Goal: Task Accomplishment & Management: Manage account settings

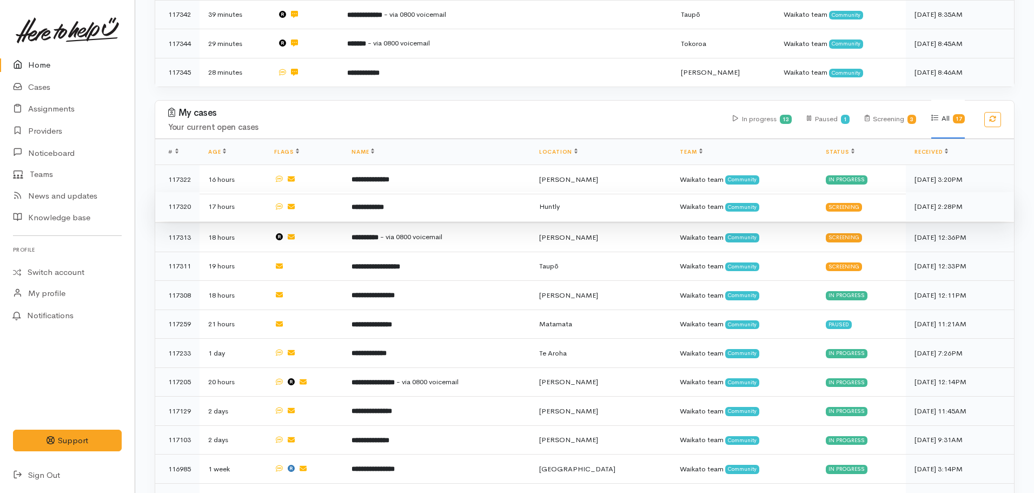
scroll to position [487, 0]
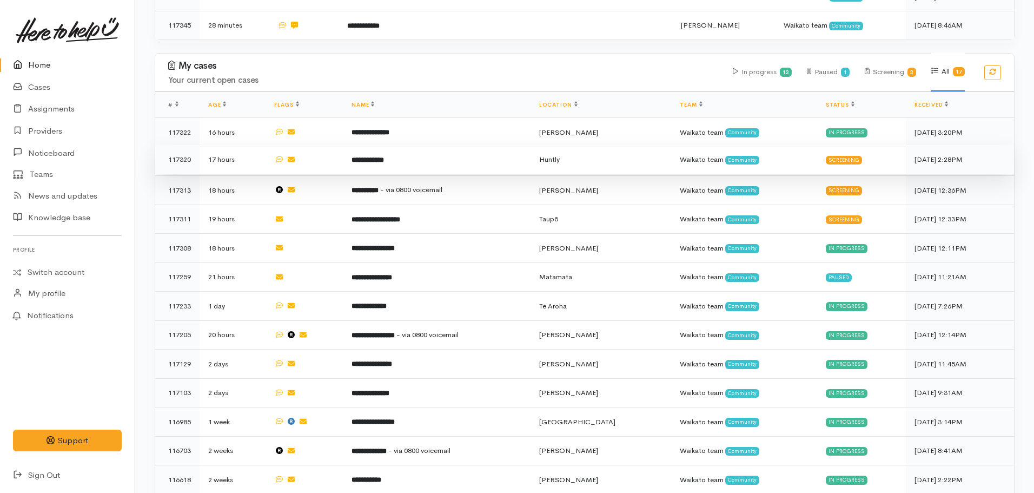
click at [379, 157] on b "**********" at bounding box center [368, 159] width 32 height 7
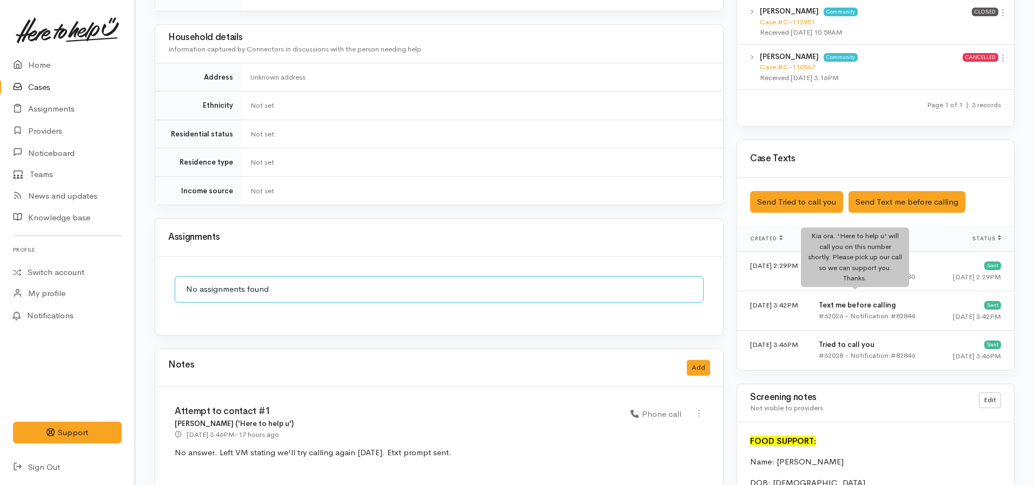
scroll to position [595, 0]
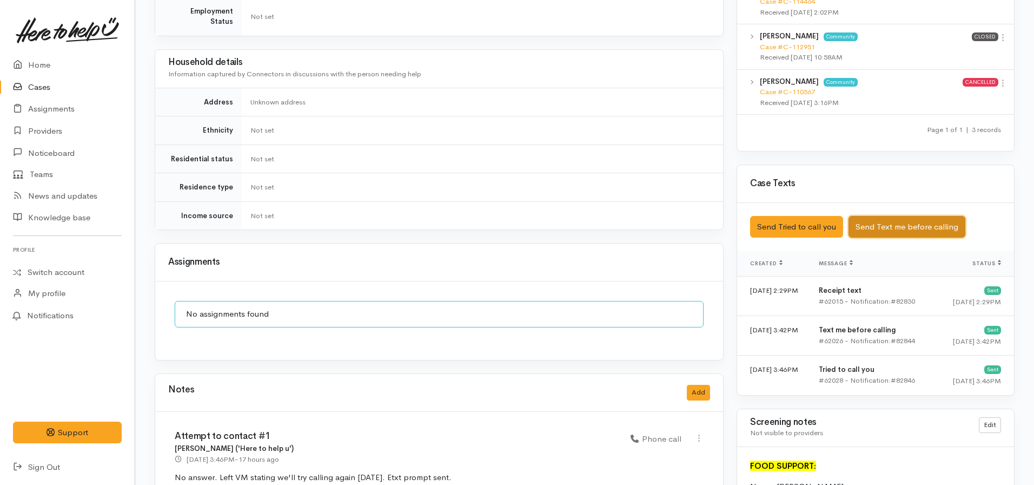
click at [901, 216] on button "Send Text me before calling" at bounding box center [907, 227] width 117 height 22
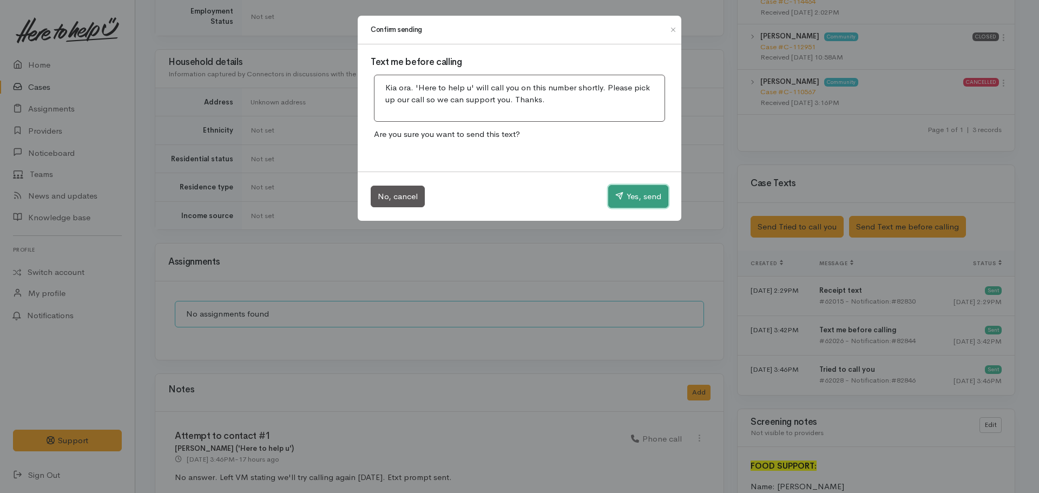
click at [633, 200] on button "Yes, send" at bounding box center [638, 196] width 60 height 23
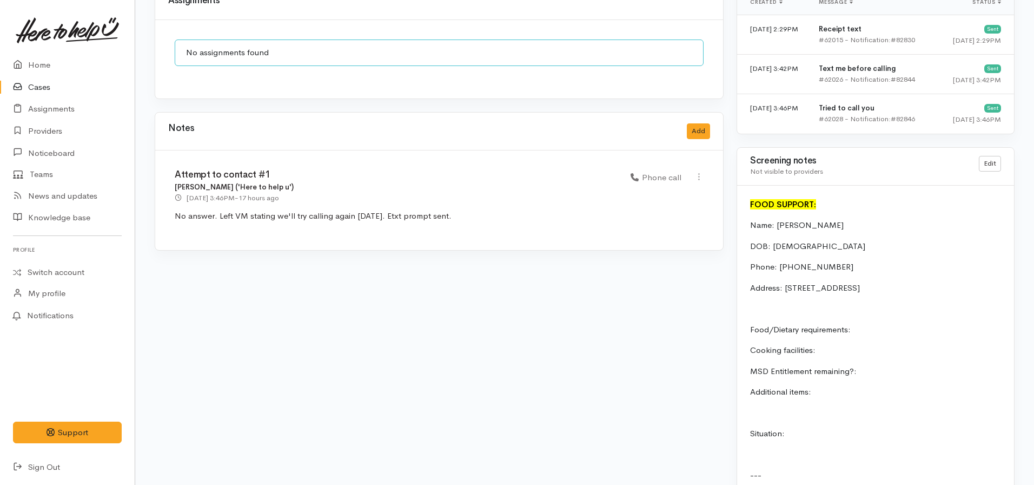
scroll to position [742, 0]
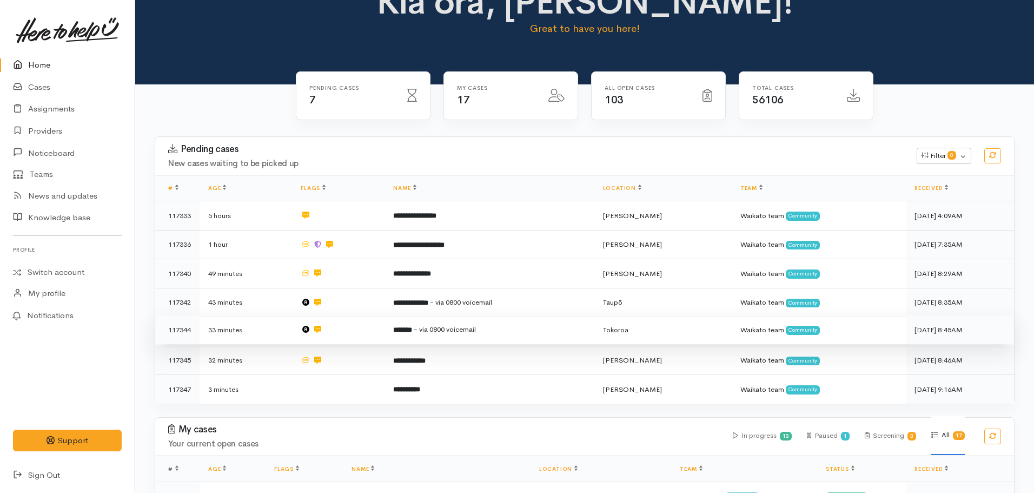
scroll to position [54, 0]
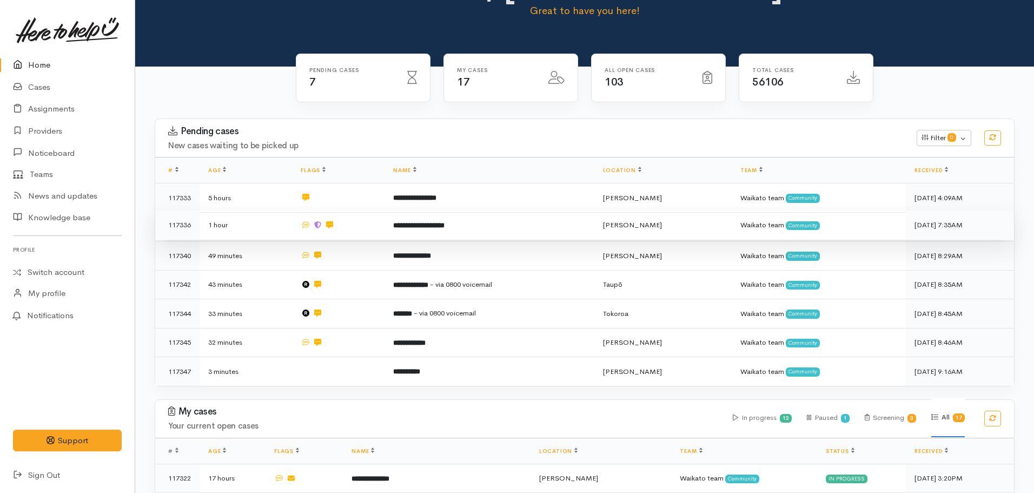
click at [332, 227] on icon at bounding box center [329, 224] width 7 height 7
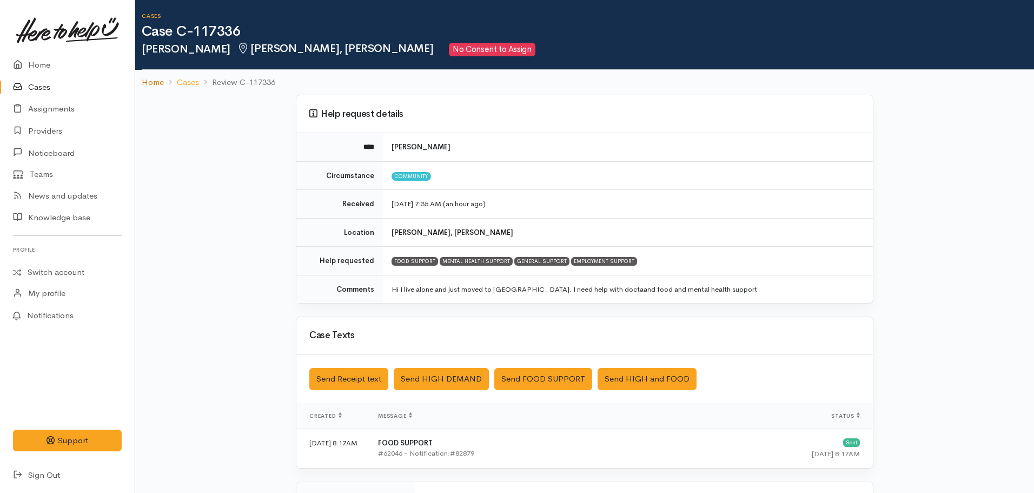
click at [156, 85] on link "Home" at bounding box center [153, 82] width 22 height 12
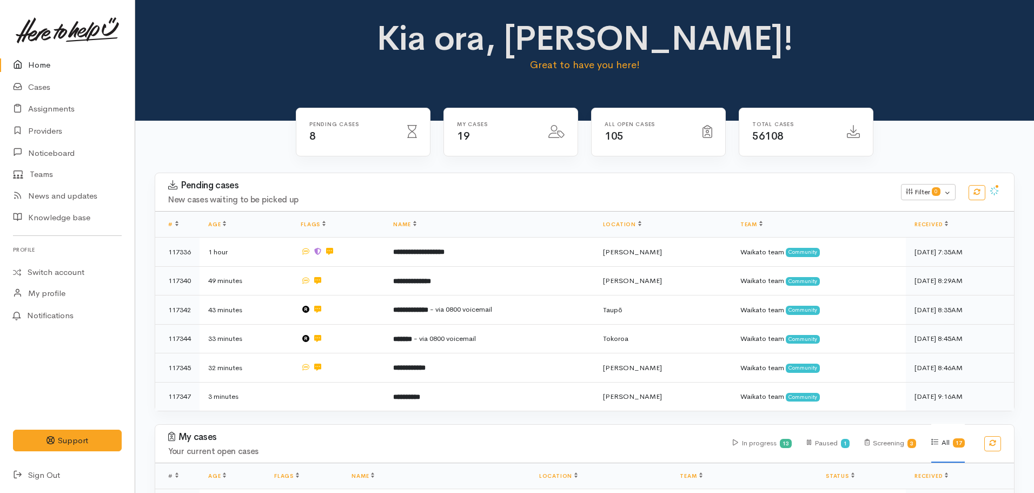
click at [53, 70] on link "Home" at bounding box center [67, 65] width 135 height 22
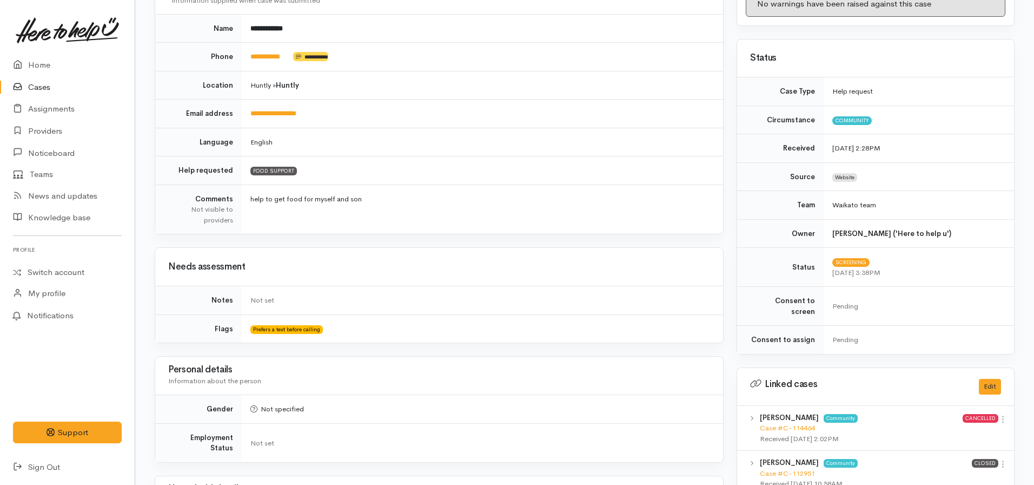
scroll to position [348, 0]
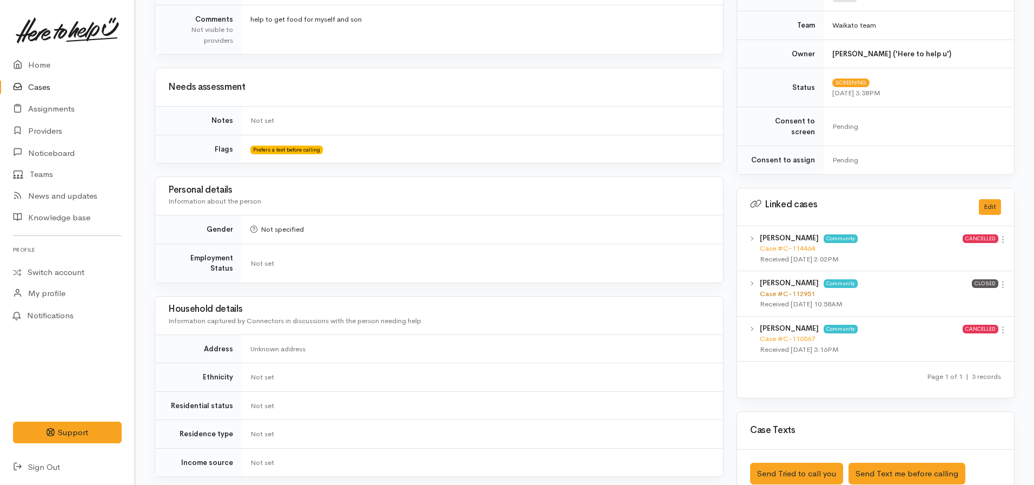
click at [777, 289] on link "Case #C-112951" at bounding box center [787, 293] width 55 height 9
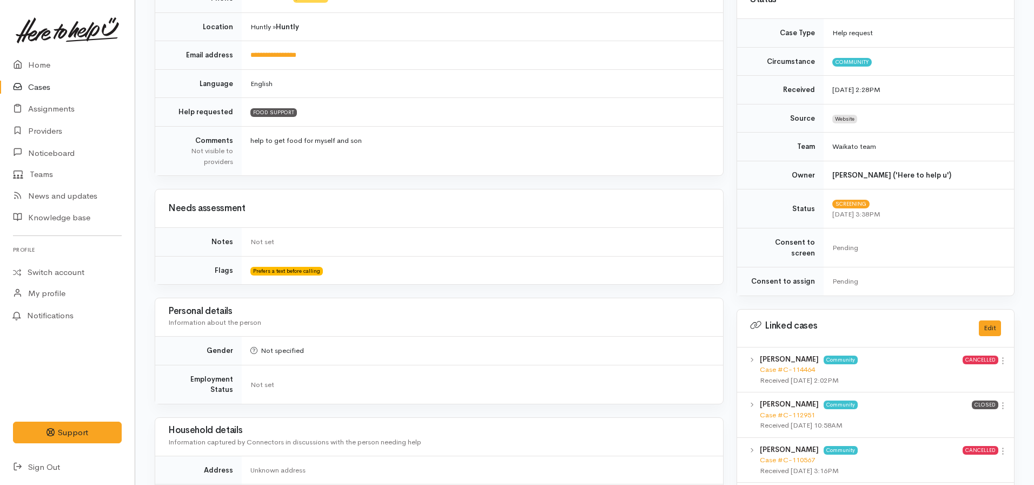
scroll to position [0, 0]
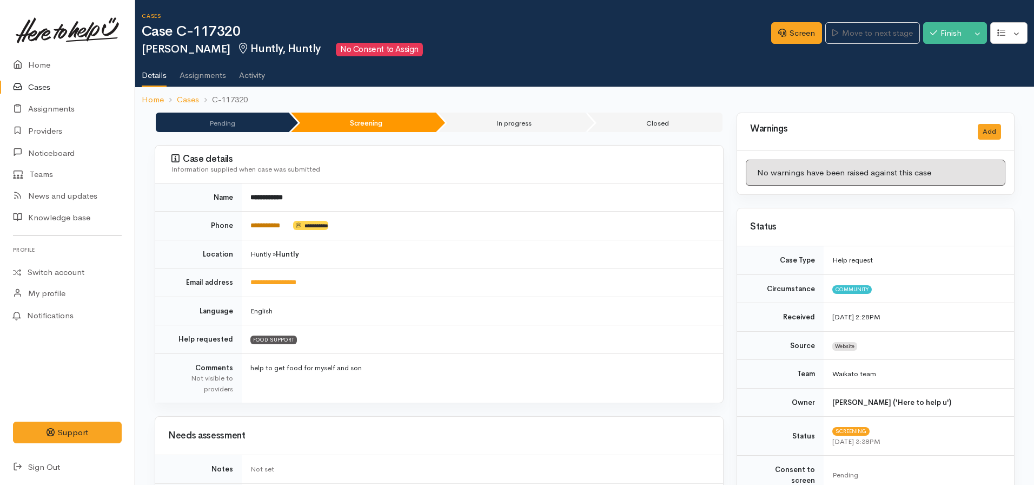
click at [274, 225] on link "**********" at bounding box center [265, 225] width 30 height 7
click at [778, 34] on icon at bounding box center [782, 33] width 8 height 8
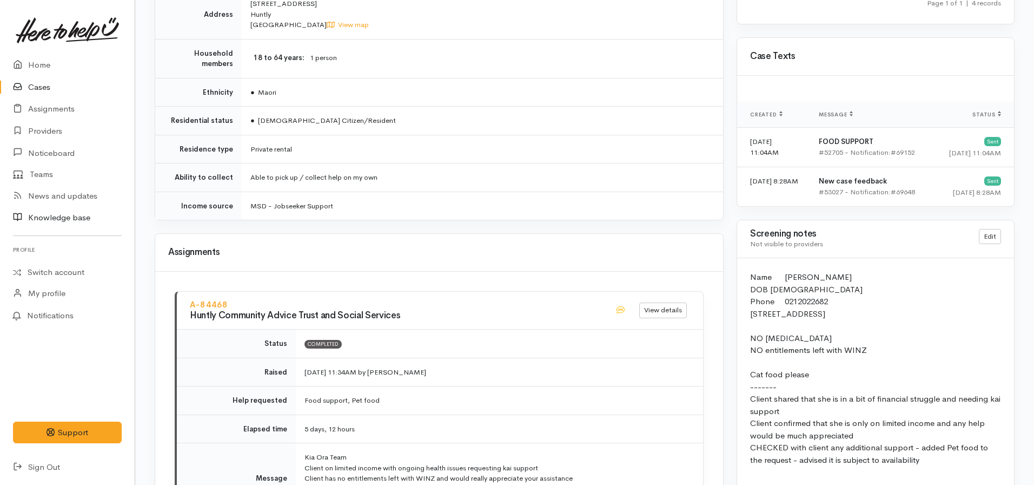
scroll to position [742, 0]
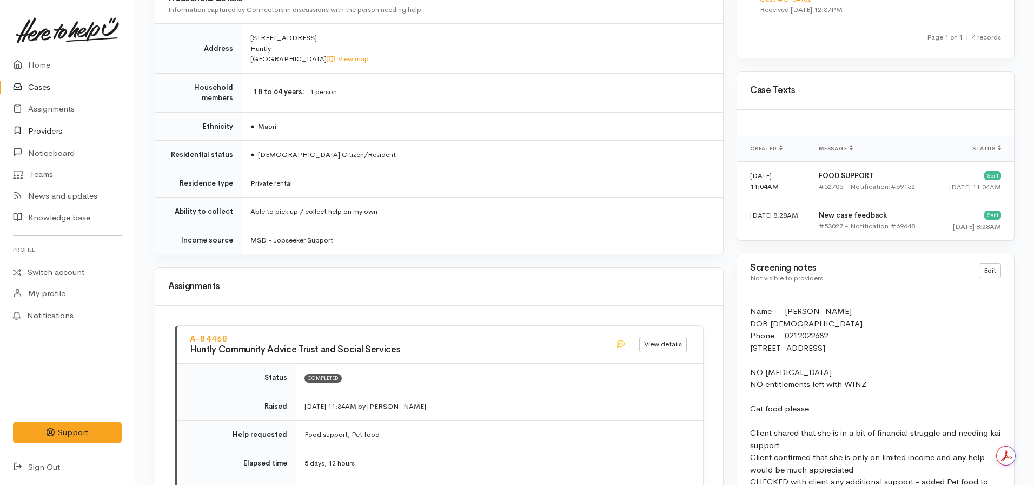
click at [60, 129] on link "Providers" at bounding box center [67, 131] width 135 height 22
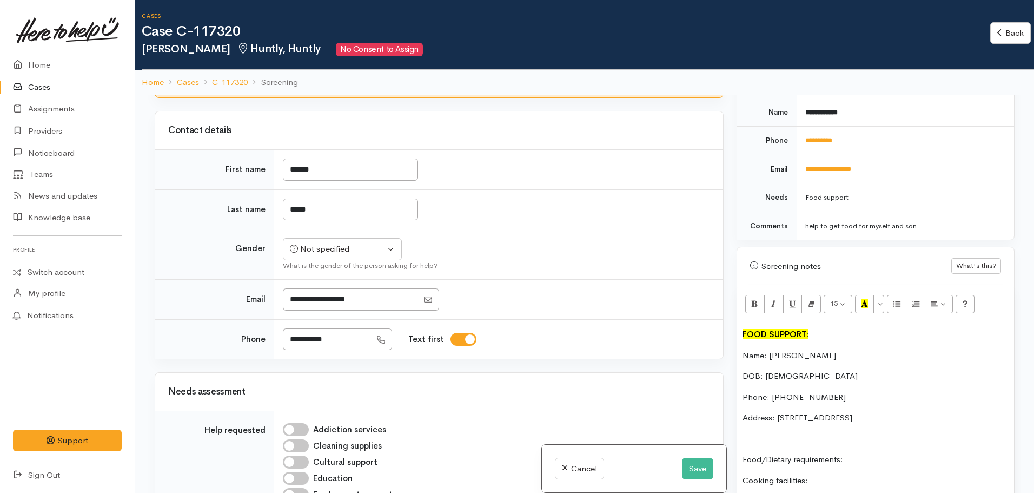
scroll to position [541, 0]
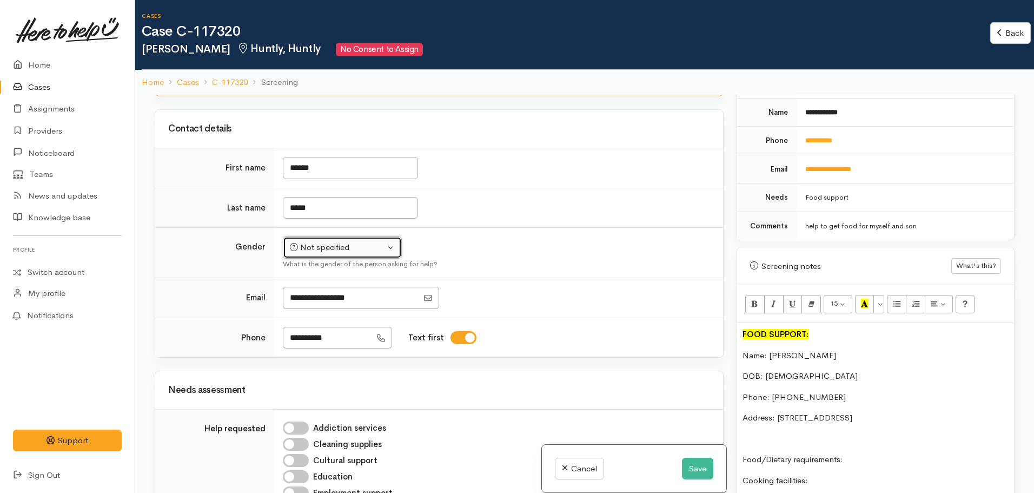
click at [300, 254] on button "Not specified" at bounding box center [342, 247] width 119 height 22
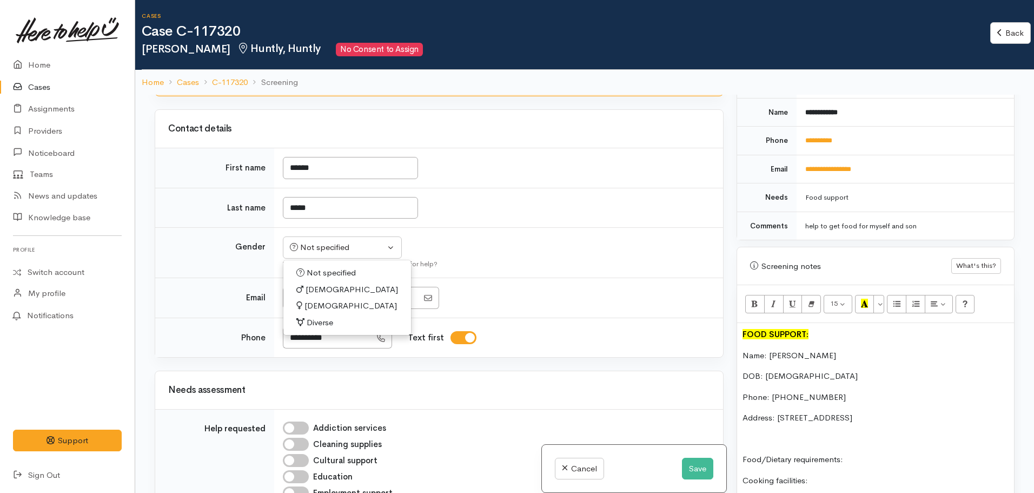
click at [307, 302] on span "[DEMOGRAPHIC_DATA]" at bounding box center [351, 306] width 93 height 12
select select "[DEMOGRAPHIC_DATA]"
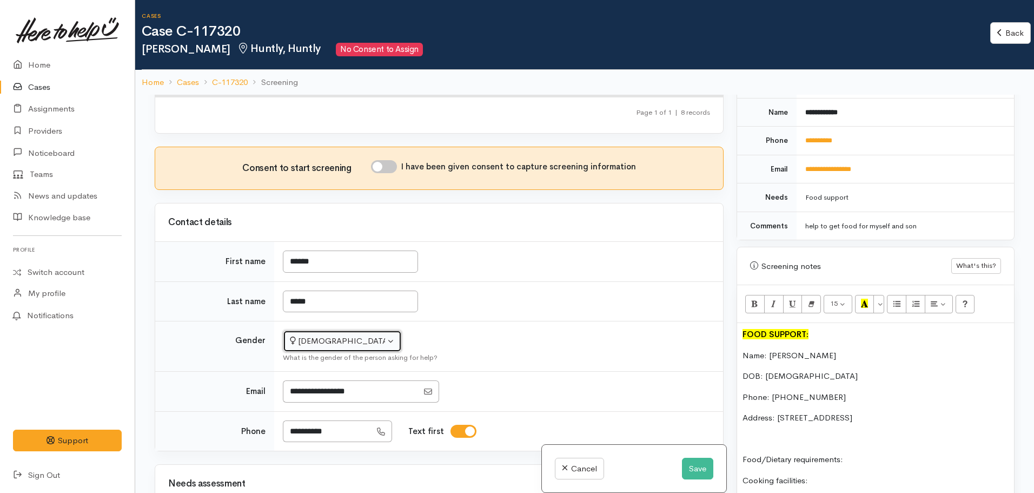
scroll to position [270, 0]
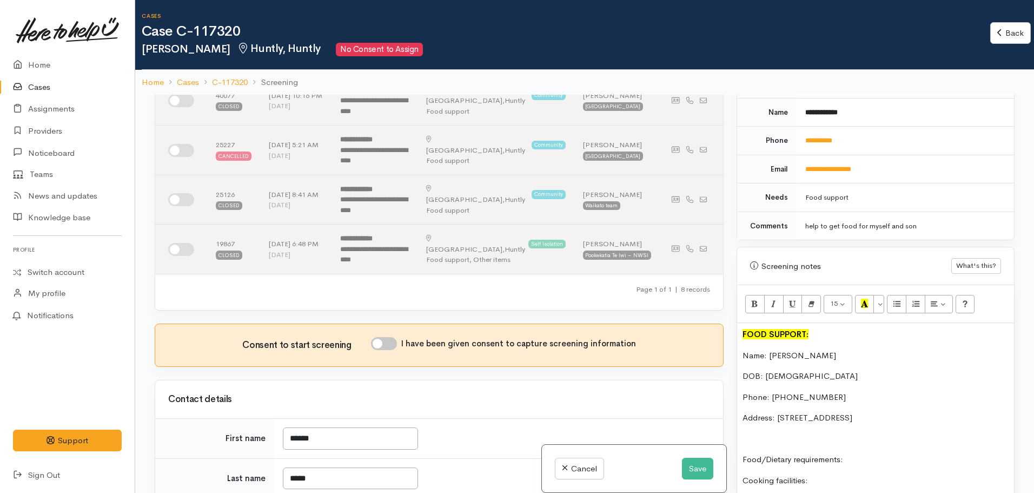
click at [385, 352] on div "Consent to start screening I have been given consent to capture screening infor…" at bounding box center [439, 345] width 542 height 16
click at [382, 343] on input "I have been given consent to capture screening information" at bounding box center [384, 343] width 26 height 13
checkbox input "true"
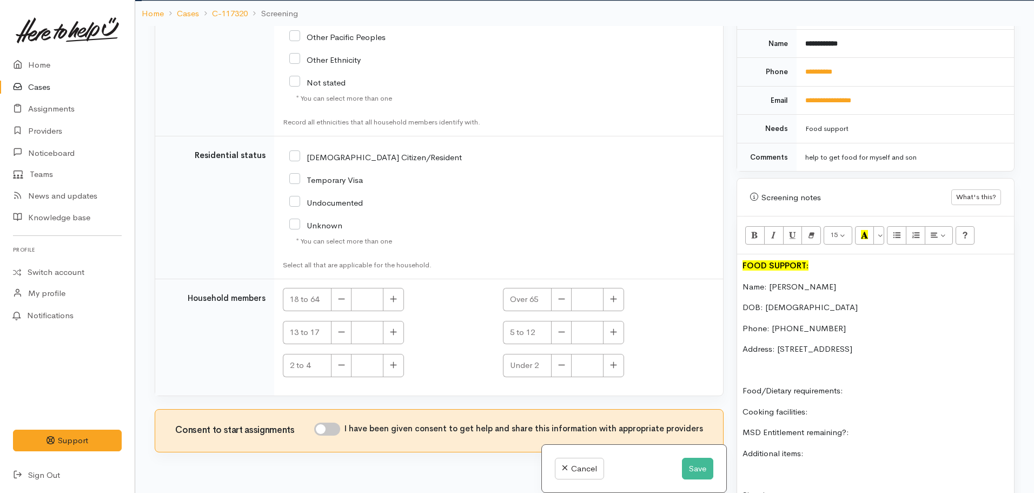
scroll to position [95, 0]
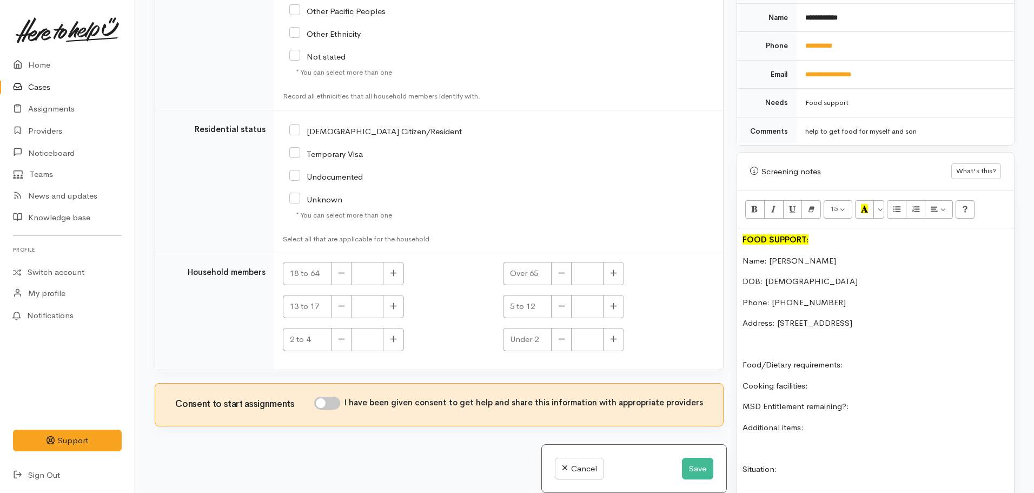
click at [325, 399] on input "I have been given consent to get help and share this information with appropria…" at bounding box center [327, 403] width 26 height 13
checkbox input "true"
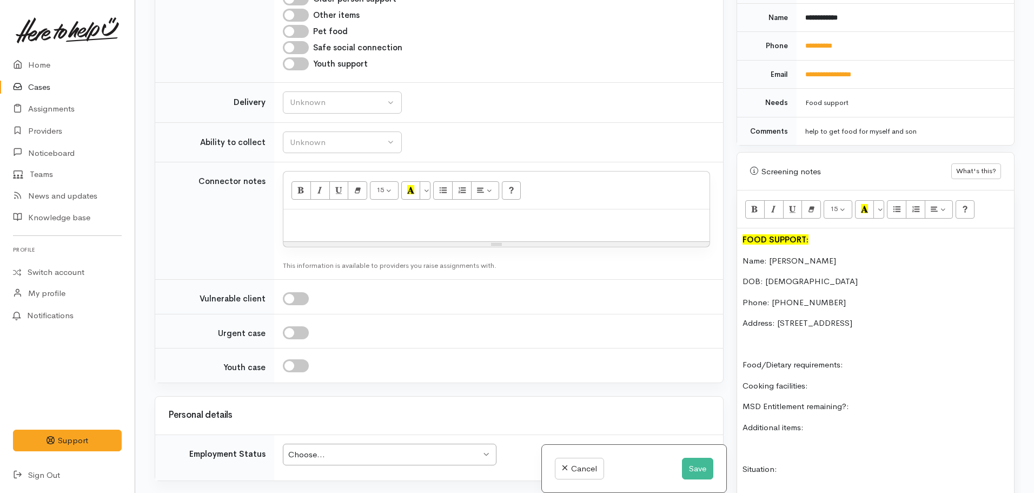
scroll to position [1383, 0]
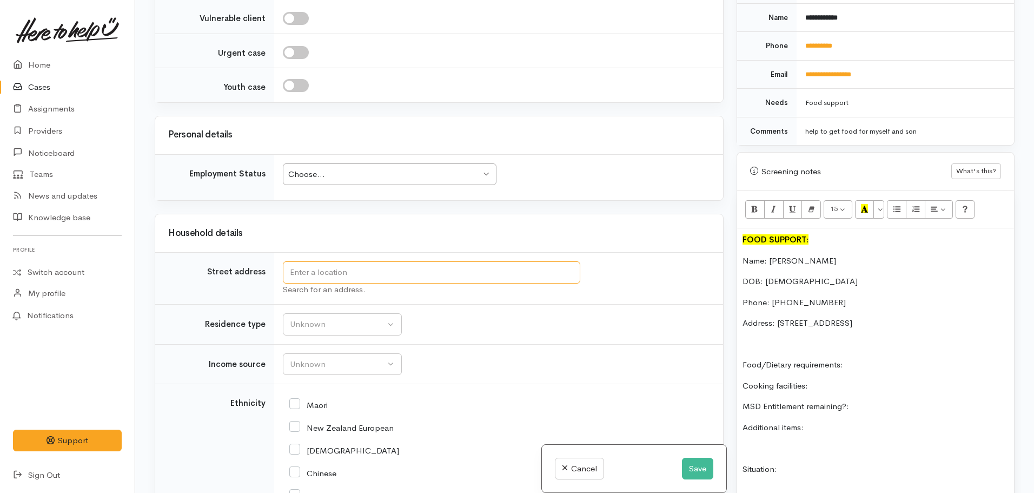
click at [316, 280] on input "text" at bounding box center [432, 272] width 298 height 22
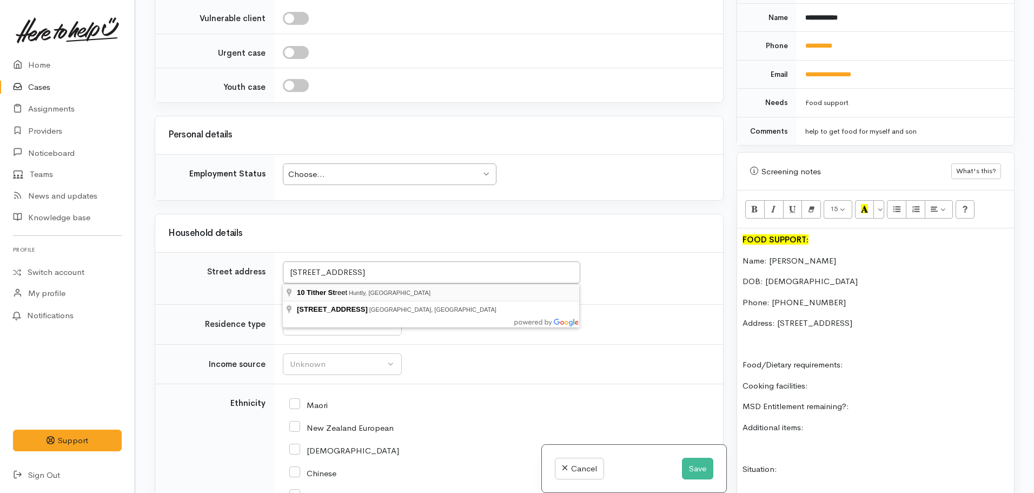
type input "10 Tither Street, Huntly, New Zealand"
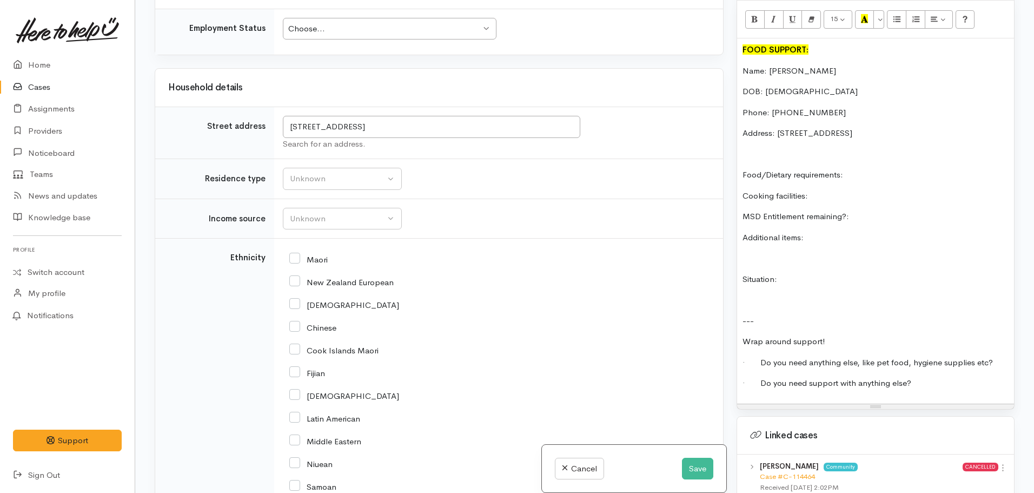
scroll to position [703, 0]
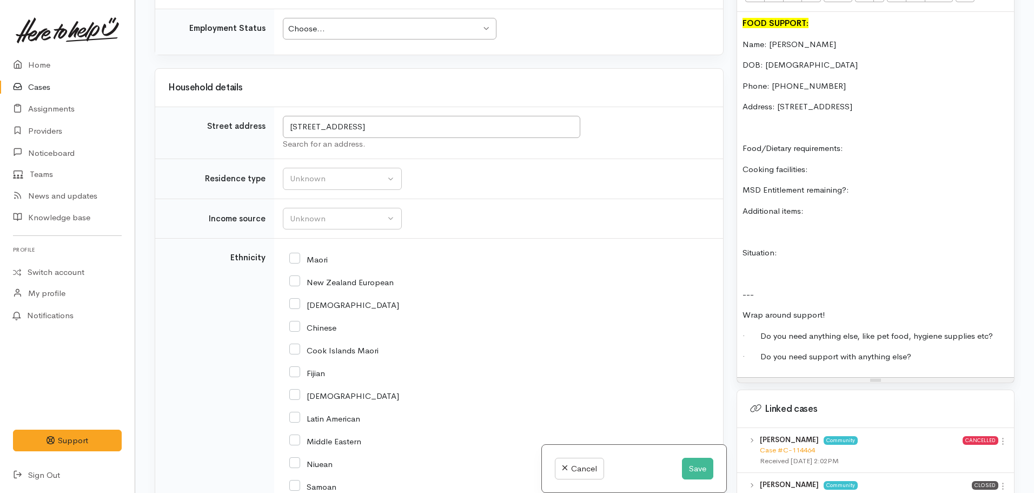
click at [936, 101] on p "Address: 10 Tither Street, Huntly, New Zealand" at bounding box center [876, 107] width 266 height 12
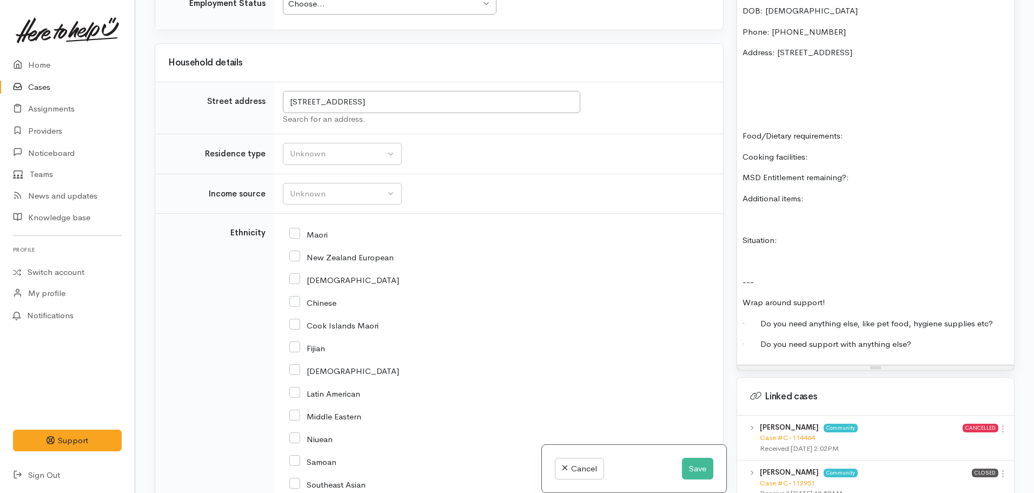
scroll to position [1630, 0]
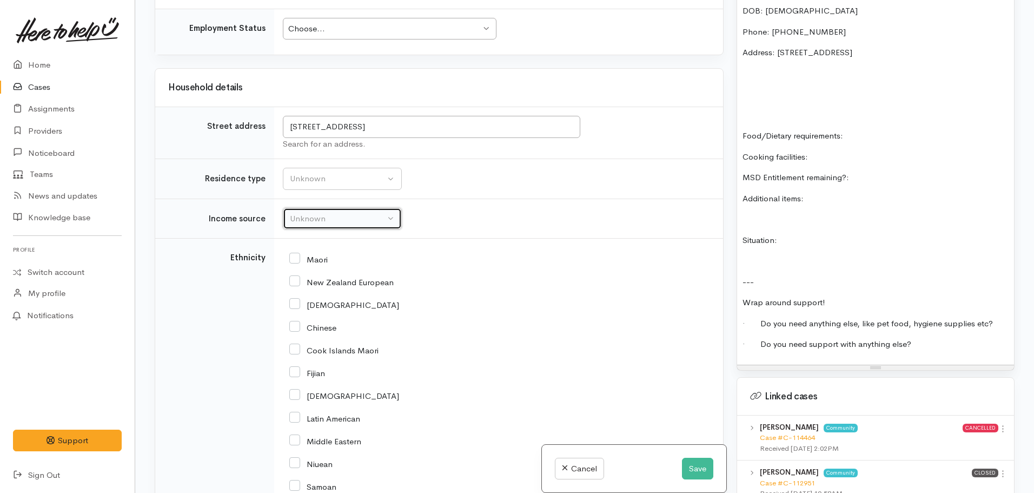
click at [318, 225] on div "Unknown" at bounding box center [337, 219] width 95 height 12
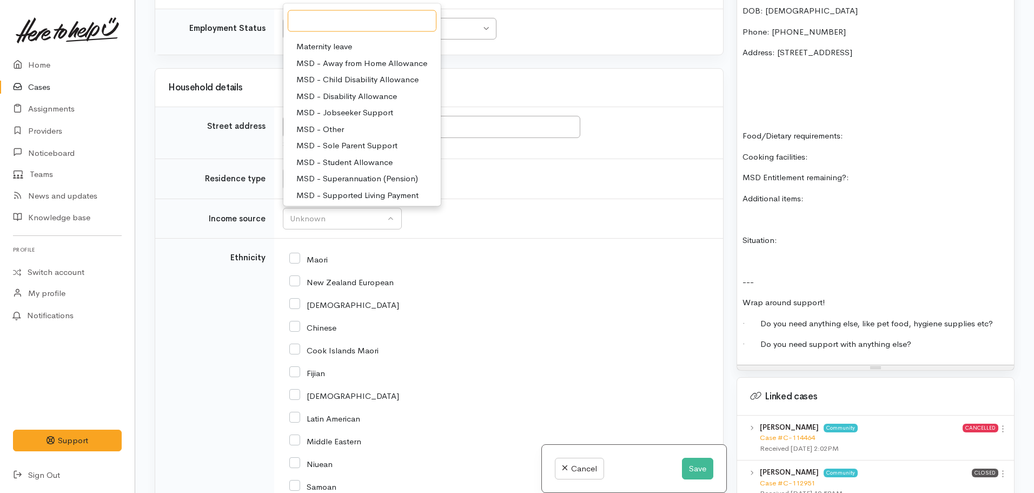
scroll to position [54, 0]
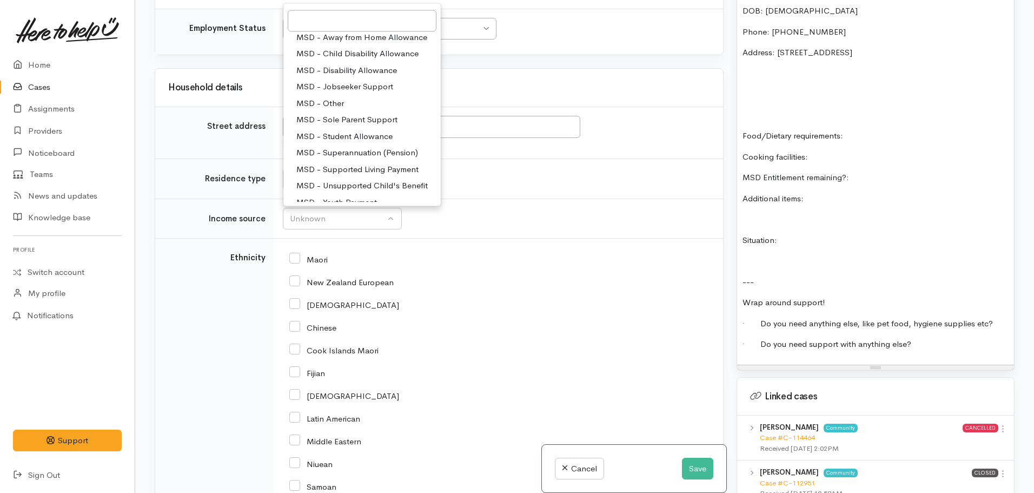
click at [349, 94] on span "MSD - Jobseeker Support" at bounding box center [344, 87] width 97 height 12
select select "4"
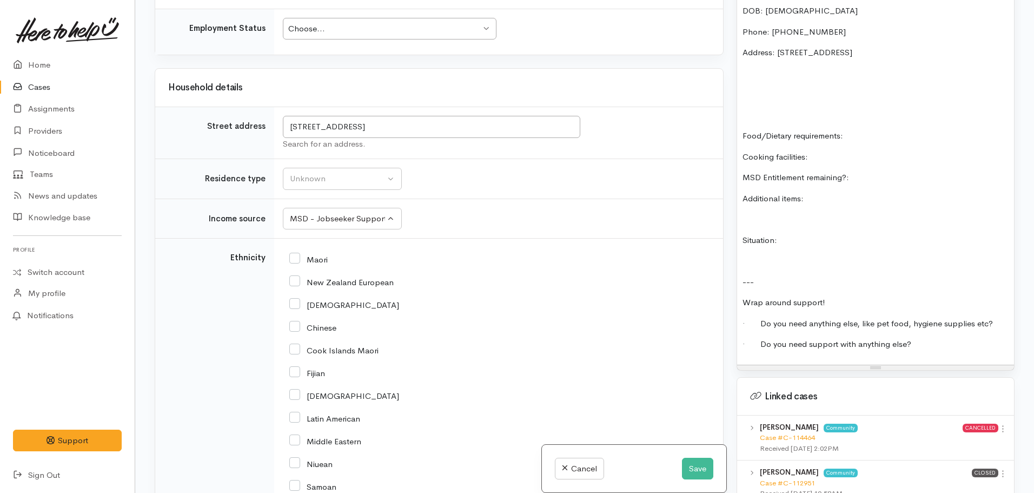
click at [799, 234] on p "Situation:" at bounding box center [876, 240] width 266 height 12
click at [828, 193] on p "Additional items:" at bounding box center [876, 199] width 266 height 12
click at [890, 171] on p "MSD Entitlement remaining?:" at bounding box center [876, 177] width 266 height 12
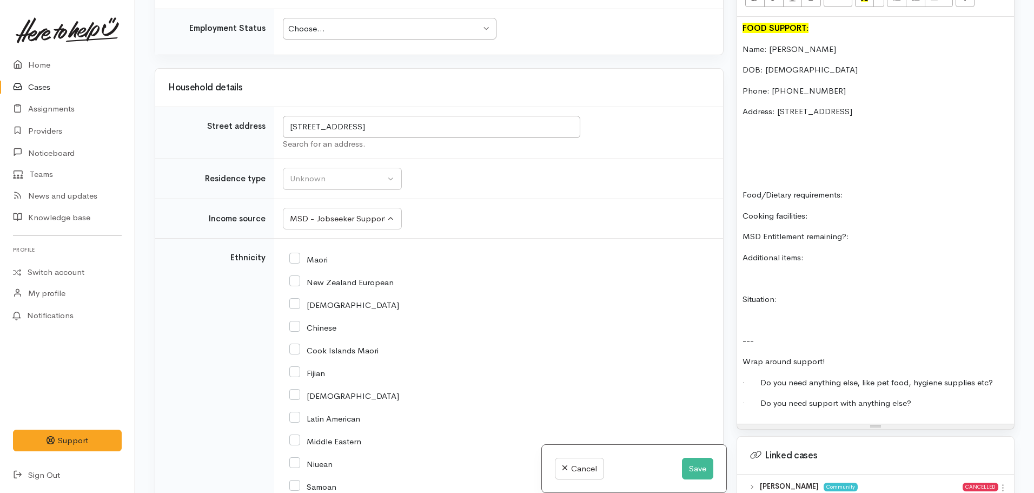
scroll to position [703, 0]
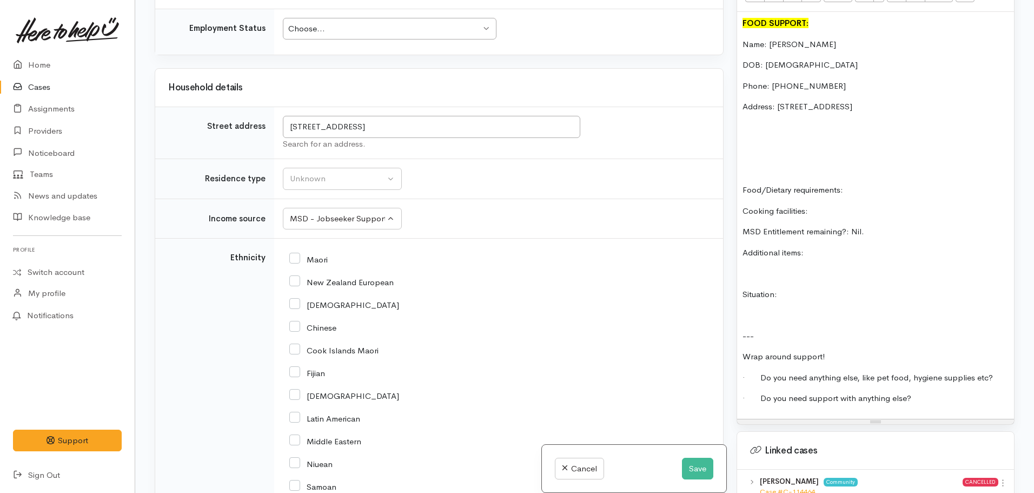
click at [829, 248] on p "Additional items:" at bounding box center [876, 253] width 266 height 12
click at [748, 142] on p at bounding box center [876, 148] width 266 height 12
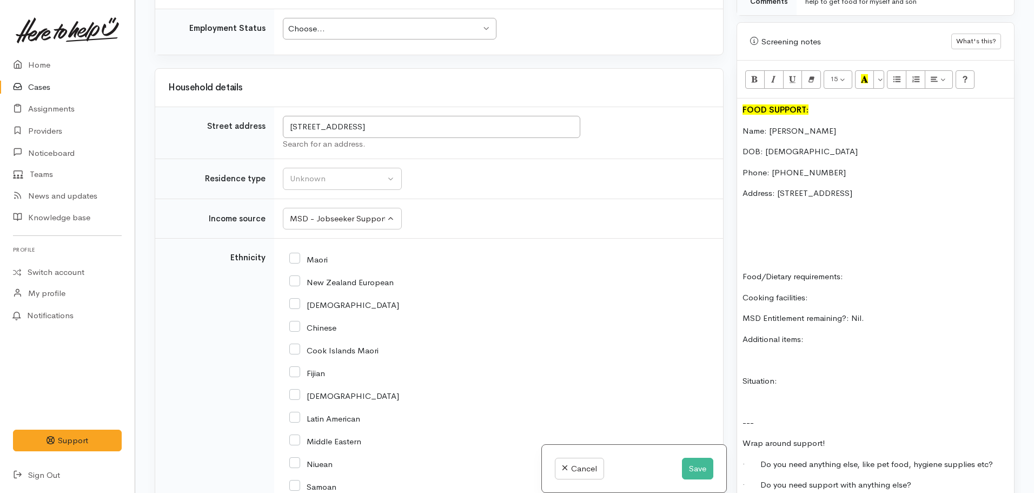
scroll to position [649, 0]
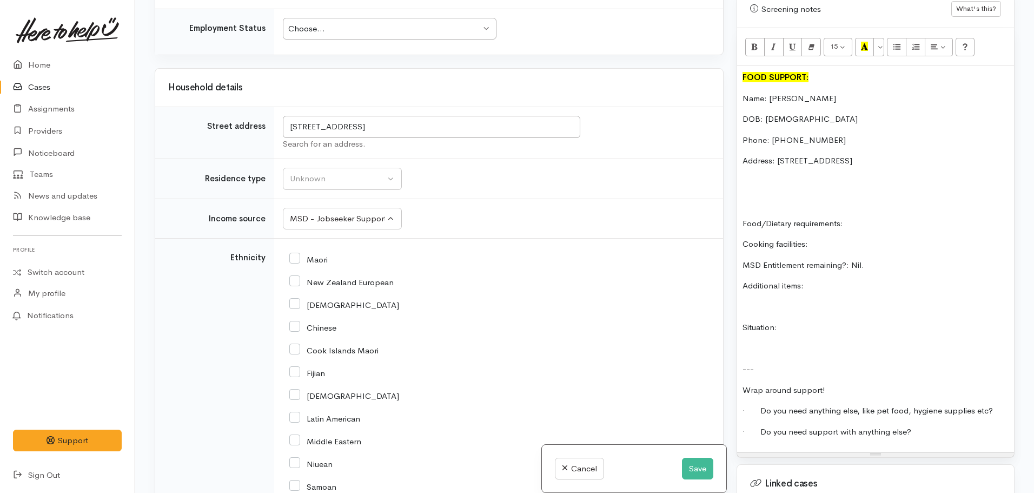
click at [888, 217] on p "Food/Dietary requirements:" at bounding box center [876, 223] width 266 height 12
click at [818, 238] on p "Cooking facilities:" at bounding box center [876, 244] width 266 height 12
click at [826, 280] on p "Additional items:" at bounding box center [876, 286] width 266 height 12
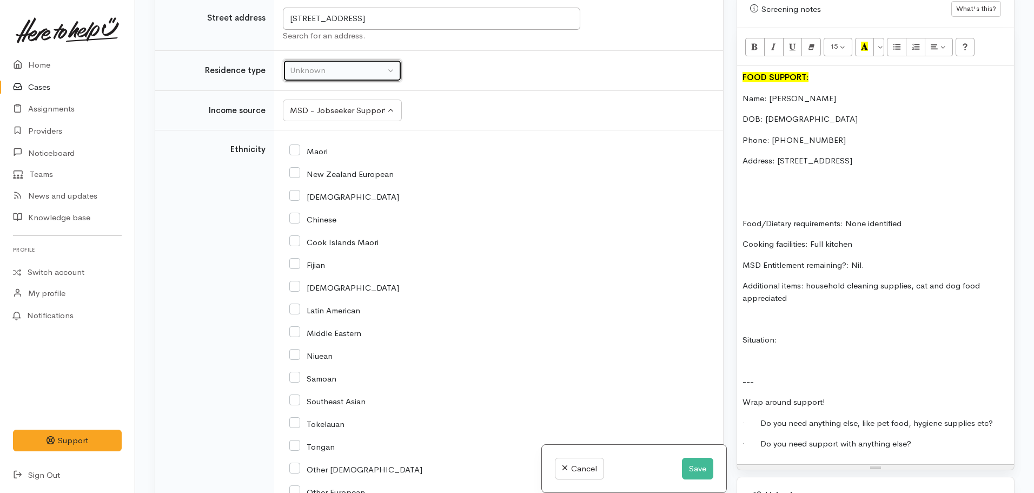
click at [315, 82] on button "Unknown" at bounding box center [342, 71] width 119 height 22
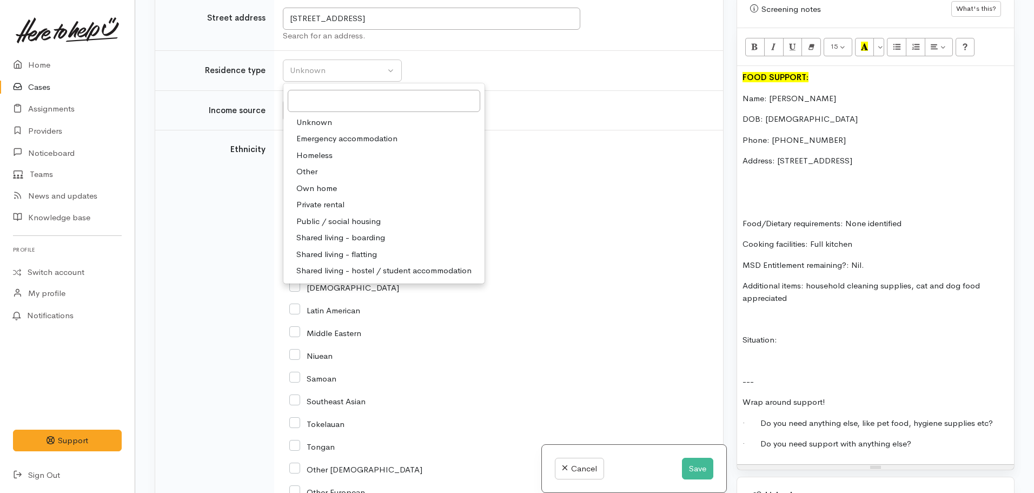
click at [320, 211] on span "Private rental" at bounding box center [320, 205] width 48 height 12
select select "2"
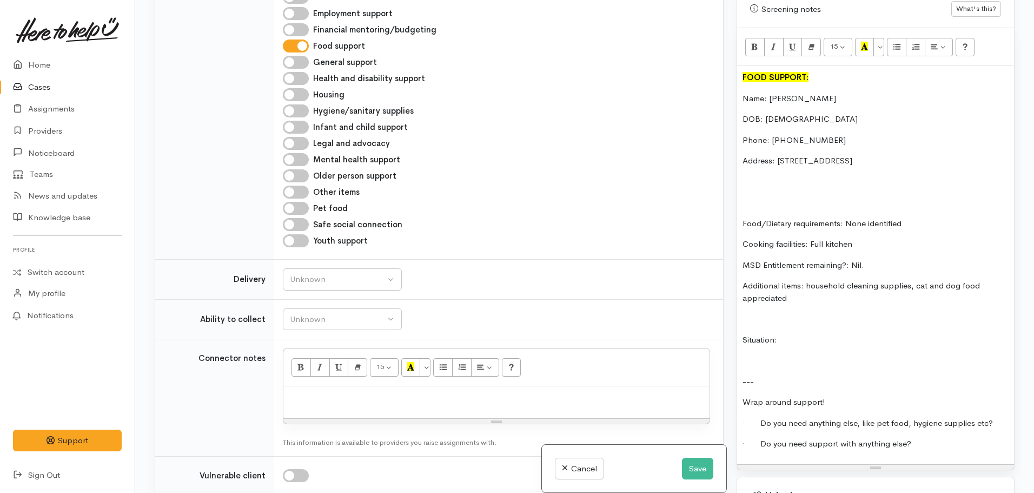
scroll to position [1252, 0]
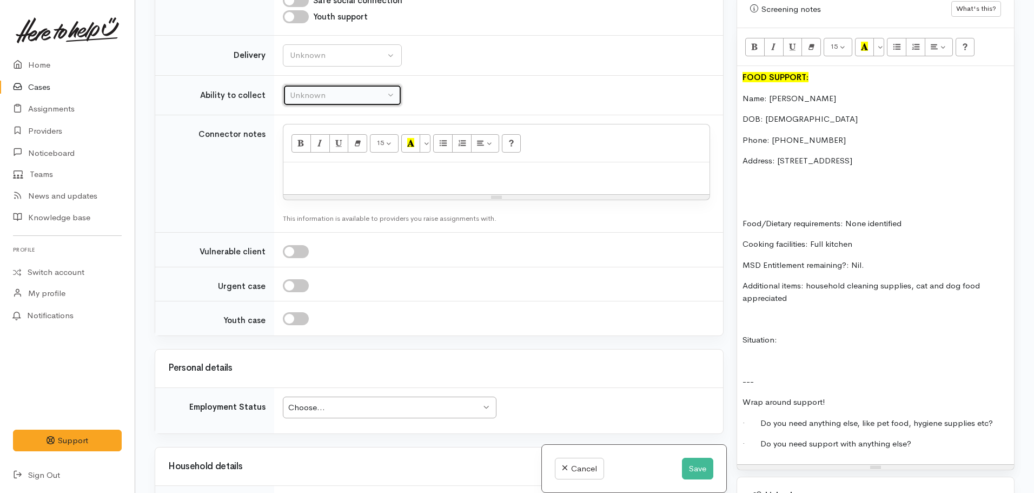
click at [345, 107] on button "Unknown" at bounding box center [342, 95] width 119 height 22
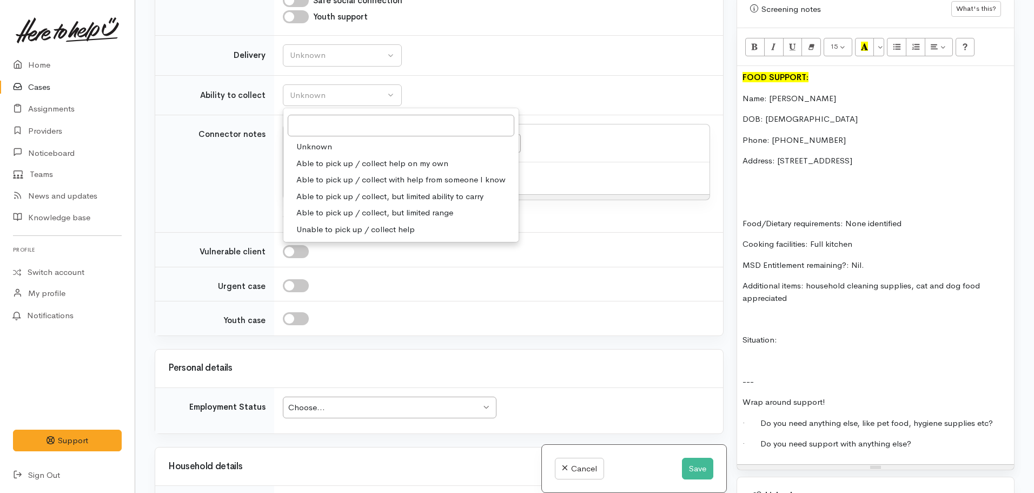
click at [409, 170] on span "Able to pick up / collect help on my own" at bounding box center [372, 163] width 152 height 12
select select "2"
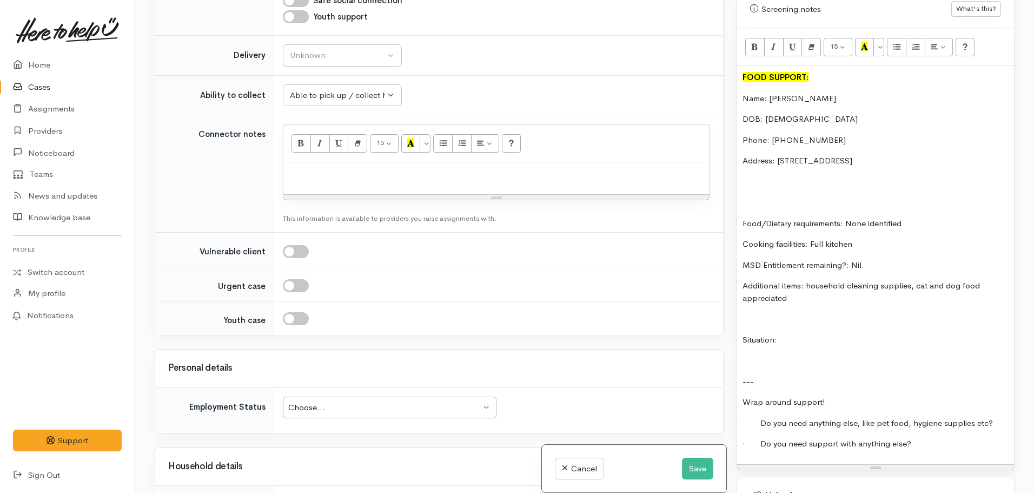
click at [833, 340] on div "FOOD SUPPORT: Name: Denice Moana DOB: 15/10/1970 Phone: 0212022682 Address: 10 …" at bounding box center [875, 265] width 277 height 398
click at [829, 334] on p "Situation:" at bounding box center [876, 340] width 266 height 12
click at [994, 417] on p "· Do you need anything else, like pet food, hygiene supplies etc?" at bounding box center [876, 423] width 266 height 12
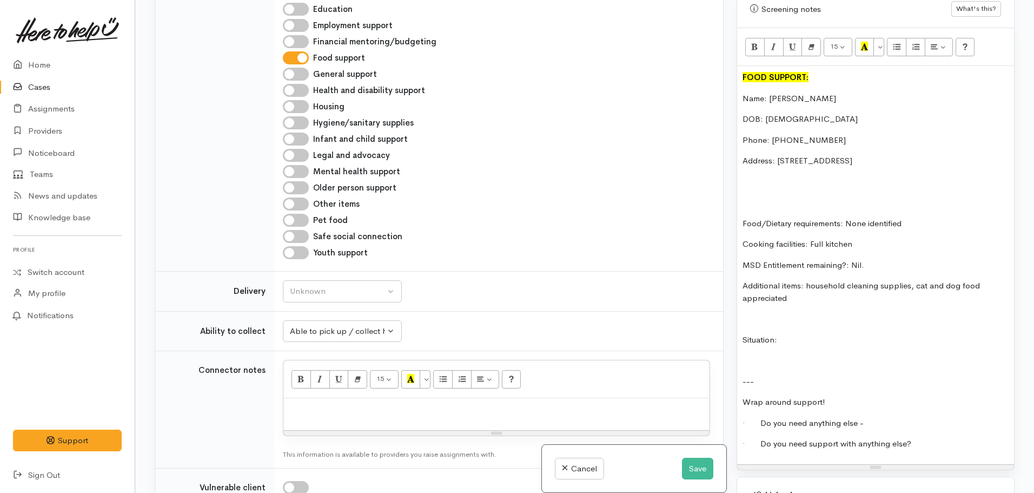
scroll to position [1035, 0]
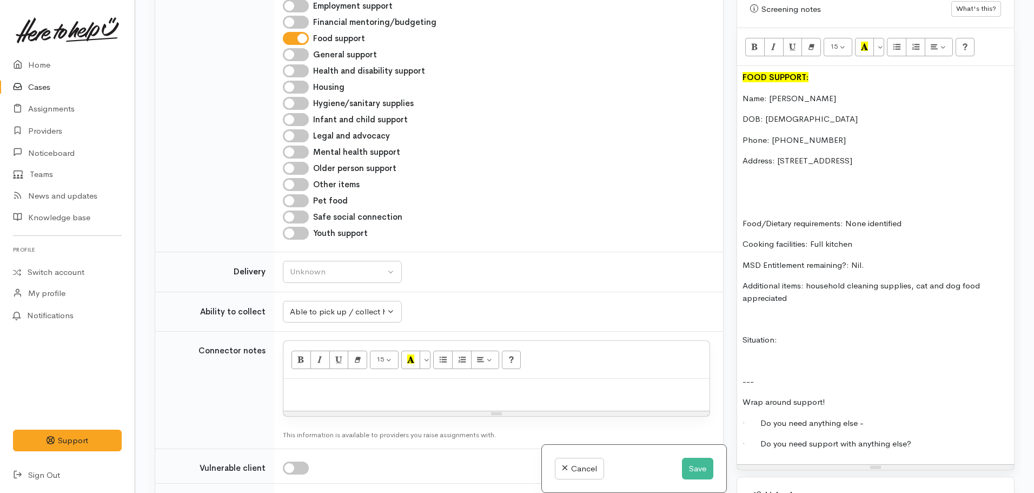
click at [932, 155] on p "Address: 10 Tither Street, Huntly, New Zealand" at bounding box center [876, 161] width 266 height 12
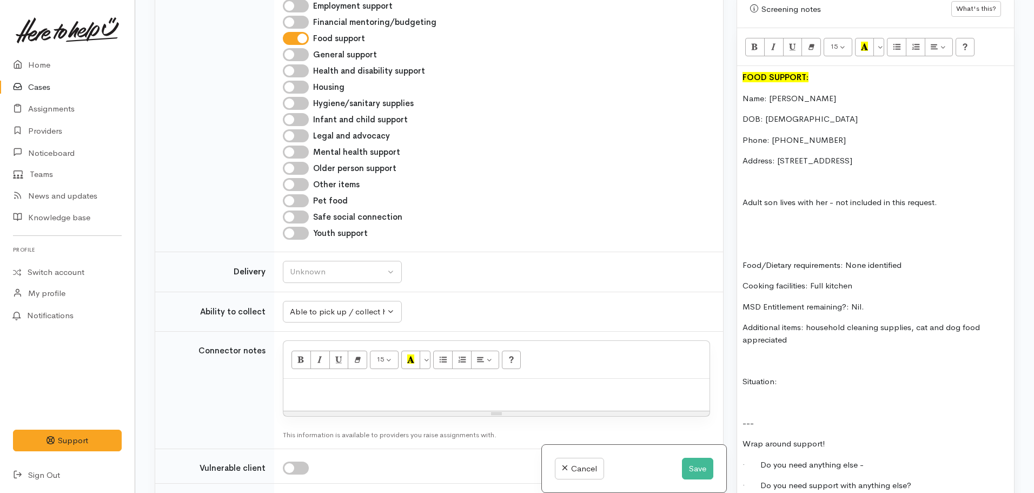
click at [763, 225] on div "FOOD SUPPORT: Name: Denice Moana DOB: 15/10/1970 Phone: 0212022682 Address: 10 …" at bounding box center [875, 286] width 277 height 440
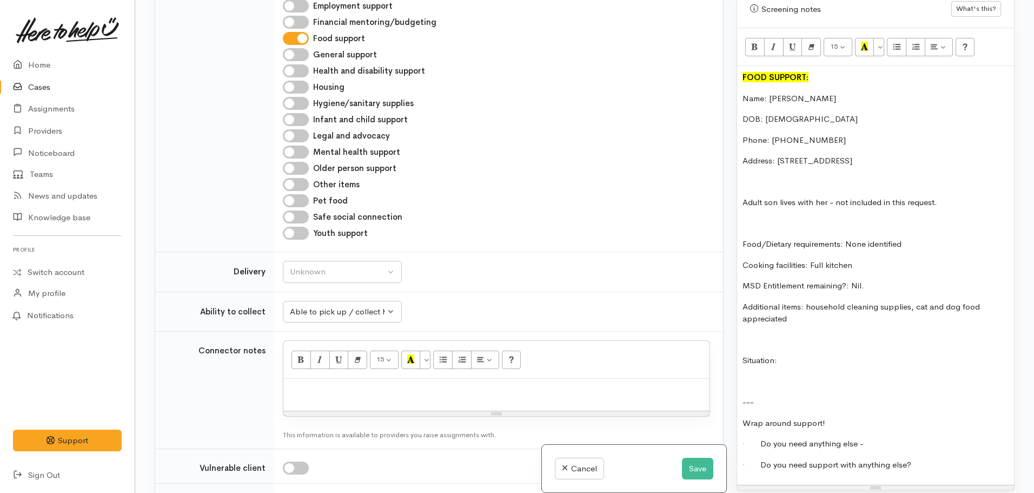
click at [813, 354] on p "Situation:" at bounding box center [876, 360] width 266 height 12
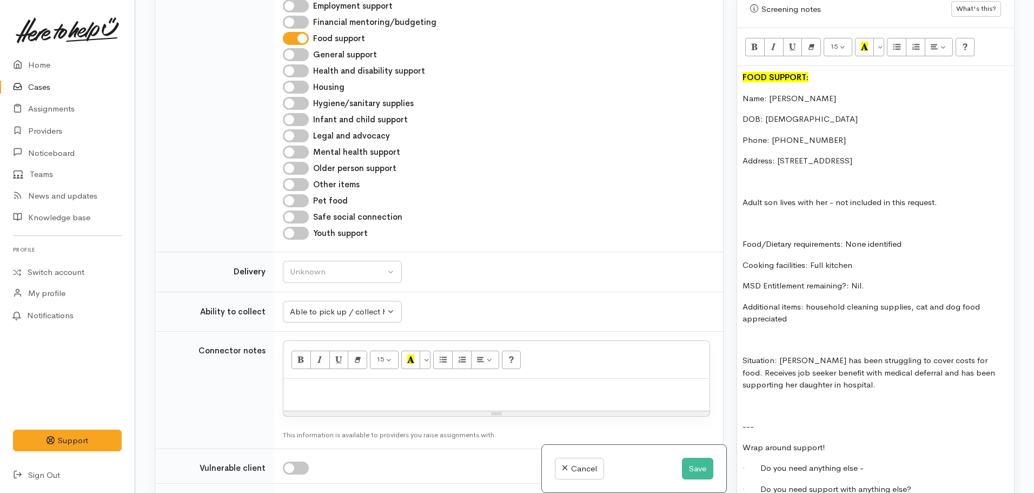
click at [772, 400] on p at bounding box center [876, 406] width 266 height 12
click at [807, 312] on p "Additional items: household cleaning supplies, cat and dog food appreciated" at bounding box center [876, 313] width 266 height 24
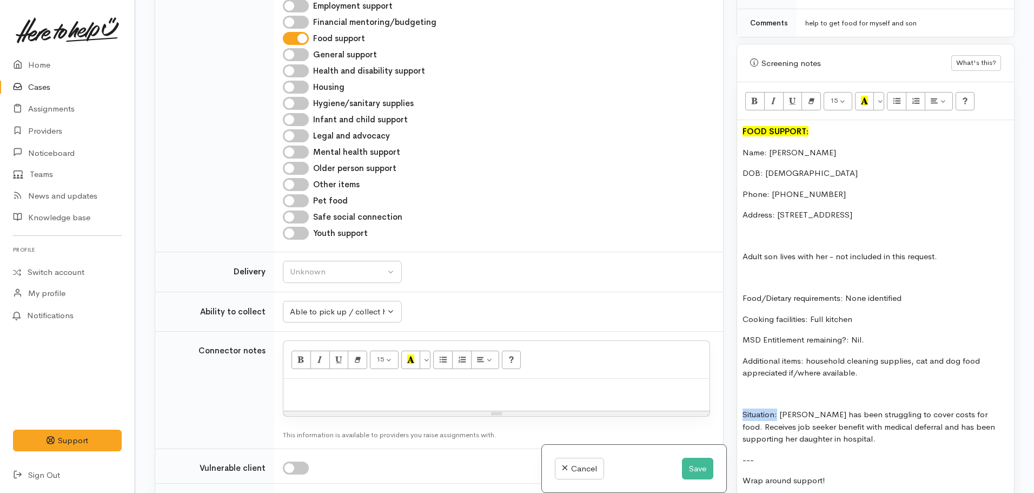
drag, startPoint x: 777, startPoint y: 402, endPoint x: 712, endPoint y: 405, distance: 65.0
click at [712, 405] on div "Related cases There are other cases potentially from the same person, address o…" at bounding box center [584, 246] width 873 height 493
click at [780, 359] on p "Additional items: household cleaning supplies, cat and dog food appreciated if/…" at bounding box center [876, 367] width 266 height 24
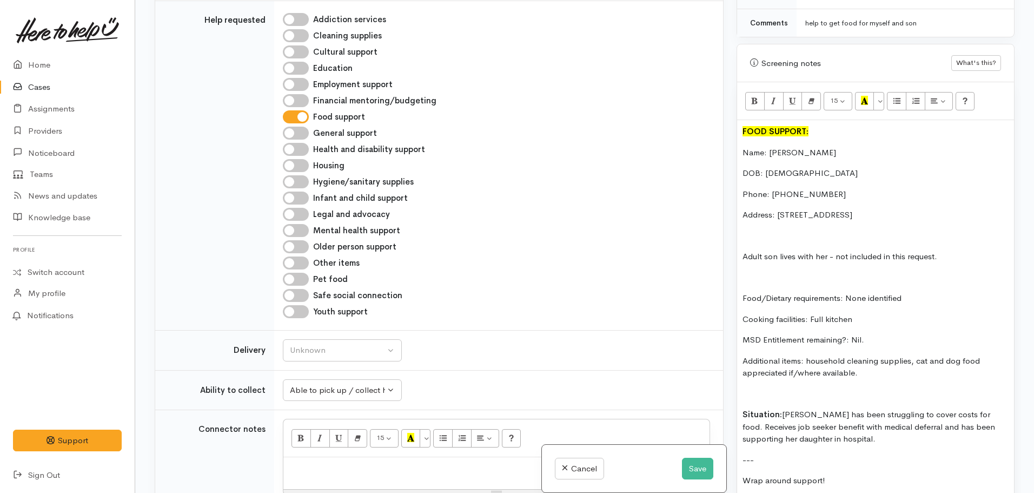
scroll to position [1082, 0]
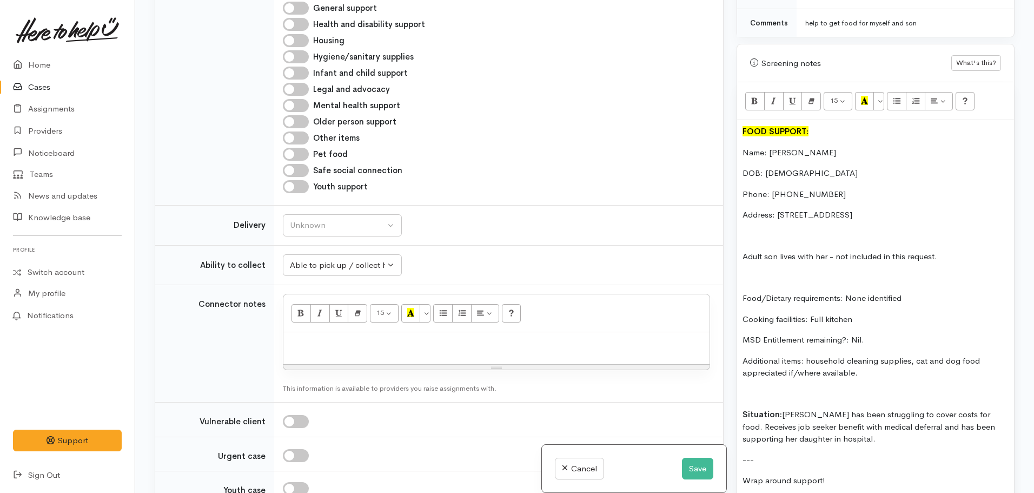
click at [295, 161] on input "Pet food" at bounding box center [296, 154] width 26 height 13
checkbox input "true"
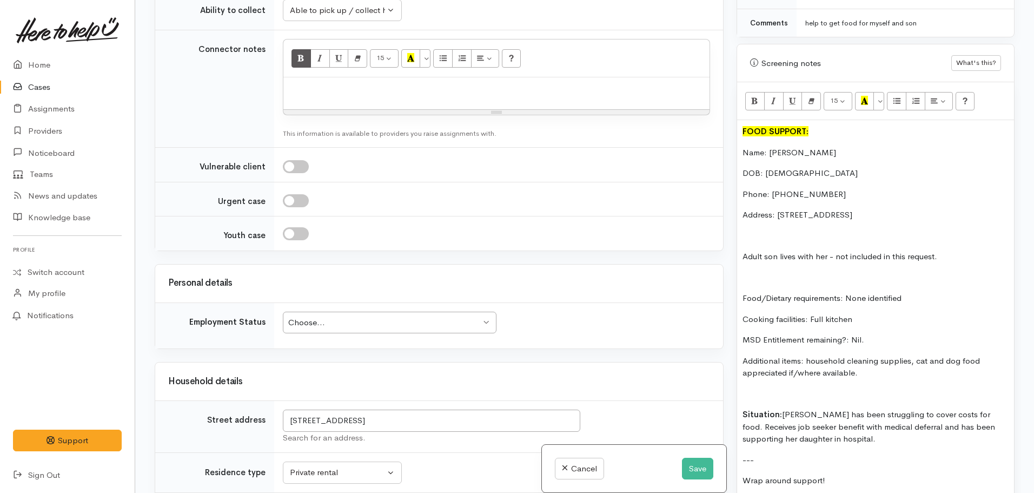
scroll to position [1352, 0]
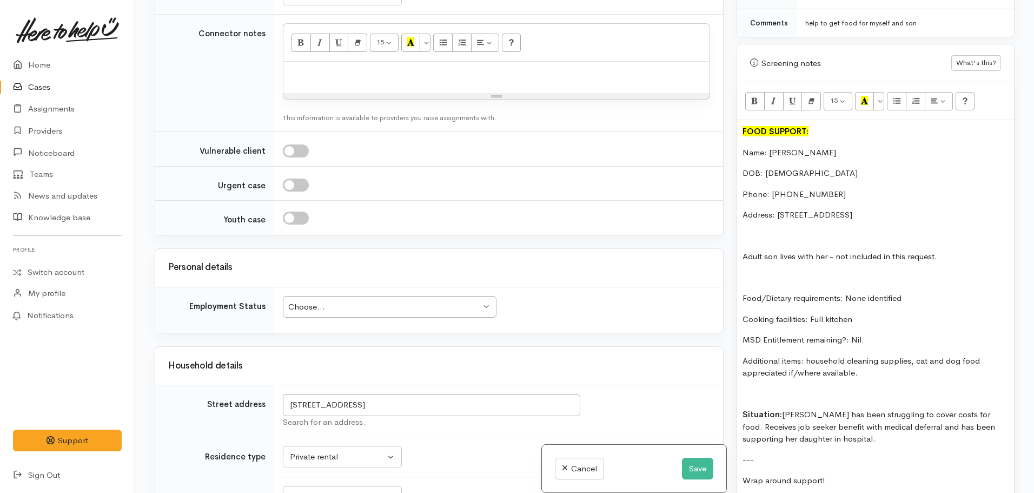
click at [301, 62] on span "No" at bounding box center [301, 56] width 11 height 12
select select "1"
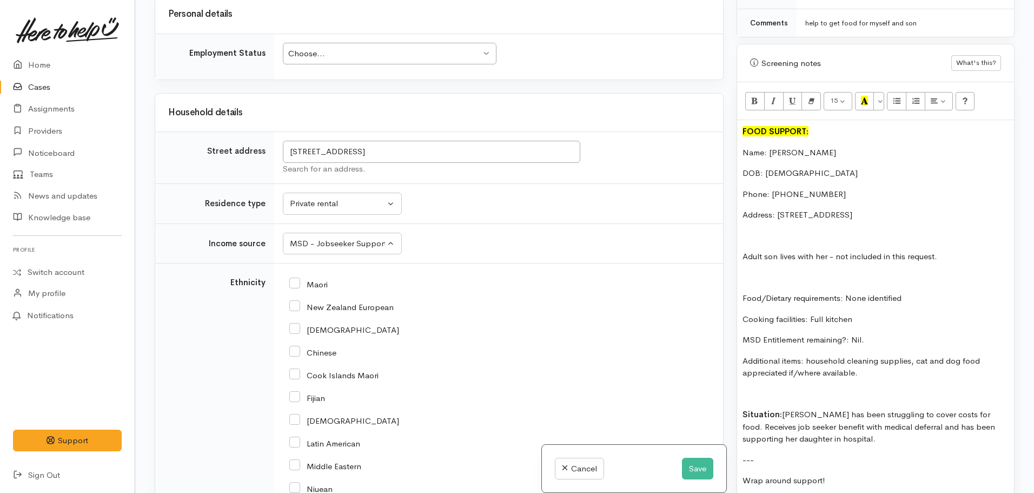
scroll to position [1623, 0]
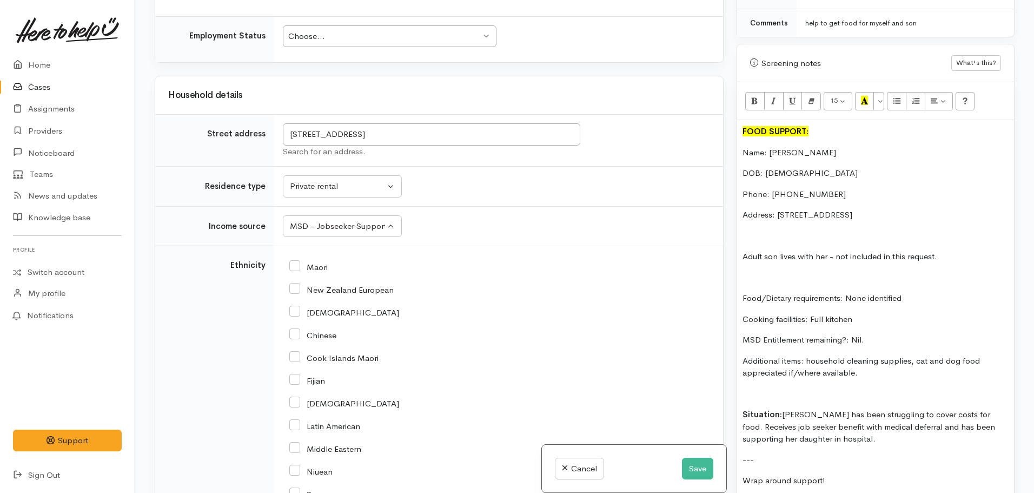
click at [334, 62] on td "Choose... Choose... Choose... Unknown Employed casually Employed full-time Empl…" at bounding box center [498, 39] width 449 height 46
click at [330, 43] on div "Choose..." at bounding box center [384, 36] width 193 height 12
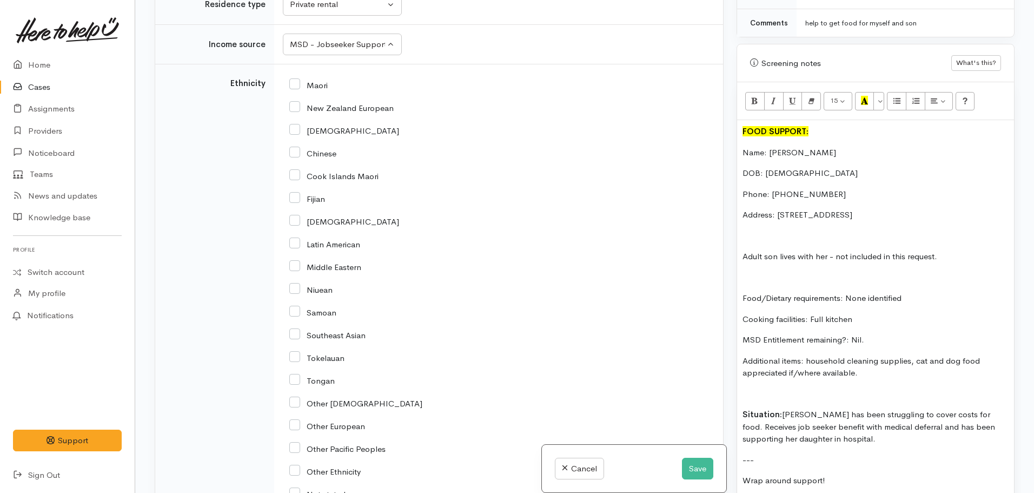
scroll to position [1839, 0]
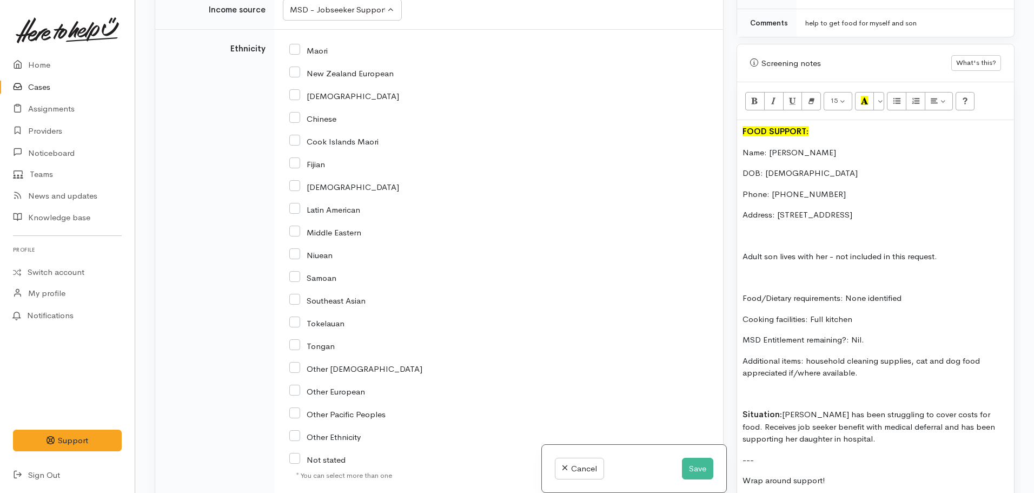
click at [290, 55] on input "Maori" at bounding box center [308, 50] width 38 height 10
checkbox input "true"
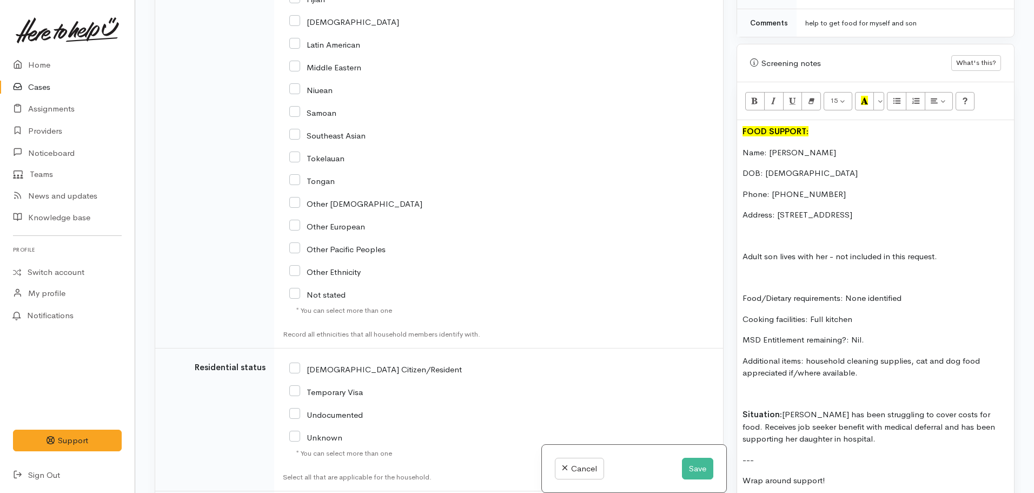
scroll to position [2164, 0]
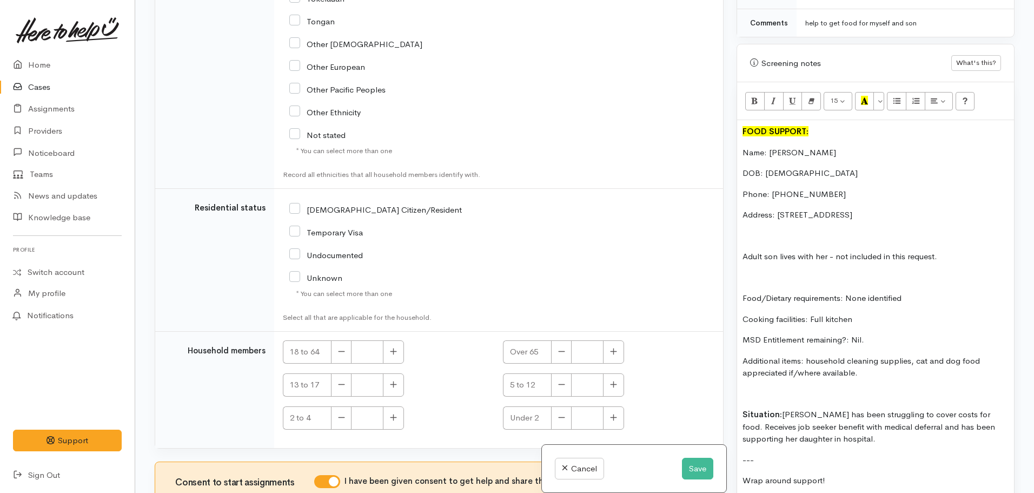
click at [297, 214] on input "NZ Citizen/Resident" at bounding box center [375, 209] width 173 height 10
checkbox input "true"
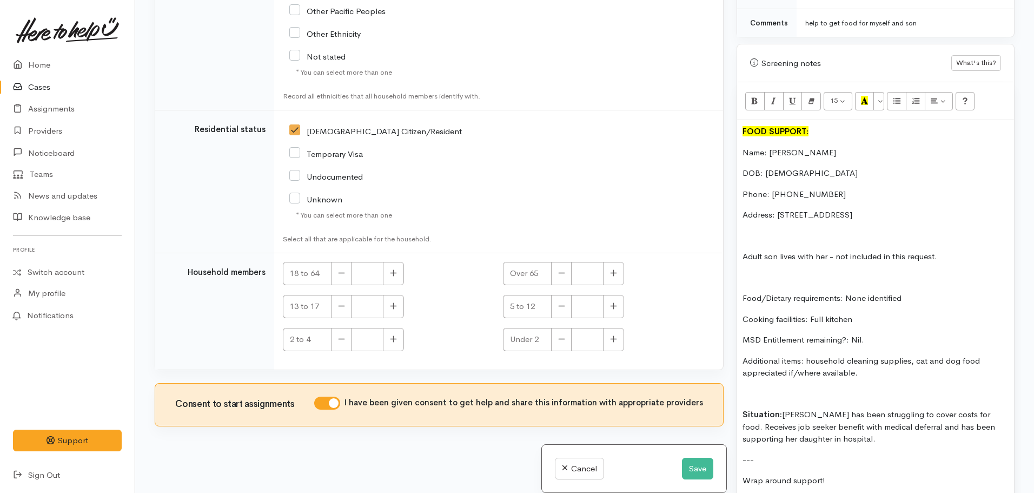
scroll to position [2388, 0]
click at [393, 273] on icon "button" at bounding box center [394, 273] width 6 height 6
type input "1"
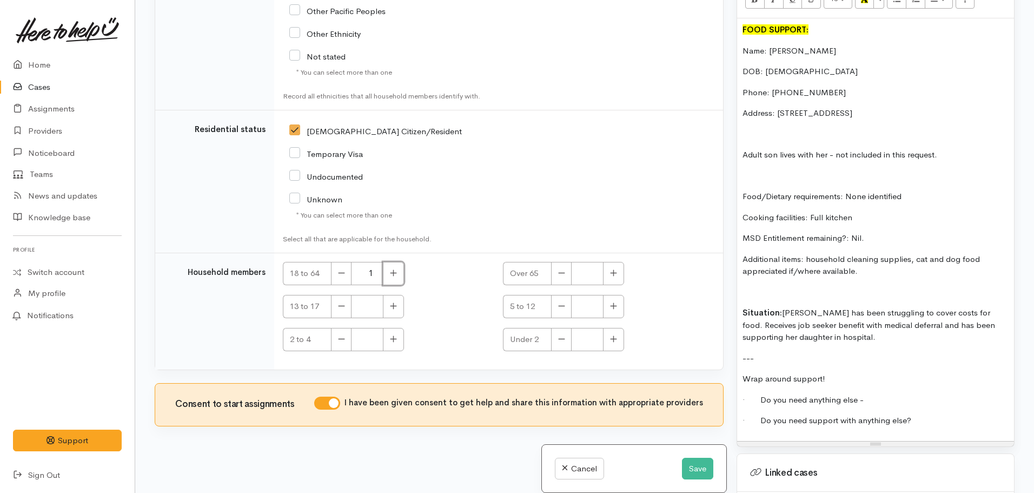
scroll to position [703, 0]
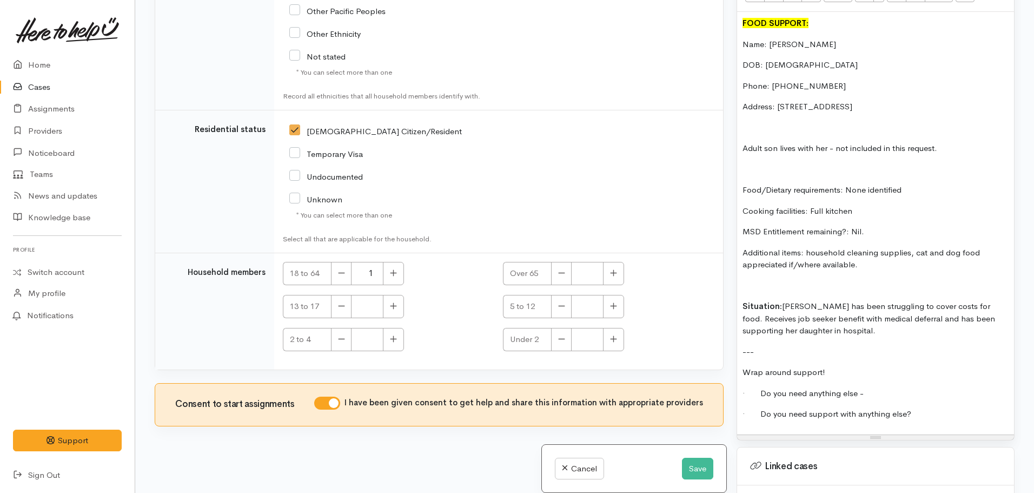
click at [887, 374] on div "FOOD SUPPORT: Name: Denice Moana DOB: 15/10/1970 Phone: 0212022682 Address: 10 …" at bounding box center [875, 223] width 277 height 422
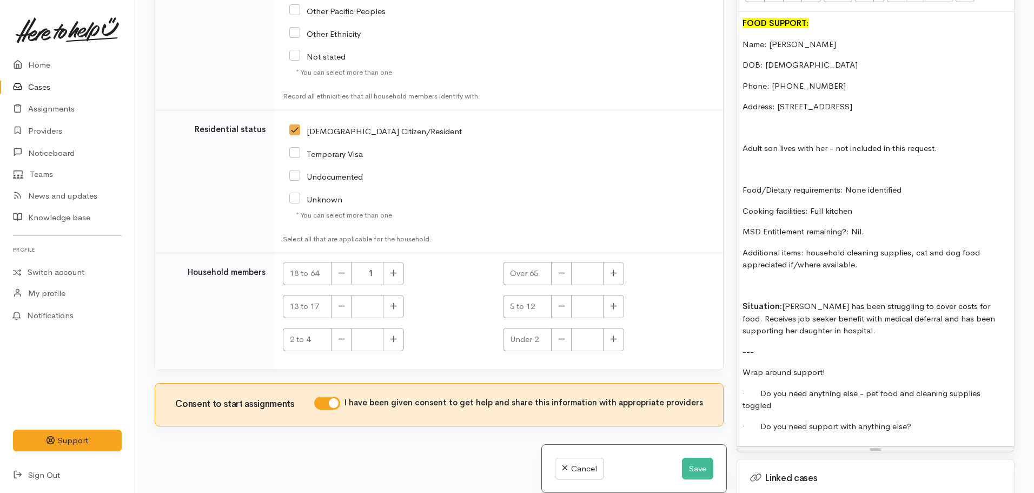
click at [922, 420] on p "· Do you need support with anything else?" at bounding box center [876, 426] width 266 height 12
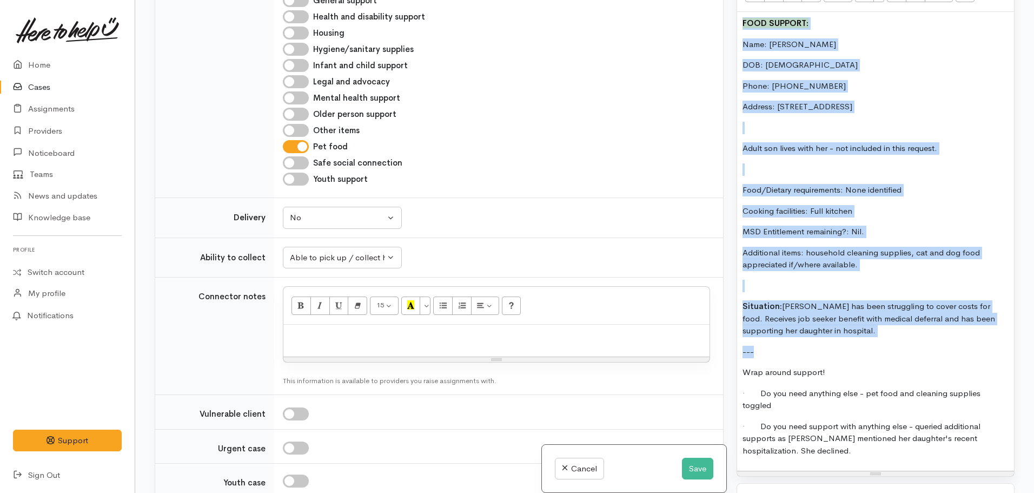
scroll to position [629, 0]
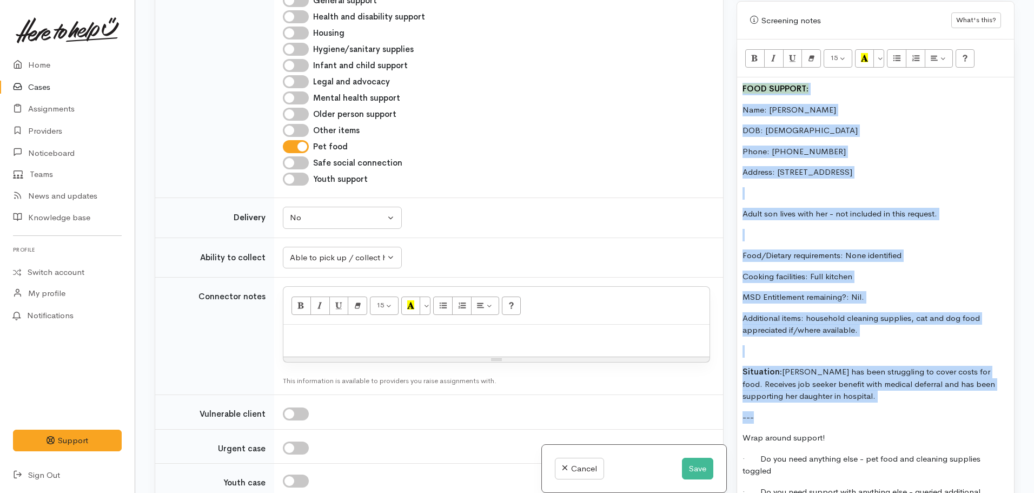
drag, startPoint x: 824, startPoint y: 332, endPoint x: 716, endPoint y: 3, distance: 346.8
click at [716, 3] on div "Related cases There are other cases potentially from the same person, address o…" at bounding box center [584, 246] width 873 height 493
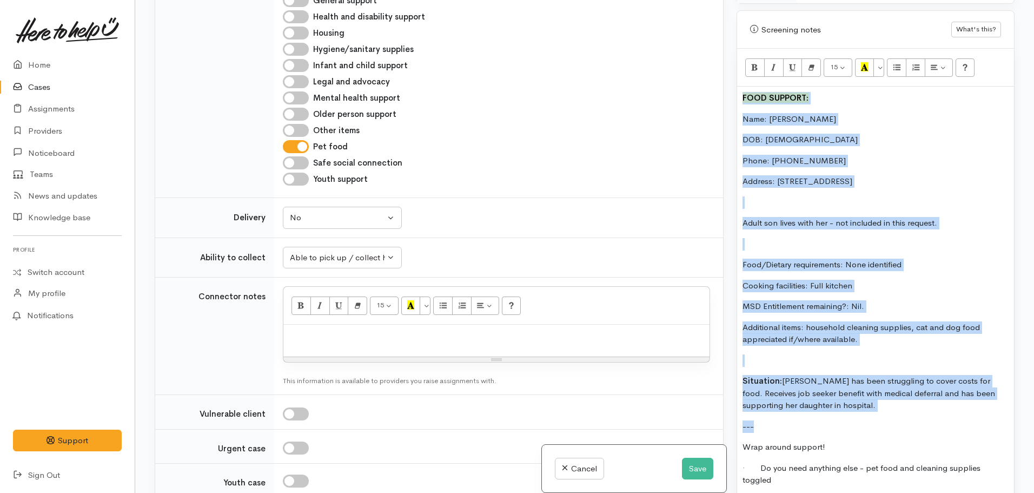
copy div "FOOD SUPPORT: Name: Denice Moana DOB: 15/10/1970 Phone: 0212022682 Address: 10 …"
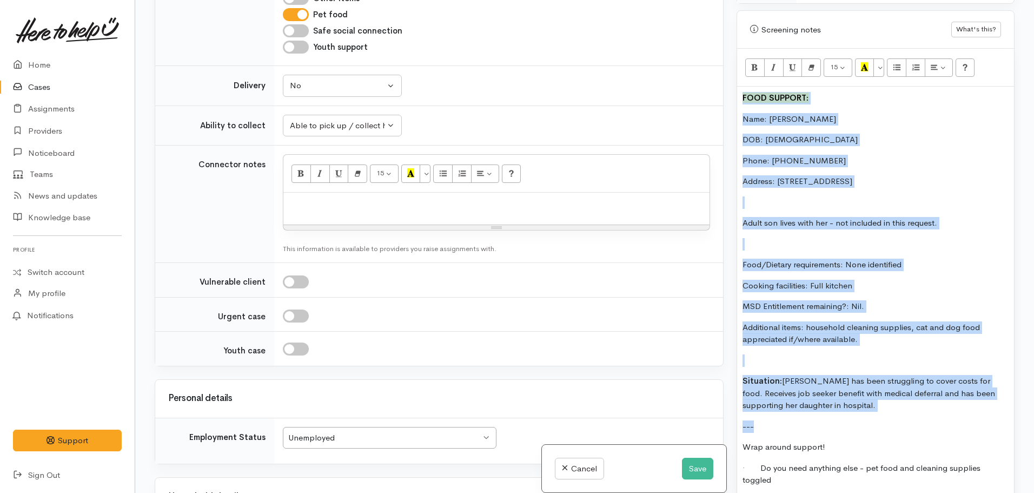
scroll to position [1360, 0]
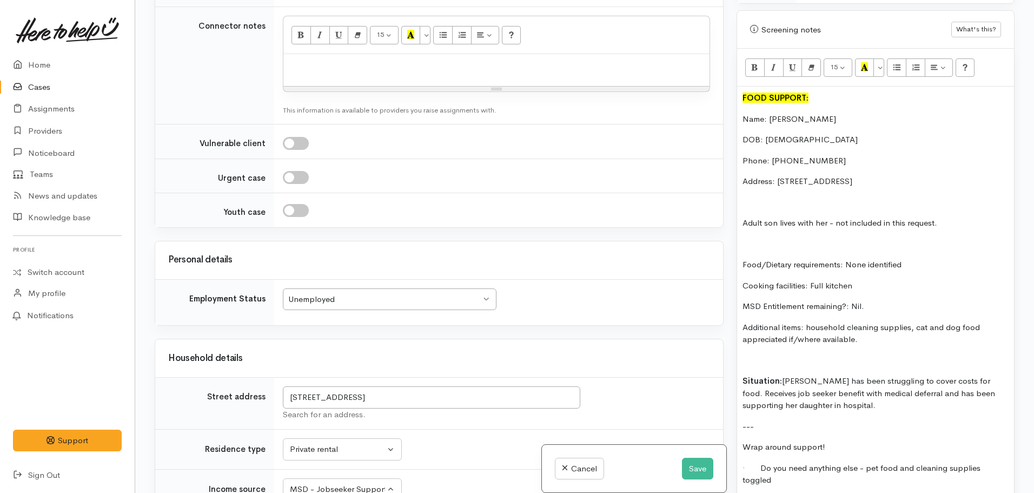
click at [327, 72] on p at bounding box center [496, 66] width 415 height 12
paste div
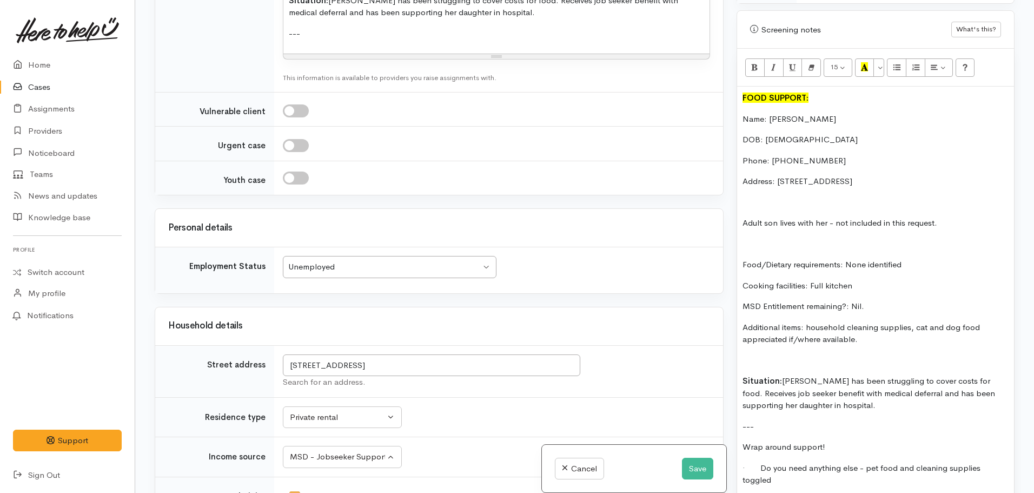
scroll to position [1712, 0]
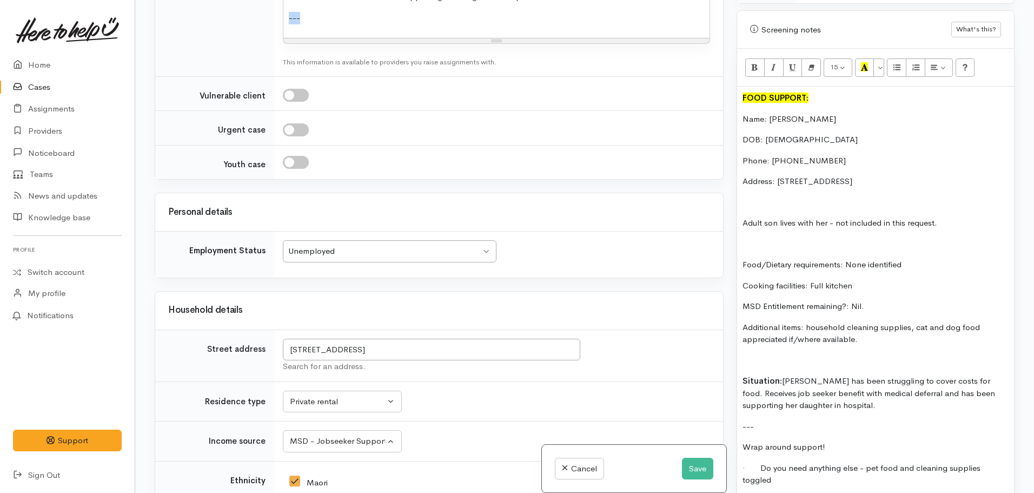
drag, startPoint x: 316, startPoint y: 166, endPoint x: 289, endPoint y: 161, distance: 27.5
click at [289, 24] on p "---" at bounding box center [496, 18] width 415 height 12
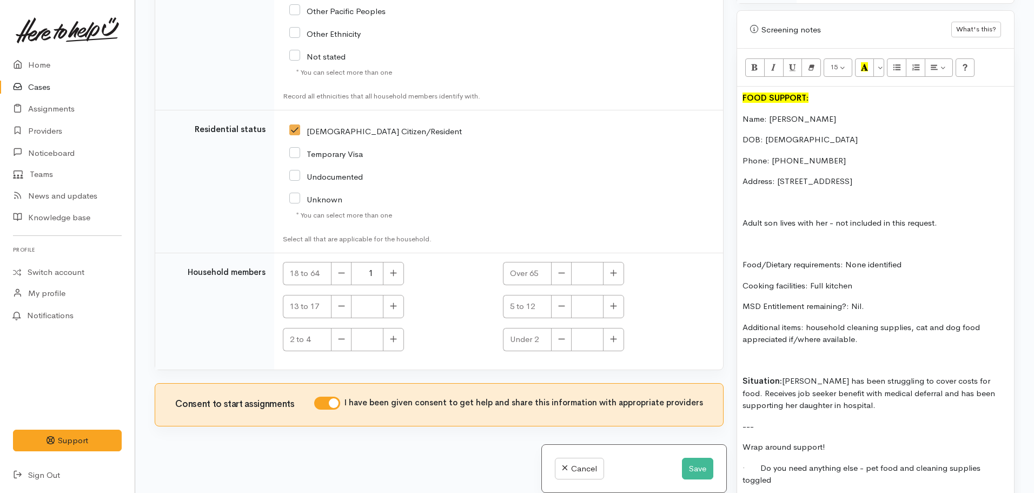
scroll to position [2671, 0]
click at [690, 461] on button "Save" at bounding box center [697, 469] width 31 height 22
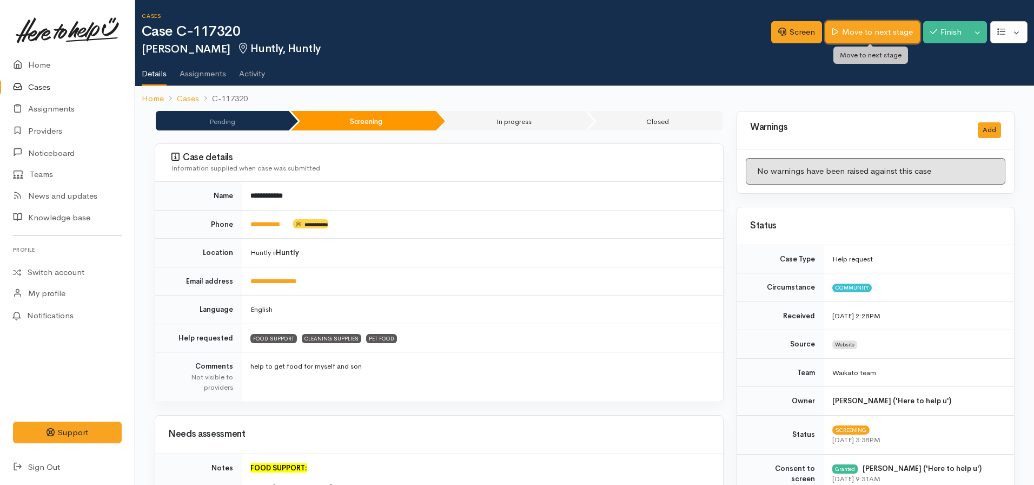
click at [849, 34] on link "Move to next stage" at bounding box center [873, 32] width 94 height 22
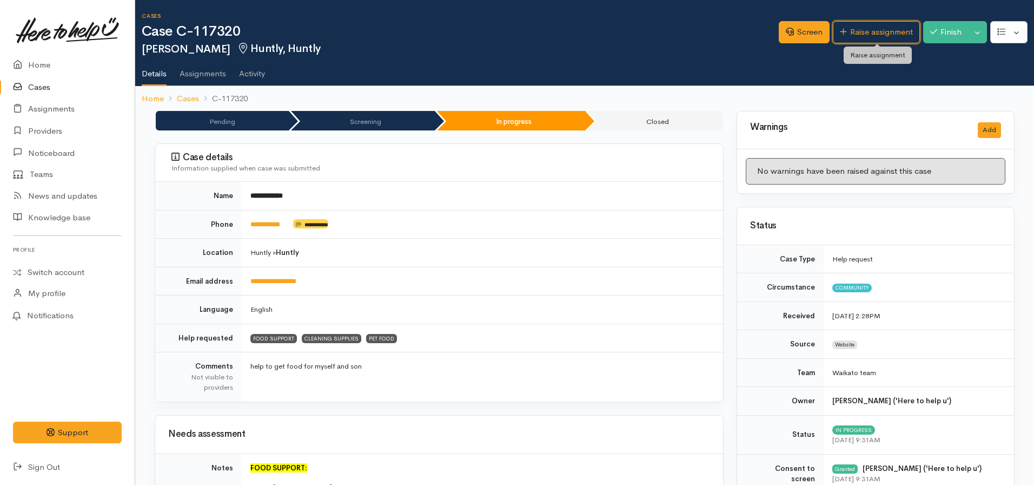
click at [848, 36] on link "Raise assignment" at bounding box center [876, 32] width 87 height 22
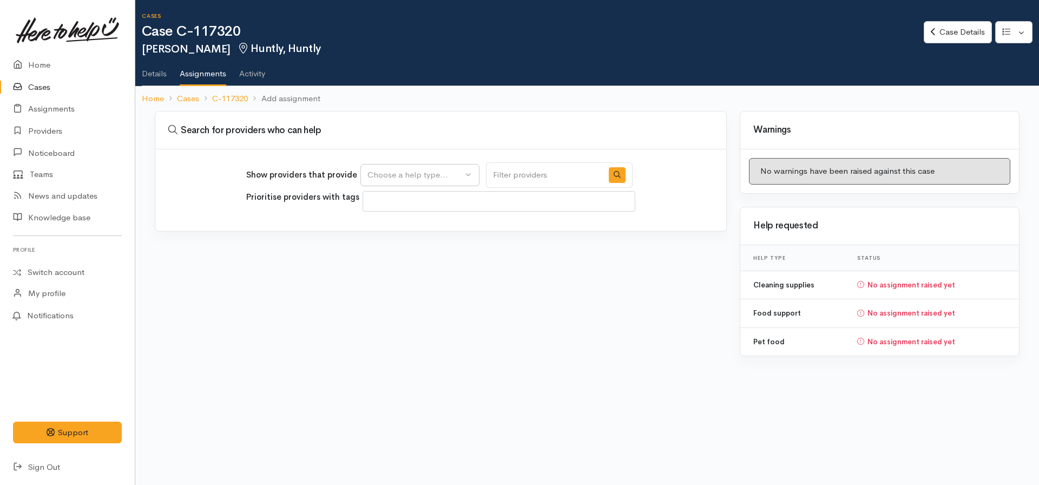
select select
drag, startPoint x: 392, startPoint y: 180, endPoint x: 398, endPoint y: 179, distance: 5.5
click at [397, 180] on div "Choose a help type..." at bounding box center [414, 175] width 95 height 12
click at [405, 228] on span "Food support" at bounding box center [399, 227] width 50 height 12
select select "3"
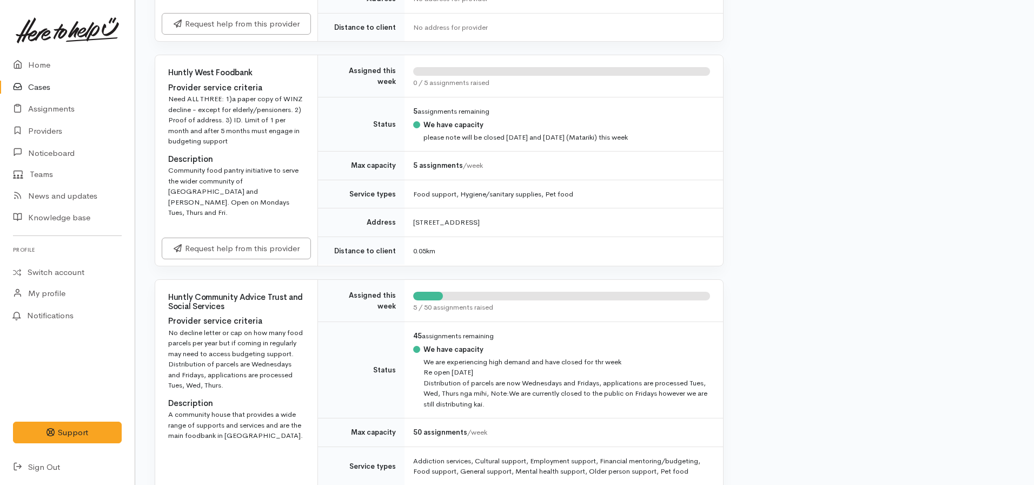
scroll to position [489, 0]
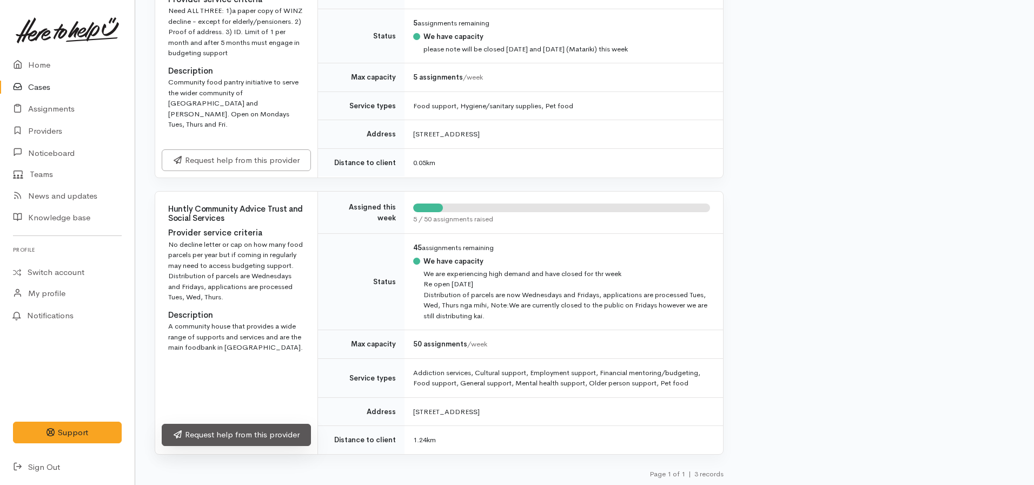
click at [247, 438] on link "Request help from this provider" at bounding box center [236, 435] width 149 height 22
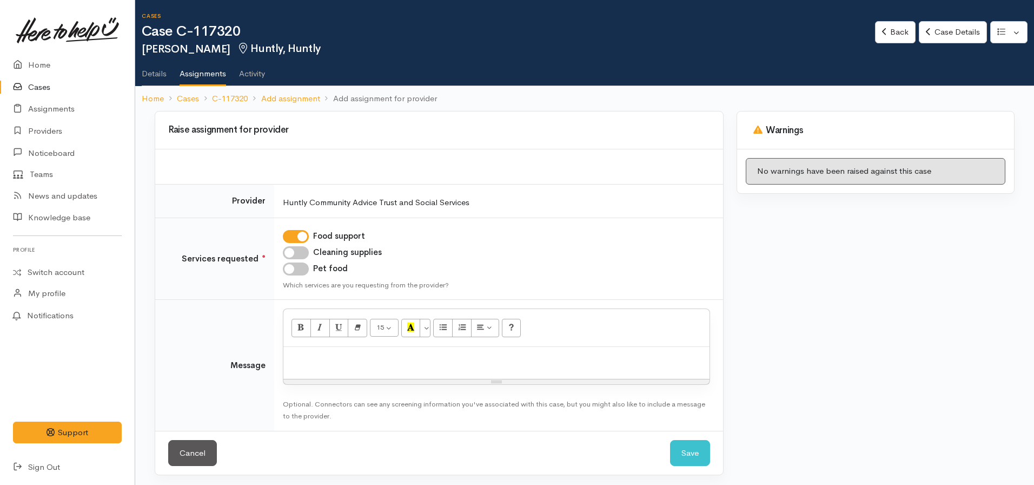
click at [302, 250] on input "Cleaning supplies" at bounding box center [296, 252] width 26 height 13
checkbox input "true"
click at [294, 274] on input "Pet food" at bounding box center [296, 268] width 26 height 13
checkbox input "true"
click at [314, 357] on p at bounding box center [496, 358] width 415 height 12
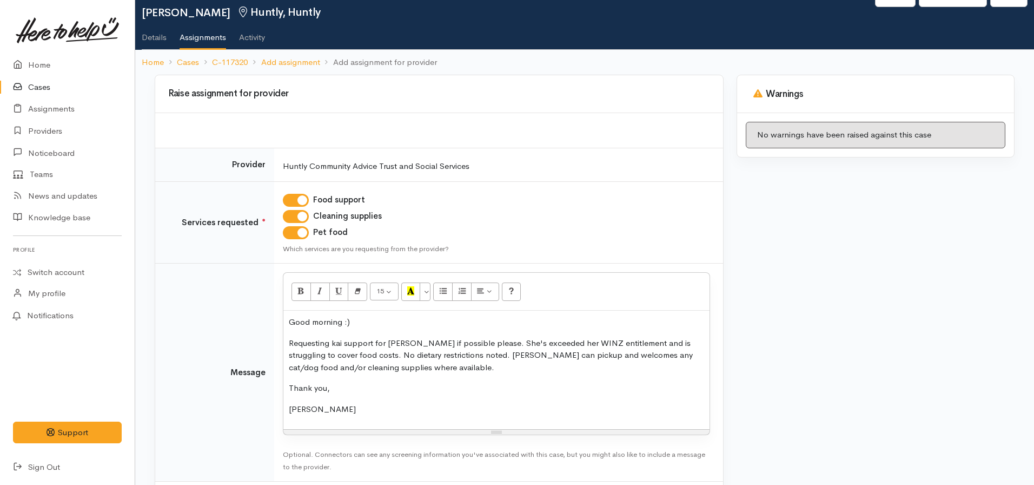
scroll to position [90, 0]
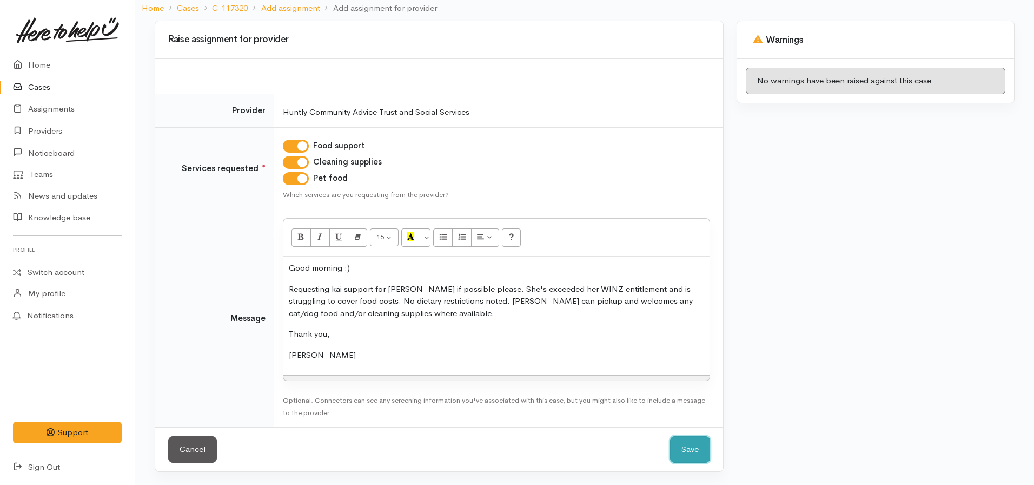
click button "Save" at bounding box center [690, 449] width 40 height 27
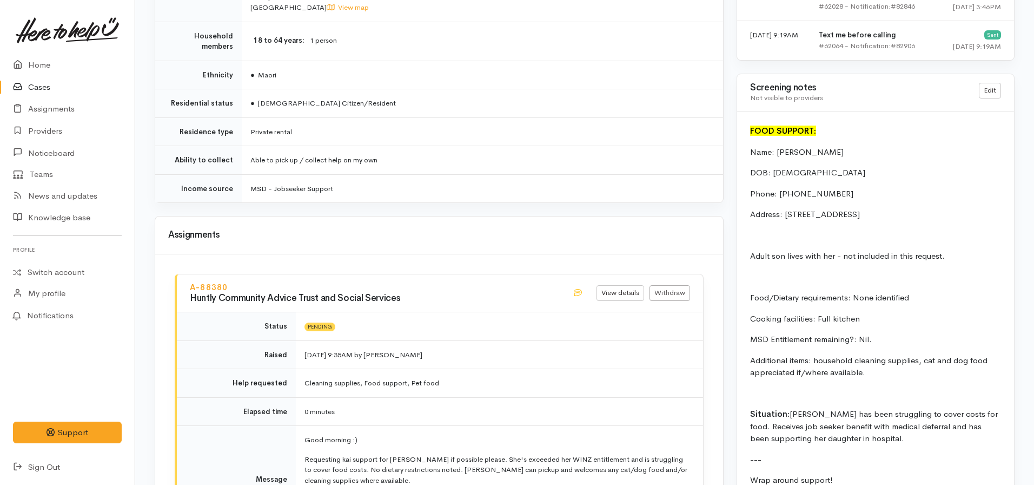
scroll to position [1232, 0]
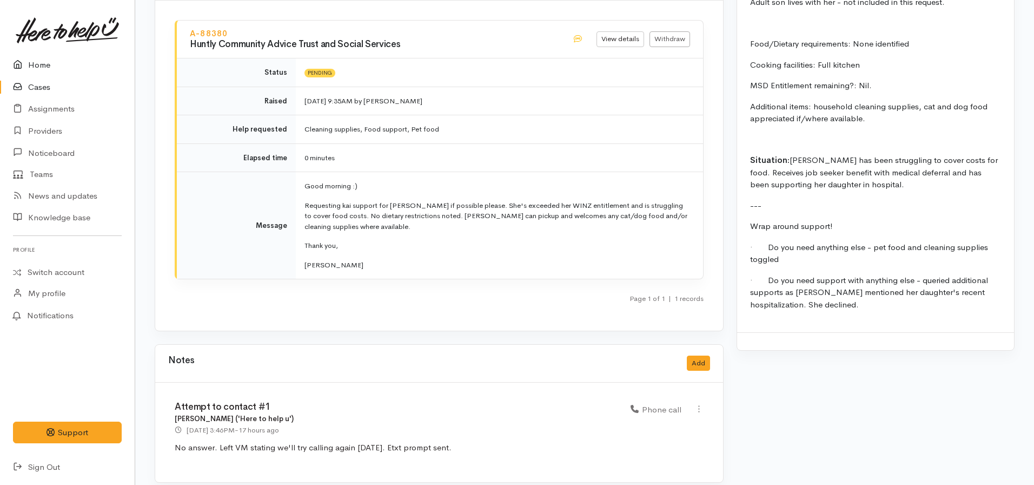
click at [38, 69] on link "Home" at bounding box center [67, 65] width 135 height 22
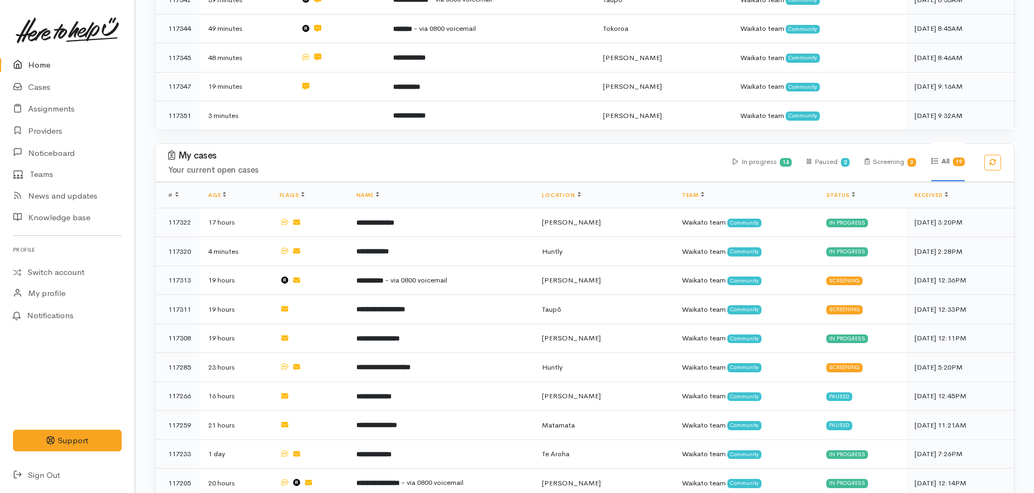
scroll to position [325, 0]
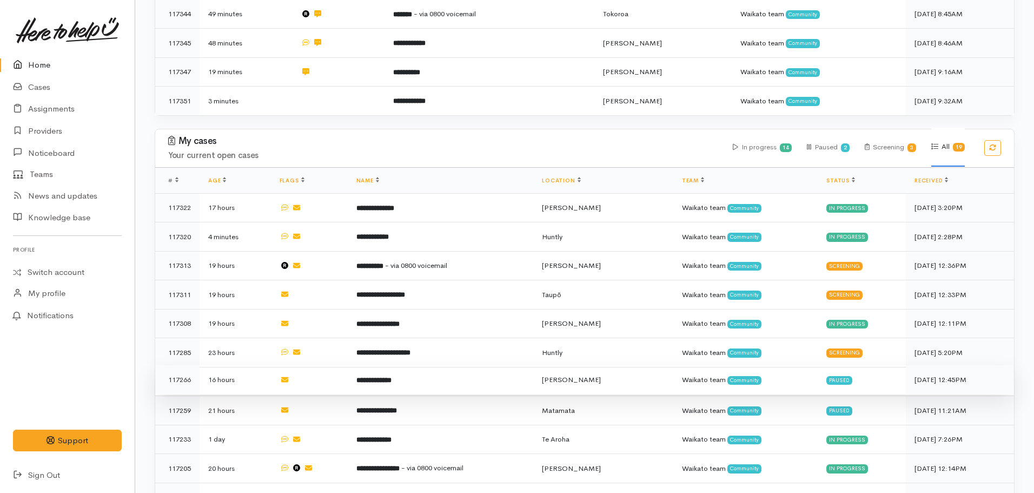
click at [375, 384] on td "**********" at bounding box center [441, 379] width 186 height 29
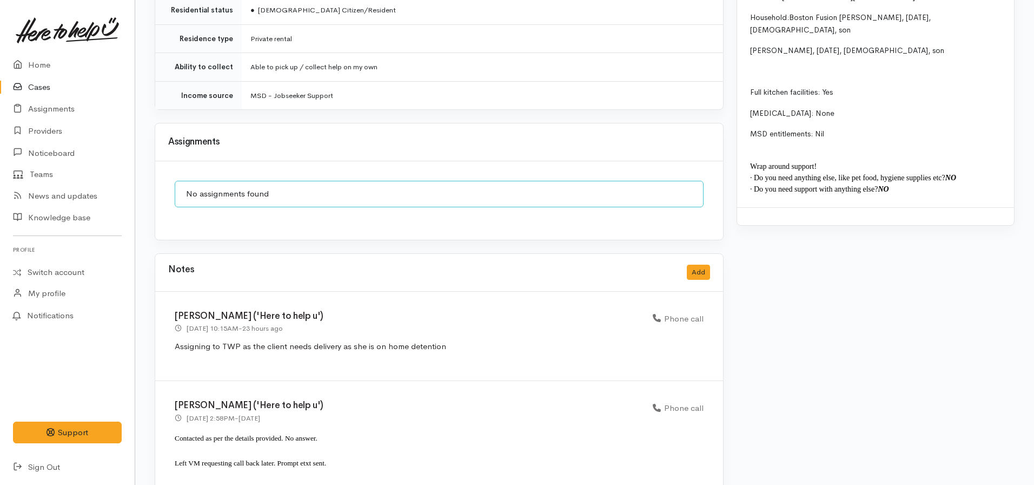
scroll to position [1046, 0]
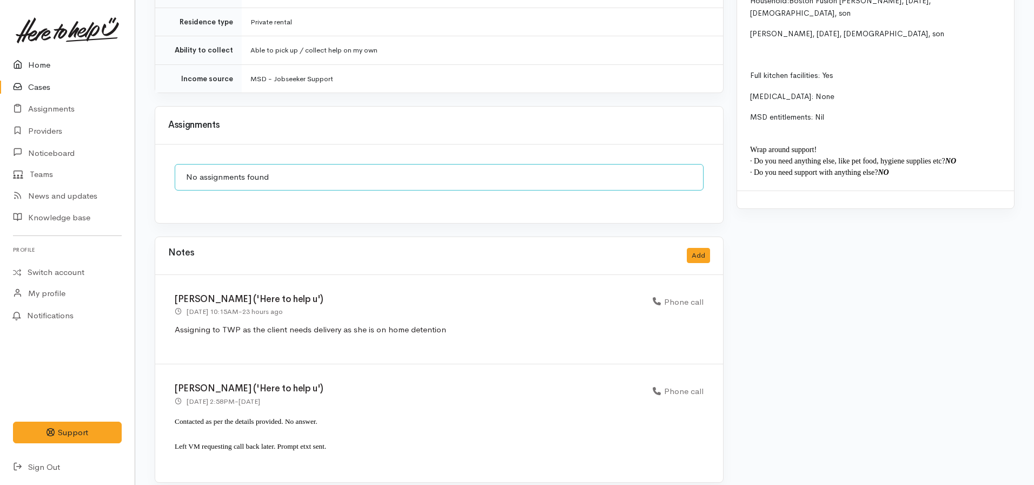
click at [43, 63] on link "Home" at bounding box center [67, 65] width 135 height 22
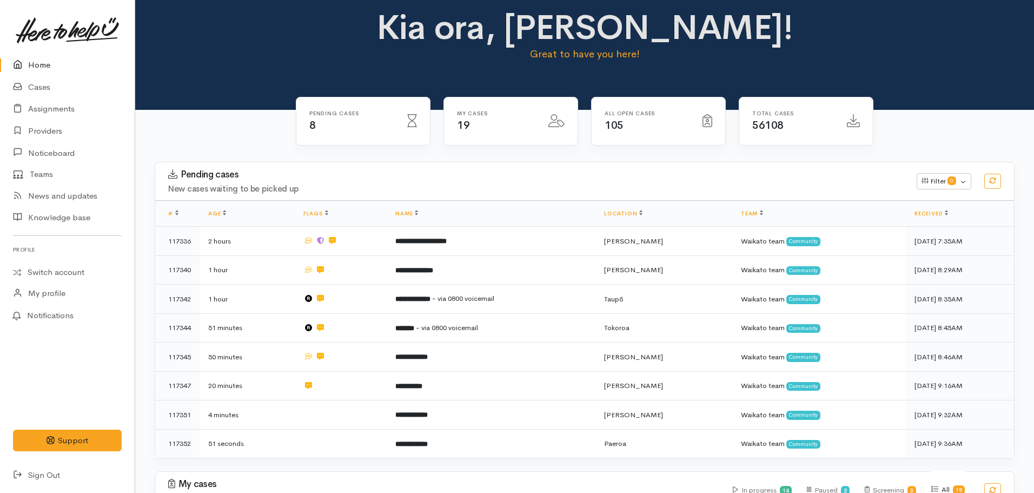
scroll to position [325, 0]
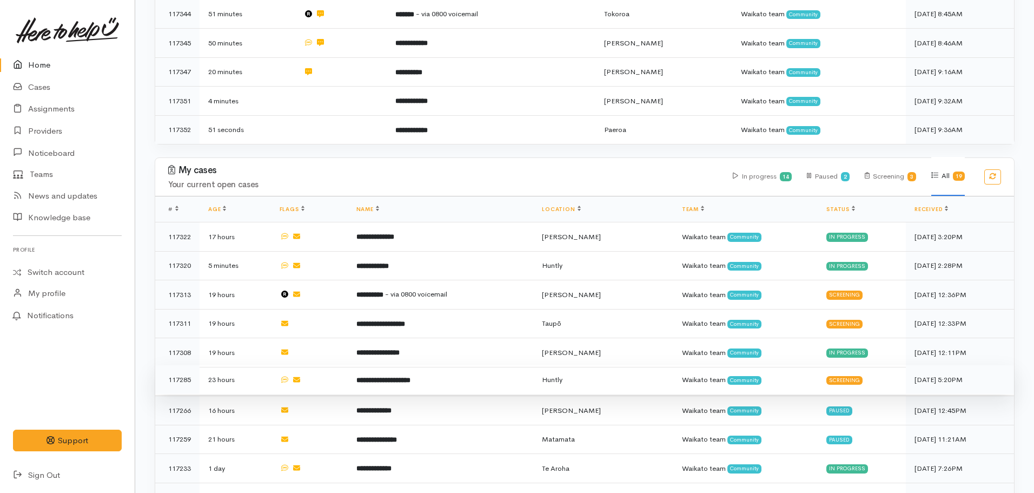
click at [318, 380] on td at bounding box center [309, 379] width 77 height 29
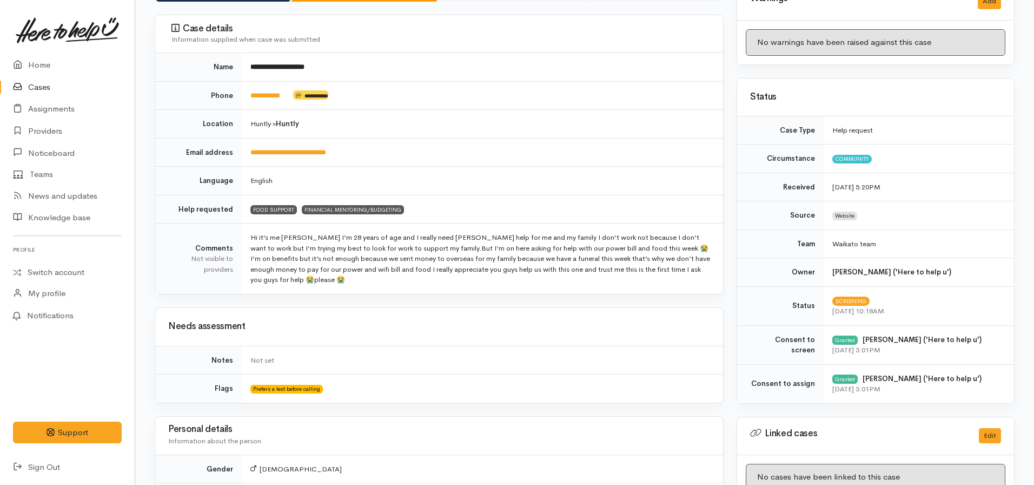
scroll to position [162, 0]
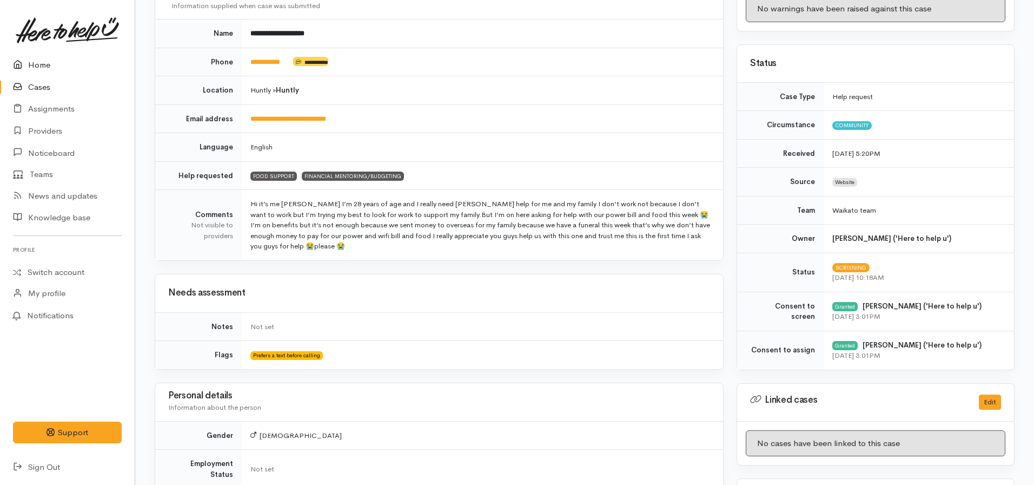
click at [30, 61] on link "Home" at bounding box center [67, 65] width 135 height 22
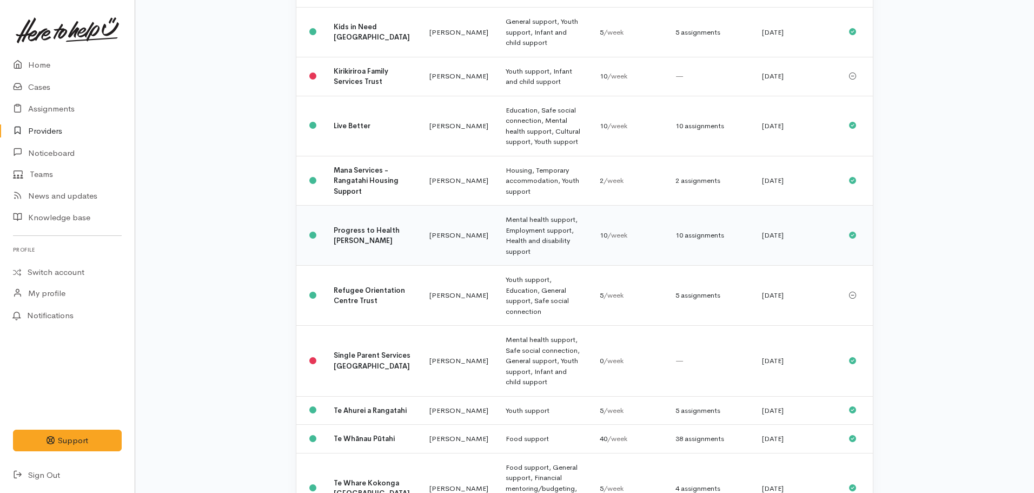
scroll to position [725, 0]
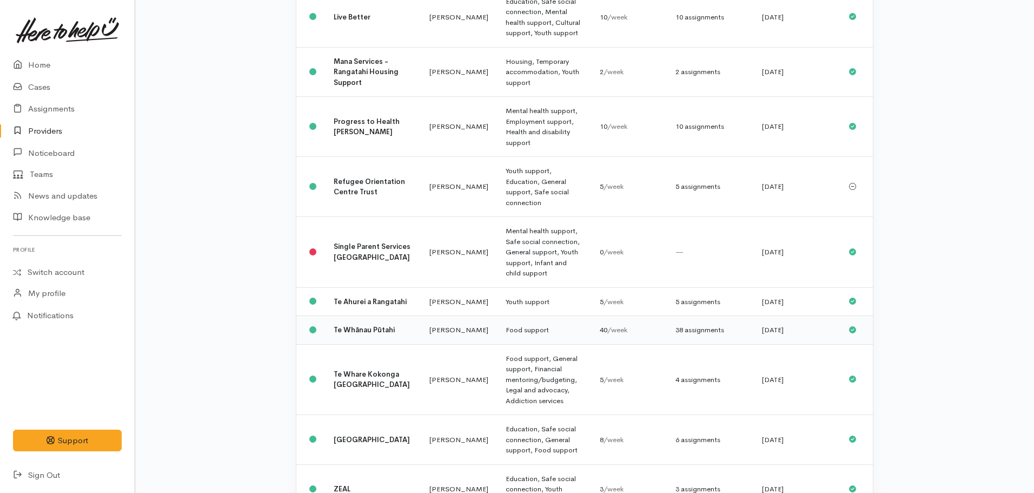
click at [354, 325] on b "Te Whānau Pūtahi" at bounding box center [364, 329] width 61 height 9
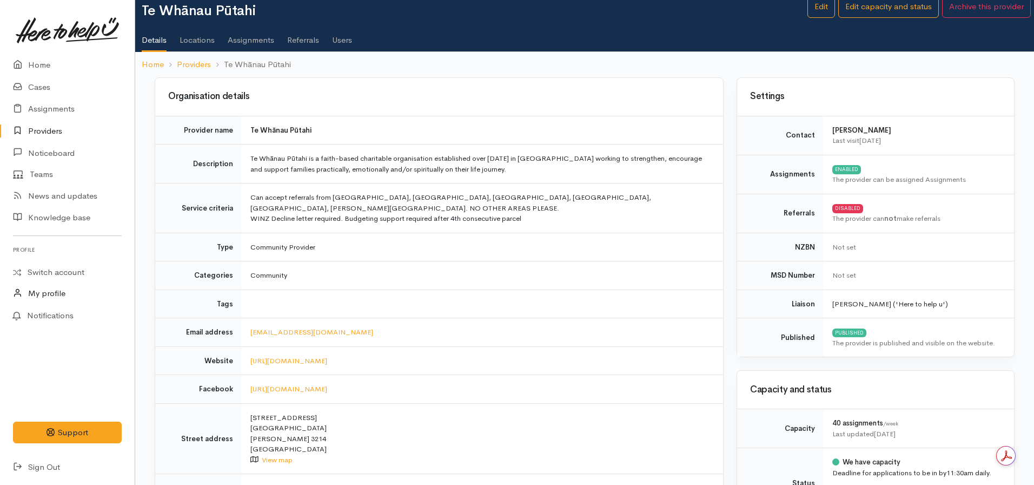
scroll to position [54, 0]
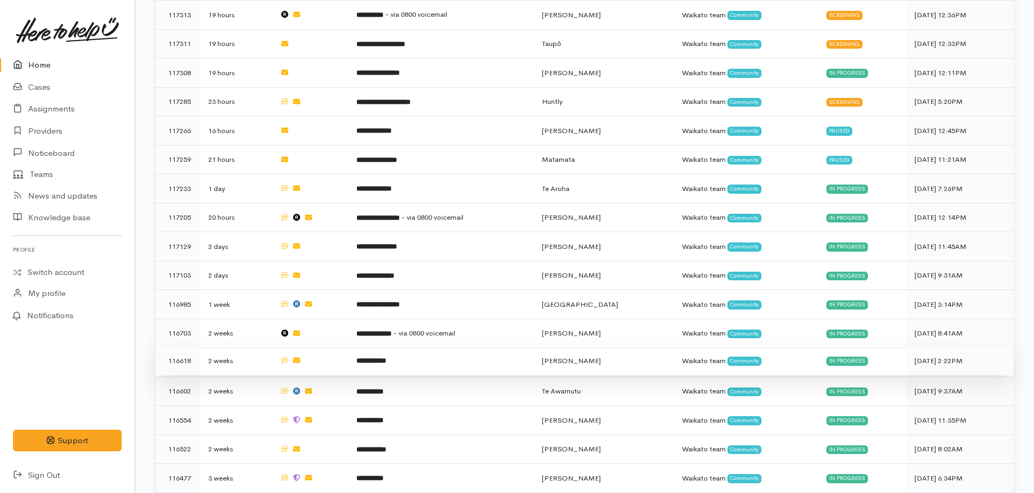
scroll to position [630, 0]
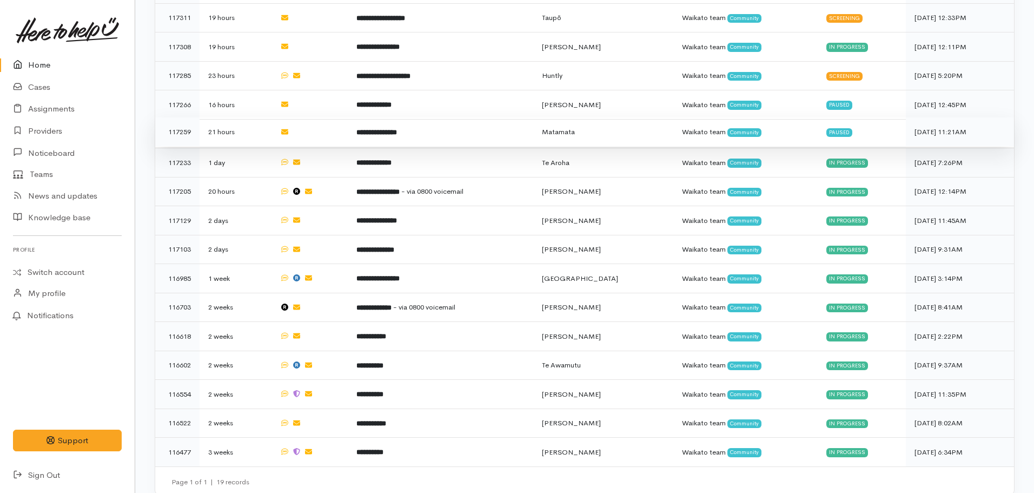
click at [385, 129] on b "**********" at bounding box center [376, 132] width 41 height 7
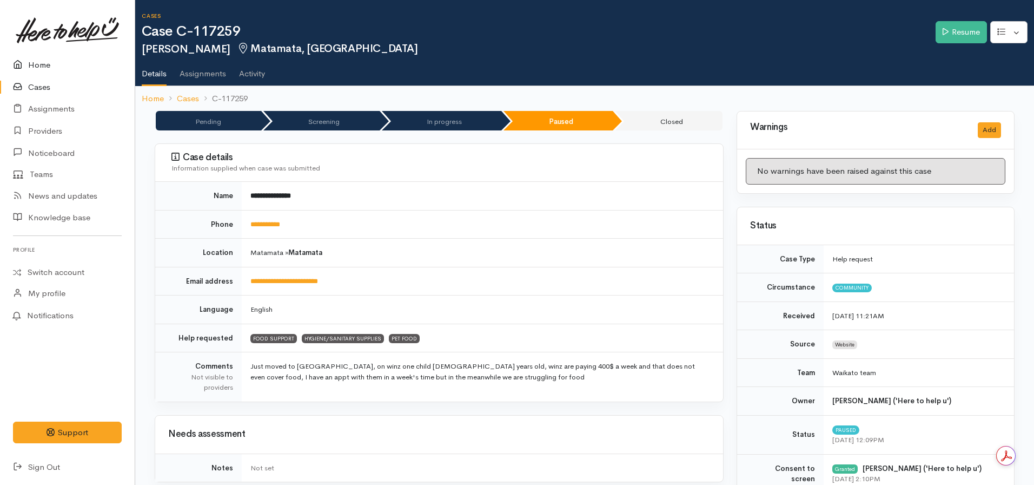
click at [55, 63] on link "Home" at bounding box center [67, 65] width 135 height 22
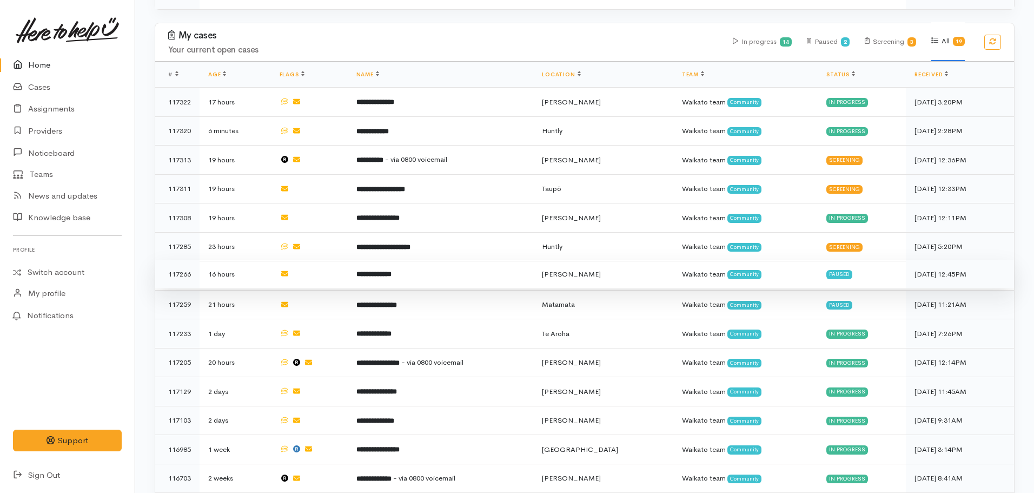
scroll to position [487, 0]
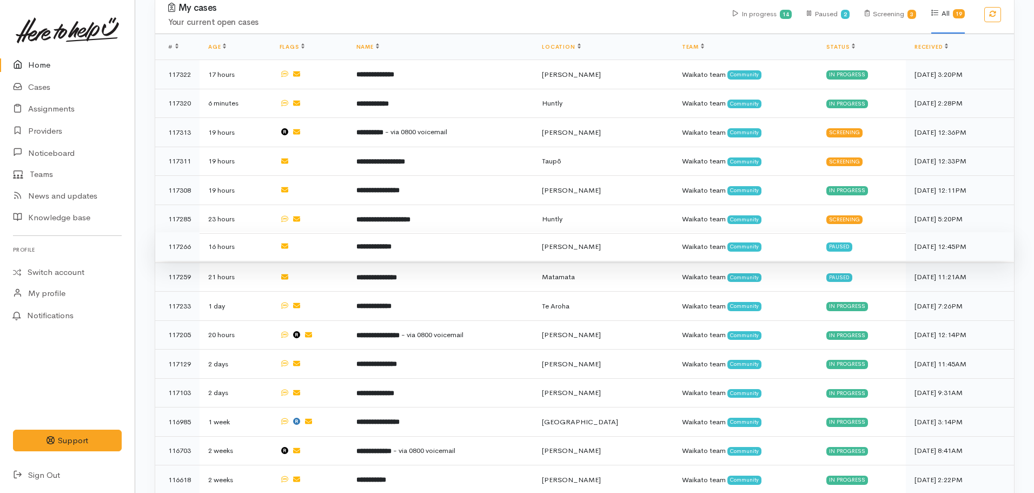
click at [392, 243] on b "**********" at bounding box center [373, 246] width 35 height 7
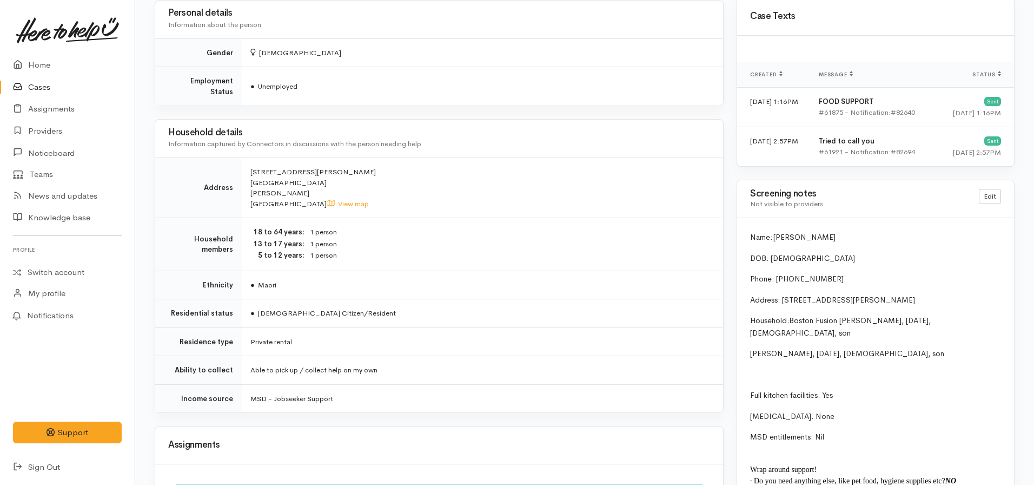
scroll to position [721, 0]
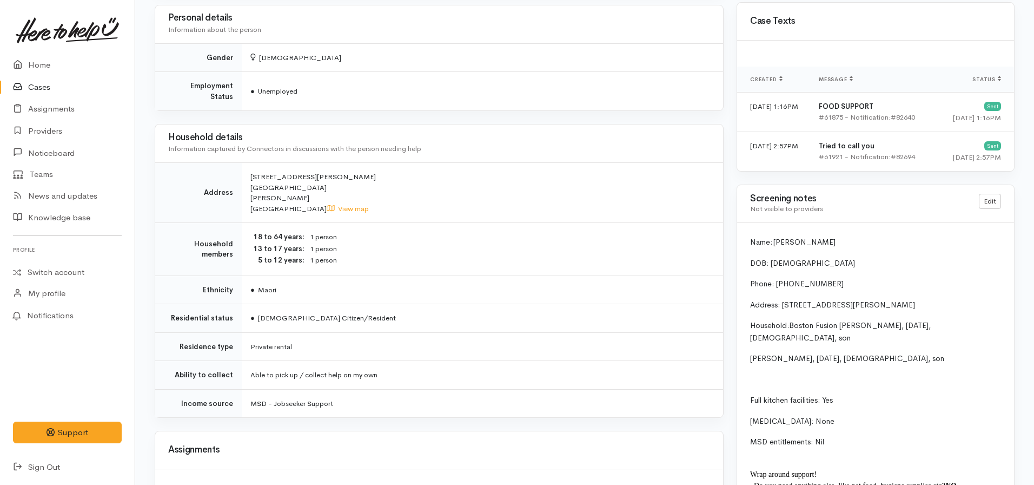
drag, startPoint x: 973, startPoint y: 300, endPoint x: 783, endPoint y: 302, distance: 189.3
click at [782, 302] on p "Address: [STREET_ADDRESS][PERSON_NAME]" at bounding box center [875, 305] width 251 height 12
copy span "7 Douglas Crescent, Fairfield, Hamilton, New Zealand"
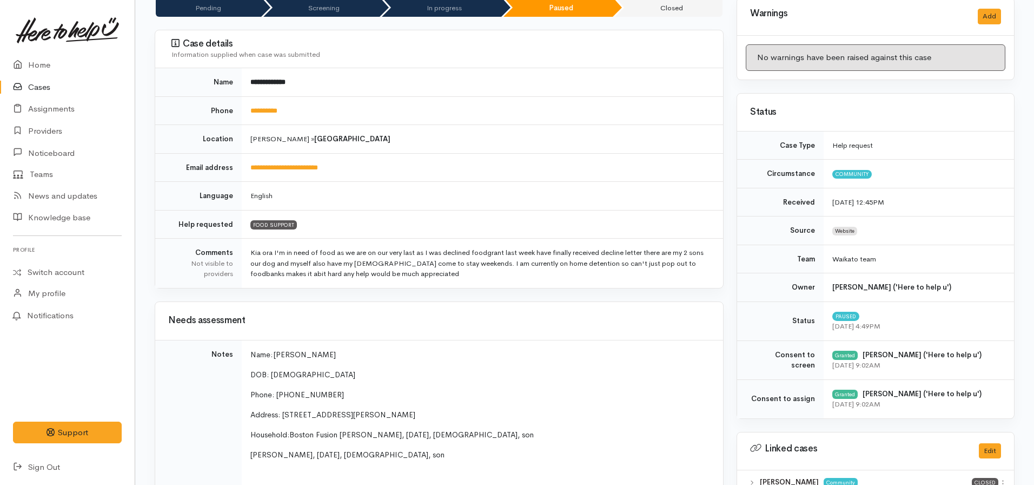
scroll to position [0, 0]
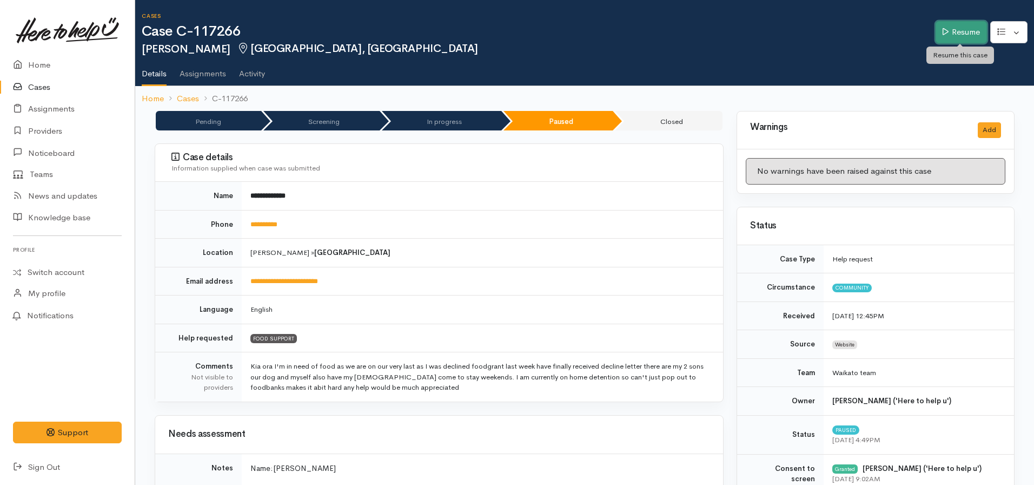
click at [956, 35] on link "Resume" at bounding box center [961, 32] width 51 height 22
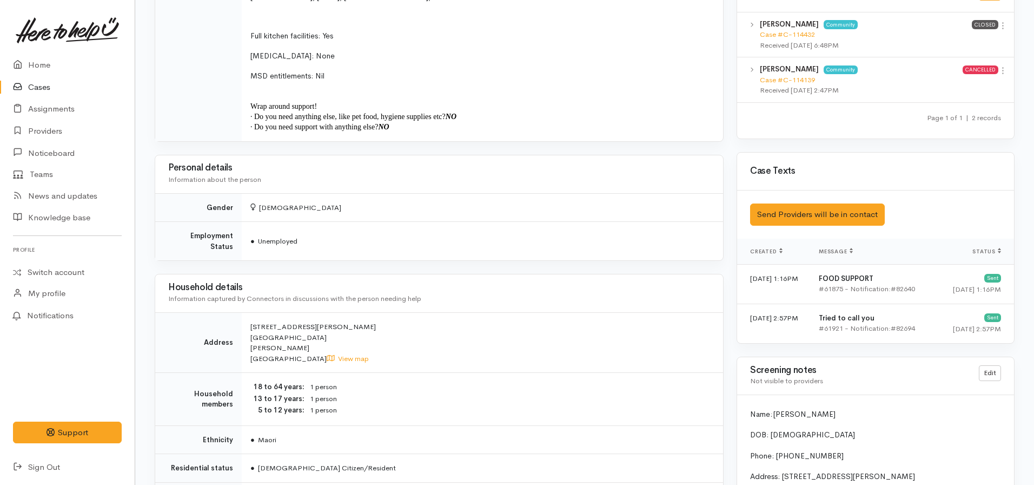
scroll to position [595, 0]
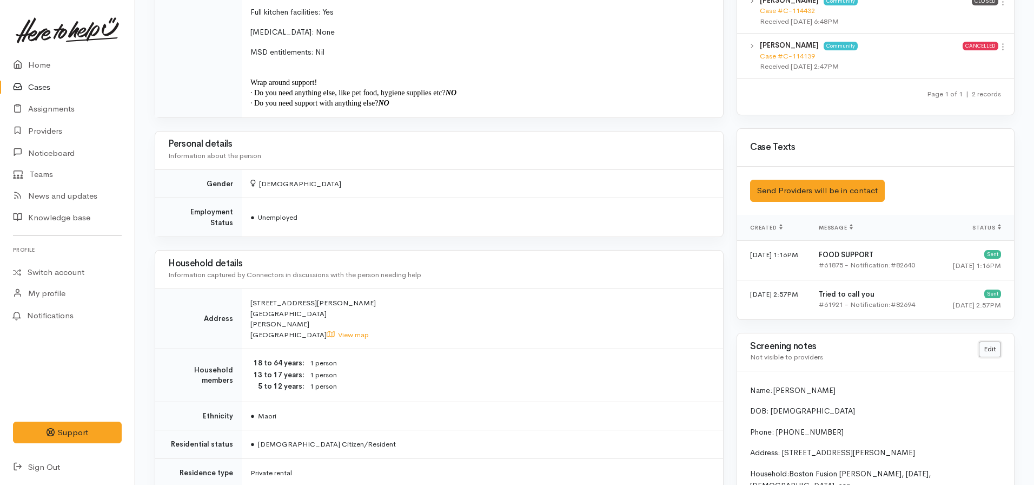
click at [992, 347] on link "Edit" at bounding box center [990, 349] width 22 height 16
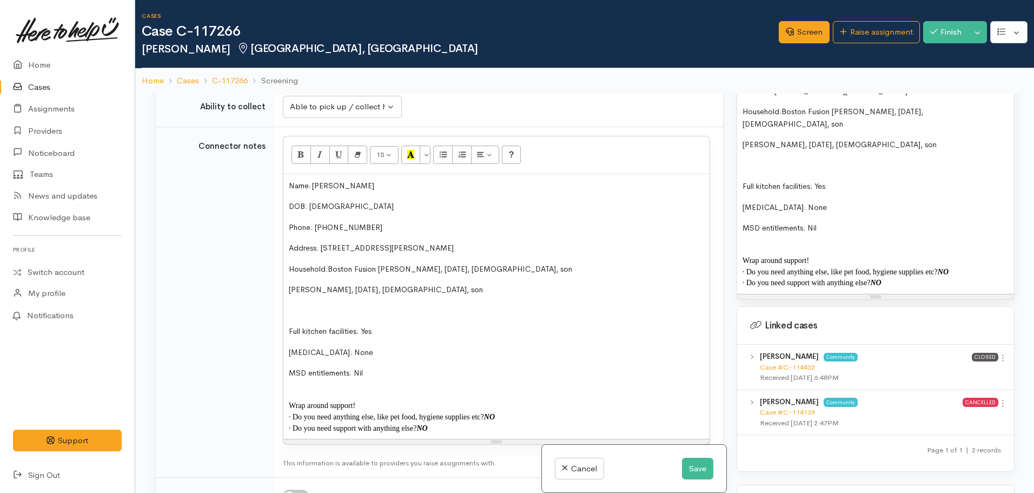
scroll to position [1515, 0]
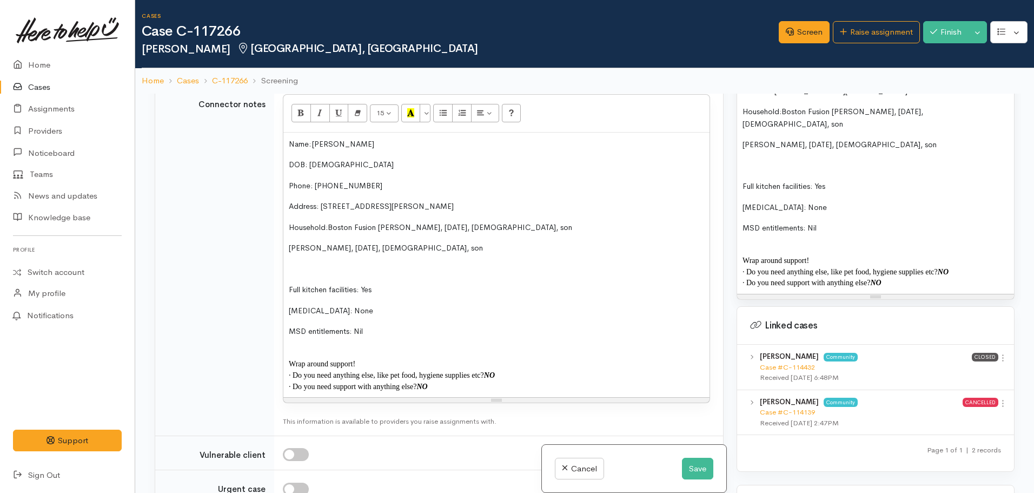
click at [368, 346] on div at bounding box center [496, 352] width 415 height 12
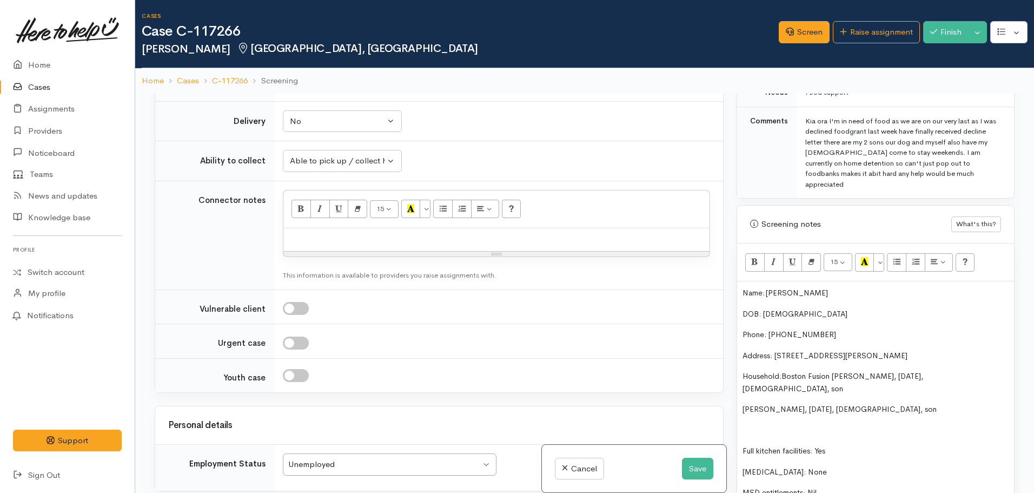
scroll to position [595, 0]
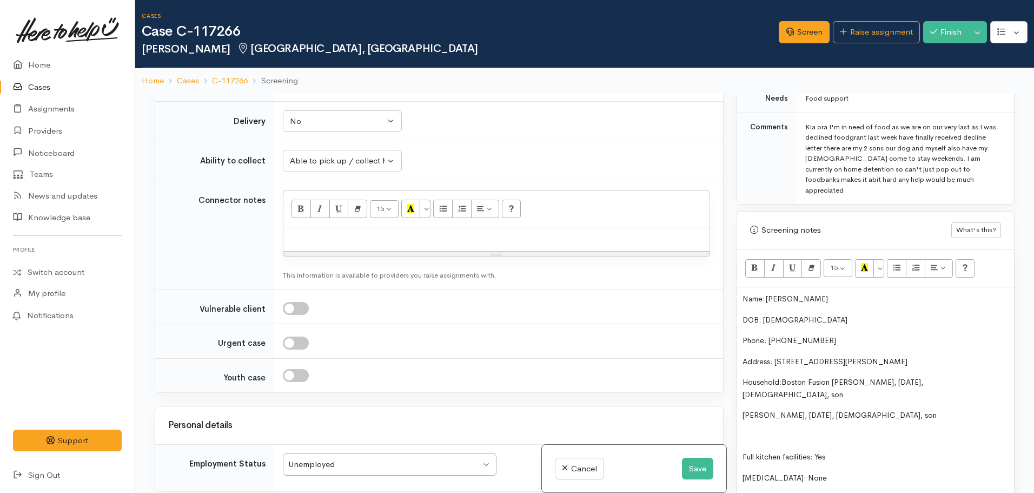
click at [745, 294] on span "Name: [PERSON_NAME]" at bounding box center [785, 299] width 85 height 10
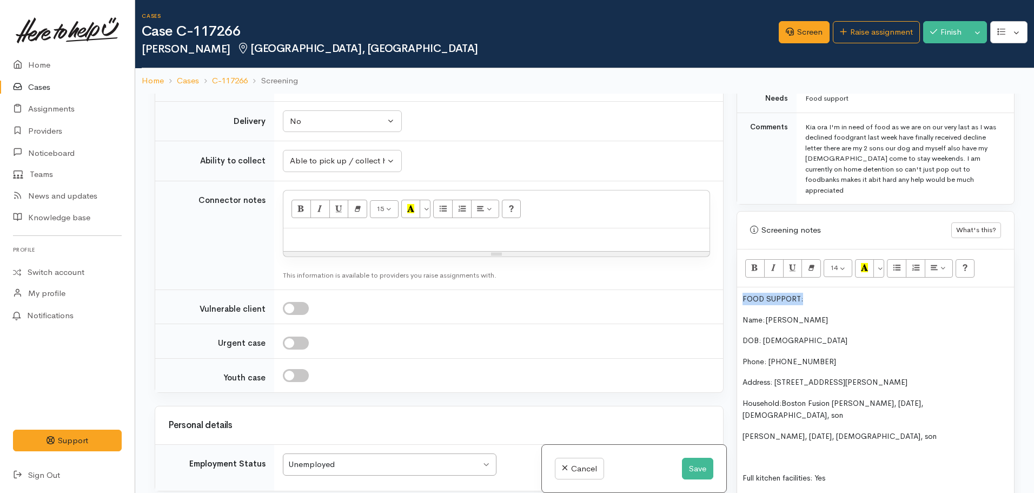
drag, startPoint x: 811, startPoint y: 285, endPoint x: 706, endPoint y: 285, distance: 105.5
click at [706, 285] on div "Related cases There are other cases potentially from the same person, address o…" at bounding box center [584, 340] width 873 height 493
click at [748, 265] on button "Bold (CTRL+B)" at bounding box center [754, 268] width 19 height 18
click at [862, 263] on icon "Recent Color" at bounding box center [864, 267] width 7 height 9
click at [824, 355] on p "Phone:  0211401343" at bounding box center [876, 361] width 266 height 12
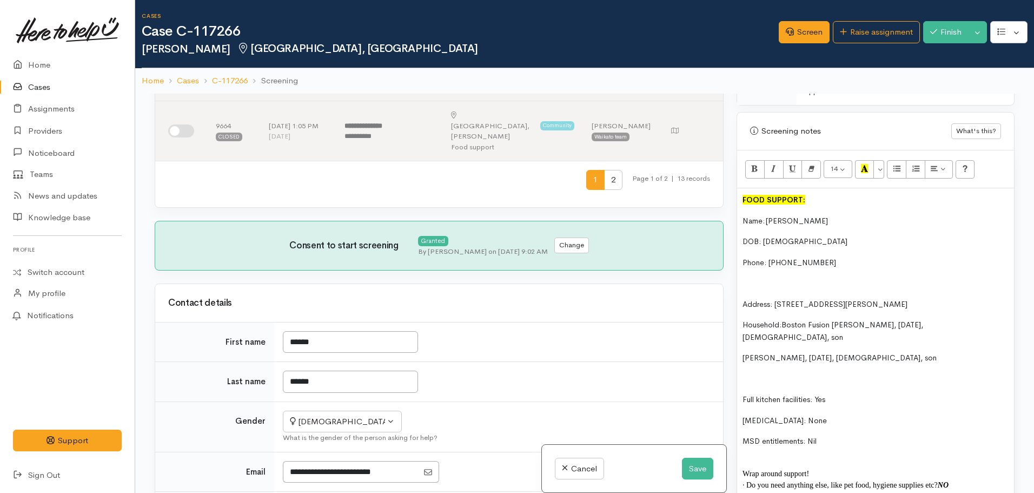
scroll to position [703, 0]
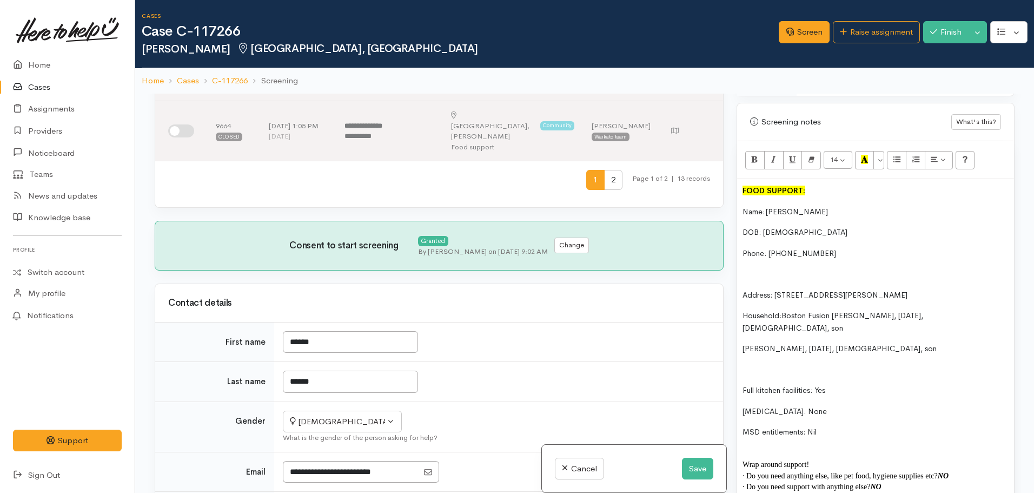
click at [969, 289] on p "Address: [STREET_ADDRESS][PERSON_NAME]" at bounding box center [876, 295] width 266 height 12
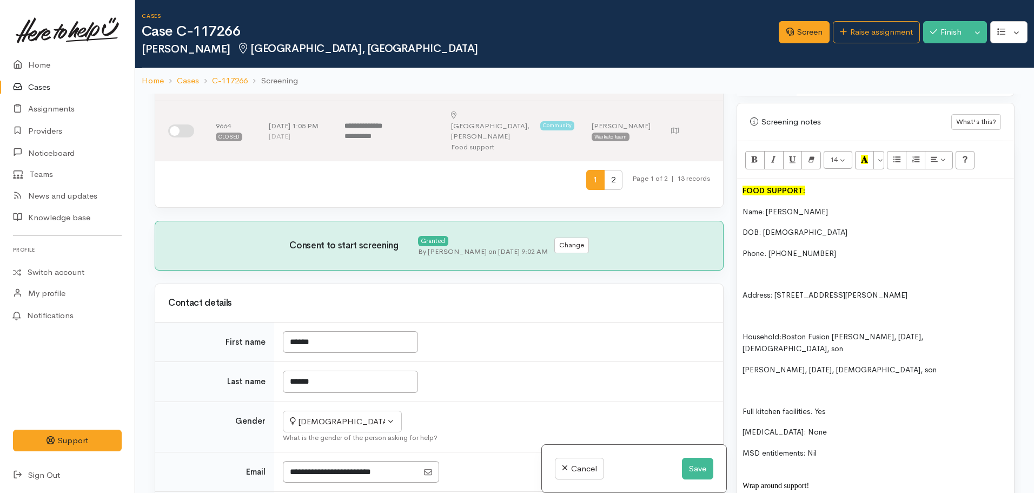
click at [782, 332] on span "Household:" at bounding box center [762, 337] width 39 height 10
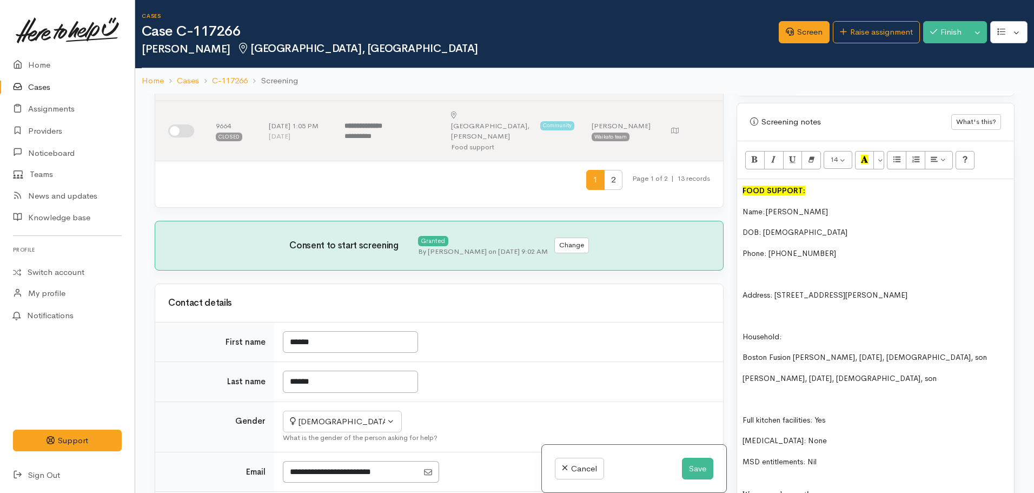
drag, startPoint x: 797, startPoint y: 322, endPoint x: 734, endPoint y: 324, distance: 62.8
click at [734, 324] on div "Warnings Add No warnings have been raised against this case Add Warning Title ●…" at bounding box center [875, 340] width 291 height 493
drag, startPoint x: 739, startPoint y: 341, endPoint x: 805, endPoint y: 281, distance: 89.6
click at [740, 341] on div "FOOD SUPPORT: Name: Kirsty Shellyanna Joseph DOB: 18/12/1985 Phone:  0211401343…" at bounding box center [875, 353] width 277 height 348
click at [892, 151] on button "Unordered list (CTRL+SHIFT+NUM7)" at bounding box center [896, 160] width 19 height 18
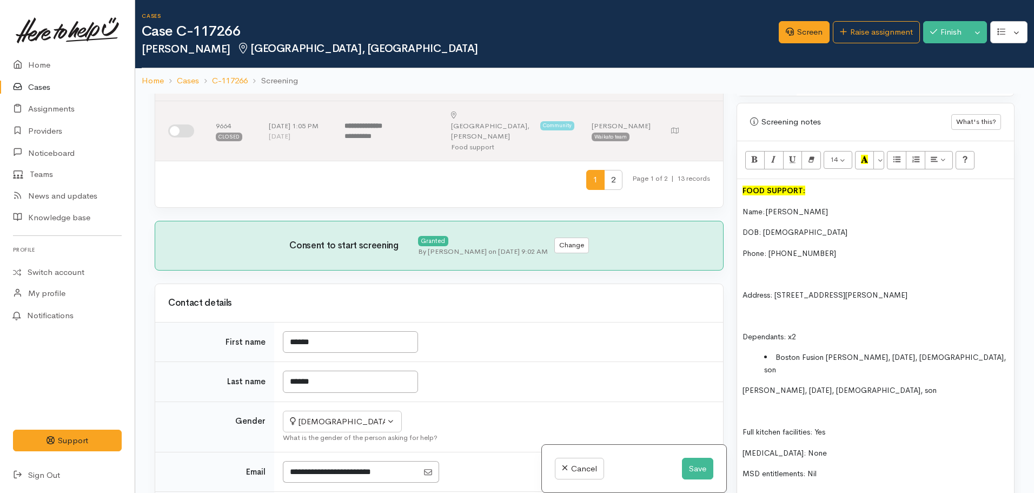
click at [743, 385] on span "Paraire Joseph, 13/09/2013, 12 years old, son" at bounding box center [840, 390] width 194 height 10
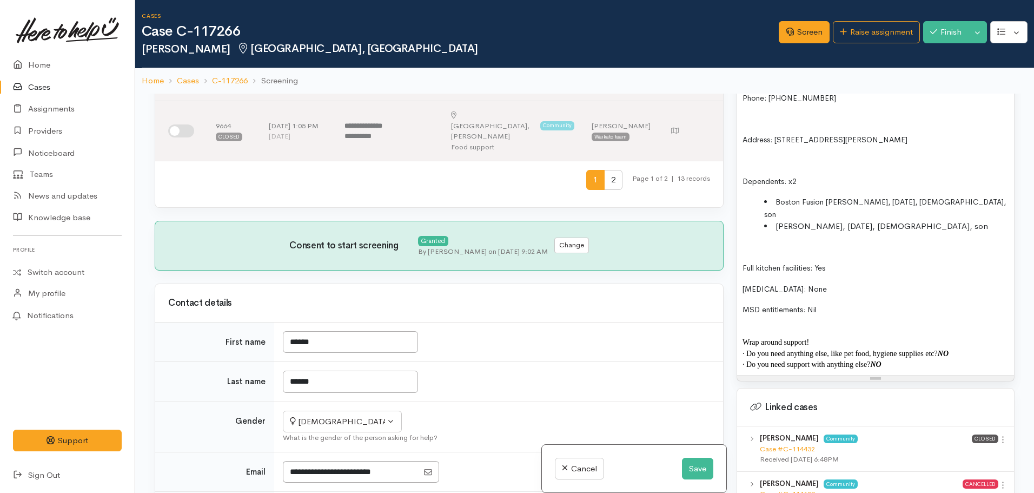
scroll to position [866, 0]
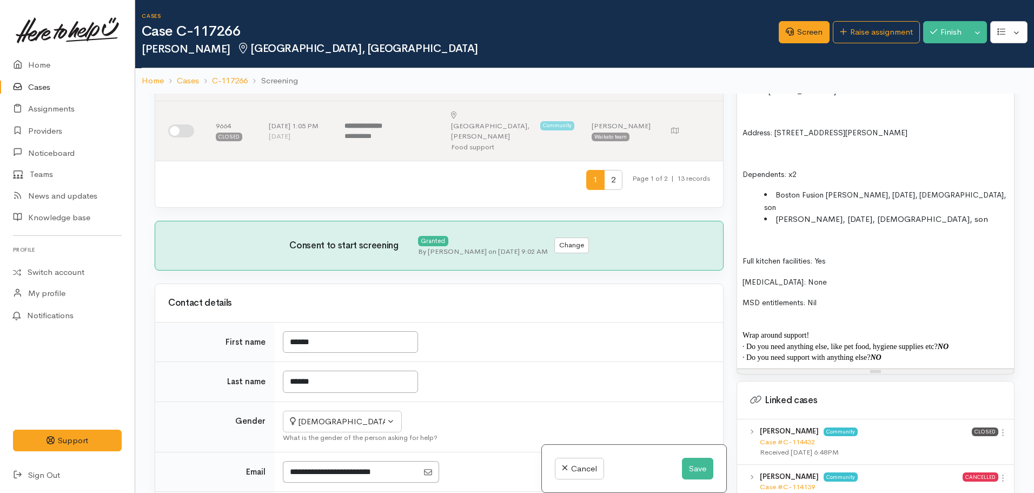
click at [827, 296] on p "MSD entitlements: Nil" at bounding box center [876, 302] width 266 height 12
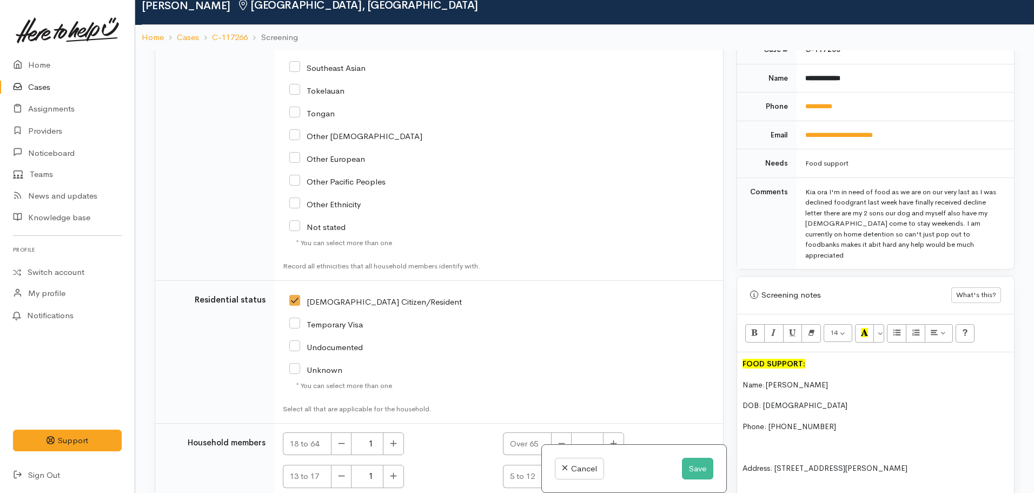
scroll to position [94, 0]
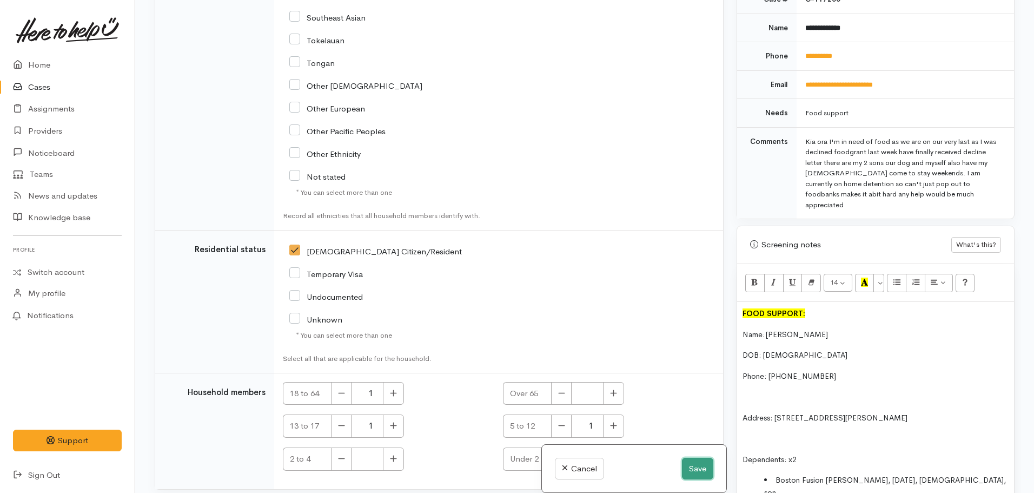
click at [694, 472] on button "Save" at bounding box center [697, 469] width 31 height 22
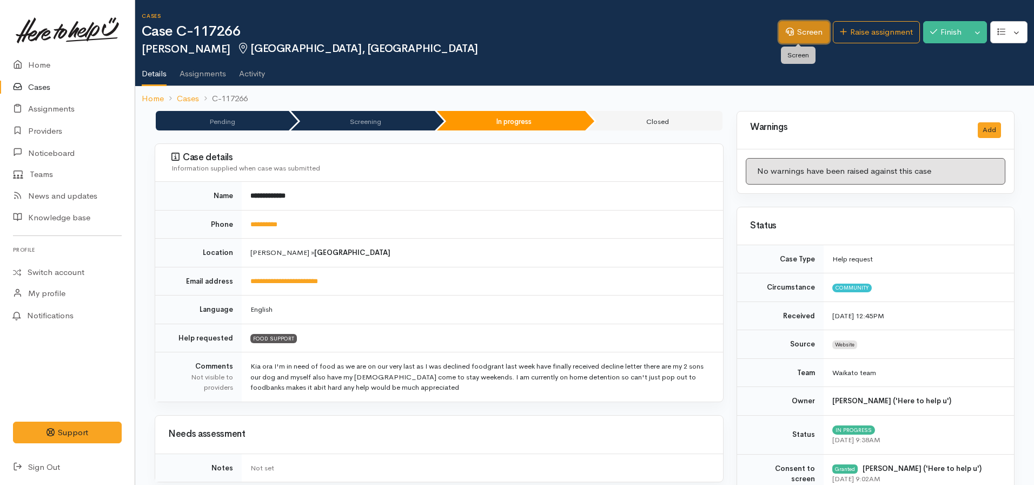
click at [811, 39] on link "Screen" at bounding box center [804, 32] width 51 height 22
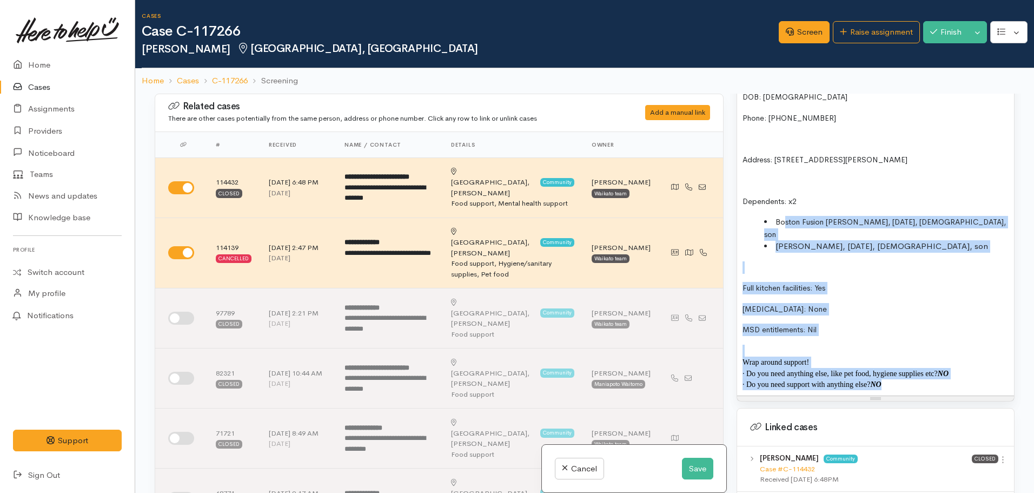
scroll to position [692, 0]
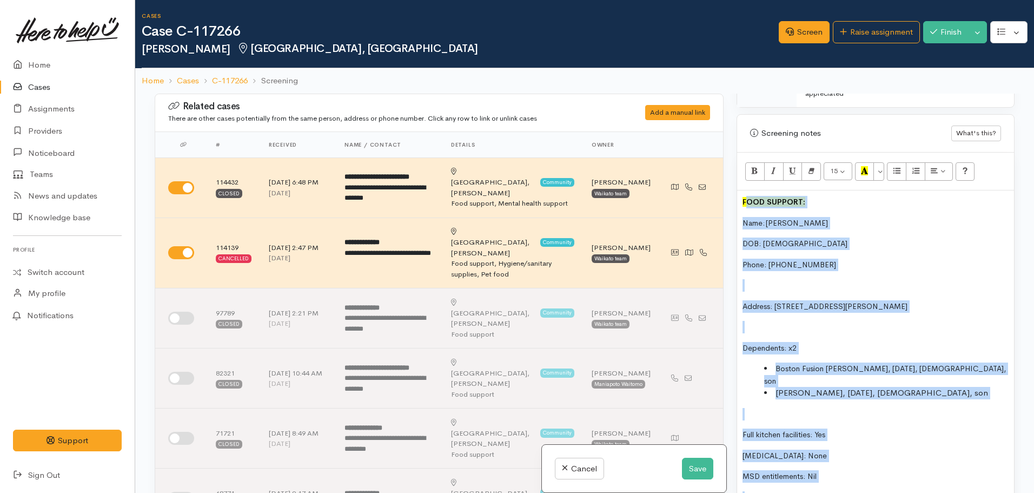
drag, startPoint x: 899, startPoint y: 180, endPoint x: 741, endPoint y: 183, distance: 158.0
click at [741, 190] on div "FOOD SUPPORT: Name: Kirsty Shellyanna Joseph DOB: 18/12/1985 Phone:  0211401343…" at bounding box center [875, 366] width 277 height 352
copy div "FOOD SUPPORT: Name: Kirsty Shellyanna Joseph DOB: 18/12/1985 Phone:  0211401343…"
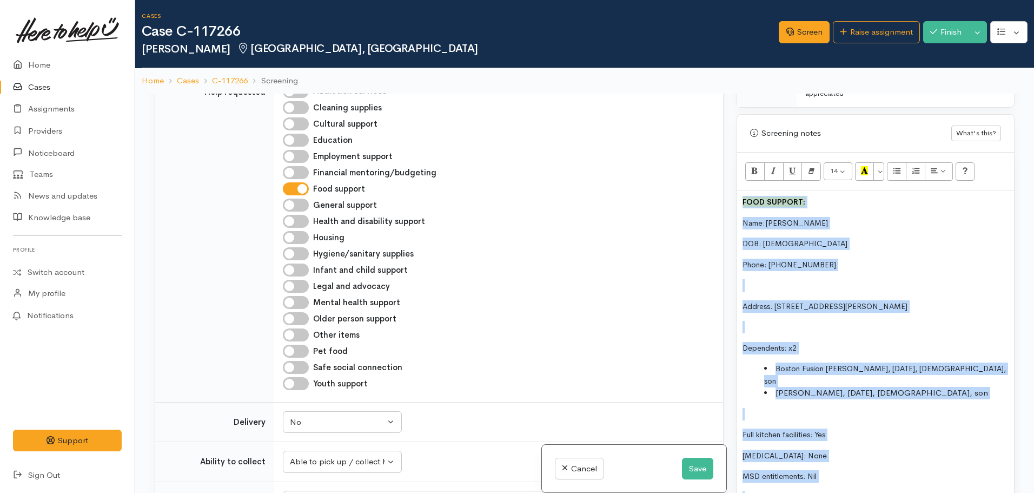
scroll to position [1190, 0]
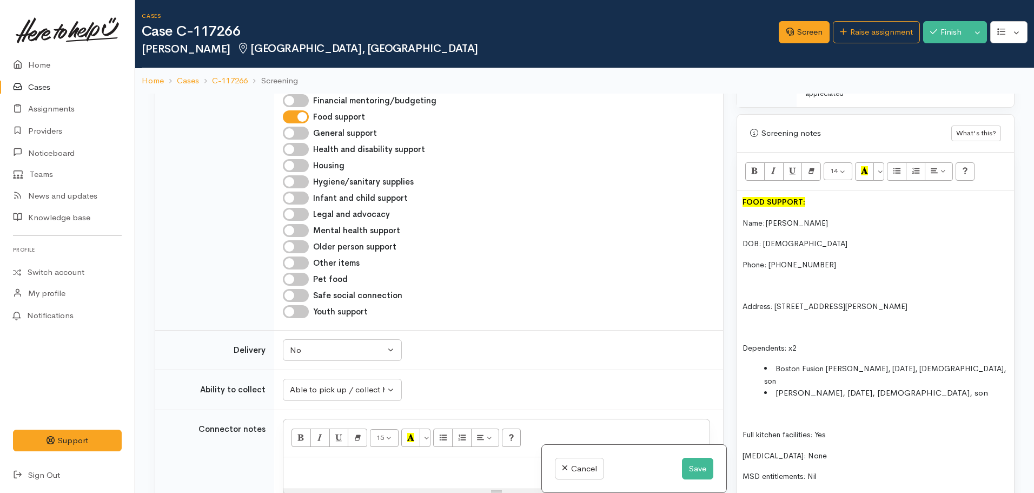
click at [337, 457] on div at bounding box center [496, 473] width 426 height 32
paste div
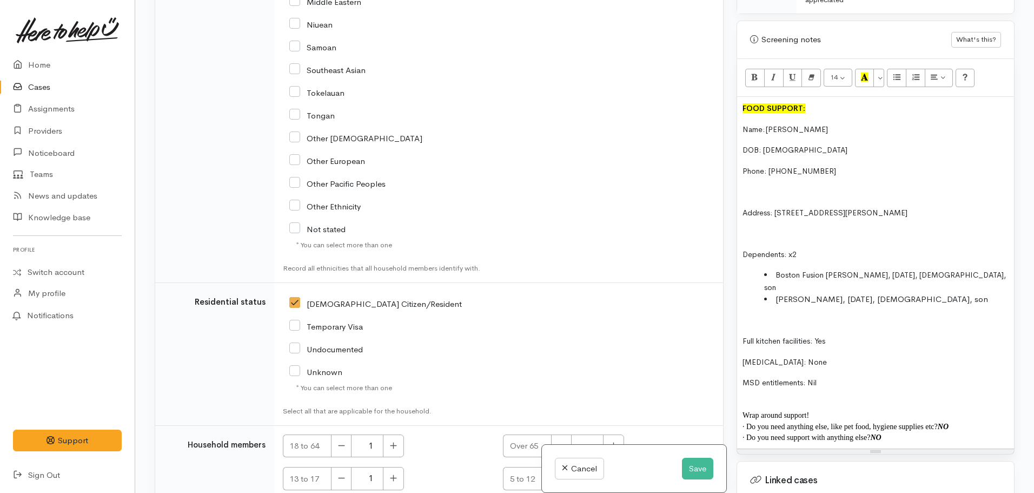
scroll to position [2606, 0]
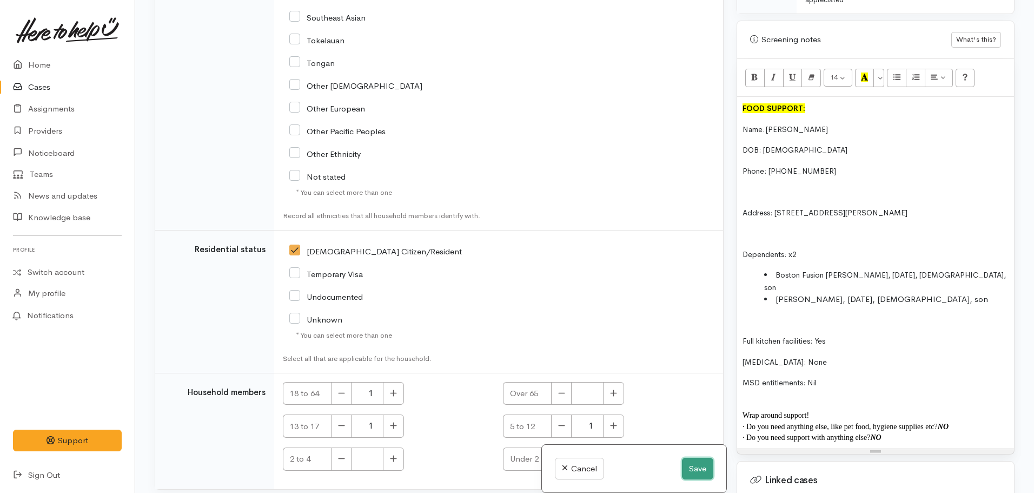
click at [688, 471] on button "Save" at bounding box center [697, 469] width 31 height 22
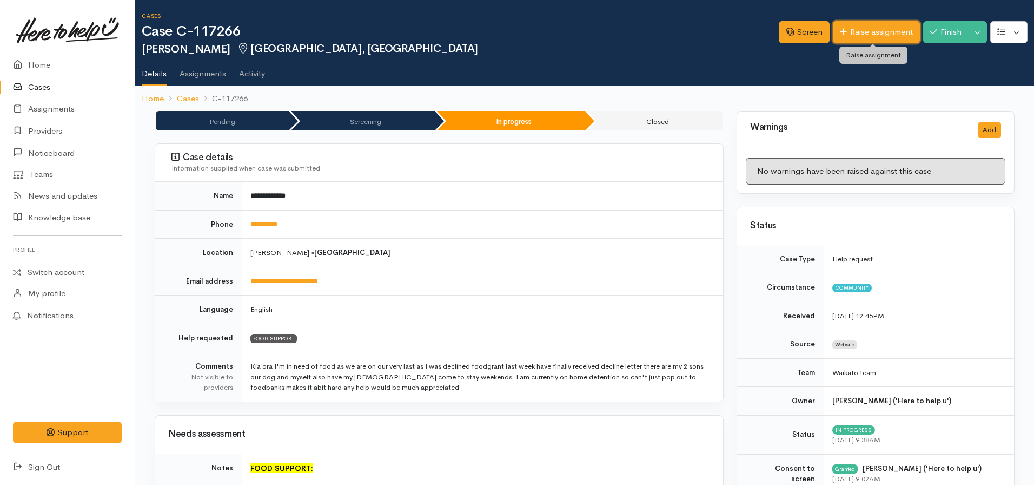
click at [858, 30] on link "Raise assignment" at bounding box center [876, 32] width 87 height 22
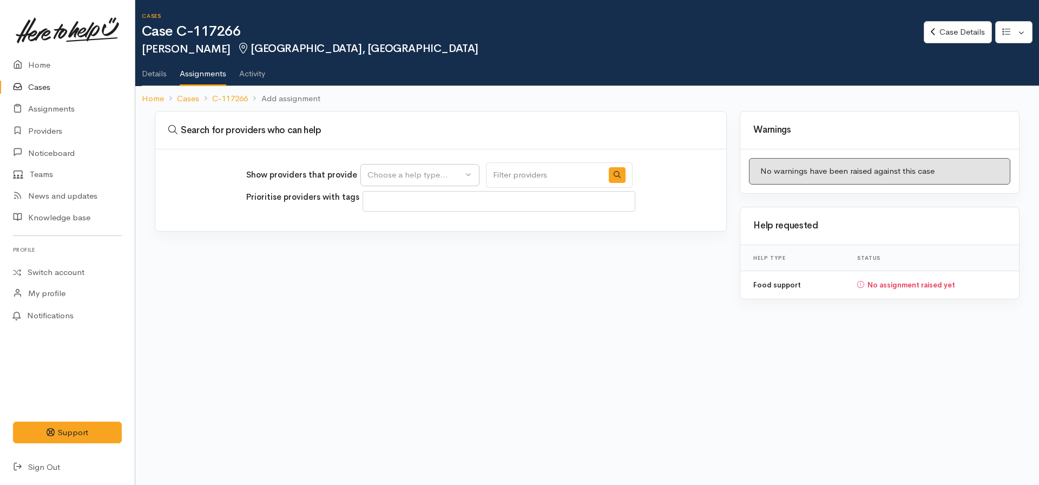
select select
click at [413, 175] on div "Choose a help type..." at bounding box center [414, 175] width 95 height 12
click at [395, 227] on span "Food support" at bounding box center [399, 227] width 50 height 12
select select "3"
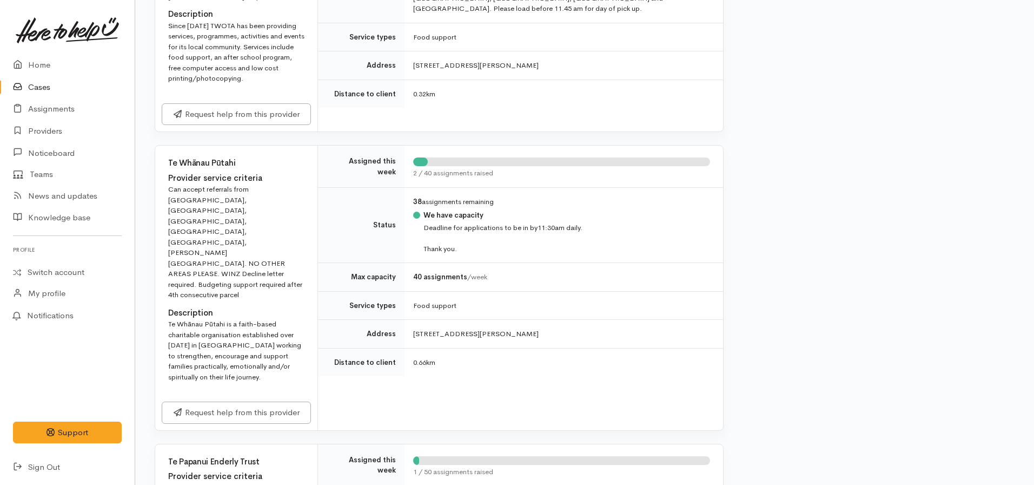
scroll to position [757, 0]
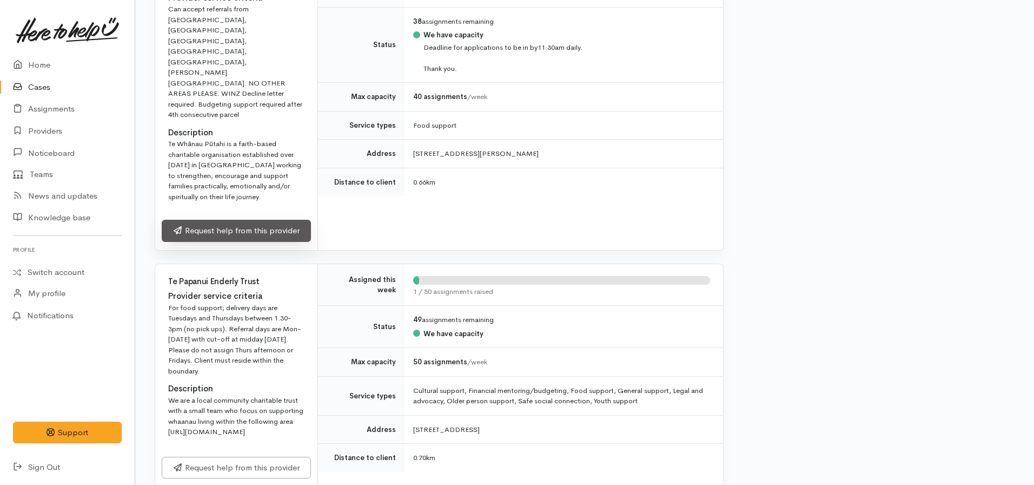
click at [225, 220] on link "Request help from this provider" at bounding box center [236, 231] width 149 height 22
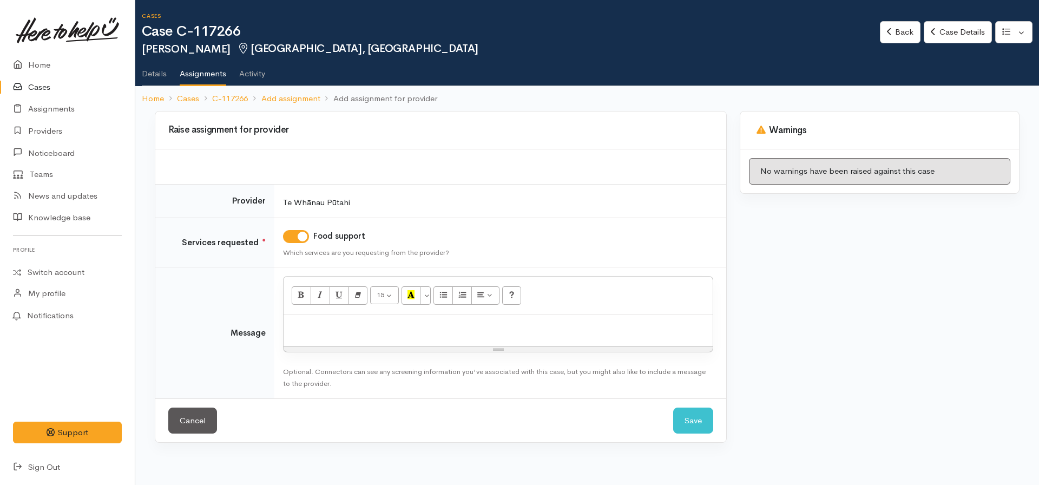
click at [352, 322] on p at bounding box center [498, 326] width 418 height 12
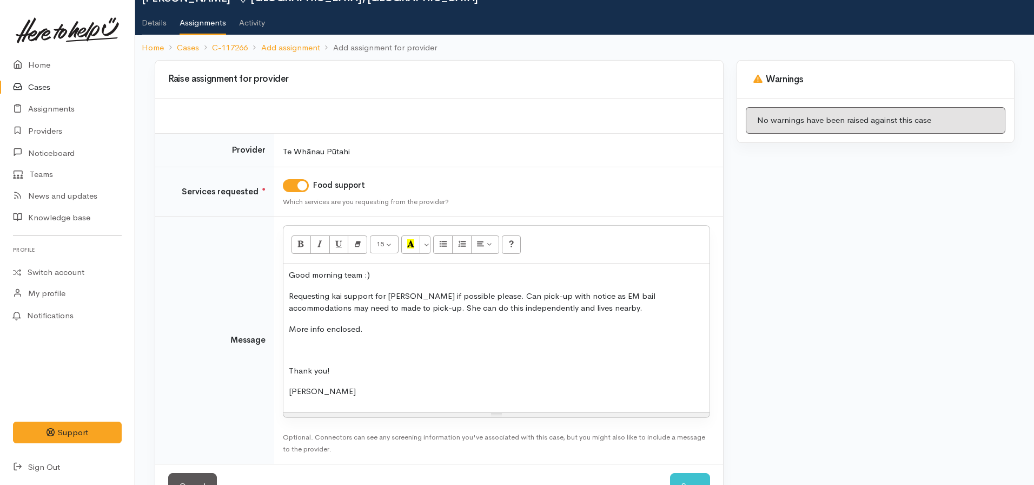
scroll to position [87, 0]
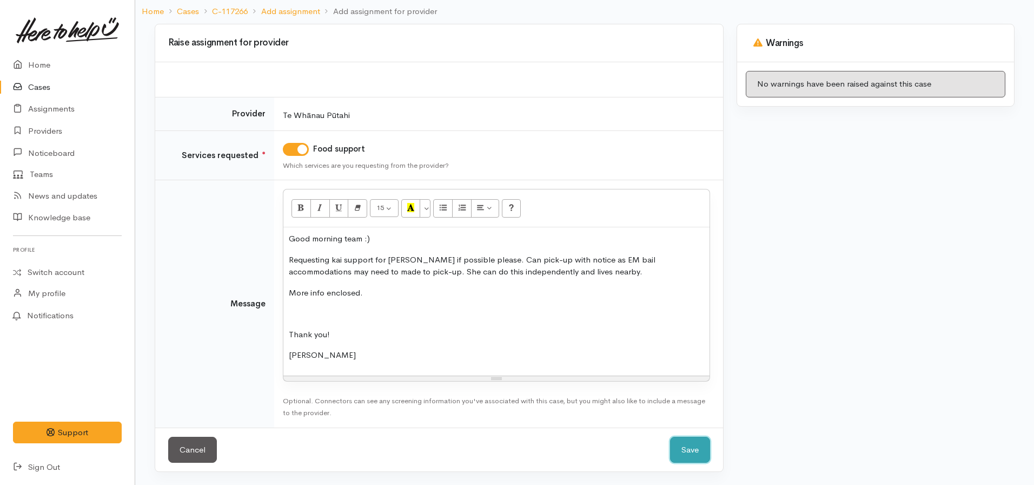
click at [697, 447] on button "Save" at bounding box center [690, 450] width 40 height 27
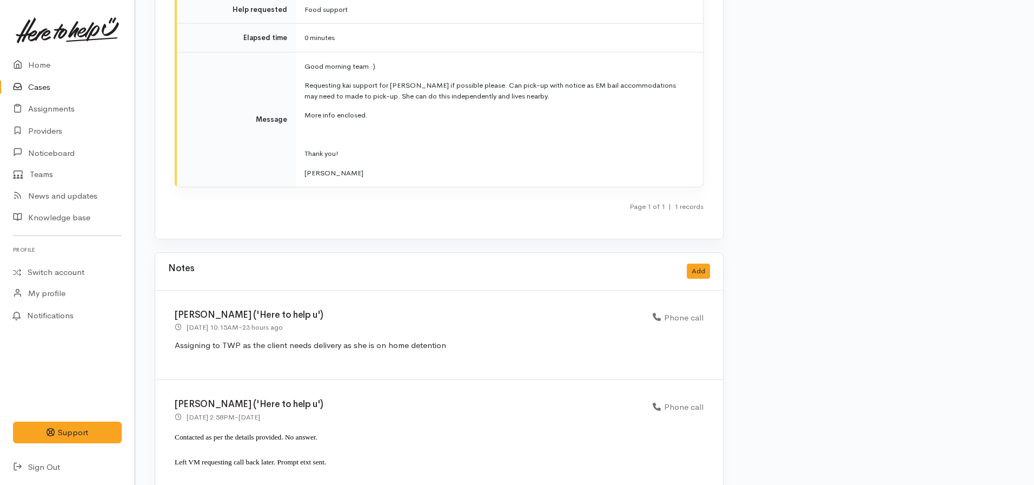
scroll to position [1396, 0]
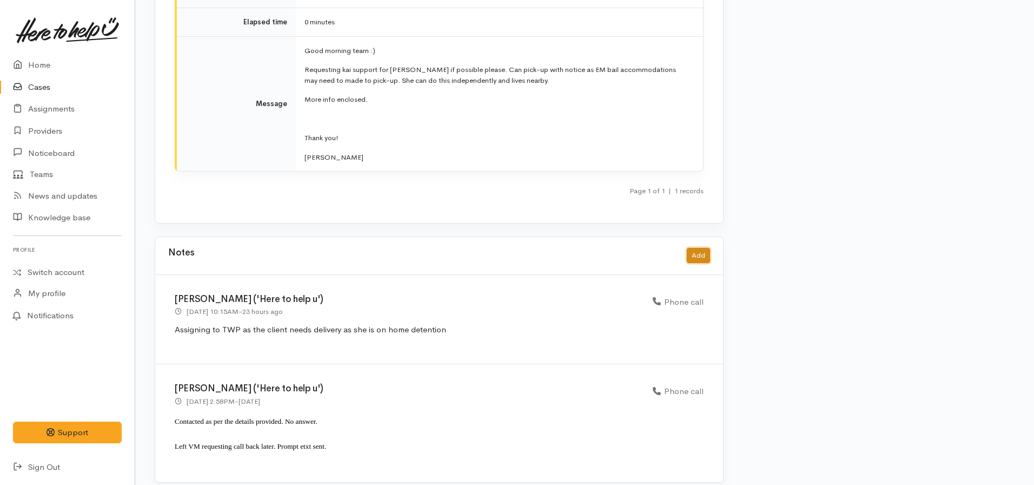
click at [692, 248] on button "Add" at bounding box center [698, 256] width 23 height 16
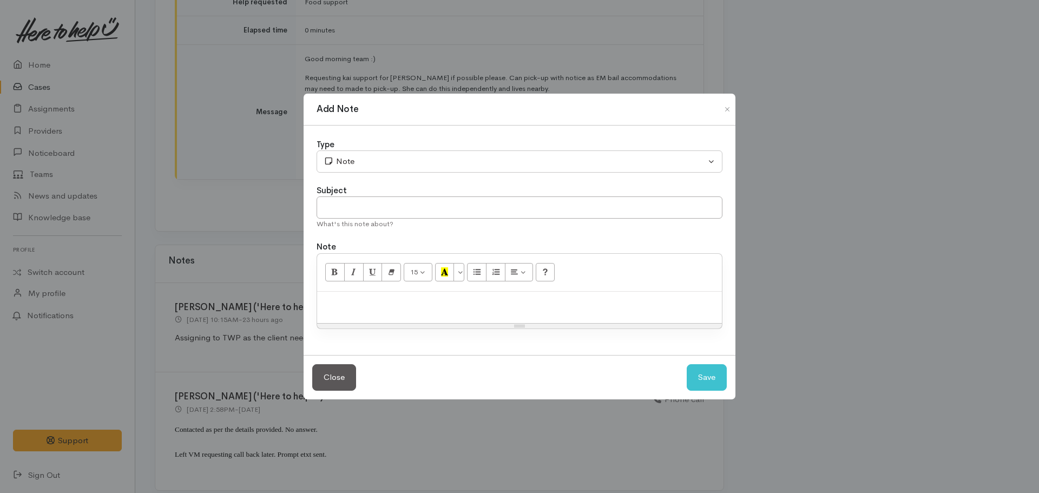
click at [426, 307] on p at bounding box center [519, 303] width 394 height 12
click at [371, 142] on div "Type" at bounding box center [519, 144] width 406 height 12
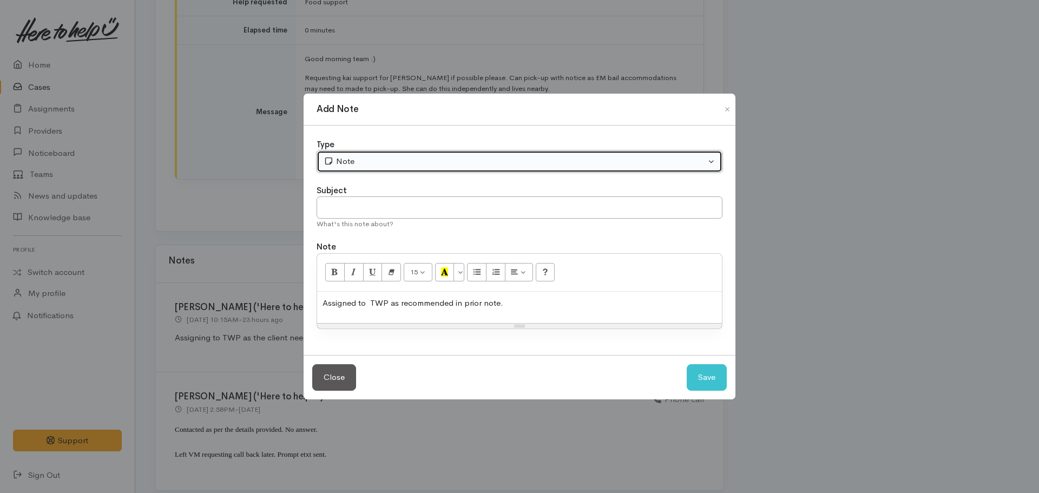
click at [363, 167] on div "Note" at bounding box center [514, 161] width 382 height 12
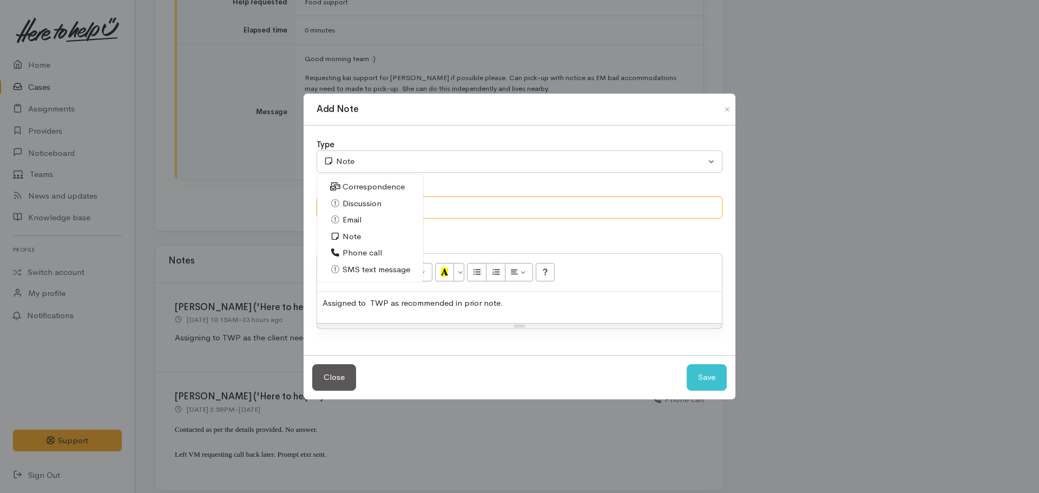
click at [479, 208] on input "text" at bounding box center [519, 207] width 406 height 22
type input "Case assigned"
click at [686, 364] on button "Save" at bounding box center [706, 377] width 40 height 27
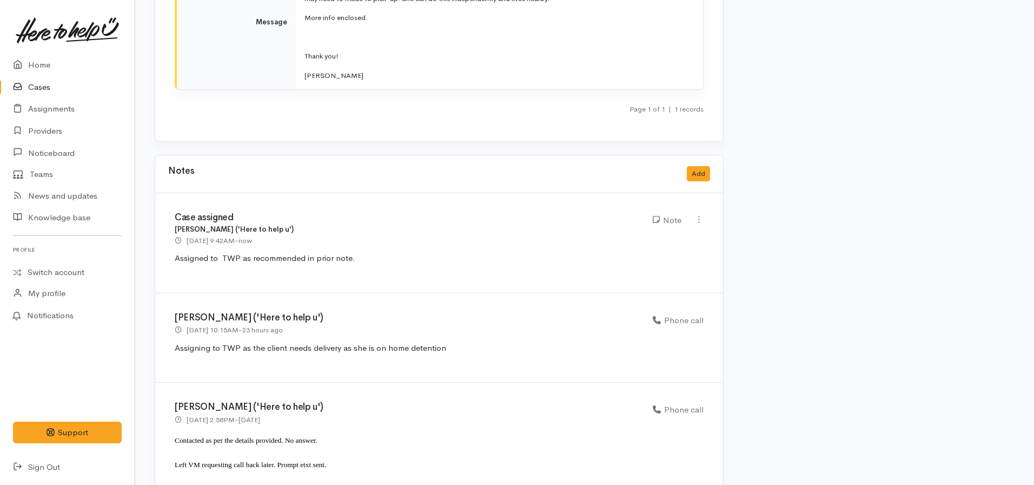
scroll to position [1496, 0]
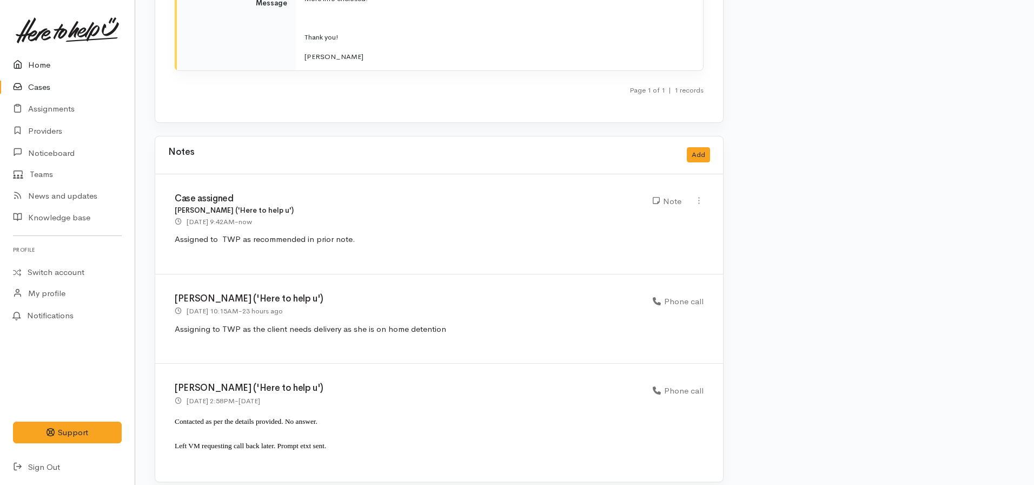
click at [57, 63] on link "Home" at bounding box center [67, 65] width 135 height 22
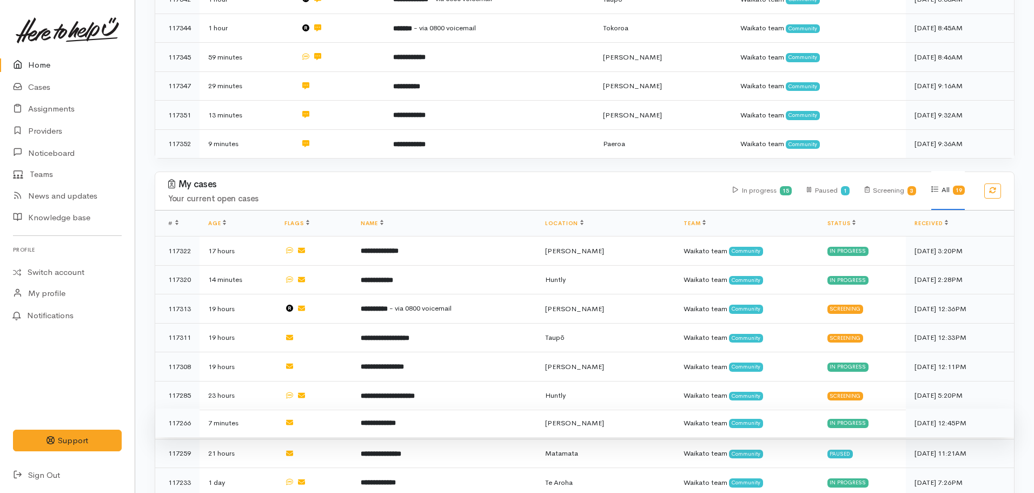
scroll to position [433, 0]
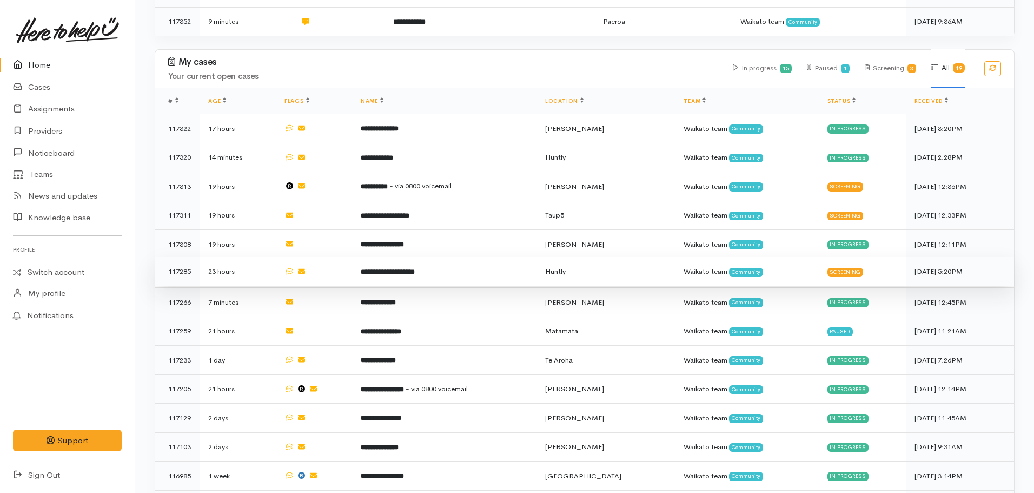
click at [375, 268] on b "**********" at bounding box center [388, 271] width 54 height 7
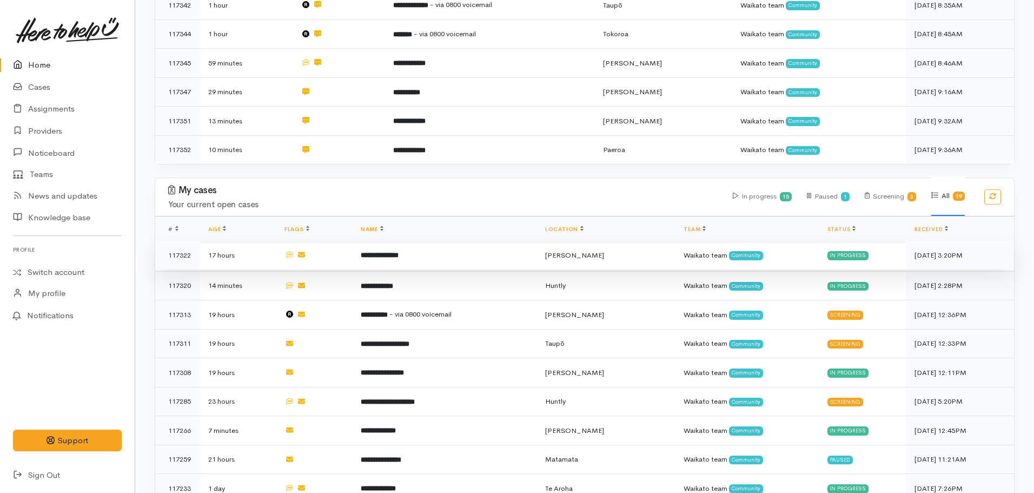
scroll to position [325, 0]
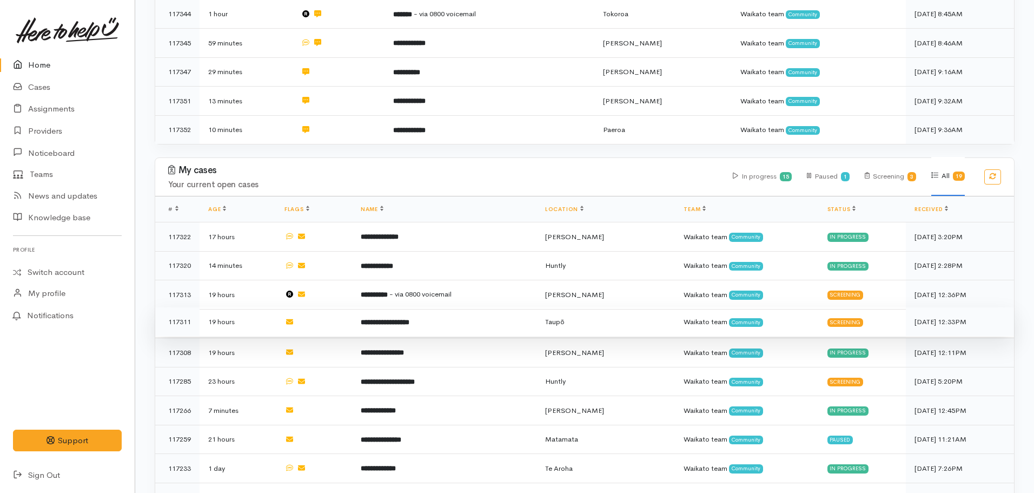
click at [408, 319] on b "**********" at bounding box center [385, 322] width 49 height 7
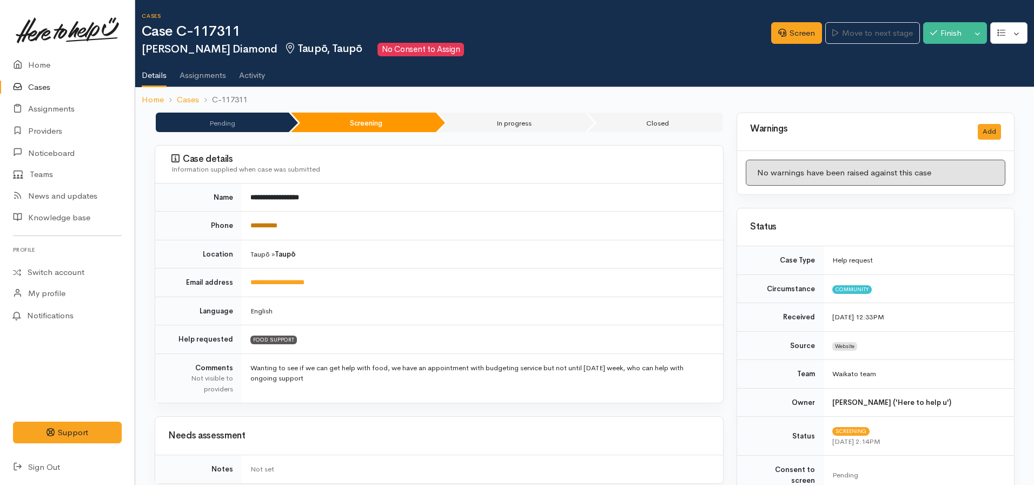
click at [254, 222] on link "**********" at bounding box center [263, 225] width 27 height 7
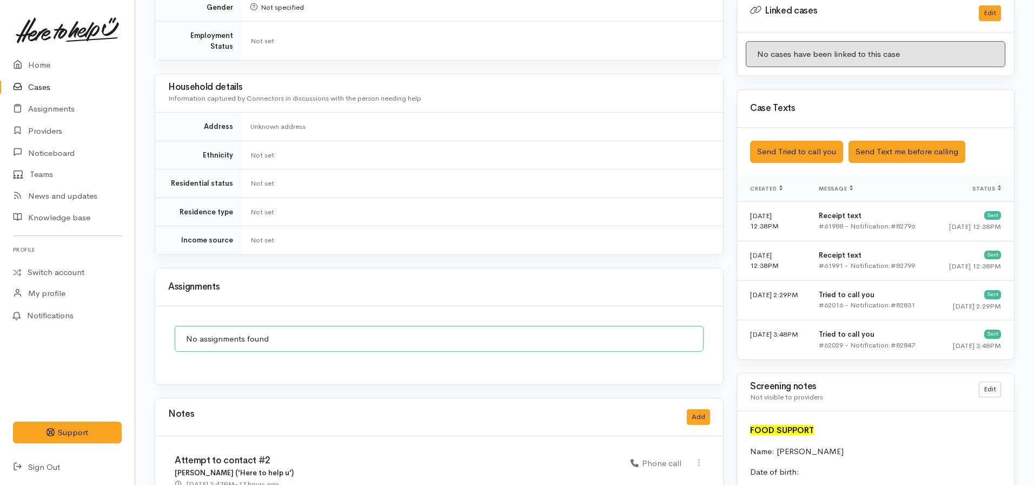
scroll to position [541, 0]
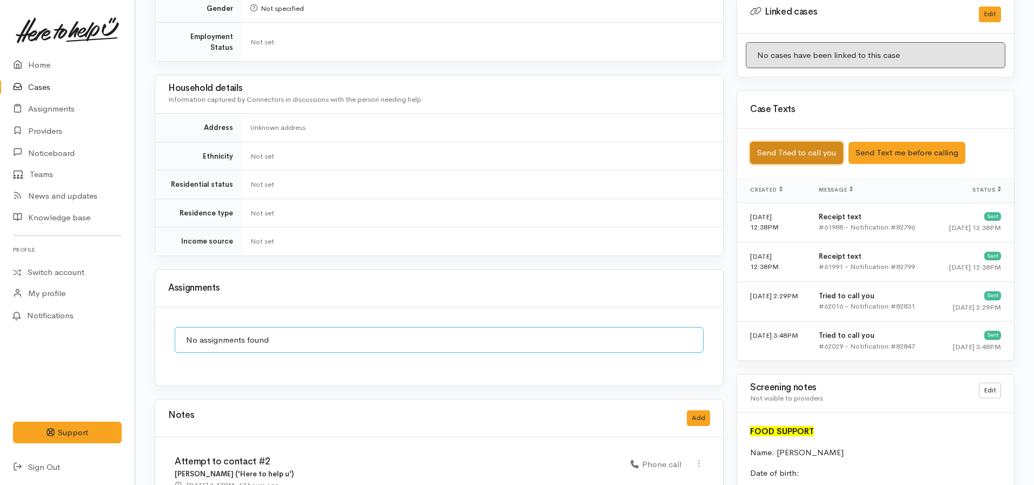
click at [802, 146] on button "Send Tried to call you" at bounding box center [796, 153] width 93 height 22
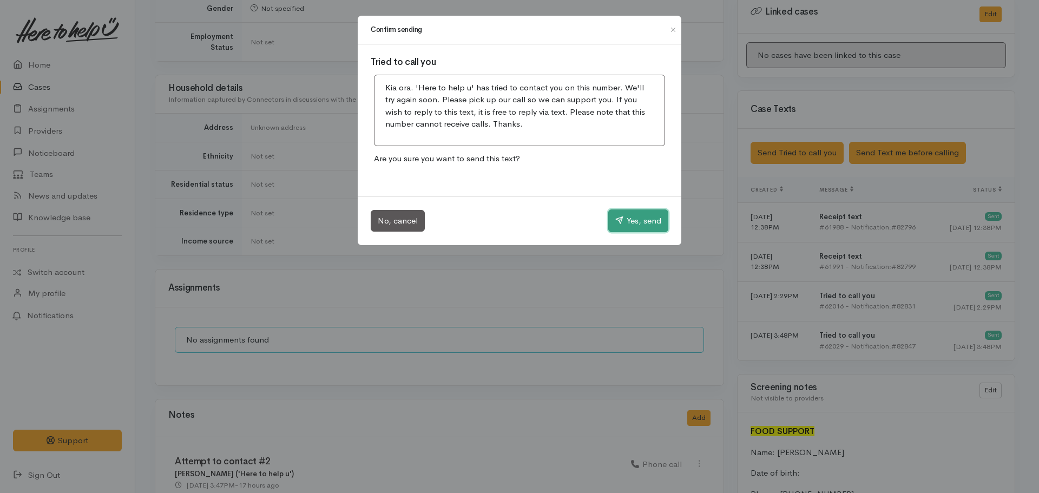
click at [638, 223] on button "Yes, send" at bounding box center [638, 220] width 60 height 23
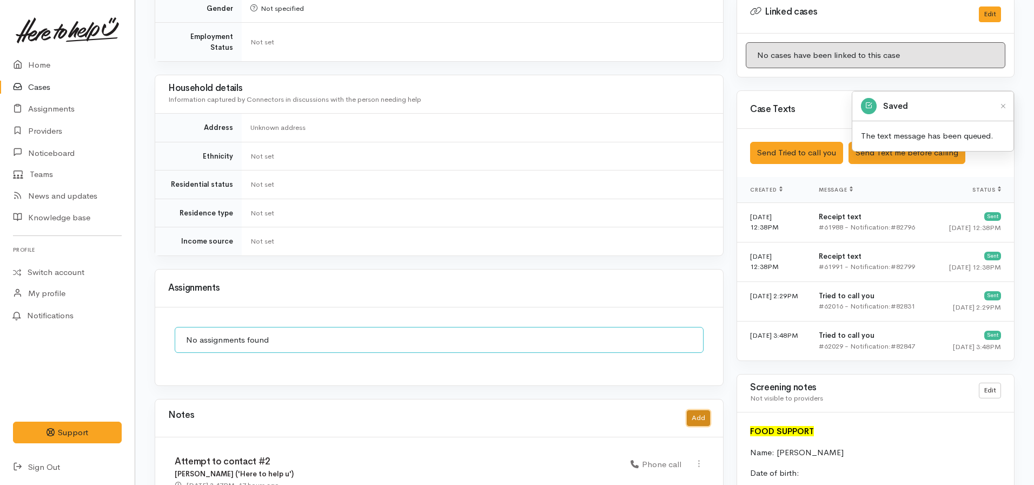
click at [692, 410] on button "Add" at bounding box center [698, 418] width 23 height 16
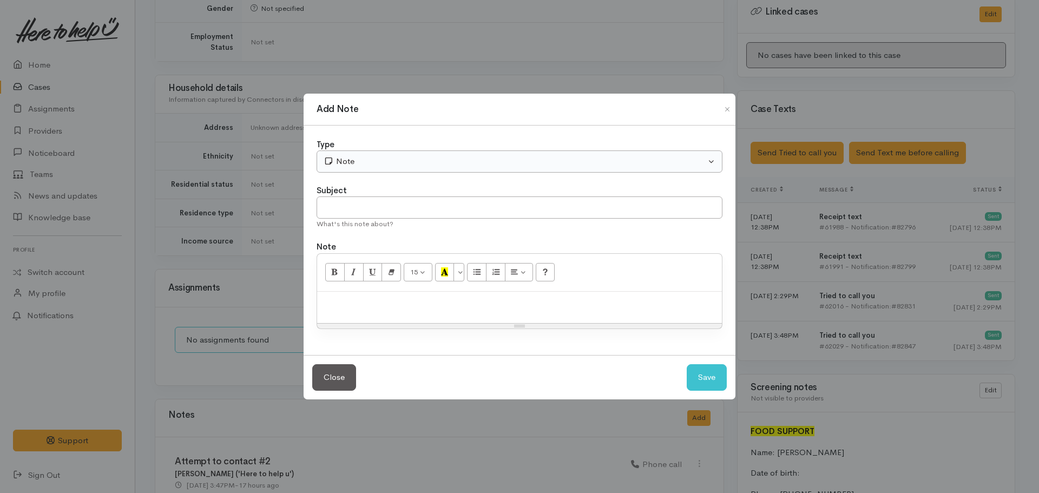
drag, startPoint x: 427, startPoint y: 175, endPoint x: 428, endPoint y: 157, distance: 17.9
click at [427, 171] on div "Type Correspondence Discussion Email Note Phone call SMS text message Note Subj…" at bounding box center [519, 241] width 432 height 230
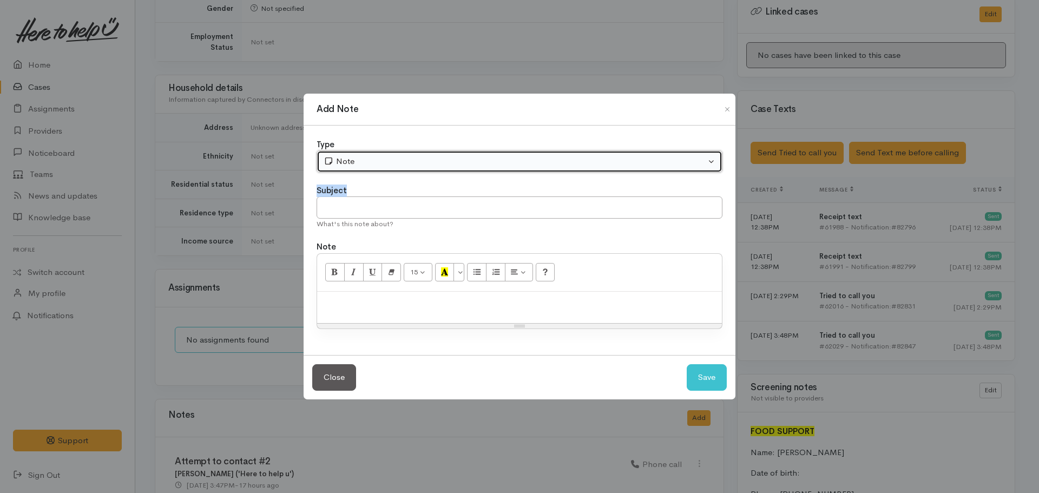
click at [428, 154] on button "Note" at bounding box center [519, 161] width 406 height 22
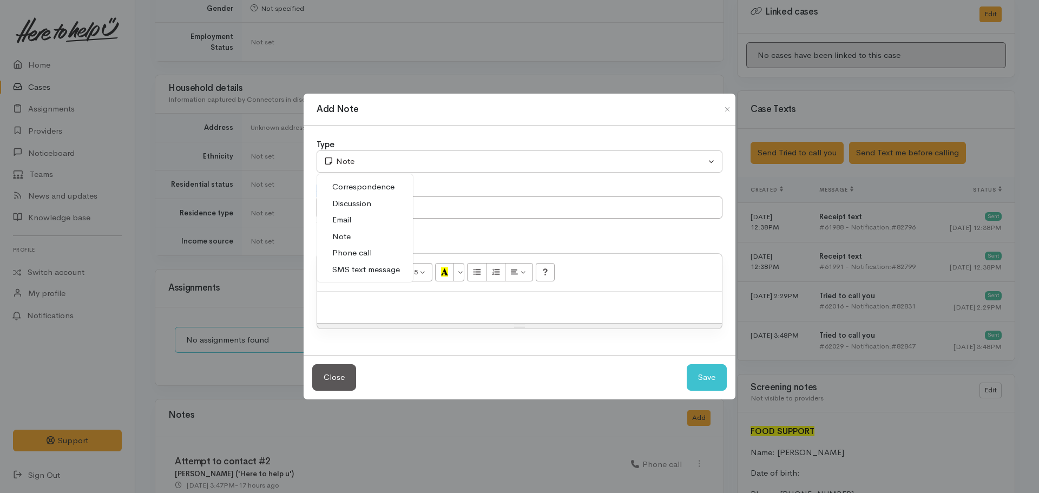
click at [360, 250] on span "Phone call" at bounding box center [351, 253] width 39 height 12
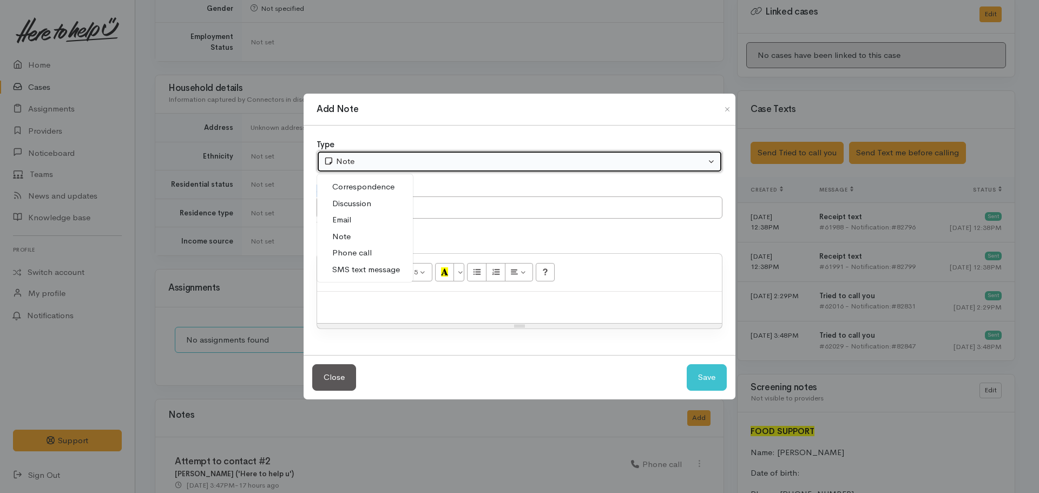
select select "3"
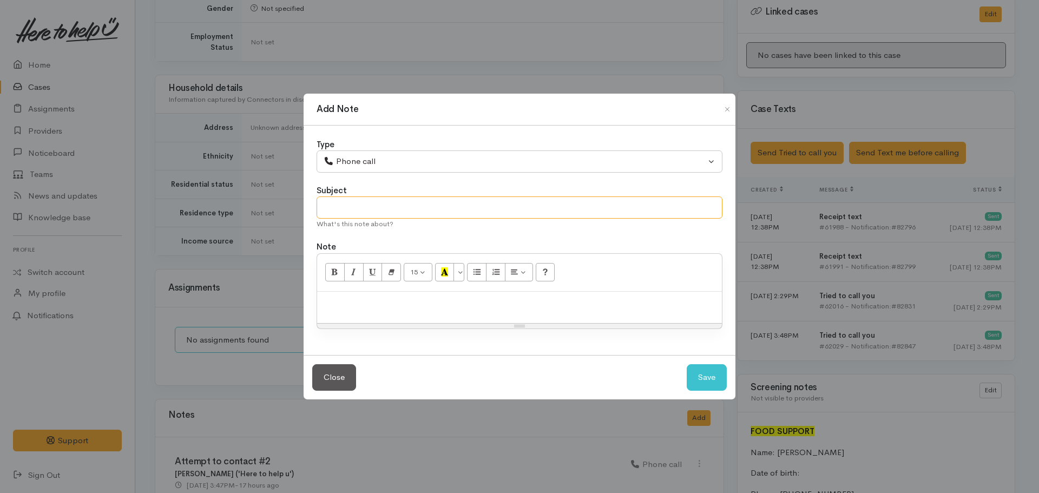
click at [371, 206] on input "text" at bounding box center [519, 207] width 406 height 22
type input "Attempt to contact #3"
click at [699, 393] on div "Close Save" at bounding box center [519, 377] width 432 height 44
click at [699, 380] on button "Save" at bounding box center [706, 377] width 40 height 27
select select "1"
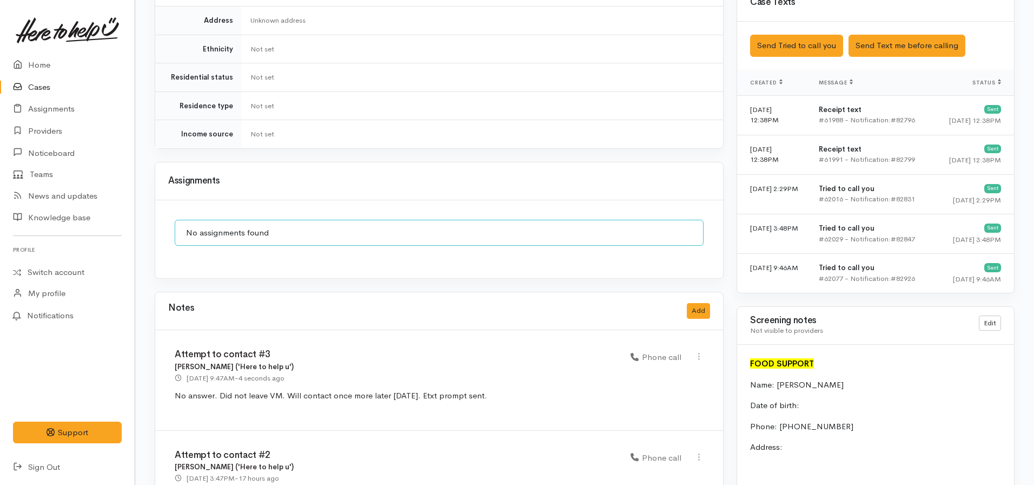
scroll to position [811, 0]
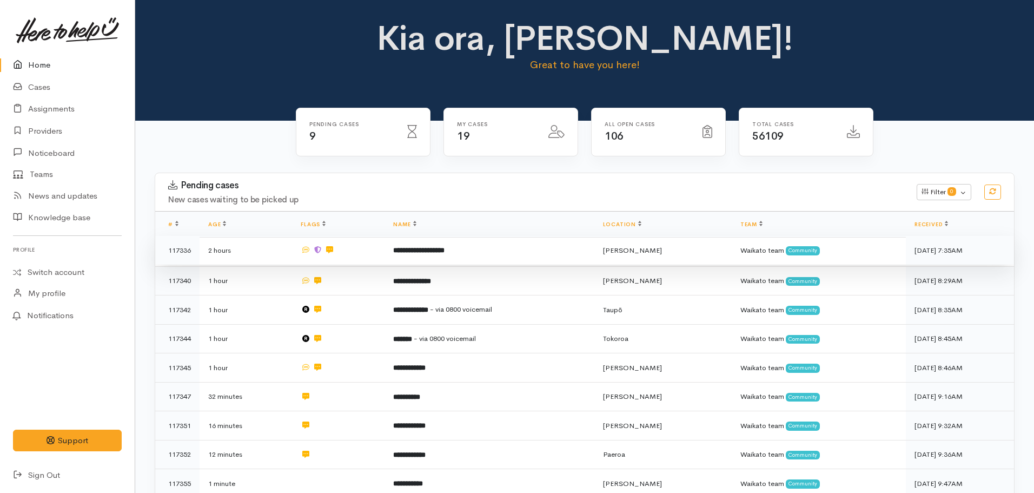
click at [419, 244] on td "**********" at bounding box center [489, 250] width 209 height 29
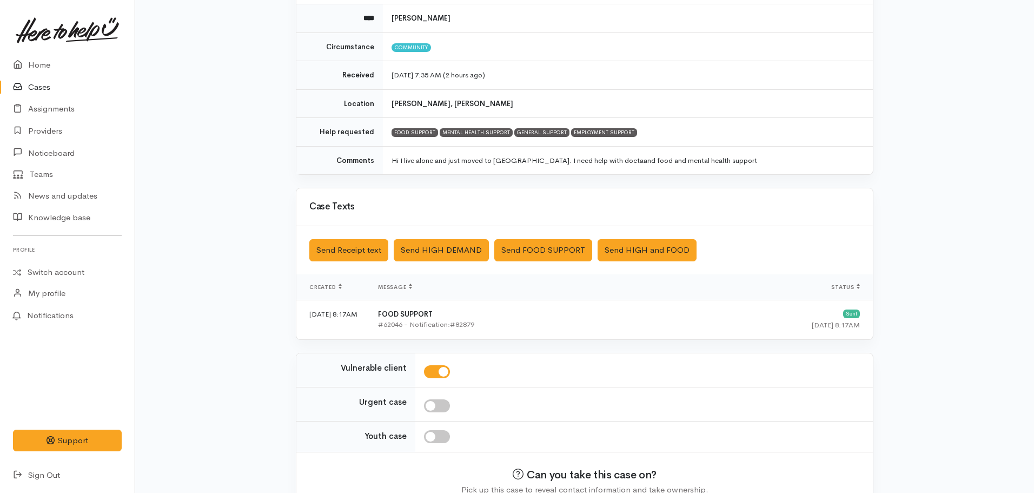
scroll to position [187, 0]
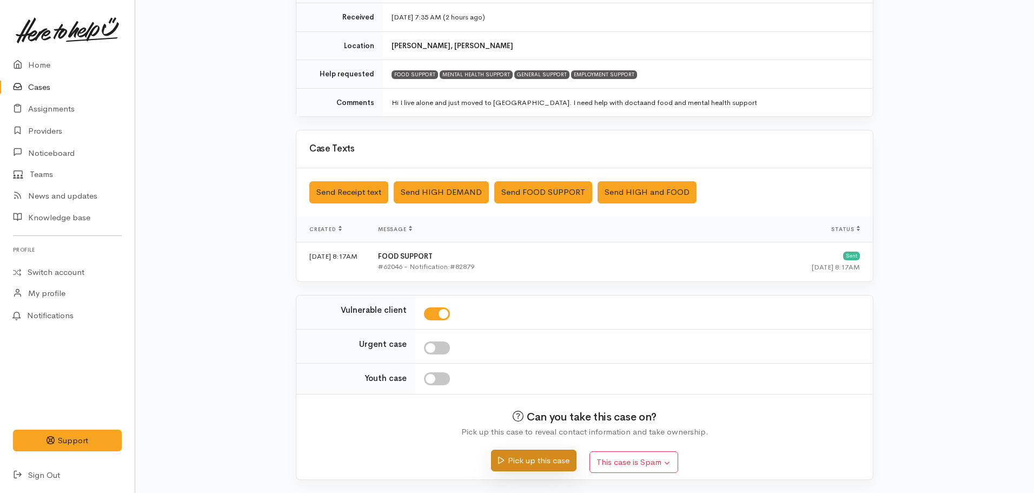
click at [540, 463] on button "Pick up this case" at bounding box center [533, 461] width 85 height 22
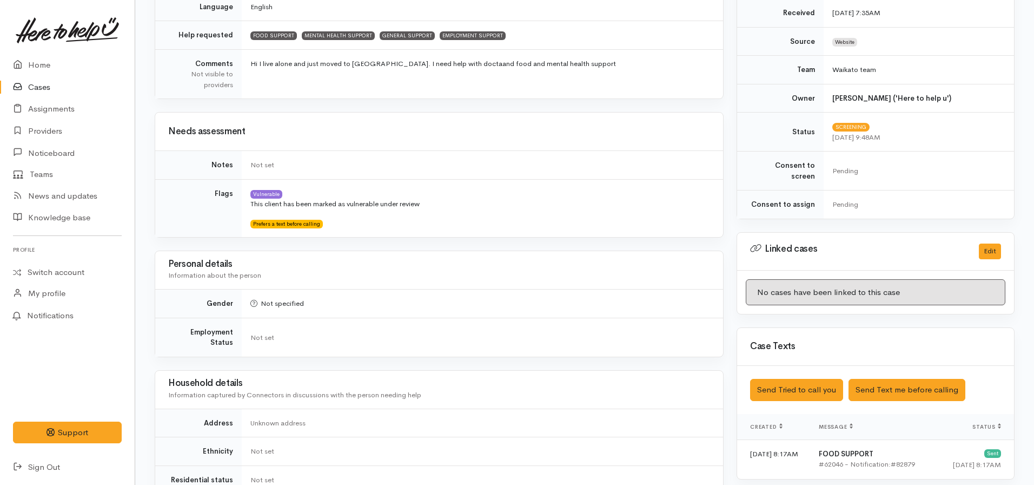
scroll to position [325, 0]
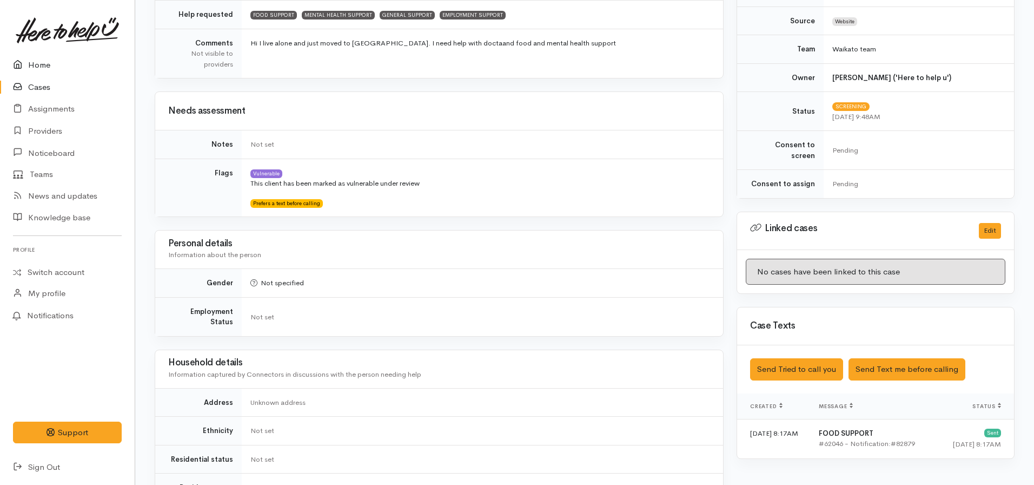
click at [50, 74] on link "Home" at bounding box center [67, 65] width 135 height 22
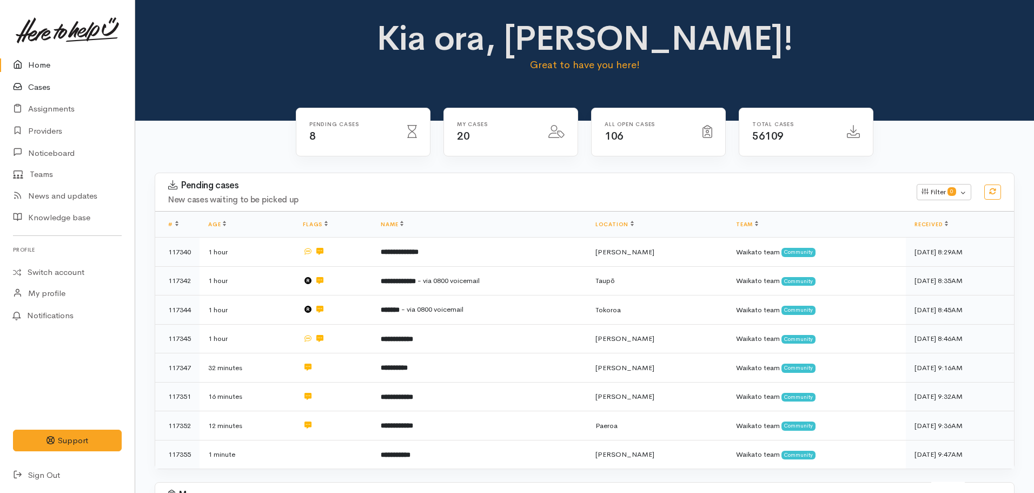
click at [41, 91] on link "Cases" at bounding box center [67, 87] width 135 height 22
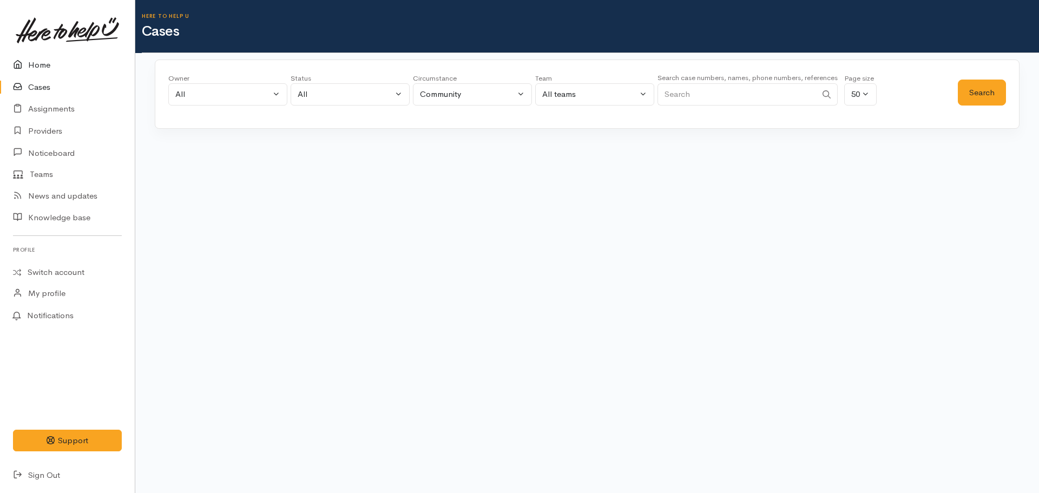
click at [32, 65] on link "Home" at bounding box center [67, 65] width 135 height 22
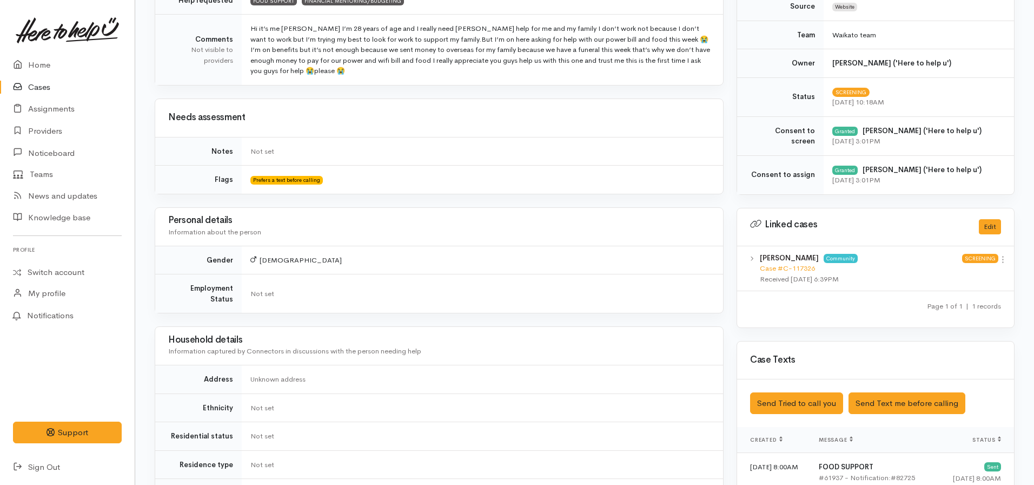
scroll to position [379, 0]
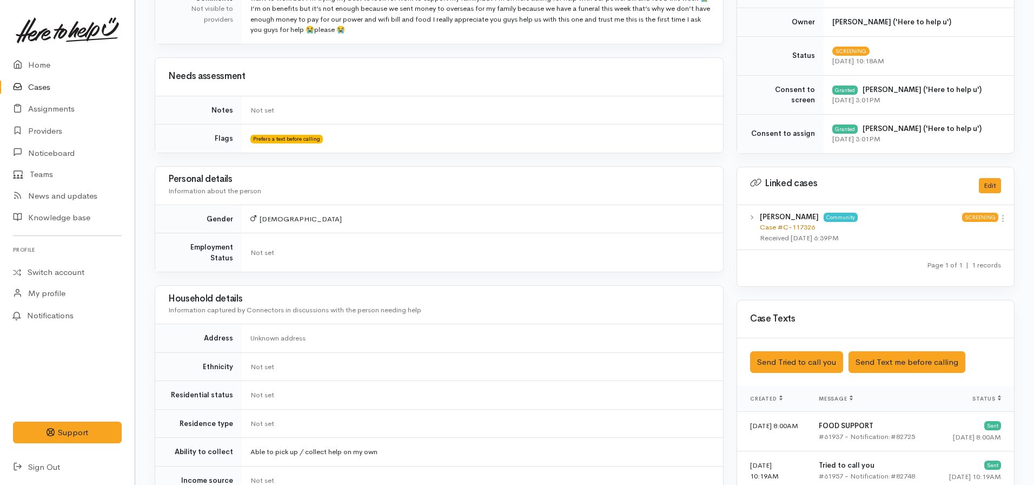
click at [791, 230] on link "Case #C-117326" at bounding box center [787, 226] width 55 height 9
click at [45, 57] on link "Home" at bounding box center [67, 65] width 135 height 22
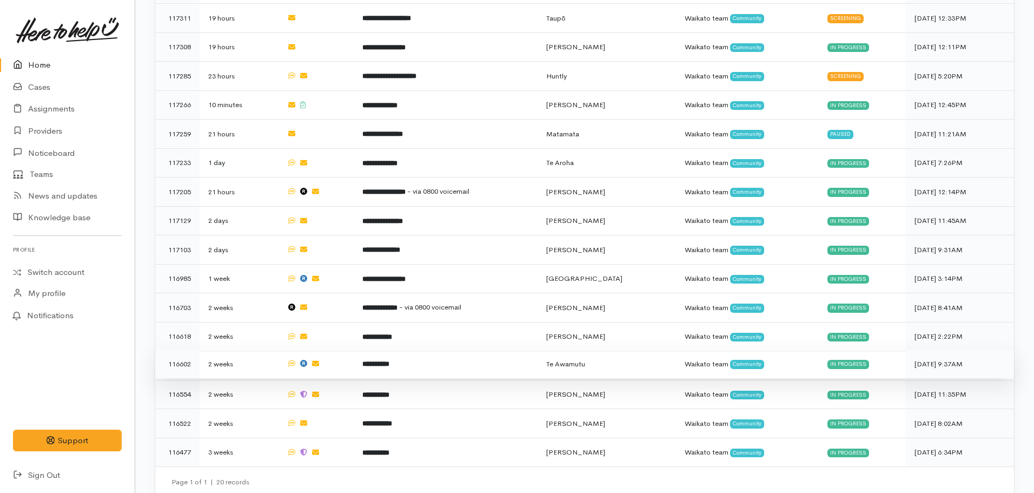
scroll to position [334, 0]
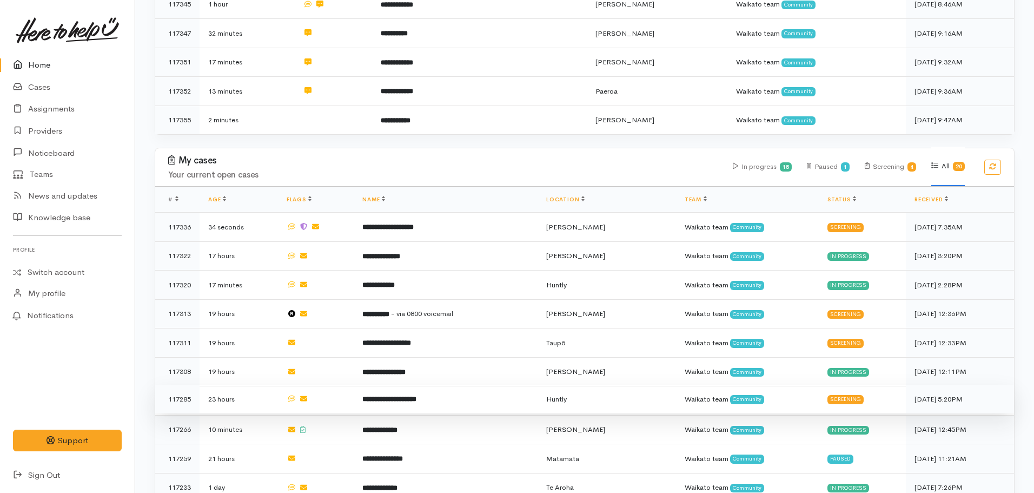
click at [417, 395] on b "**********" at bounding box center [389, 398] width 54 height 7
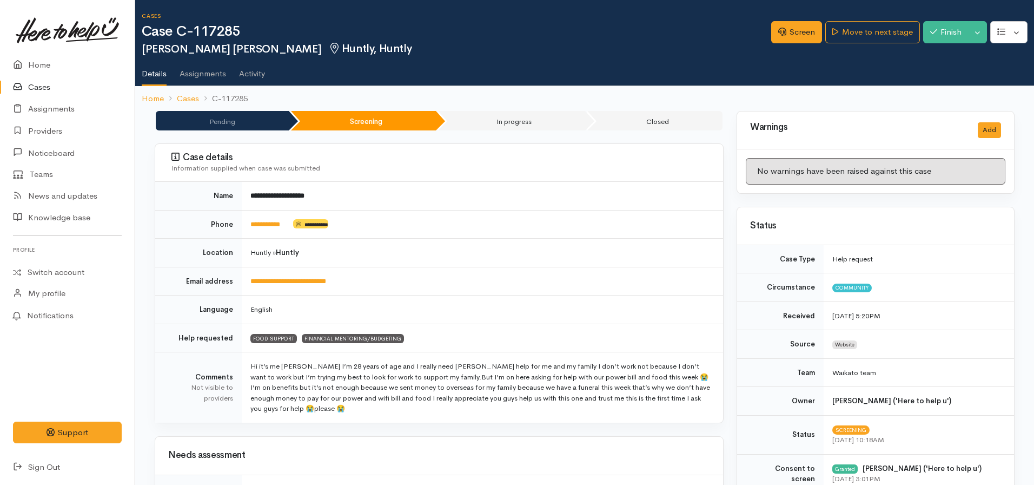
click at [564, 242] on td "Huntly » Huntly" at bounding box center [482, 253] width 481 height 29
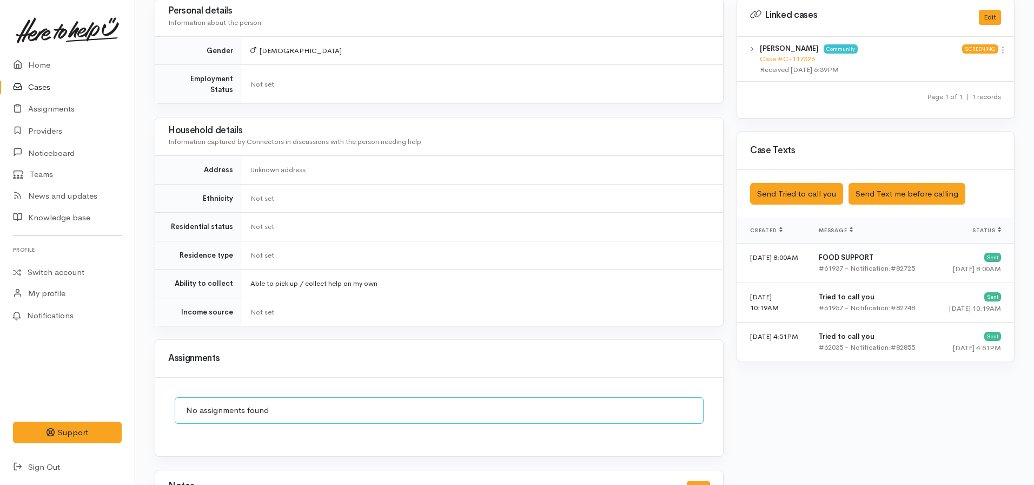
scroll to position [645, 0]
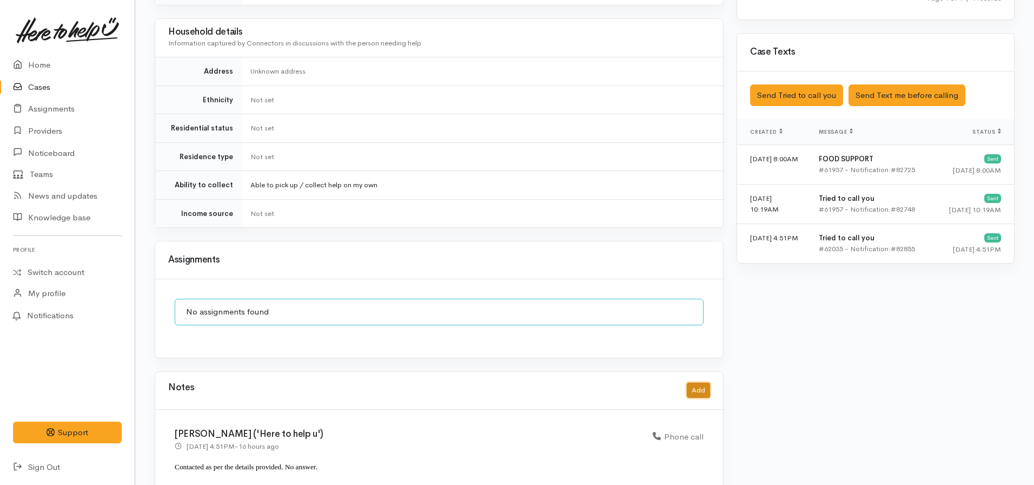
click at [689, 382] on button "Add" at bounding box center [698, 390] width 23 height 16
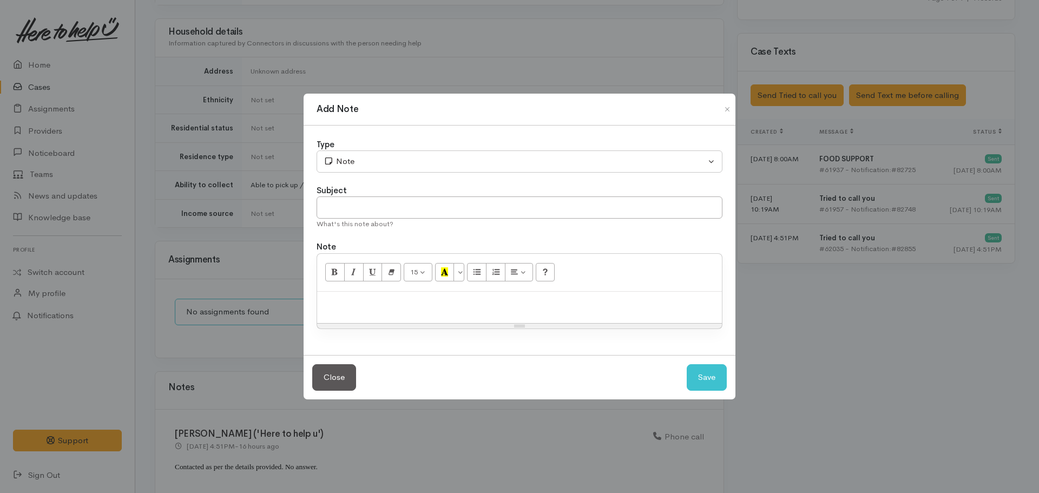
click at [359, 296] on div at bounding box center [519, 308] width 405 height 32
click at [525, 307] on p "Received contact from connector with linked case:" at bounding box center [519, 303] width 394 height 12
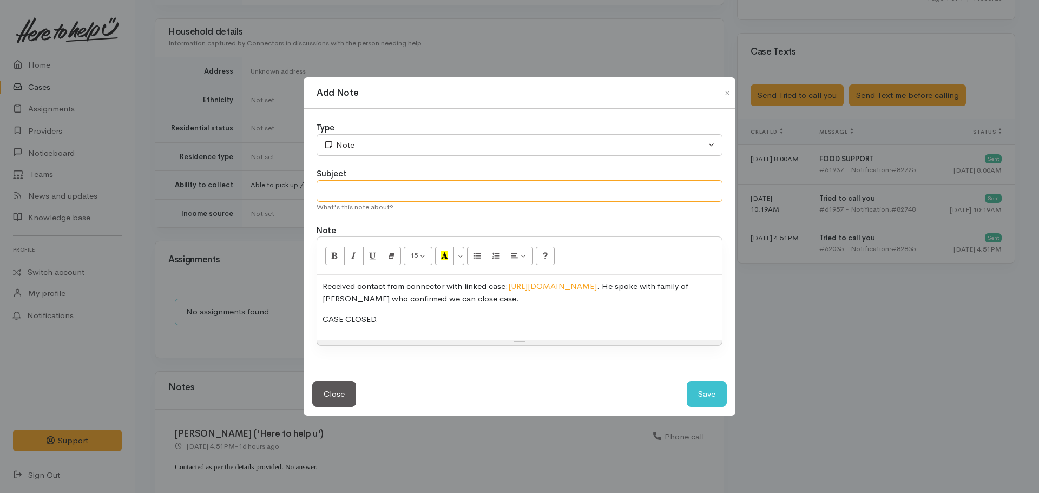
click at [356, 184] on input "text" at bounding box center [519, 191] width 406 height 22
type input "CASE CLOSED"
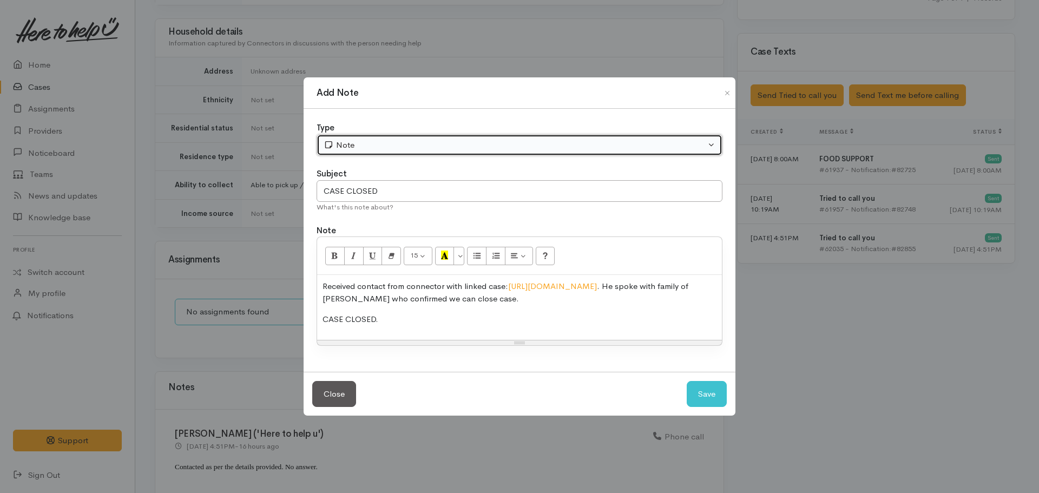
click at [369, 144] on div "Note" at bounding box center [514, 145] width 382 height 12
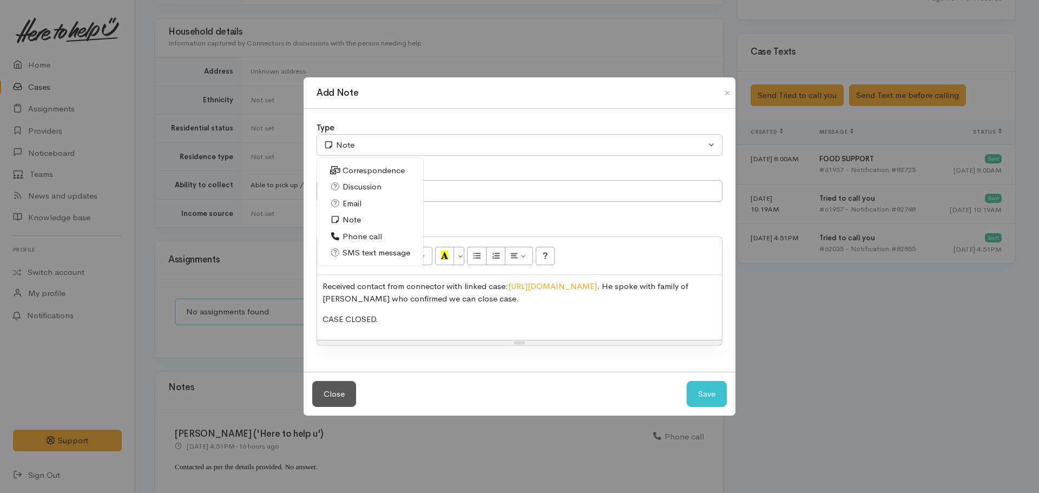
click at [369, 168] on span "Correspondence" at bounding box center [373, 170] width 62 height 12
select select "6"
click at [709, 392] on button "Save" at bounding box center [706, 394] width 40 height 27
select select "1"
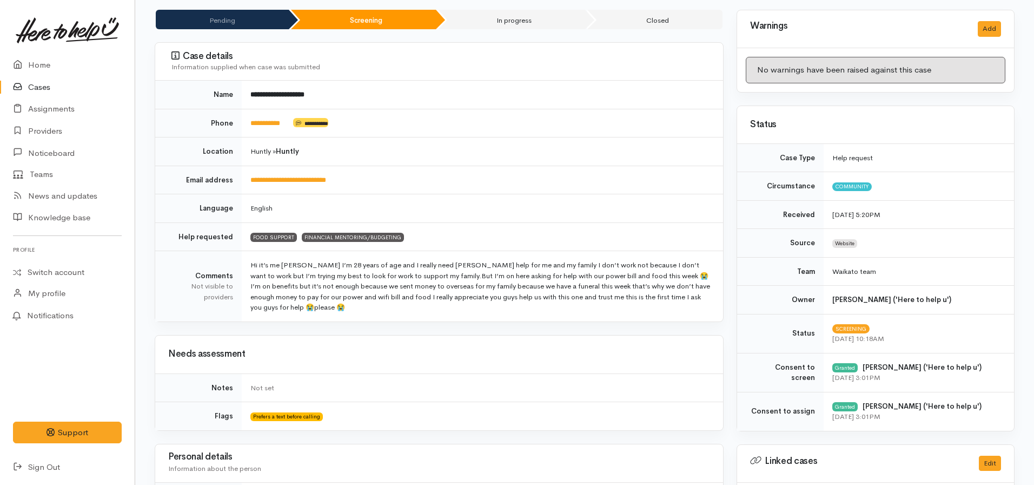
scroll to position [0, 0]
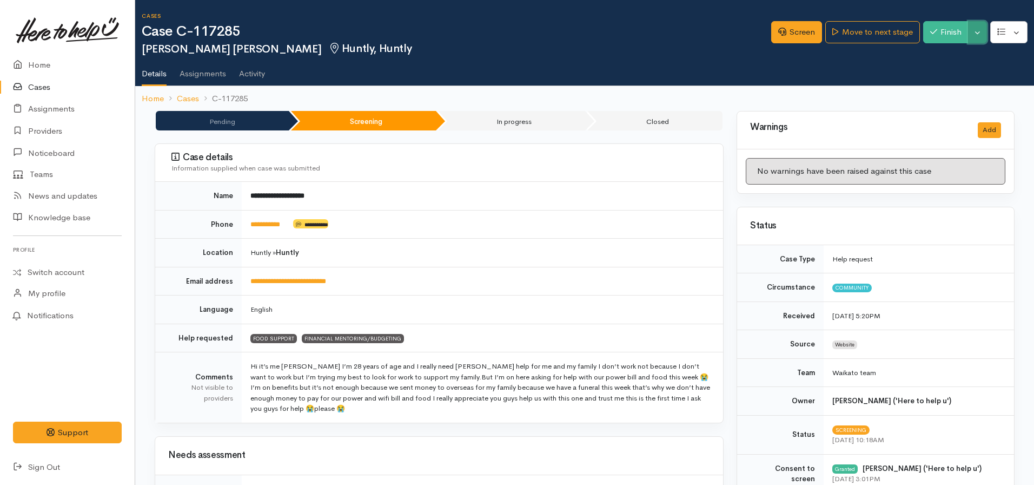
click at [980, 37] on button "Toggle Dropdown" at bounding box center [977, 32] width 19 height 22
click at [926, 74] on link "Cancel" at bounding box center [943, 74] width 85 height 17
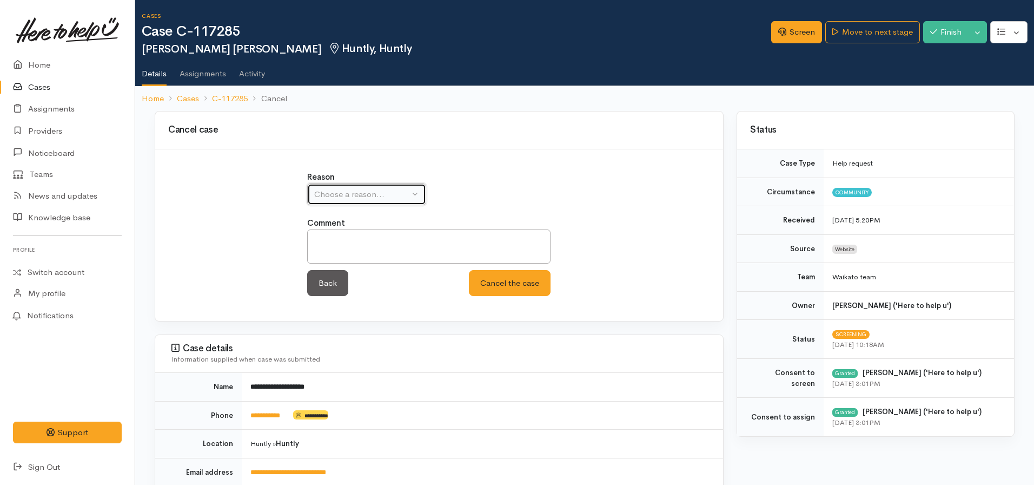
click at [391, 187] on button "Choose a reason..." at bounding box center [366, 194] width 119 height 22
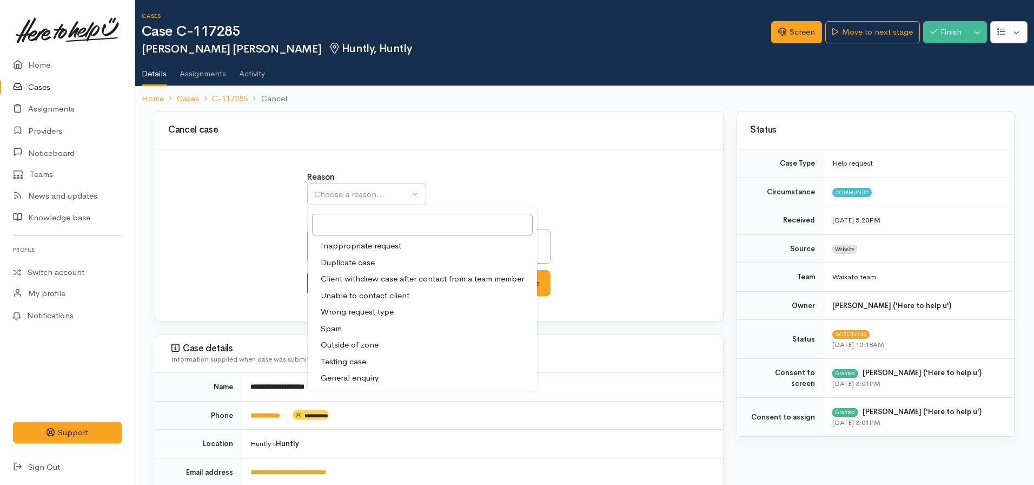
click at [366, 280] on span "Client withdrew case after contact from a team member" at bounding box center [422, 279] width 203 height 12
select select "3"
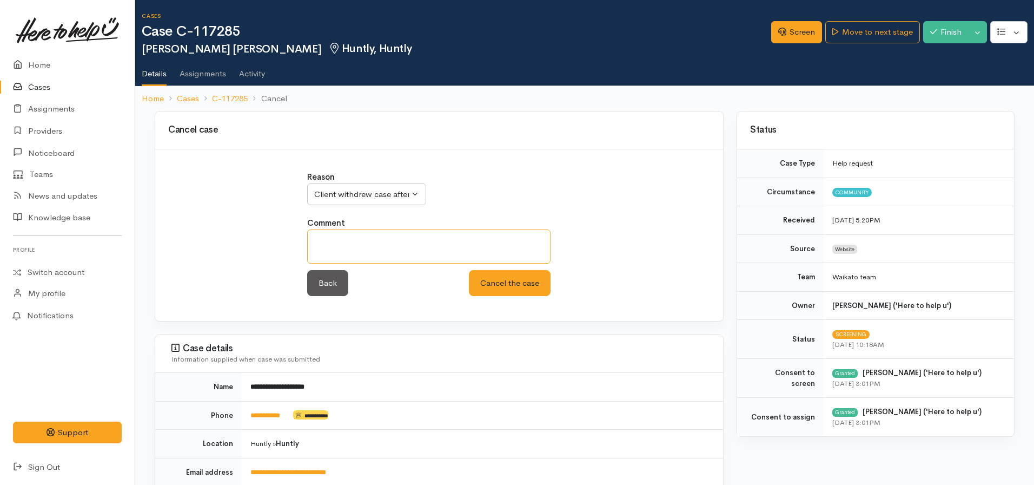
click at [402, 237] on textarea at bounding box center [428, 246] width 243 height 34
type textarea "No longer requiring support."
click at [469, 270] on button "Cancel the case" at bounding box center [510, 283] width 82 height 27
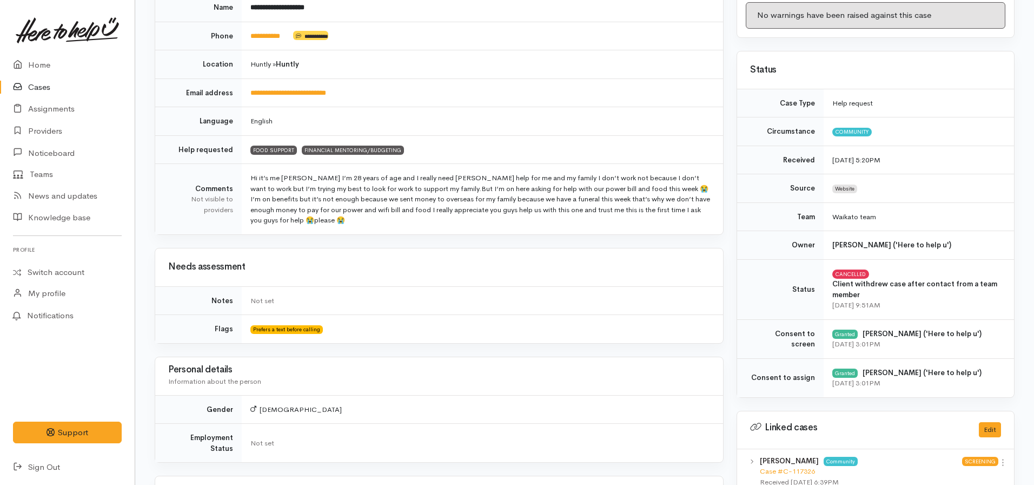
scroll to position [162, 0]
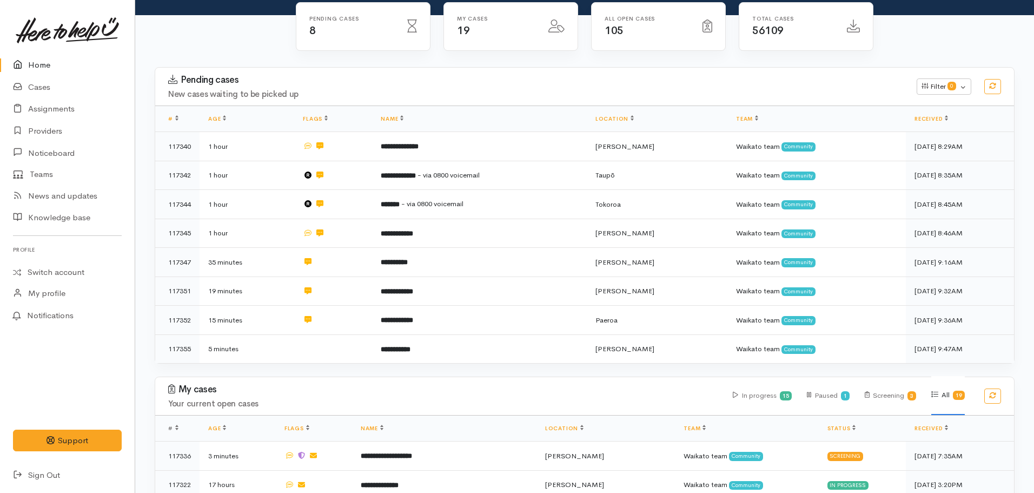
scroll to position [325, 0]
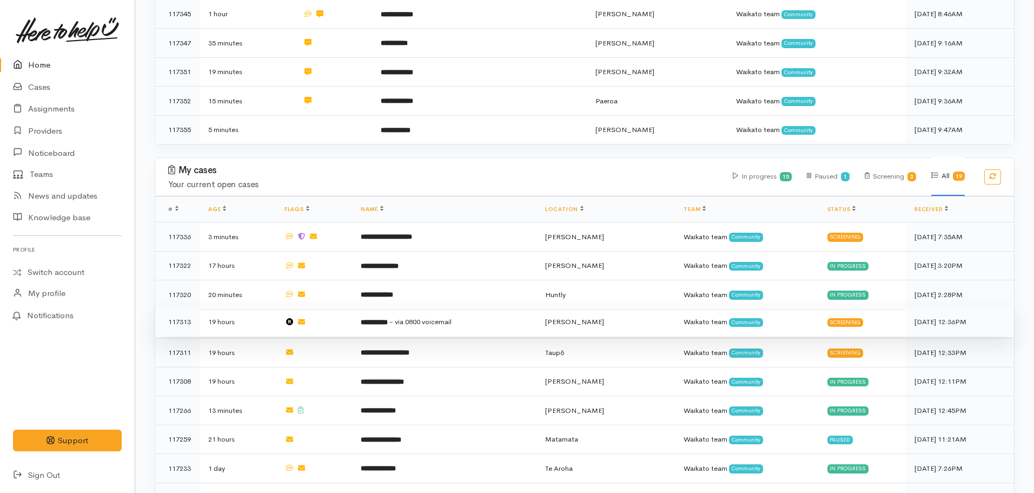
click at [410, 325] on td "**********" at bounding box center [444, 321] width 184 height 29
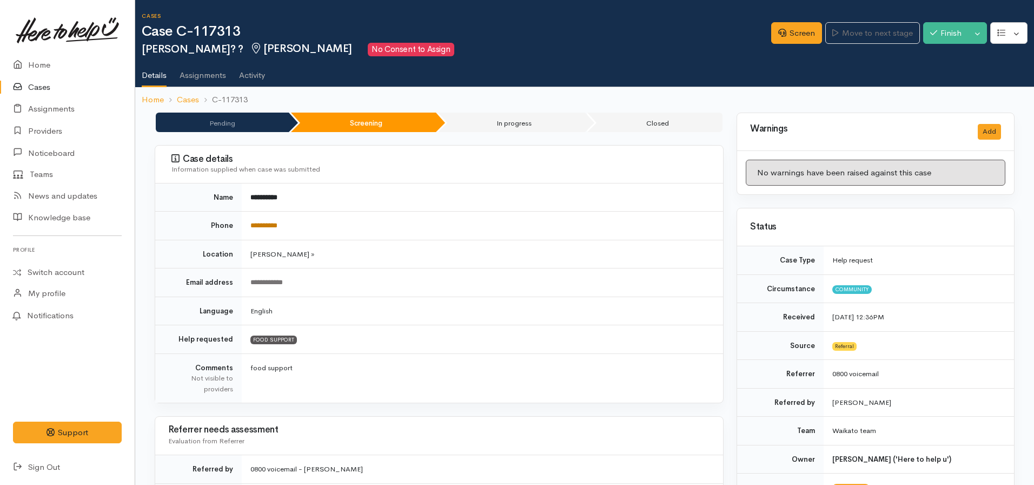
click at [273, 224] on link "**********" at bounding box center [263, 225] width 27 height 7
click at [800, 23] on link "Screen" at bounding box center [796, 33] width 51 height 22
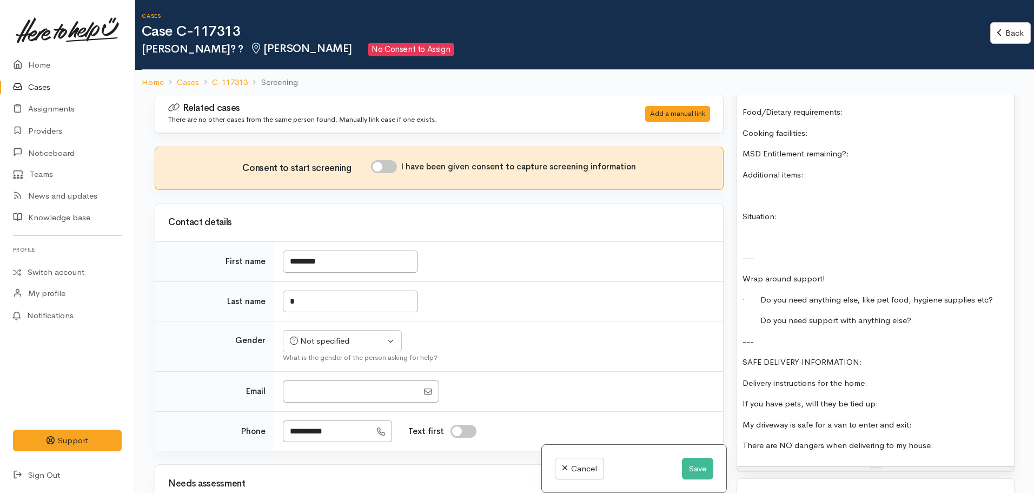
scroll to position [974, 0]
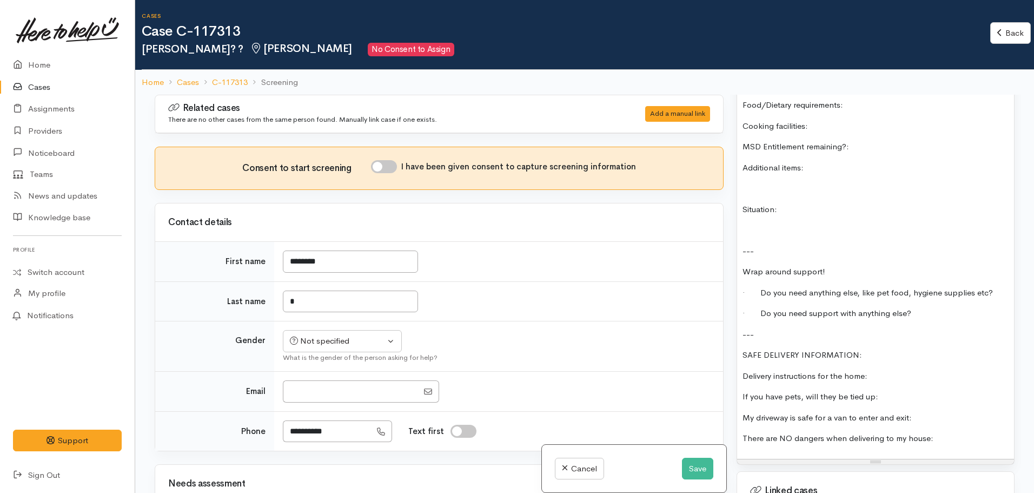
click at [952, 432] on p "There are NO dangers when delivering to my house:" at bounding box center [876, 438] width 266 height 12
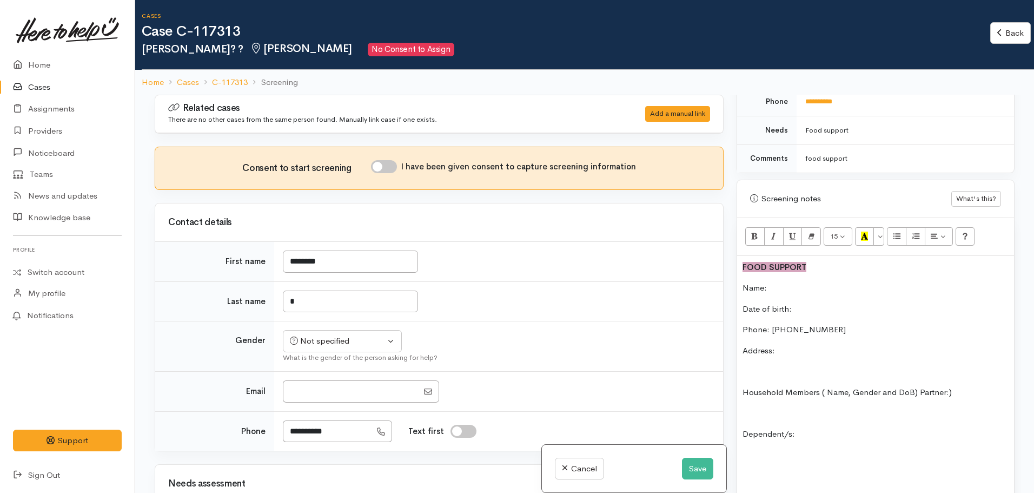
scroll to position [590, 0]
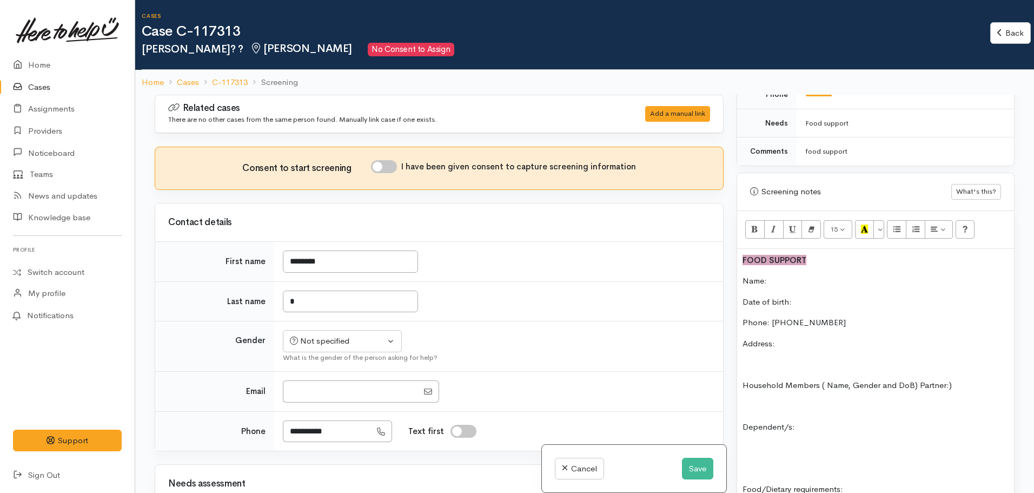
click at [793, 338] on p "Address:" at bounding box center [876, 344] width 266 height 12
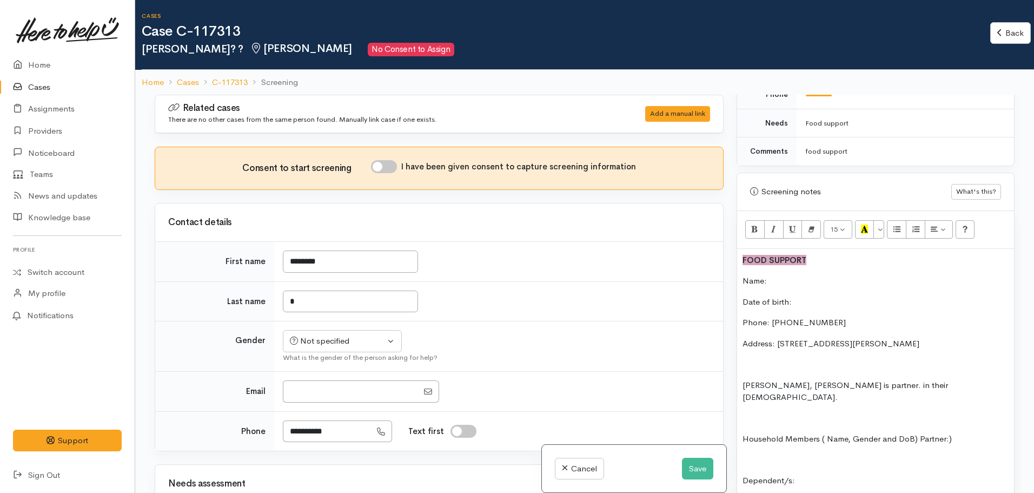
click at [793, 379] on p "[PERSON_NAME], [PERSON_NAME] is partner. in their [DEMOGRAPHIC_DATA]." at bounding box center [876, 391] width 266 height 24
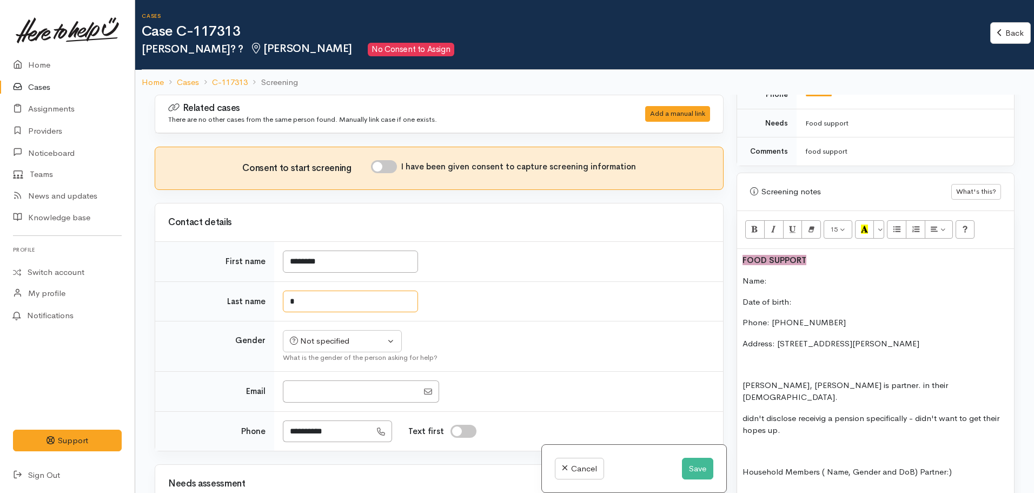
drag, startPoint x: 329, startPoint y: 301, endPoint x: 267, endPoint y: 310, distance: 62.8
click at [267, 310] on tr "Last name *" at bounding box center [439, 301] width 568 height 40
type input "***"
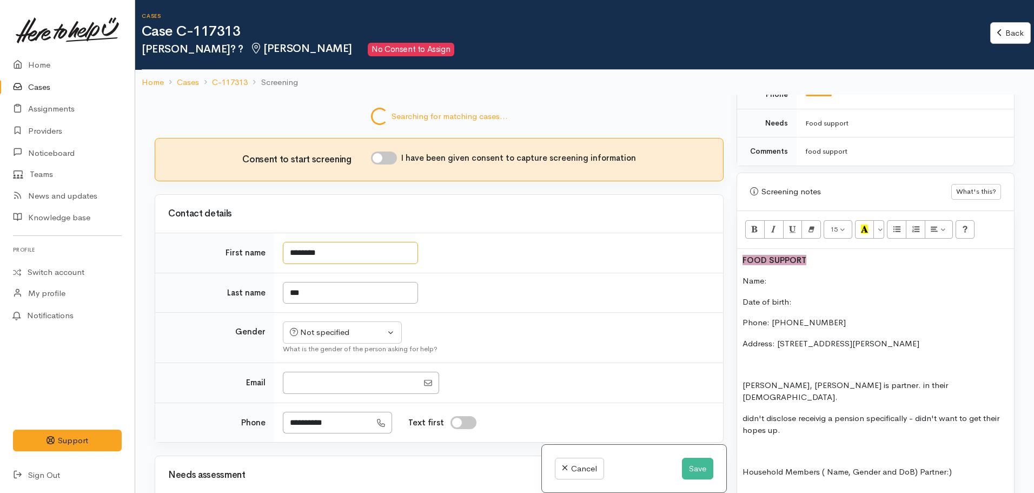
drag, startPoint x: 346, startPoint y: 265, endPoint x: 267, endPoint y: 274, distance: 79.0
click at [267, 274] on tbody "First name ******** Last name *** Gender Not specified Male Female Diverse Not …" at bounding box center [439, 337] width 568 height 209
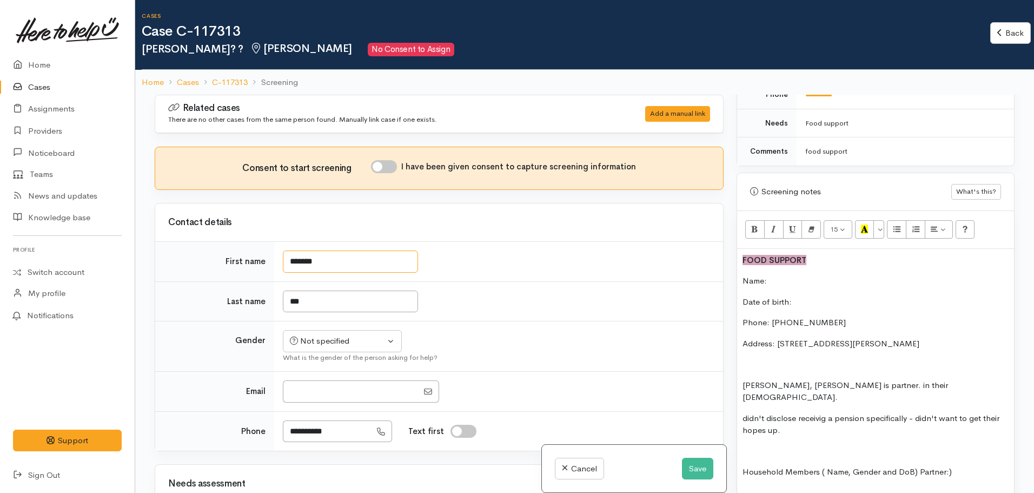
type input "*******"
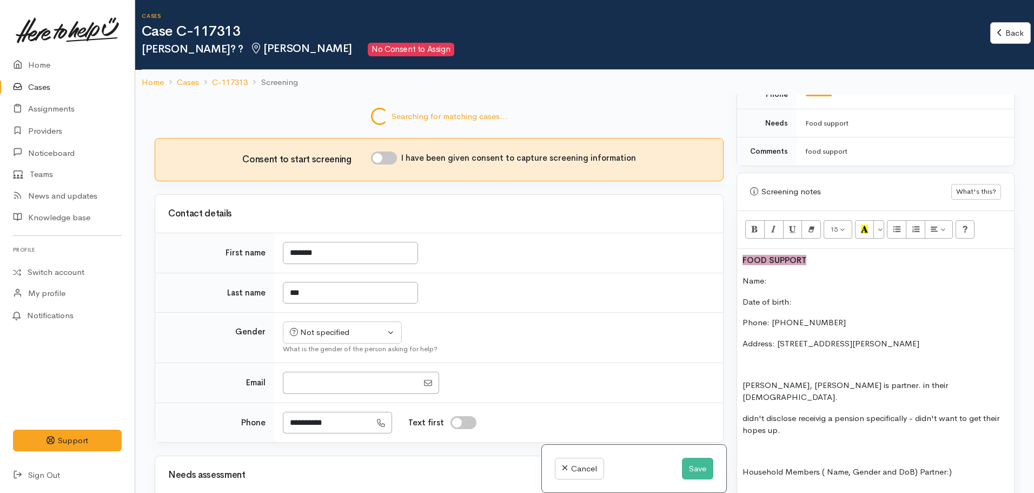
click at [454, 280] on tbody "First name ******* Last name *** Gender Not specified Male Female Diverse Not s…" at bounding box center [439, 337] width 568 height 209
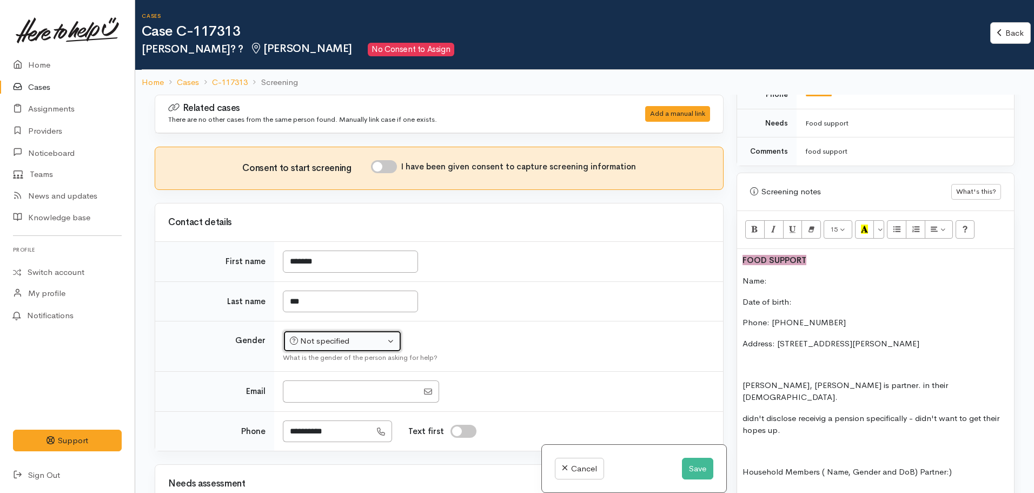
click at [348, 345] on div "Not specified" at bounding box center [337, 341] width 95 height 12
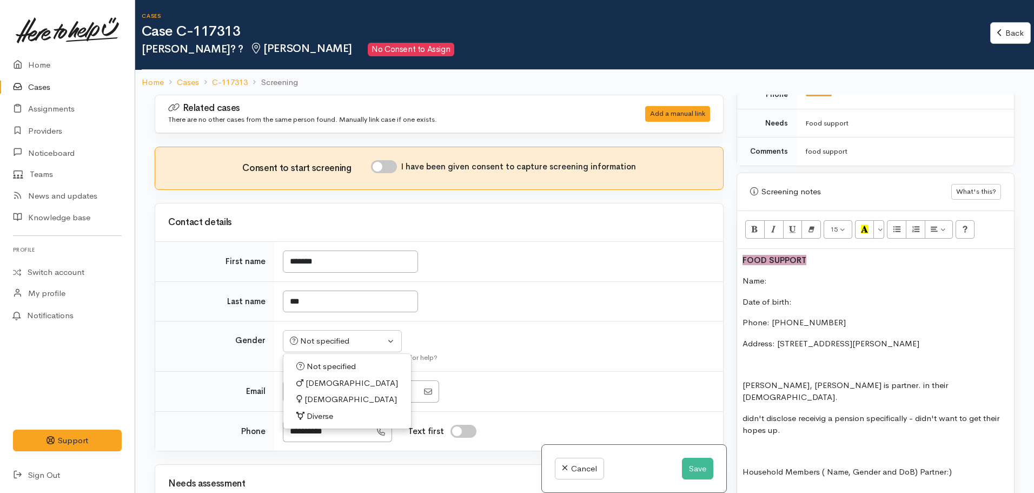
click at [323, 400] on span "[DEMOGRAPHIC_DATA]" at bounding box center [351, 399] width 93 height 12
select select "[DEMOGRAPHIC_DATA]"
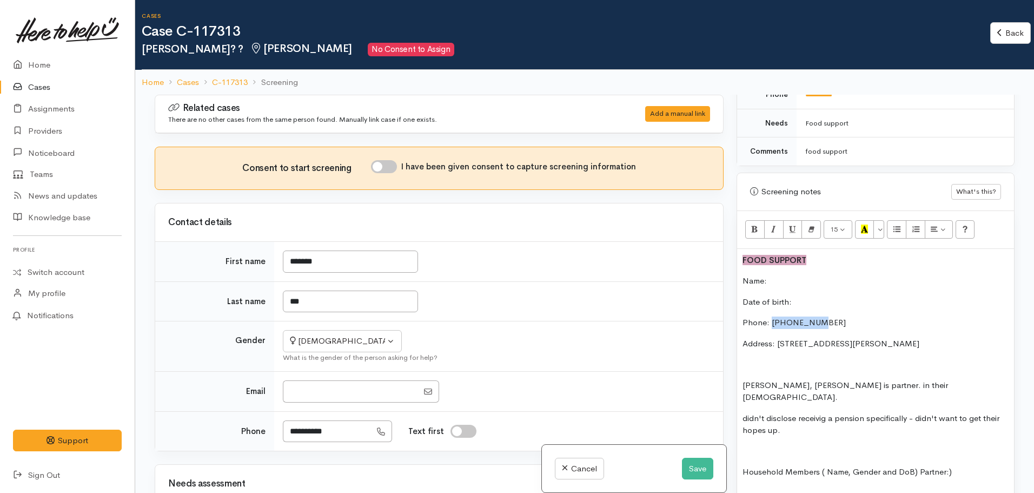
drag, startPoint x: 821, startPoint y: 312, endPoint x: 771, endPoint y: 313, distance: 49.2
click at [771, 316] on p "Phone: [PHONE_NUMBER]" at bounding box center [876, 322] width 266 height 12
copy p "0273978913"
click at [386, 159] on div "Consent to start screening I have been given consent to capture screening infor…" at bounding box center [439, 168] width 568 height 42
click at [393, 162] on input "I have been given consent to capture screening information" at bounding box center [384, 166] width 26 height 13
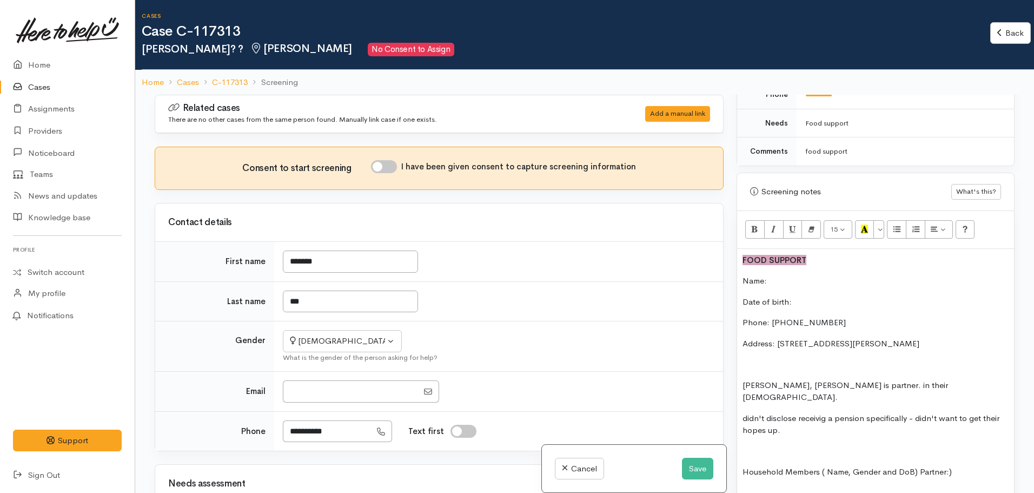
checkbox input "true"
click at [692, 467] on button "Save" at bounding box center [697, 469] width 31 height 22
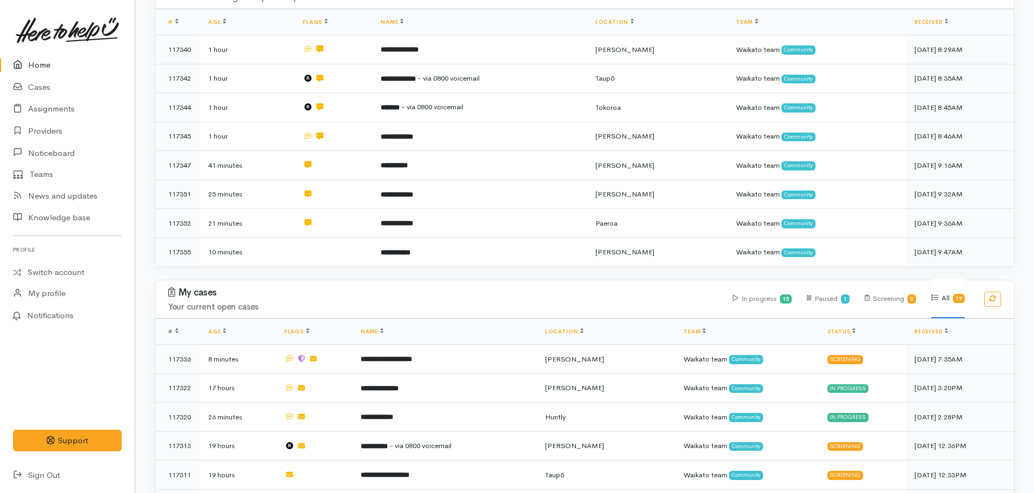
scroll to position [197, 0]
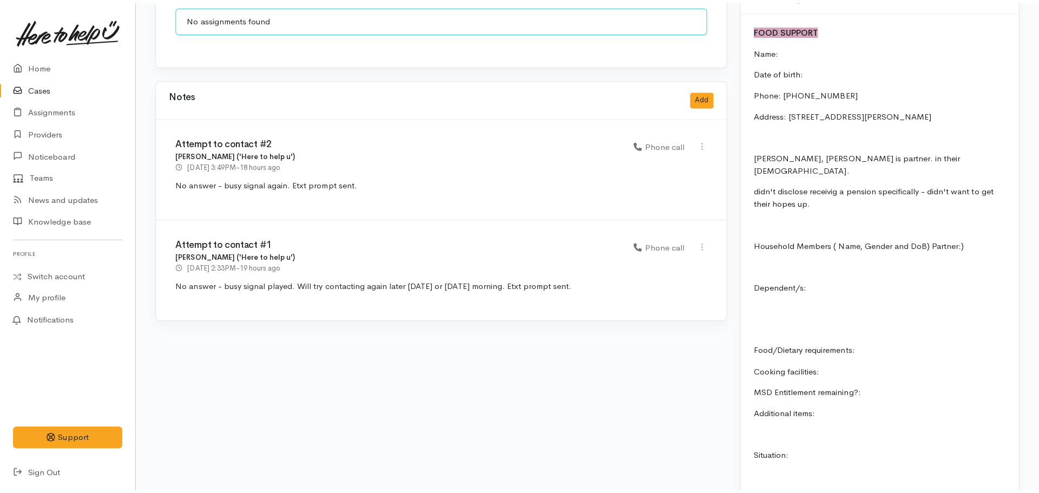
scroll to position [866, 0]
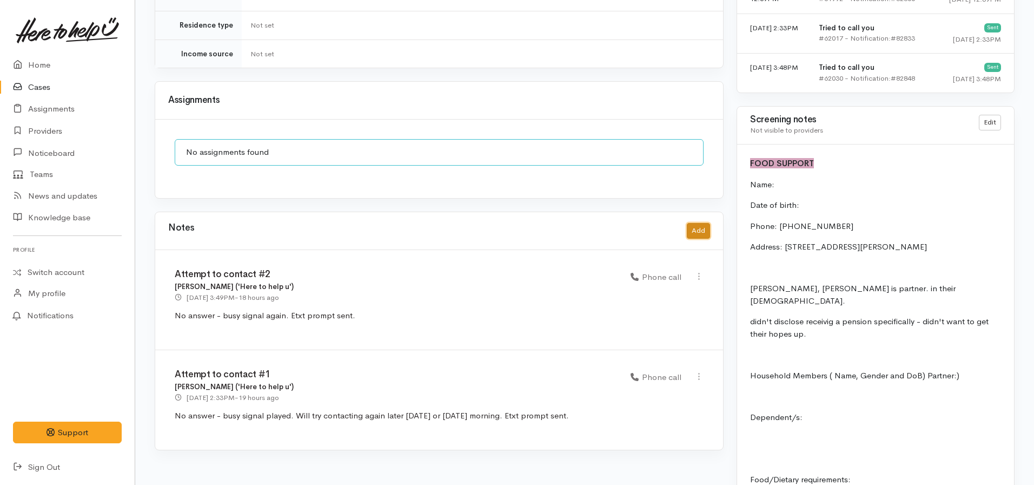
click at [695, 223] on button "Add" at bounding box center [698, 231] width 23 height 16
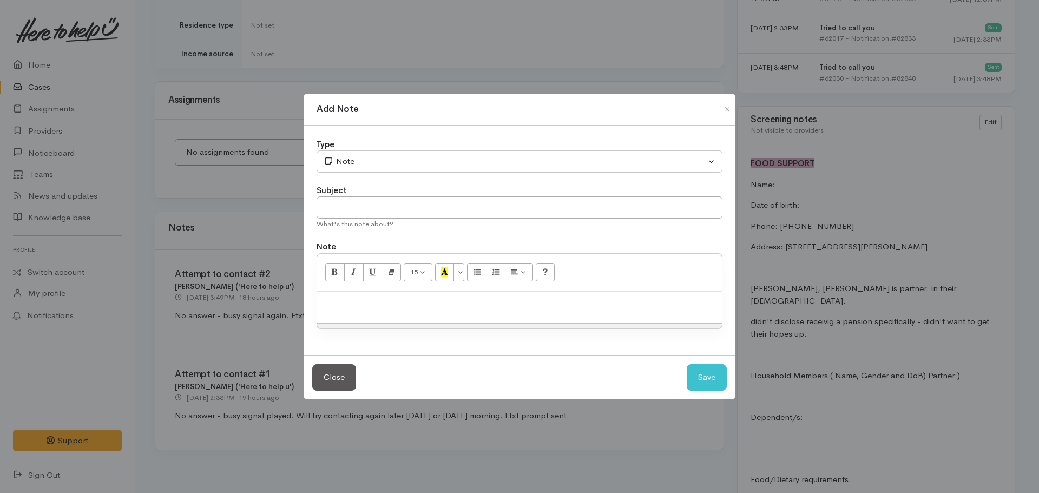
click at [446, 305] on p at bounding box center [519, 303] width 394 height 12
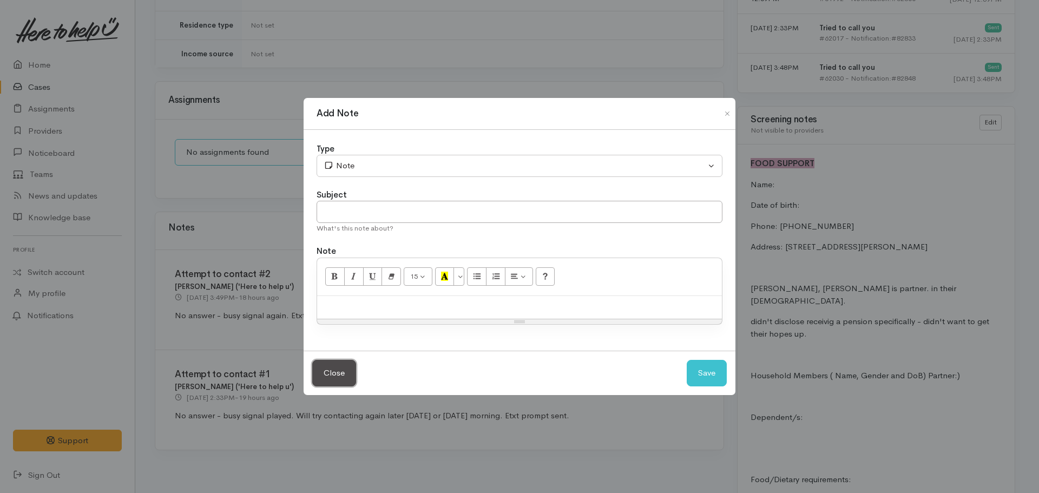
click at [335, 373] on button "Close" at bounding box center [334, 373] width 44 height 27
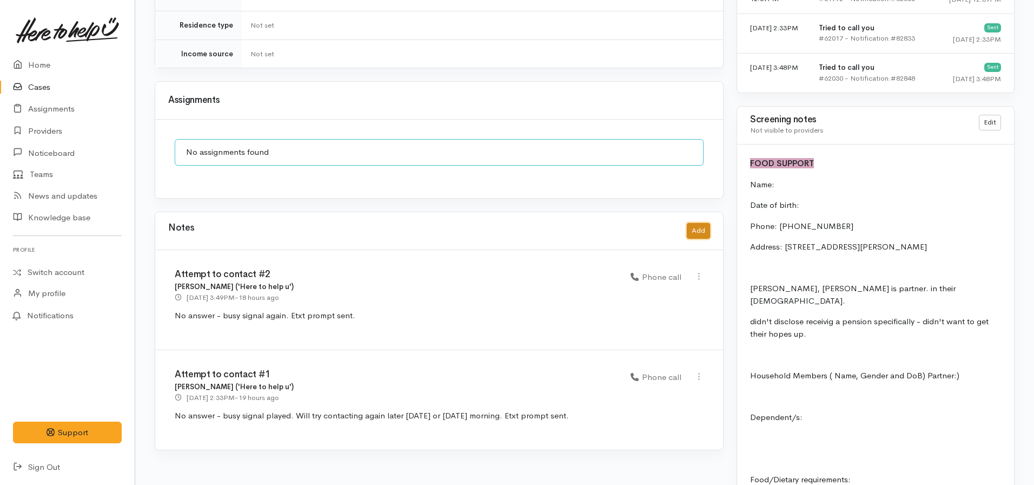
click at [701, 223] on button "Add" at bounding box center [698, 231] width 23 height 16
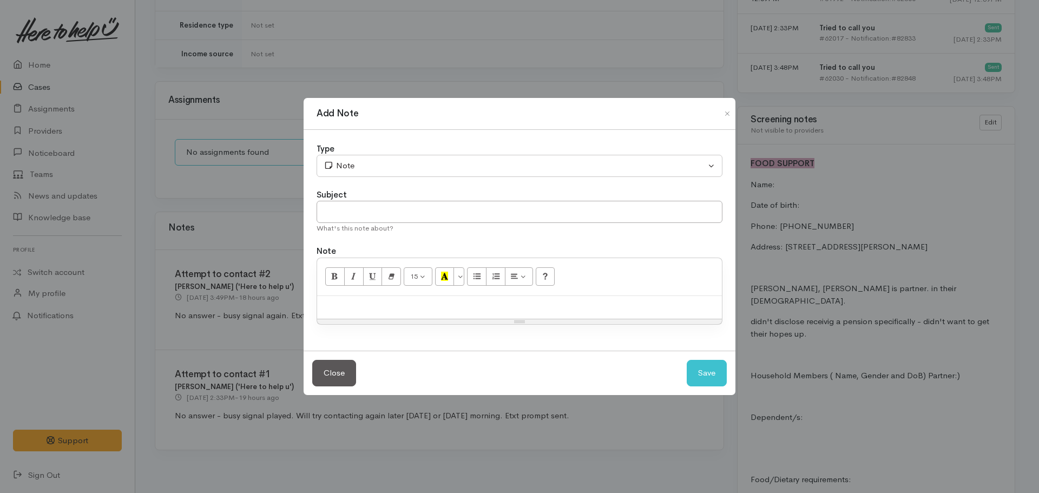
click at [379, 306] on div at bounding box center [519, 307] width 405 height 23
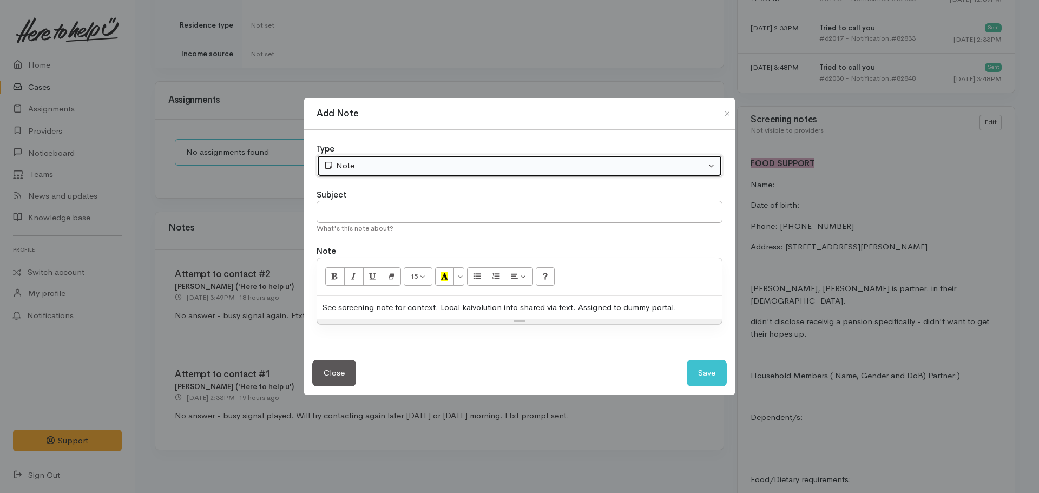
click at [371, 173] on button "Note" at bounding box center [519, 166] width 406 height 22
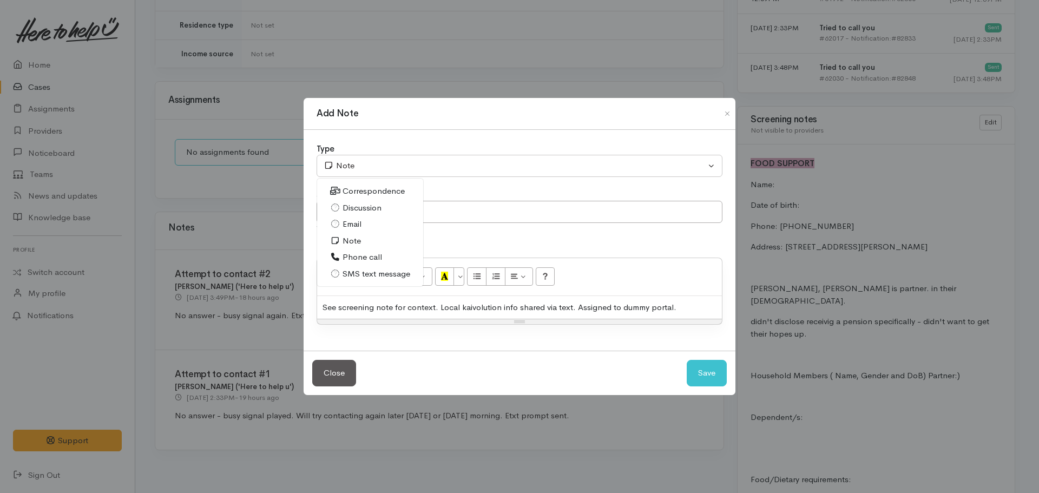
click at [359, 259] on span "Phone call" at bounding box center [361, 257] width 39 height 12
click at [420, 212] on input "text" at bounding box center [519, 212] width 406 height 22
click at [703, 365] on button "Save" at bounding box center [706, 373] width 40 height 27
select select "1"
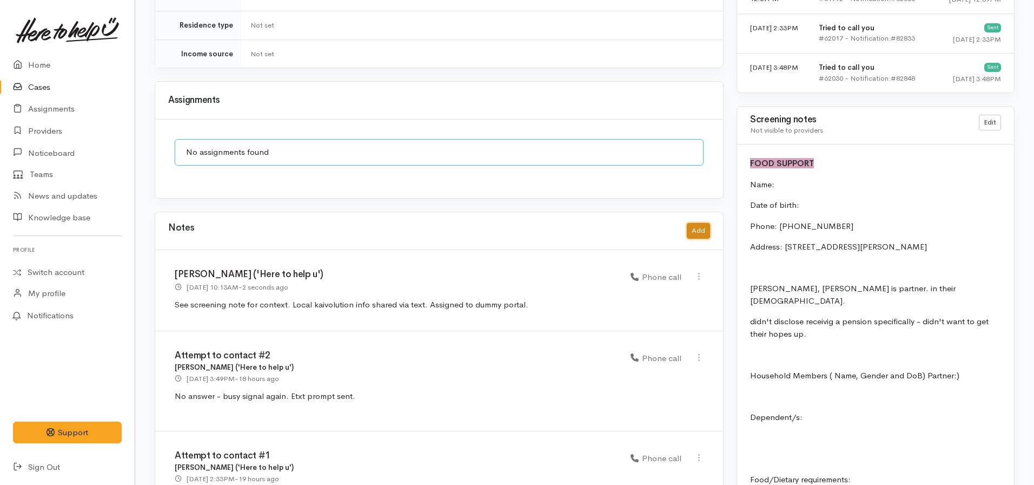
click at [696, 224] on button "Add" at bounding box center [698, 231] width 23 height 16
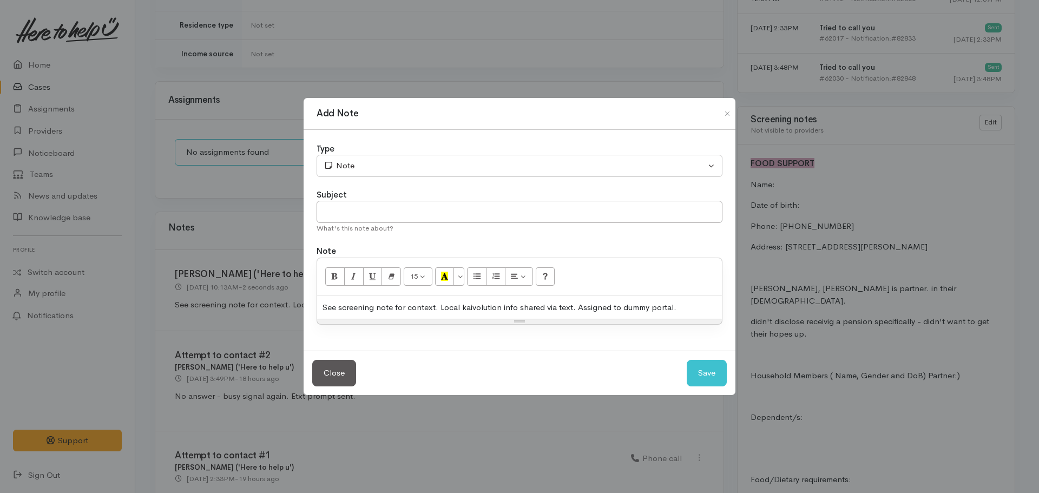
click at [384, 303] on div "See screening note for context. Local kaivolution info shared via text. Assigne…" at bounding box center [519, 307] width 405 height 23
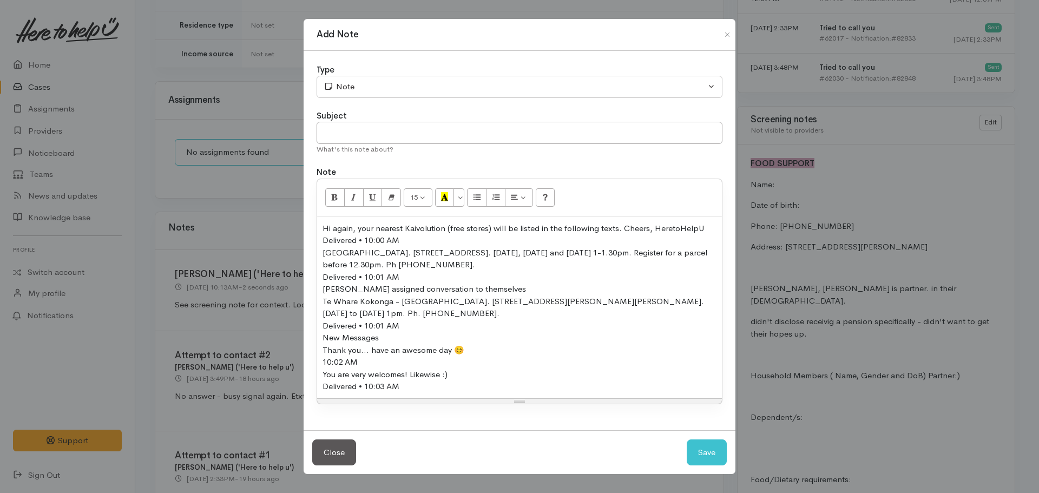
click at [407, 240] on div "Delivered • 10:00 AM" at bounding box center [519, 240] width 394 height 12
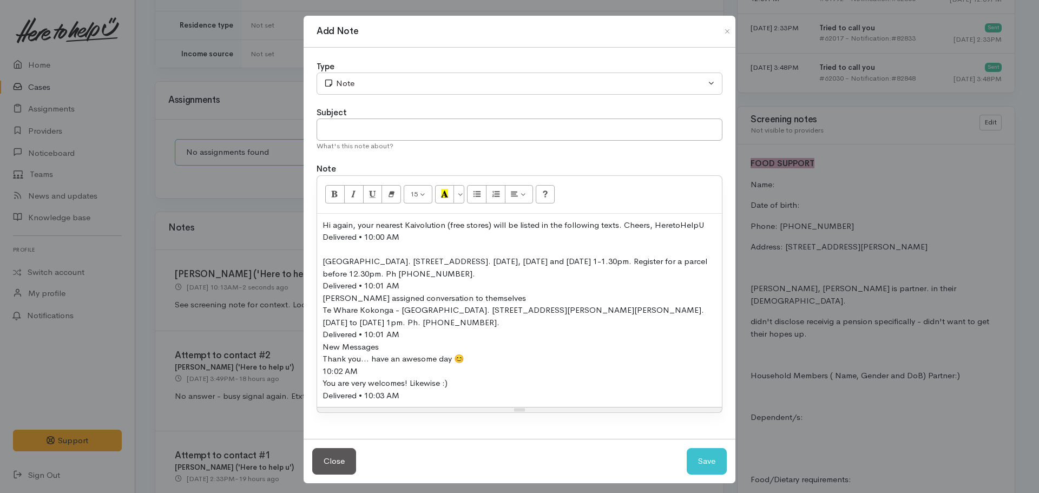
click at [394, 286] on div "Delivered • 10:01 AM" at bounding box center [519, 286] width 394 height 12
click at [414, 285] on div "Delivered • 10:01 AM" at bounding box center [519, 286] width 394 height 12
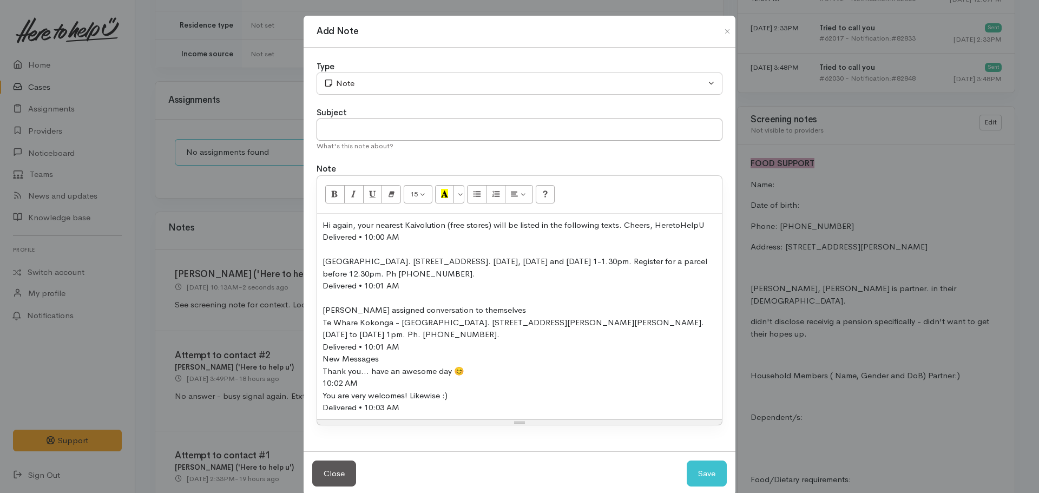
click at [343, 336] on div "Te Whare Kokonga - Melville Community Centre. 58 Bader Street, Bader. Monday to…" at bounding box center [519, 328] width 394 height 24
drag, startPoint x: 378, startPoint y: 359, endPoint x: 315, endPoint y: 357, distance: 62.8
click at [317, 357] on div "Hi again, your nearest Kaivolution (free stores) will be listed in the followin…" at bounding box center [519, 317] width 405 height 206
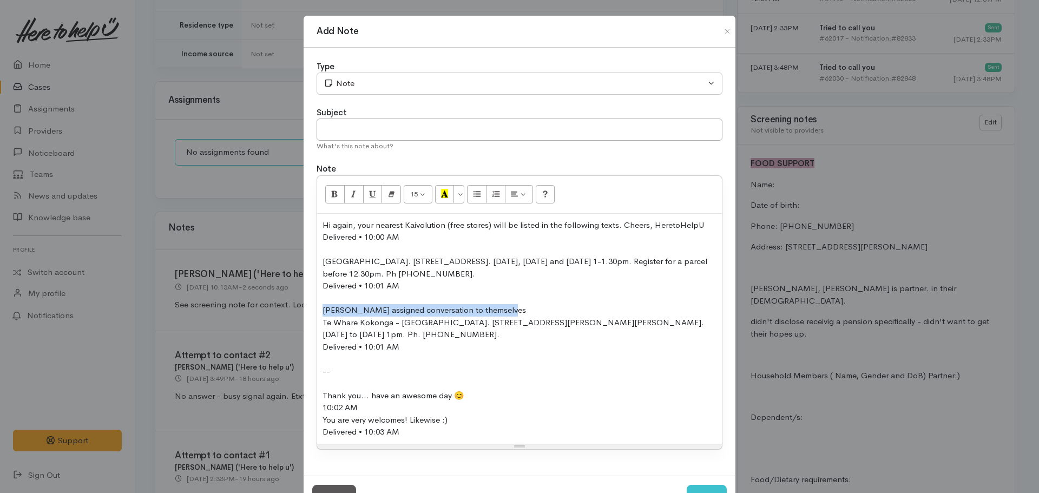
drag, startPoint x: 527, startPoint y: 306, endPoint x: 306, endPoint y: 314, distance: 221.4
click at [306, 314] on div "Type Correspondence Discussion Email Note Phone call SMS text message Note Subj…" at bounding box center [519, 262] width 432 height 428
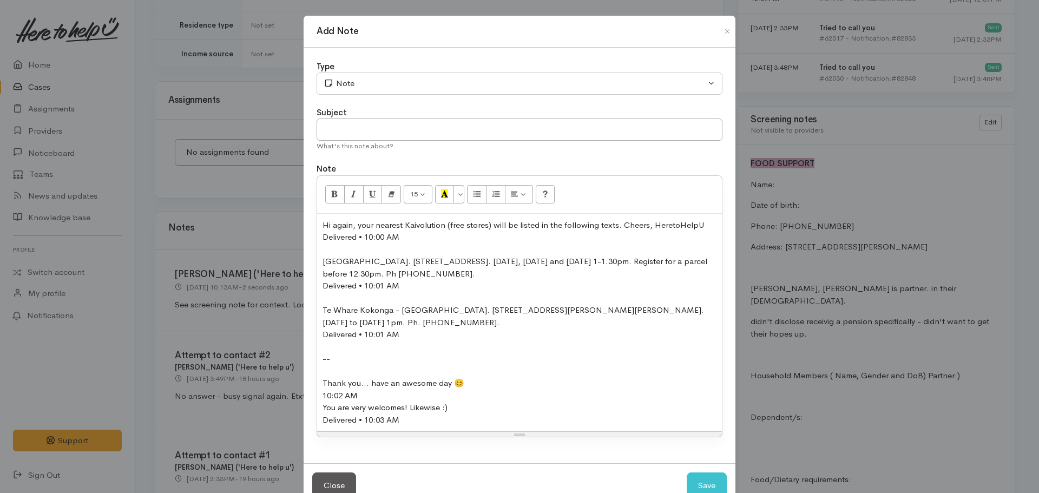
click at [318, 381] on div "Hi again, your nearest Kaivolution (free stores) will be listed in the followin…" at bounding box center [519, 323] width 405 height 218
click at [360, 393] on div "10:02 AM" at bounding box center [519, 395] width 394 height 12
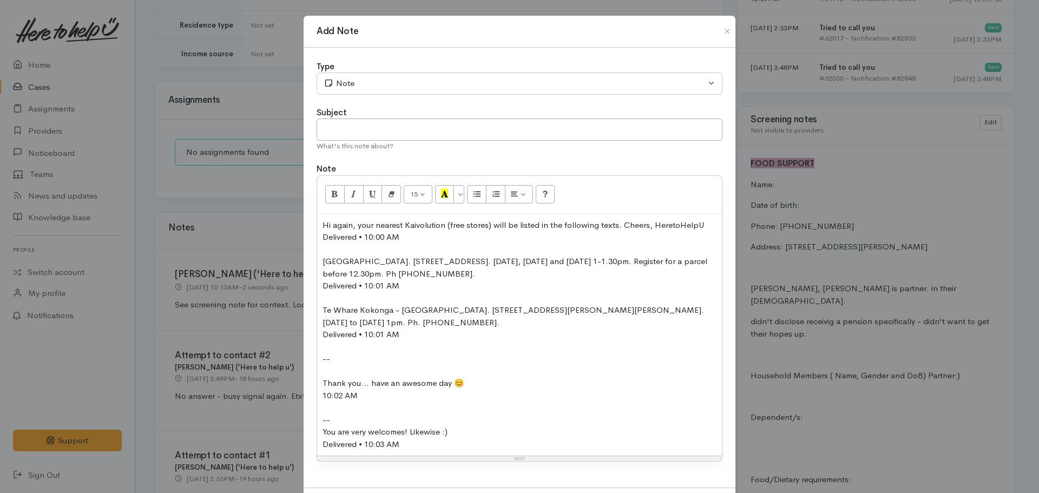
click at [319, 384] on div "Hi again, your nearest Kaivolution (free stores) will be listed in the followin…" at bounding box center [519, 335] width 405 height 242
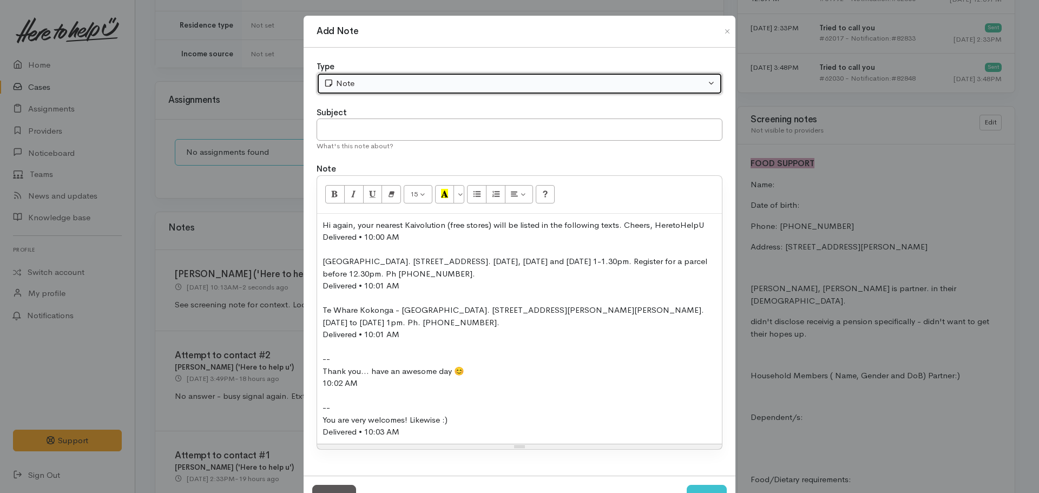
click at [356, 85] on div "Note" at bounding box center [514, 83] width 382 height 12
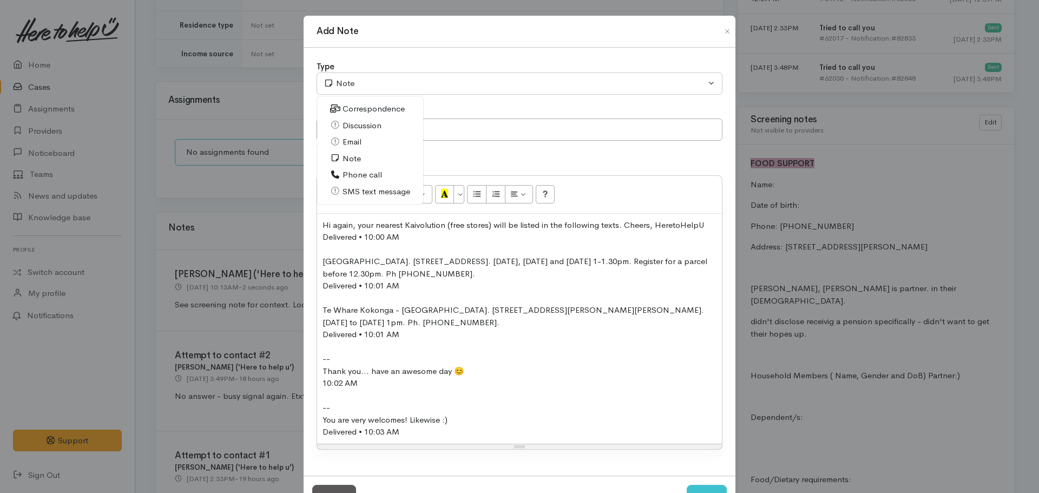
click at [354, 190] on span "SMS text message" at bounding box center [376, 192] width 68 height 12
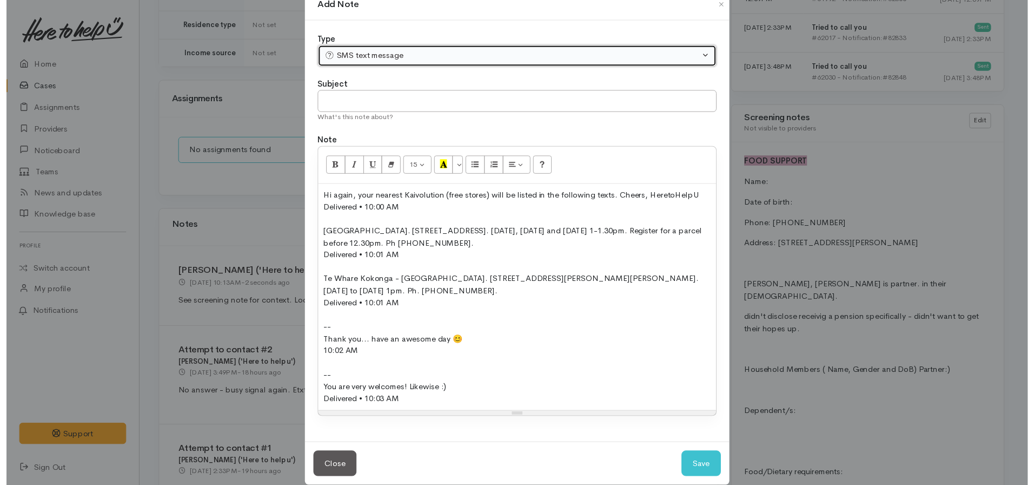
scroll to position [42, 0]
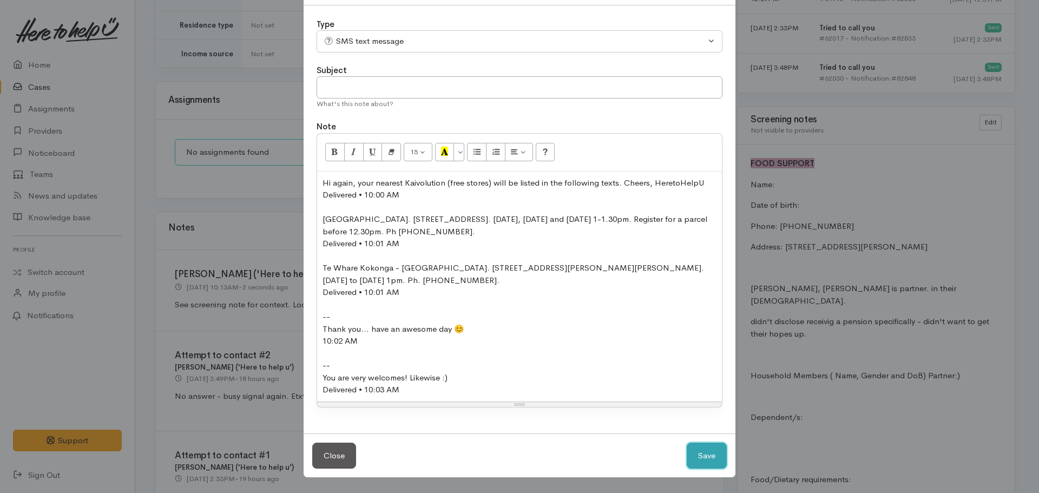
click at [711, 457] on button "Save" at bounding box center [706, 456] width 40 height 27
select select "1"
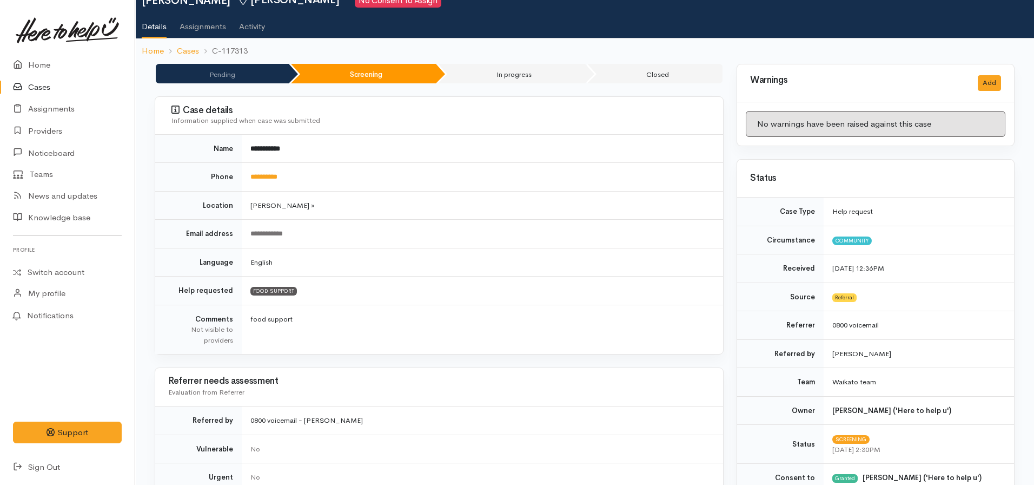
scroll to position [0, 0]
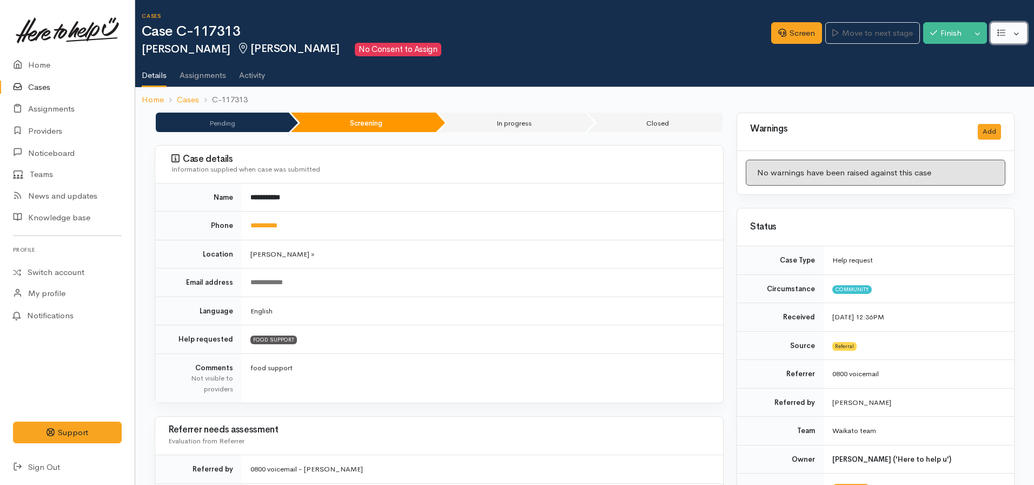
click at [1007, 34] on button "button" at bounding box center [1009, 33] width 37 height 22
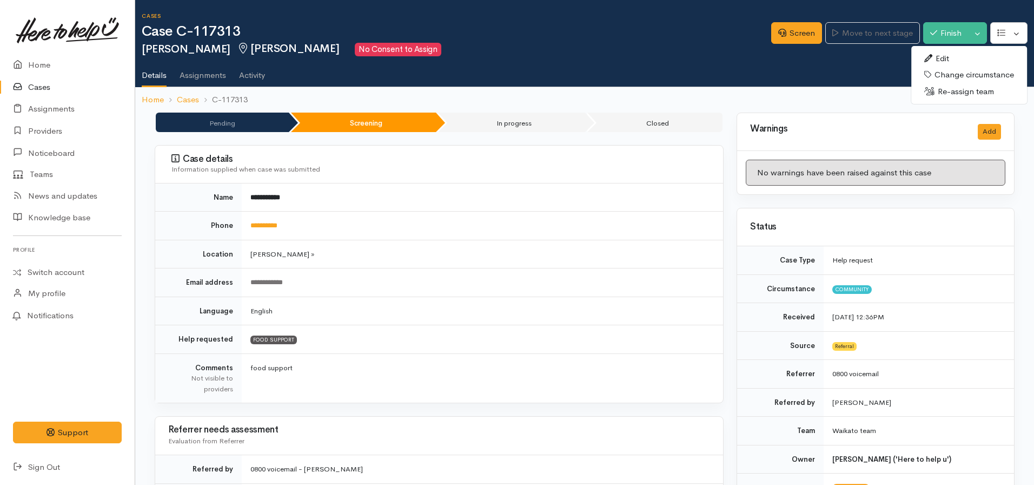
click at [946, 57] on link "Edit" at bounding box center [970, 58] width 116 height 17
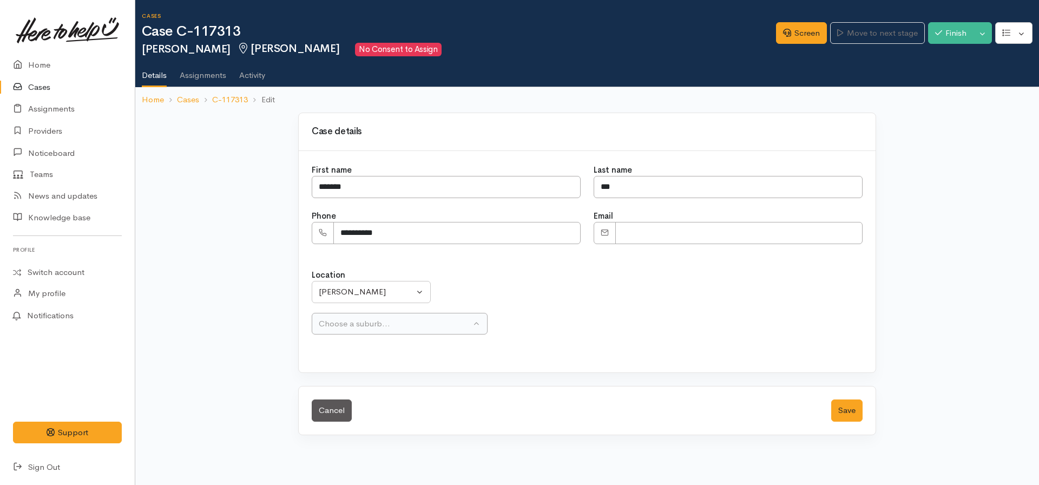
drag, startPoint x: 410, startPoint y: 336, endPoint x: 407, endPoint y: 331, distance: 5.6
click at [407, 332] on div "Location Aongatete [GEOGRAPHIC_DATA] [GEOGRAPHIC_DATA] [GEOGRAPHIC_DATA] - othe…" at bounding box center [587, 308] width 564 height 104
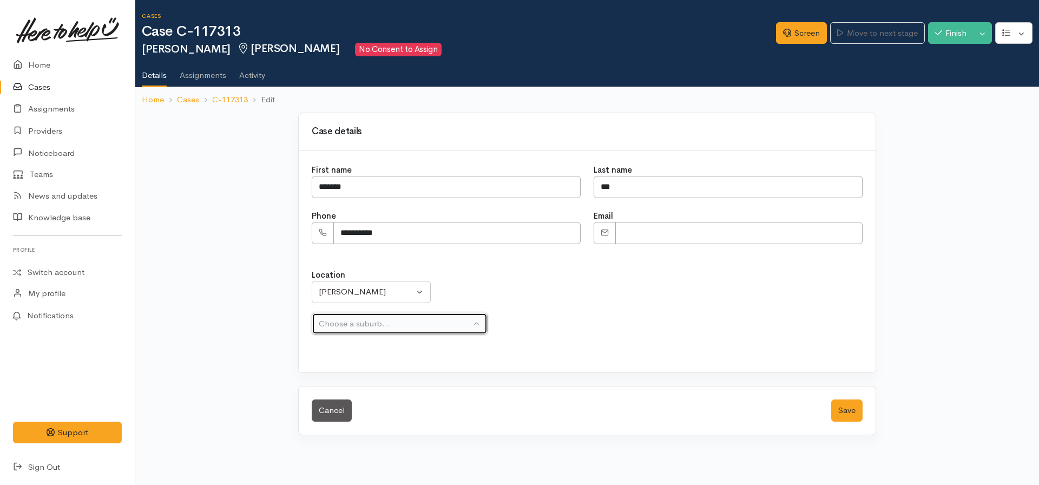
click at [407, 331] on button "Choose a suburb..." at bounding box center [400, 324] width 176 height 22
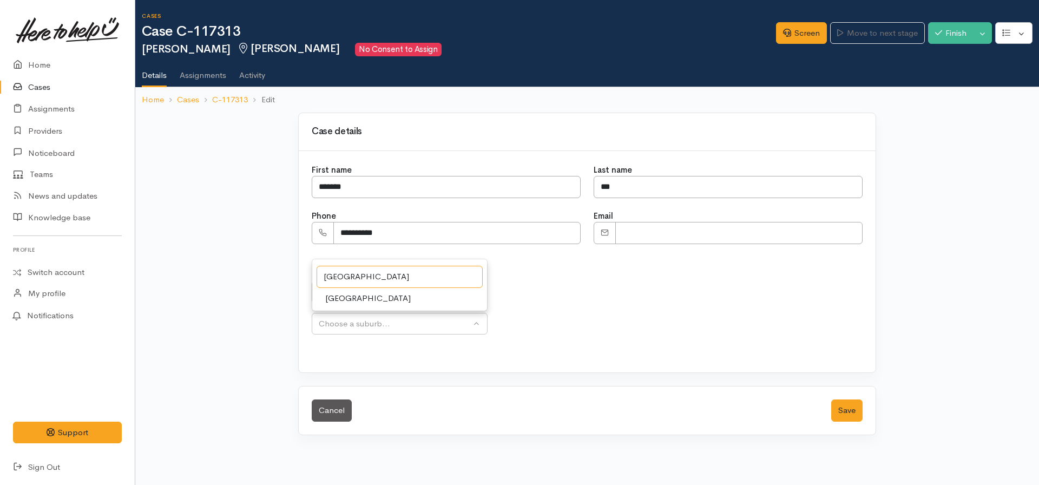
type input "[GEOGRAPHIC_DATA]"
click at [349, 294] on span "[GEOGRAPHIC_DATA]" at bounding box center [367, 298] width 85 height 12
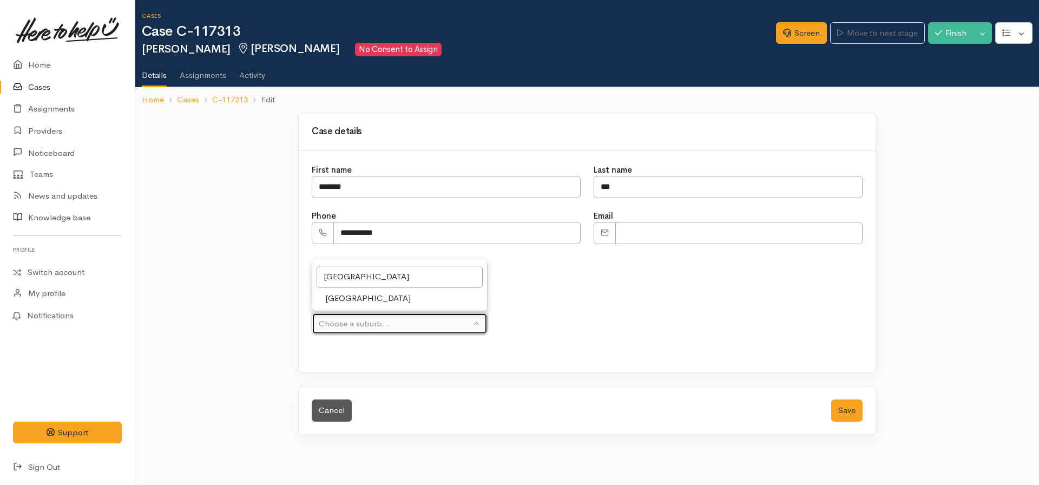
select select "18"
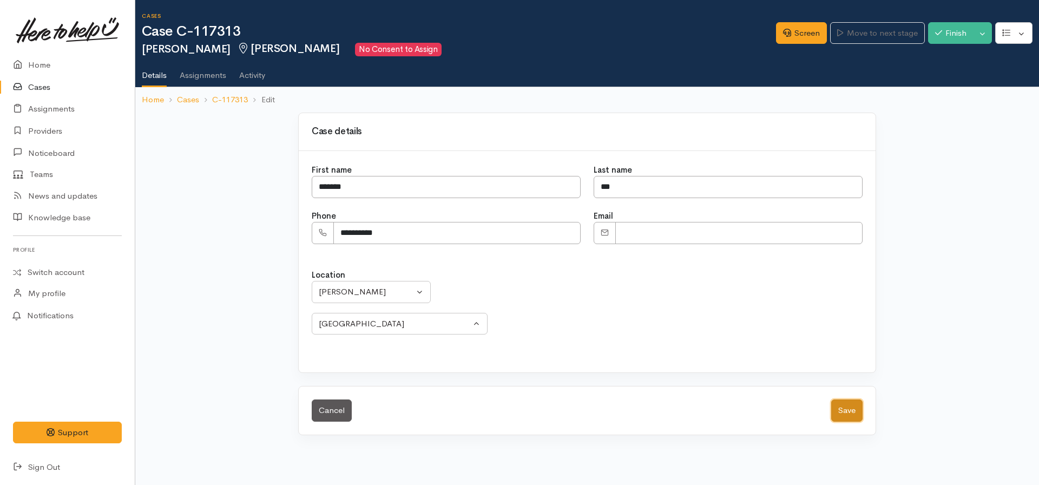
click at [850, 410] on button "Save" at bounding box center [846, 410] width 31 height 22
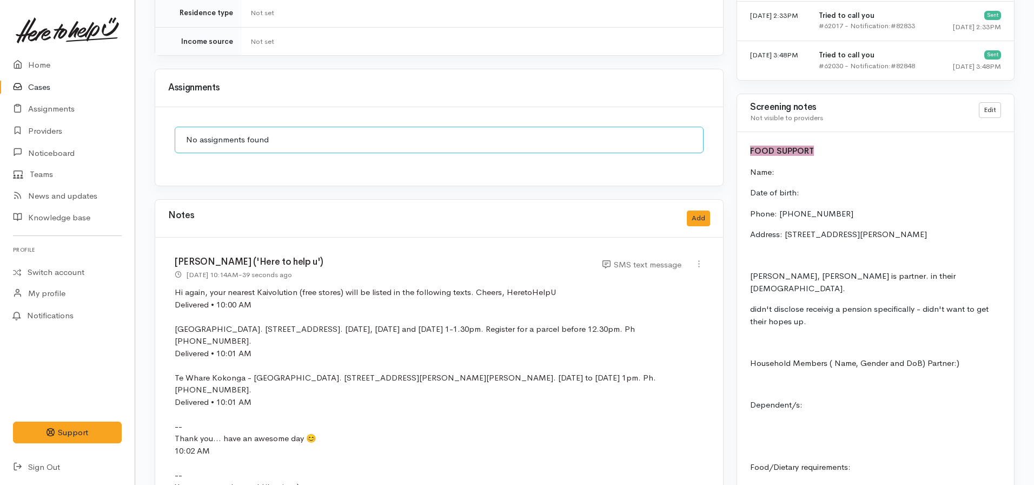
scroll to position [920, 0]
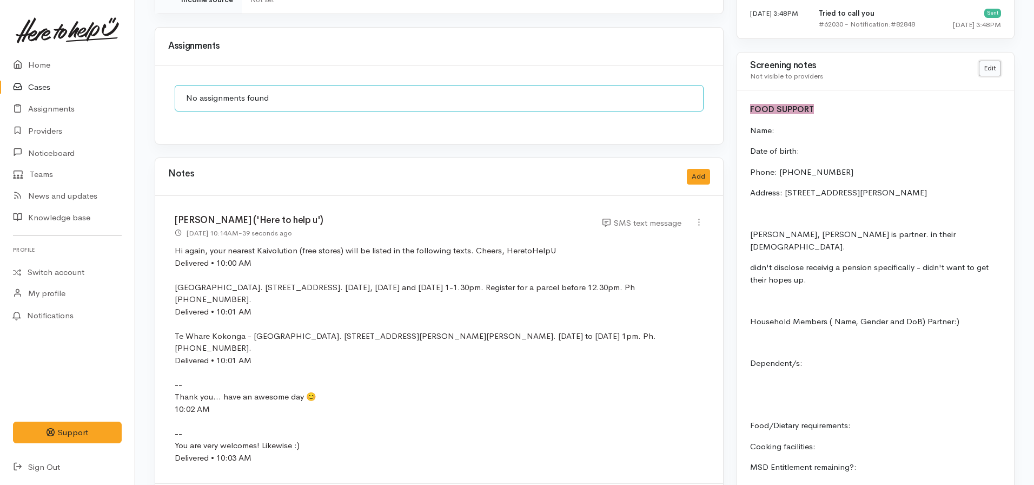
click at [993, 70] on link "Edit" at bounding box center [990, 69] width 22 height 16
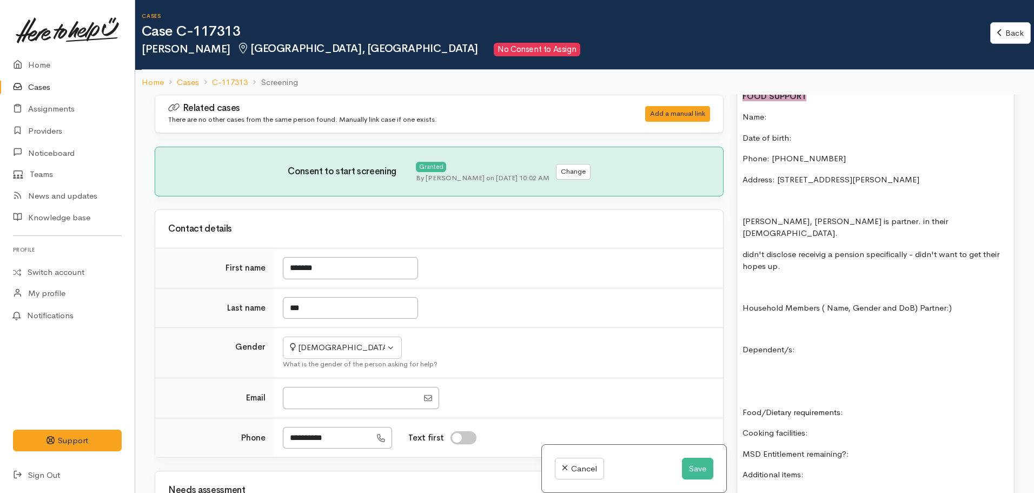
scroll to position [649, 0]
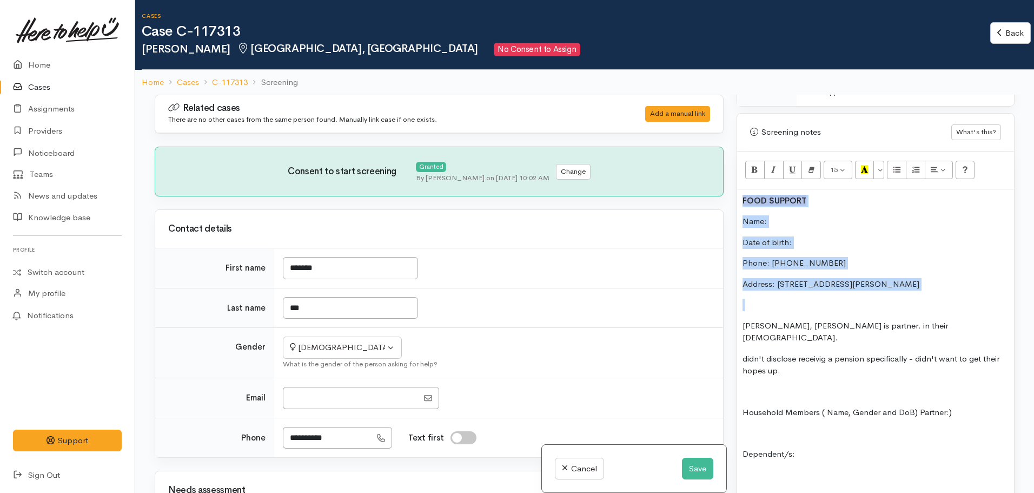
drag, startPoint x: 739, startPoint y: 200, endPoint x: 959, endPoint y: 296, distance: 239.3
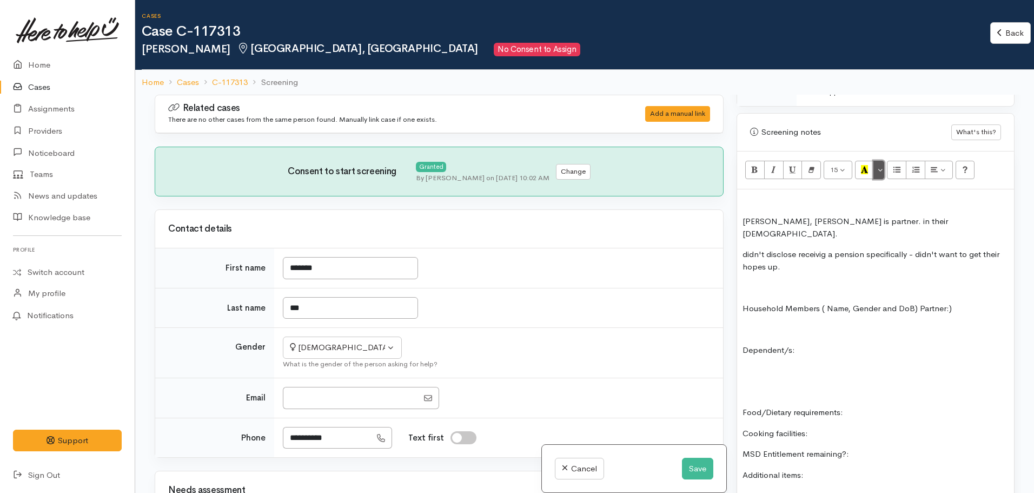
click at [879, 174] on button "More Color" at bounding box center [879, 170] width 11 height 18
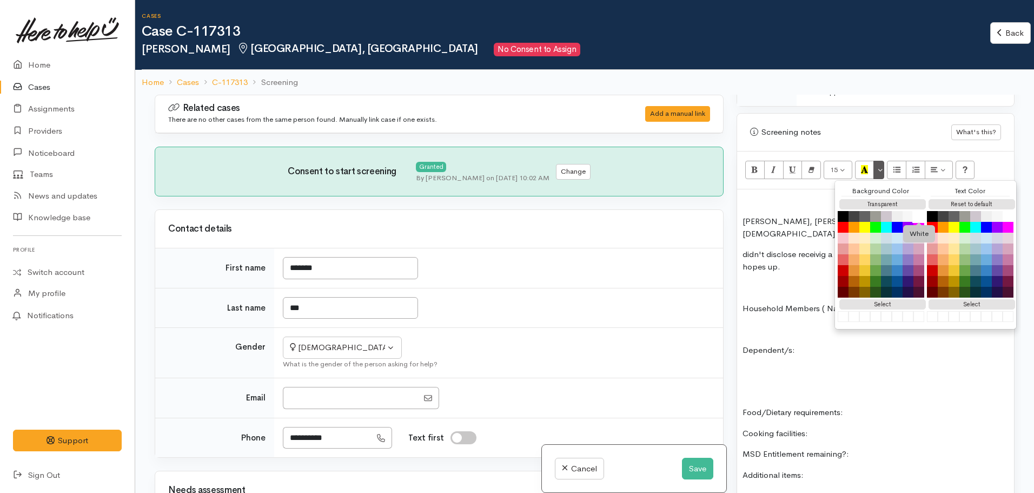
click at [921, 214] on button "White" at bounding box center [919, 216] width 13 height 13
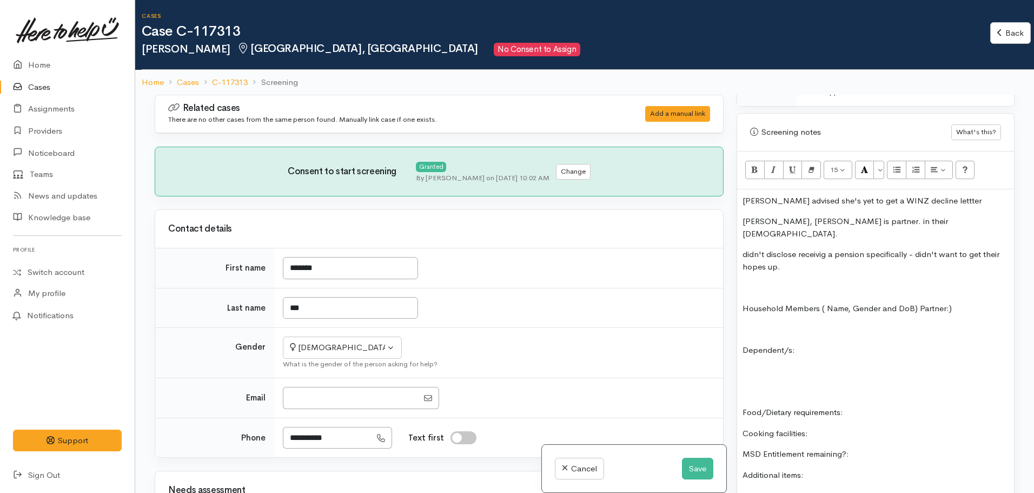
click at [926, 202] on p "[PERSON_NAME] advised she's yet to get a WINZ decline lettter" at bounding box center [876, 201] width 266 height 12
click at [932, 199] on p "Carolyn advised she's yet to get a WINZ decline lettter" at bounding box center [876, 201] width 266 height 12
click at [961, 195] on p "Carolyn advised she's yet to get a WINZ decline letter" at bounding box center [876, 201] width 266 height 12
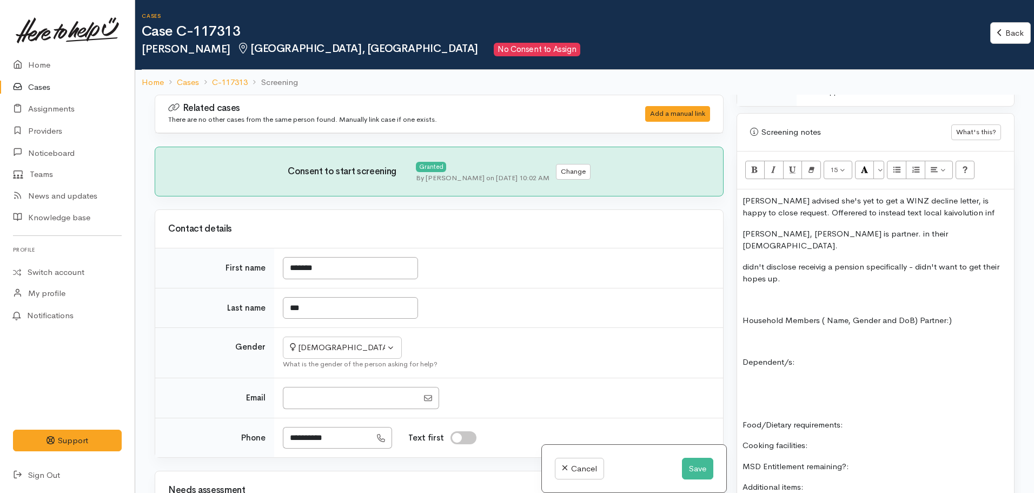
click at [941, 203] on p "Carolyn advised she's yet to get a WINZ decline letter, is happy to close reque…" at bounding box center [876, 207] width 266 height 24
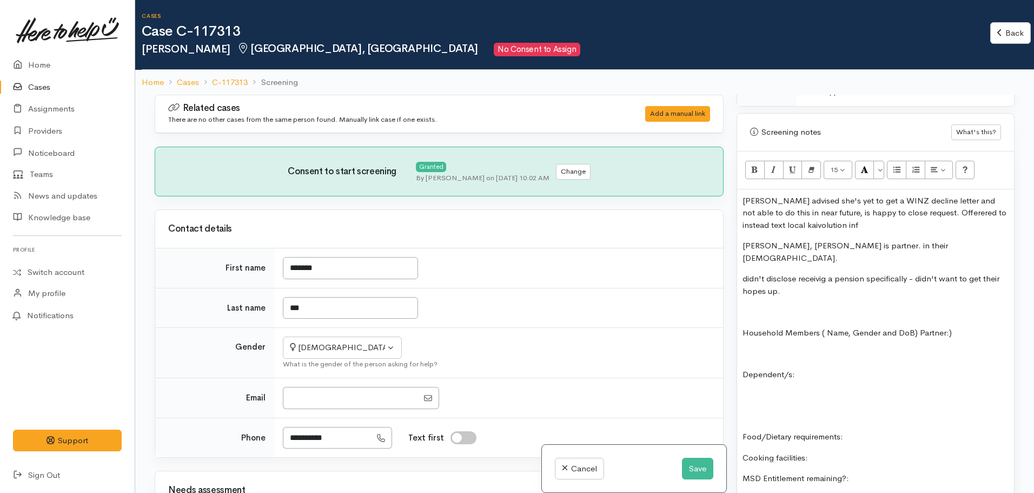
click at [852, 230] on p "Carolyn advised she's yet to get a WINZ decline letter and not able to do this …" at bounding box center [876, 213] width 266 height 37
drag, startPoint x: 942, startPoint y: 200, endPoint x: 947, endPoint y: 216, distance: 16.9
click at [947, 216] on p "Carolyn advised she's yet to get a WINZ decline letter and not able to do this …" at bounding box center [876, 213] width 266 height 37
click at [870, 218] on p "Carolyn advised she's yet to get a WINZ decline letter and not able to do this …" at bounding box center [876, 213] width 266 height 37
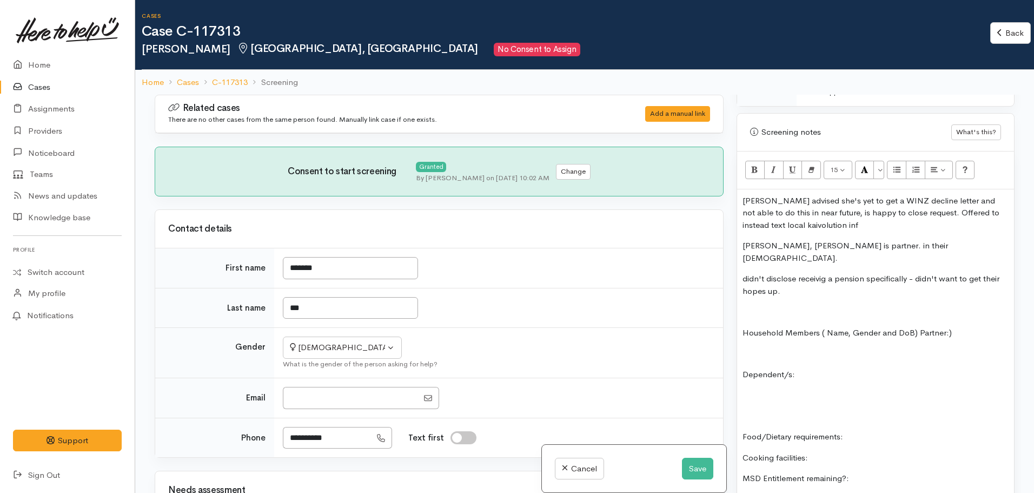
click at [850, 226] on p "Carolyn advised she's yet to get a WINZ decline letter and not able to do this …" at bounding box center [876, 213] width 266 height 37
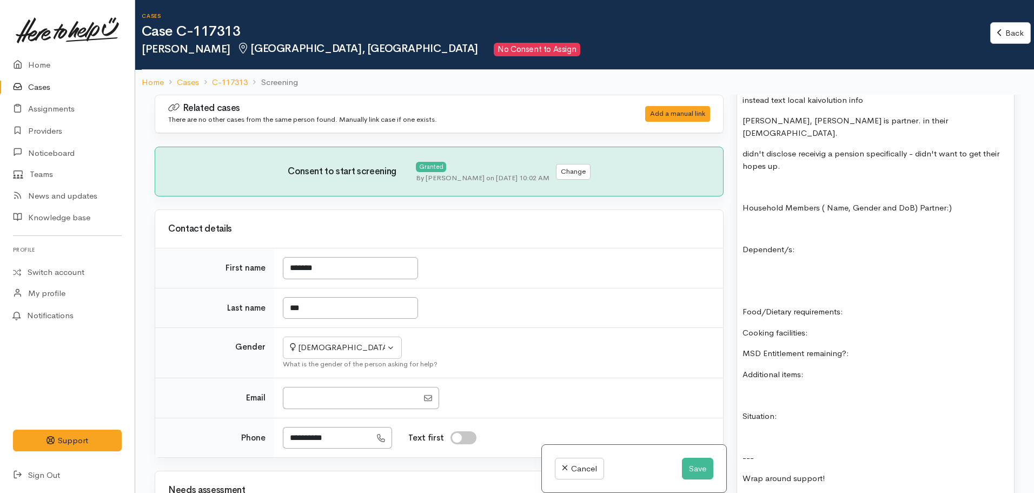
scroll to position [757, 0]
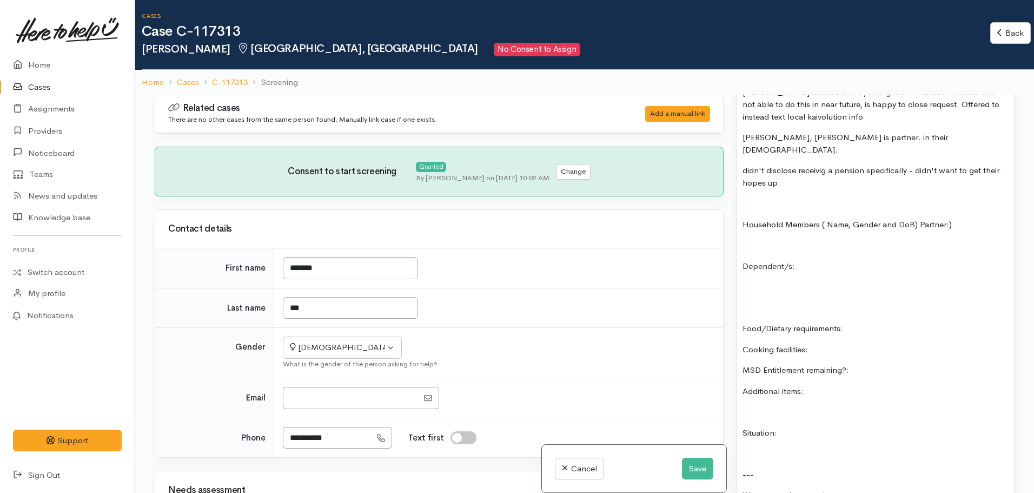
drag, startPoint x: 835, startPoint y: 385, endPoint x: 743, endPoint y: 215, distance: 193.2
click at [743, 215] on div "Carolyn advised she's yet to get a WINZ decline letter and not able to do this …" at bounding box center [875, 408] width 277 height 655
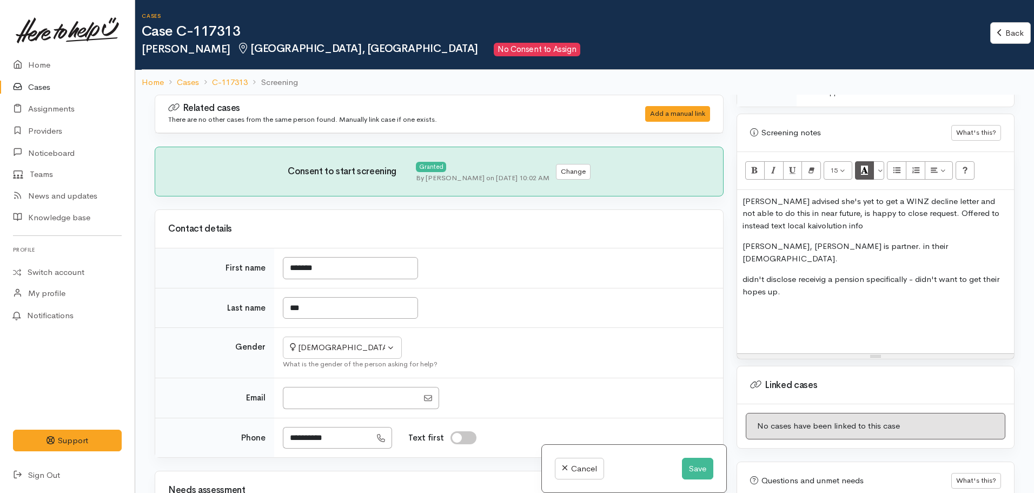
scroll to position [494, 0]
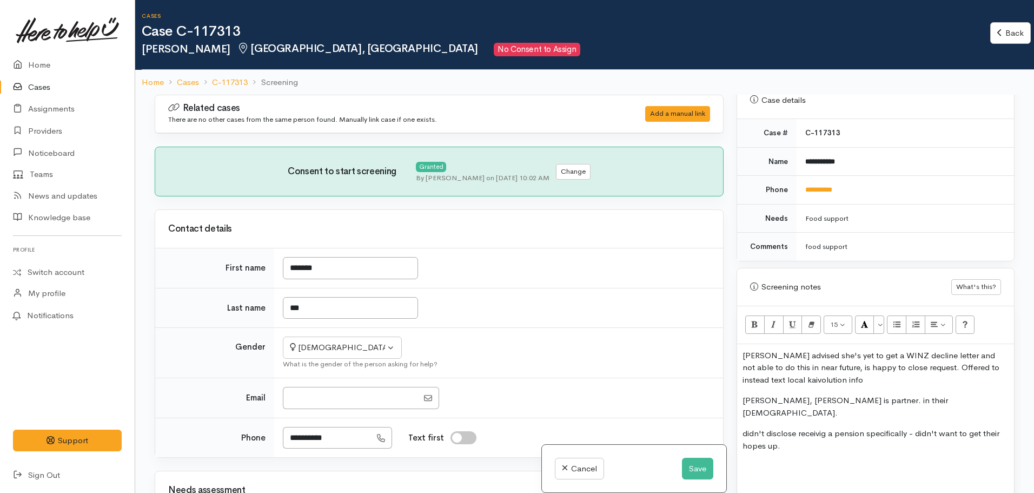
click at [848, 379] on p "Carolyn advised she's yet to get a WINZ decline letter and not able to do this …" at bounding box center [876, 367] width 266 height 37
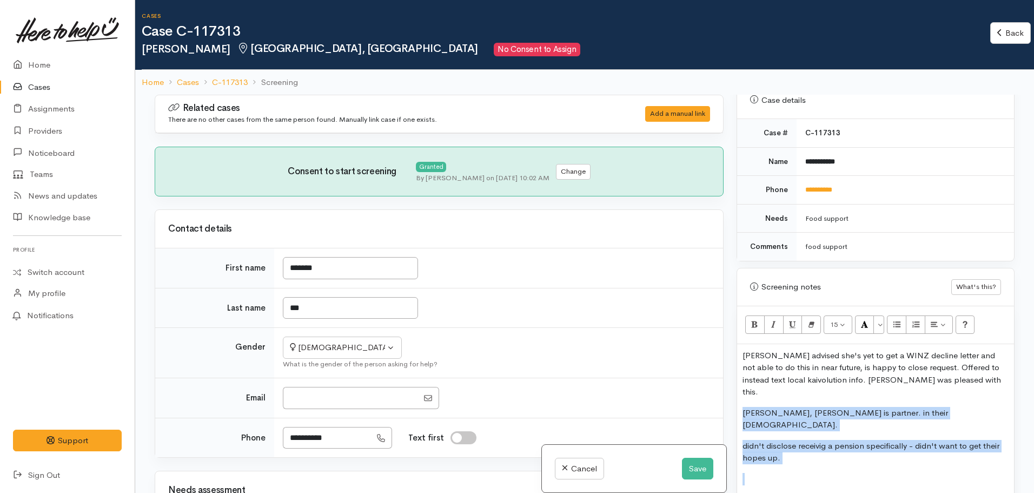
drag, startPoint x: 783, startPoint y: 444, endPoint x: 727, endPoint y: 389, distance: 78.0
click at [727, 389] on div "Related cases There are no other cases from the same person found. Manually lin…" at bounding box center [584, 341] width 873 height 493
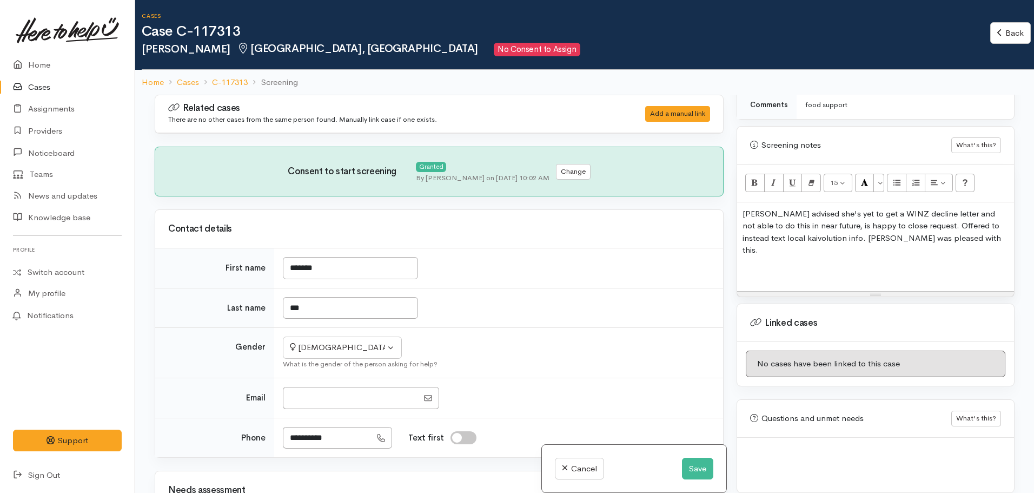
click at [765, 267] on div "Carolyn advised she's yet to get a WINZ decline letter and not able to do this …" at bounding box center [875, 246] width 277 height 89
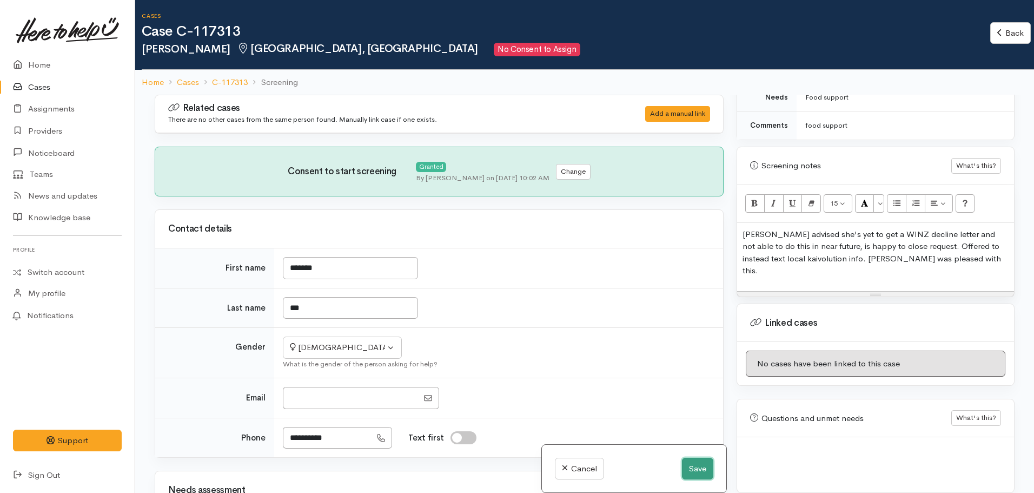
click at [695, 471] on button "Save" at bounding box center [697, 469] width 31 height 22
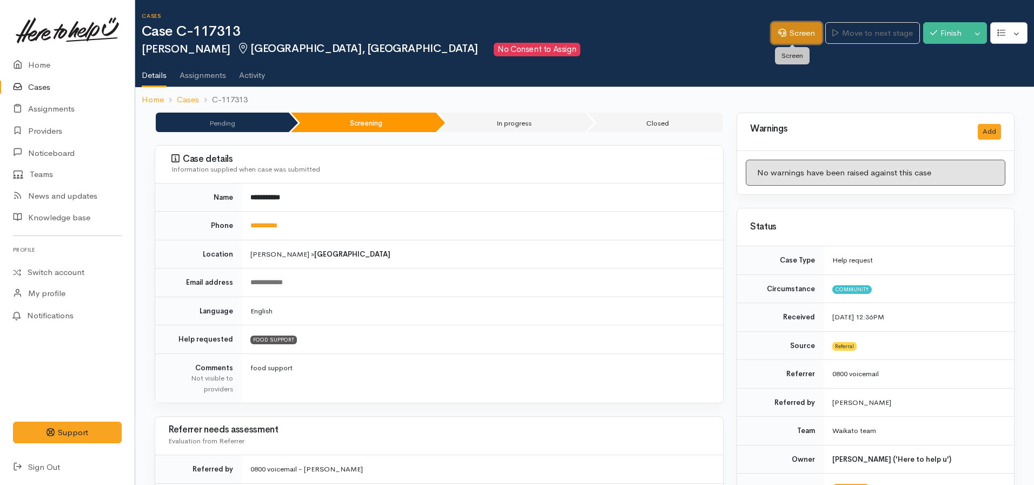
click at [782, 37] on link "Screen" at bounding box center [796, 33] width 51 height 22
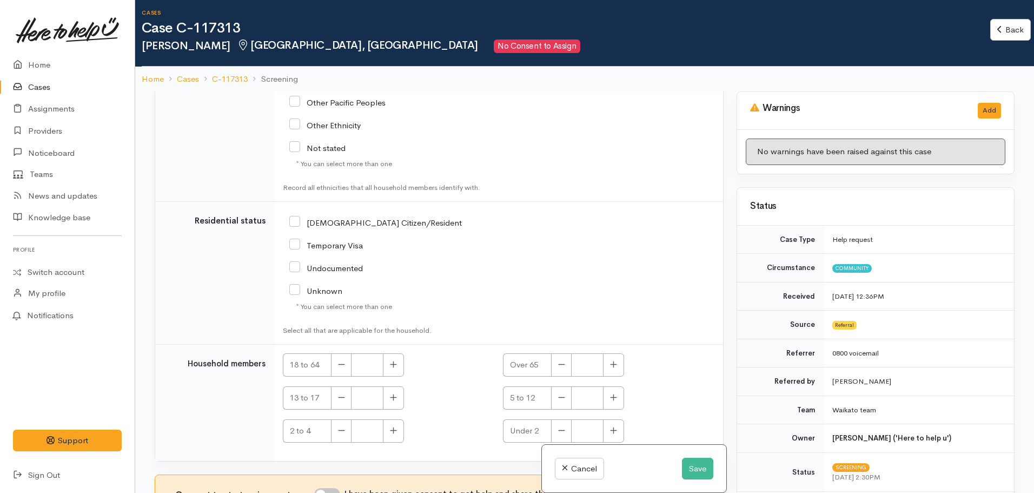
scroll to position [95, 0]
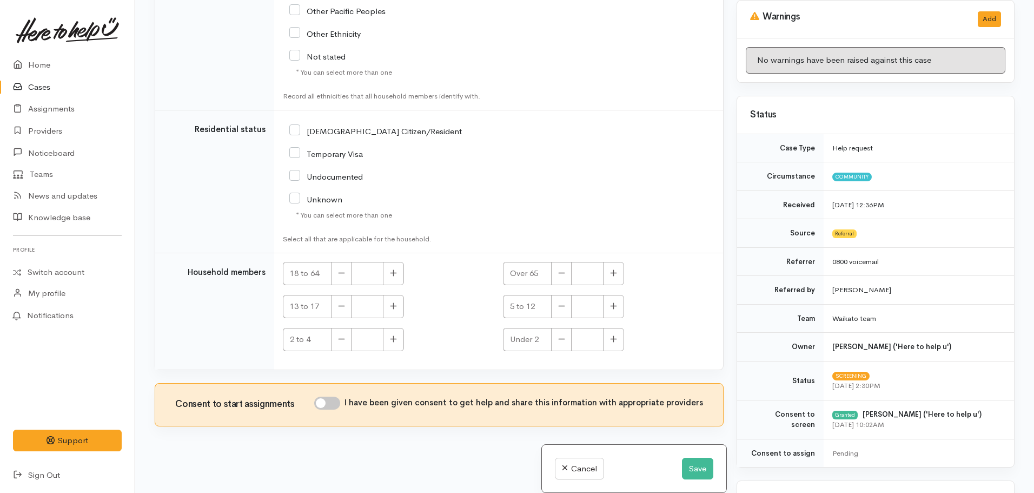
click at [332, 405] on input "I have been given consent to get help and share this information with appropria…" at bounding box center [327, 403] width 26 height 13
checkbox input "true"
click at [686, 466] on button "Save" at bounding box center [697, 469] width 31 height 22
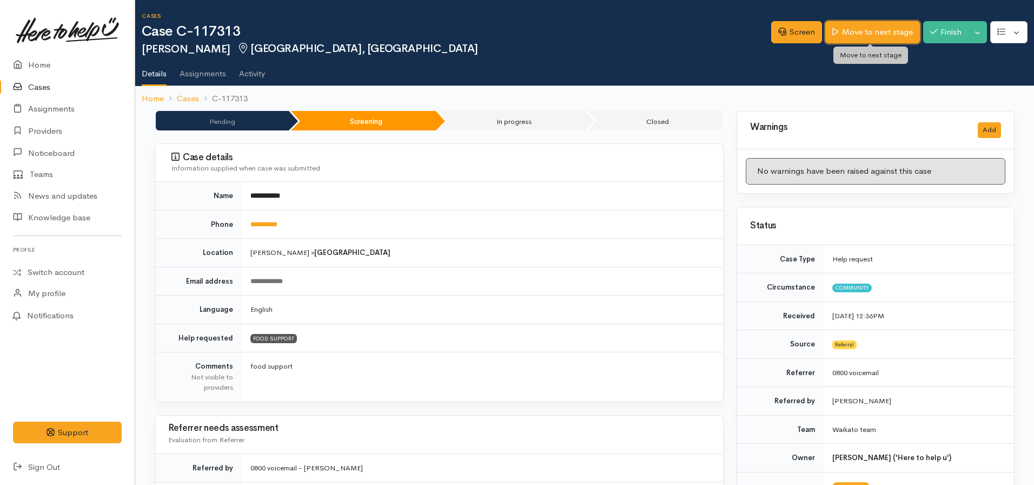
click at [860, 36] on link "Move to next stage" at bounding box center [873, 32] width 94 height 22
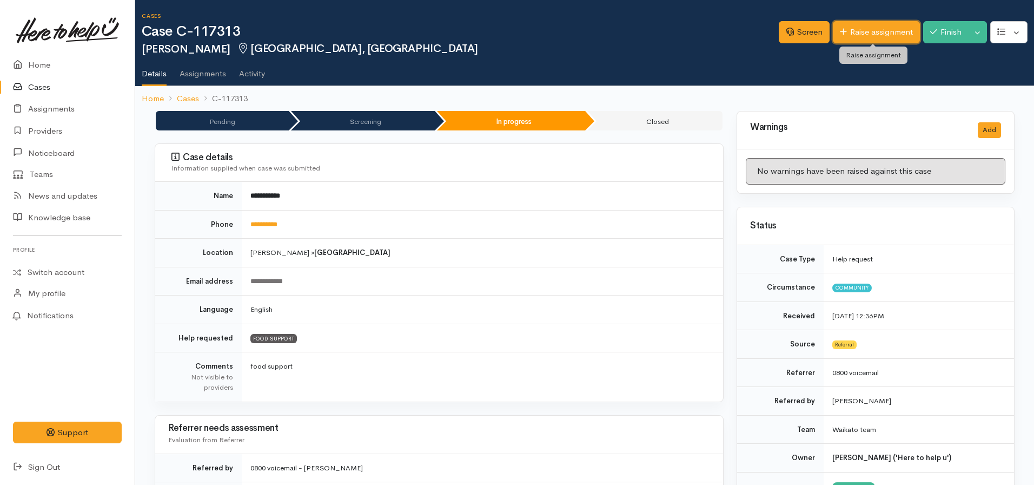
click at [858, 28] on link "Raise assignment" at bounding box center [876, 32] width 87 height 22
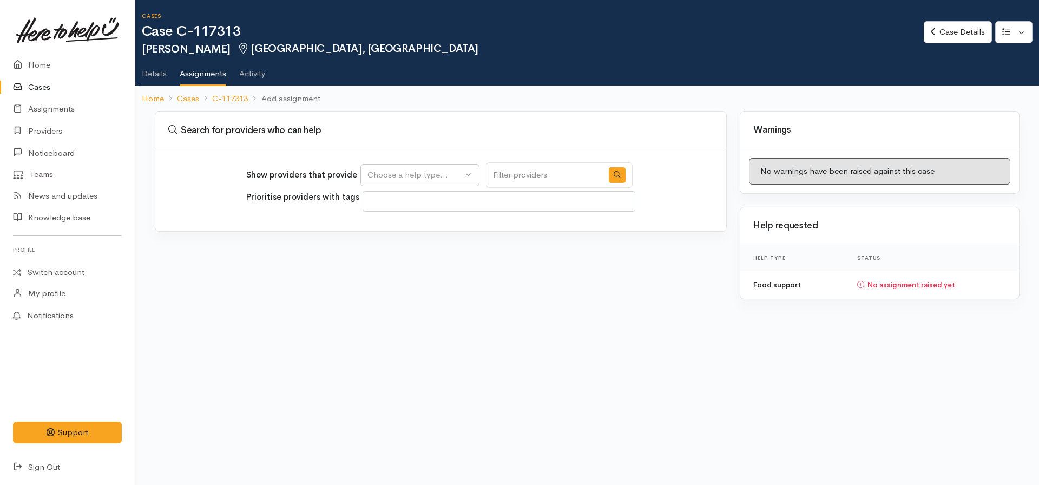
select select
click at [415, 176] on div "Choose a help type..." at bounding box center [414, 175] width 95 height 12
click at [402, 226] on span "Food support" at bounding box center [399, 227] width 50 height 12
select select "3"
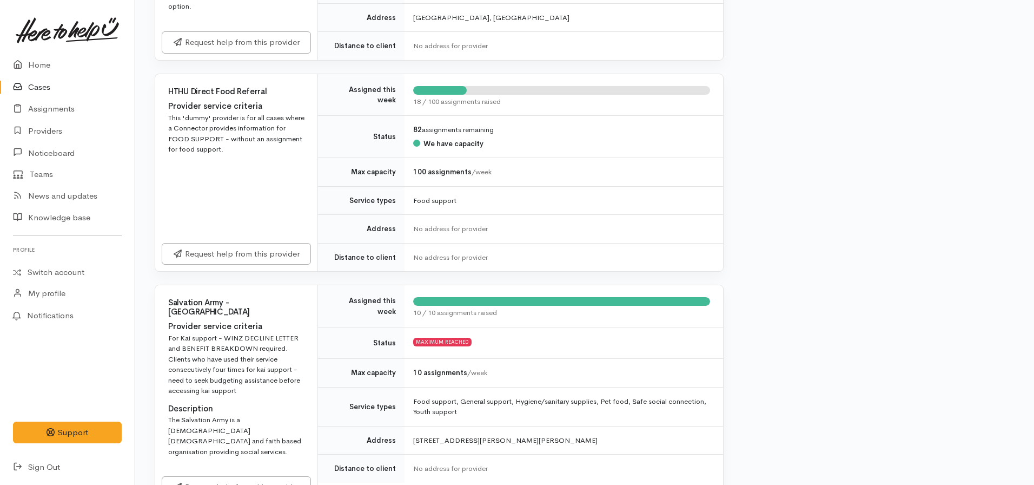
scroll to position [703, 0]
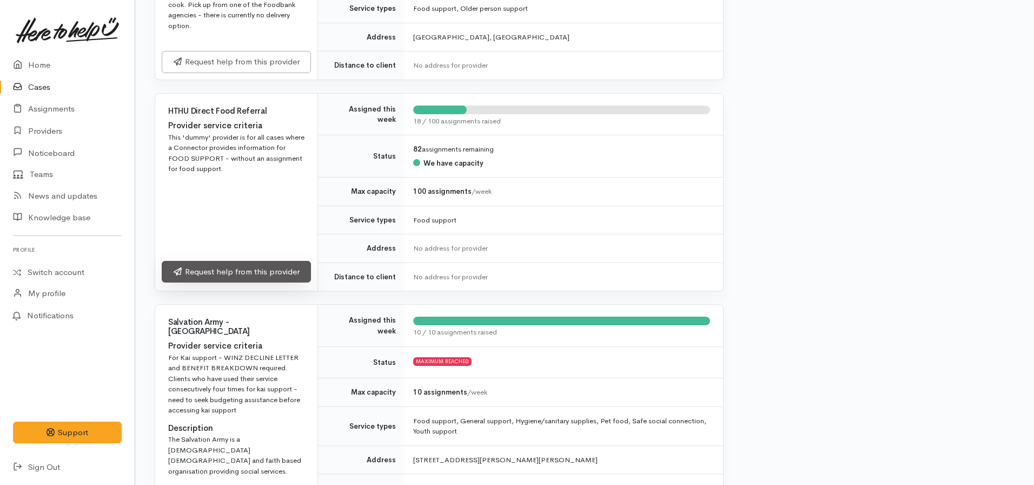
click at [228, 261] on link "Request help from this provider" at bounding box center [236, 272] width 149 height 22
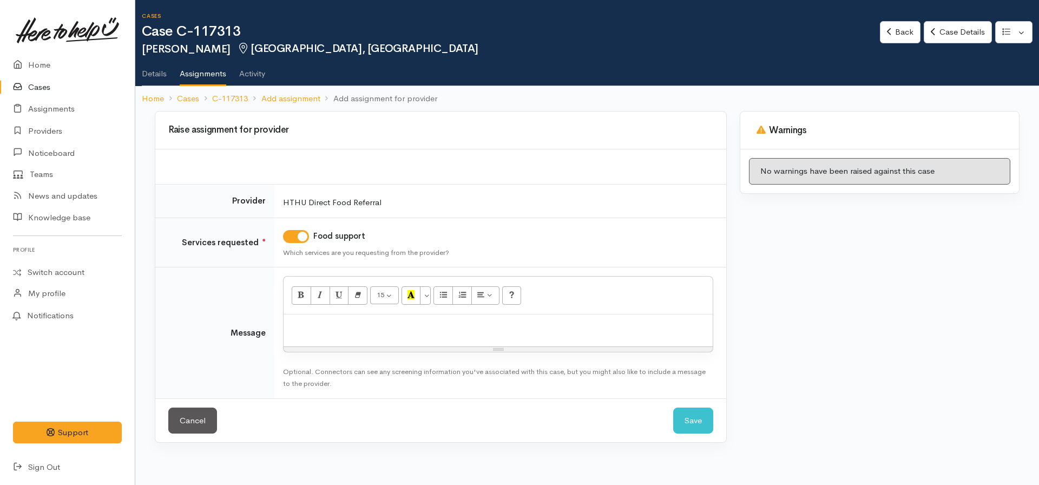
click at [365, 328] on p at bounding box center [498, 326] width 418 height 12
click at [367, 333] on div "Kaivolution" at bounding box center [497, 330] width 429 height 32
click button "Save" at bounding box center [693, 420] width 40 height 27
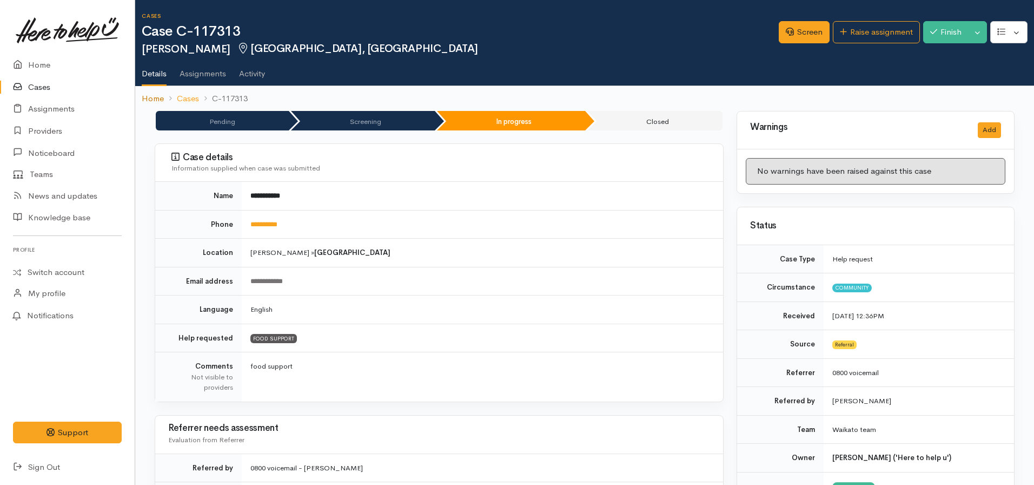
click at [155, 97] on link "Home" at bounding box center [153, 99] width 22 height 12
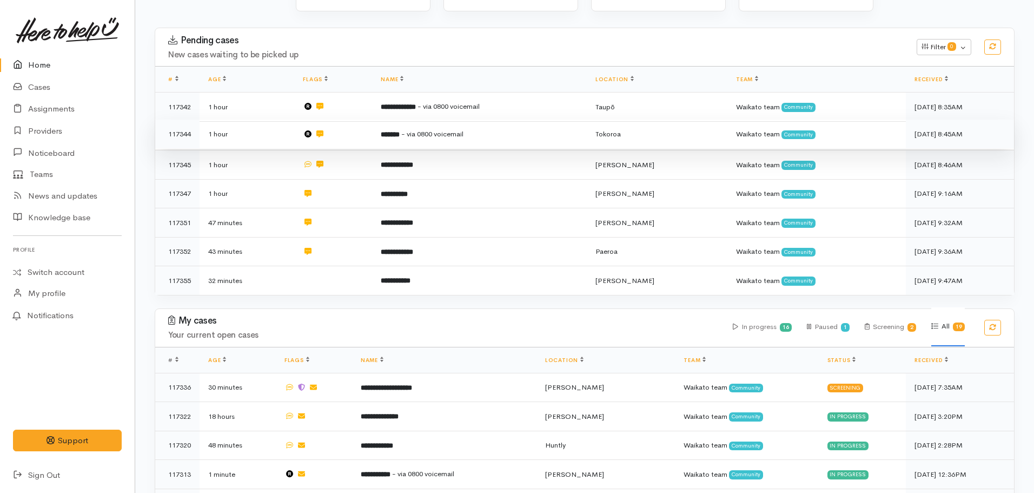
scroll to position [433, 0]
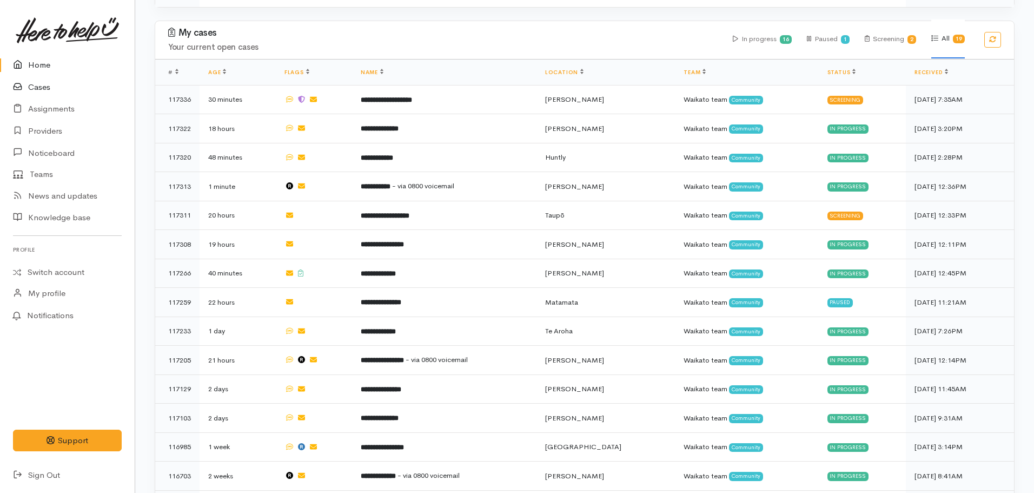
click at [60, 97] on link "Cases" at bounding box center [67, 87] width 135 height 22
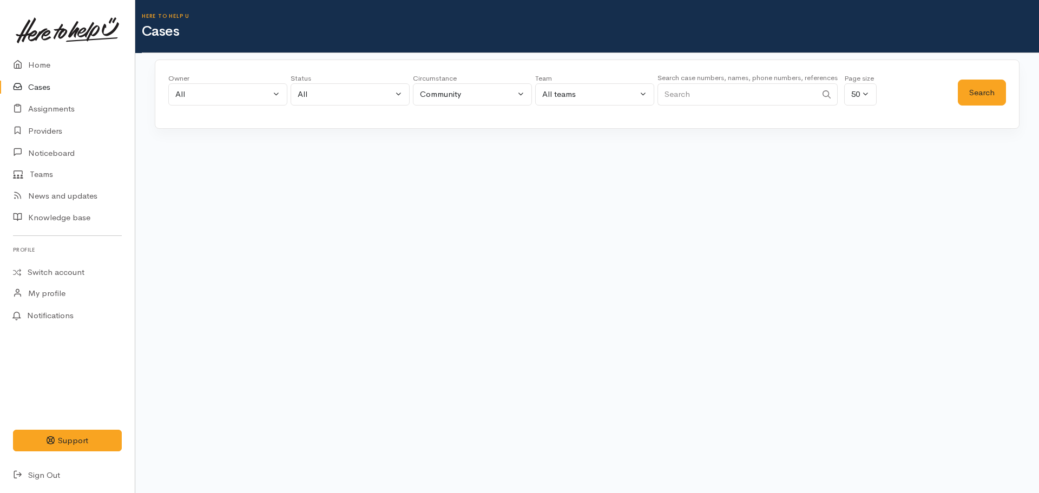
click at [703, 78] on small "Search case numbers, names, phone numbers, references" at bounding box center [747, 77] width 180 height 9
click at [705, 97] on input "Search" at bounding box center [736, 94] width 159 height 22
type input "0204264505"
click at [965, 94] on button "Search" at bounding box center [982, 93] width 48 height 27
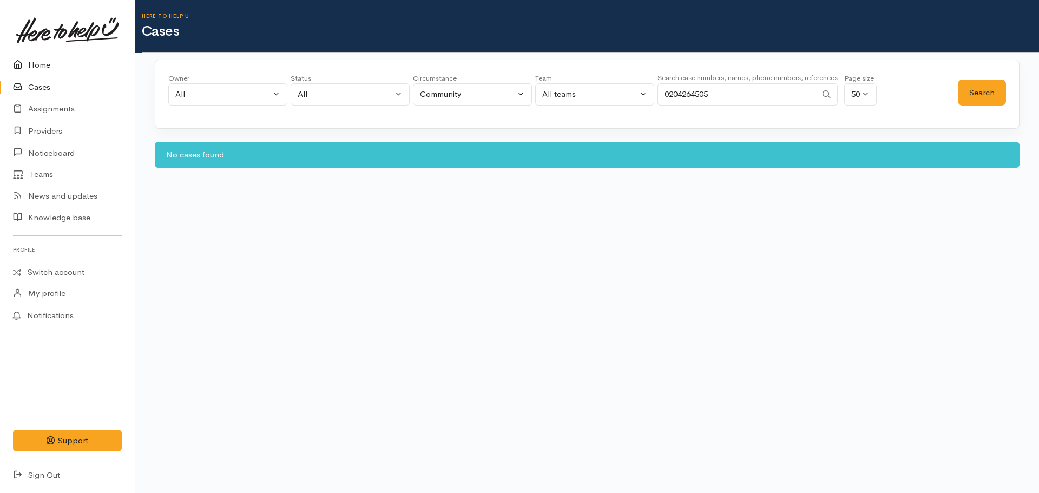
click at [37, 62] on link "Home" at bounding box center [67, 65] width 135 height 22
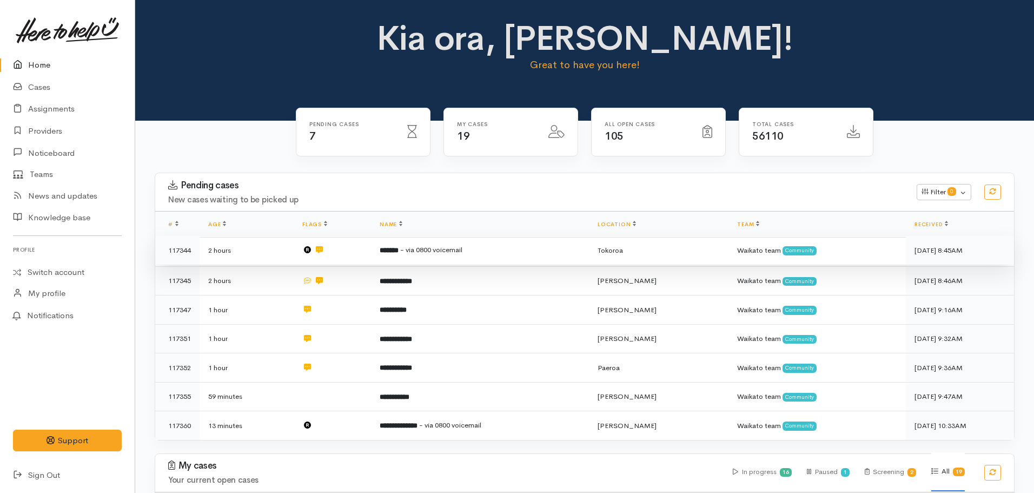
click at [554, 247] on td "******* - via 0800 voicemail" at bounding box center [480, 250] width 218 height 29
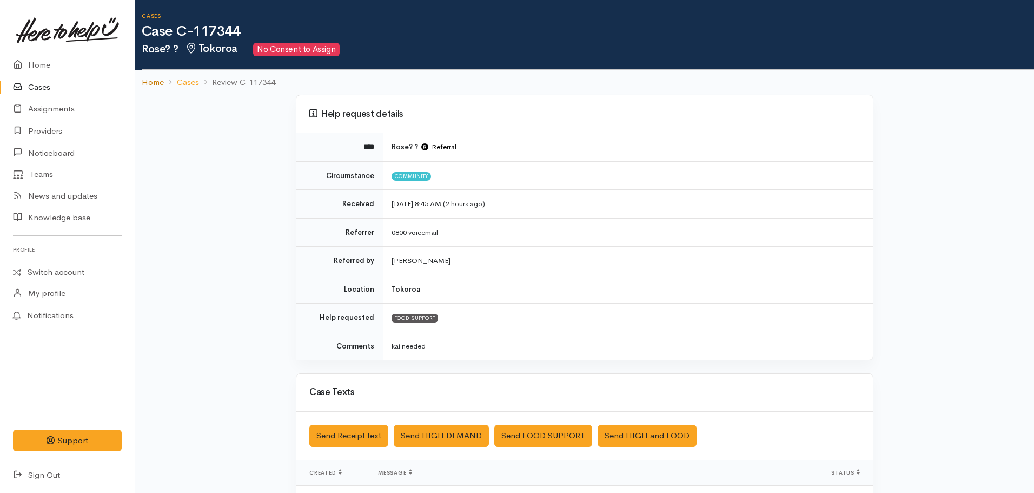
click at [153, 81] on link "Home" at bounding box center [153, 82] width 22 height 12
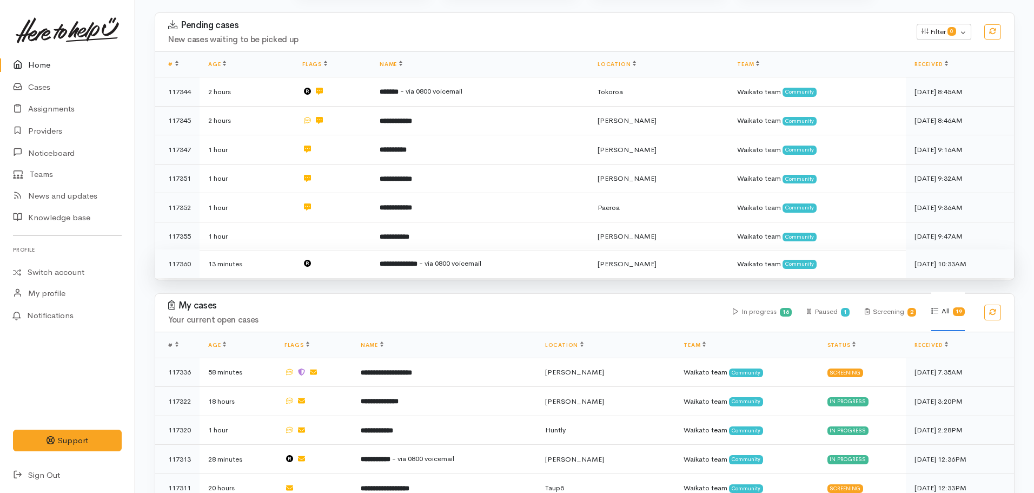
scroll to position [162, 0]
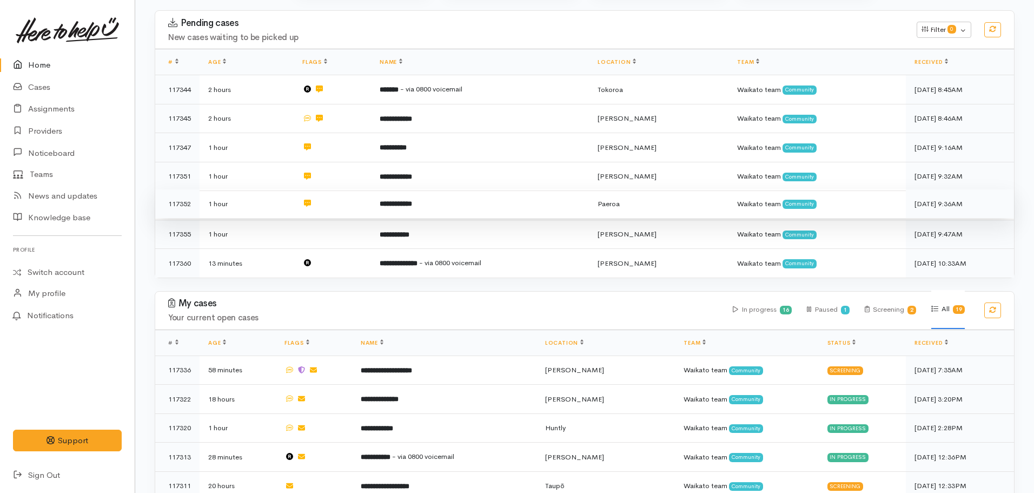
click at [410, 207] on td "**********" at bounding box center [480, 203] width 218 height 29
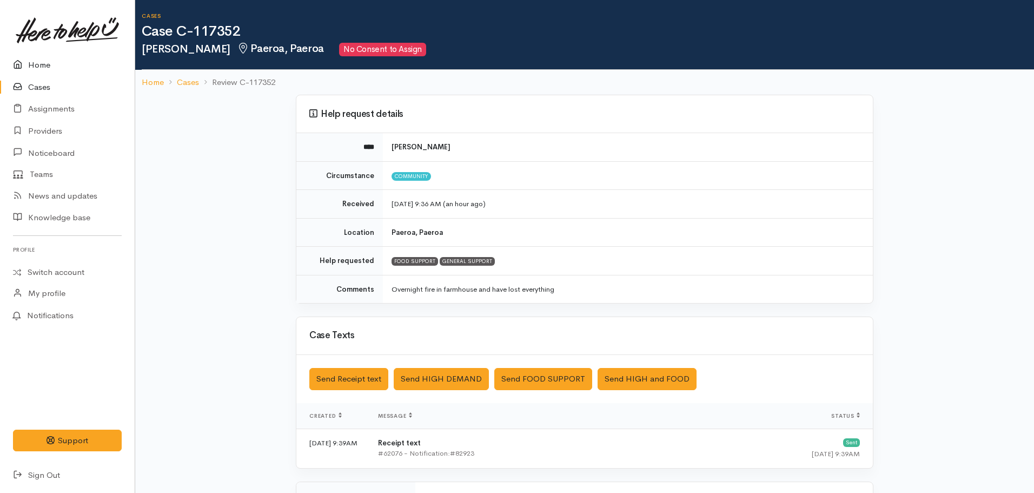
click at [37, 59] on link "Home" at bounding box center [67, 65] width 135 height 22
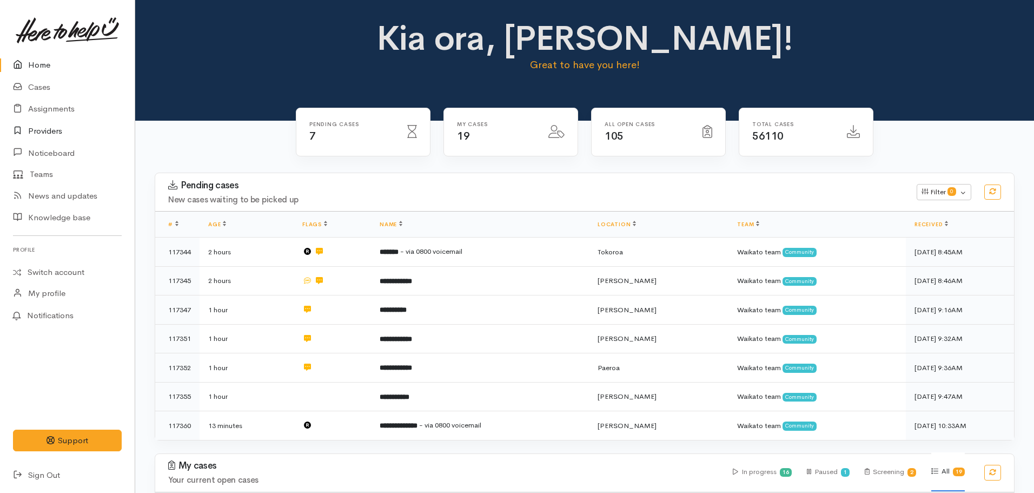
click at [20, 127] on icon at bounding box center [20, 131] width 15 height 14
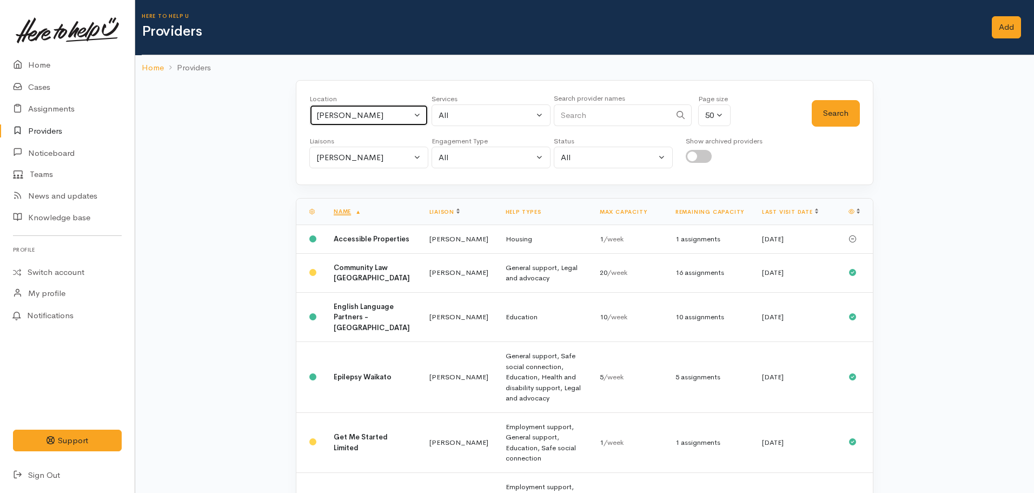
click at [345, 115] on div "[PERSON_NAME]" at bounding box center [363, 115] width 95 height 12
type input "paeroa"
drag, startPoint x: 332, startPoint y: 183, endPoint x: 355, endPoint y: 183, distance: 22.7
click at [333, 183] on span "Paeroa" at bounding box center [340, 186] width 25 height 12
select select "15"
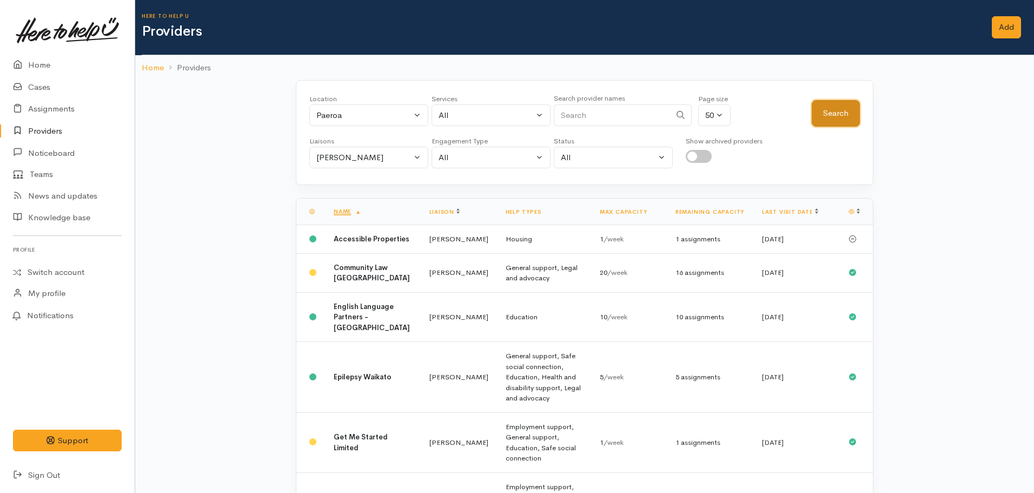
click at [848, 109] on button "Search" at bounding box center [836, 113] width 48 height 27
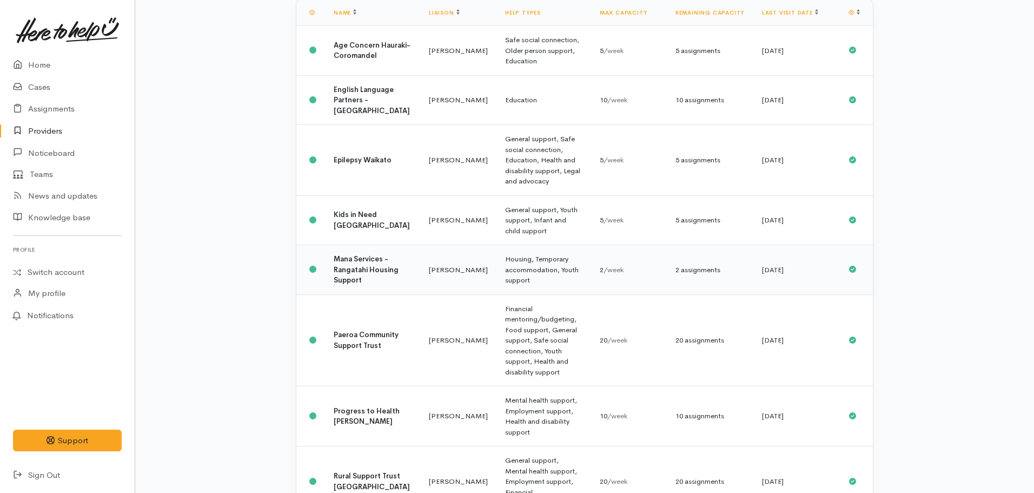
scroll to position [202, 0]
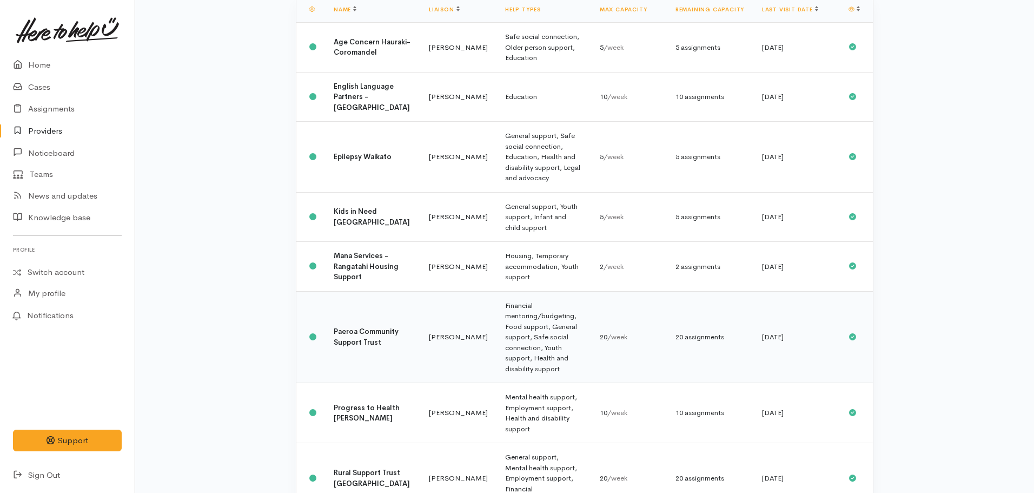
click at [368, 339] on b "Paeroa Community Support Trust" at bounding box center [366, 337] width 65 height 20
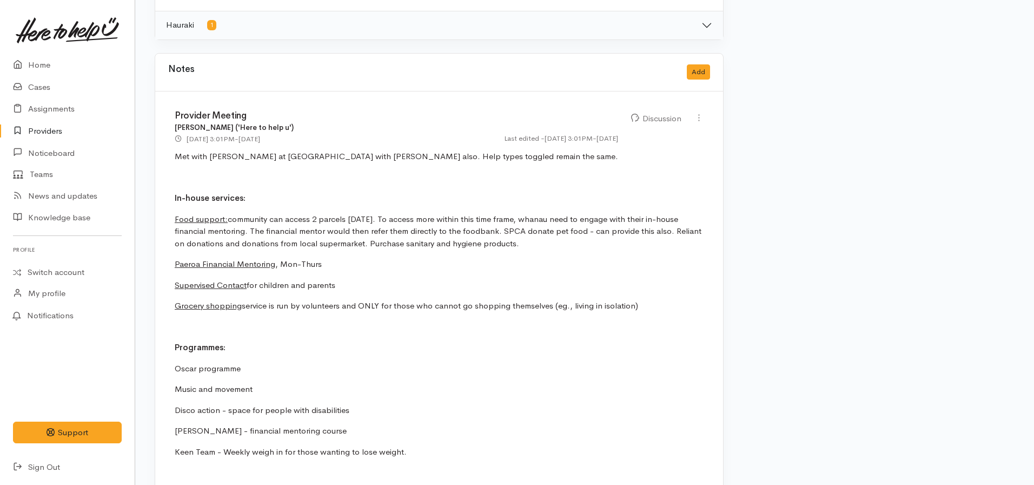
scroll to position [649, 0]
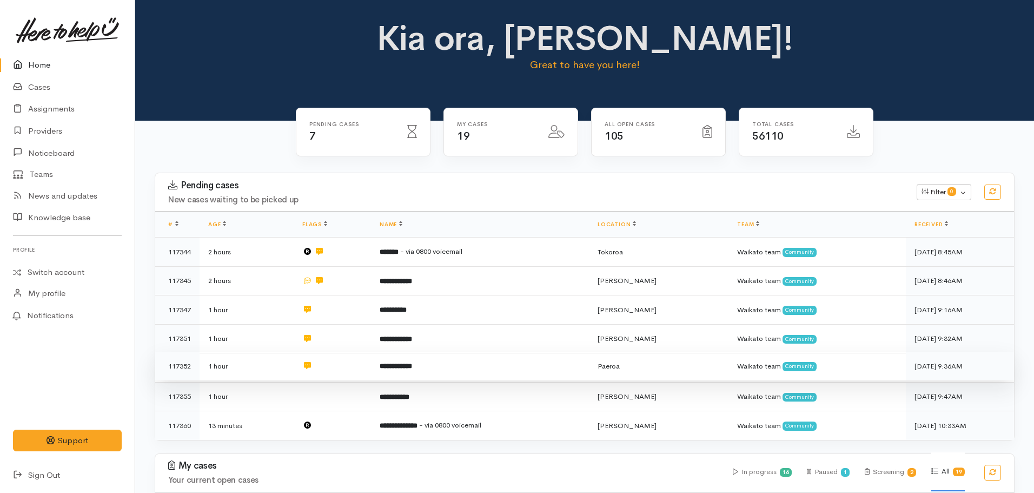
click at [412, 362] on b "**********" at bounding box center [396, 365] width 32 height 7
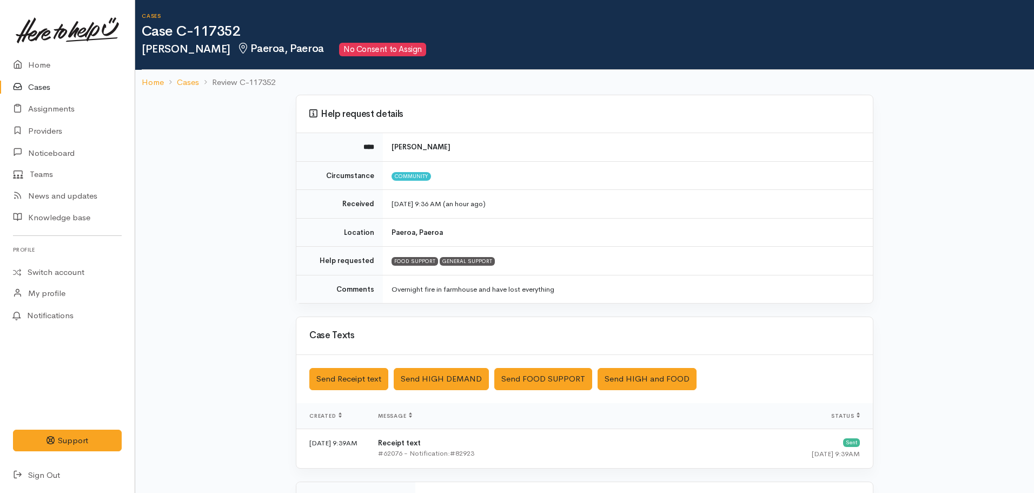
scroll to position [187, 0]
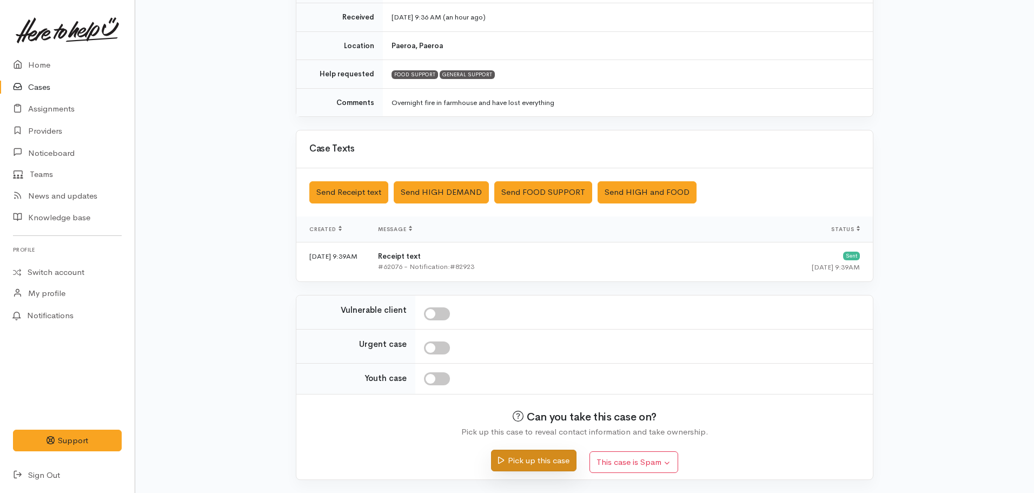
click at [526, 456] on button "Pick up this case" at bounding box center [533, 461] width 85 height 22
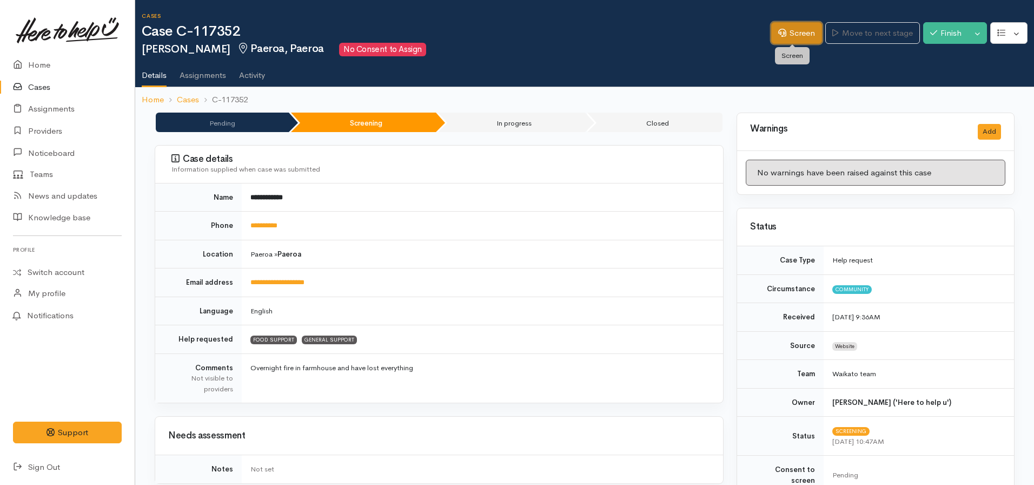
click at [772, 34] on link "Screen" at bounding box center [796, 33] width 51 height 22
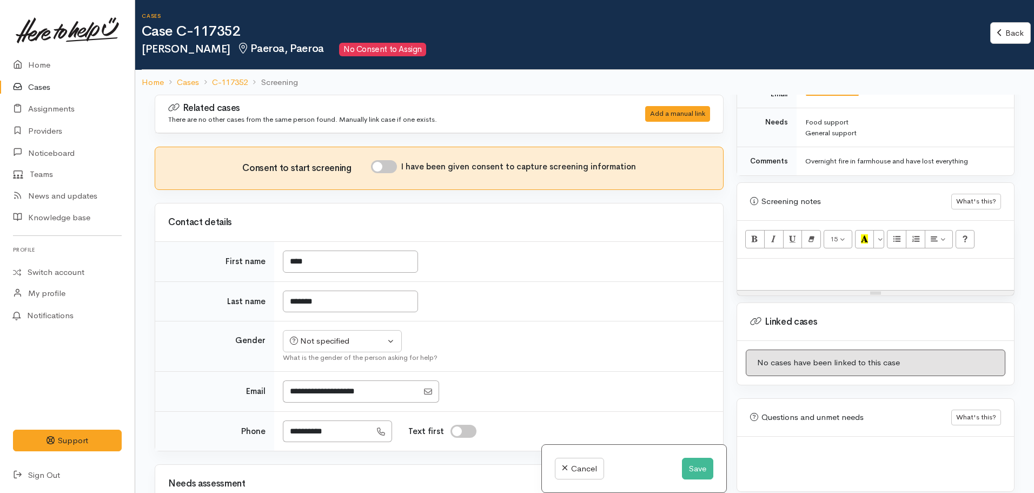
scroll to position [563, 0]
click at [783, 263] on p at bounding box center [876, 269] width 266 height 12
paste div
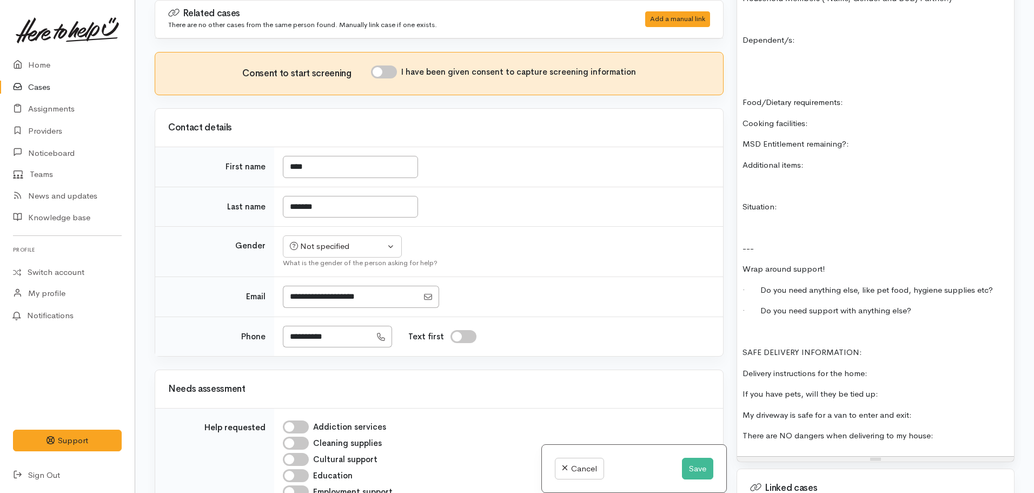
scroll to position [963, 0]
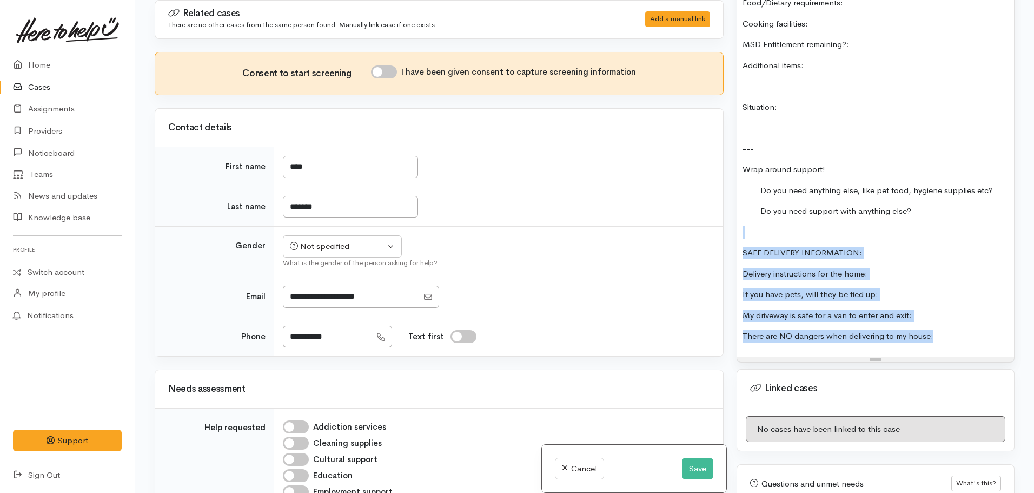
drag, startPoint x: 947, startPoint y: 319, endPoint x: 739, endPoint y: 219, distance: 230.6
click at [739, 219] on div "FOOD SUPPORT Name: Date of birth: Phone: Address: Household Members ( Name, Gen…" at bounding box center [875, 60] width 277 height 594
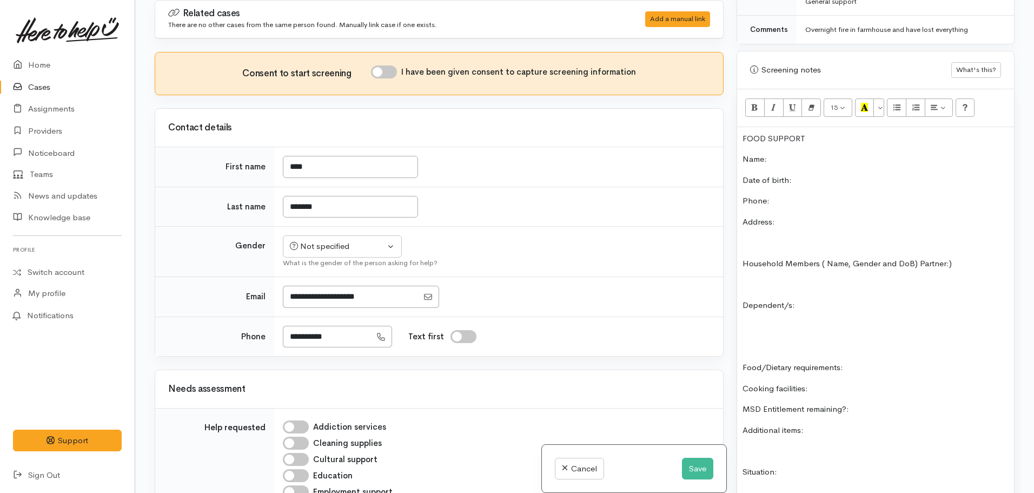
scroll to position [422, 0]
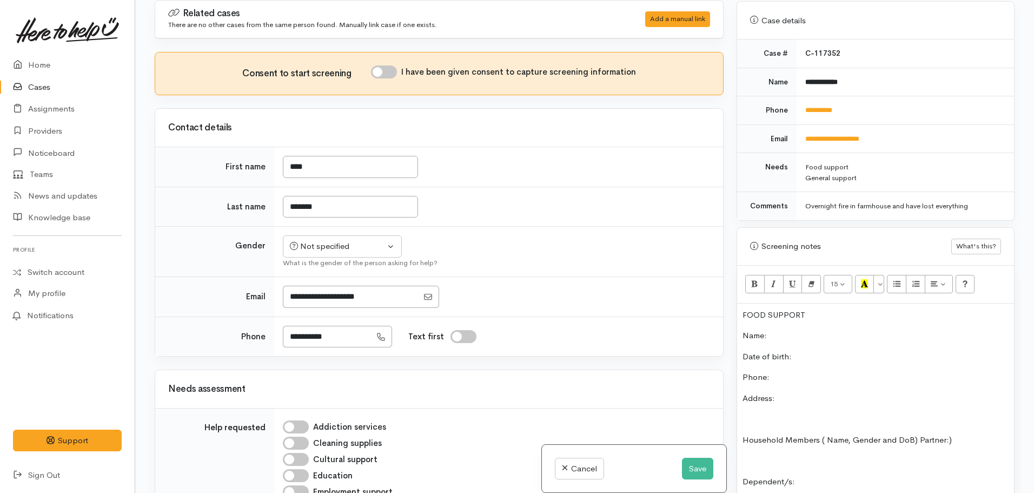
click at [819, 96] on td "**********" at bounding box center [905, 110] width 217 height 29
click at [825, 107] on link "**********" at bounding box center [818, 110] width 27 height 7
click at [820, 331] on p "Name:" at bounding box center [876, 335] width 266 height 12
drag, startPoint x: 863, startPoint y: 68, endPoint x: 803, endPoint y: 74, distance: 60.3
click at [803, 74] on td "**********" at bounding box center [905, 82] width 217 height 29
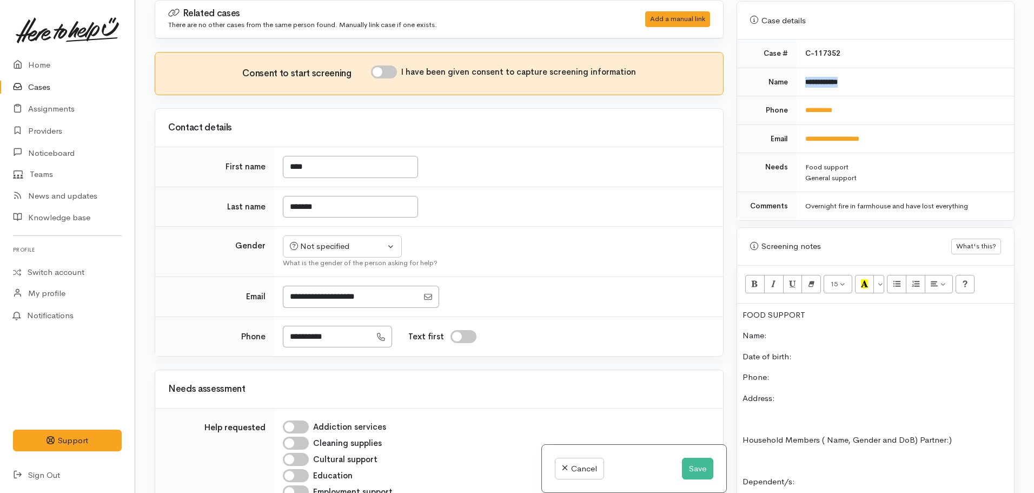
copy b "**********"
click at [791, 329] on p "Name:" at bounding box center [876, 335] width 266 height 12
click at [813, 351] on p "Date of birth:" at bounding box center [876, 357] width 266 height 12
drag, startPoint x: 858, startPoint y: 92, endPoint x: 795, endPoint y: 92, distance: 62.8
click at [797, 96] on td "**********" at bounding box center [905, 110] width 217 height 29
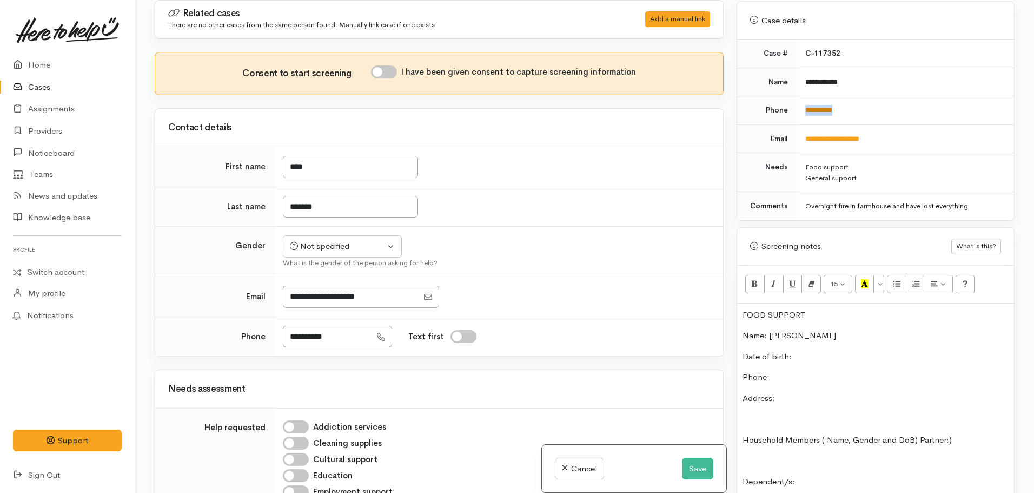
copy link "**********"
click at [781, 371] on p "Phone:" at bounding box center [876, 377] width 266 height 12
drag, startPoint x: 818, startPoint y: 304, endPoint x: 719, endPoint y: 296, distance: 99.3
click at [719, 296] on div "Related cases There are no other cases from the same person found. Manually lin…" at bounding box center [584, 246] width 873 height 493
click at [753, 279] on icon "Bold (CTRL+B)" at bounding box center [754, 283] width 7 height 9
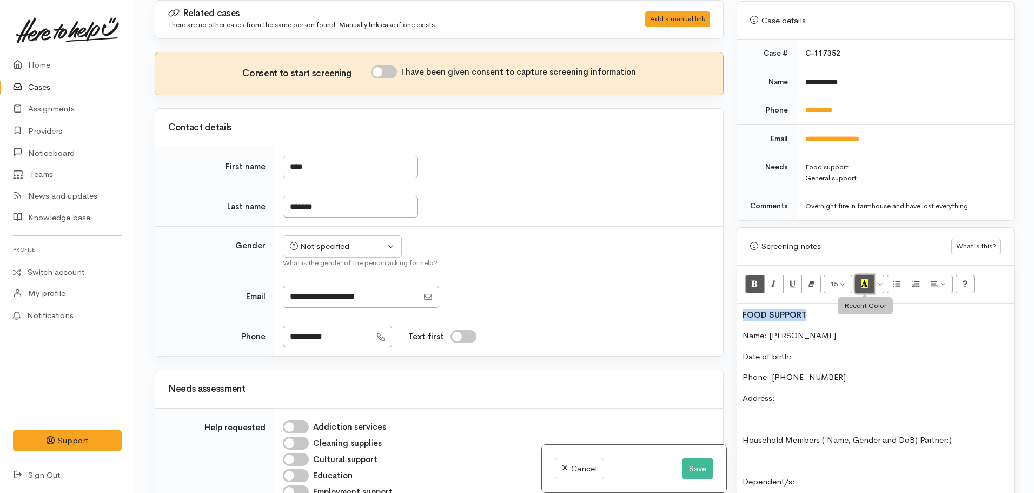
click at [865, 279] on icon "Recent Color" at bounding box center [864, 283] width 7 height 9
click at [800, 392] on p "Address:" at bounding box center [876, 398] width 266 height 12
click at [822, 351] on p "Date of birth:" at bounding box center [876, 357] width 266 height 12
click at [379, 70] on input "I have been given consent to capture screening information" at bounding box center [384, 71] width 26 height 13
checkbox input "true"
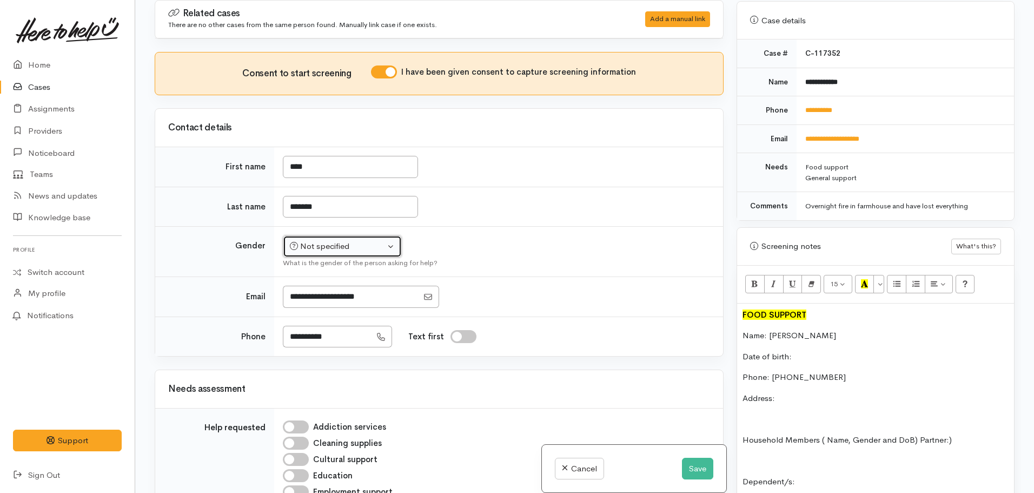
click at [323, 244] on div "Not specified" at bounding box center [337, 246] width 95 height 12
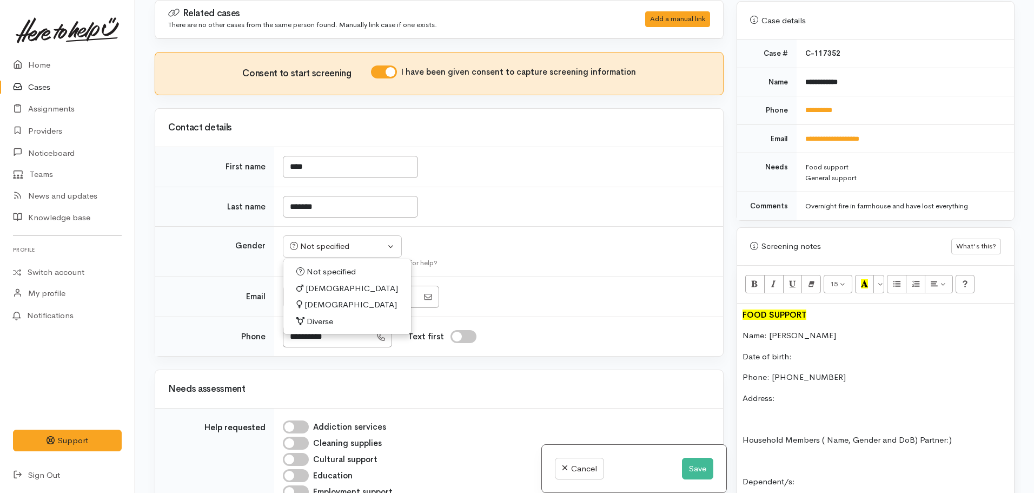
drag, startPoint x: 312, startPoint y: 287, endPoint x: 635, endPoint y: 284, distance: 322.4
click at [314, 287] on span "Male" at bounding box center [352, 288] width 93 height 12
select select "[DEMOGRAPHIC_DATA]"
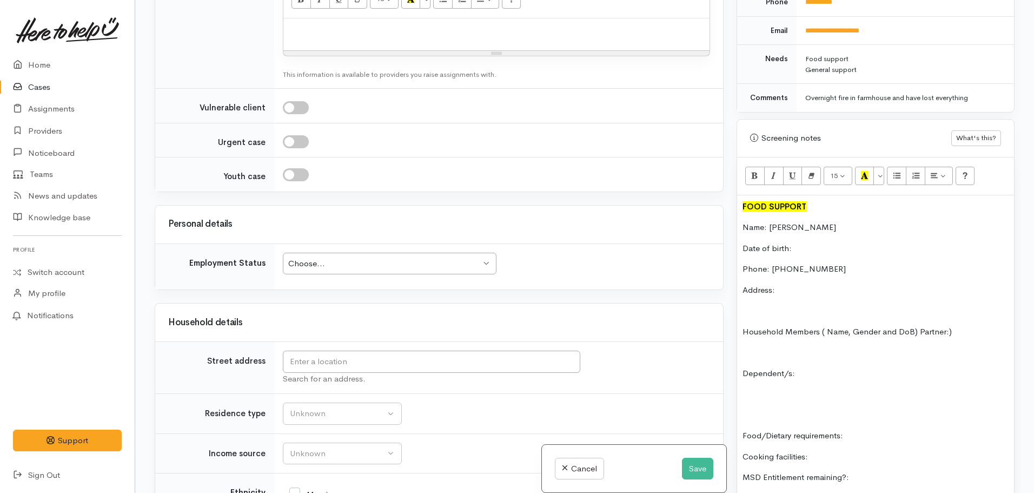
scroll to position [866, 0]
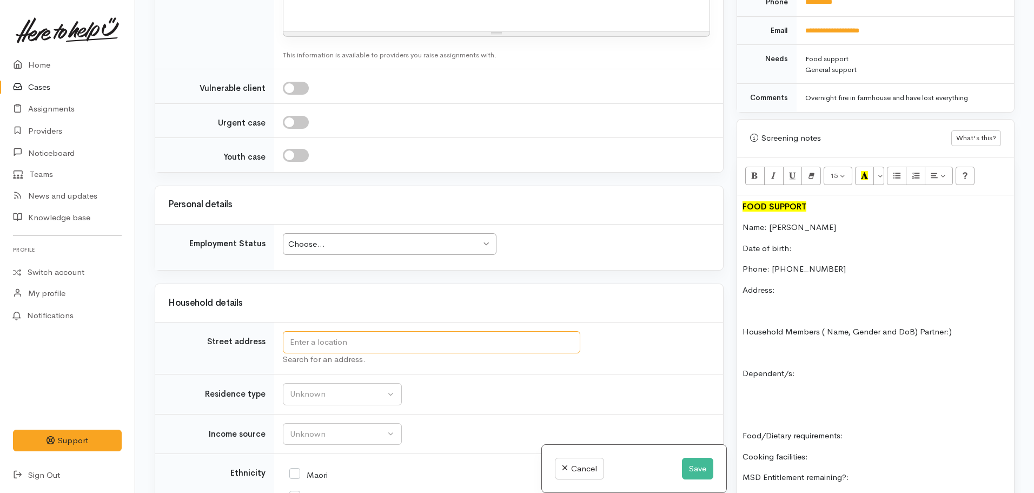
click at [337, 347] on input "text" at bounding box center [432, 342] width 298 height 22
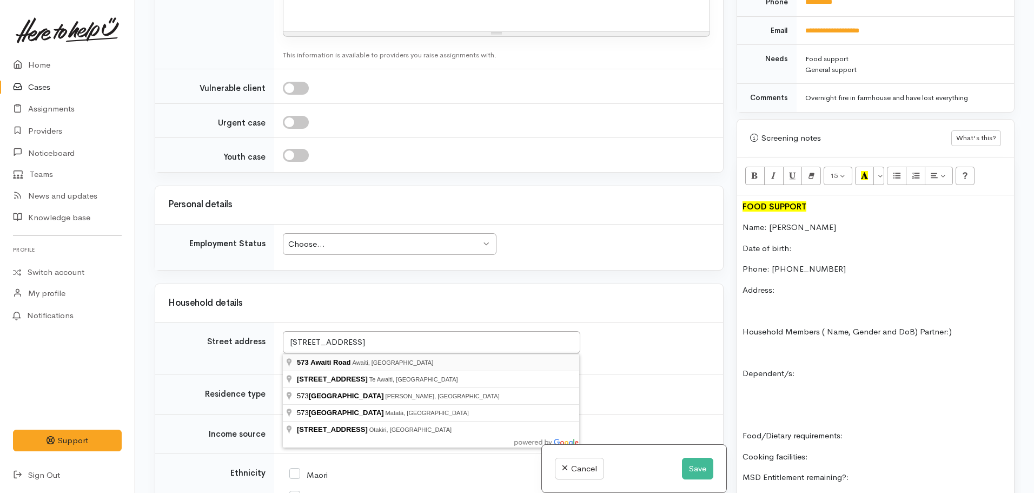
type input "573 Awaiti Road, Awaiti, New Zealand"
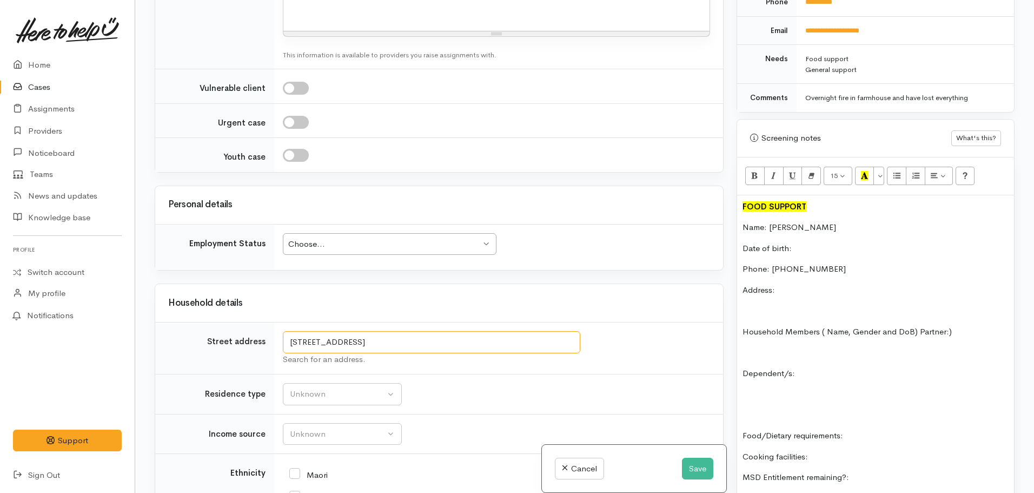
click at [388, 346] on input "573 Awaiti Road, Awaiti, New Zealand" at bounding box center [432, 342] width 298 height 22
click at [467, 338] on input "573 Awaiti Road, Awaiti, New Zealand" at bounding box center [432, 342] width 298 height 22
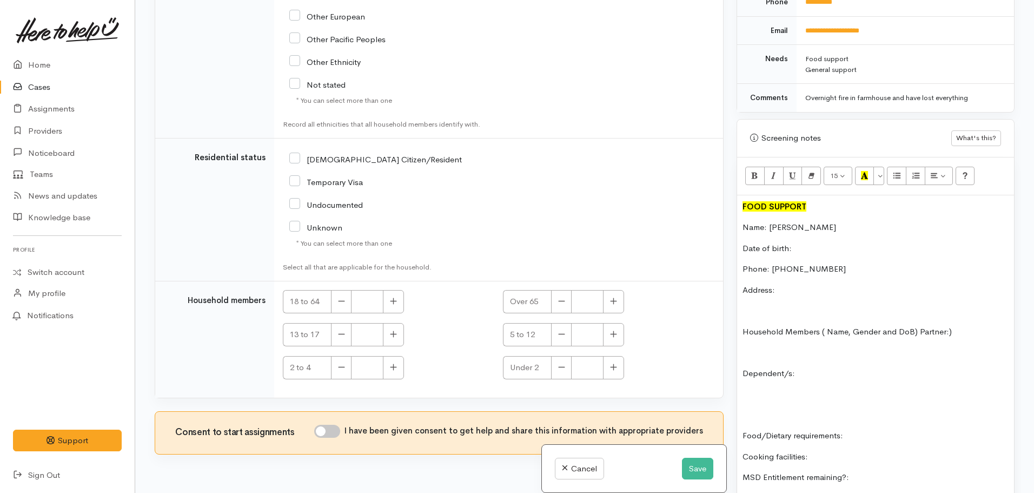
scroll to position [1693, 0]
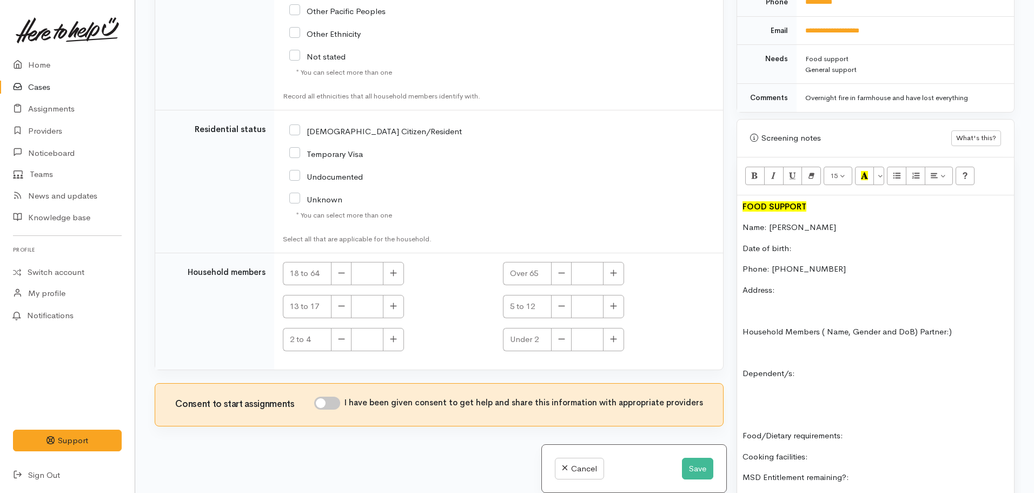
click at [784, 284] on p "Address:" at bounding box center [876, 290] width 266 height 12
click at [812, 242] on p "Date of birth:" at bounding box center [876, 248] width 266 height 12
click at [796, 284] on p "Address:" at bounding box center [876, 290] width 266 height 12
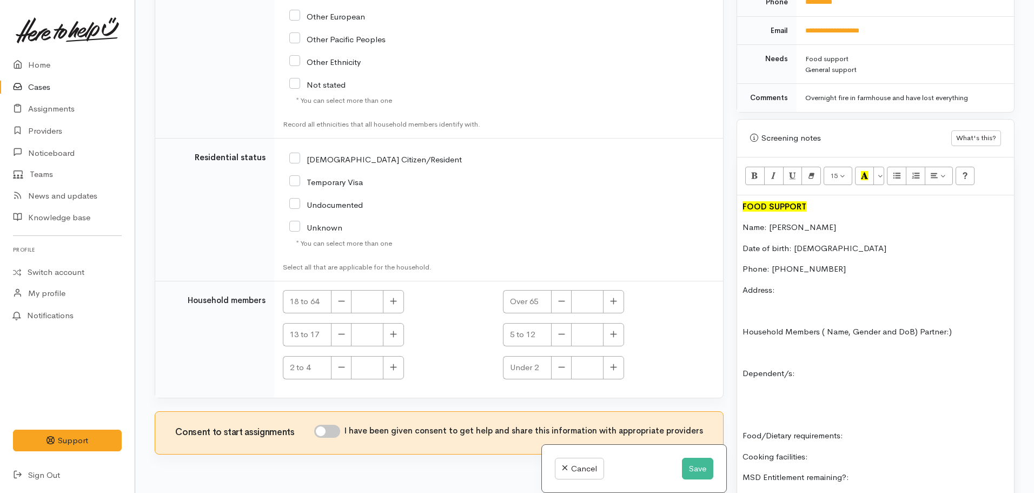
scroll to position [1639, 0]
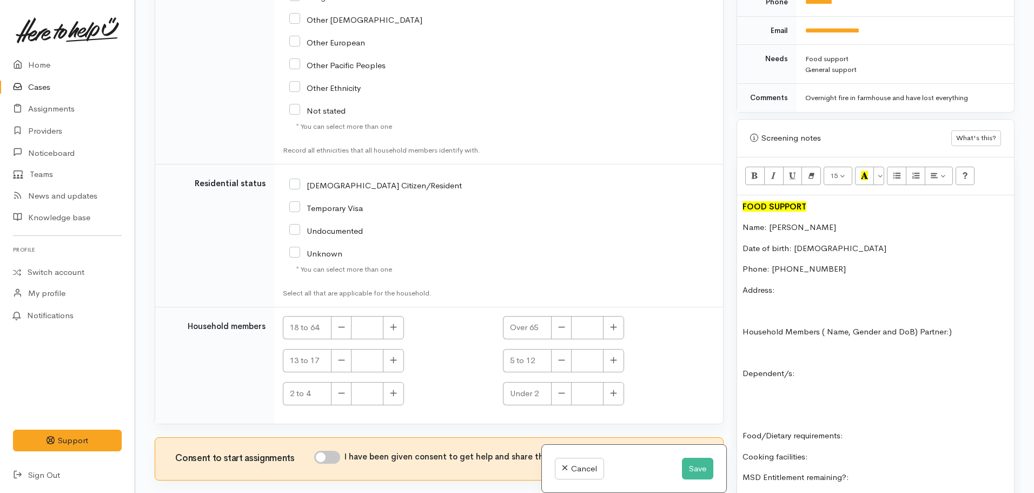
click at [916, 326] on p "Household Members ( Name, Gender and DoB) Partner:)" at bounding box center [876, 332] width 266 height 12
click at [751, 346] on p at bounding box center [876, 352] width 266 height 12
drag, startPoint x: 785, startPoint y: 424, endPoint x: 755, endPoint y: 421, distance: 30.4
click at [735, 428] on div "Warnings Add No warnings have been raised against this case Add Warning Title ●…" at bounding box center [875, 246] width 291 height 493
click at [801, 432] on div "FOOD SUPPORT Name: Tony Lagunda Date of birth: 11.10.1987 Phone: 0224585753 Add…" at bounding box center [875, 481] width 277 height 573
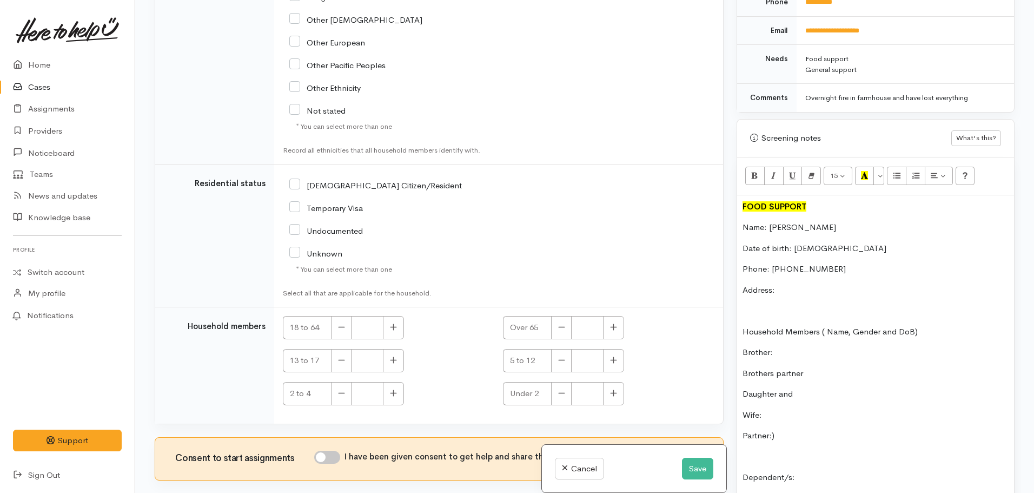
drag, startPoint x: 788, startPoint y: 424, endPoint x: 726, endPoint y: 424, distance: 62.2
click at [726, 424] on div "Related cases There are no other cases from the same person found. Manually lin…" at bounding box center [584, 246] width 873 height 493
click at [785, 346] on p "Brother:" at bounding box center [876, 352] width 266 height 12
click at [777, 411] on div "FOOD SUPPORT Name: Tony Lagunda Date of birth: 11.10.1987 Phone: 0224585753 Add…" at bounding box center [875, 481] width 277 height 573
click at [772, 409] on p "Wife:" at bounding box center [876, 415] width 266 height 12
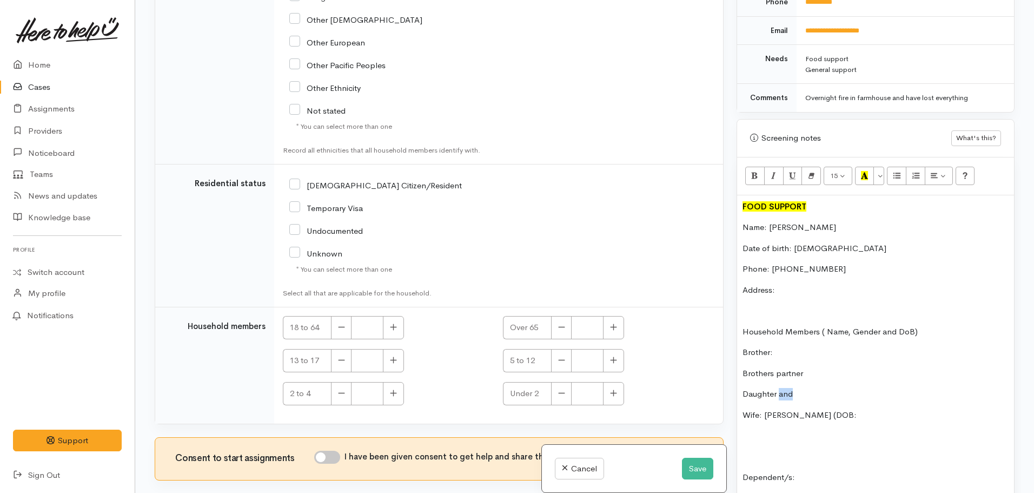
drag, startPoint x: 793, startPoint y: 387, endPoint x: 780, endPoint y: 388, distance: 13.0
click at [780, 388] on p "Daughter and" at bounding box center [876, 394] width 266 height 12
click at [835, 388] on p "Daughter;kARYSSEANNE (DOB:" at bounding box center [876, 394] width 266 height 12
click at [846, 409] on p "Wife: karen legunda (DOB:" at bounding box center [876, 415] width 266 height 12
click at [915, 388] on p "Daughter;kARYSSEANNE Legunda (DOB:" at bounding box center [876, 394] width 266 height 12
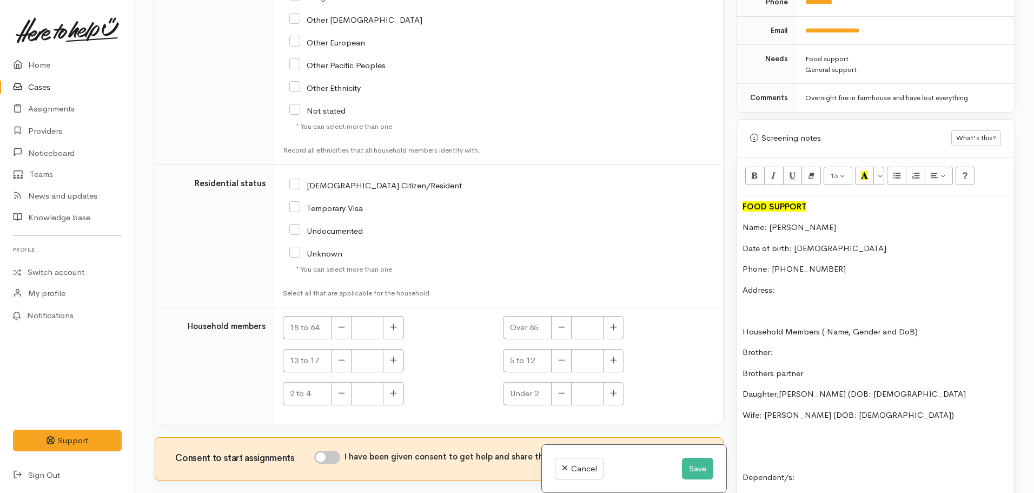
click at [809, 367] on p "Brothers partner" at bounding box center [876, 373] width 266 height 12
click at [777, 346] on p "Brother:" at bounding box center [876, 352] width 266 height 12
click at [820, 367] on p "Brothers partner:" at bounding box center [876, 373] width 266 height 12
click at [896, 346] on p "Brother: Romel Lagunda (DOB: 09.10.1987)" at bounding box center [876, 352] width 266 height 12
click at [833, 367] on p "Brothers partner:" at bounding box center [876, 373] width 266 height 12
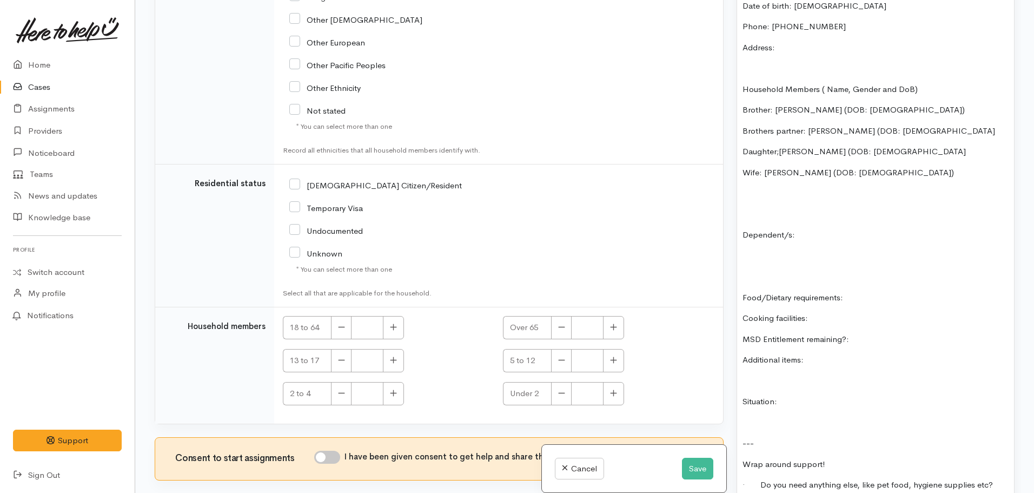
scroll to position [801, 0]
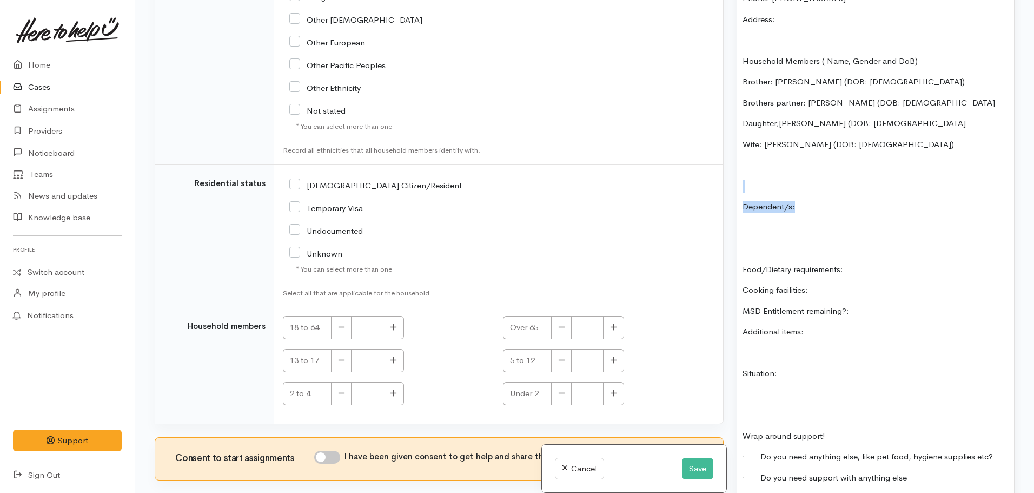
drag, startPoint x: 810, startPoint y: 201, endPoint x: 735, endPoint y: 181, distance: 77.7
click at [735, 181] on div "Warnings Add No warnings have been raised against this case Add Warning Title ●…" at bounding box center [875, 246] width 291 height 493
click at [838, 201] on p "Dependent/s:" at bounding box center [876, 207] width 266 height 12
click at [870, 263] on p "Food/Dietary requirements:" at bounding box center [876, 269] width 266 height 12
click at [834, 284] on p "Cooking facilities:" at bounding box center [876, 290] width 266 height 12
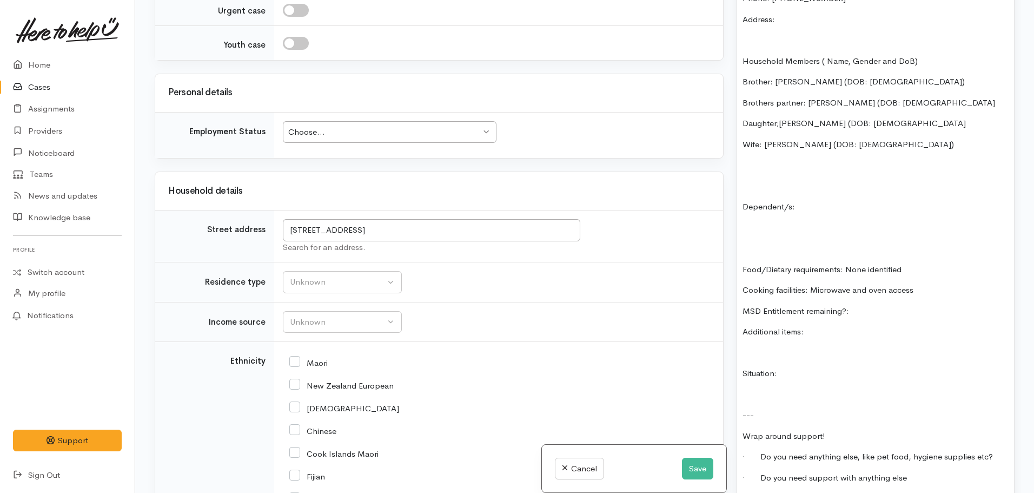
scroll to position [989, 0]
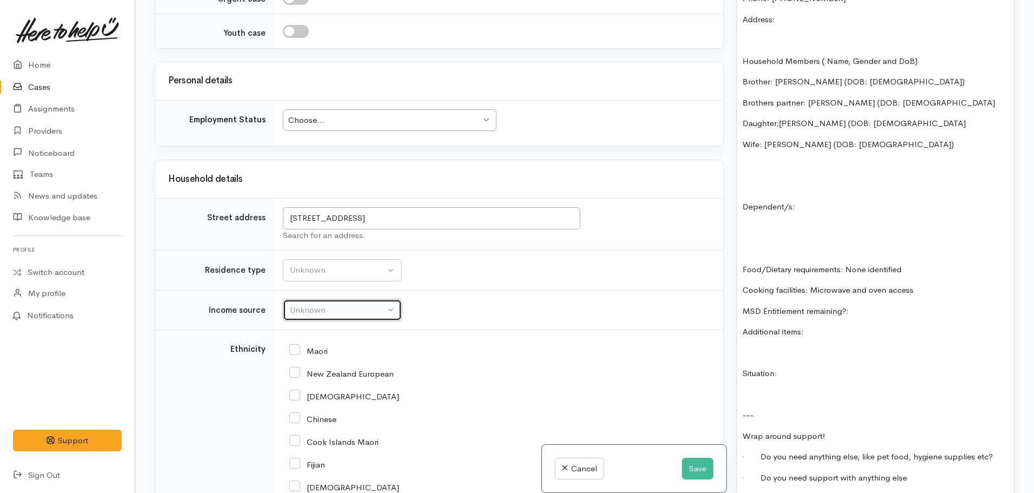
click at [313, 310] on div "Unknown" at bounding box center [337, 310] width 95 height 12
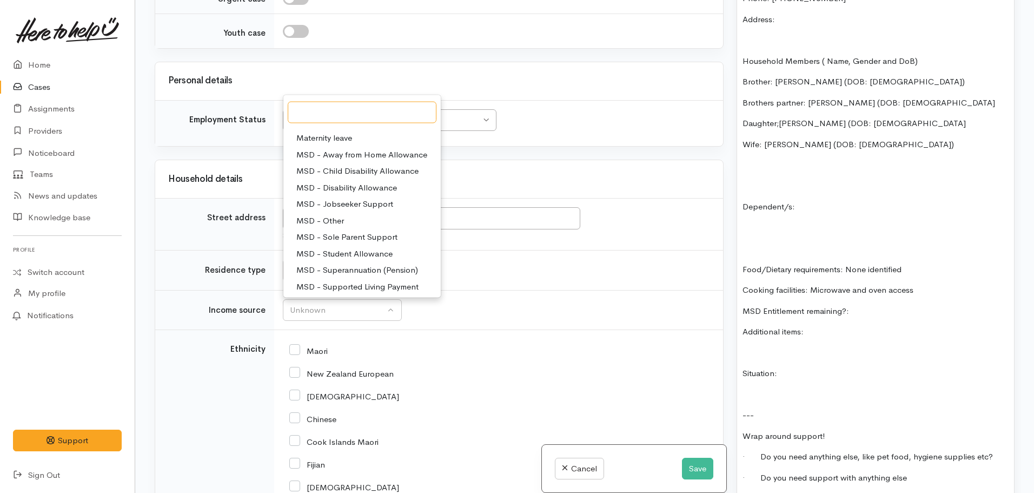
scroll to position [162, 0]
click at [333, 219] on span "Paid employment" at bounding box center [327, 219] width 63 height 12
select select "1"
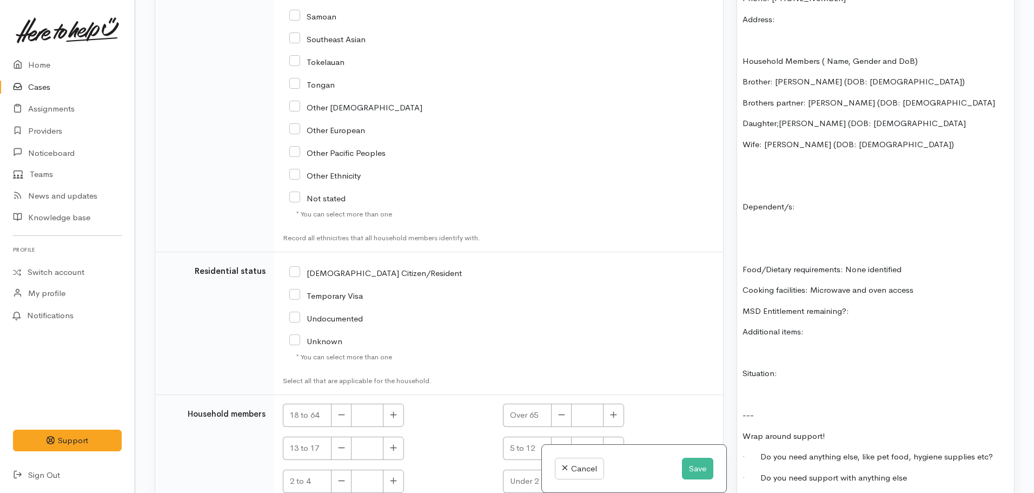
scroll to position [1693, 0]
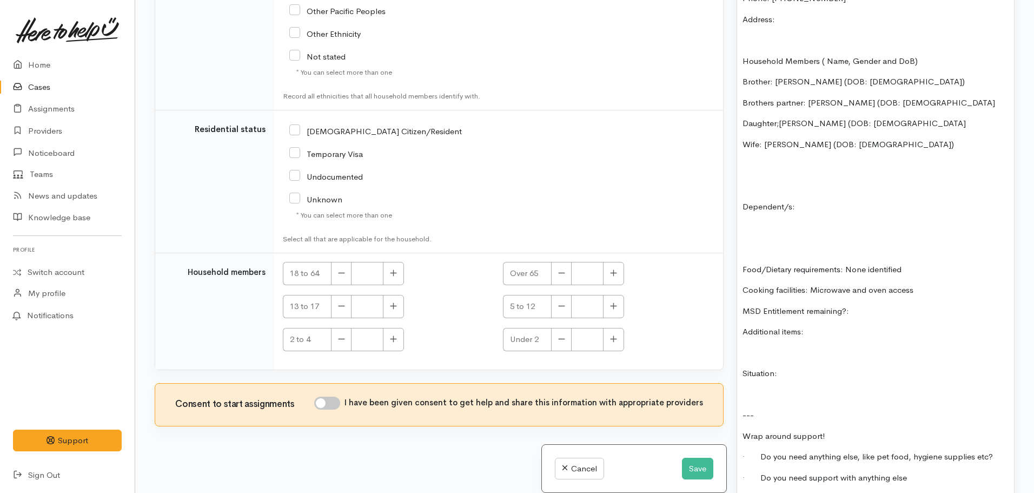
click at [302, 124] on div "[DEMOGRAPHIC_DATA] Citizen/Resident" at bounding box center [425, 130] width 272 height 23
click at [296, 127] on input "[DEMOGRAPHIC_DATA] Citizen/Resident" at bounding box center [375, 131] width 173 height 10
checkbox input "true"
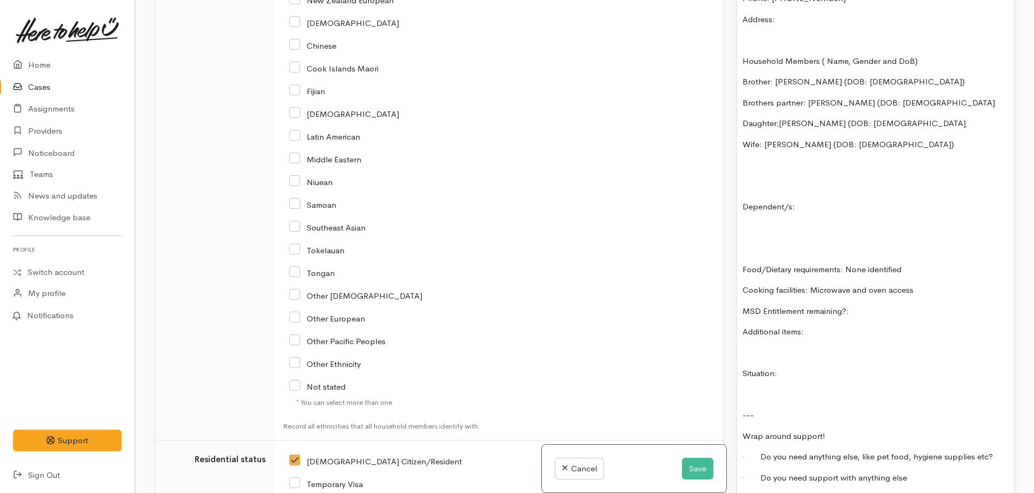
scroll to position [1368, 0]
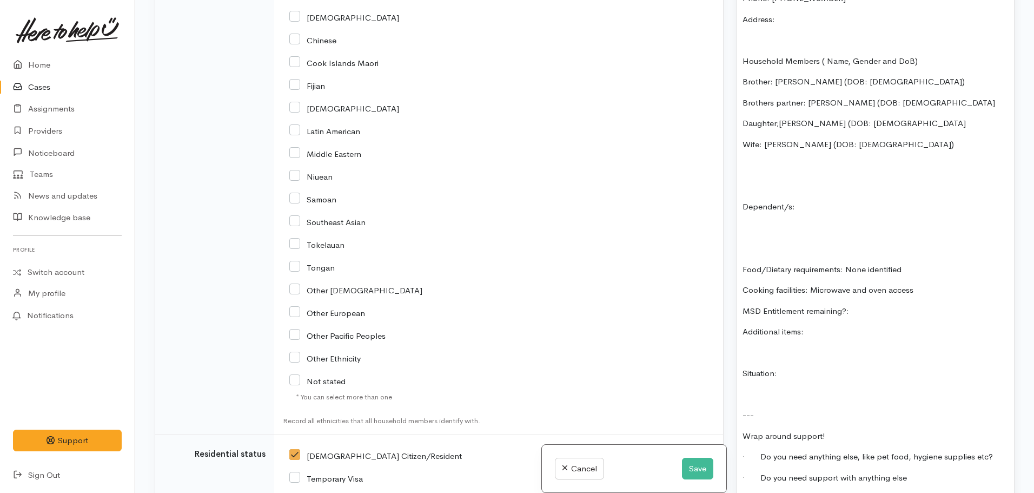
click at [294, 290] on input "Other Asian" at bounding box center [355, 290] width 133 height 10
checkbox input "true"
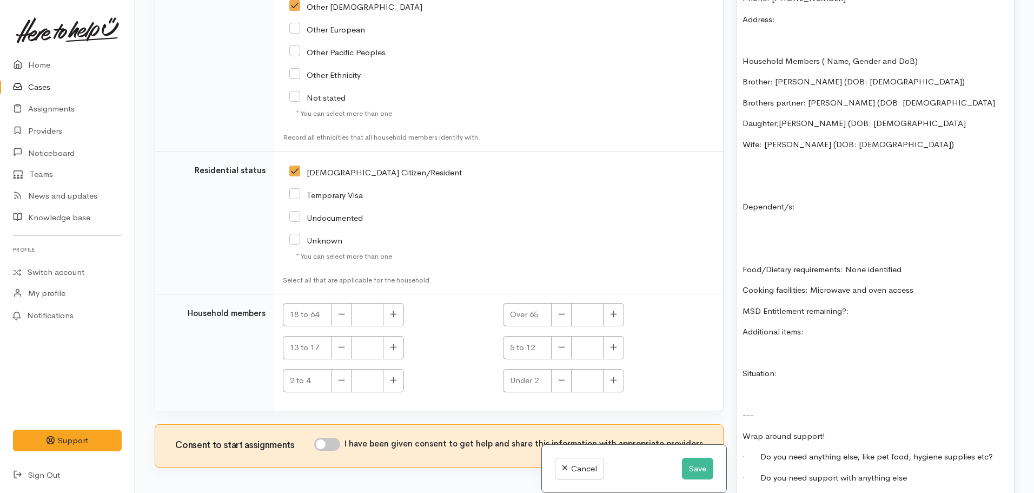
scroll to position [1639, 0]
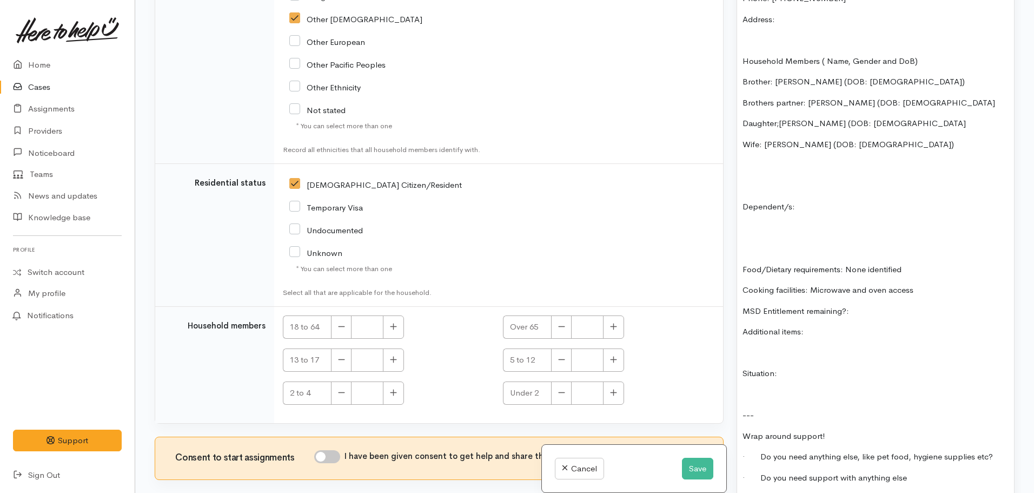
click at [336, 460] on input "I have been given consent to get help and share this information with appropria…" at bounding box center [327, 456] width 26 height 13
checkbox input "true"
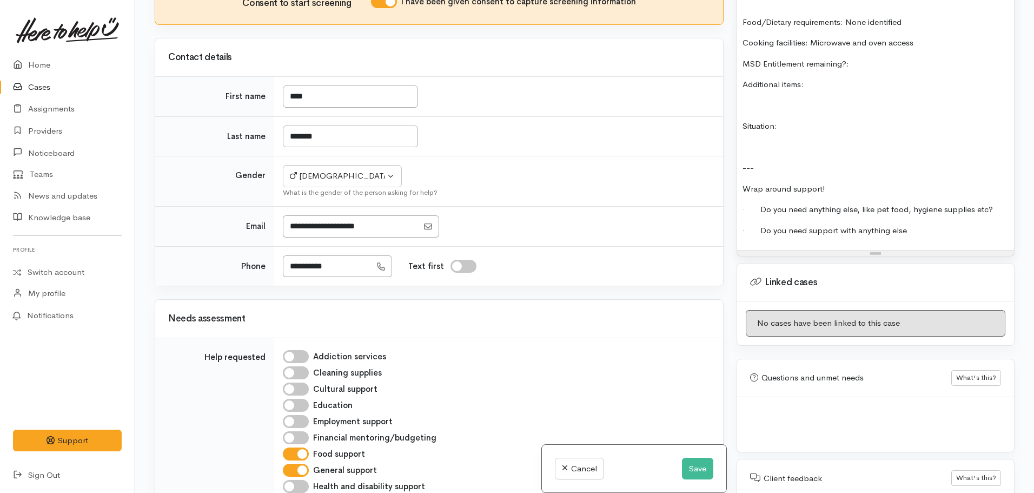
scroll to position [1072, 0]
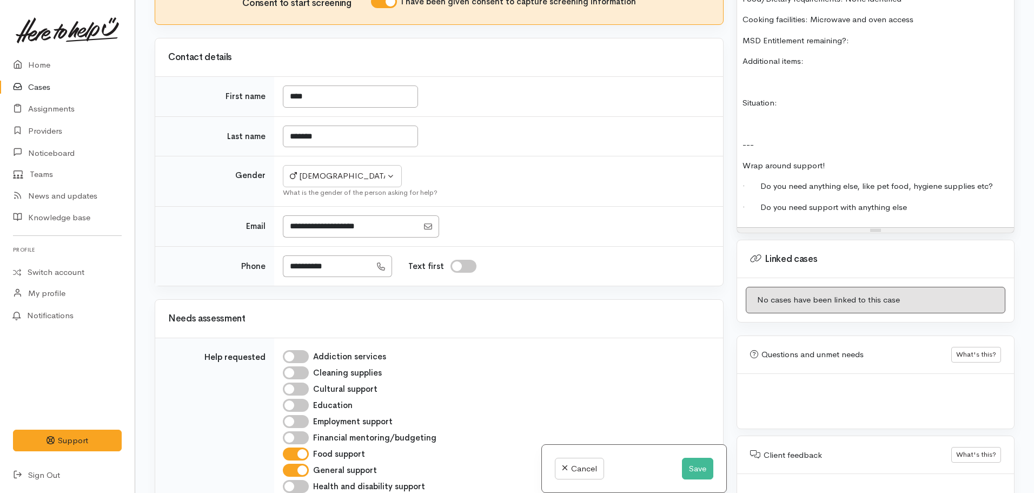
click at [819, 55] on p "Additional items:" at bounding box center [876, 61] width 266 height 12
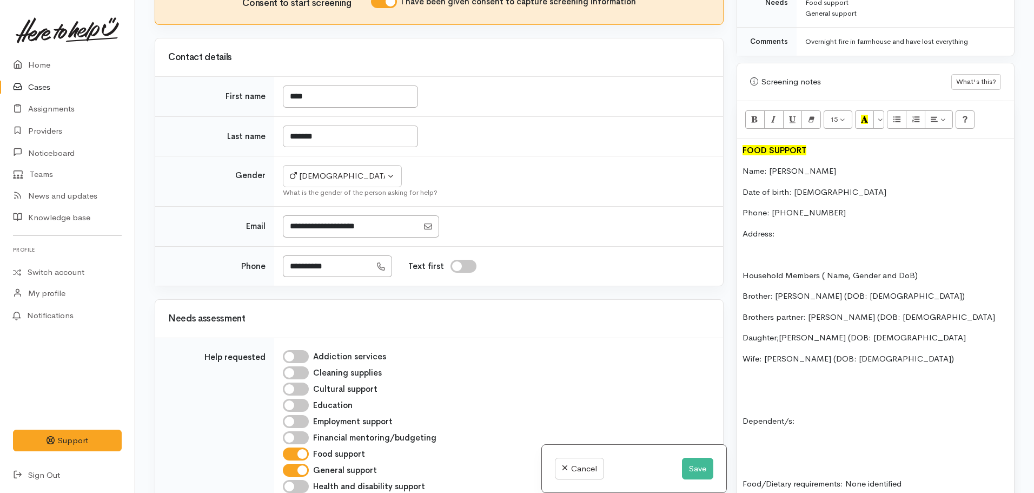
scroll to position [422, 0]
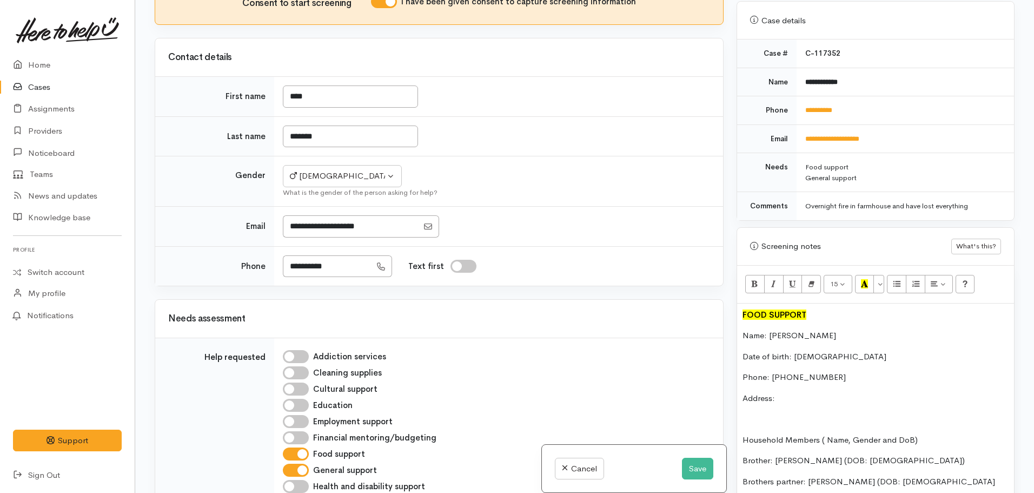
click at [805, 392] on p "Address:" at bounding box center [876, 398] width 266 height 12
click at [803, 392] on p "Address:" at bounding box center [876, 398] width 266 height 12
click at [805, 392] on p "Address:" at bounding box center [876, 398] width 266 height 12
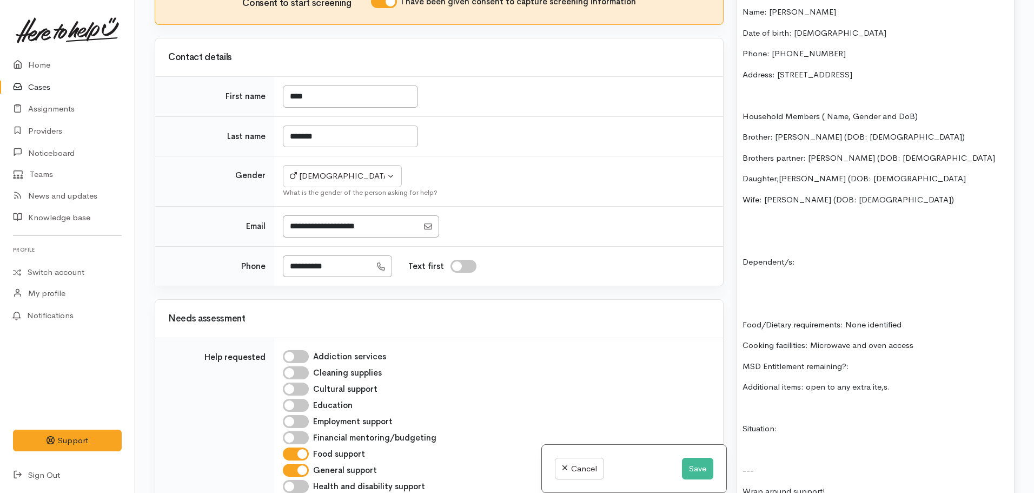
scroll to position [747, 0]
click at [815, 255] on p "Dependent/s:" at bounding box center [876, 261] width 266 height 12
click at [814, 421] on p "Situation:" at bounding box center [876, 427] width 266 height 12
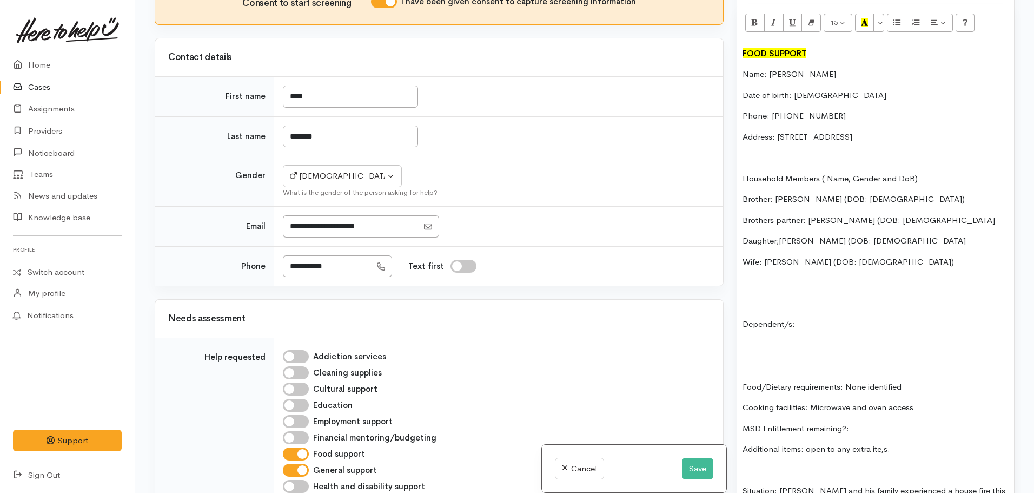
scroll to position [801, 0]
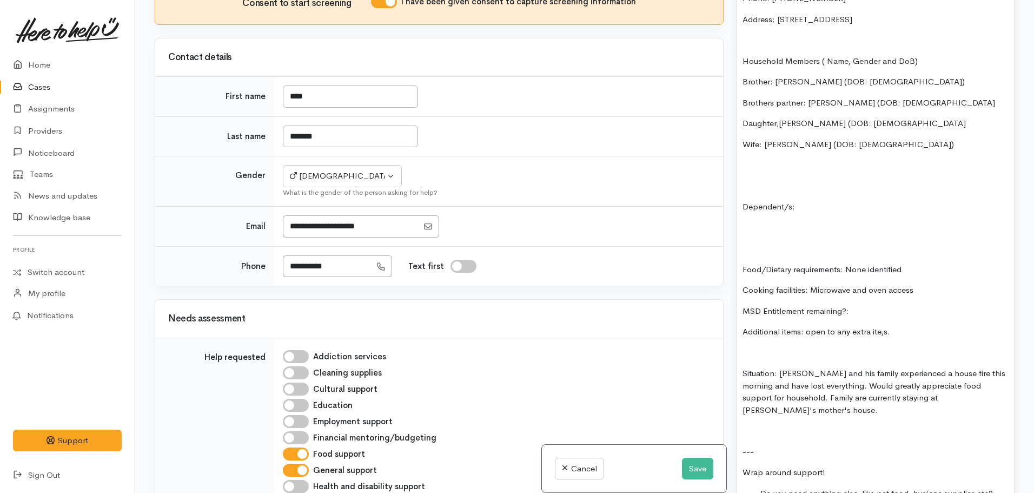
click at [754, 425] on p at bounding box center [876, 431] width 266 height 12
drag, startPoint x: 776, startPoint y: 362, endPoint x: 730, endPoint y: 362, distance: 45.4
click at [730, 362] on div "Warnings Add No warnings have been raised against this case Add Warning Title ●…" at bounding box center [875, 246] width 291 height 493
click at [856, 354] on div "FOOD SUPPORT Name: Tony Lagunda Date of birth: 11.10.1987 Phone: 0224585753 Add…" at bounding box center [875, 219] width 277 height 589
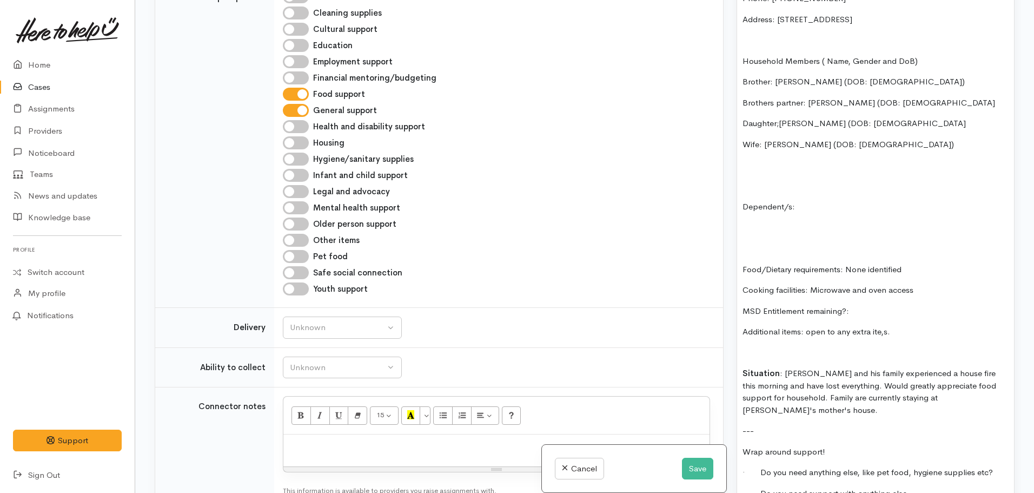
scroll to position [665, 0]
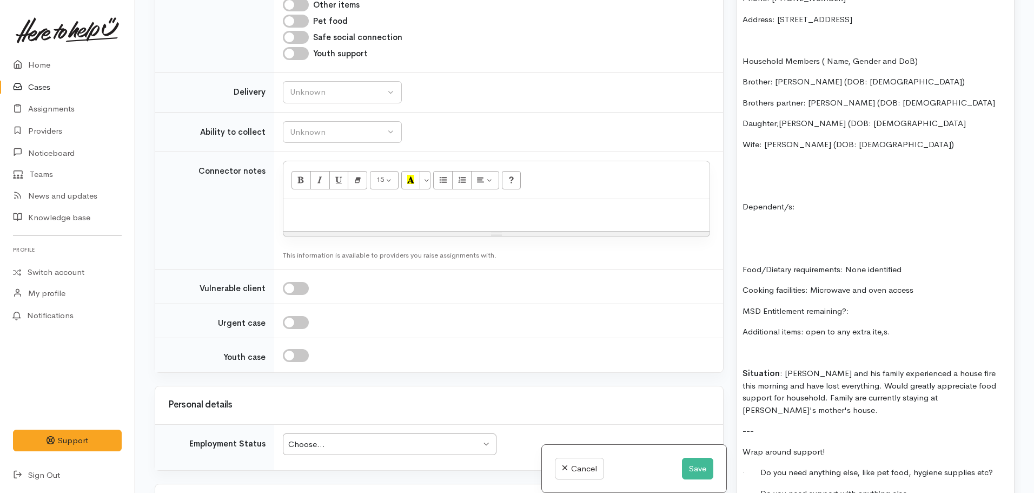
drag, startPoint x: 870, startPoint y: 320, endPoint x: 808, endPoint y: 326, distance: 62.0
click at [808, 326] on p "Additional items: open to any extra ite,s." at bounding box center [876, 332] width 266 height 12
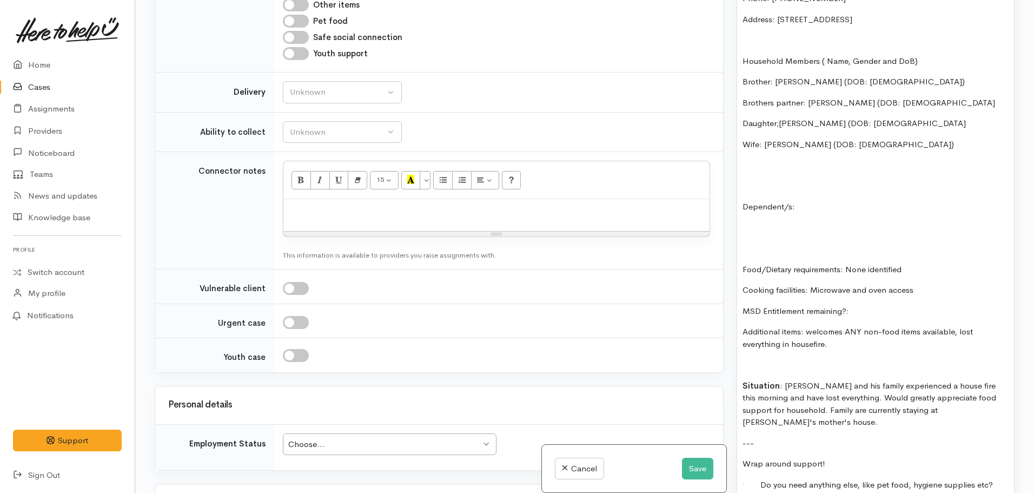
click at [859, 305] on p "MSD Entitlement remaining?:" at bounding box center [876, 311] width 266 height 12
click at [810, 201] on p "Dependent/s:" at bounding box center [876, 207] width 266 height 12
drag, startPoint x: 952, startPoint y: 114, endPoint x: 895, endPoint y: 112, distance: 57.4
click at [895, 117] on p "Daughter;kARYSSEANNE Legunda (DOB: 26.10.2009" at bounding box center [876, 123] width 266 height 12
copy p "26.10.2009"
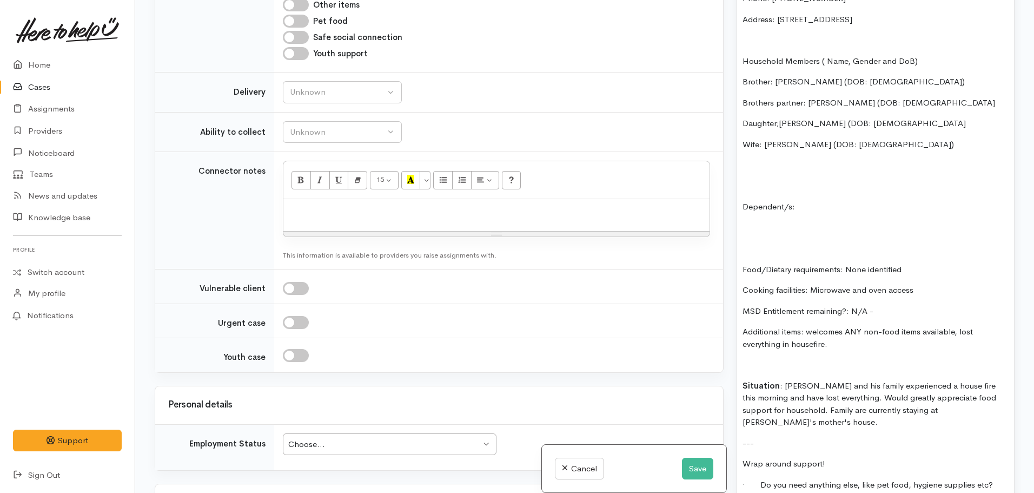
click at [816, 201] on p "Dependent/s:" at bounding box center [876, 207] width 266 height 12
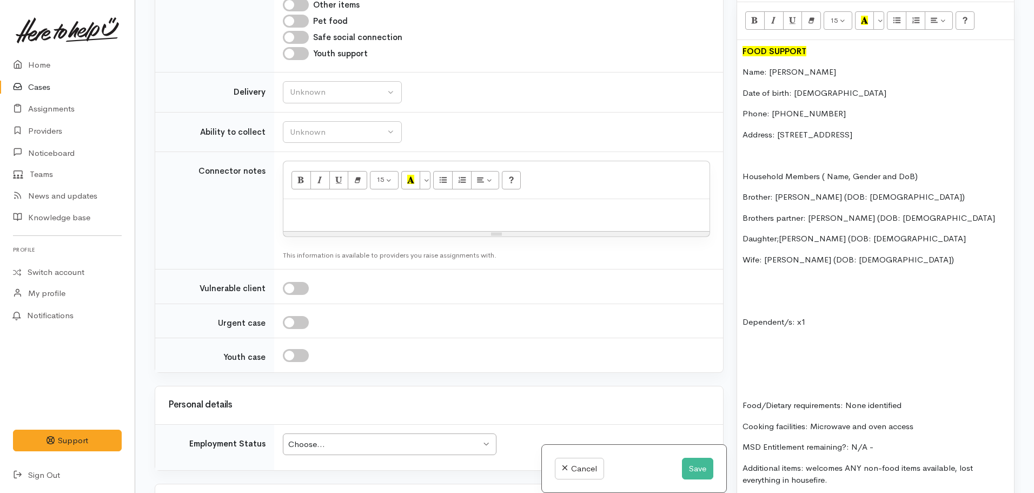
scroll to position [585, 0]
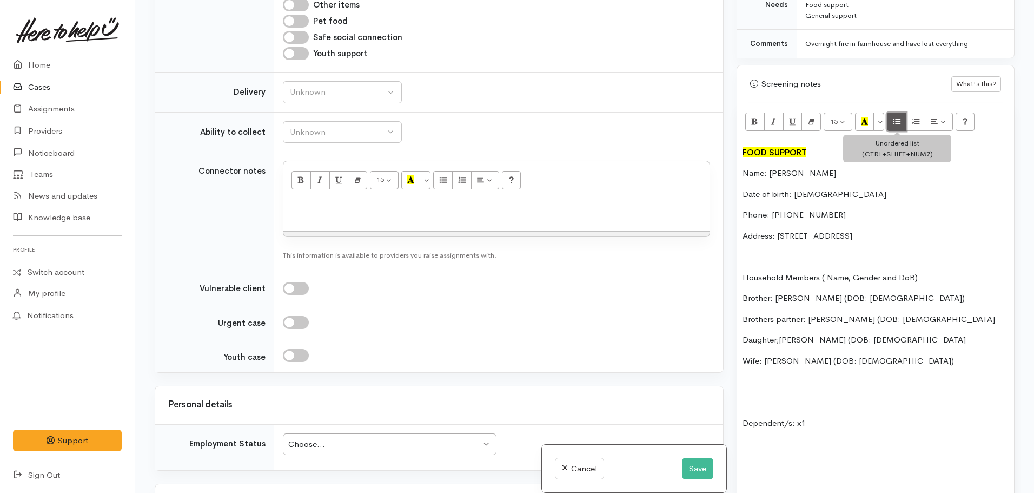
click at [897, 117] on icon "Unordered list (CTRL+SHIFT+NUM7)" at bounding box center [897, 121] width 7 height 9
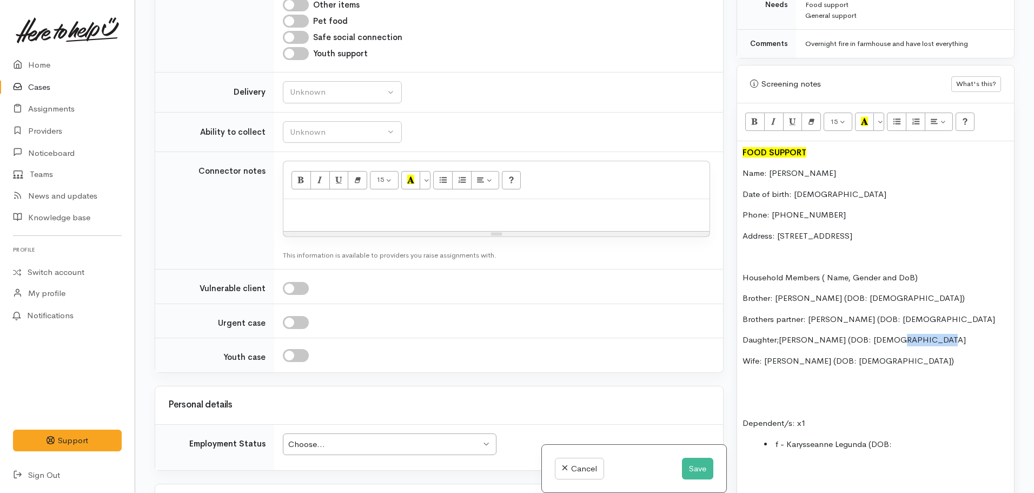
drag, startPoint x: 939, startPoint y: 326, endPoint x: 895, endPoint y: 330, distance: 44.5
click at [895, 334] on p "Daughter;kARYSSEANNE Legunda (DOB: 26.10.2009" at bounding box center [876, 340] width 266 height 12
copy p "26.10.2009"
click at [923, 438] on li "f - Karysseanne Legunda (DOB:" at bounding box center [886, 444] width 245 height 12
click at [754, 378] on div "FOOD SUPPORT Name: Tony Lagunda Date of birth: 11.10.1987 Phone: 0224585753 Add…" at bounding box center [875, 458] width 277 height 634
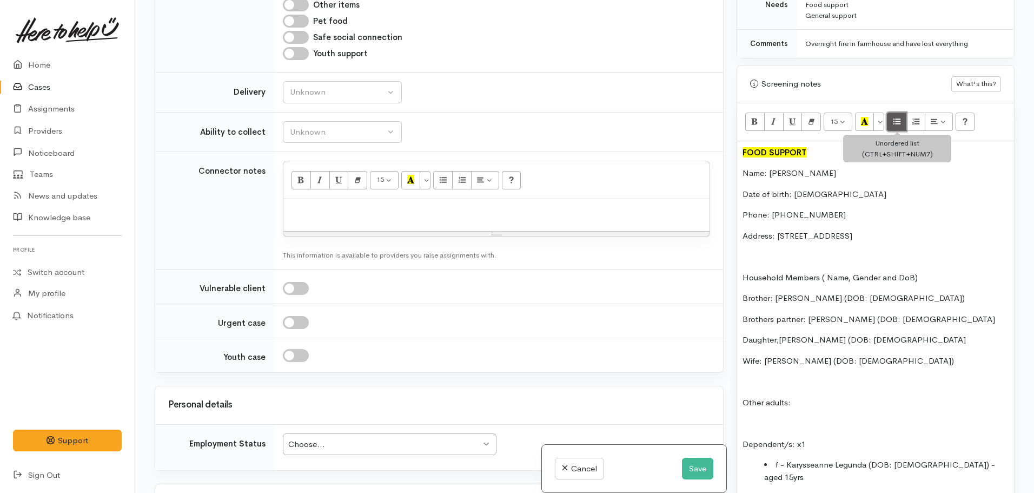
click at [893, 113] on button "Unordered list (CTRL+SHIFT+NUM7)" at bounding box center [896, 122] width 19 height 18
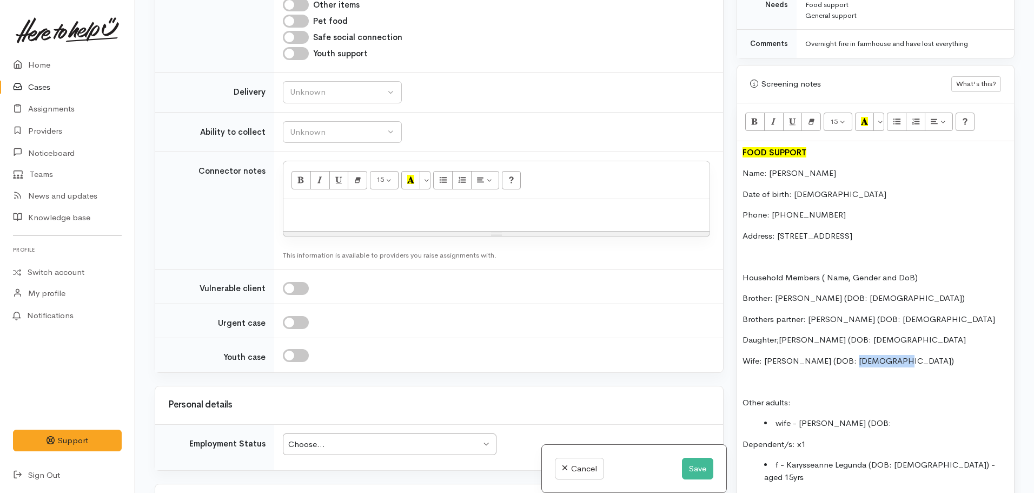
drag, startPoint x: 885, startPoint y: 352, endPoint x: 843, endPoint y: 353, distance: 42.2
click at [843, 355] on p "Wife: karen legunda (DOB: 10.11.1986)" at bounding box center [876, 361] width 266 height 12
click at [894, 417] on li "wife - Karen Legunda (DOB:" at bounding box center [886, 423] width 245 height 12
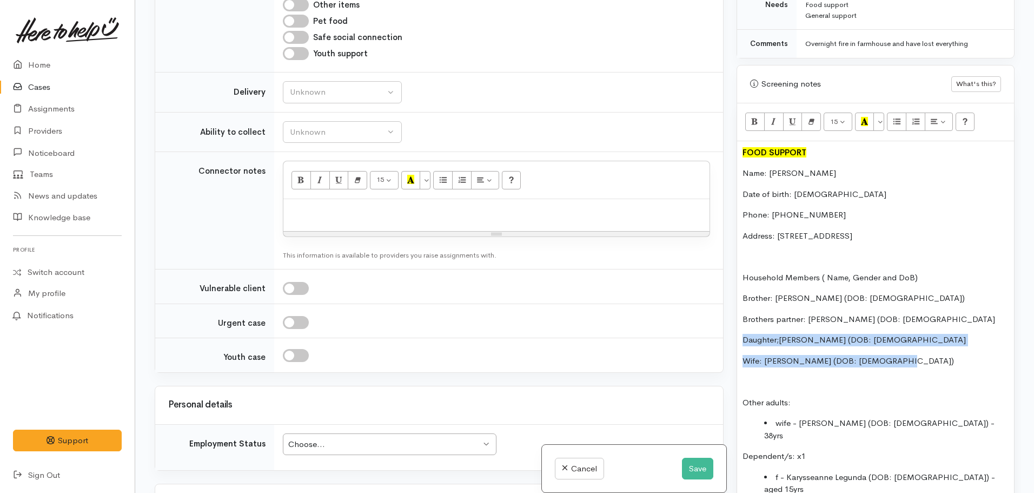
drag, startPoint x: 901, startPoint y: 346, endPoint x: 740, endPoint y: 327, distance: 161.7
click at [740, 327] on div "FOOD SUPPORT Name: Tony Lagunda Date of birth: 11.10.1987 Phone: 0224585753 Add…" at bounding box center [875, 474] width 277 height 667
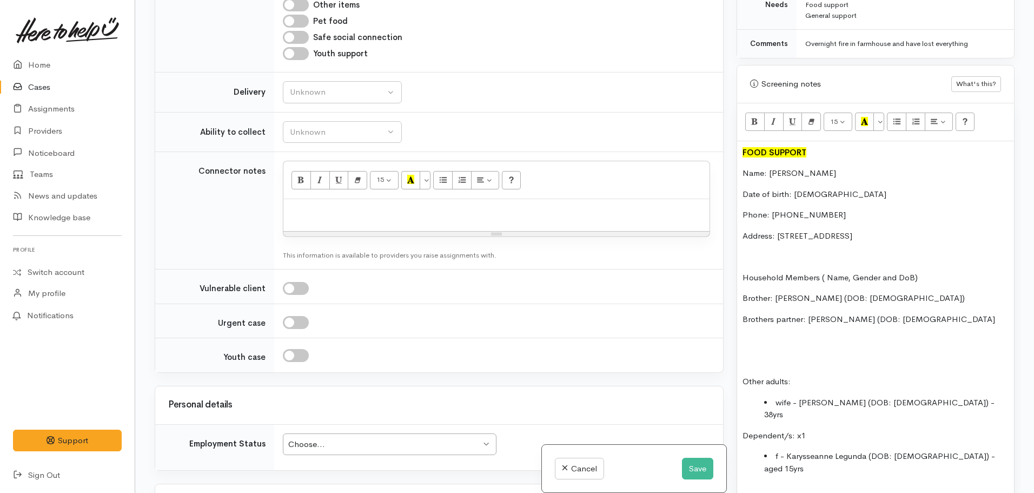
click at [968, 397] on li "wife - Karen Legunda (DOB: 10.11.1986) - 38yrs" at bounding box center [886, 409] width 245 height 24
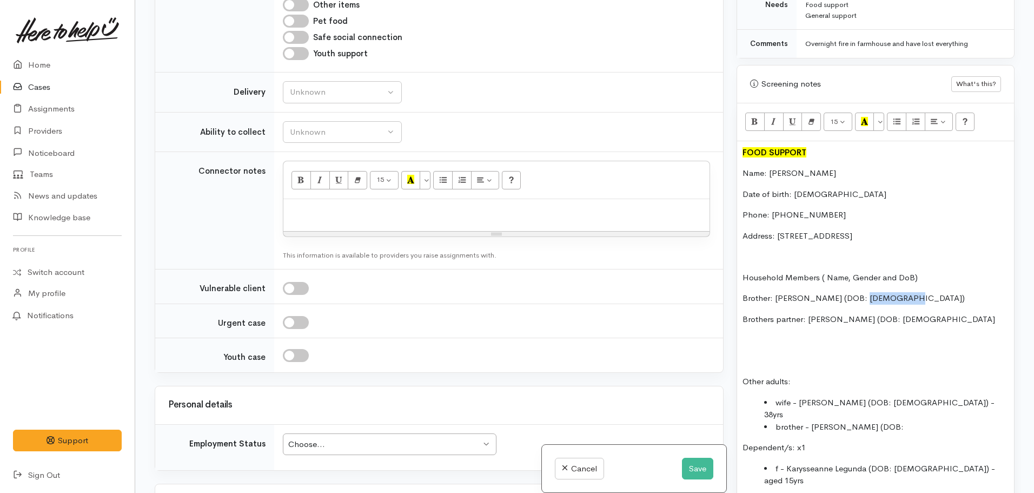
drag, startPoint x: 897, startPoint y: 285, endPoint x: 856, endPoint y: 285, distance: 40.6
click at [856, 292] on p "Brother: Romel Lagunda (DOB: 09.10.1992)" at bounding box center [876, 298] width 266 height 12
copy p "09.10.1992"
click at [898, 421] on li "brother - Romel Legunda (DOB:" at bounding box center [886, 427] width 245 height 12
drag, startPoint x: 898, startPoint y: 286, endPoint x: 858, endPoint y: 292, distance: 40.5
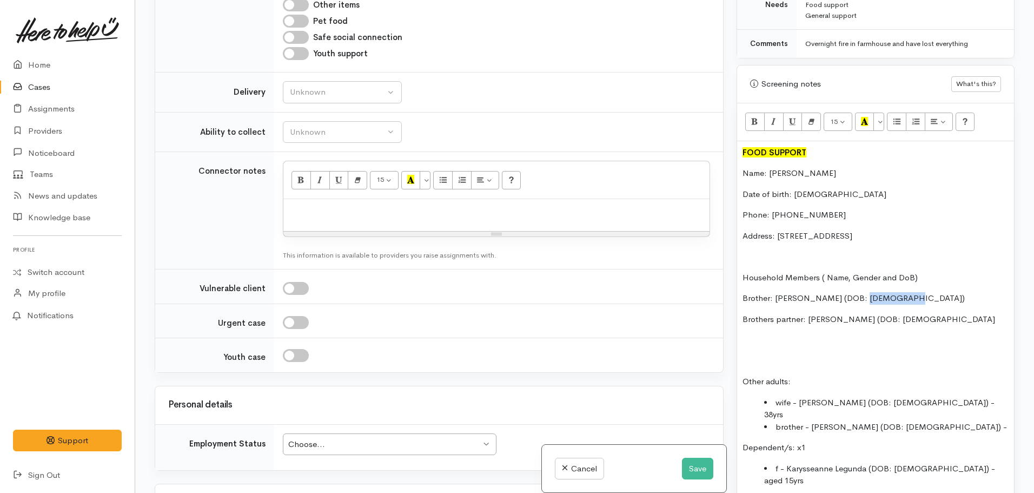
click at [858, 292] on p "Brother: Romel Lagunda (DOB: 09.10.1992)" at bounding box center [876, 298] width 266 height 12
copy p "09.10.1992"
click at [954, 421] on li "brother - Romel Legunda (DOB: 09.10.1992) -" at bounding box center [886, 427] width 245 height 12
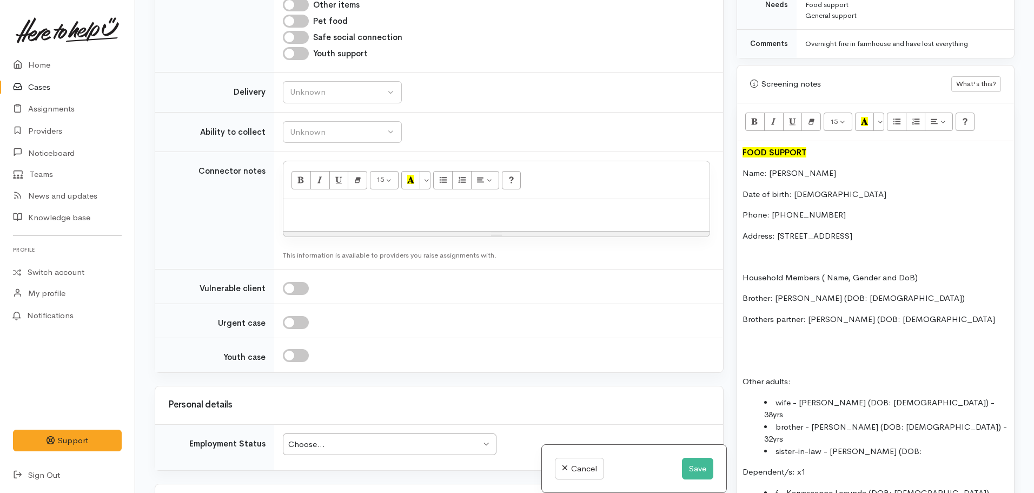
click at [881, 445] on li "sister-in-law - Faye (DOB:" at bounding box center [886, 451] width 245 height 12
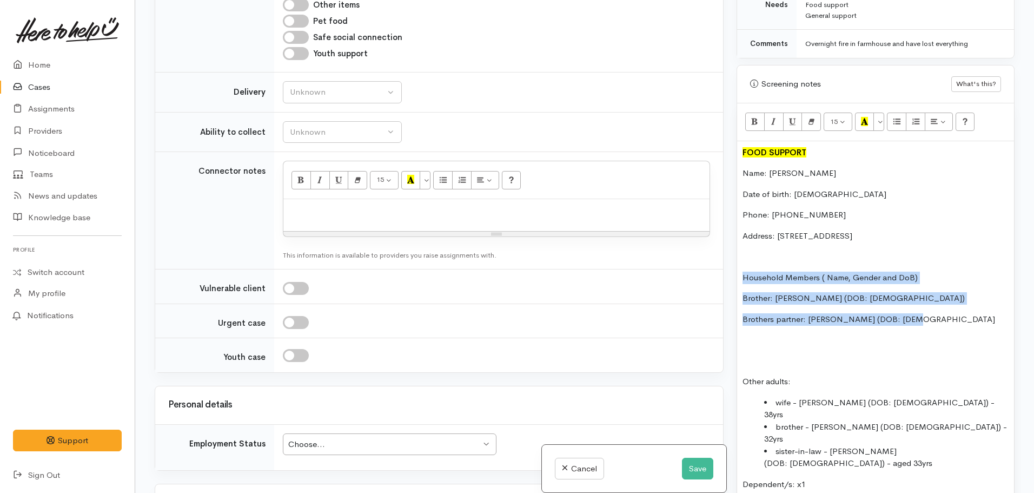
drag, startPoint x: 908, startPoint y: 306, endPoint x: 726, endPoint y: 257, distance: 188.7
click at [726, 257] on div "Related cases There are no other cases from the same person found. Manually lin…" at bounding box center [584, 246] width 873 height 493
click at [844, 273] on p "Household Members ( Name, Gender and DoB)" at bounding box center [876, 278] width 266 height 12
drag, startPoint x: 820, startPoint y: 267, endPoint x: 947, endPoint y: 316, distance: 136.3
click at [947, 316] on div "FOOD SUPPORT Name: Tony Lagunda Date of birth: 11.10.1987 Phone: 0224585753 Add…" at bounding box center [875, 488] width 277 height 695
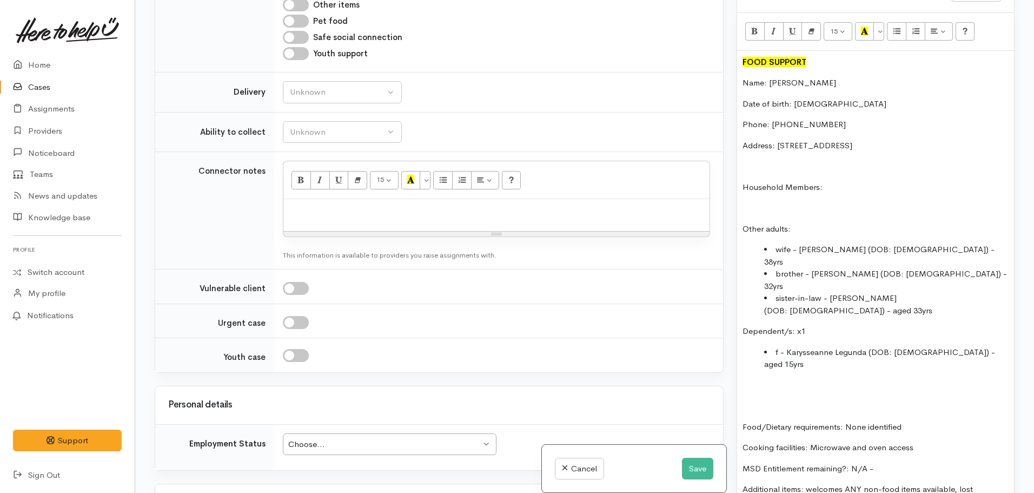
scroll to position [693, 0]
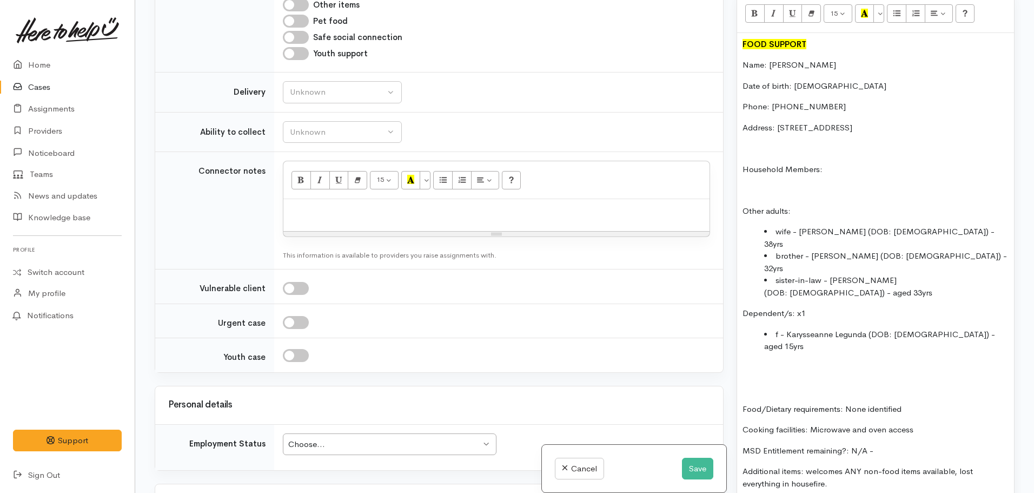
click at [749, 382] on p at bounding box center [876, 388] width 266 height 12
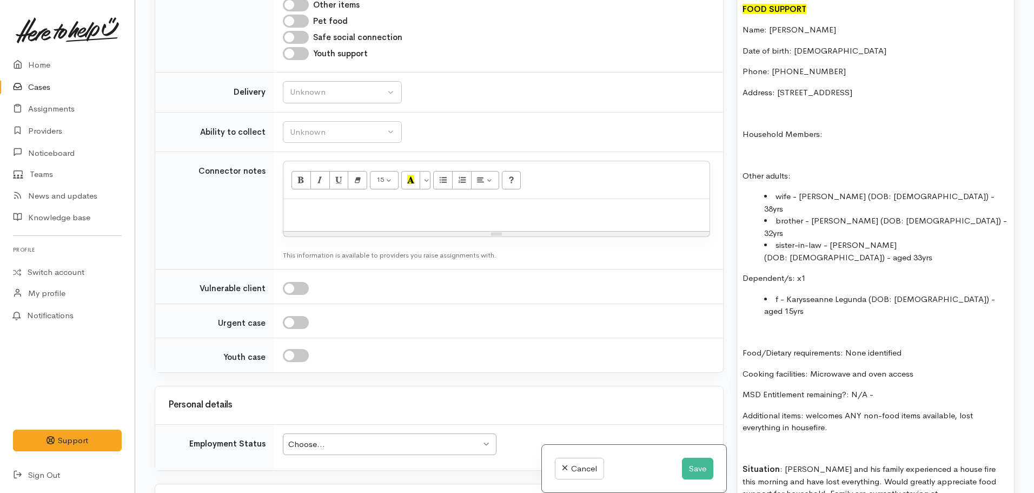
scroll to position [747, 0]
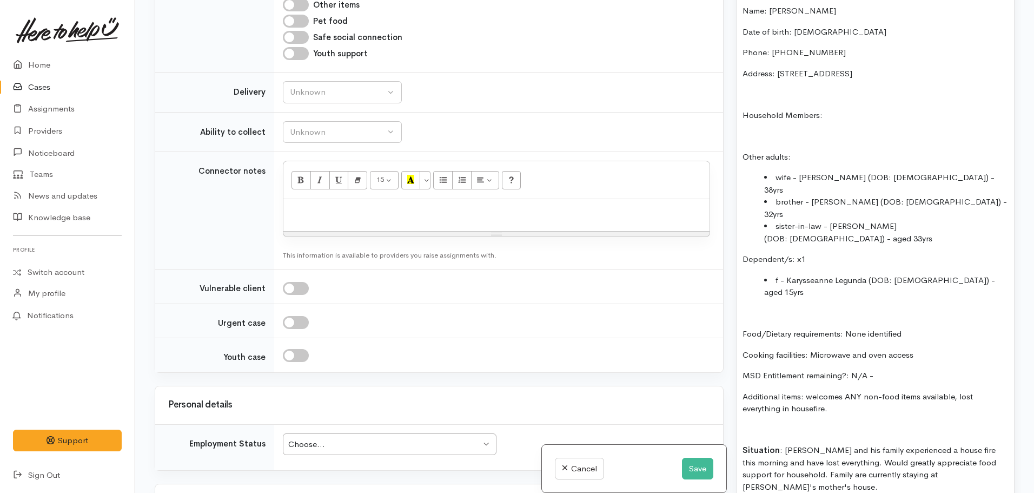
click at [925, 369] on p "MSD Entitlement remaining?: N/A -" at bounding box center [876, 375] width 266 height 12
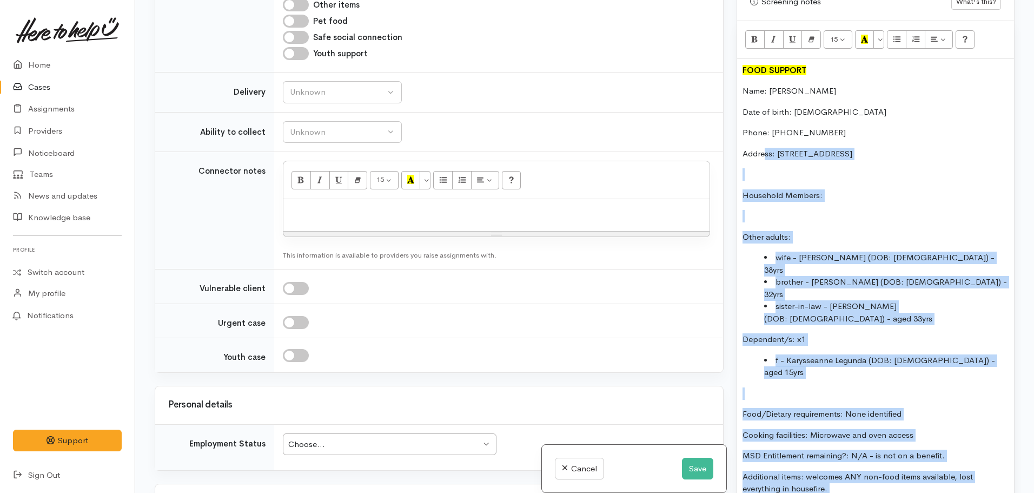
scroll to position [585, 0]
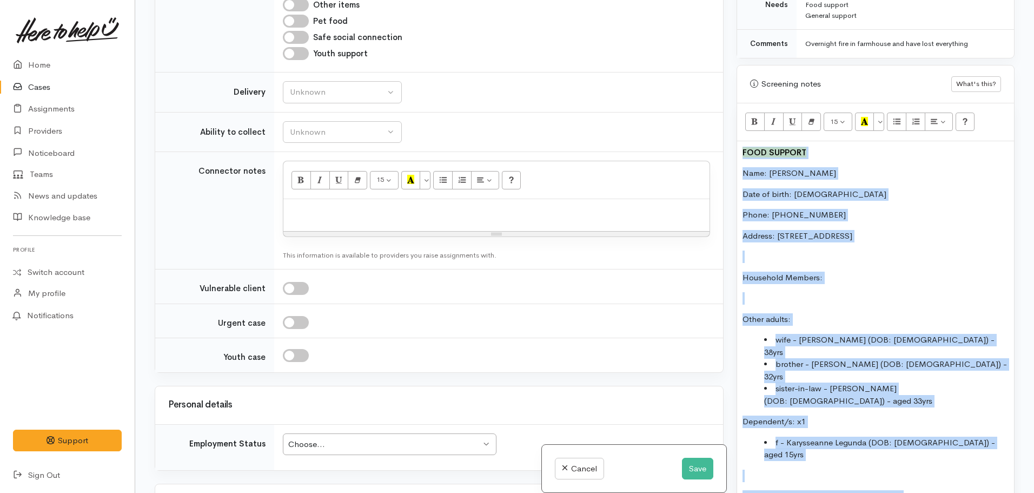
drag, startPoint x: 986, startPoint y: 414, endPoint x: 740, endPoint y: 136, distance: 371.3
click at [740, 141] on div "FOOD SUPPORT Name: Tony Lagunda Date of birth: 11.10.1987 Phone: 0224585753 Add…" at bounding box center [875, 447] width 277 height 612
copy div "FOOD SUPPORT Name: Tony Lagunda Date of birth: 11.10.1987 Phone: 0224585753 Add…"
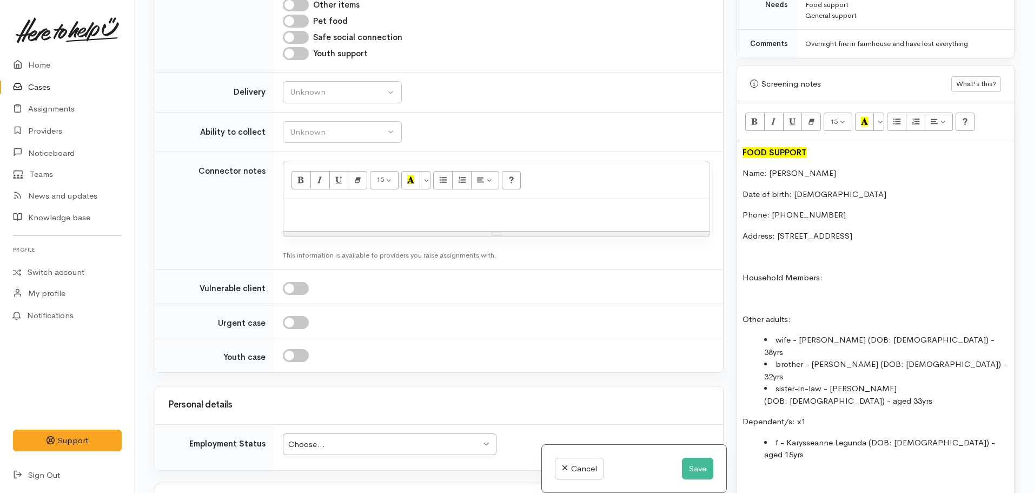
click at [322, 222] on div at bounding box center [496, 215] width 426 height 32
paste div
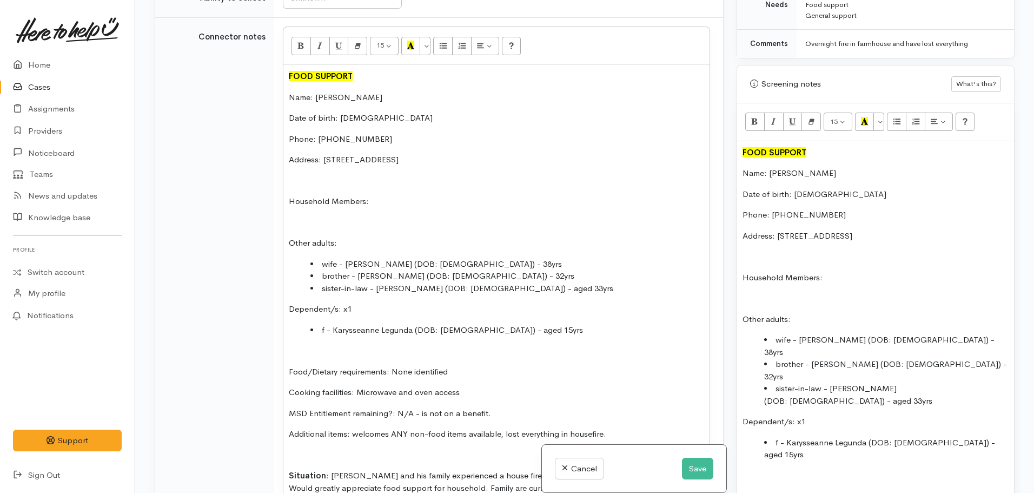
scroll to position [529, 0]
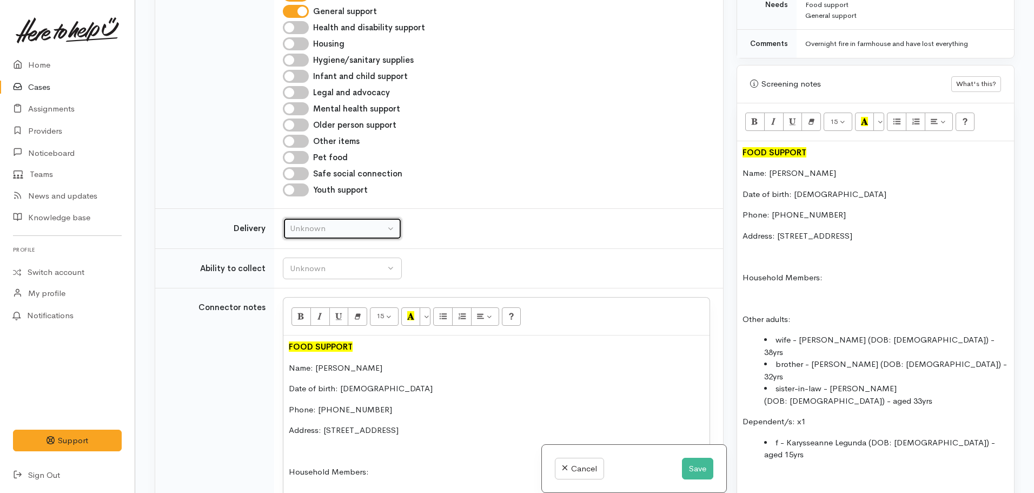
click at [314, 228] on div "Unknown" at bounding box center [337, 228] width 95 height 12
drag, startPoint x: 314, startPoint y: 329, endPoint x: 316, endPoint y: 277, distance: 52.5
click at [313, 328] on link "No" at bounding box center [342, 329] width 118 height 17
select select "1"
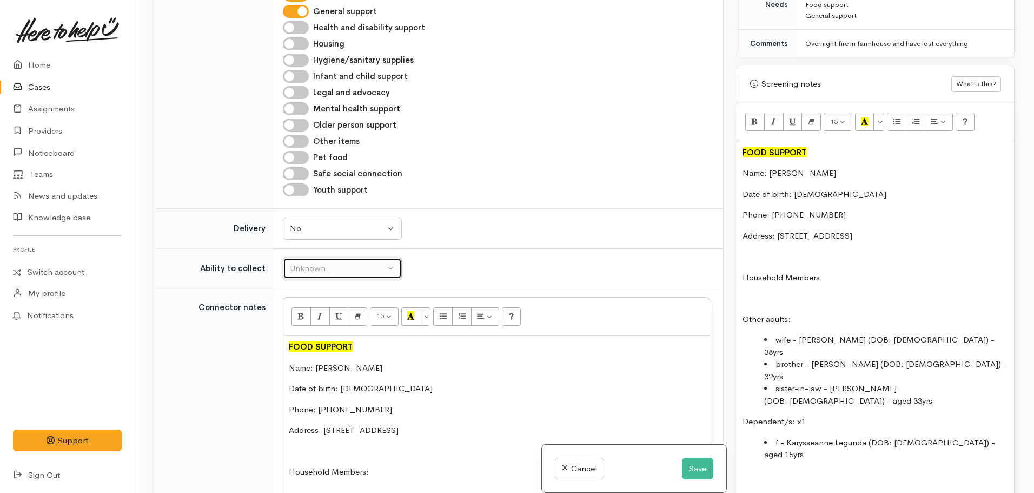
click at [316, 276] on button "Unknown" at bounding box center [342, 268] width 119 height 22
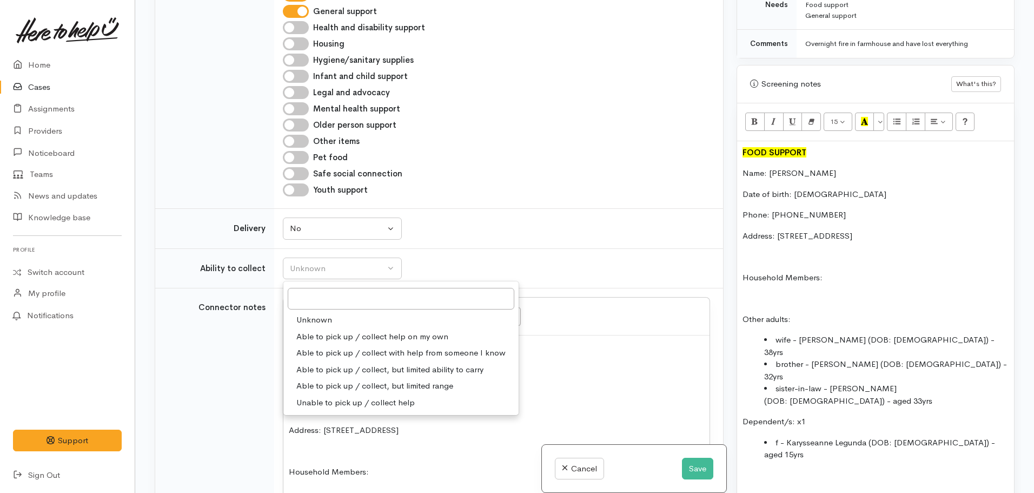
click at [340, 336] on span "Able to pick up / collect help on my own" at bounding box center [372, 337] width 152 height 12
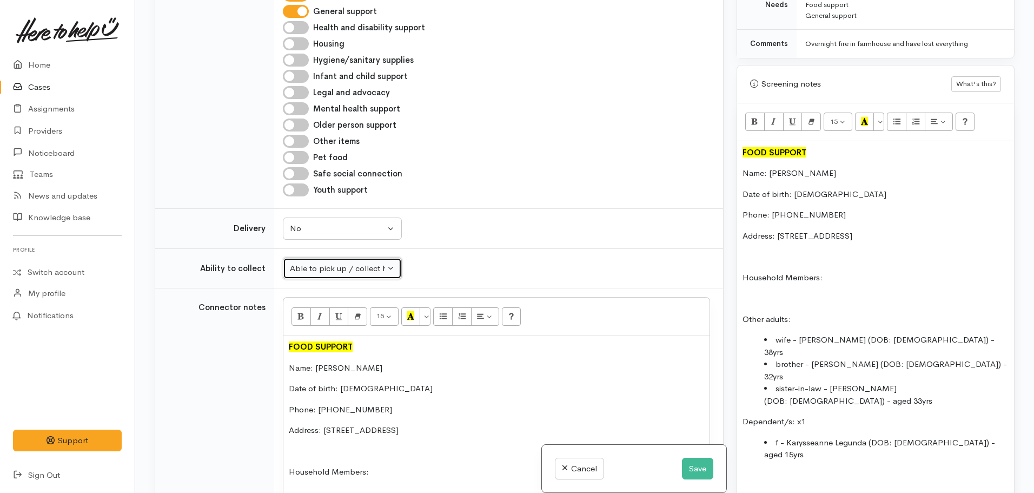
click at [358, 269] on div "Able to pick up / collect help on my own" at bounding box center [337, 268] width 95 height 12
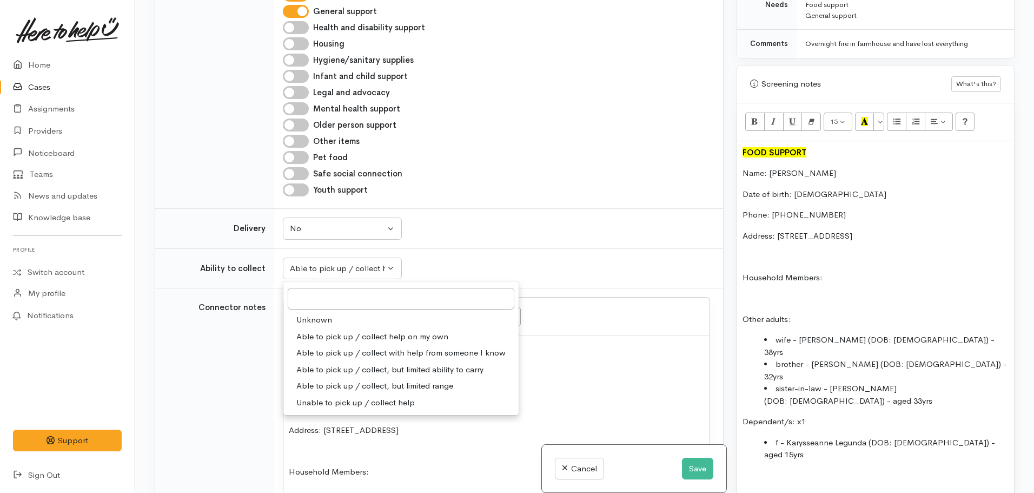
click at [358, 332] on span "Able to pick up / collect help on my own" at bounding box center [372, 337] width 152 height 12
select select "2"
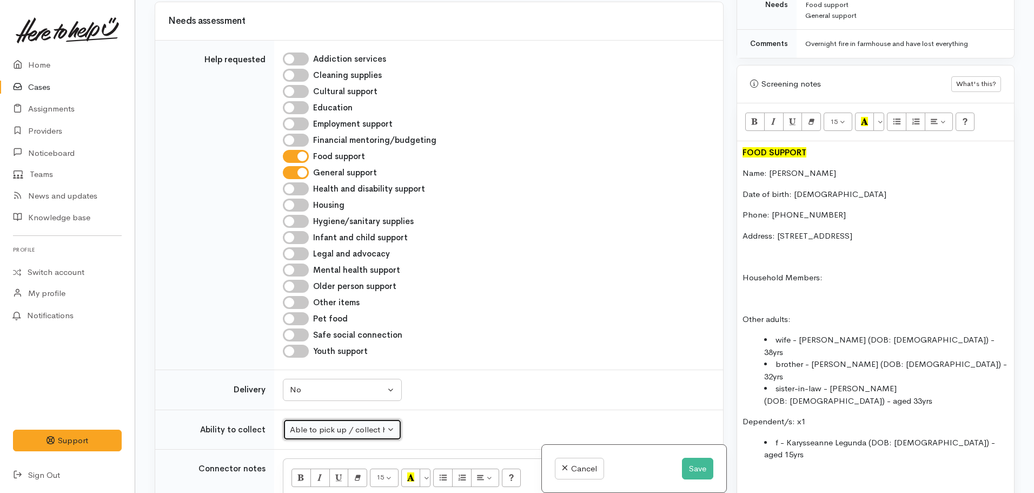
scroll to position [259, 0]
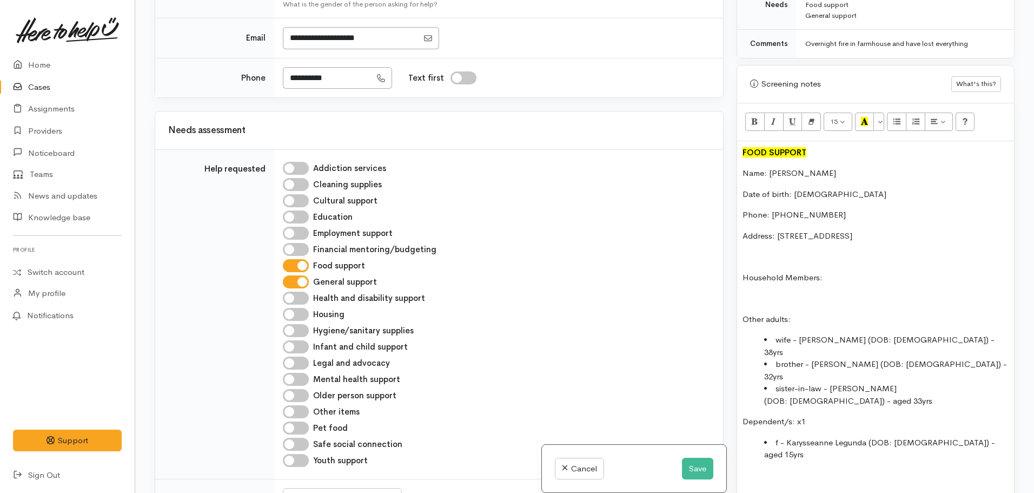
click at [301, 408] on input "Other items" at bounding box center [296, 411] width 26 height 13
checkbox input "true"
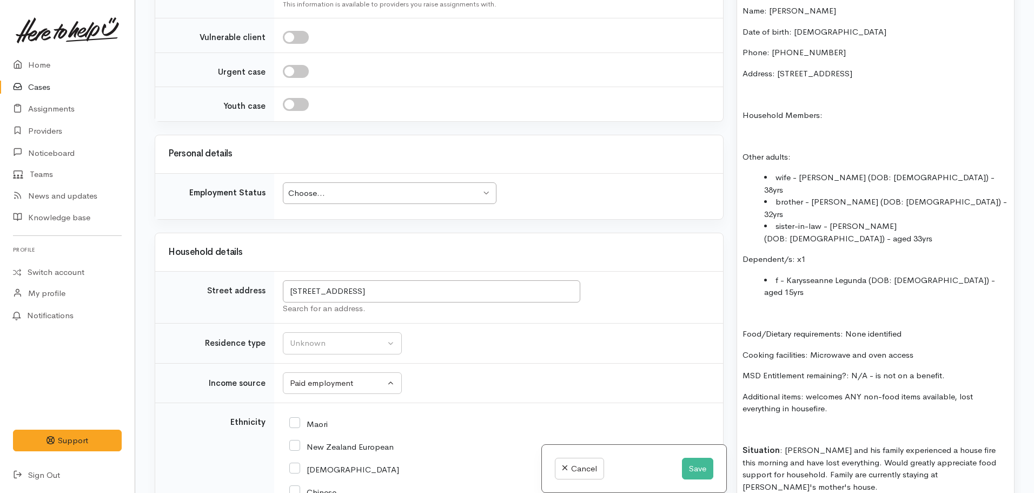
scroll to position [1341, 0]
click at [331, 187] on div "Choose..." at bounding box center [384, 193] width 193 height 12
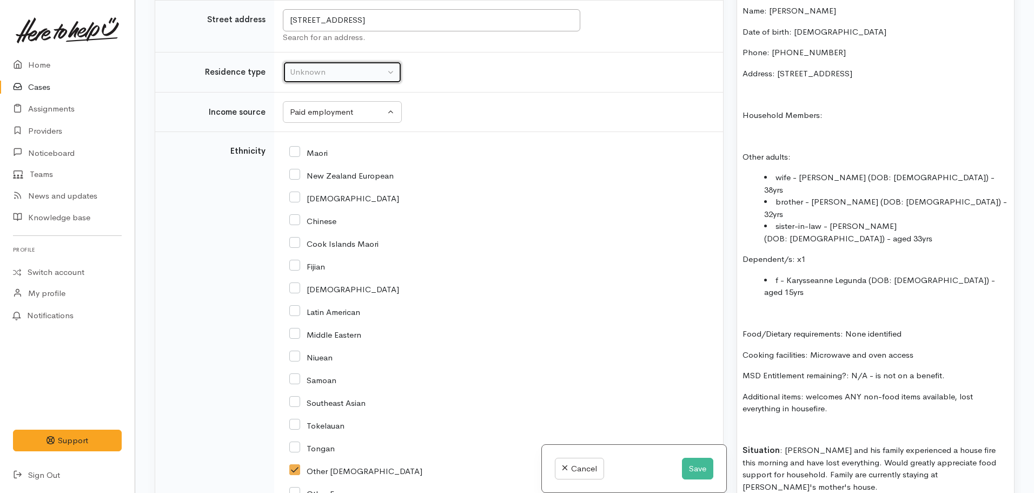
click at [303, 66] on div "Unknown" at bounding box center [337, 72] width 95 height 12
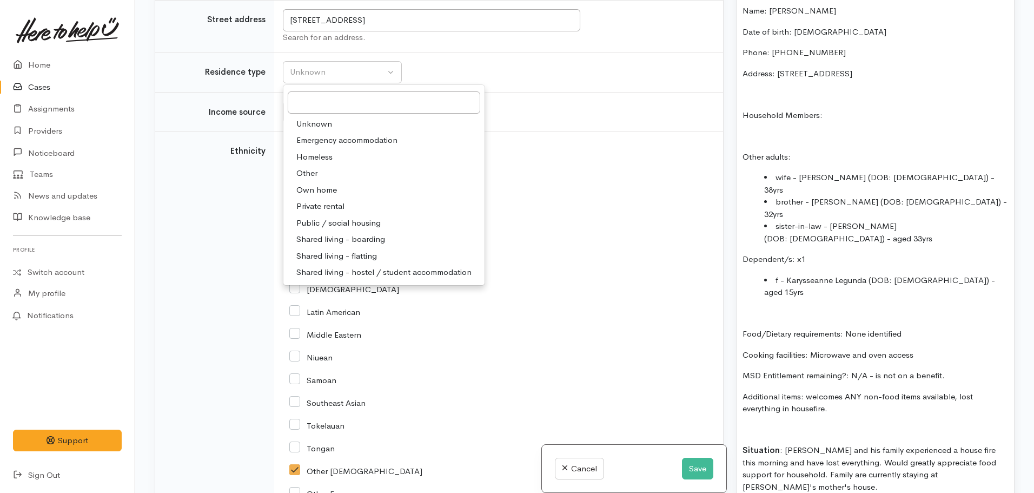
click at [313, 151] on span "Homeless" at bounding box center [314, 157] width 36 height 12
select select "9"
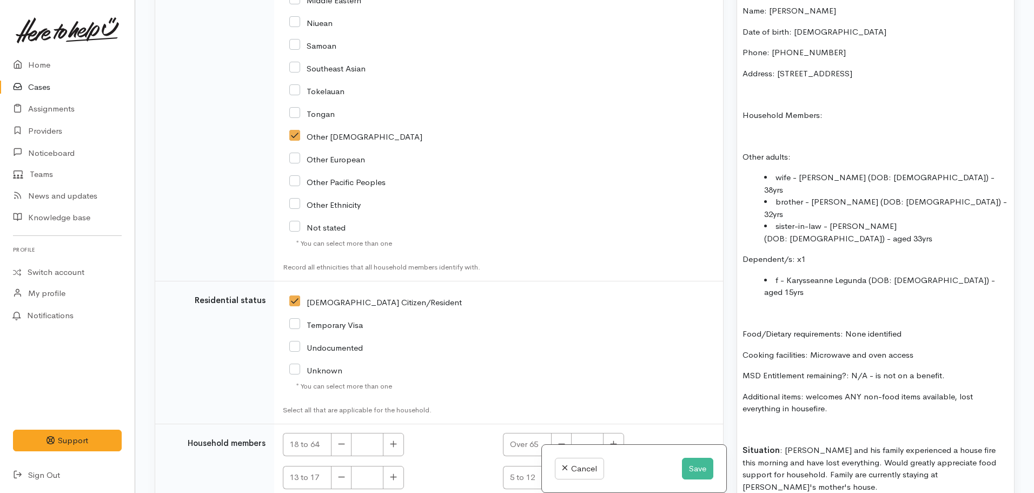
scroll to position [2098, 0]
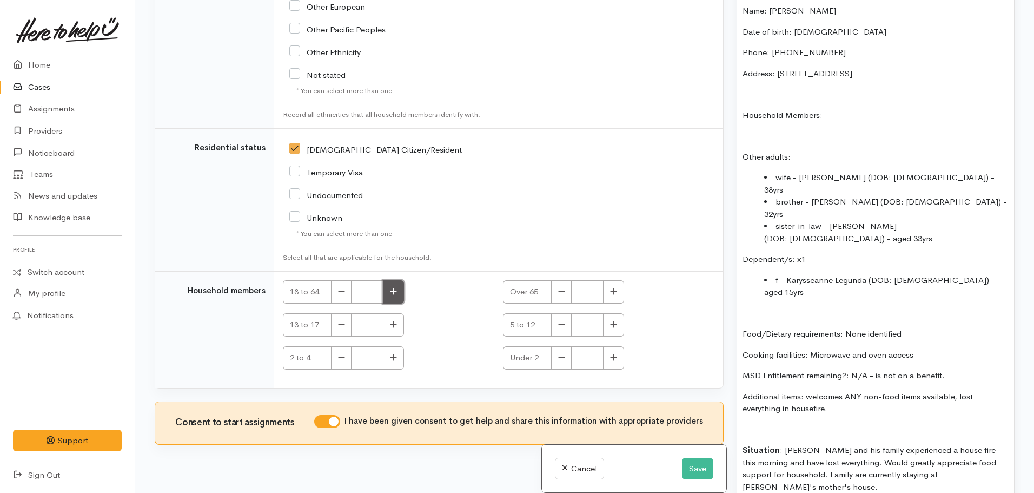
click at [389, 280] on button "button" at bounding box center [393, 291] width 21 height 23
type input "4"
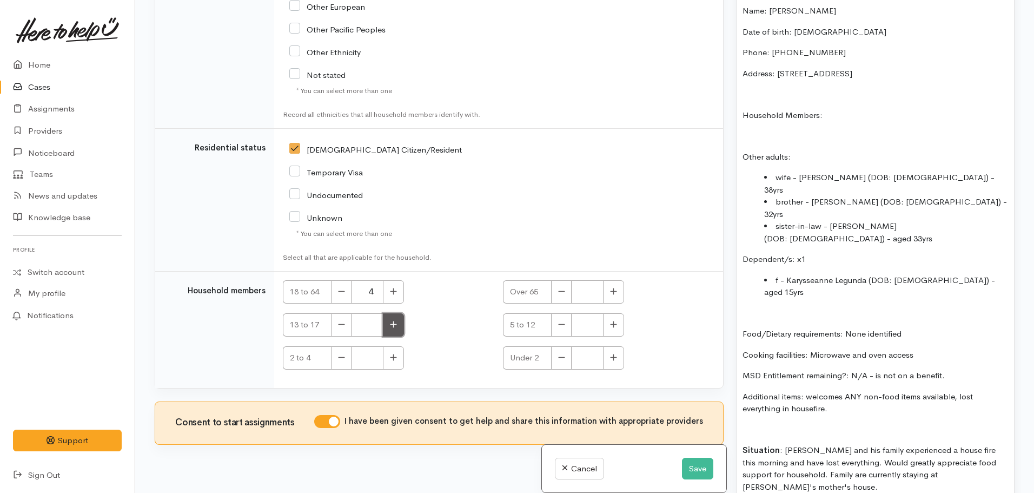
click at [392, 320] on icon "button" at bounding box center [393, 324] width 7 height 8
type input "1"
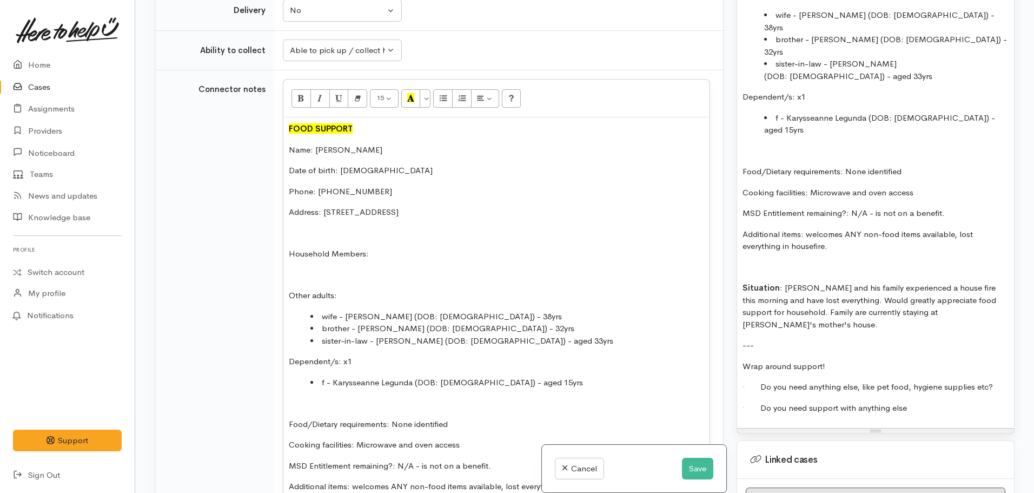
scroll to position [974, 0]
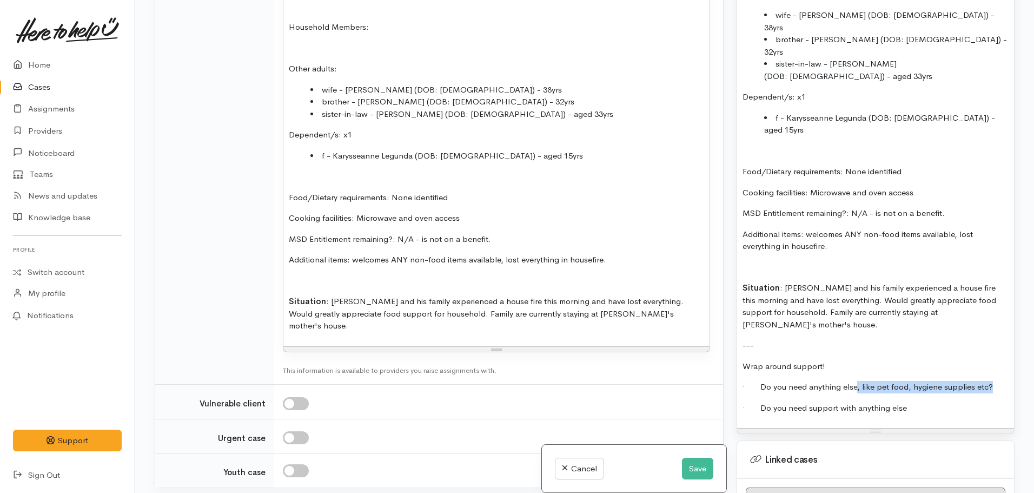
drag, startPoint x: 856, startPoint y: 315, endPoint x: 1017, endPoint y: 318, distance: 160.7
click at [1017, 318] on div "Warnings Add No warnings have been raised against this case Add Warning Title ●…" at bounding box center [875, 246] width 291 height 493
click at [932, 327] on div "FOOD SUPPORT Name: Tony Lagunda Date of birth: 11.10.1987 Phone: 0224585753 Add…" at bounding box center [875, 123] width 277 height 612
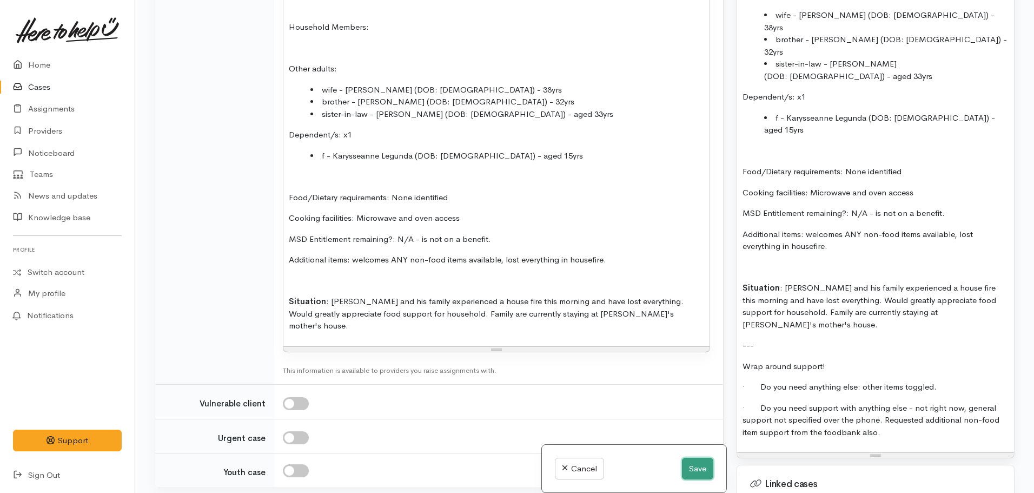
click at [683, 470] on button "Save" at bounding box center [697, 469] width 31 height 22
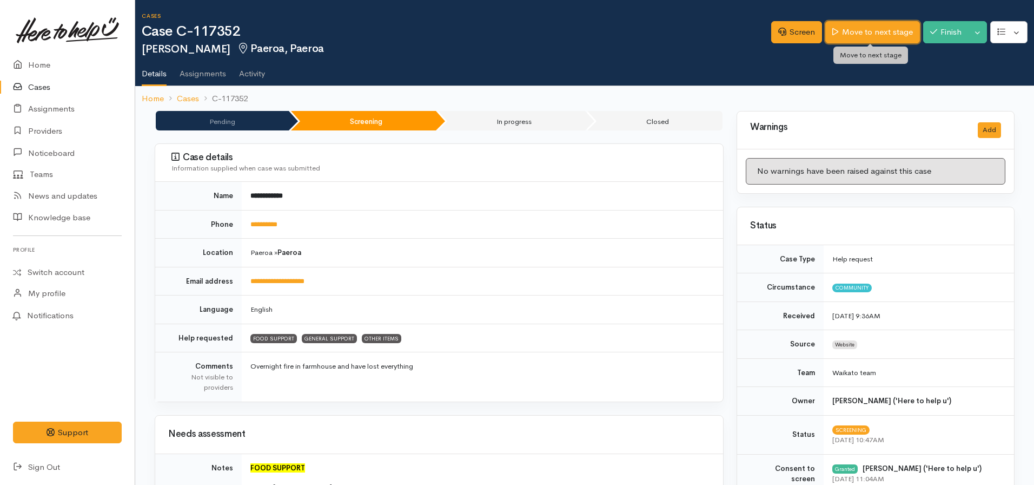
click at [866, 33] on link "Move to next stage" at bounding box center [873, 32] width 94 height 22
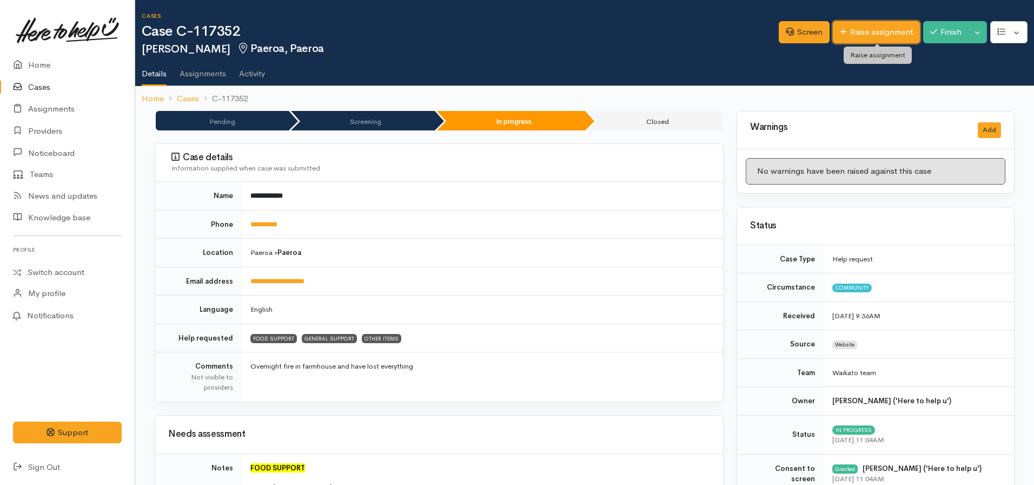
click at [860, 36] on link "Raise assignment" at bounding box center [876, 32] width 87 height 22
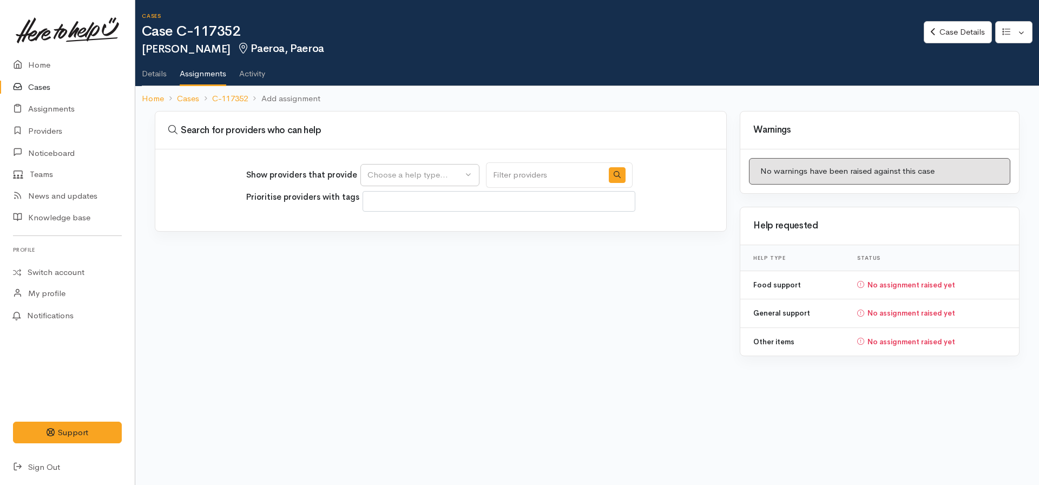
select select
click at [412, 181] on div "Choose a help type..." at bounding box center [414, 175] width 95 height 12
click at [411, 225] on span "Food support" at bounding box center [399, 227] width 50 height 12
select select "3"
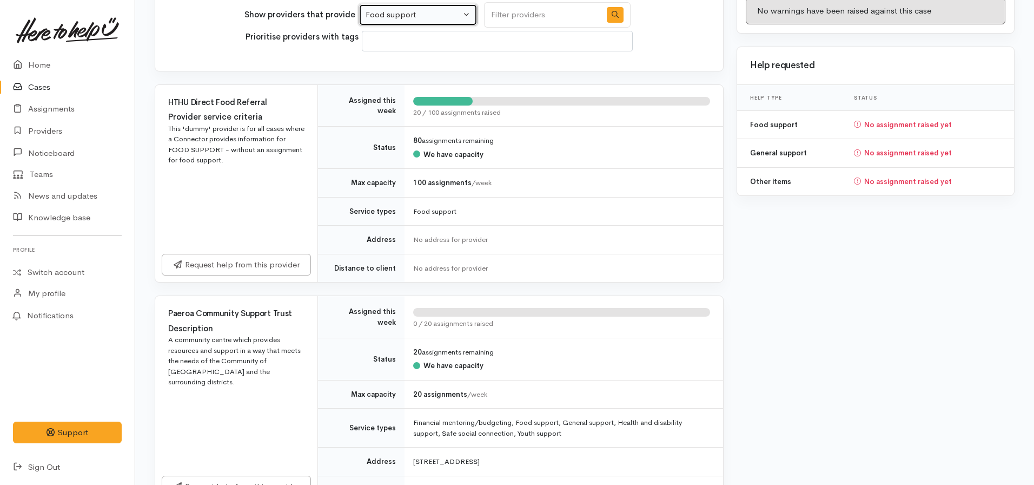
scroll to position [212, 0]
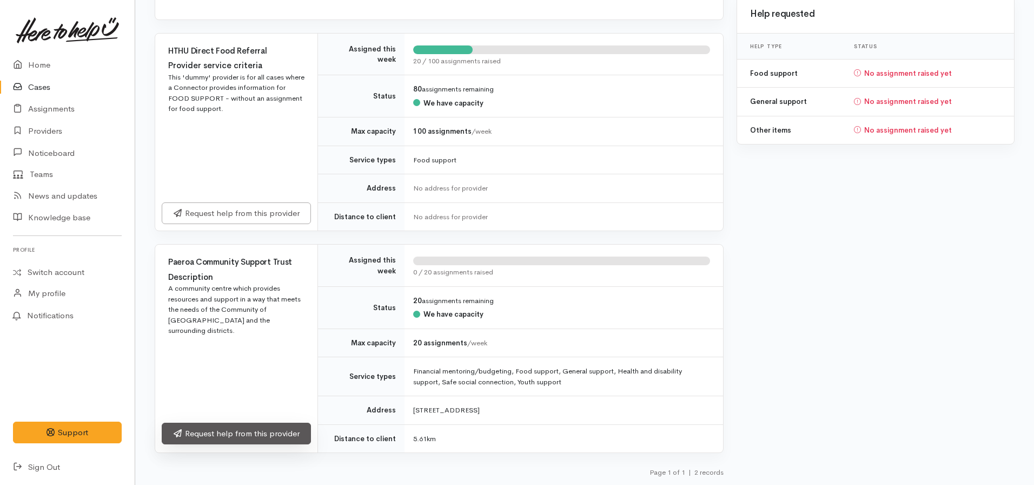
click at [264, 431] on link "Request help from this provider" at bounding box center [236, 433] width 149 height 22
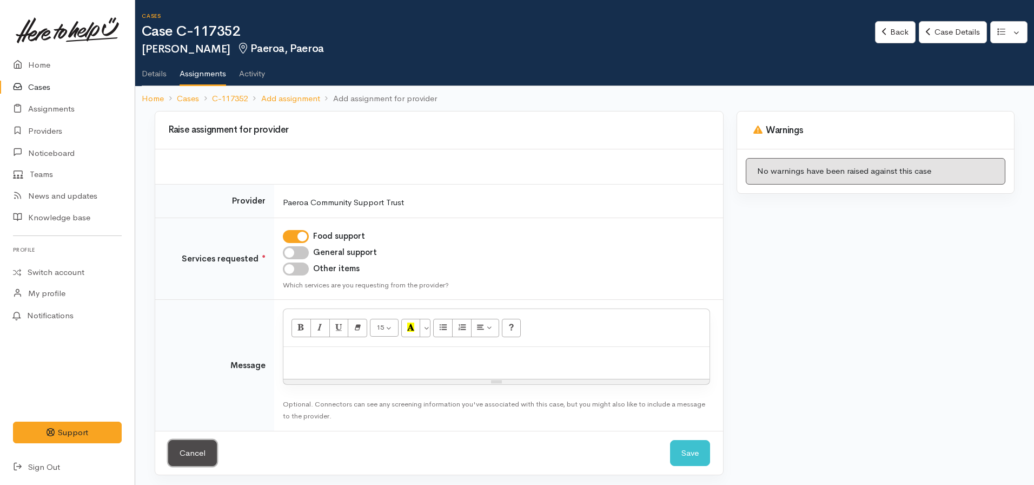
click at [176, 461] on link "Cancel" at bounding box center [192, 453] width 49 height 27
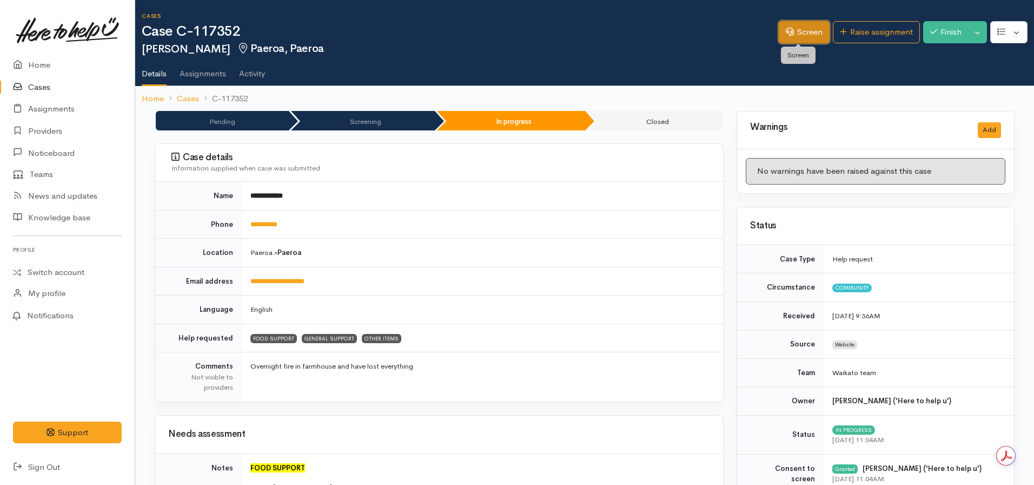
click at [797, 24] on link "Screen" at bounding box center [804, 32] width 51 height 22
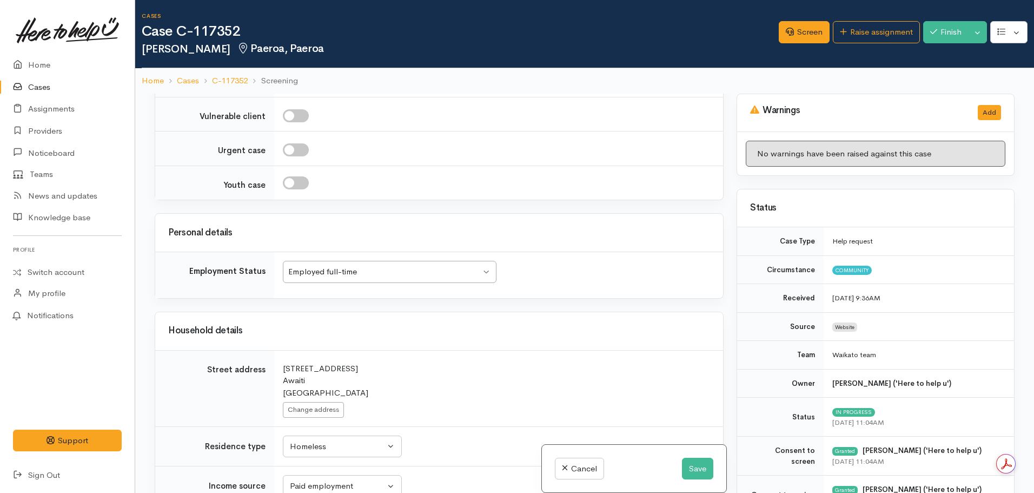
scroll to position [1307, 0]
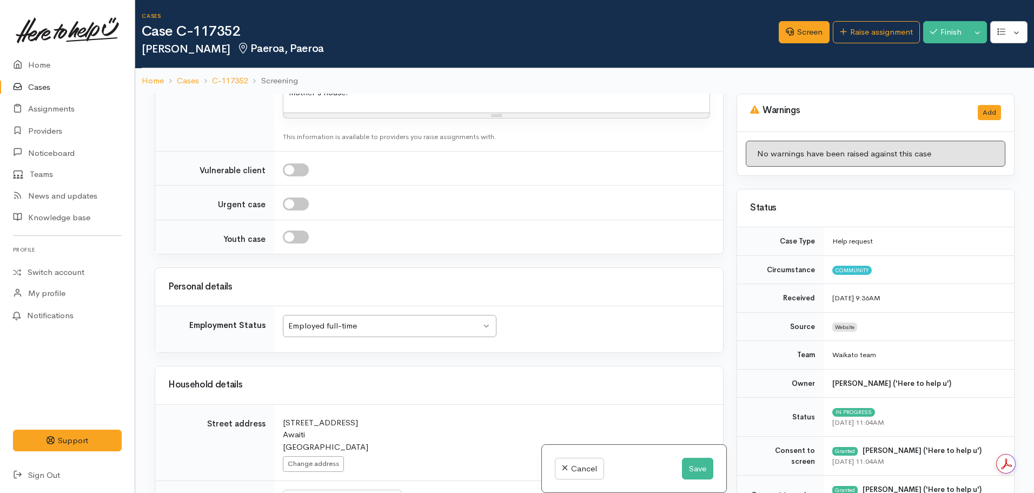
click at [293, 197] on input "checkbox" at bounding box center [296, 203] width 26 height 13
checkbox input "true"
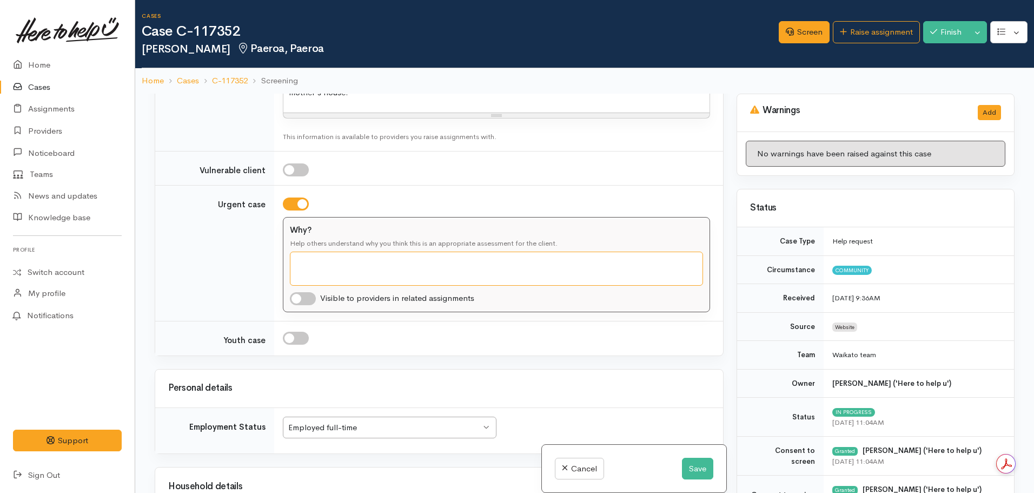
click at [321, 252] on textarea "Why?" at bounding box center [496, 269] width 413 height 34
type textarea "House fire this morning - lost everything."
click at [683, 470] on button "Save" at bounding box center [697, 469] width 31 height 22
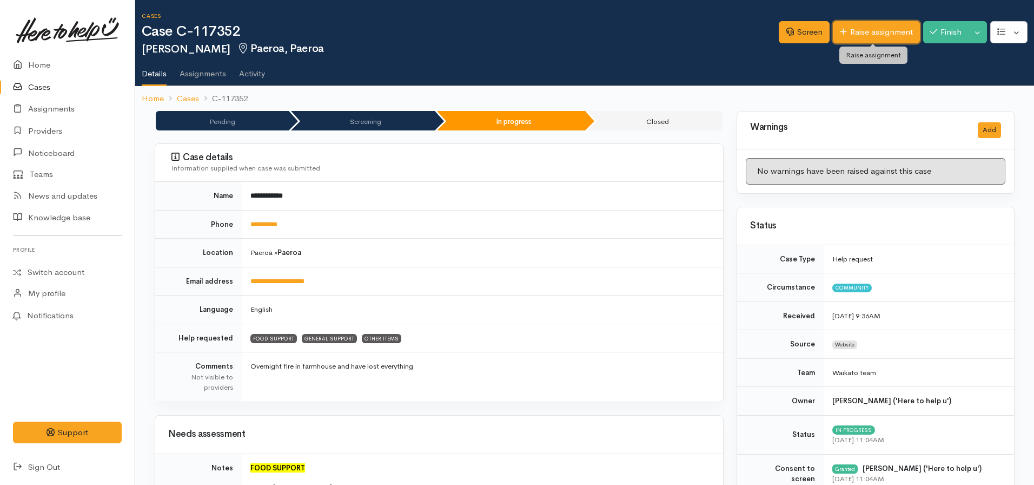
click at [882, 33] on link "Raise assignment" at bounding box center [876, 32] width 87 height 22
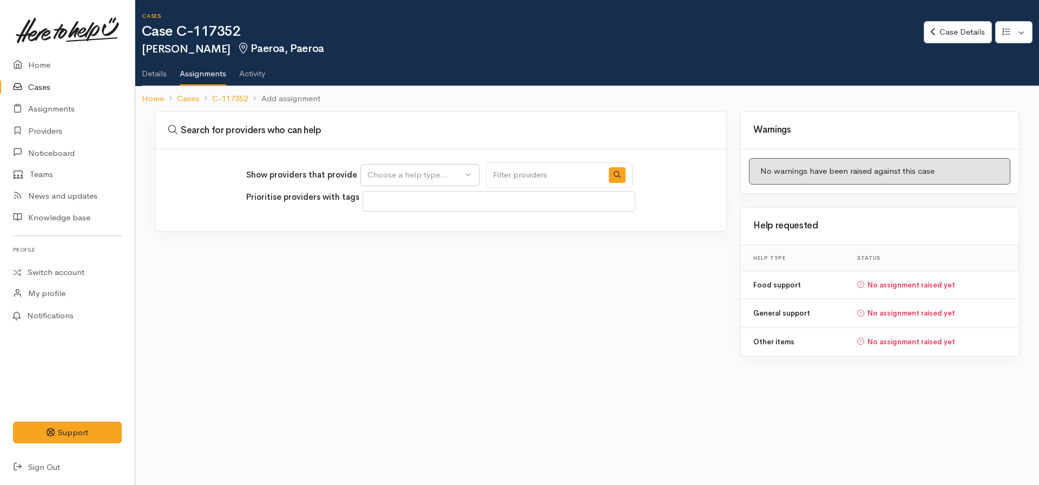
select select
click at [417, 168] on button "Choose a help type..." at bounding box center [419, 175] width 119 height 22
click at [412, 229] on span "Food support" at bounding box center [399, 227] width 50 height 12
select select "3"
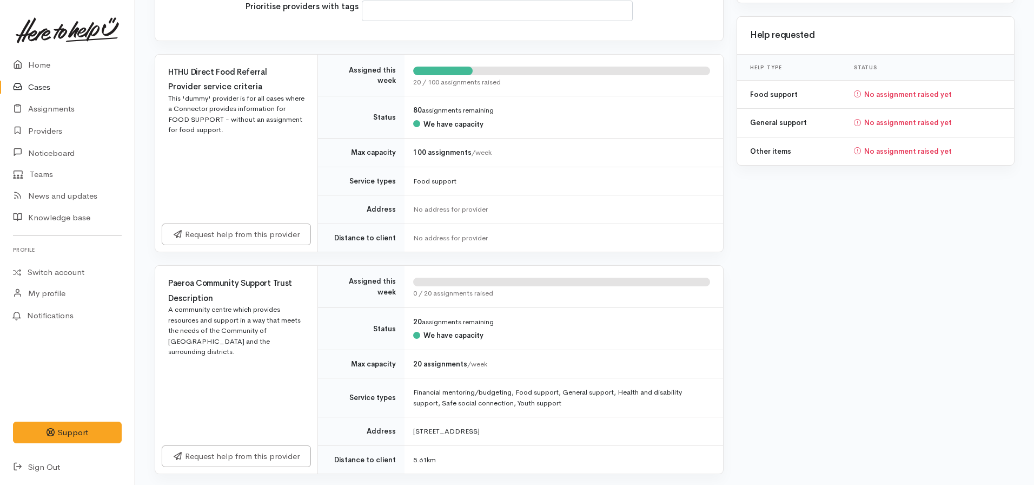
scroll to position [212, 0]
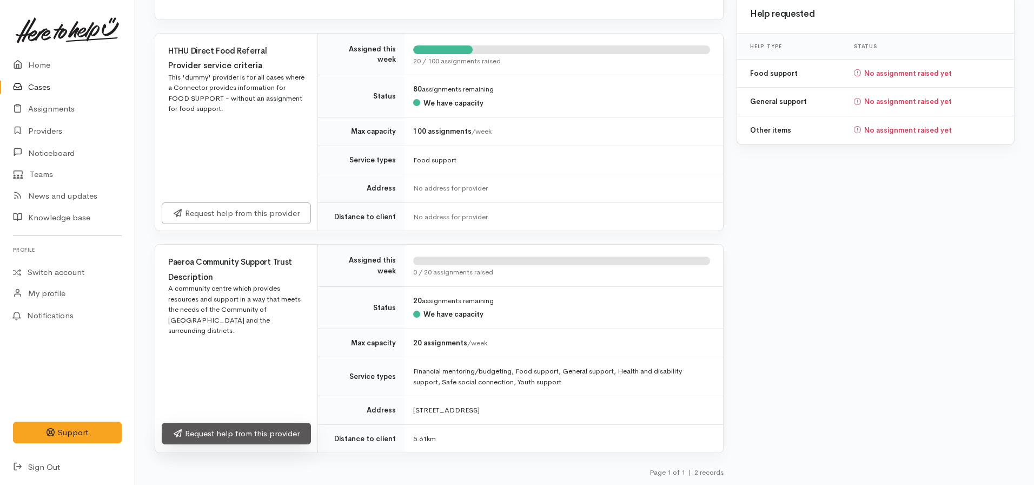
click at [248, 431] on link "Request help from this provider" at bounding box center [236, 433] width 149 height 22
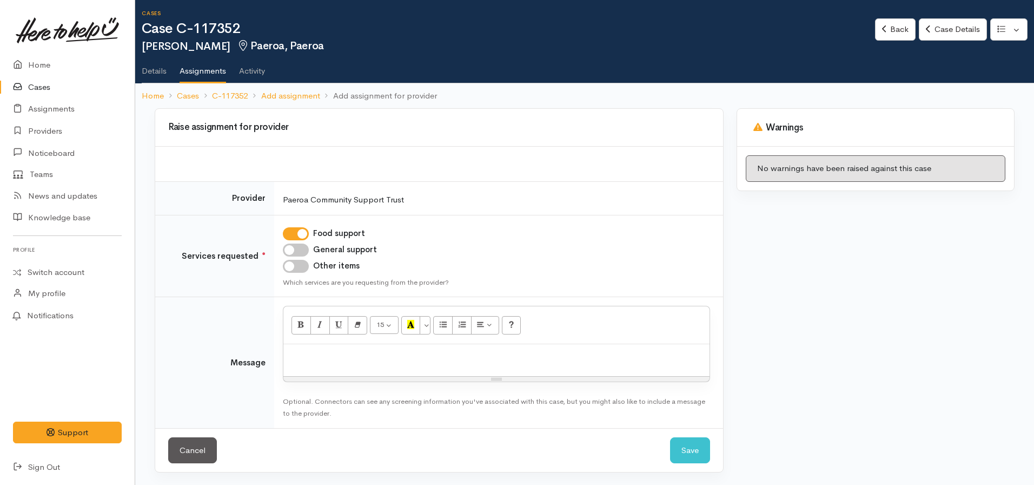
scroll to position [3, 0]
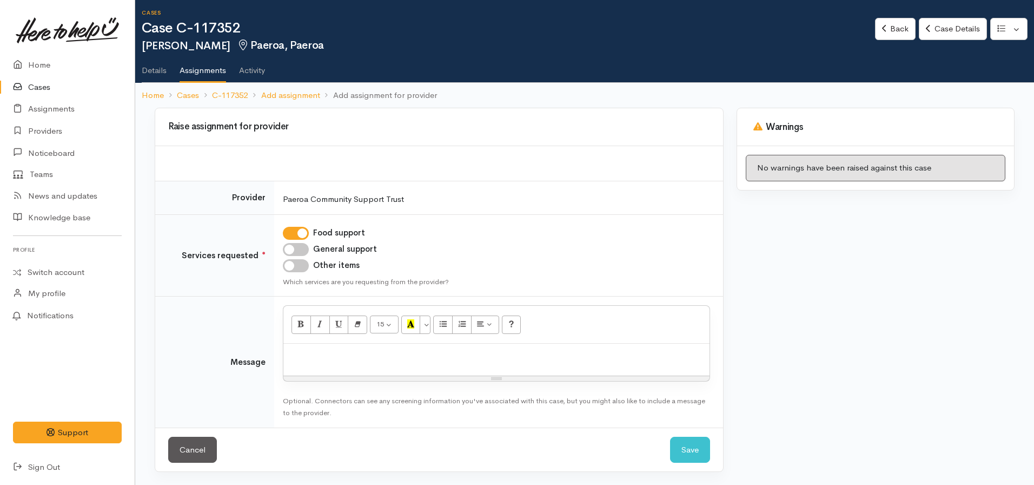
click at [295, 263] on input "Other items" at bounding box center [296, 265] width 26 height 13
checkbox input "true"
drag, startPoint x: 311, startPoint y: 364, endPoint x: 311, endPoint y: 356, distance: 7.6
click at [311, 364] on div at bounding box center [496, 360] width 426 height 32
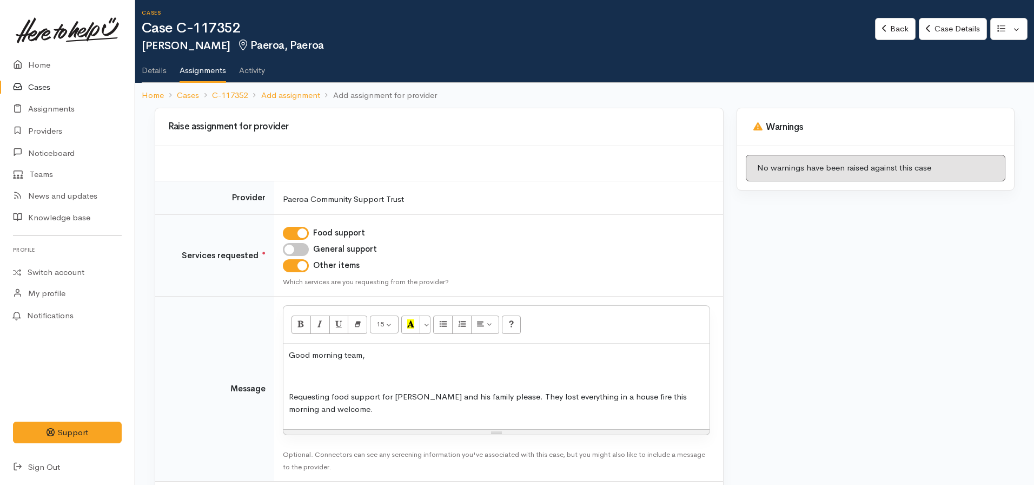
click at [297, 379] on p at bounding box center [496, 376] width 415 height 12
click at [340, 422] on div "Good morning team, Requesting food support for Tony and his family please. They…" at bounding box center [496, 386] width 426 height 85
drag, startPoint x: 322, startPoint y: 408, endPoint x: 249, endPoint y: 408, distance: 72.5
click at [249, 408] on tr "Message <p>Good morning team,&nbsp;</p><p><br></p><p>Requesting food support fo…" at bounding box center [439, 388] width 568 height 185
drag, startPoint x: 438, startPoint y: 406, endPoint x: 341, endPoint y: 412, distance: 97.6
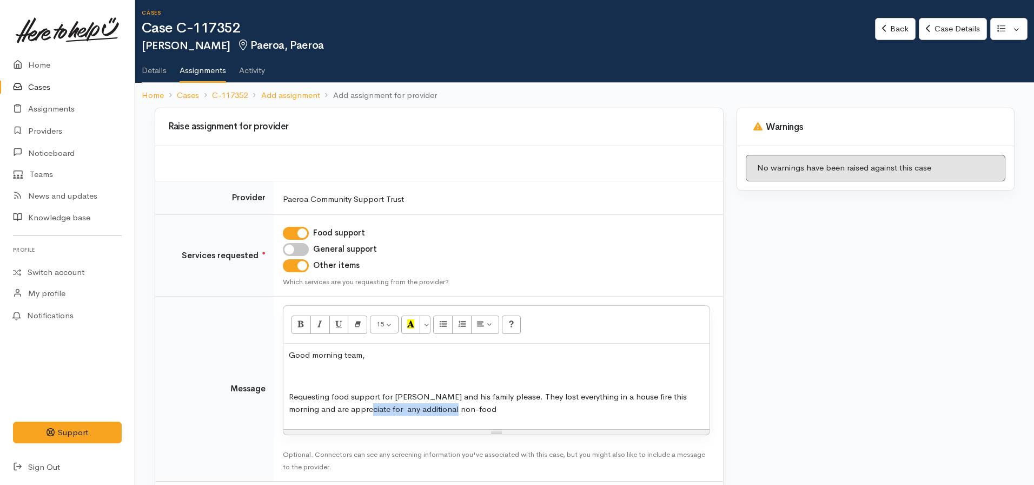
click at [341, 412] on p "Requesting food support for Tony and his family please. They lost everything in…" at bounding box center [496, 403] width 415 height 24
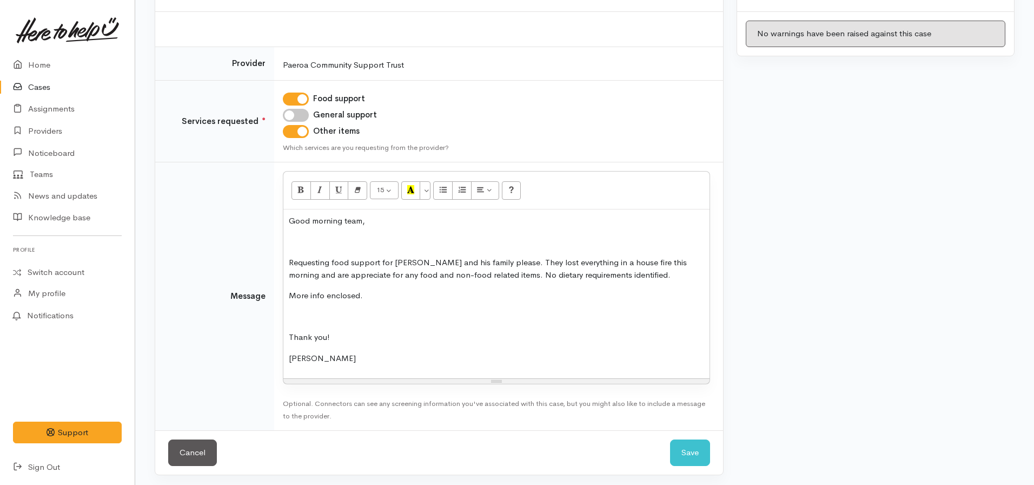
scroll to position [141, 0]
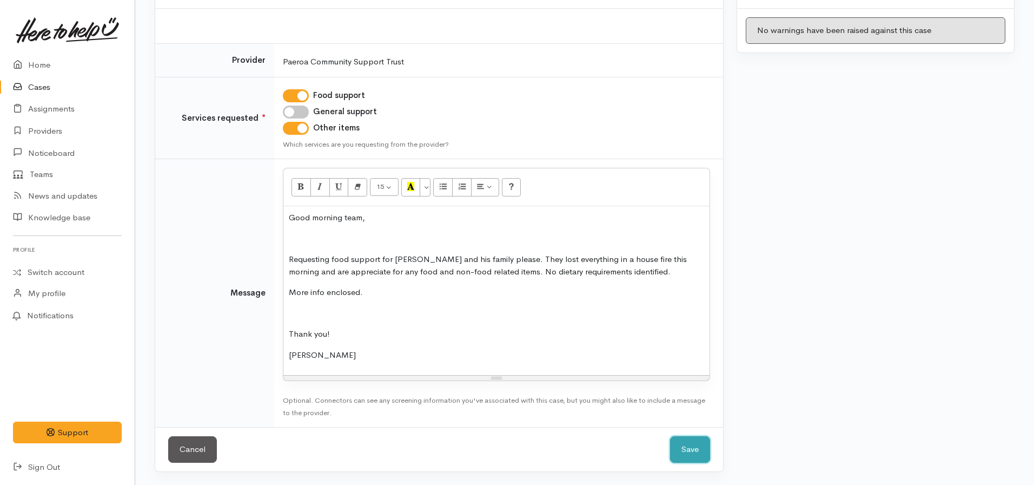
click at [691, 447] on button "Save" at bounding box center [690, 449] width 40 height 27
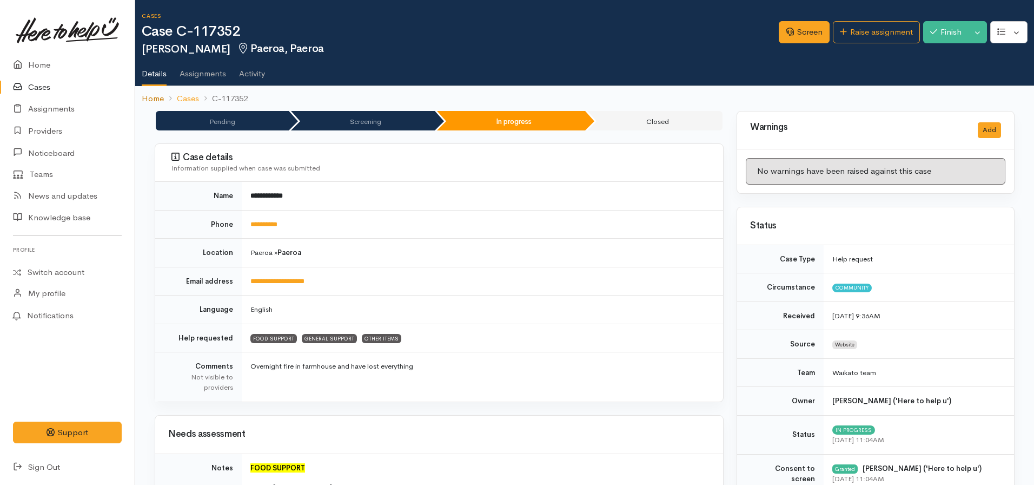
click at [156, 103] on link "Home" at bounding box center [153, 99] width 22 height 12
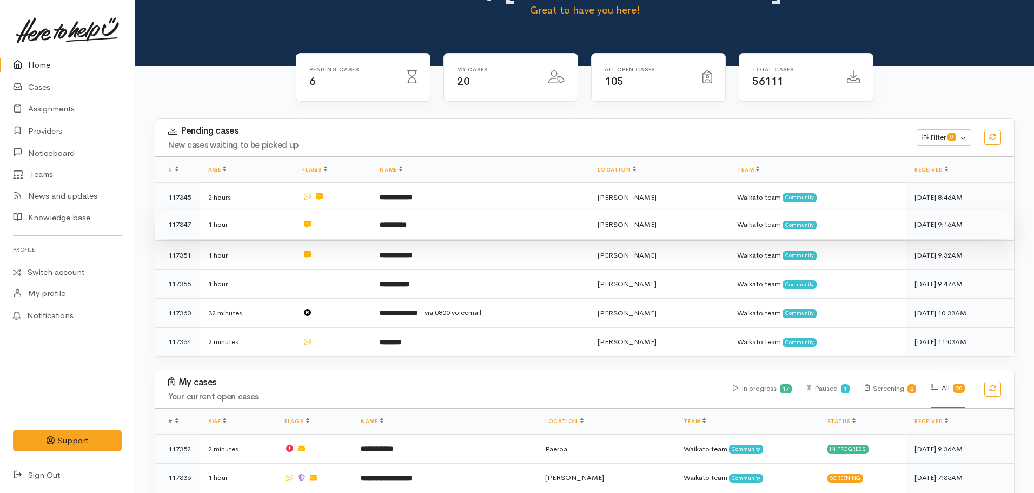
scroll to position [270, 0]
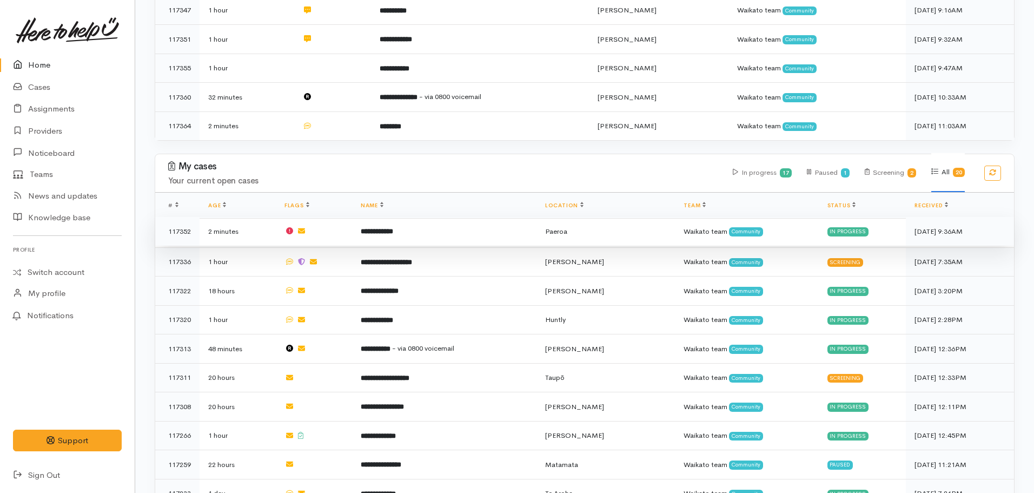
click at [393, 228] on b "**********" at bounding box center [377, 231] width 32 height 7
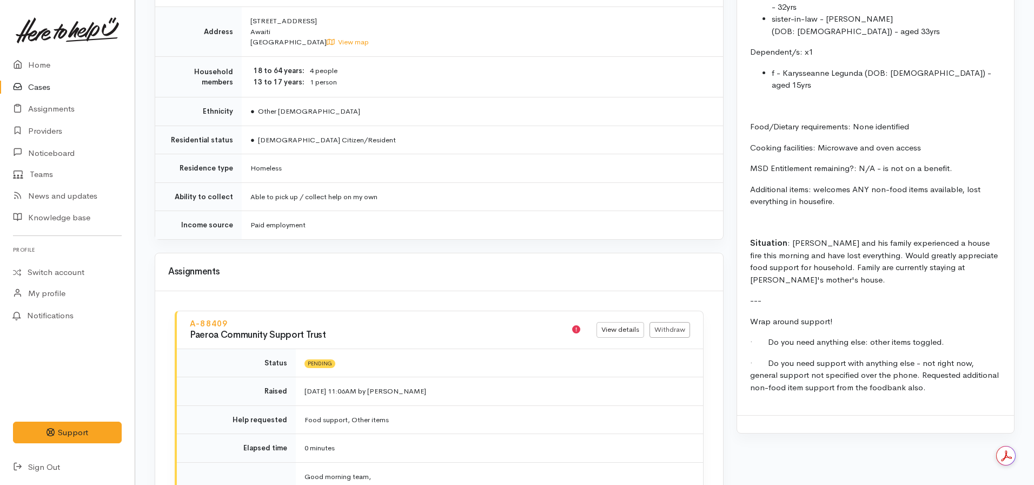
scroll to position [1190, 0]
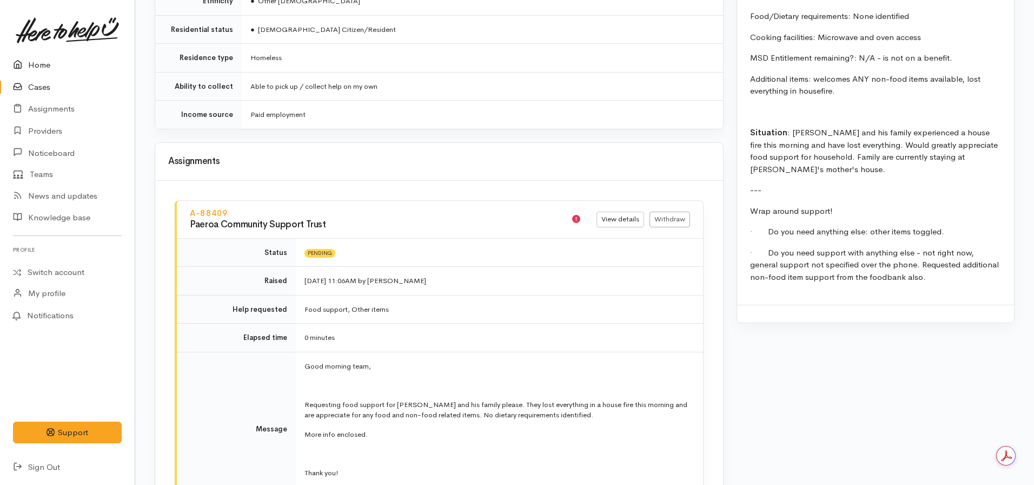
click at [50, 68] on link "Home" at bounding box center [67, 65] width 135 height 22
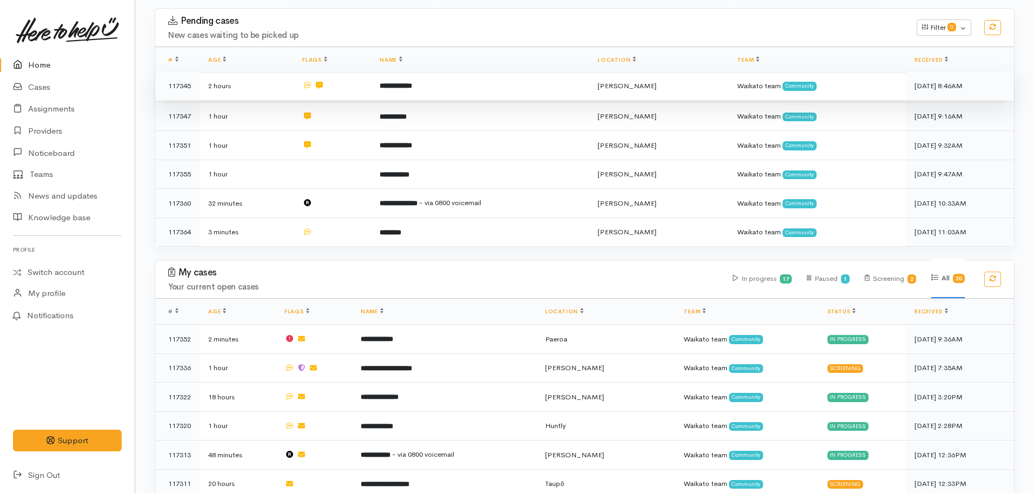
scroll to position [270, 0]
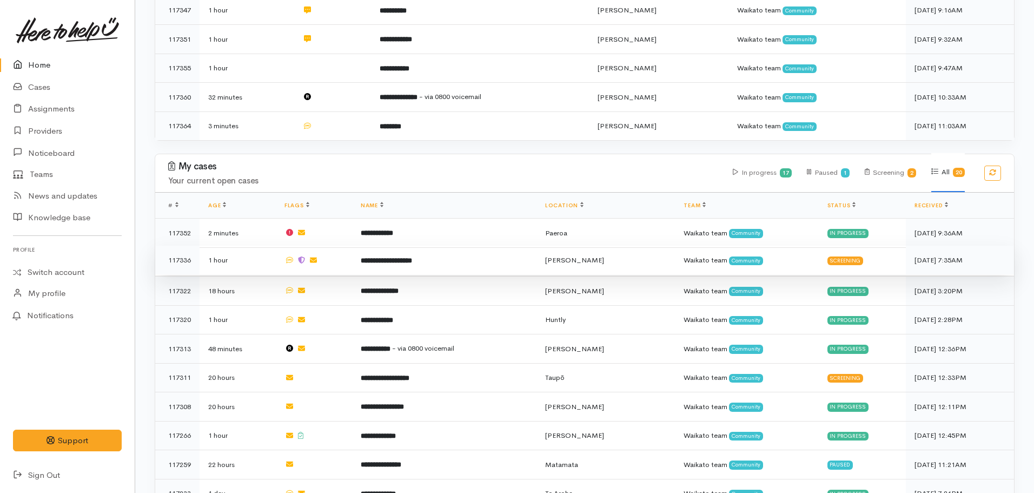
click at [374, 259] on b "**********" at bounding box center [386, 260] width 51 height 7
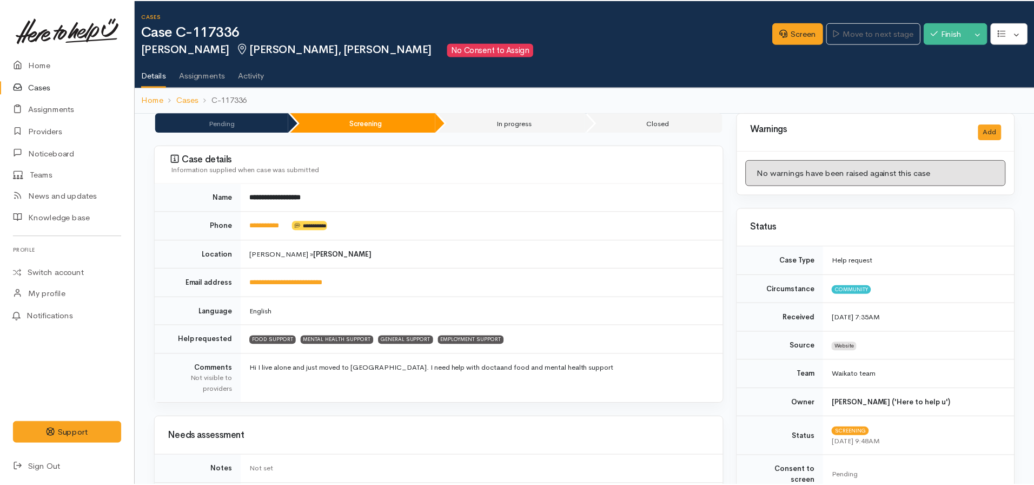
scroll to position [0, 4]
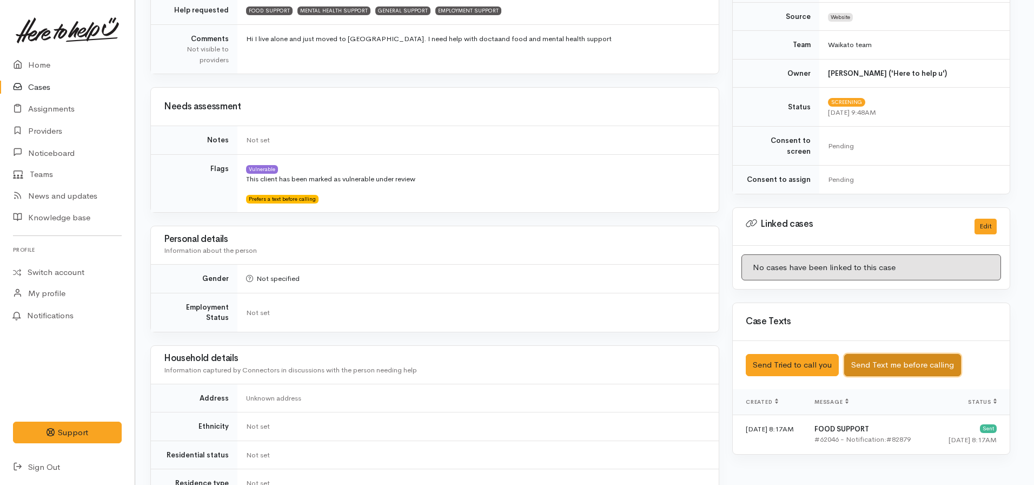
click at [903, 354] on button "Send Text me before calling" at bounding box center [902, 365] width 117 height 22
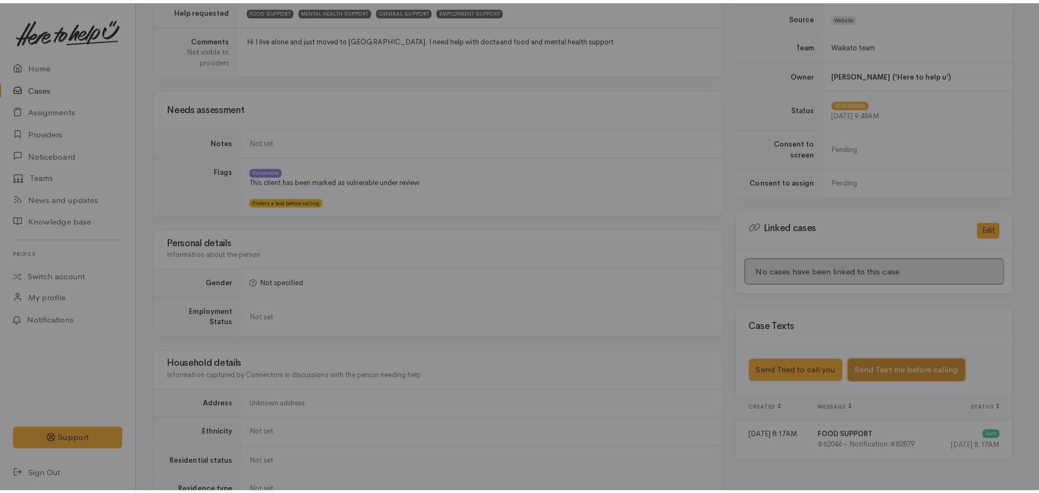
scroll to position [329, 2]
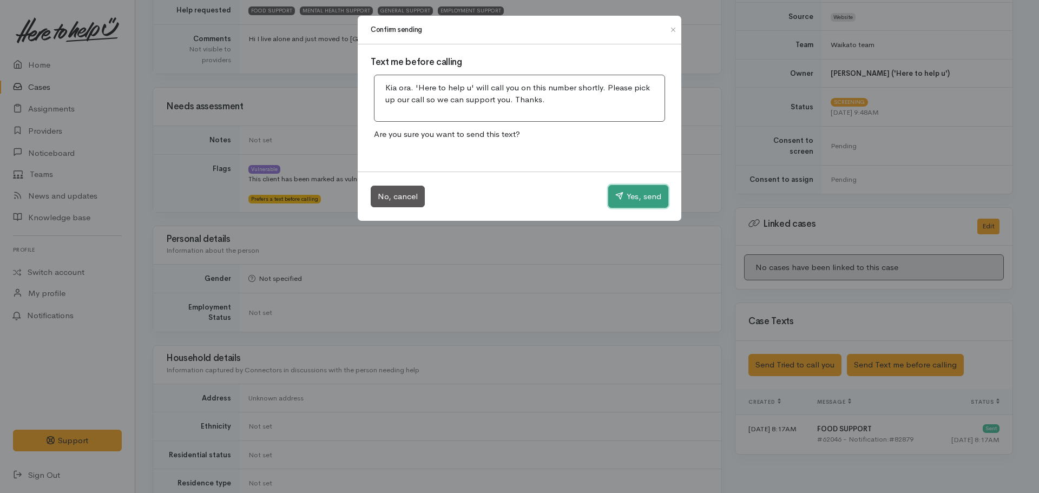
click at [638, 193] on button "Yes, send" at bounding box center [638, 196] width 60 height 23
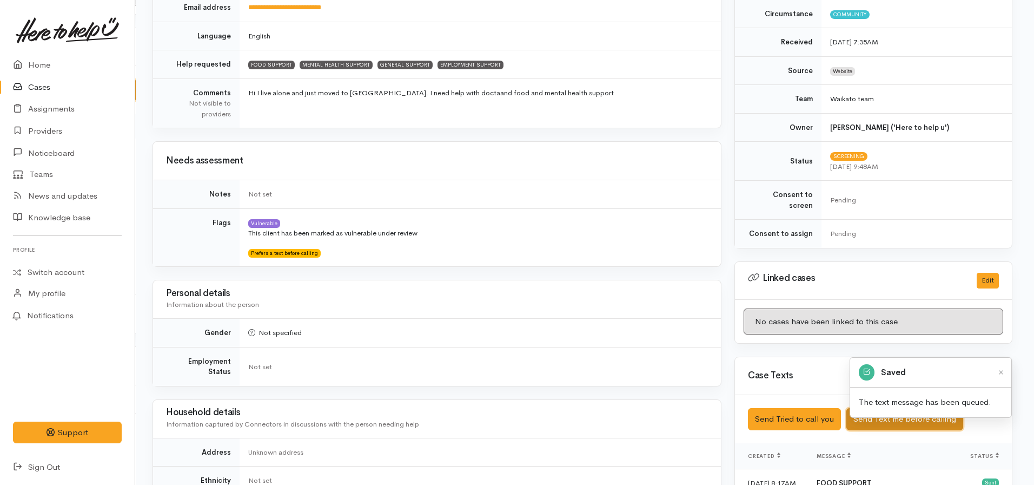
scroll to position [0, 2]
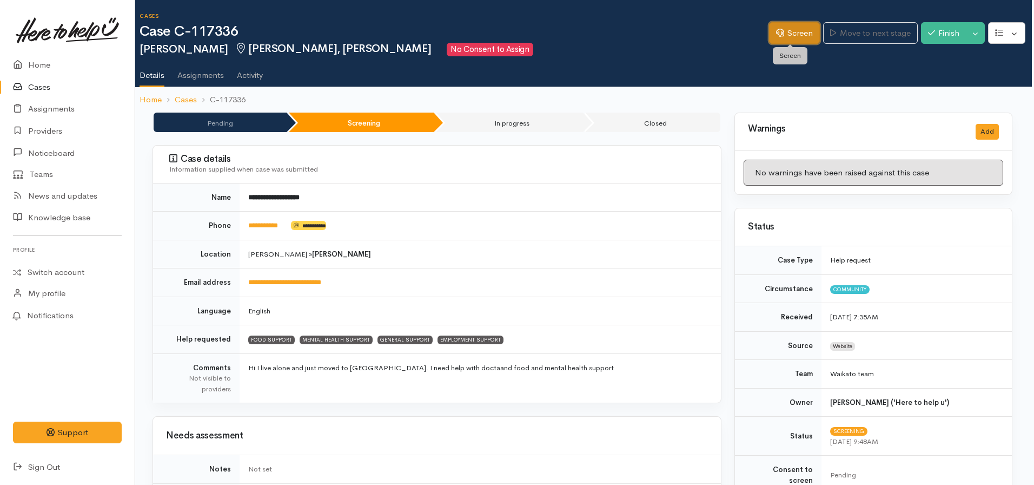
click at [806, 35] on link "Screen" at bounding box center [794, 33] width 51 height 22
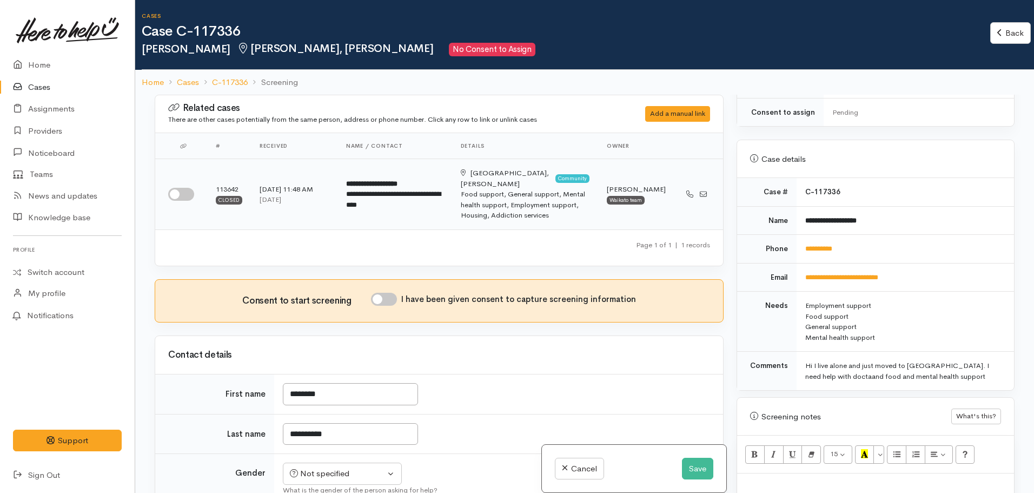
click at [202, 184] on td at bounding box center [181, 194] width 52 height 70
click at [189, 189] on input "checkbox" at bounding box center [181, 194] width 26 height 13
checkbox input "true"
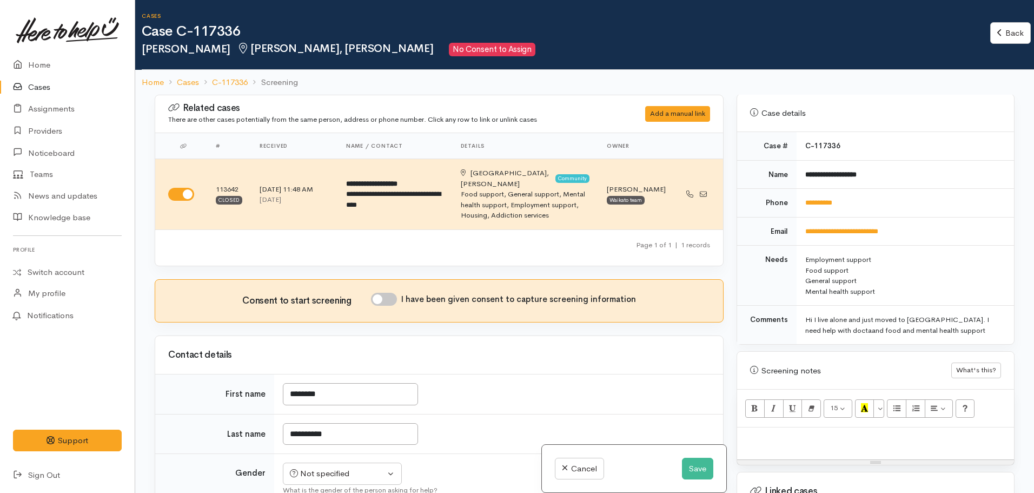
scroll to position [632, 0]
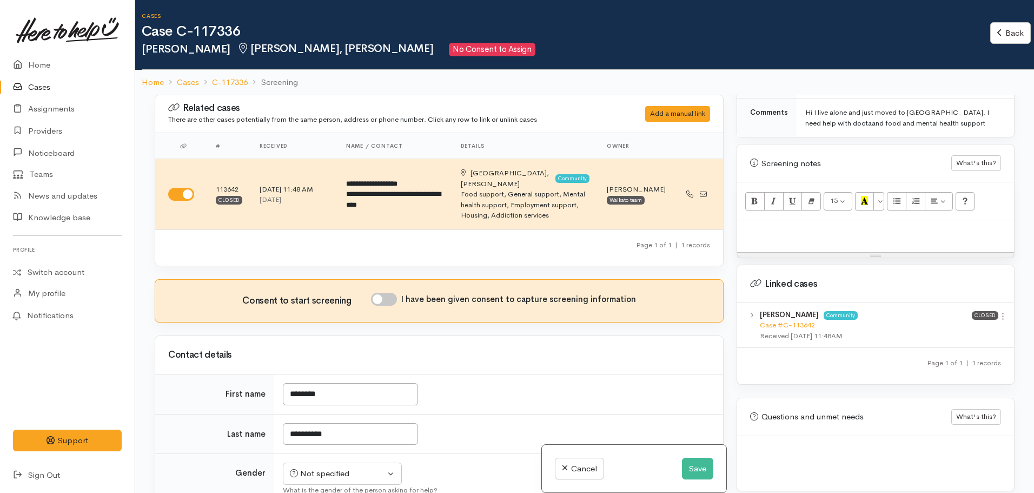
click at [788, 310] on b "[PERSON_NAME]" at bounding box center [789, 314] width 59 height 9
click at [789, 320] on link "Case #C-113642" at bounding box center [787, 324] width 55 height 9
click at [807, 226] on p at bounding box center [876, 232] width 266 height 12
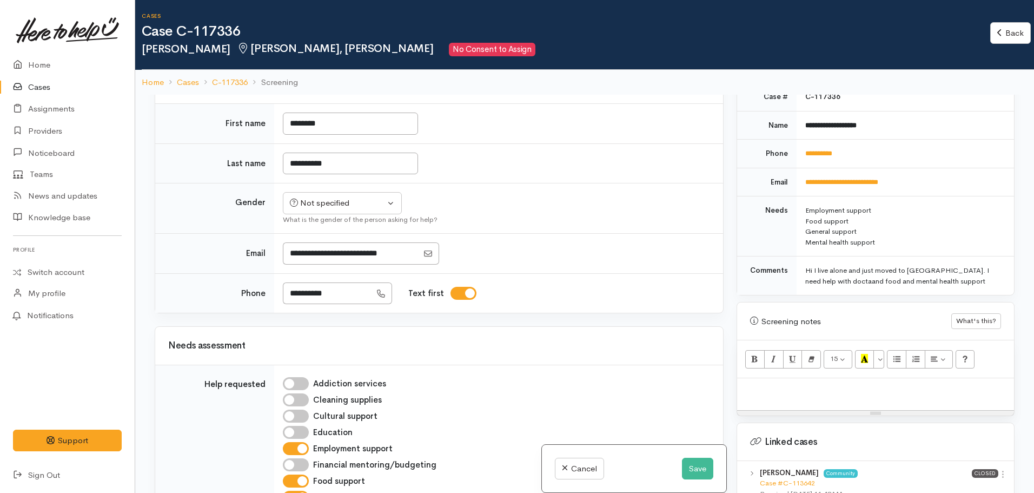
scroll to position [470, 0]
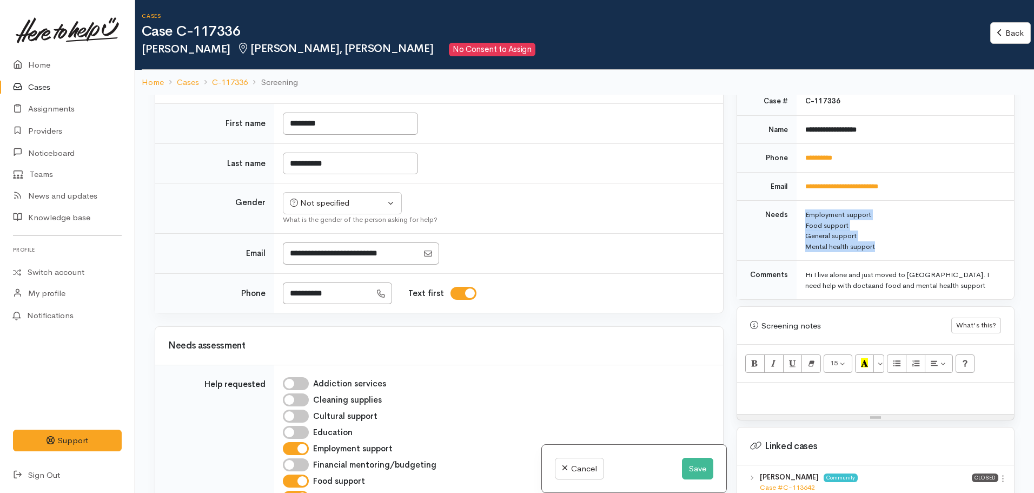
drag, startPoint x: 866, startPoint y: 227, endPoint x: 802, endPoint y: 196, distance: 71.1
click at [802, 201] on td "Employment support Food support General support Mental health support" at bounding box center [905, 231] width 217 height 60
click at [782, 388] on p at bounding box center [876, 394] width 266 height 12
click at [807, 394] on div at bounding box center [875, 398] width 277 height 32
paste div
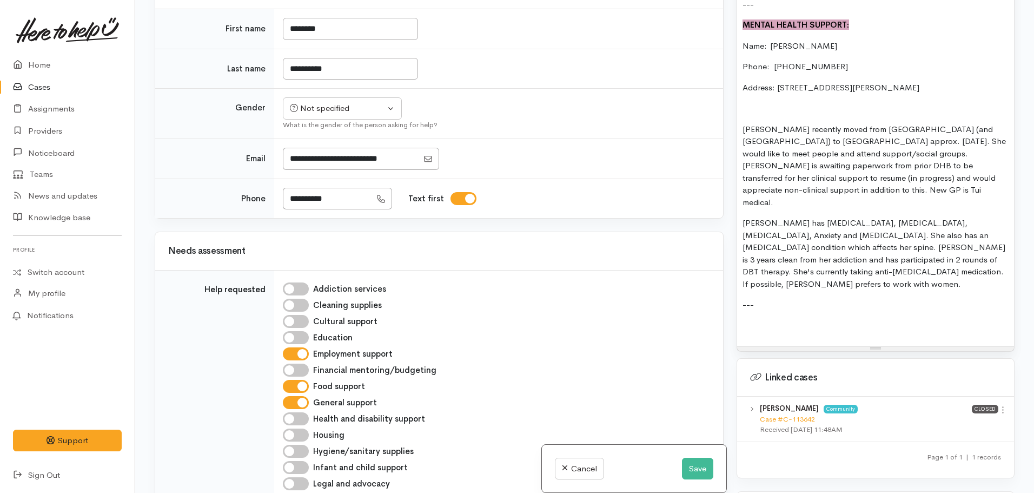
scroll to position [1727, 0]
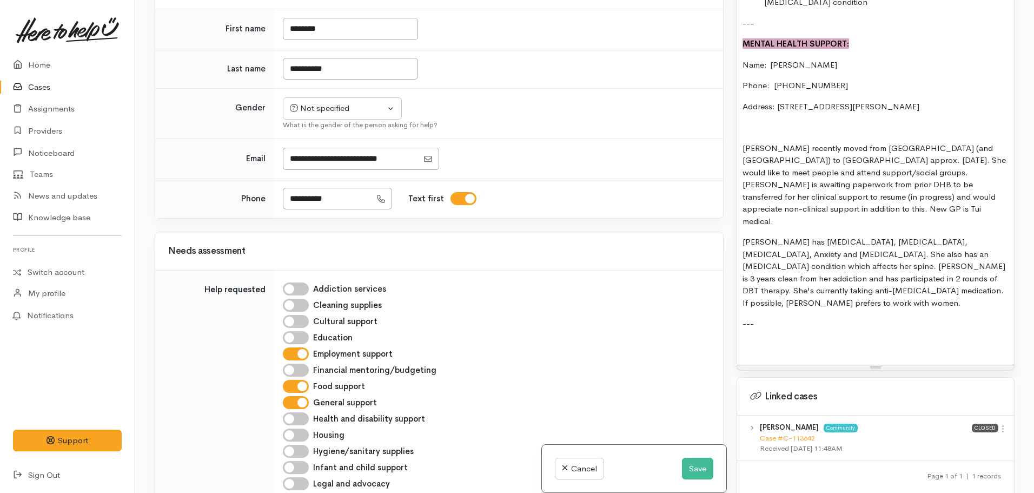
click at [752, 339] on p at bounding box center [876, 345] width 266 height 12
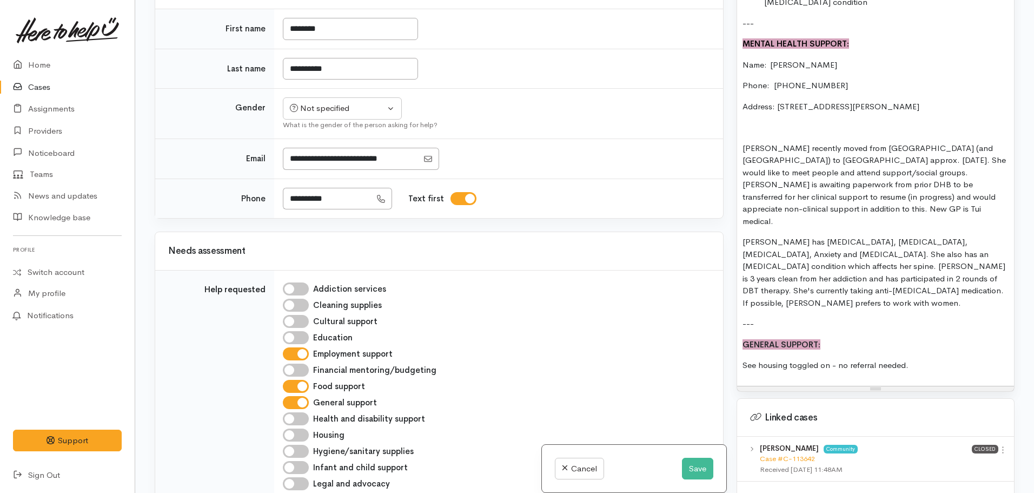
drag, startPoint x: 912, startPoint y: 323, endPoint x: 731, endPoint y: 339, distance: 181.9
click at [731, 339] on div "Warnings Add No warnings have been raised against this case Add Warning Title ●…" at bounding box center [875, 246] width 291 height 493
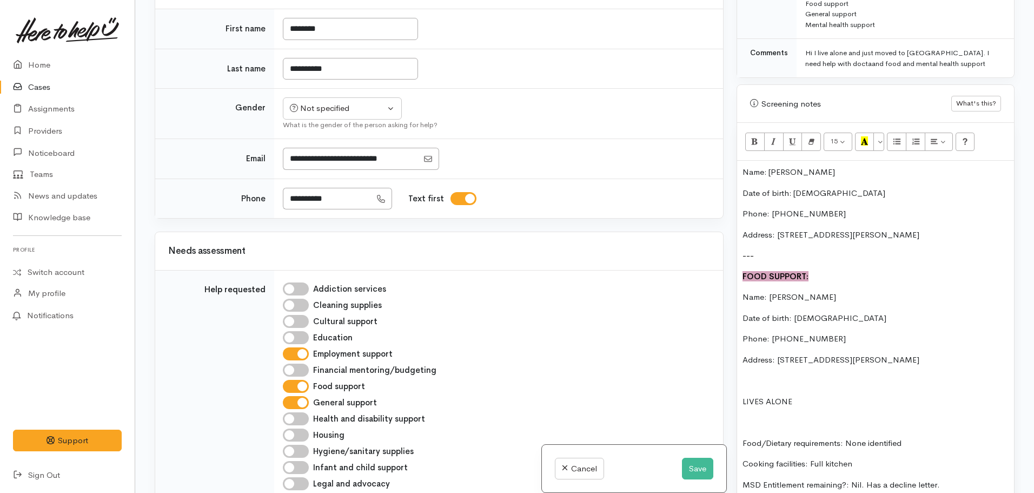
scroll to position [537, 0]
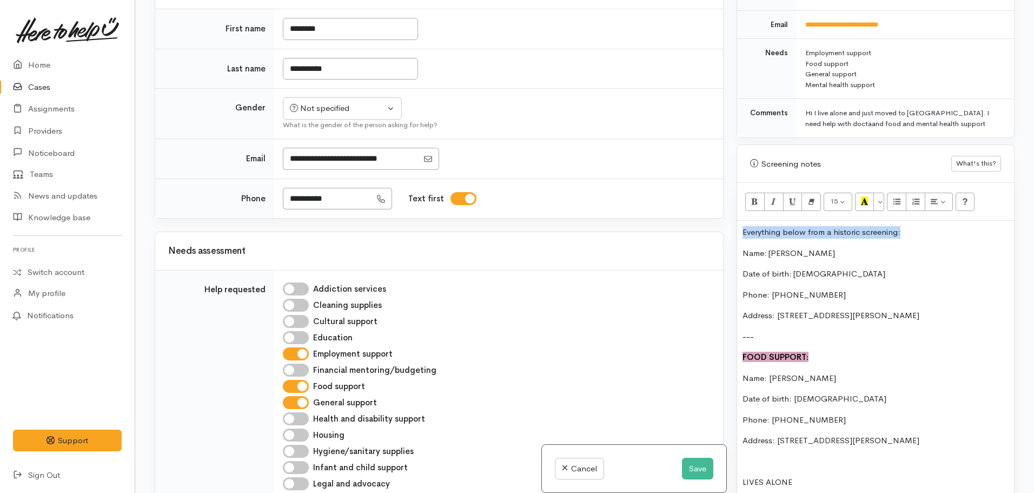
drag, startPoint x: 908, startPoint y: 217, endPoint x: 698, endPoint y: 212, distance: 209.4
click at [698, 212] on div "Related cases There are other cases potentially from the same person, address o…" at bounding box center [584, 246] width 873 height 493
click at [791, 196] on icon "Underline (CTRL+U)" at bounding box center [792, 200] width 7 height 9
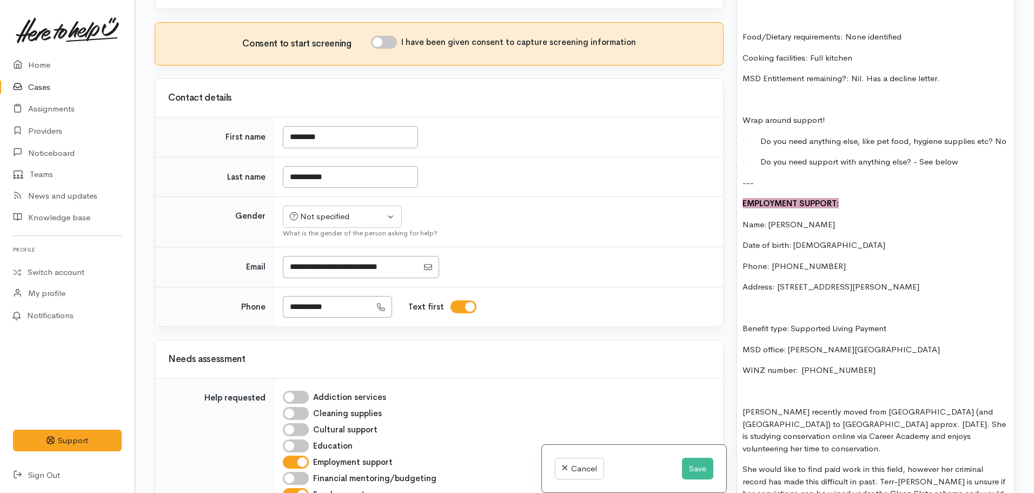
scroll to position [699, 0]
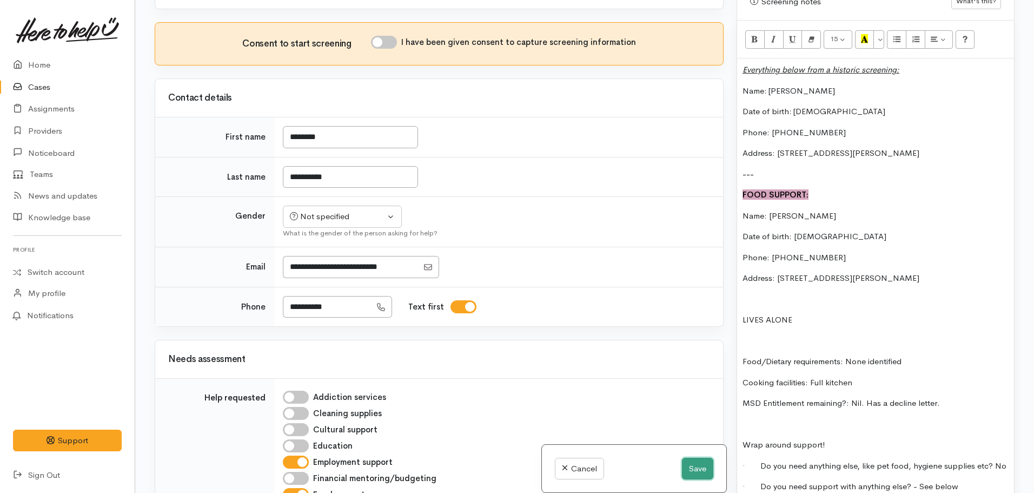
click at [698, 463] on button "Save" at bounding box center [697, 469] width 31 height 22
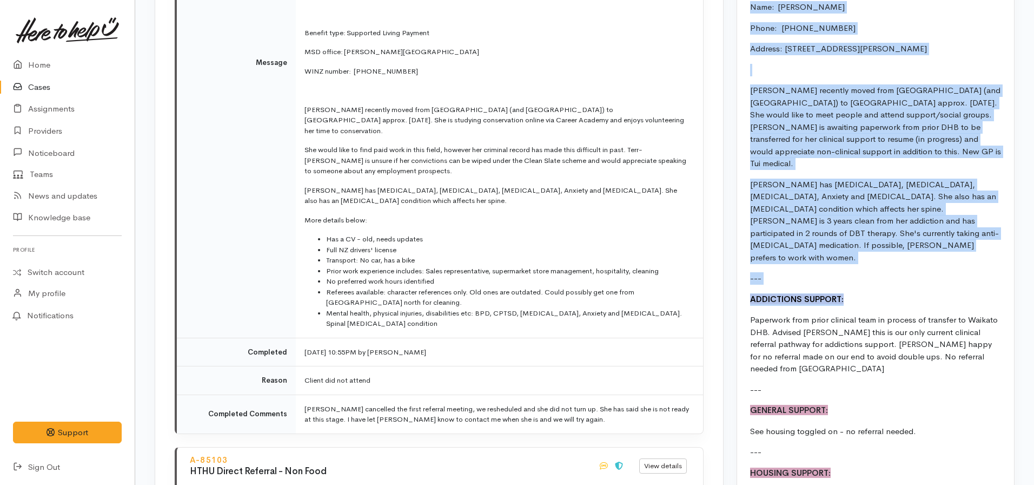
scroll to position [2002, 0]
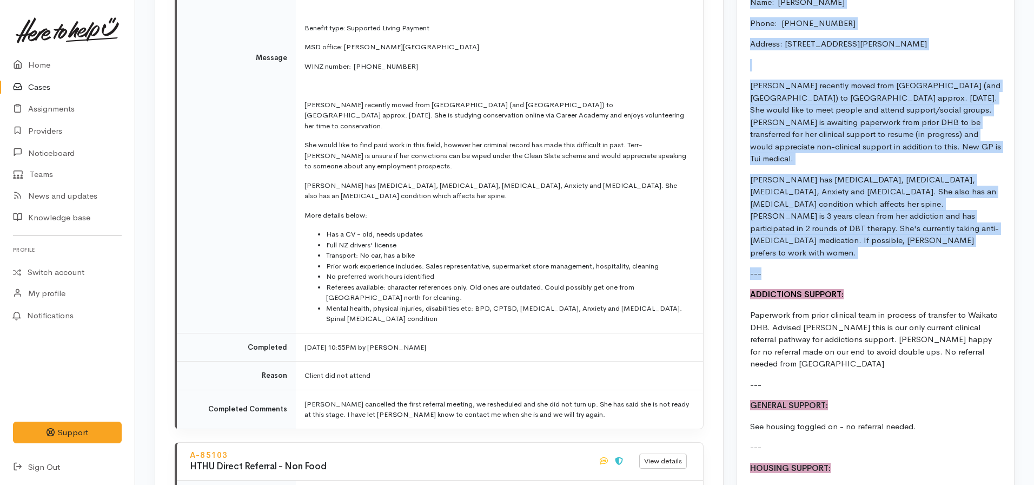
drag, startPoint x: 747, startPoint y: 88, endPoint x: 864, endPoint y: 235, distance: 188.6
copy div "Lore: Ipsu-dol Sitametcon Adip el seddo: 62.97.7967 Eiusm:  0359270170 Tempori:…"
drag, startPoint x: 919, startPoint y: 373, endPoint x: 749, endPoint y: 356, distance: 170.6
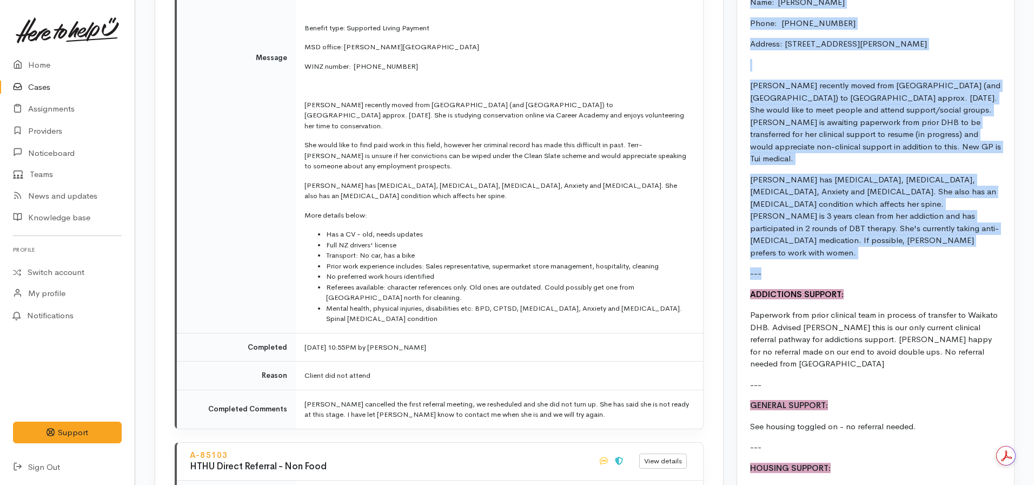
copy div "GENERAL SUPPORT: See housing toggled on - no referral needed."
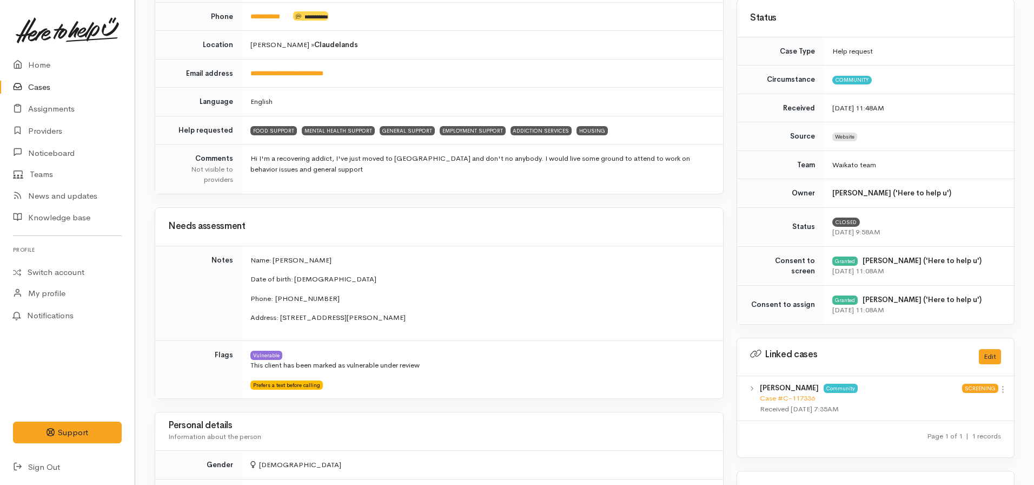
scroll to position [163, 0]
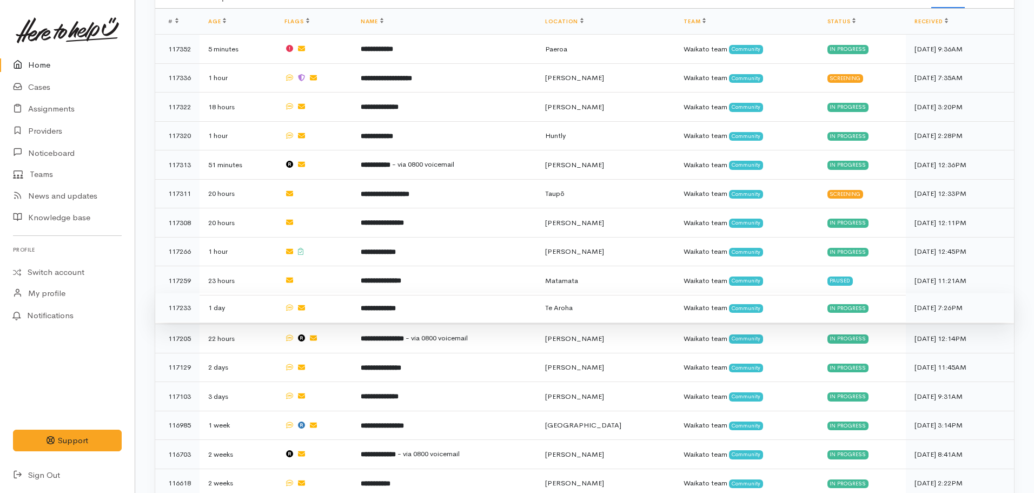
scroll to position [487, 0]
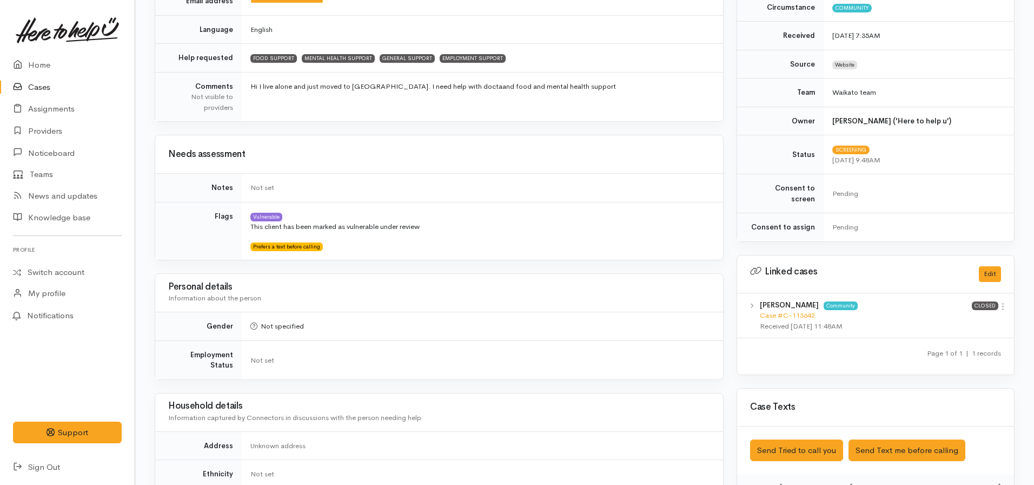
scroll to position [108, 0]
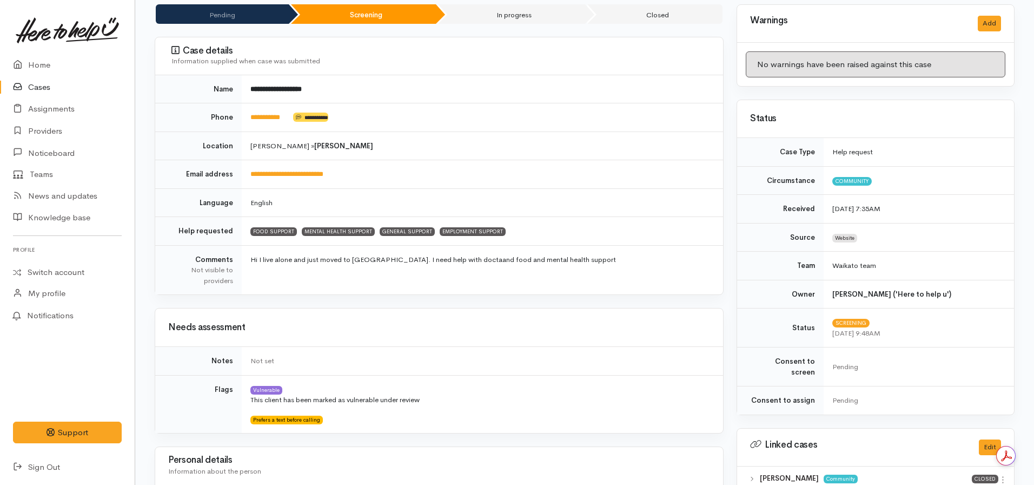
click at [269, 122] on td "**********" at bounding box center [482, 117] width 481 height 29
click at [280, 119] on link "**********" at bounding box center [265, 117] width 30 height 7
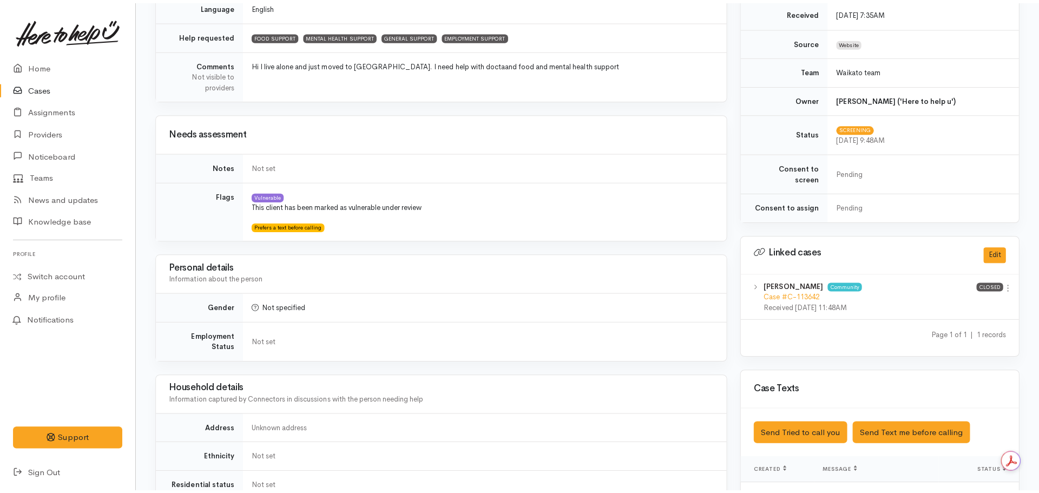
scroll to position [487, 0]
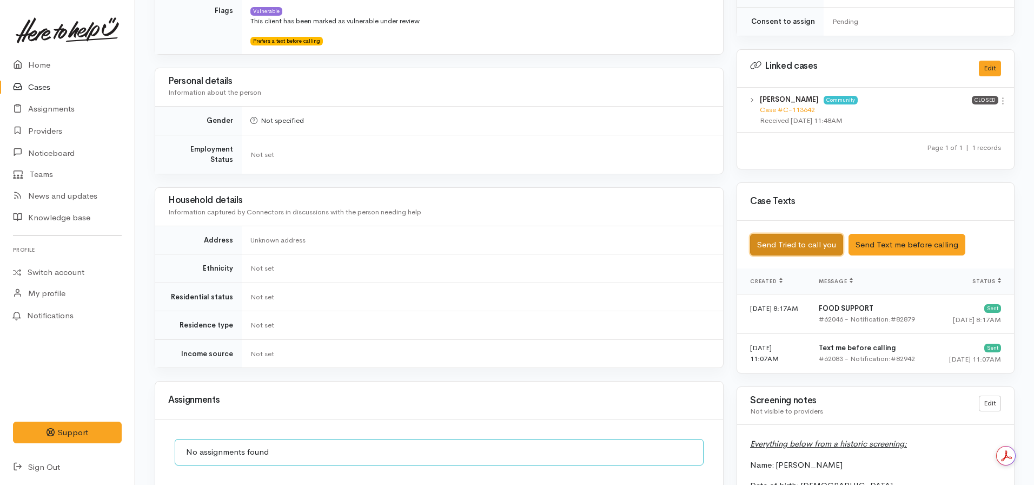
click at [811, 235] on button "Send Tried to call you" at bounding box center [796, 245] width 93 height 22
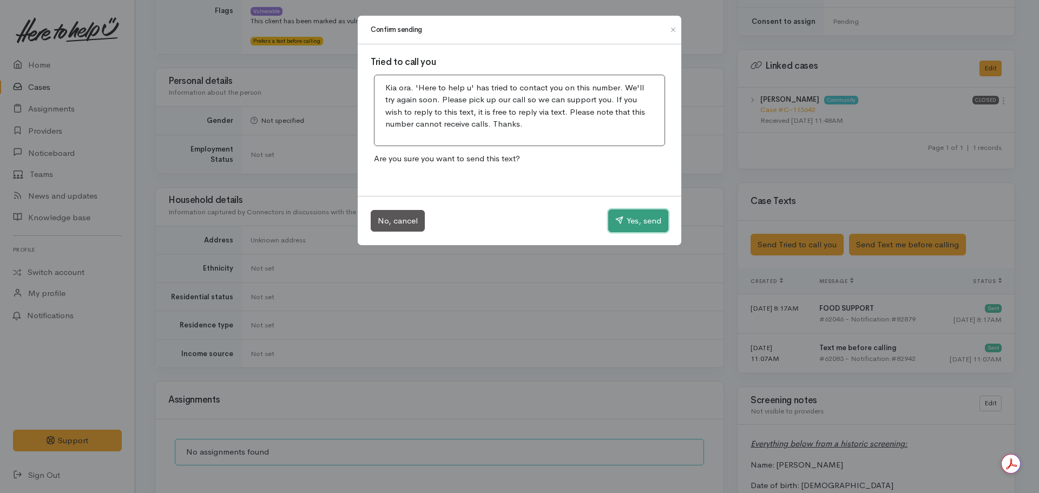
click at [628, 220] on button "Yes, send" at bounding box center [638, 220] width 60 height 23
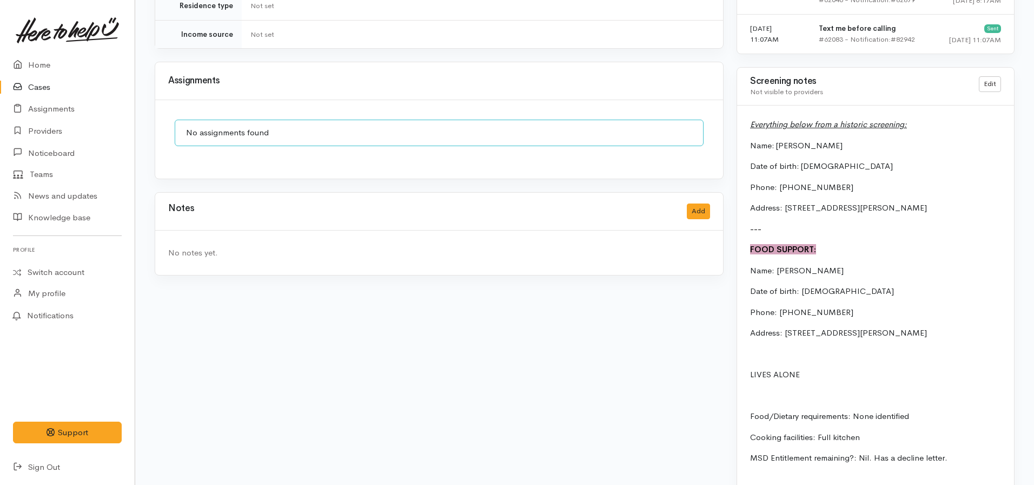
scroll to position [920, 0]
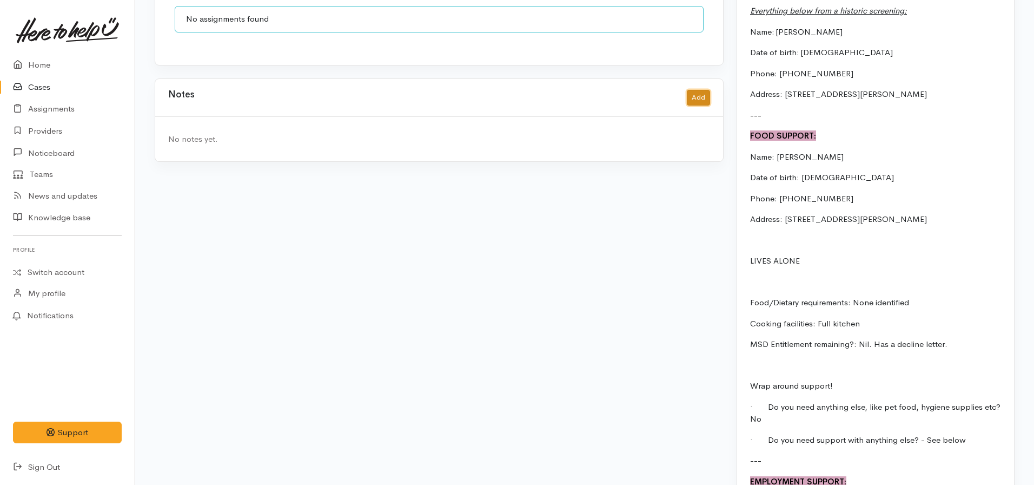
click at [707, 90] on button "Add" at bounding box center [698, 98] width 23 height 16
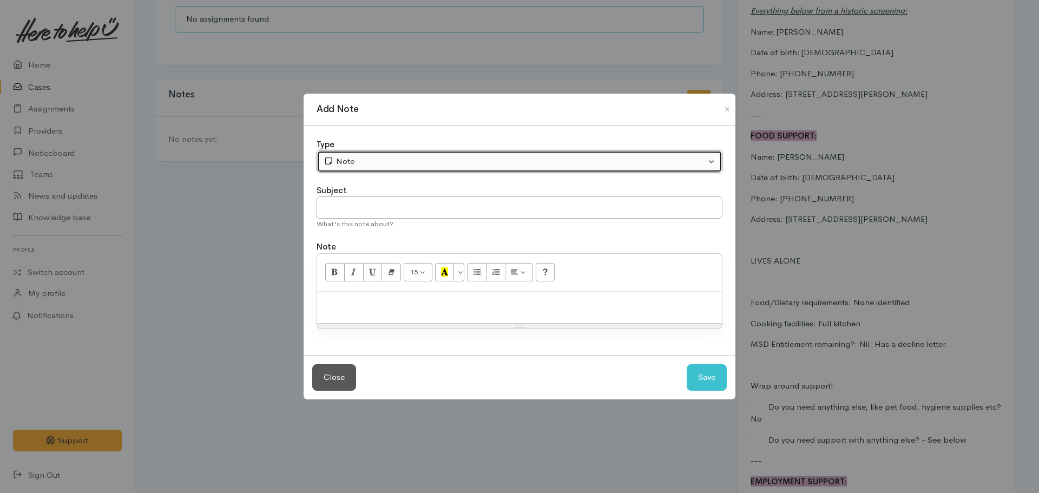
click at [393, 166] on div "Note" at bounding box center [514, 161] width 382 height 12
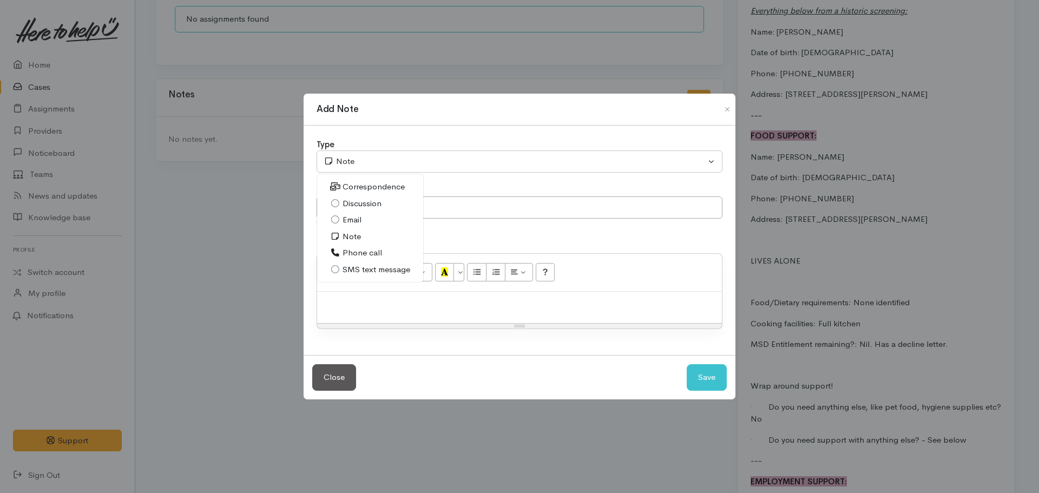
click at [362, 256] on span "Phone call" at bounding box center [361, 253] width 39 height 12
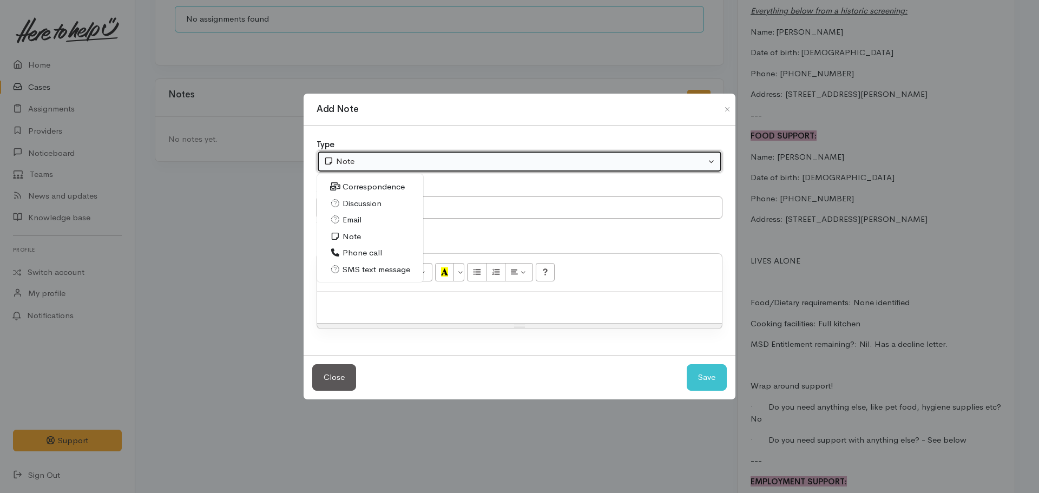
select select "3"
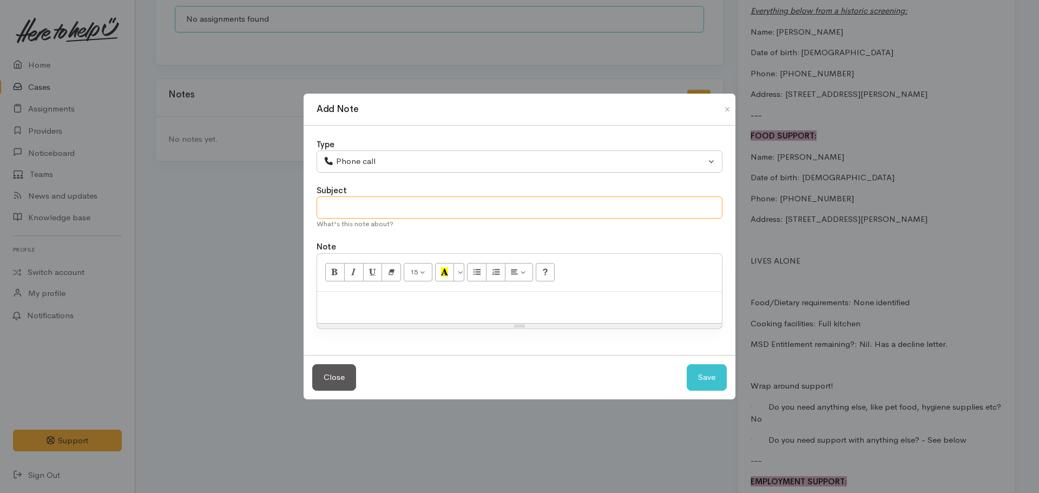
click at [361, 209] on input "text" at bounding box center [519, 207] width 406 height 22
type input "Attempt to contact #1"
click at [710, 378] on button "Save" at bounding box center [706, 377] width 40 height 27
select select "1"
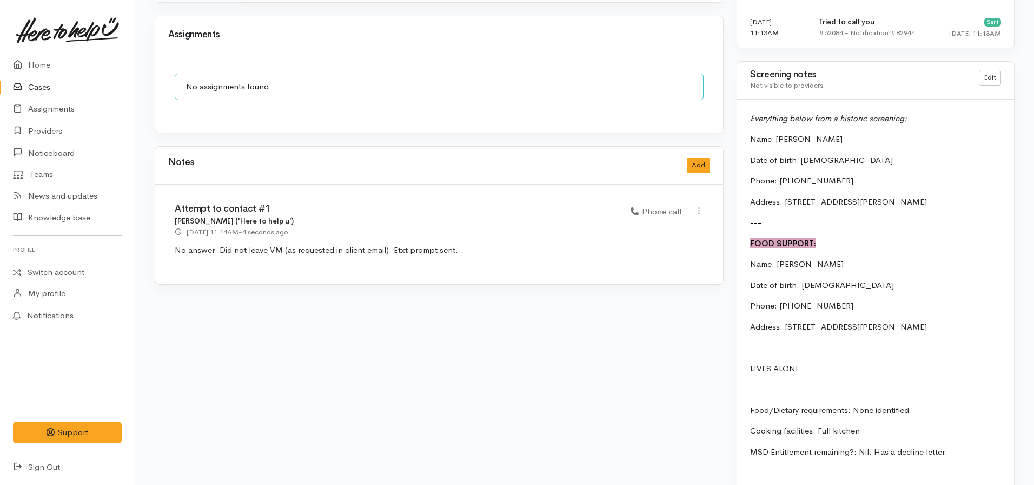
scroll to position [875, 0]
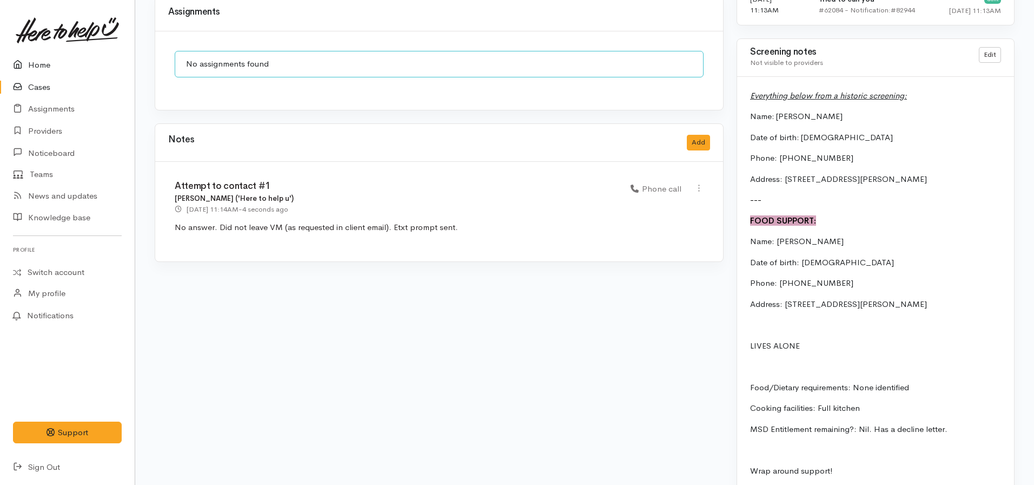
click at [72, 61] on link "Home" at bounding box center [67, 65] width 135 height 22
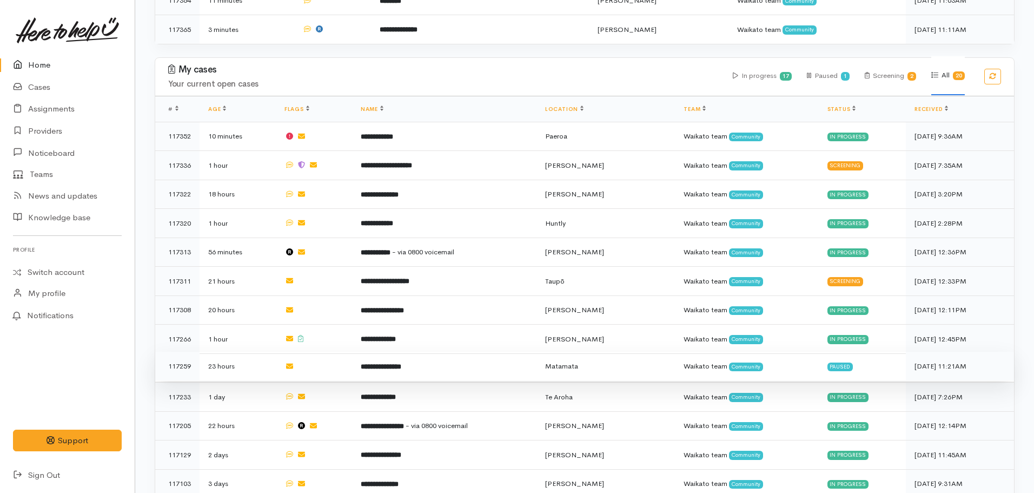
scroll to position [433, 0]
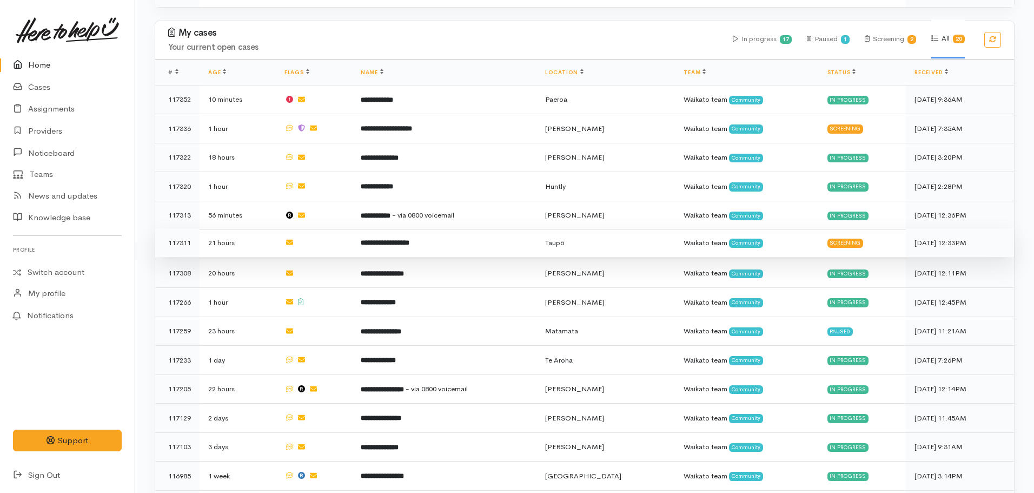
click at [387, 239] on b "**********" at bounding box center [385, 242] width 49 height 7
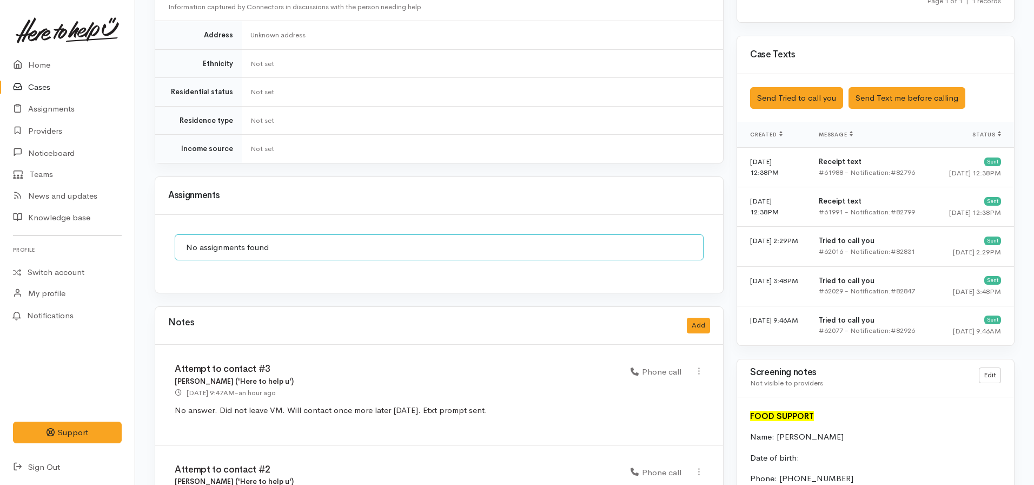
scroll to position [811, 0]
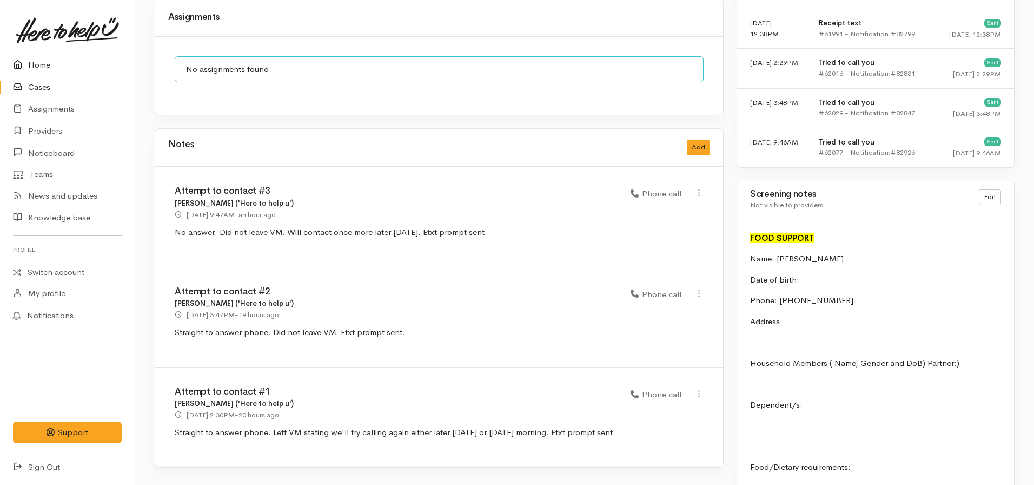
click at [29, 64] on link "Home" at bounding box center [67, 65] width 135 height 22
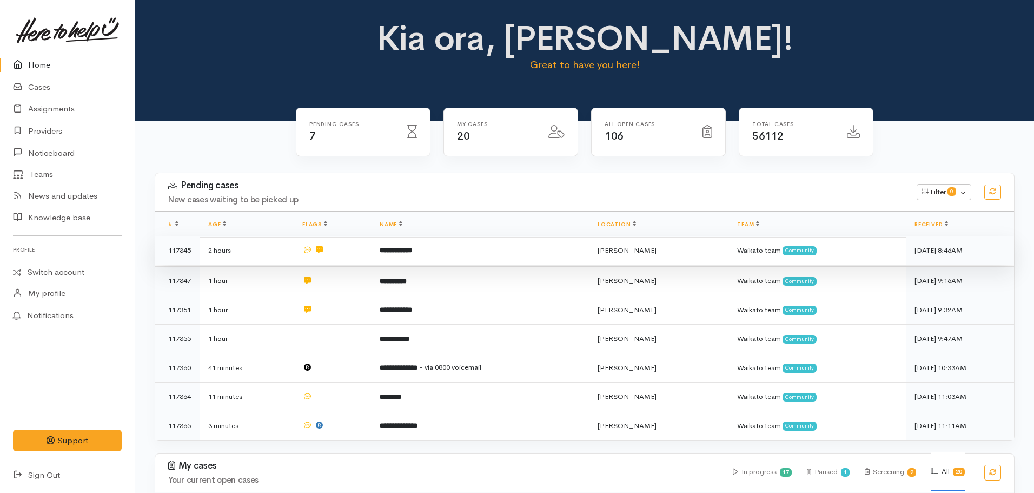
click at [380, 250] on td "**********" at bounding box center [480, 250] width 218 height 29
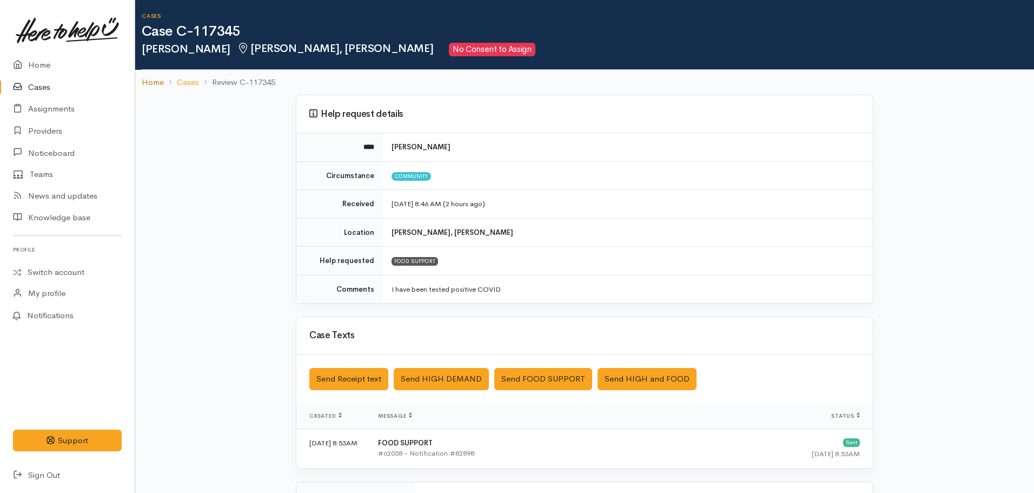
click at [155, 76] on link "Home" at bounding box center [153, 82] width 22 height 12
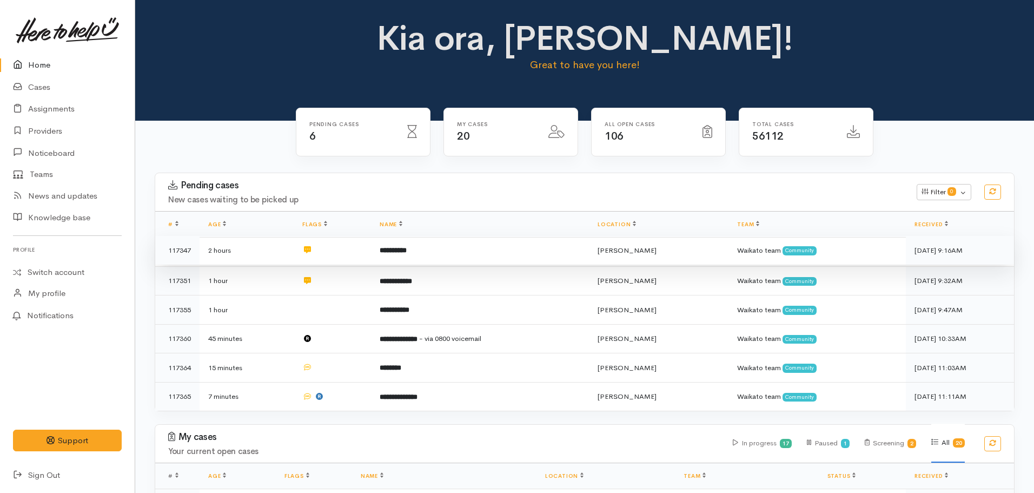
click at [407, 251] on b "**********" at bounding box center [393, 250] width 27 height 7
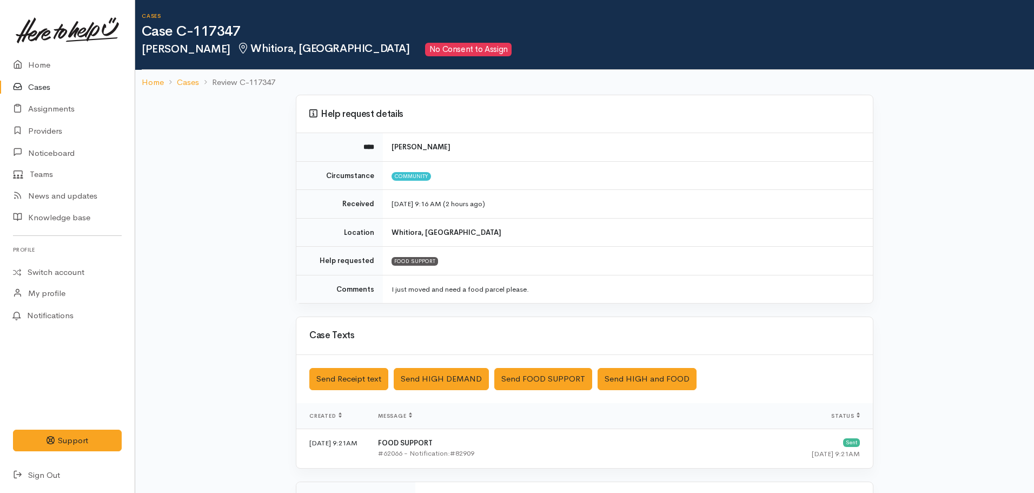
scroll to position [187, 0]
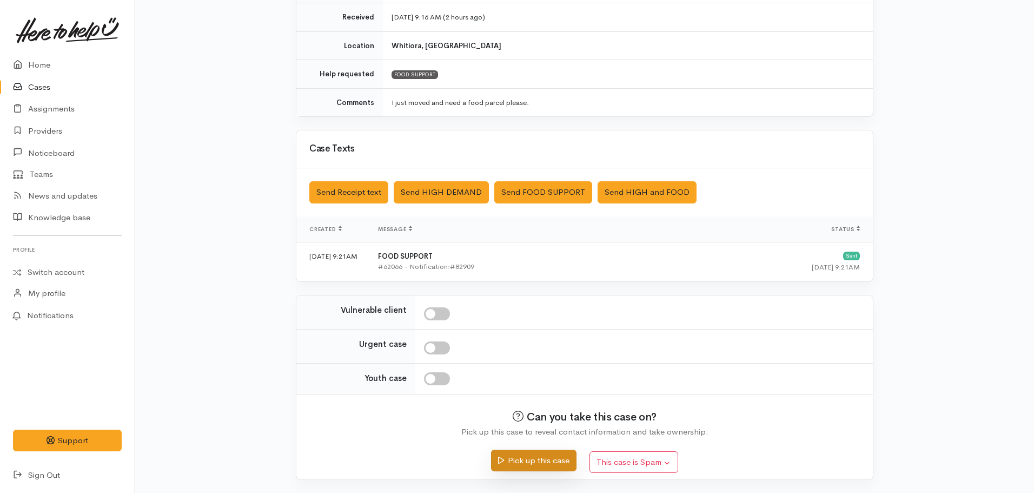
click at [524, 458] on button "Pick up this case" at bounding box center [533, 461] width 85 height 22
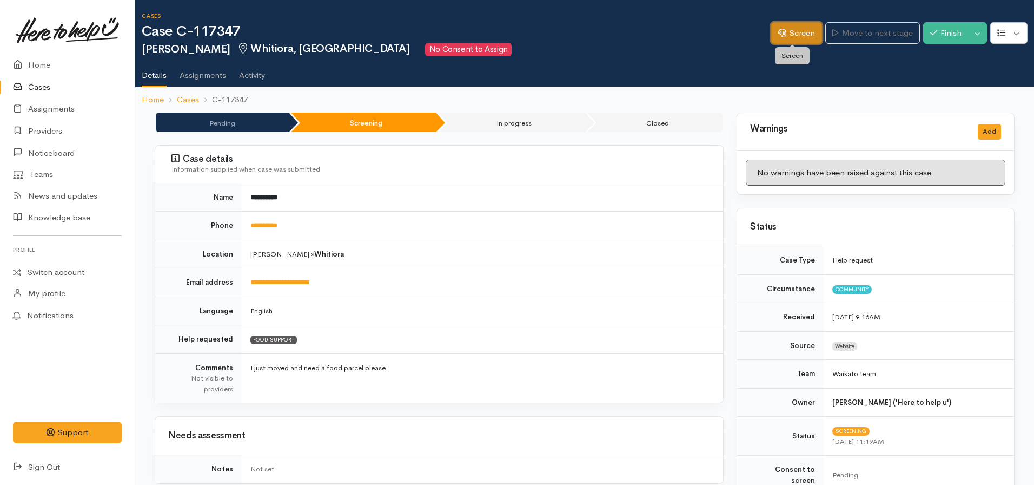
click at [780, 34] on icon at bounding box center [782, 33] width 8 height 8
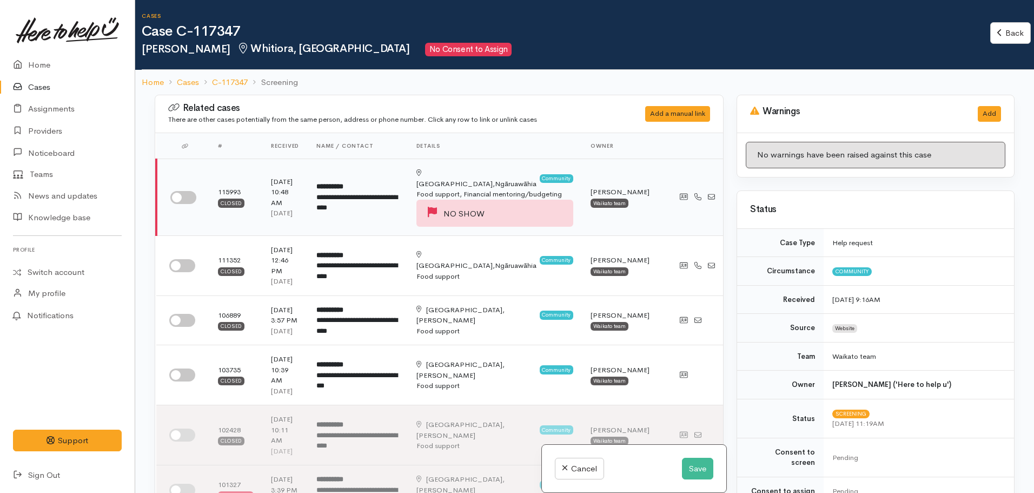
click at [190, 197] on input "checkbox" at bounding box center [183, 197] width 26 height 13
checkbox input "true"
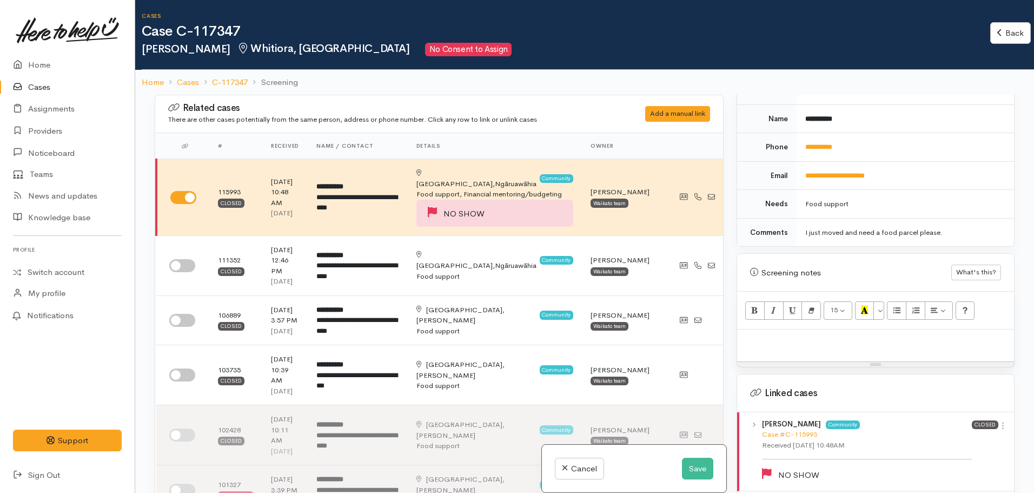
scroll to position [541, 0]
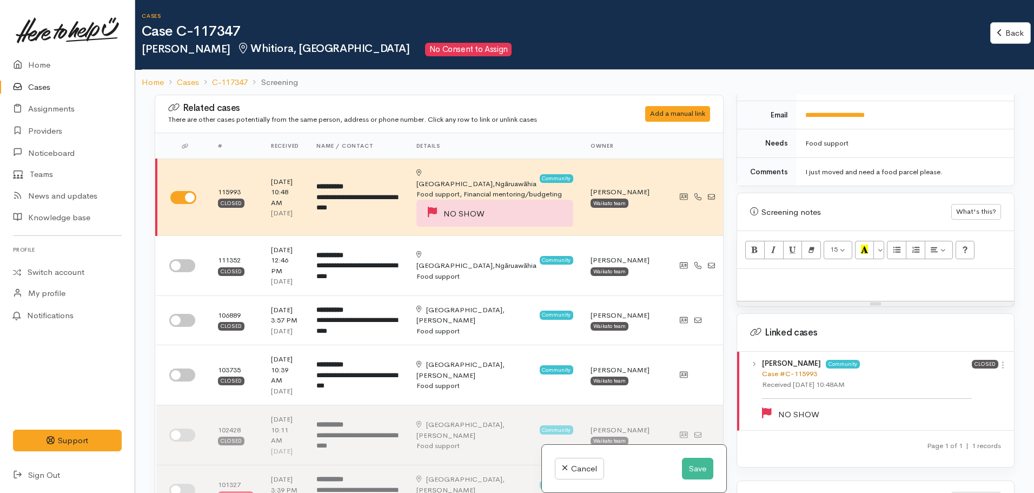
click at [785, 369] on link "Case #C-115993" at bounding box center [789, 373] width 55 height 9
click at [176, 265] on input "checkbox" at bounding box center [182, 265] width 26 height 13
checkbox input "true"
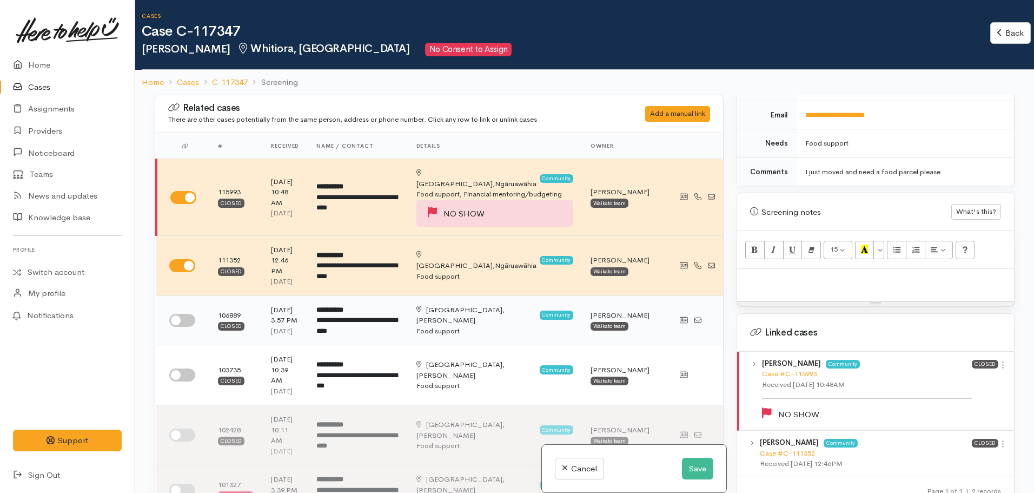
click at [181, 314] on input "checkbox" at bounding box center [182, 320] width 26 height 13
checkbox input "true"
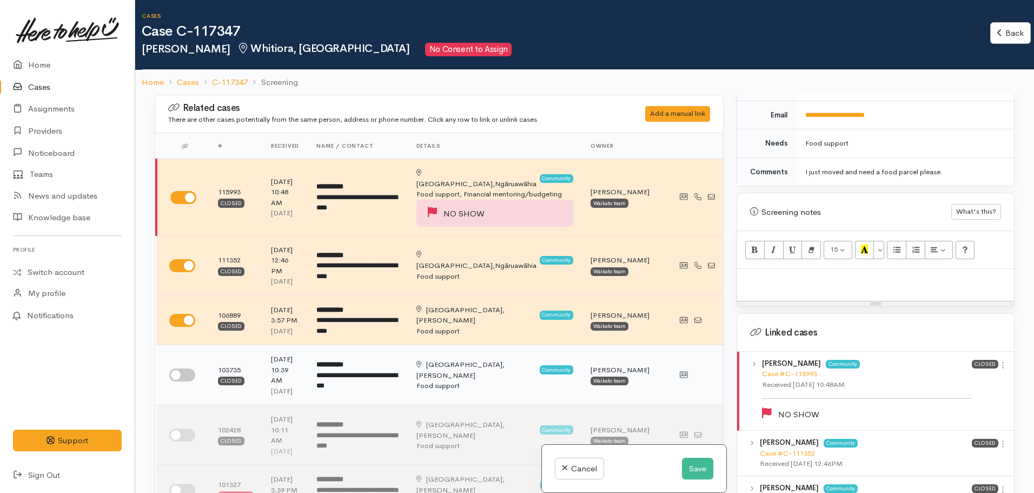
click at [171, 368] on input "checkbox" at bounding box center [182, 374] width 26 height 13
checkbox input "true"
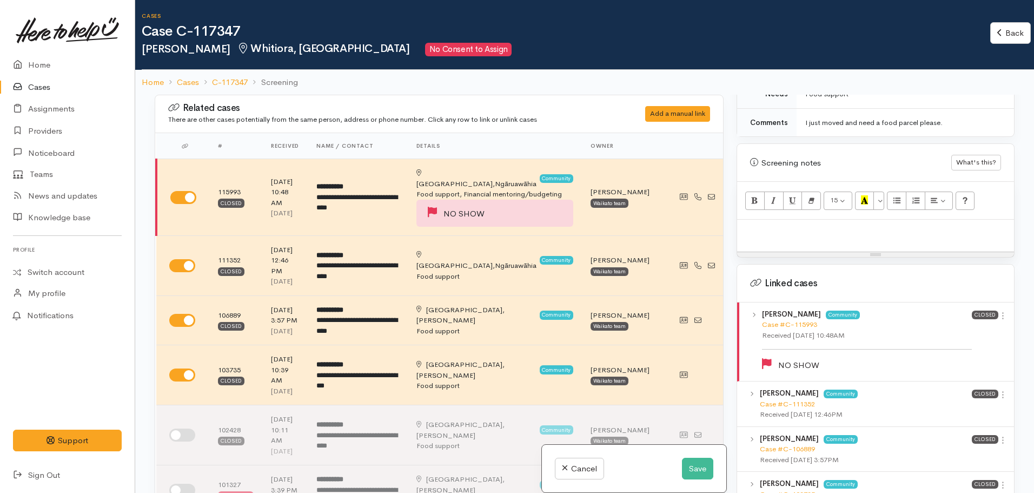
scroll to position [649, 0]
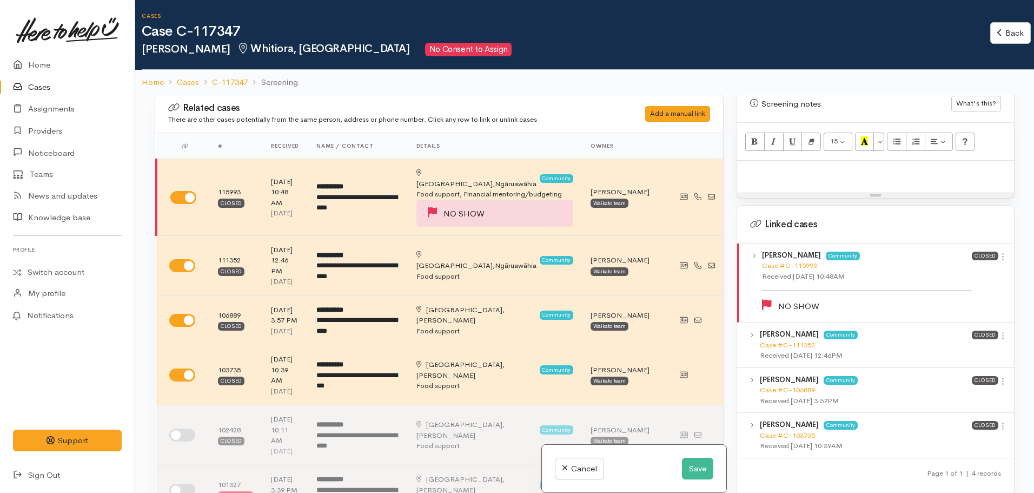
click at [781, 340] on div "Case #C-111352" at bounding box center [866, 345] width 212 height 11
click at [779, 340] on link "Case #C-111352" at bounding box center [787, 344] width 55 height 9
click at [759, 166] on p at bounding box center [876, 172] width 266 height 12
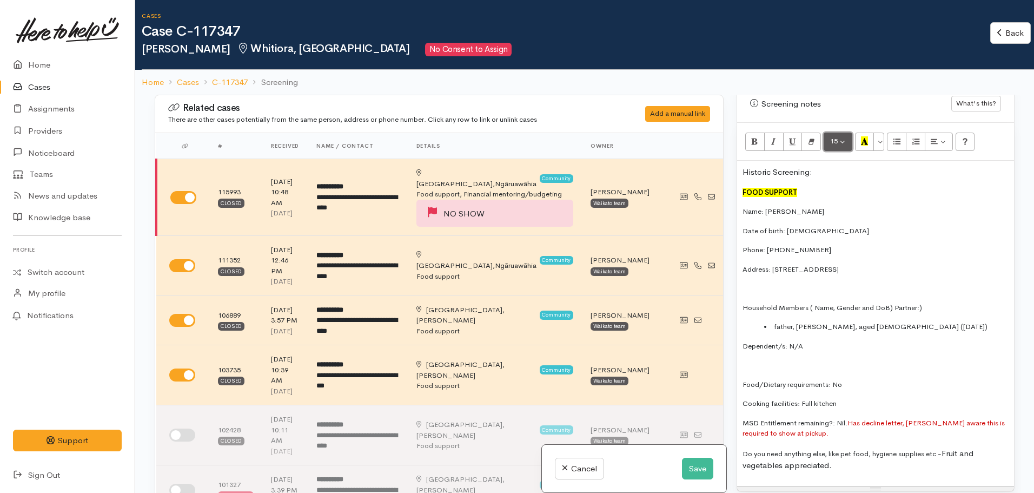
click at [838, 133] on button "15" at bounding box center [838, 142] width 29 height 18
click at [857, 242] on link "14" at bounding box center [866, 250] width 85 height 17
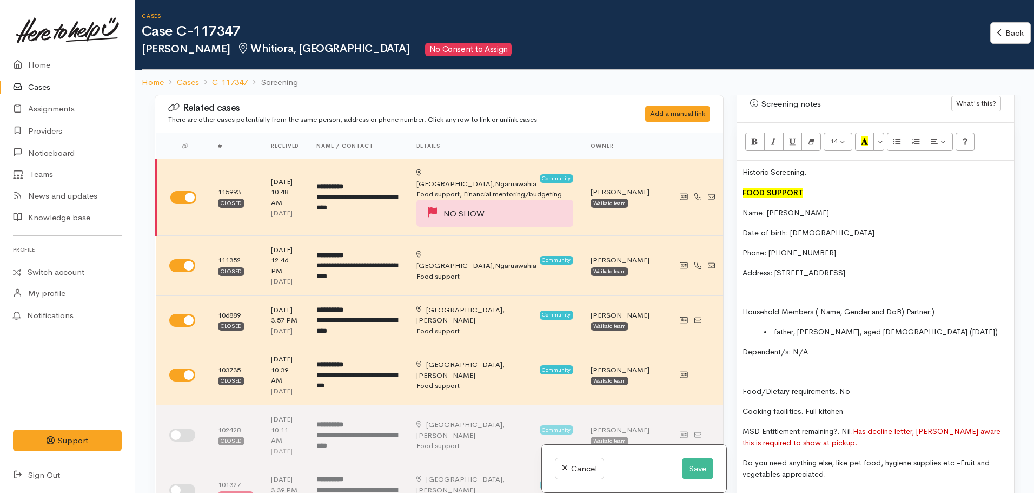
click at [810, 287] on p at bounding box center [876, 292] width 266 height 11
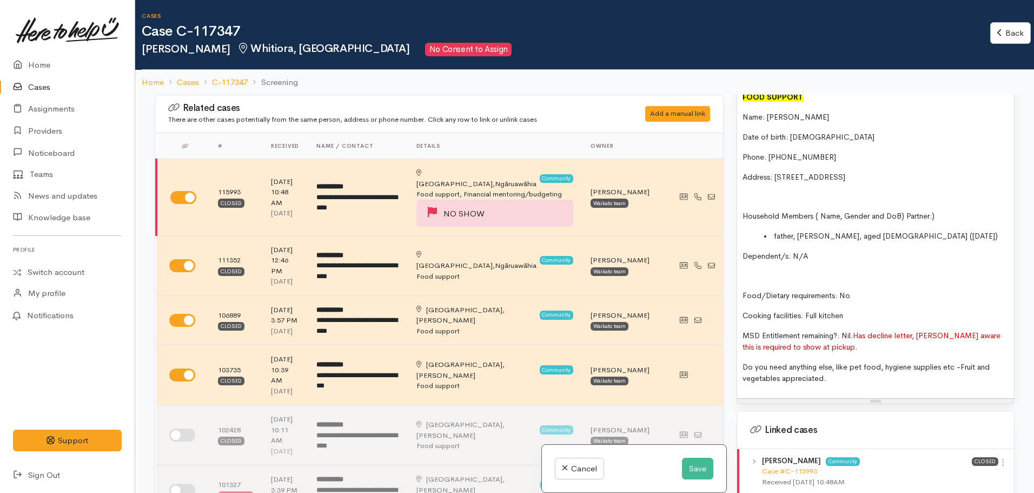
scroll to position [757, 0]
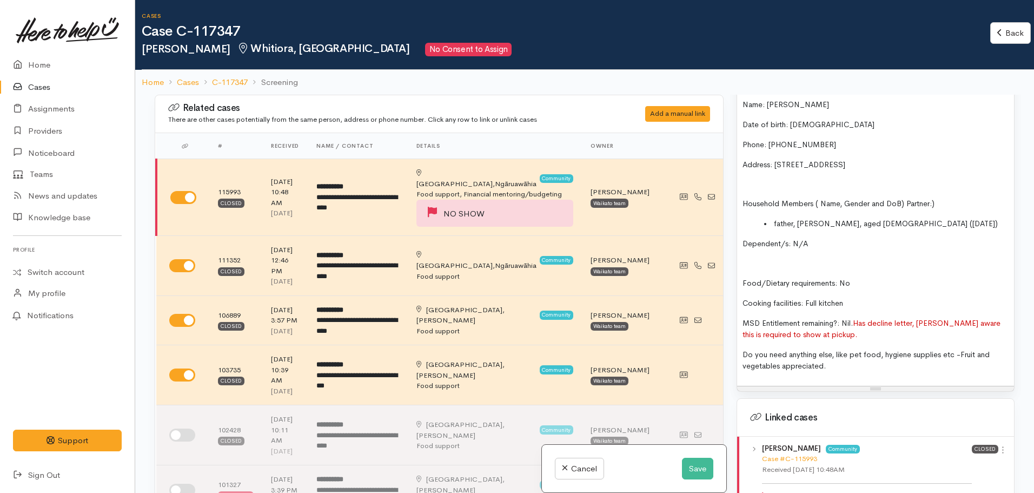
click at [853, 355] on p "Do you need anything else, like pet food, hygiene supplies etc - Fruit and vege…" at bounding box center [876, 360] width 266 height 23
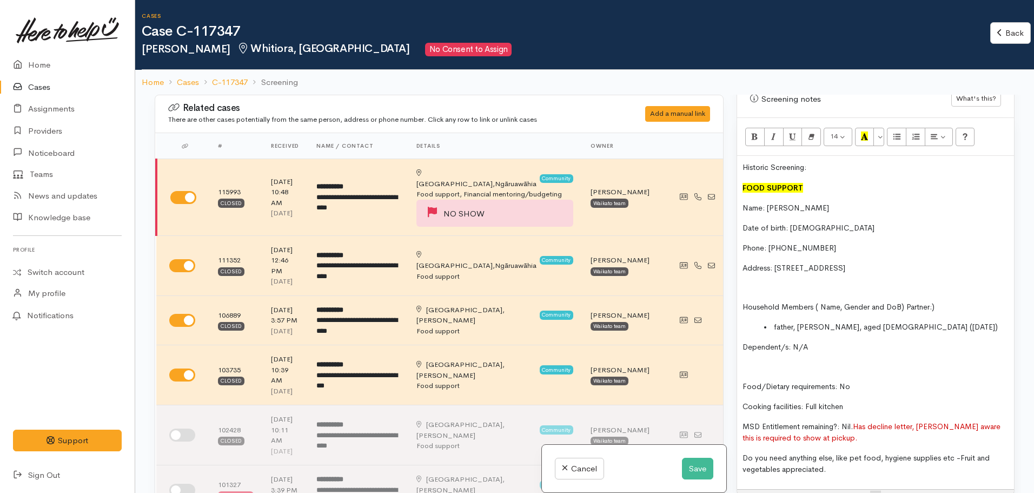
scroll to position [649, 0]
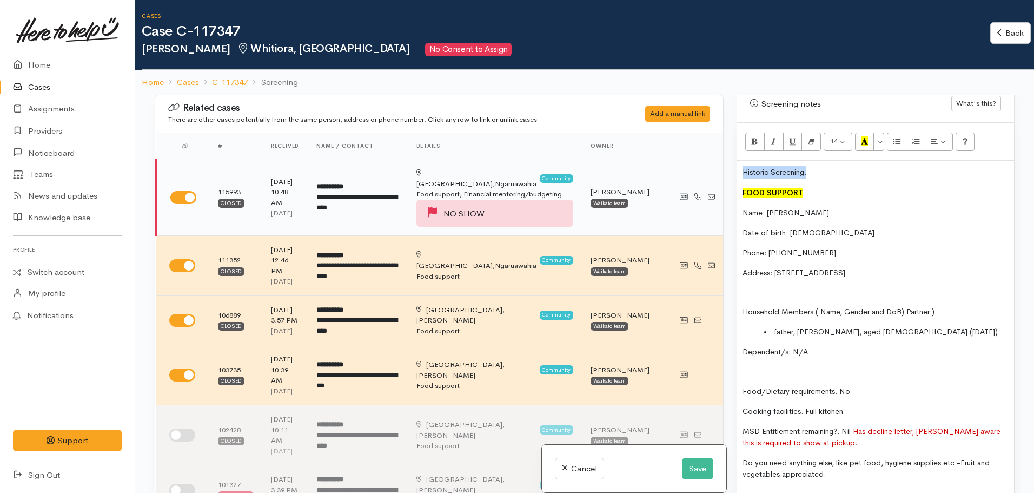
drag, startPoint x: 835, startPoint y: 162, endPoint x: 683, endPoint y: 162, distance: 152.0
click at [683, 162] on div "Related cases There are other cases potentially from the same person, address o…" at bounding box center [584, 341] width 873 height 493
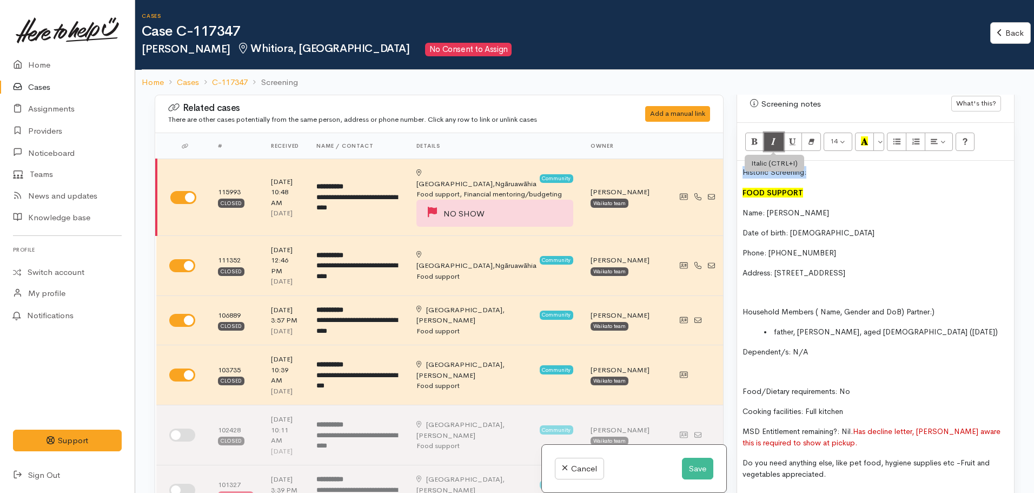
click at [778, 133] on button "Italic (CTRL+I)" at bounding box center [773, 142] width 19 height 18
click at [838, 269] on div "Historic Screening: FOOD SUPPORT Name: Sari Steed Date of birth: 13.05.1985 Pho…" at bounding box center [875, 327] width 277 height 333
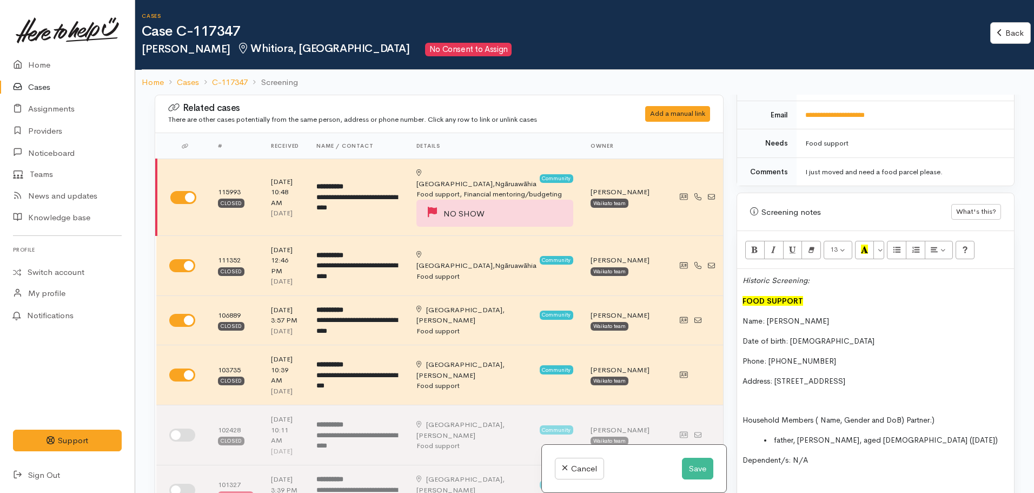
scroll to position [866, 0]
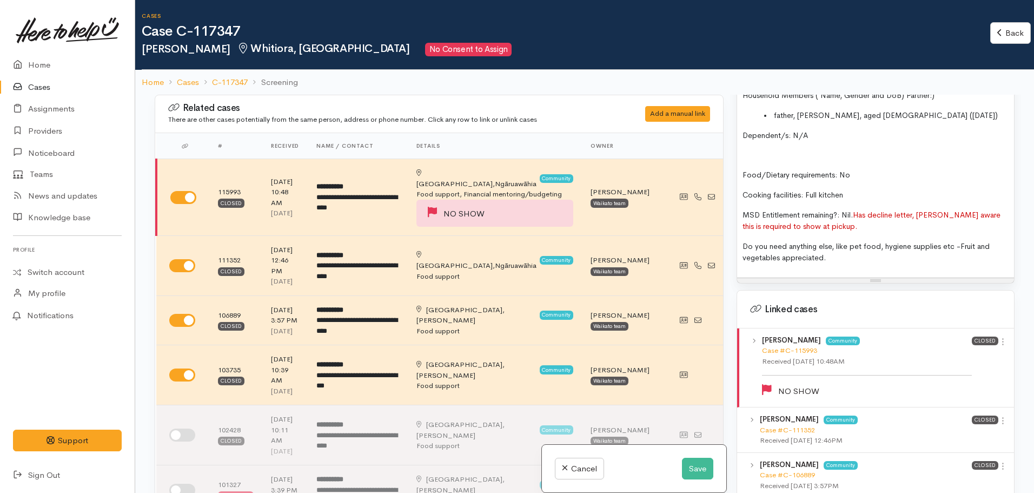
click at [838, 246] on p "Do you need anything else, like pet food, hygiene supplies etc - Fruit and vege…" at bounding box center [876, 252] width 266 height 23
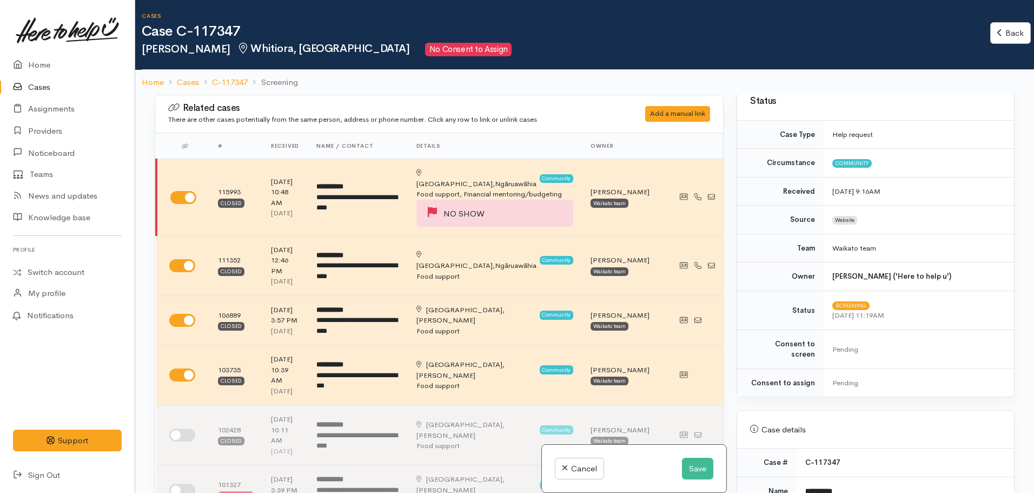
scroll to position [379, 0]
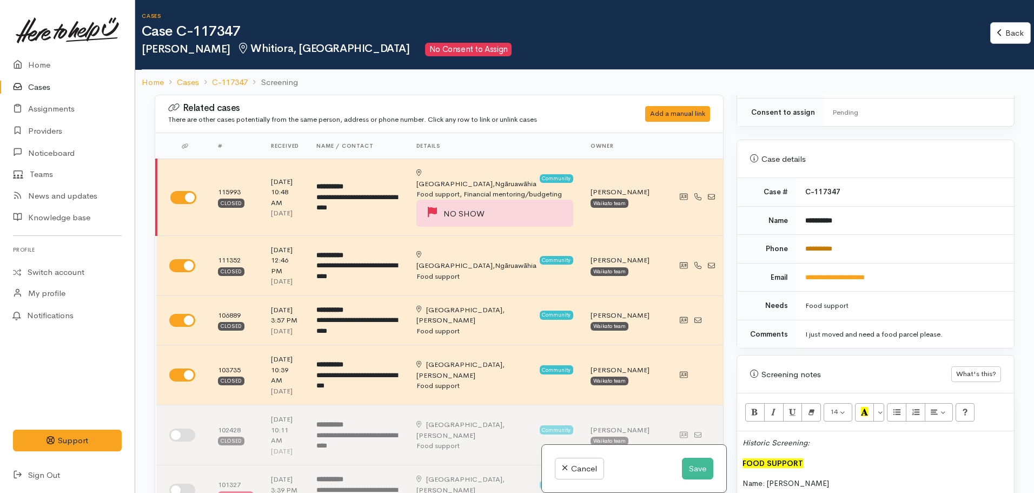
click at [815, 245] on link "**********" at bounding box center [818, 248] width 27 height 7
click at [695, 468] on button "Save" at bounding box center [697, 469] width 31 height 22
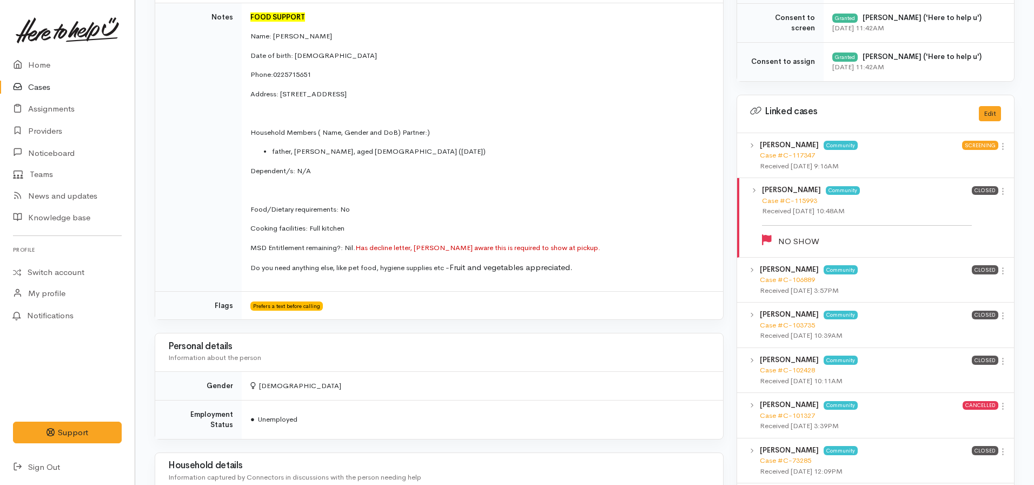
scroll to position [379, 0]
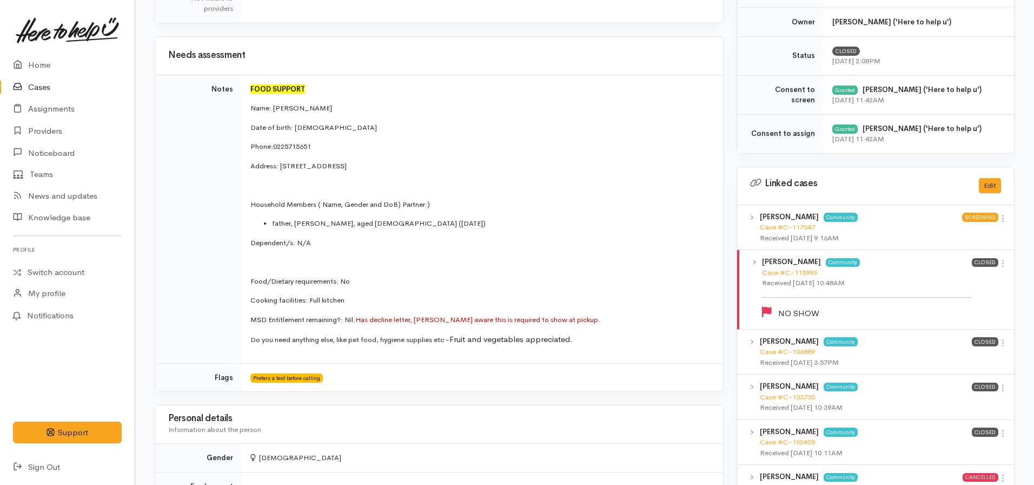
drag, startPoint x: 590, startPoint y: 336, endPoint x: 242, endPoint y: 89, distance: 426.7
click at [244, 88] on td "FOOD SUPPORT Name: [PERSON_NAME] Date of birth: [DEMOGRAPHIC_DATA] Phone: [PHON…" at bounding box center [482, 219] width 481 height 288
copy td "FOOD SUPPORT Name: [PERSON_NAME] Date of birth: [DEMOGRAPHIC_DATA] Phone: [PHON…"
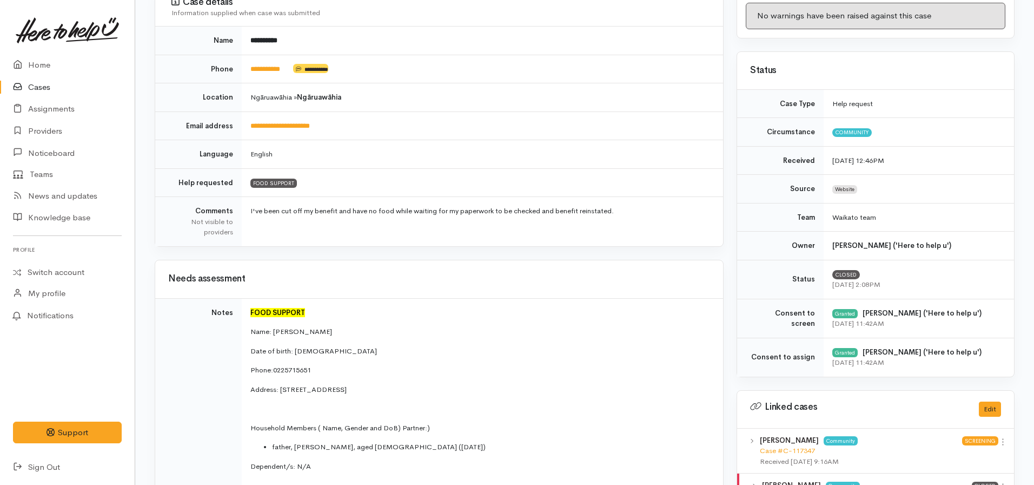
scroll to position [0, 0]
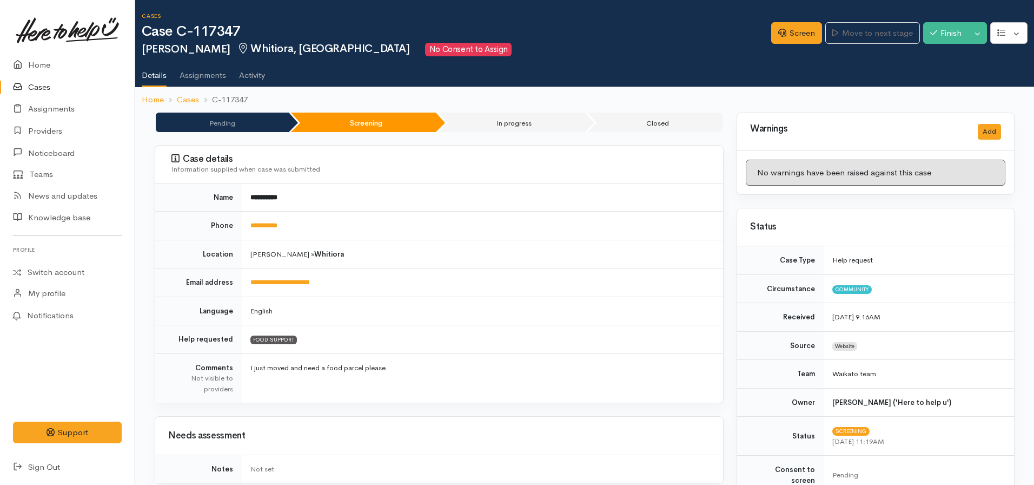
click at [268, 232] on td "**********" at bounding box center [482, 226] width 481 height 29
click at [268, 226] on link "**********" at bounding box center [263, 225] width 27 height 7
click at [805, 38] on link "Screen" at bounding box center [796, 33] width 51 height 22
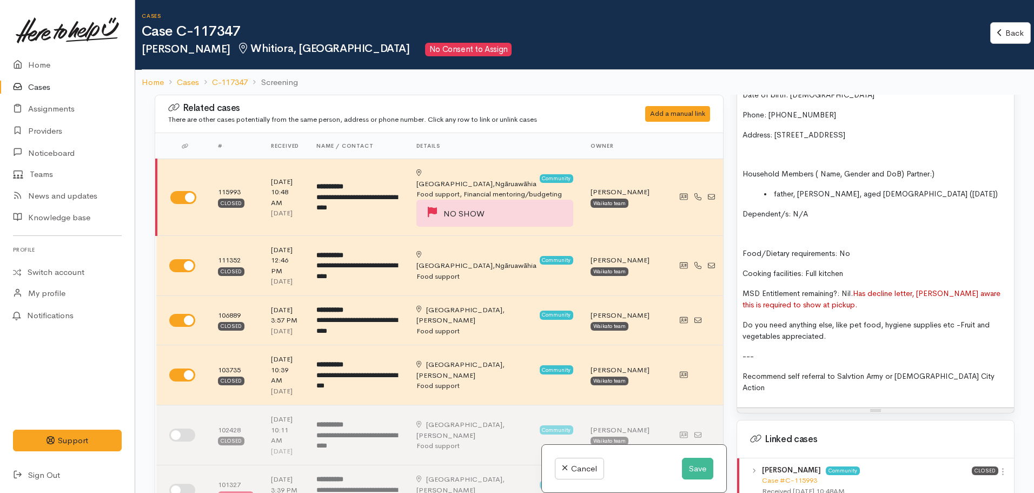
scroll to position [811, 0]
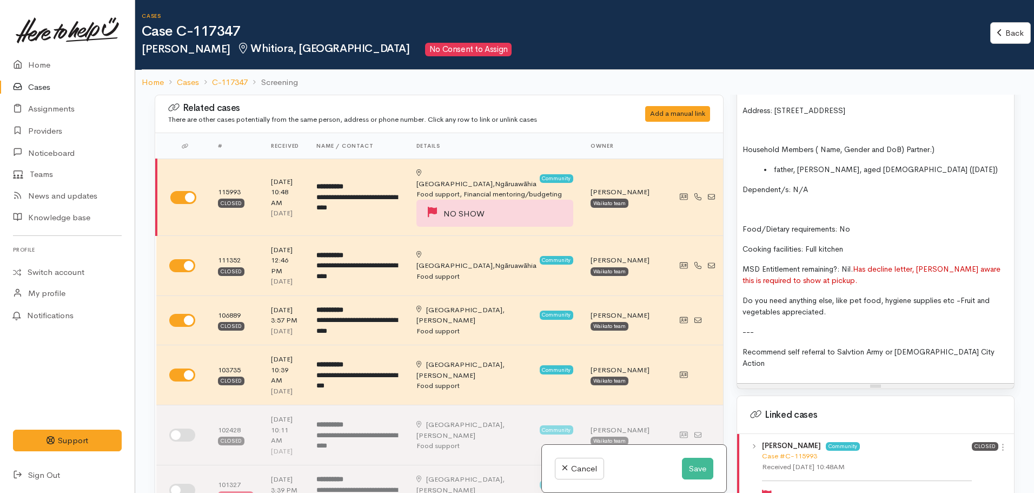
click at [982, 347] on div "Historic Screening: FOOD SUPPORT Name: Sari Steed Date of birth: 13.05.1985 Pho…" at bounding box center [875, 190] width 277 height 385
drag, startPoint x: 854, startPoint y: 257, endPoint x: 892, endPoint y: 268, distance: 39.2
click at [891, 268] on p "MSD Entitlement remaining?: Nil. Has decline letter, Sari aware this is require…" at bounding box center [876, 274] width 266 height 23
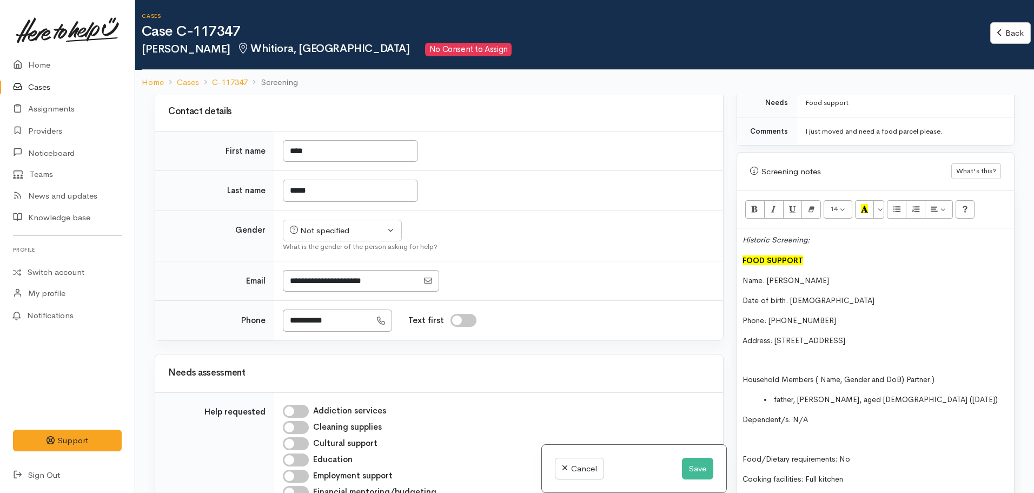
scroll to position [595, 0]
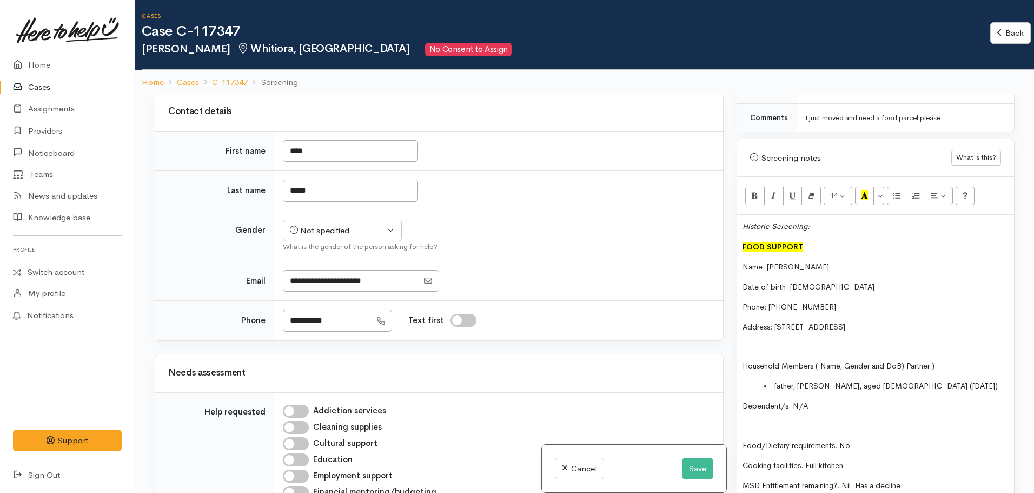
click at [956, 321] on p "Address: 5/32 Queen Street, Ngāruawāhia, New Zealand" at bounding box center [876, 326] width 266 height 11
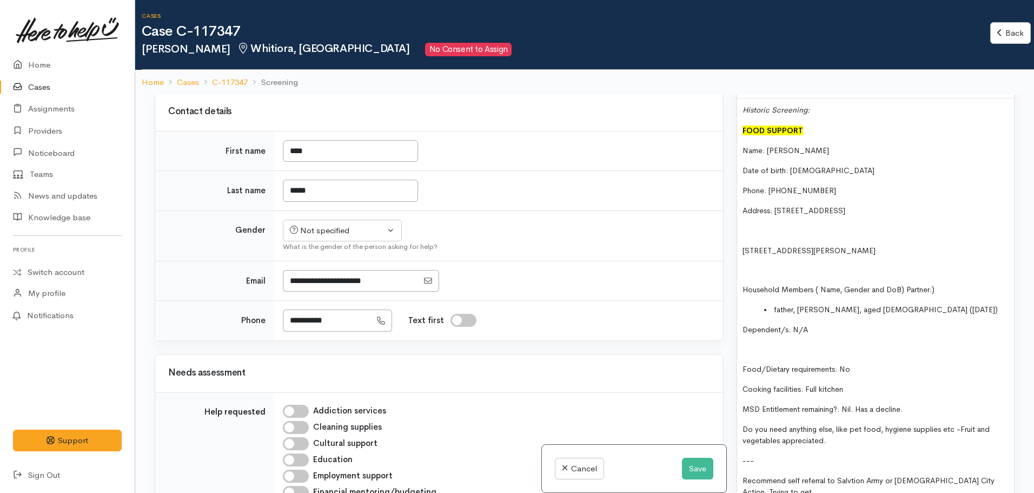
scroll to position [811, 0]
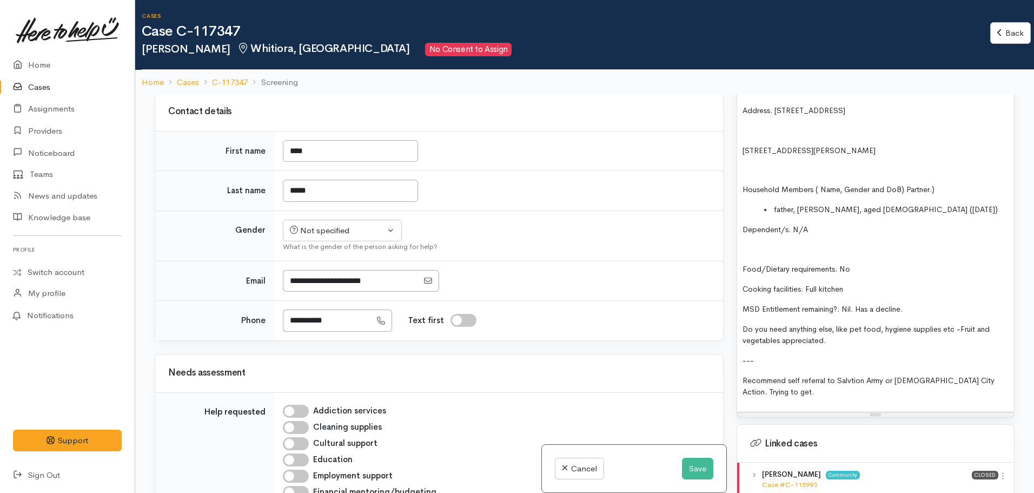
drag, startPoint x: 843, startPoint y: 366, endPoint x: 795, endPoint y: 375, distance: 49.5
click at [795, 375] on p "Recommend self referral to Salvtion Army or Methodist City Action. Trying to ge…" at bounding box center [876, 386] width 266 height 23
click at [786, 382] on p "Recommend self referral to Salvtion Army or Methodist City Action. Trying to ge…" at bounding box center [876, 386] width 266 height 23
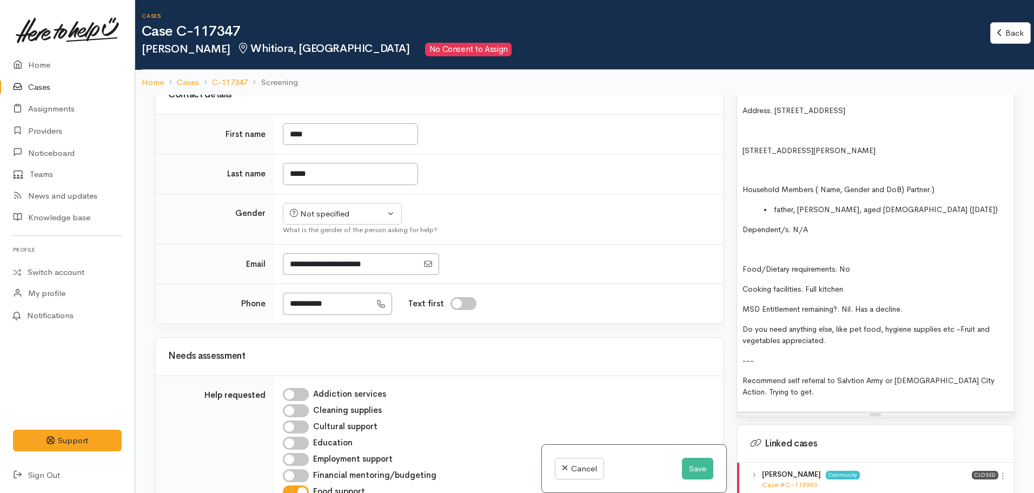
scroll to position [757, 0]
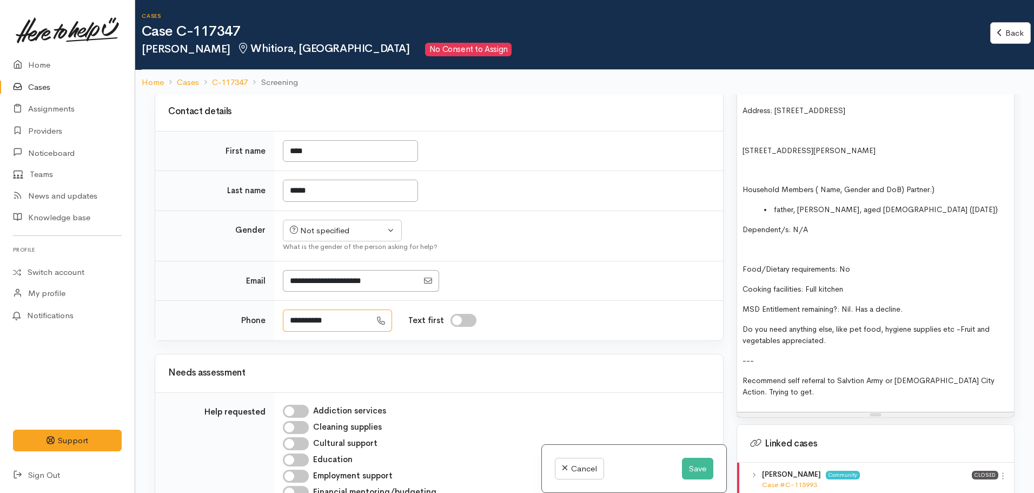
drag, startPoint x: 342, startPoint y: 269, endPoint x: 268, endPoint y: 267, distance: 74.1
click at [268, 301] on tr "**********" at bounding box center [439, 320] width 568 height 39
drag, startPoint x: 334, startPoint y: 184, endPoint x: 333, endPoint y: 194, distance: 9.8
click at [334, 220] on button "Not specified" at bounding box center [342, 231] width 119 height 22
click at [317, 283] on span "[DEMOGRAPHIC_DATA]" at bounding box center [351, 289] width 93 height 12
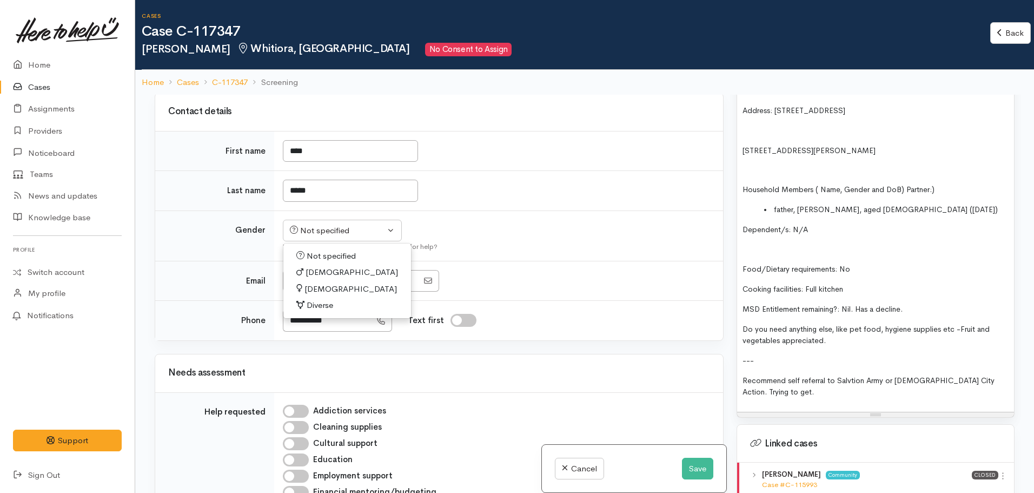
select select "[DEMOGRAPHIC_DATA]"
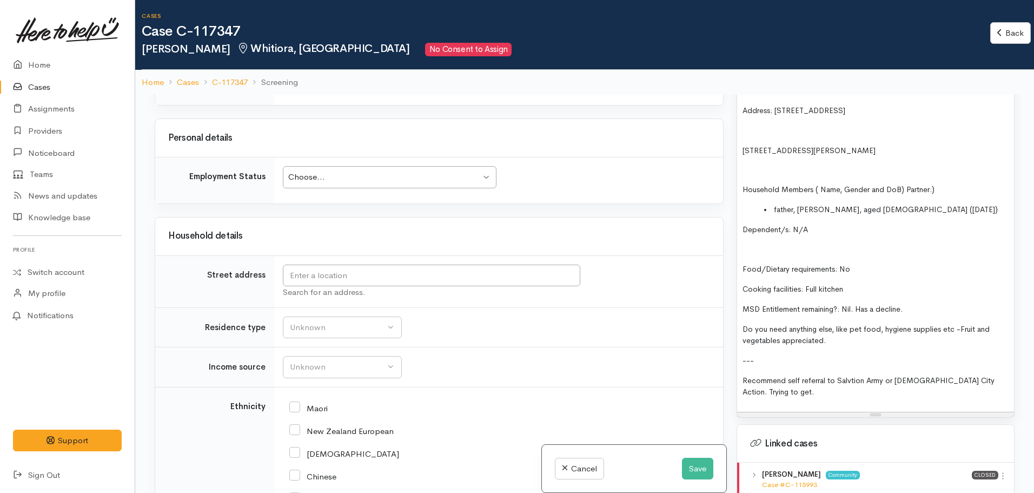
scroll to position [1677, 0]
click at [294, 399] on input "Maori" at bounding box center [308, 404] width 38 height 10
checkbox input "true"
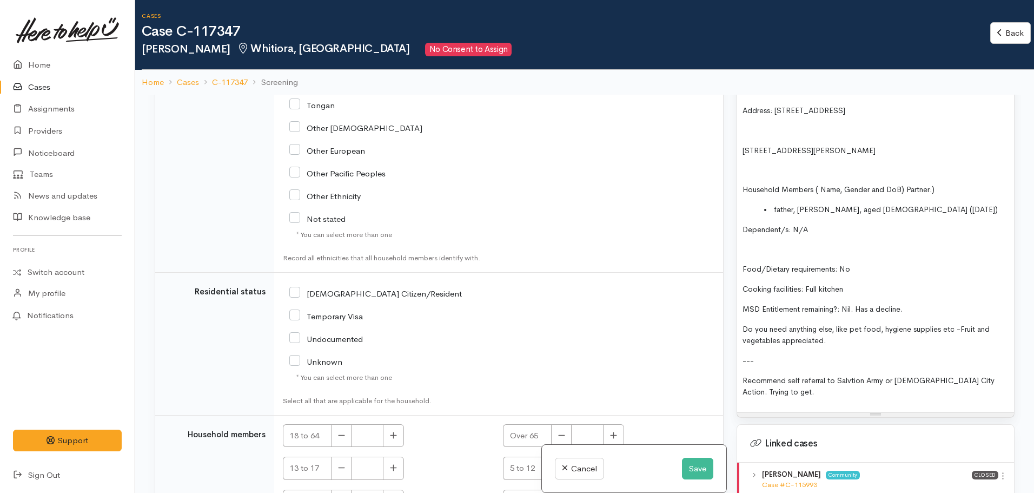
click at [297, 288] on input "[DEMOGRAPHIC_DATA] Citizen/Resident" at bounding box center [375, 293] width 173 height 10
checkbox input "true"
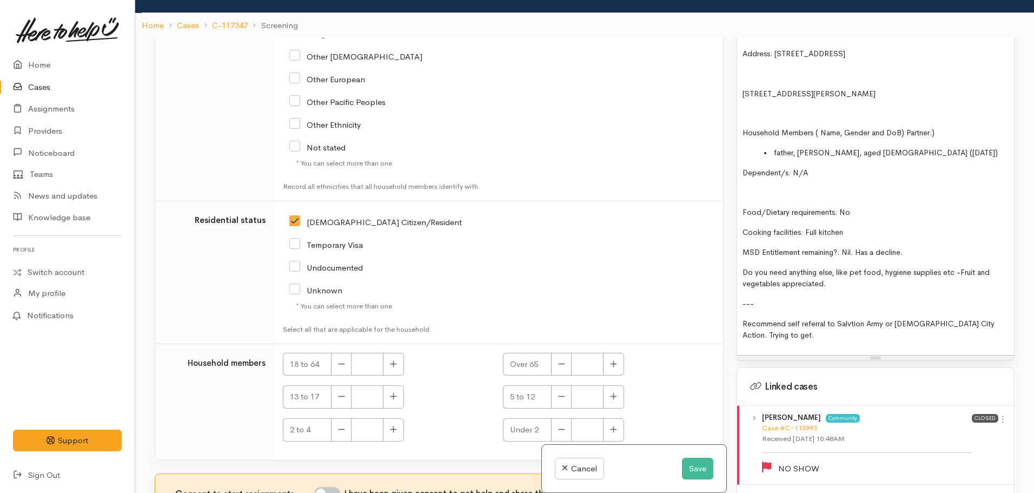
scroll to position [95, 0]
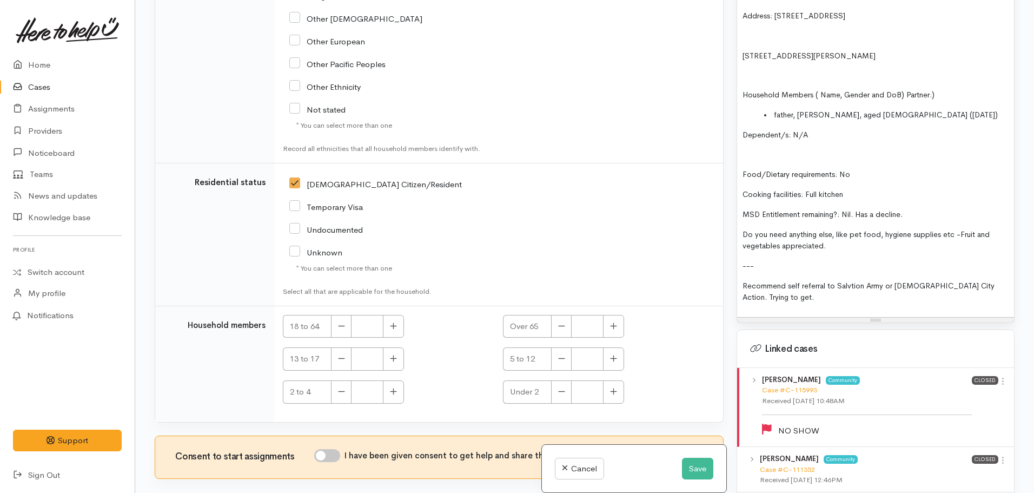
click at [325, 449] on input "I have been given consent to get help and share this information with appropria…" at bounding box center [327, 455] width 26 height 13
checkbox input "true"
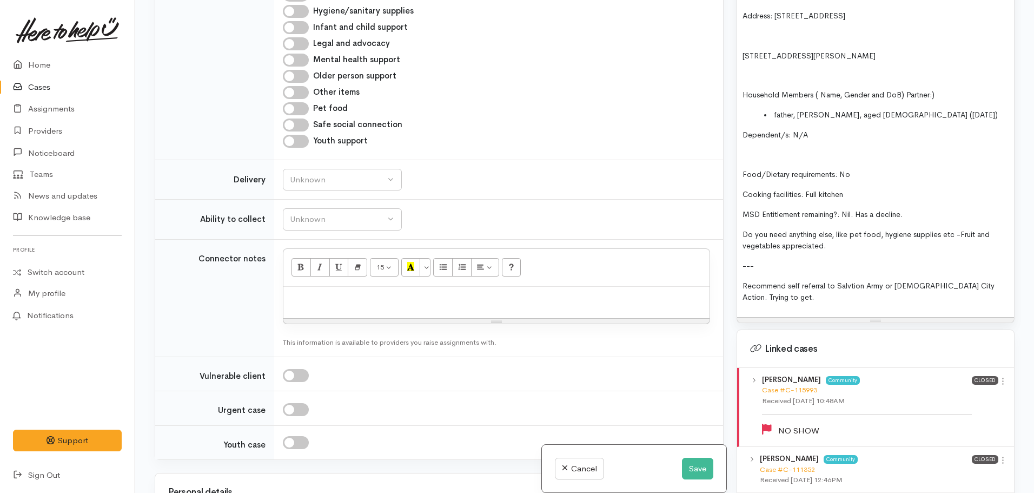
scroll to position [1205, 0]
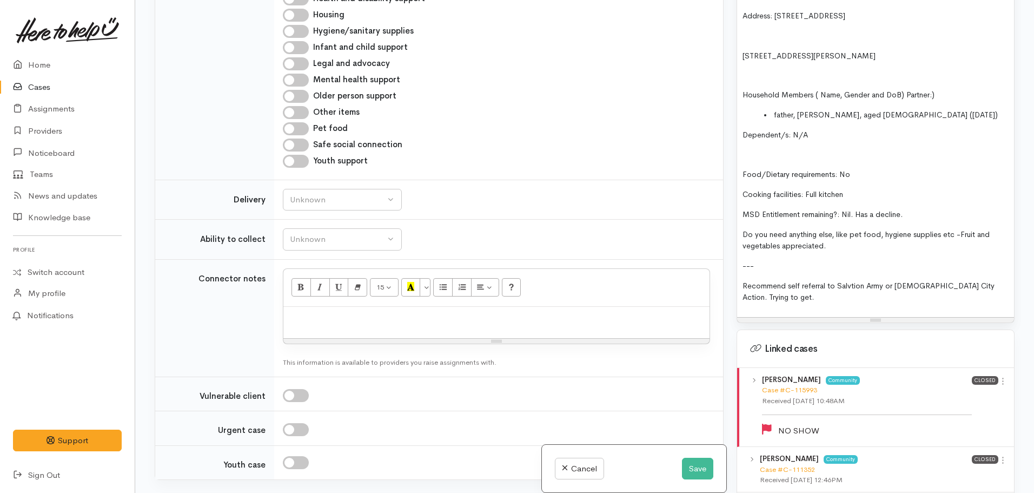
click at [783, 293] on div "Historic Screening: FOOD SUPPORT Name: Sari Steed Date of birth: 13.05.1985 Pho…" at bounding box center [875, 110] width 277 height 413
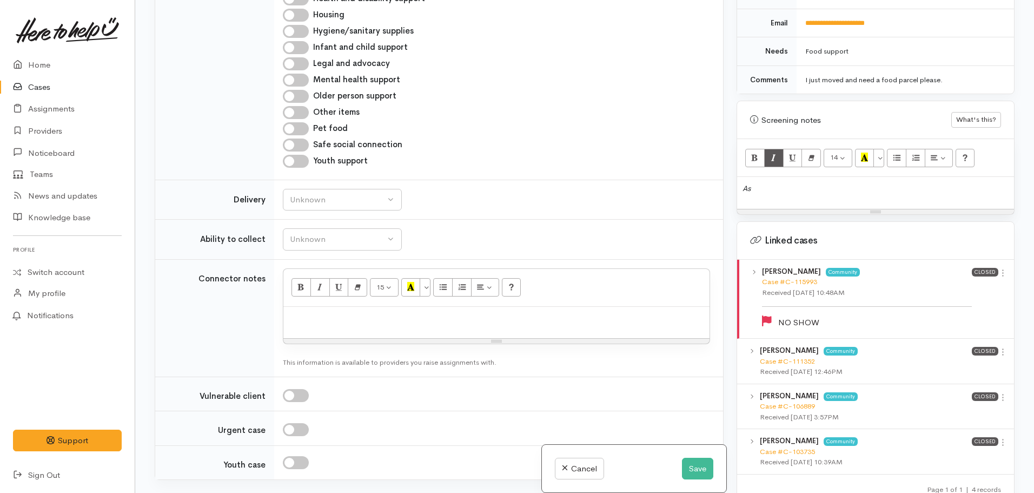
scroll to position [537, 0]
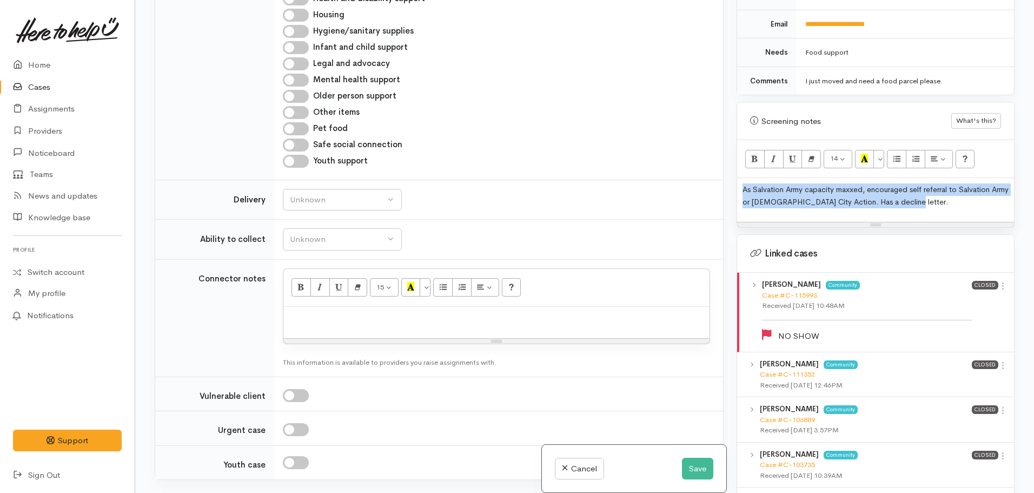
click at [849, 178] on div "As Salvation Army capacity maxxed, encouraged self referral to Salvation Army o…" at bounding box center [875, 200] width 277 height 44
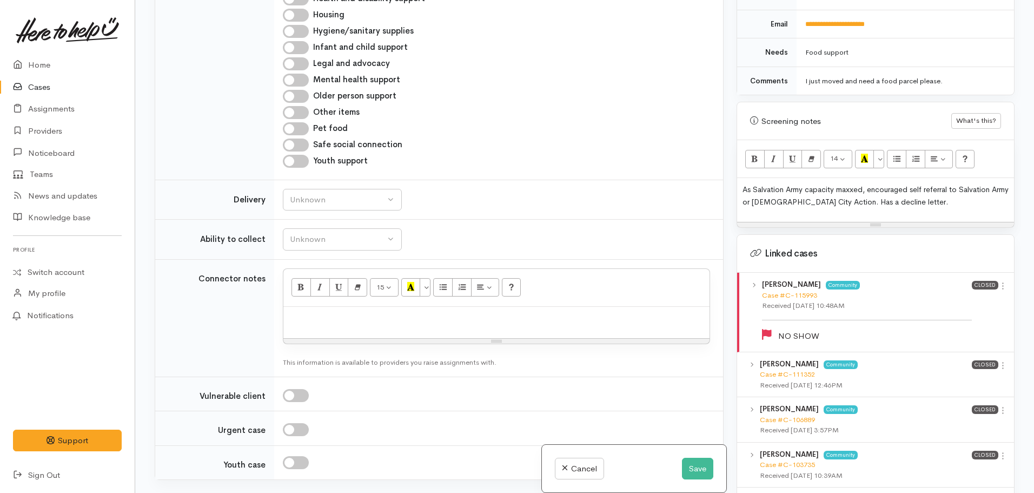
click at [934, 196] on p "As Salvation Army capacity maxxed, encouraged self referral to Salvation Army o…" at bounding box center [876, 195] width 266 height 24
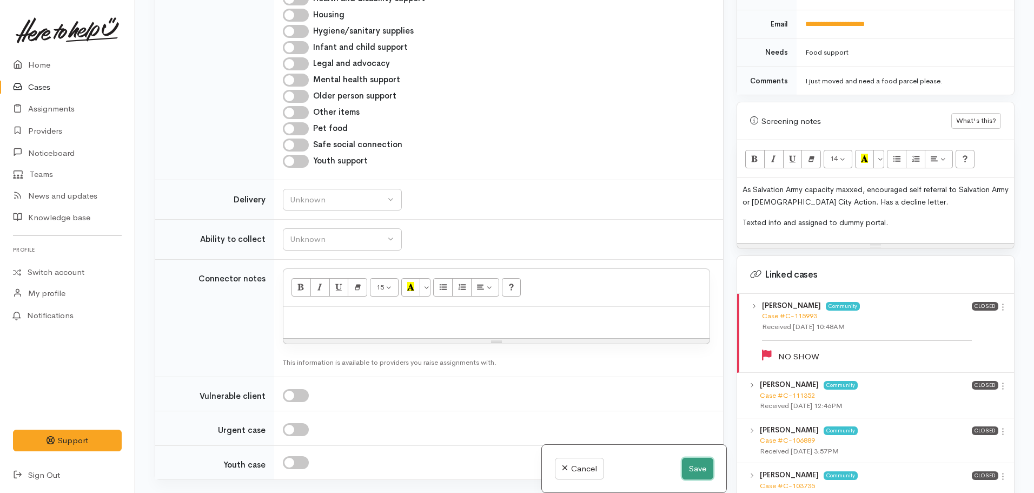
click at [685, 468] on button "Save" at bounding box center [697, 469] width 31 height 22
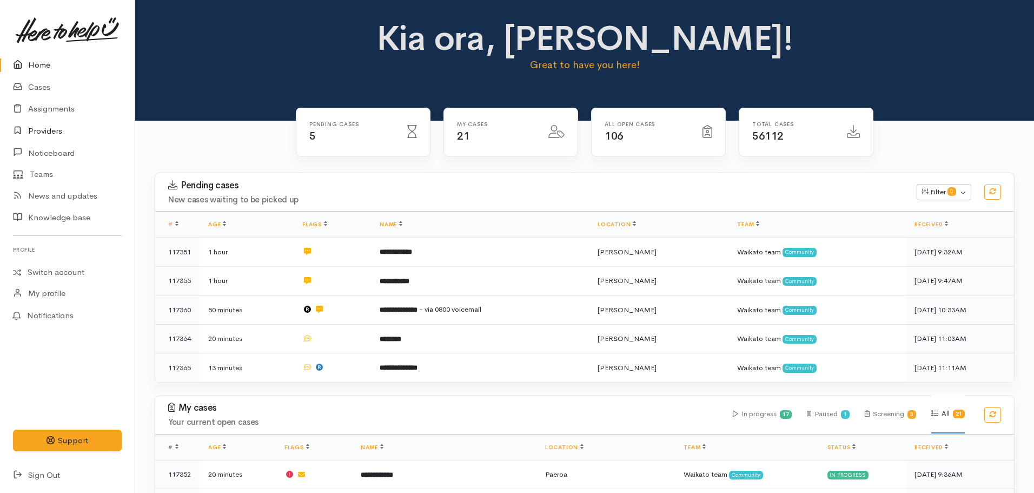
click at [37, 131] on link "Providers" at bounding box center [67, 131] width 135 height 22
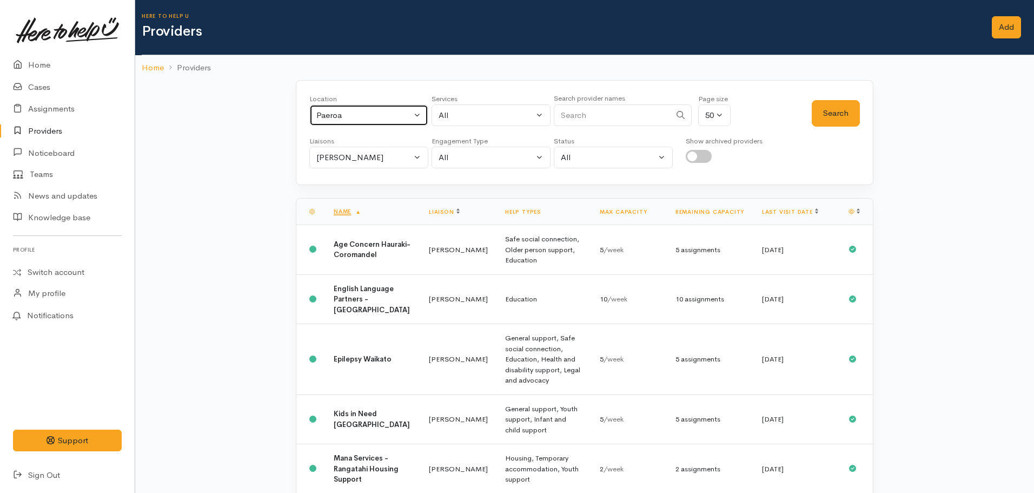
click at [374, 121] on div "Paeroa" at bounding box center [363, 115] width 95 height 12
type input "[PERSON_NAME]"
click at [348, 192] on span "[PERSON_NAME]" at bounding box center [361, 186] width 67 height 12
select select "1"
click at [334, 157] on div "[PERSON_NAME]" at bounding box center [363, 157] width 95 height 12
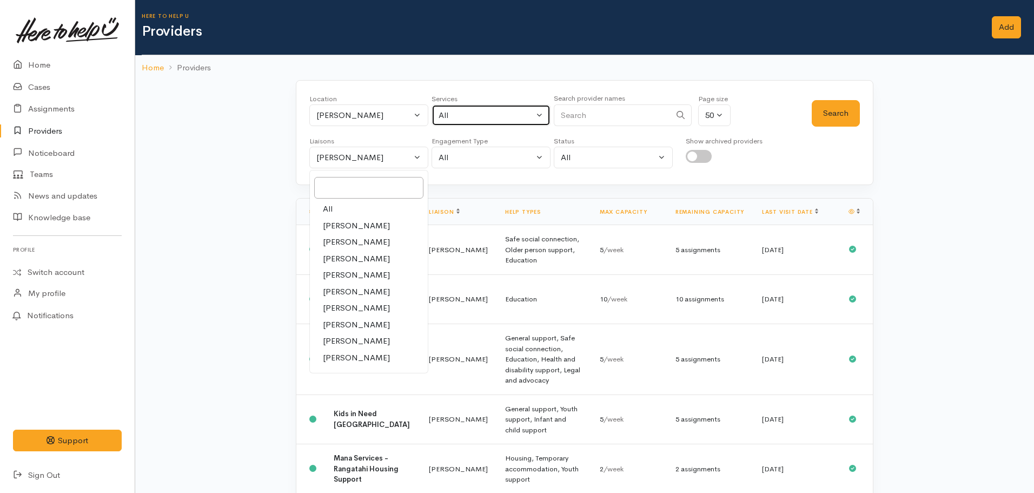
click at [476, 116] on div "All" at bounding box center [486, 115] width 95 height 12
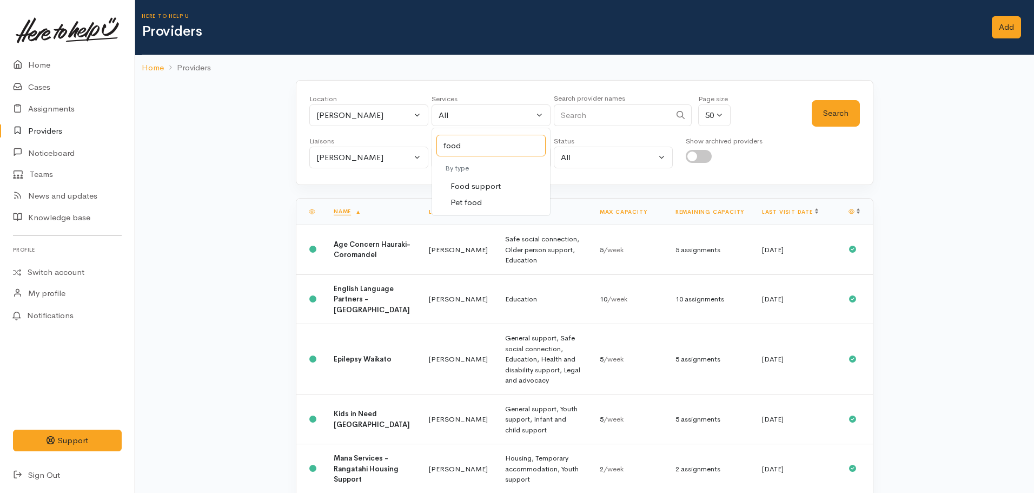
type input "food"
select select "3"
click at [361, 154] on div "[PERSON_NAME]" at bounding box center [363, 157] width 95 height 12
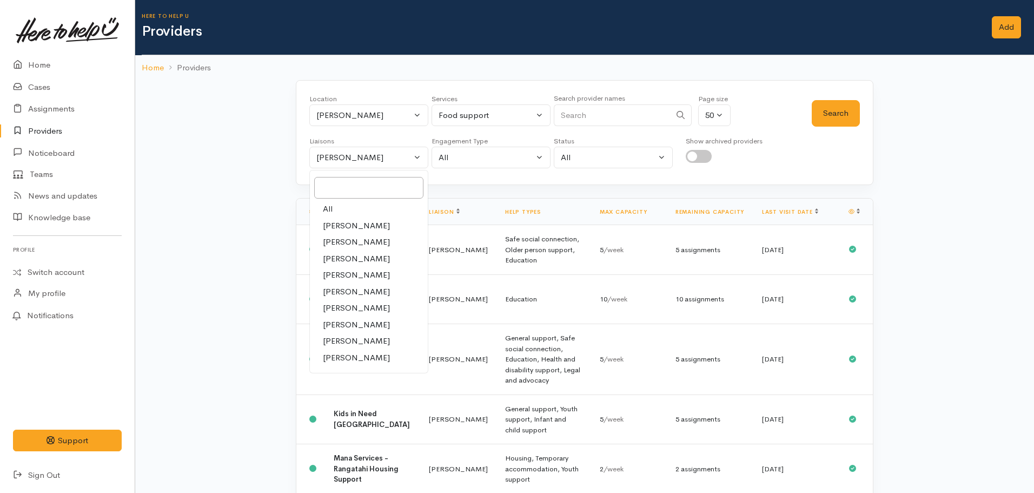
click at [336, 210] on link "All" at bounding box center [369, 209] width 118 height 17
select select "null"
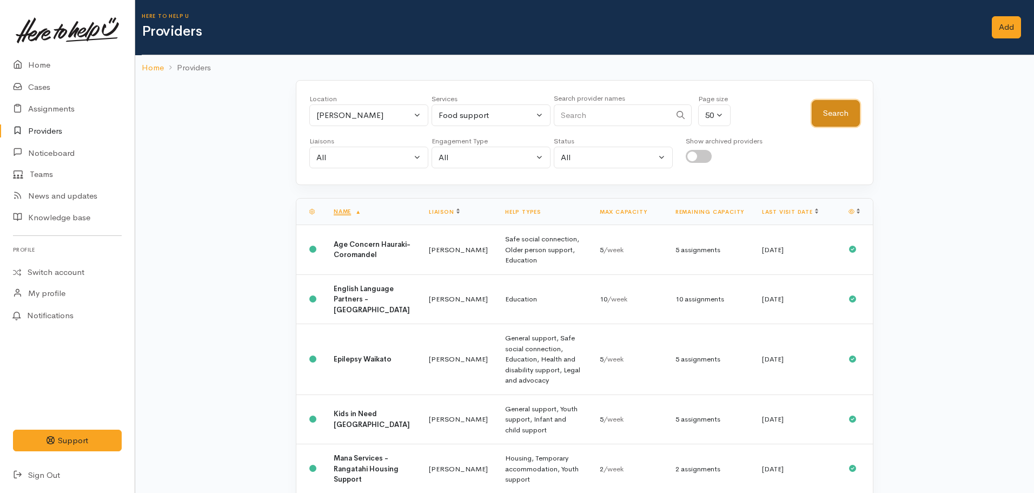
click at [831, 114] on button "Search" at bounding box center [836, 113] width 48 height 27
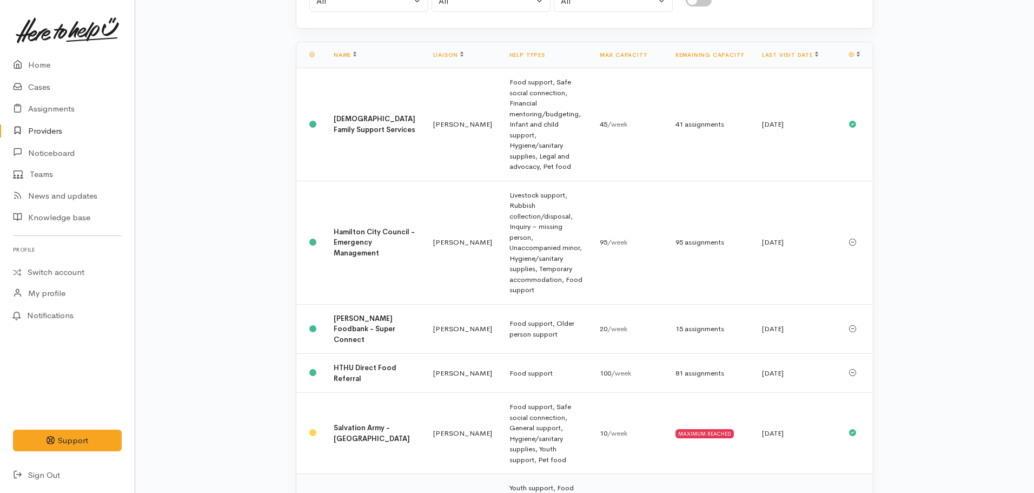
scroll to position [270, 0]
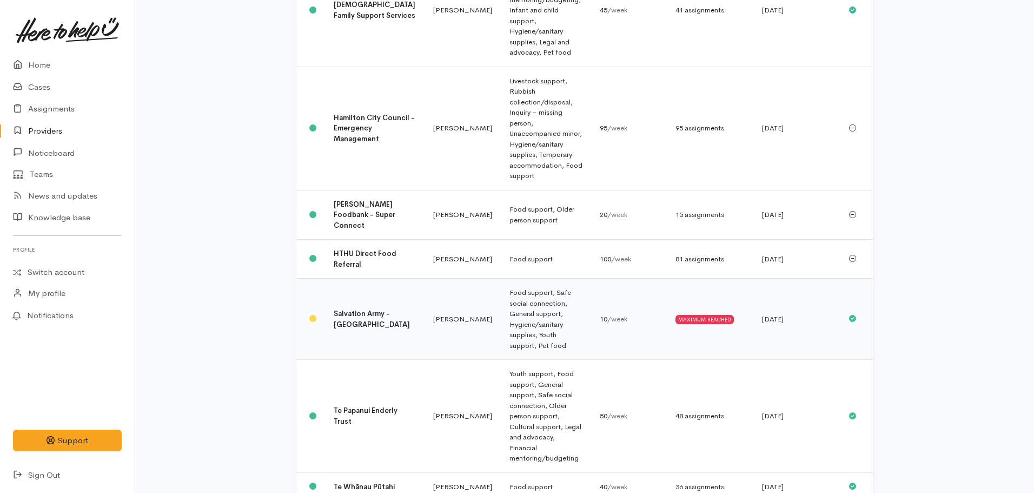
click at [367, 309] on b "Salvation Army - [GEOGRAPHIC_DATA]" at bounding box center [372, 319] width 76 height 20
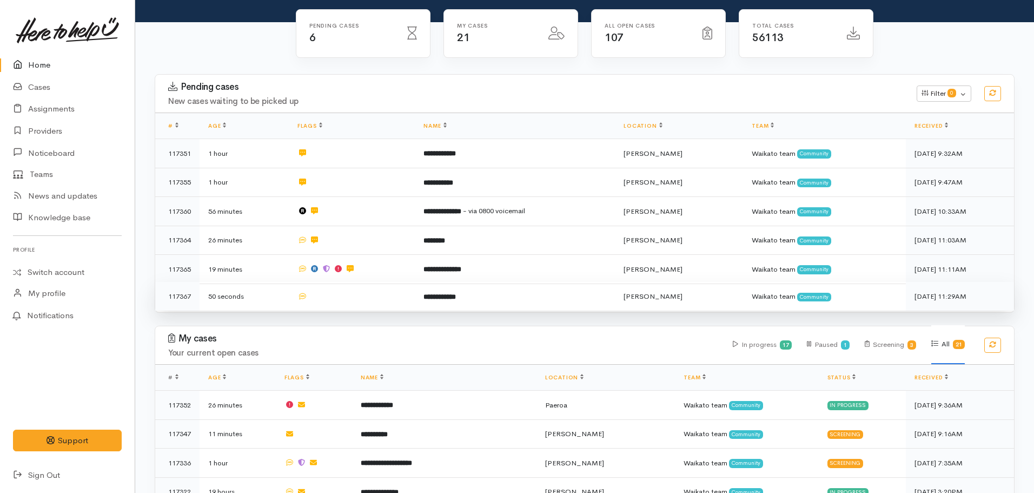
scroll to position [108, 0]
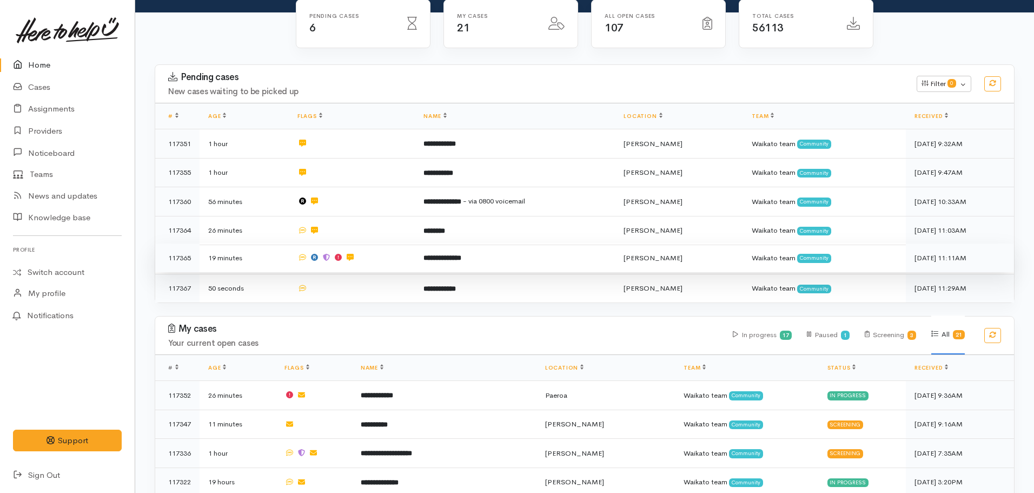
click at [461, 254] on b "**********" at bounding box center [443, 257] width 38 height 7
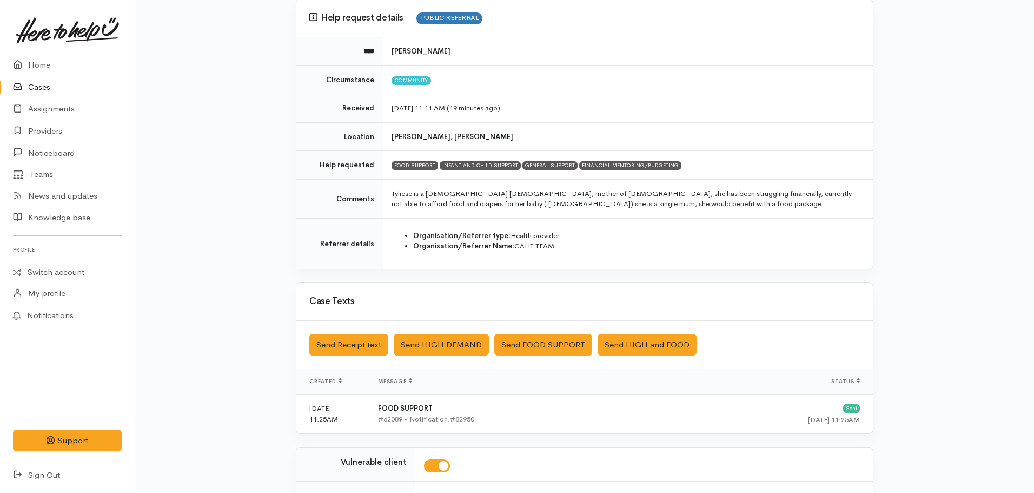
scroll to position [248, 0]
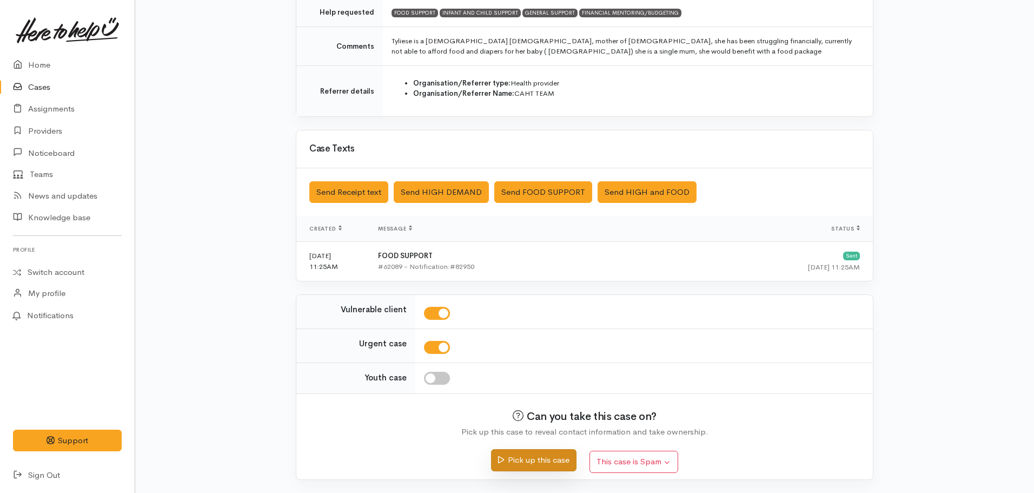
click at [518, 466] on button "Pick up this case" at bounding box center [533, 460] width 85 height 22
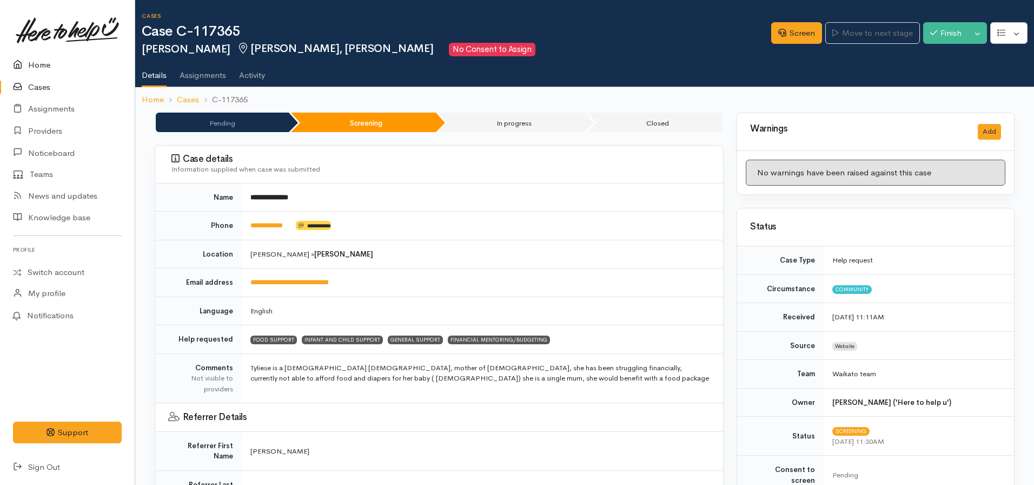
click at [43, 65] on link "Home" at bounding box center [67, 65] width 135 height 22
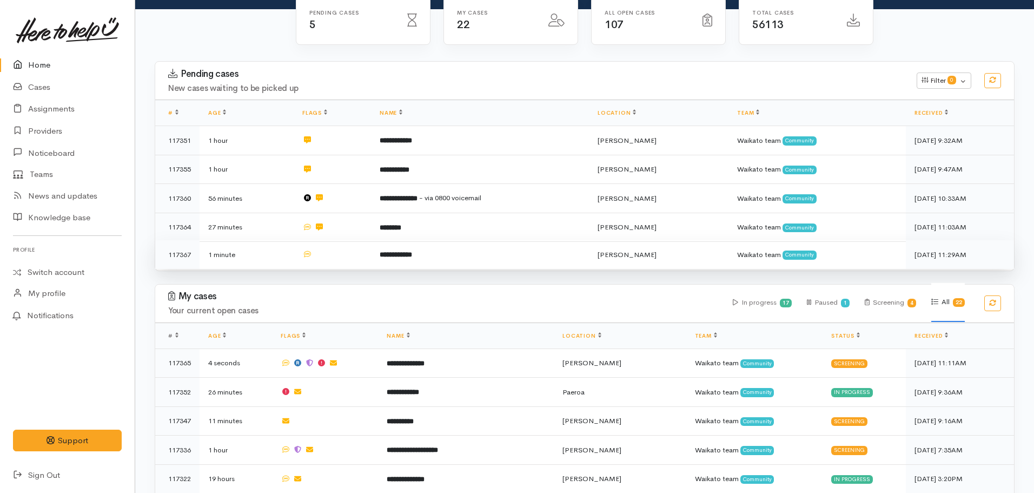
scroll to position [108, 0]
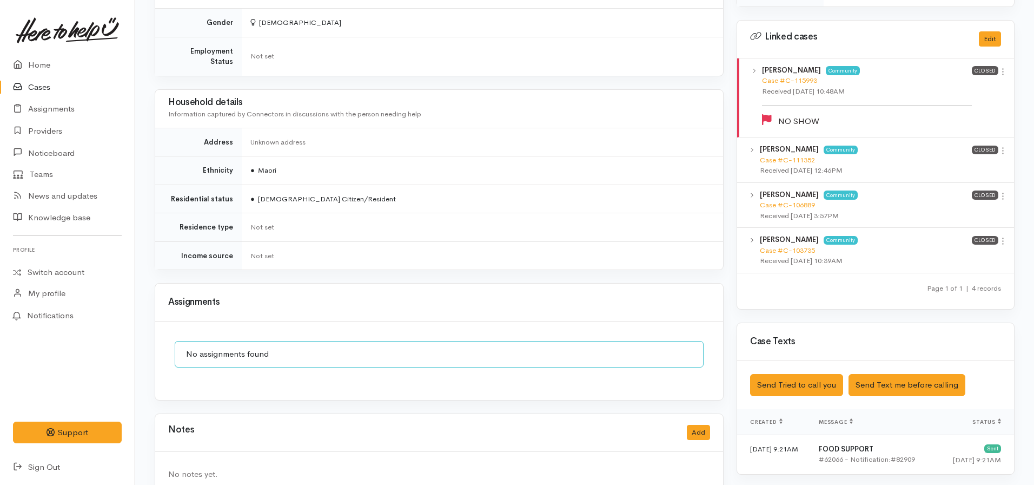
scroll to position [667, 0]
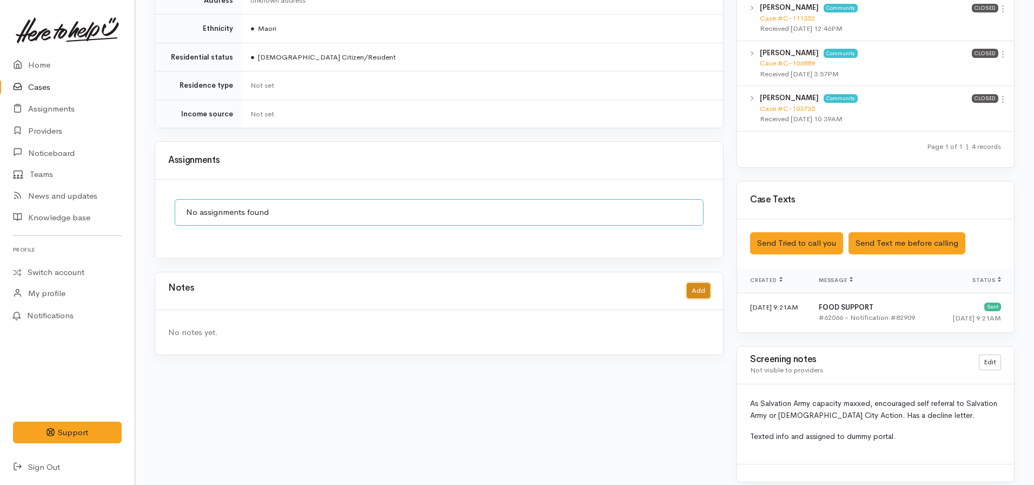
click at [699, 283] on button "Add" at bounding box center [698, 291] width 23 height 16
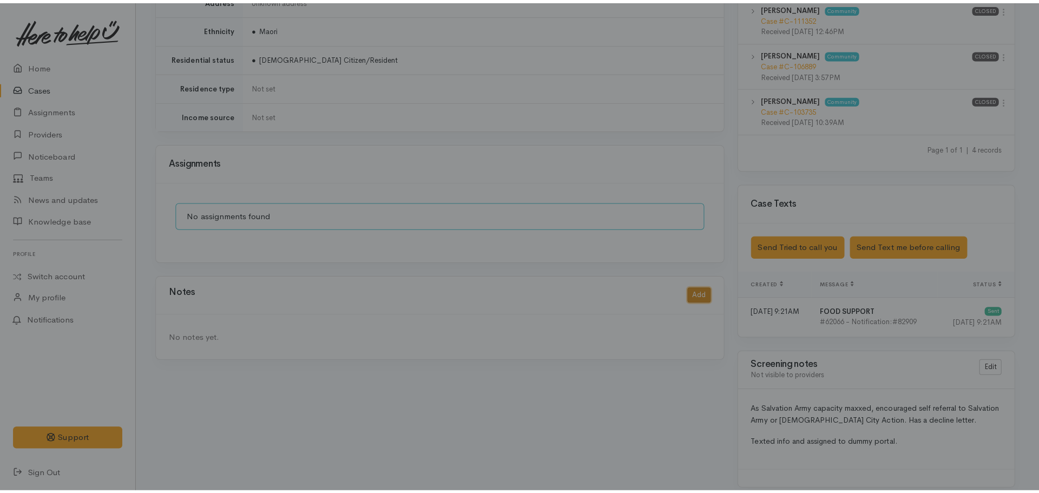
scroll to position [659, 0]
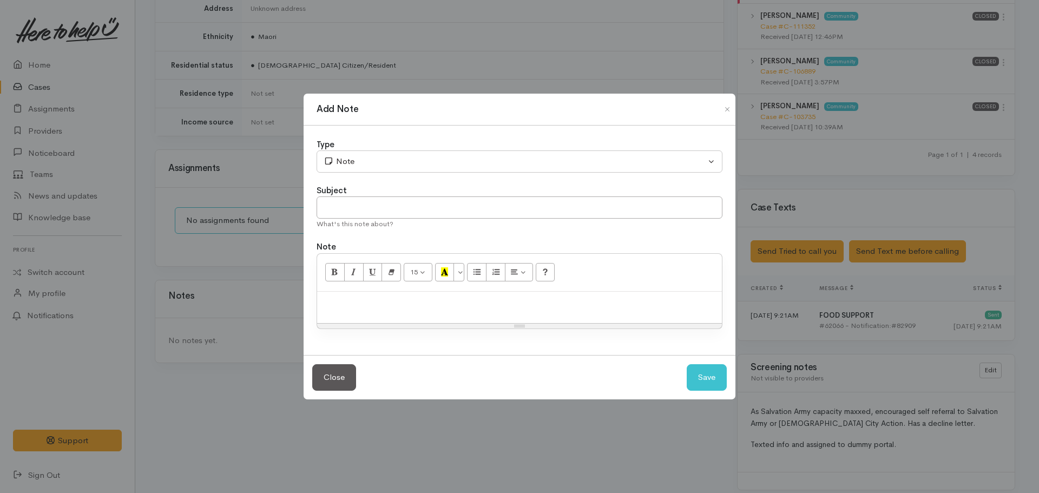
click at [438, 308] on p at bounding box center [519, 303] width 394 height 12
paste div
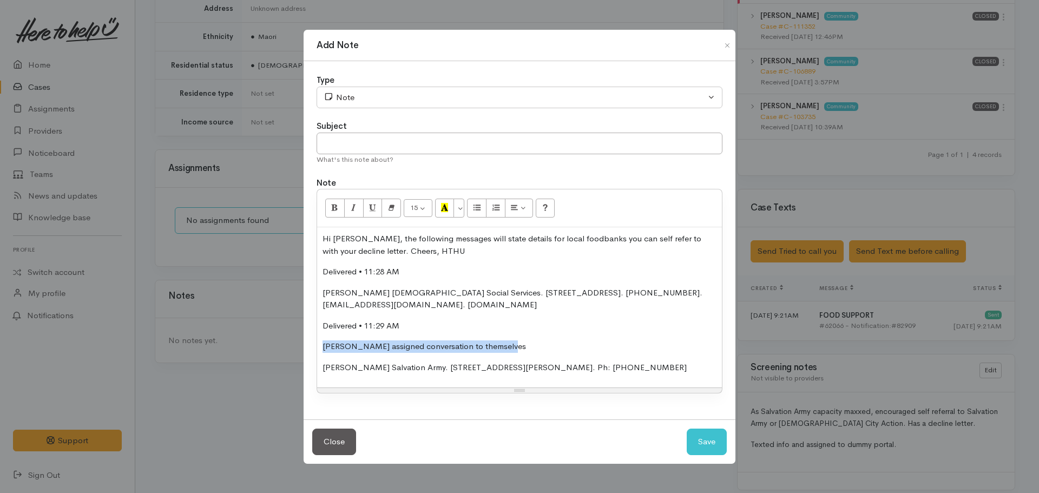
drag, startPoint x: 525, startPoint y: 342, endPoint x: 282, endPoint y: 341, distance: 243.4
click at [282, 341] on div "Add Note Type Correspondence Discussion Email Note Phone call SMS text message …" at bounding box center [519, 246] width 1039 height 493
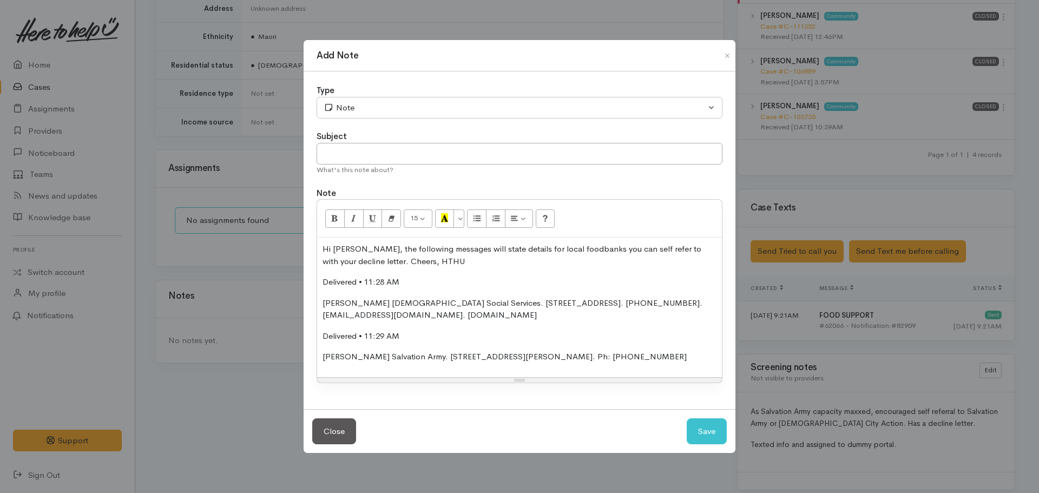
click at [319, 304] on div "Hi [PERSON_NAME], the following messages will state details for local foodbanks…" at bounding box center [519, 307] width 405 height 140
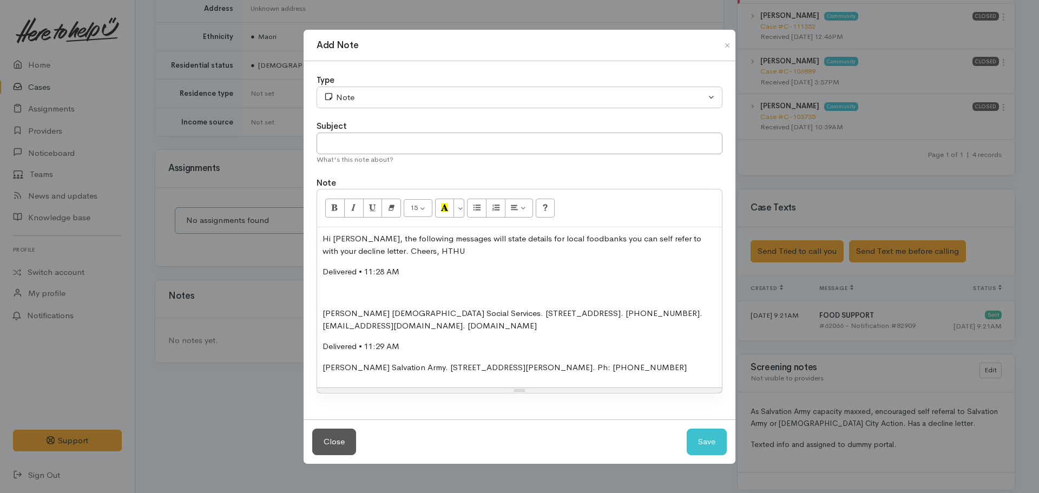
click at [321, 366] on div "Hi [PERSON_NAME], the following messages will state details for local foodbanks…" at bounding box center [519, 307] width 405 height 160
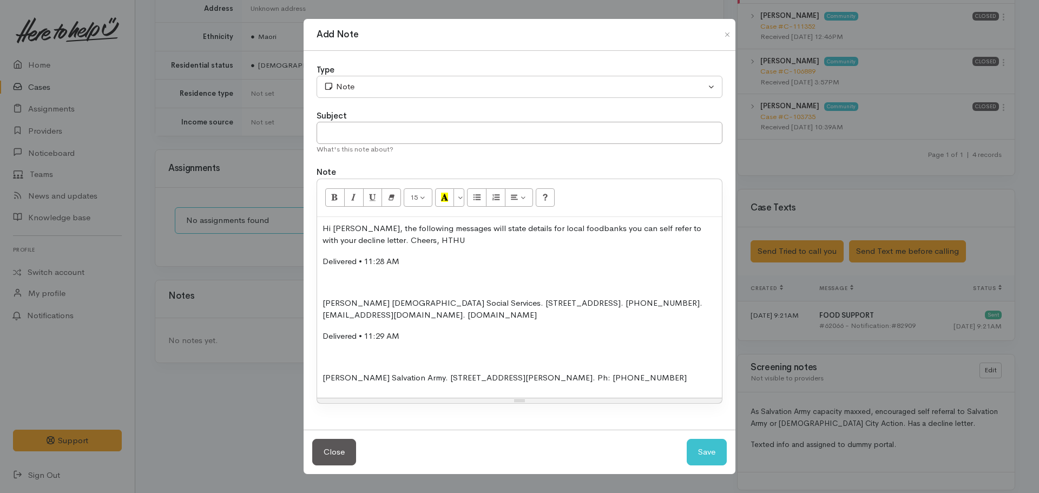
click at [323, 226] on p "Hi Sari, the following messages will state details for local foodbanks you can …" at bounding box center [519, 234] width 394 height 24
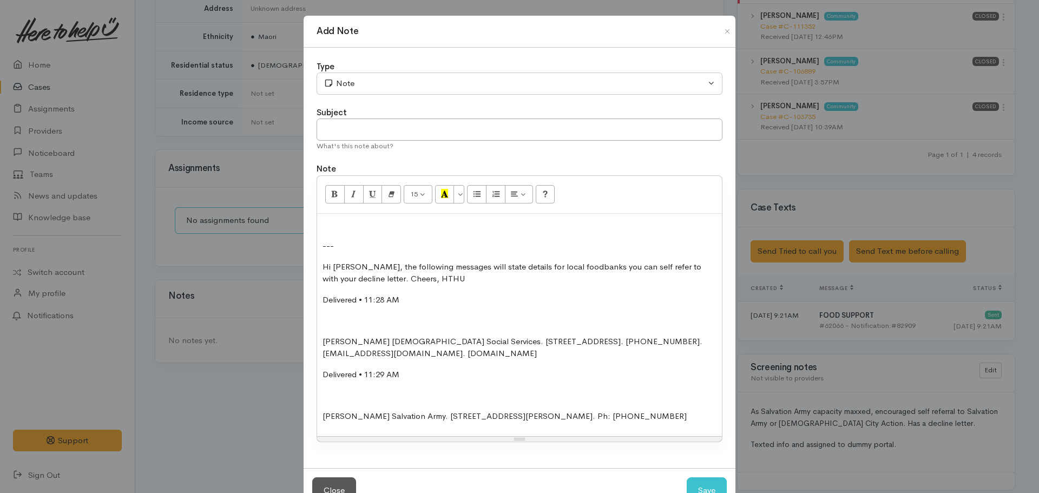
click at [328, 224] on p at bounding box center [519, 225] width 394 height 12
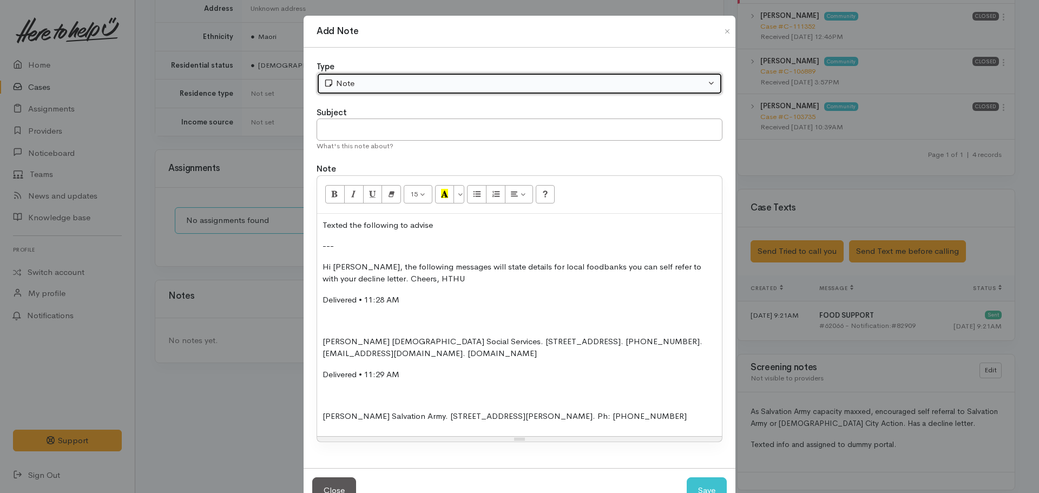
click at [391, 76] on button "Note" at bounding box center [519, 83] width 406 height 22
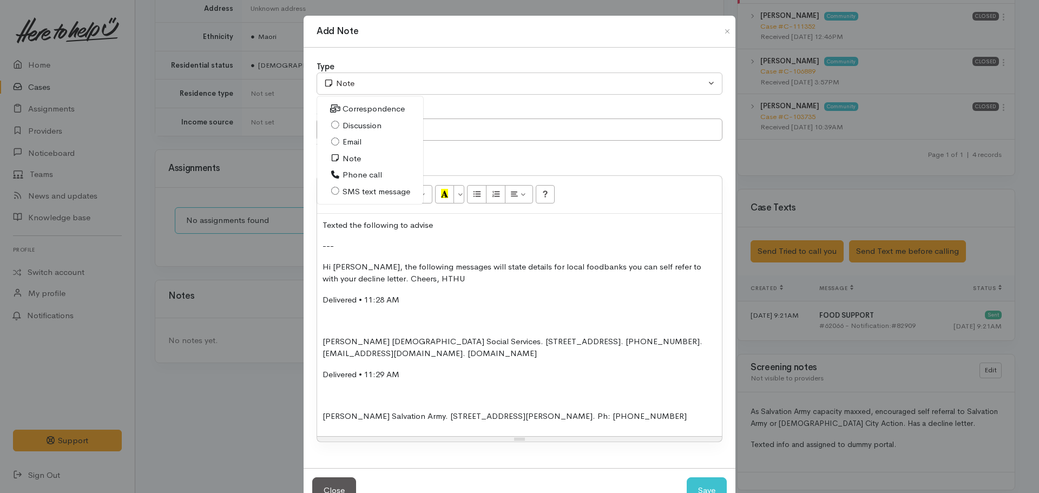
click at [373, 187] on span "SMS text message" at bounding box center [376, 192] width 68 height 12
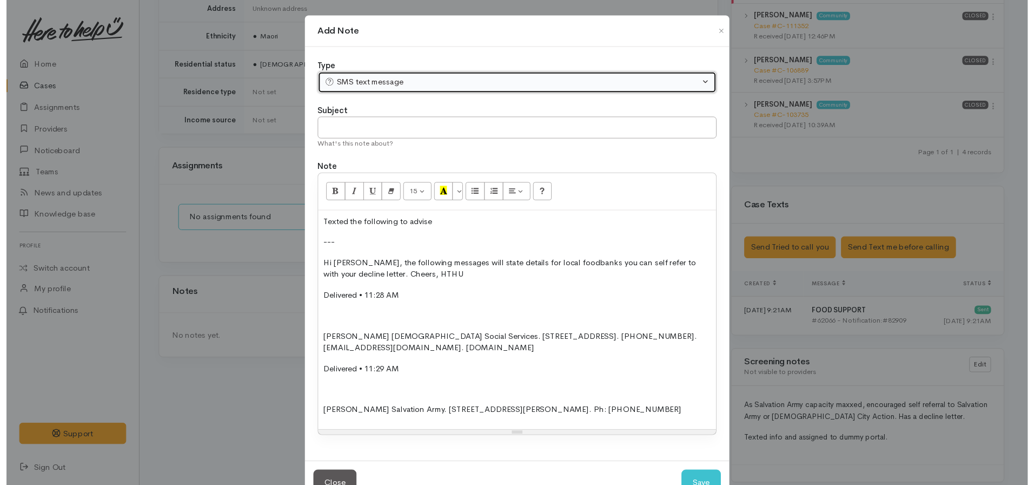
scroll to position [35, 0]
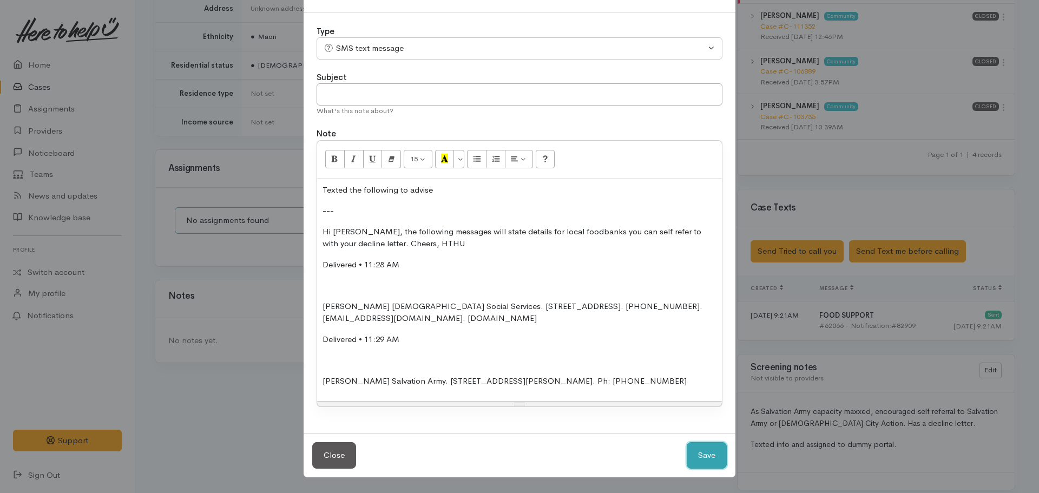
click at [696, 451] on button "Save" at bounding box center [706, 455] width 40 height 27
select select "1"
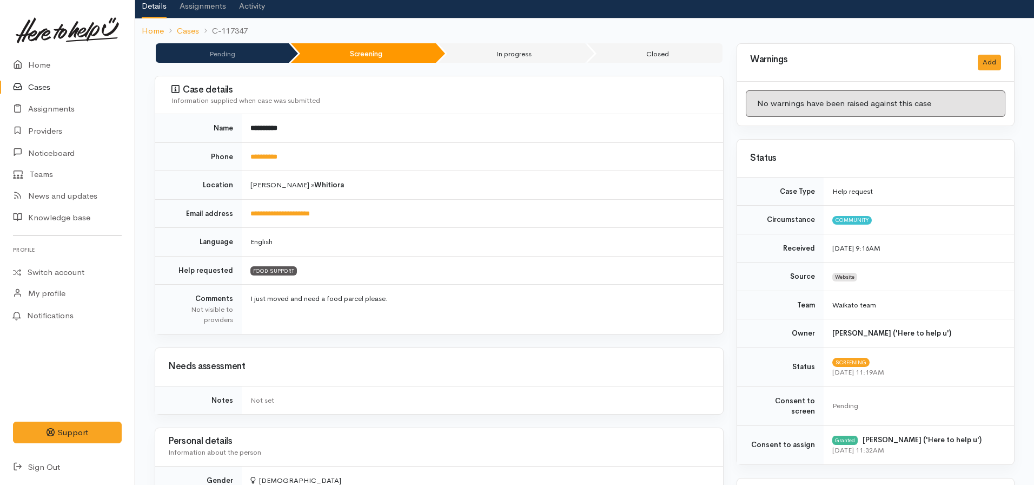
scroll to position [0, 0]
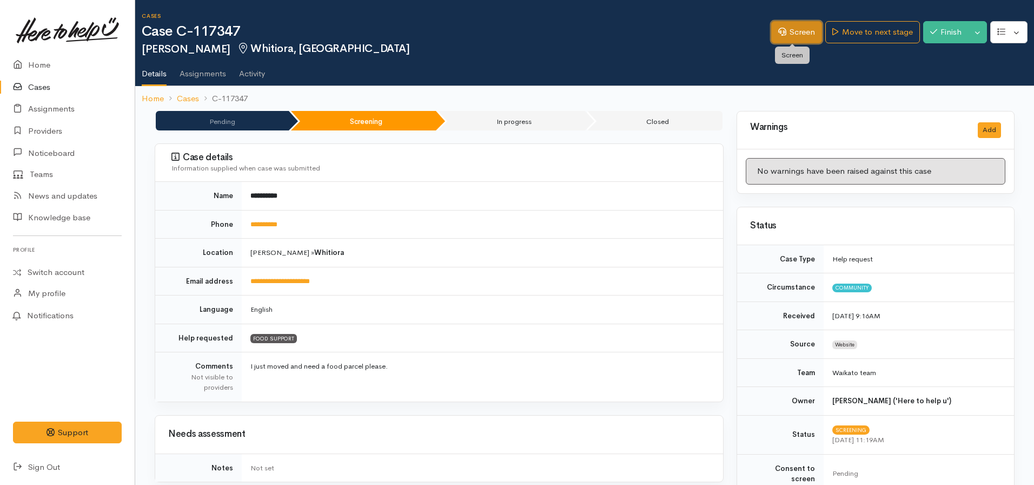
click at [799, 32] on link "Screen" at bounding box center [796, 32] width 51 height 22
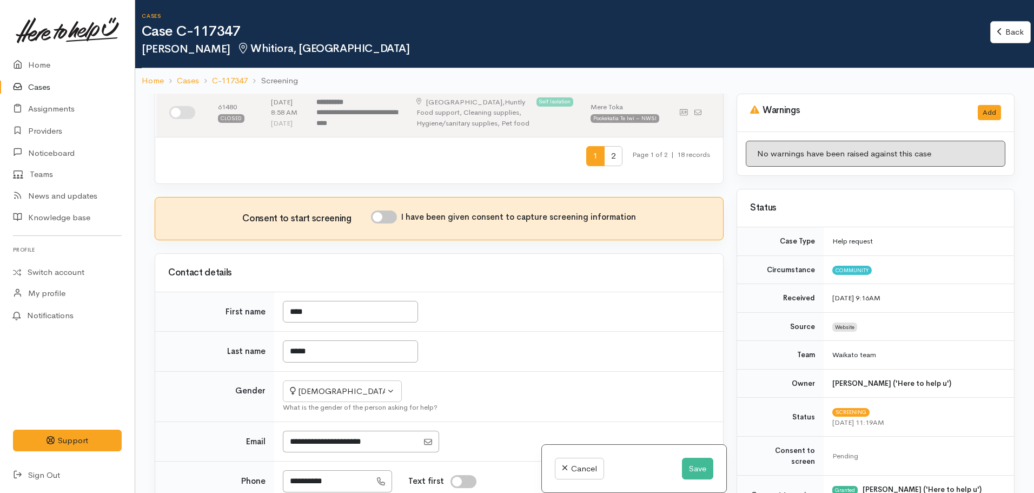
click at [385, 210] on input "I have been given consent to capture screening information" at bounding box center [384, 216] width 26 height 13
checkbox input "true"
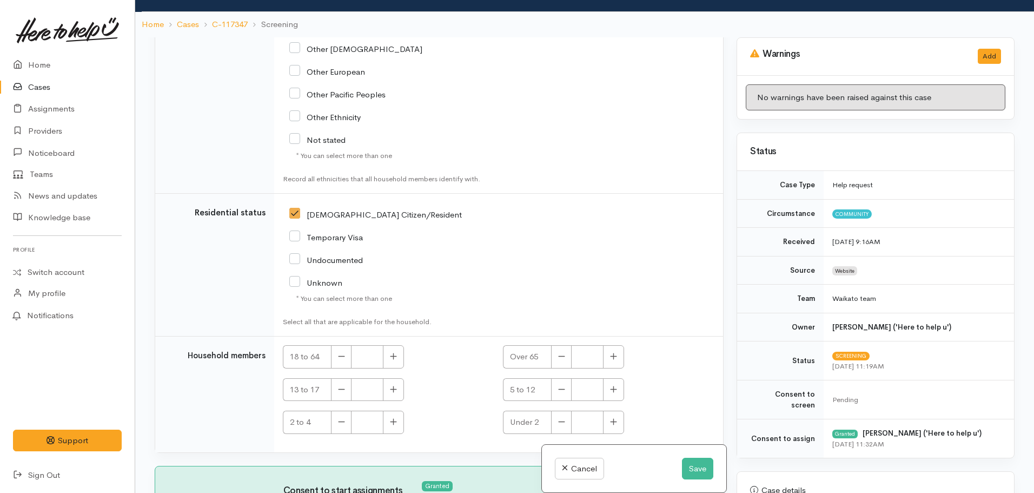
scroll to position [94, 0]
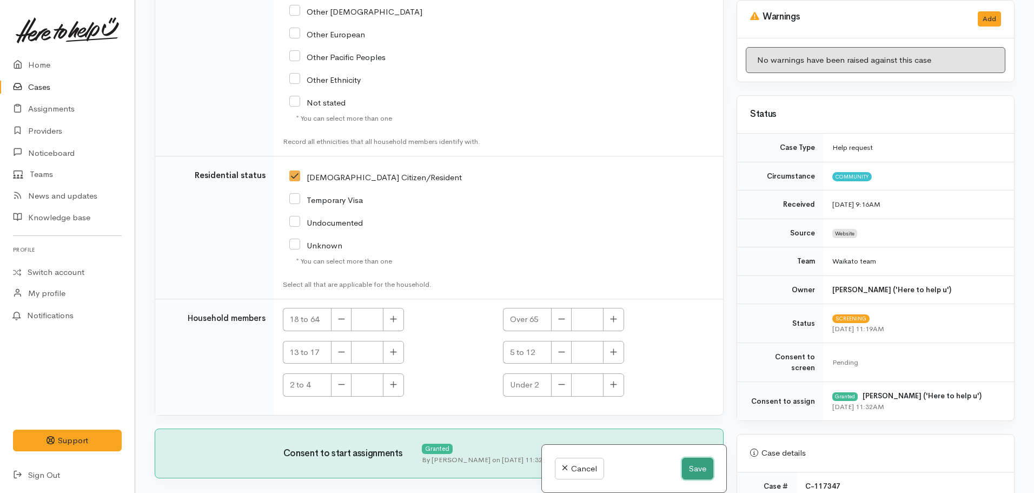
click at [692, 470] on button "Save" at bounding box center [697, 469] width 31 height 22
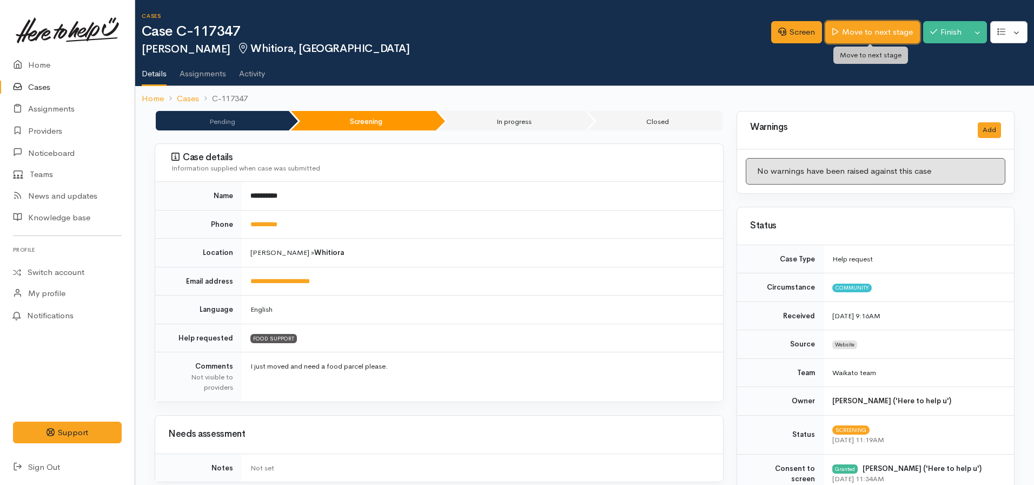
click at [870, 34] on link "Move to next stage" at bounding box center [873, 32] width 94 height 22
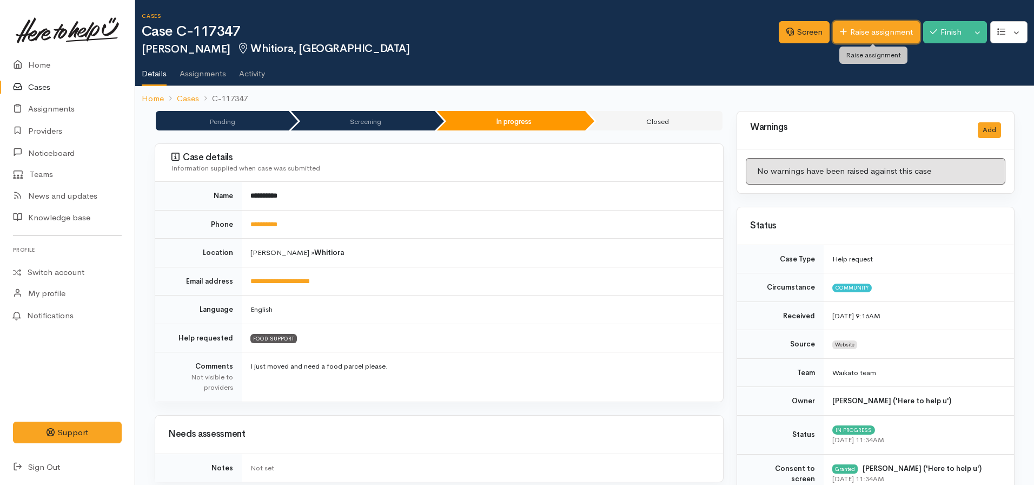
click at [880, 38] on link "Raise assignment" at bounding box center [876, 32] width 87 height 22
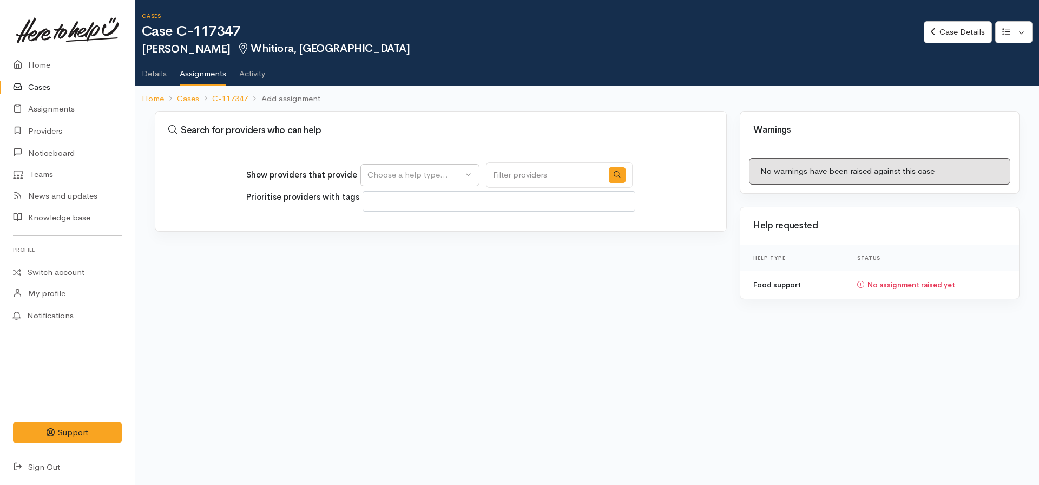
select select
click at [449, 159] on div "Show providers that provide Food support Choose a help type... Prioritise provi…" at bounding box center [440, 190] width 571 height 82
click at [445, 167] on button "Choose a help type..." at bounding box center [419, 175] width 119 height 22
click at [420, 231] on span "Food support" at bounding box center [399, 227] width 50 height 12
select select "3"
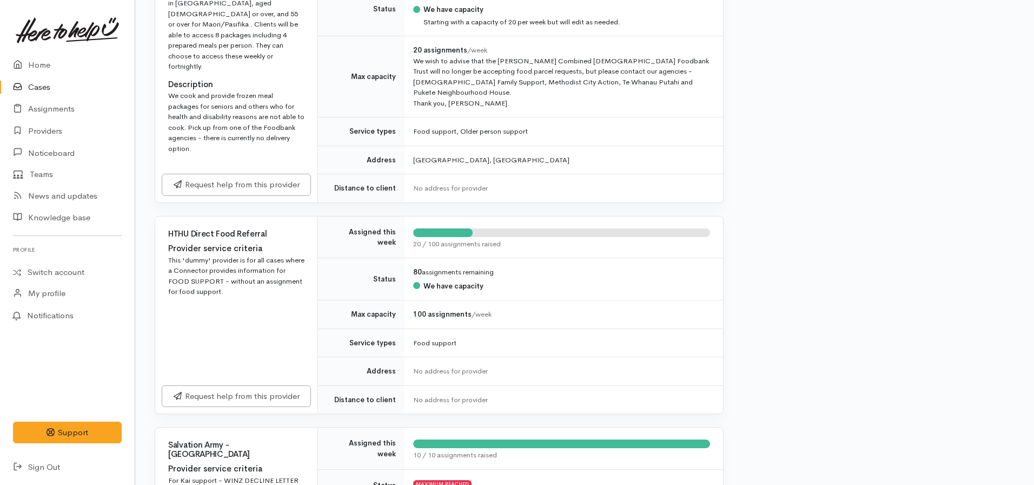
scroll to position [595, 0]
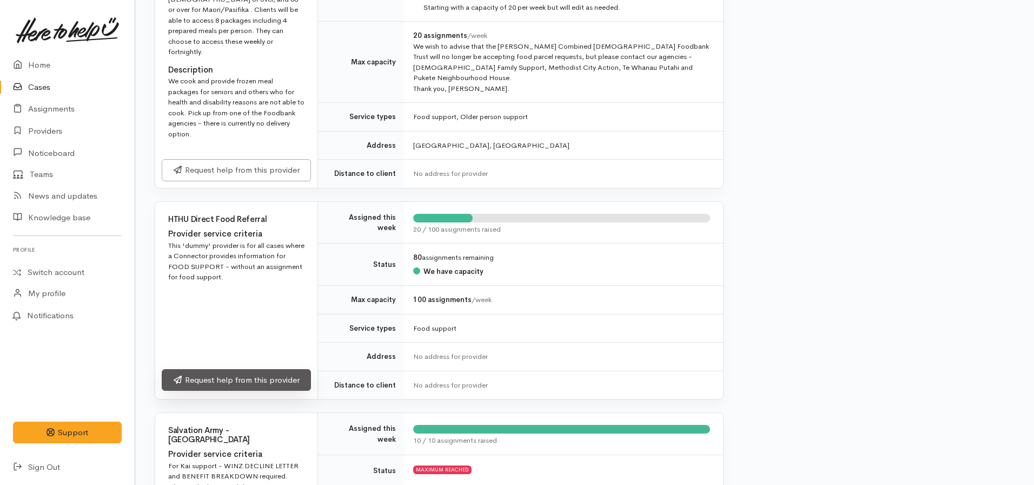
click at [263, 369] on link "Request help from this provider" at bounding box center [236, 380] width 149 height 22
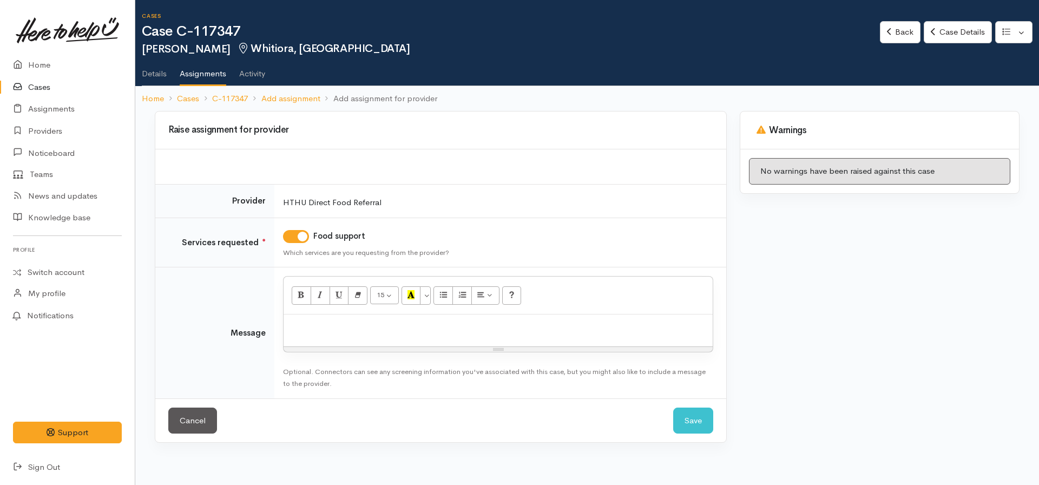
click at [309, 329] on p at bounding box center [498, 326] width 418 height 12
click button "Save" at bounding box center [693, 420] width 40 height 27
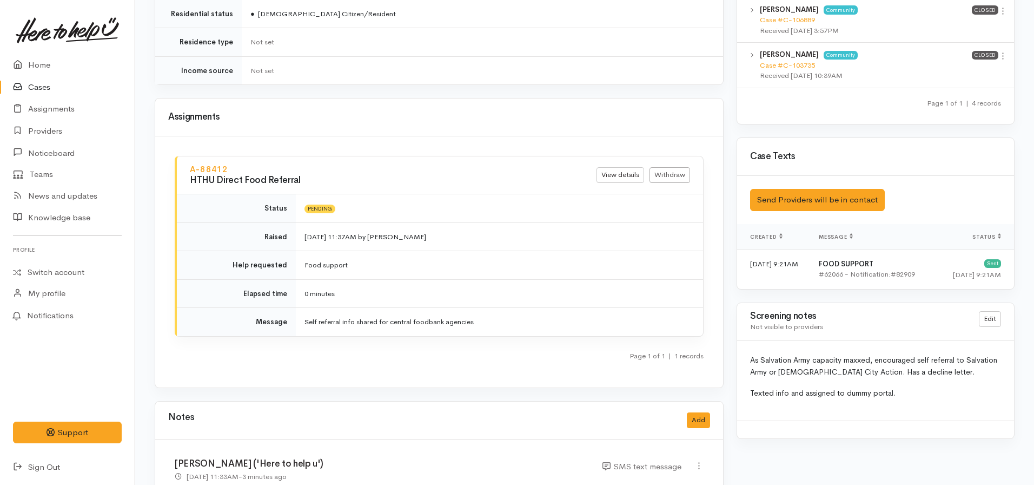
scroll to position [866, 0]
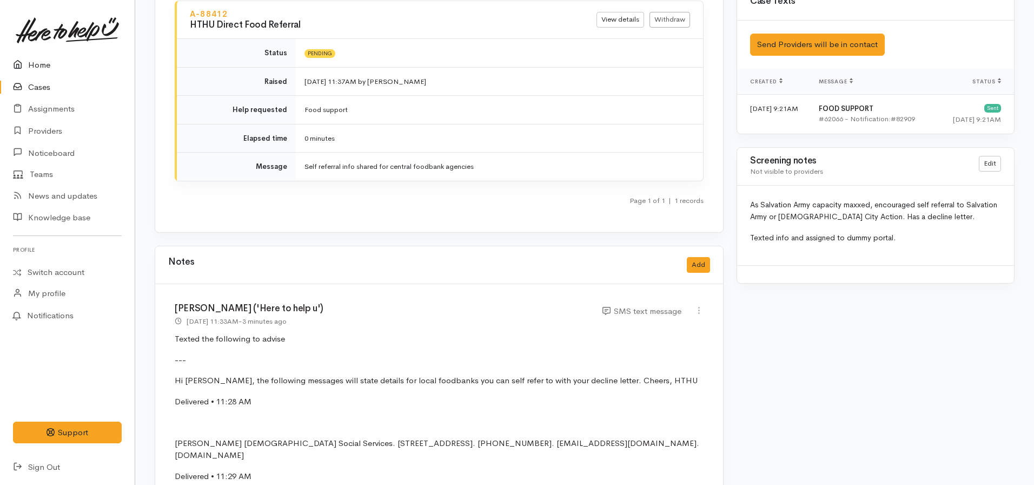
click at [48, 65] on link "Home" at bounding box center [67, 65] width 135 height 22
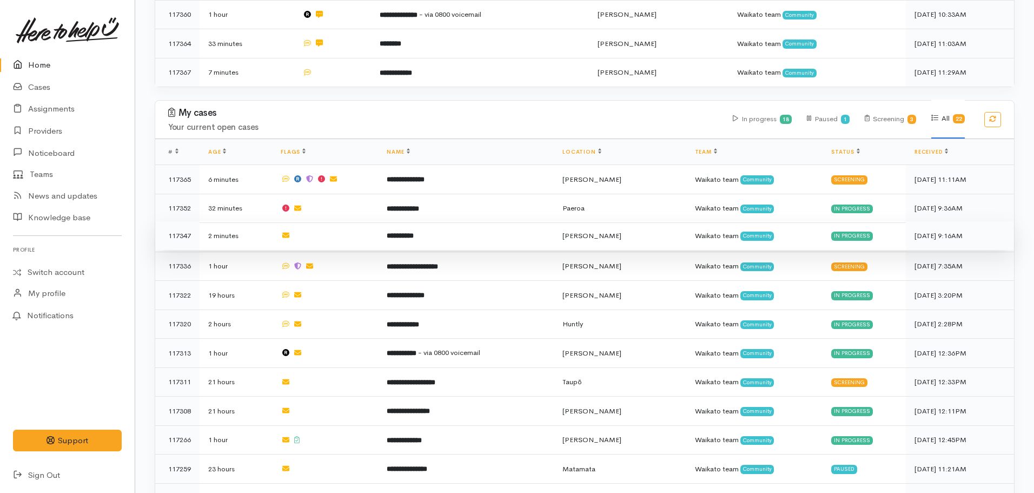
scroll to position [270, 0]
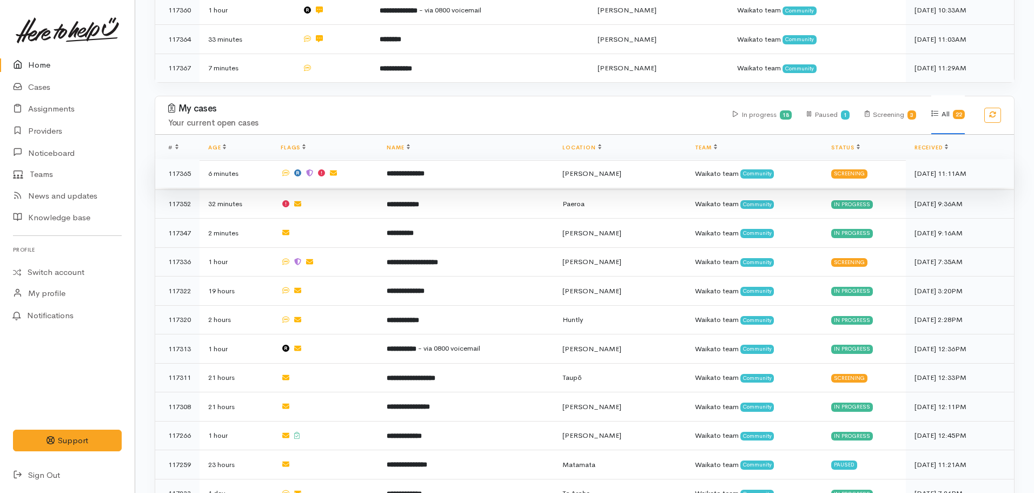
click at [410, 174] on b "**********" at bounding box center [406, 173] width 38 height 7
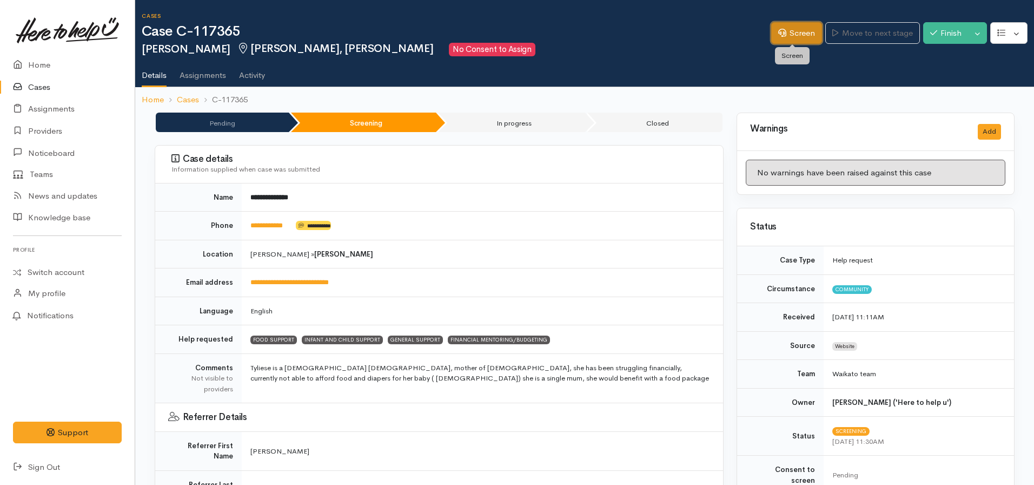
click at [794, 31] on link "Screen" at bounding box center [796, 33] width 51 height 22
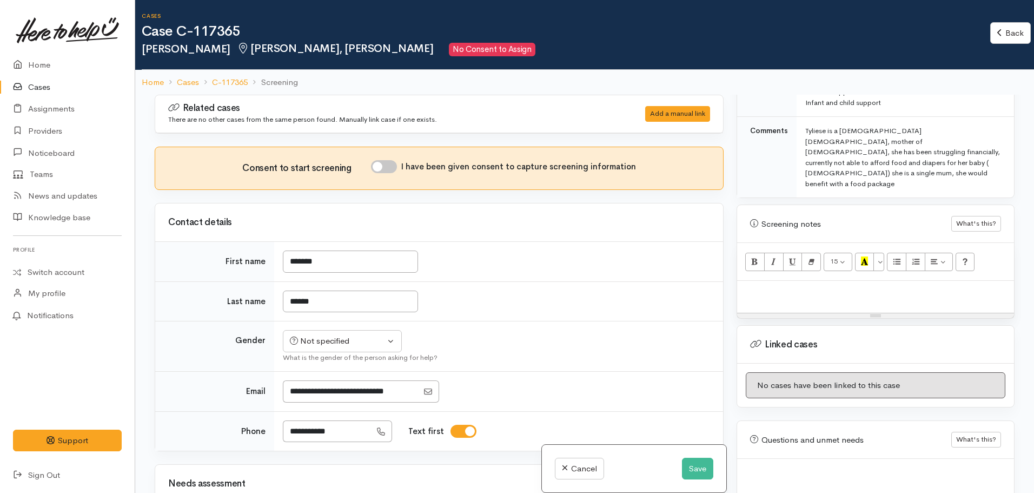
scroll to position [616, 0]
click at [786, 284] on p at bounding box center [876, 290] width 266 height 12
click at [768, 284] on p at bounding box center [876, 290] width 266 height 12
paste div
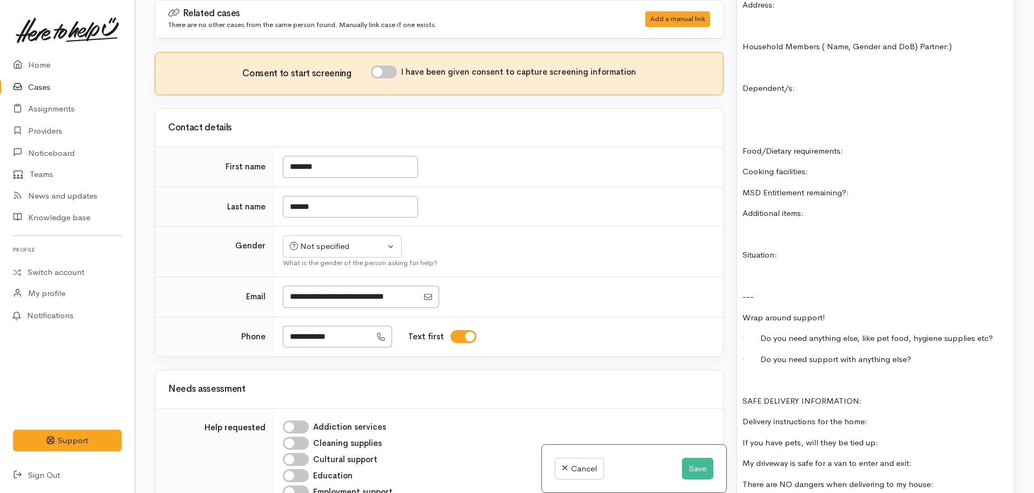
scroll to position [1016, 0]
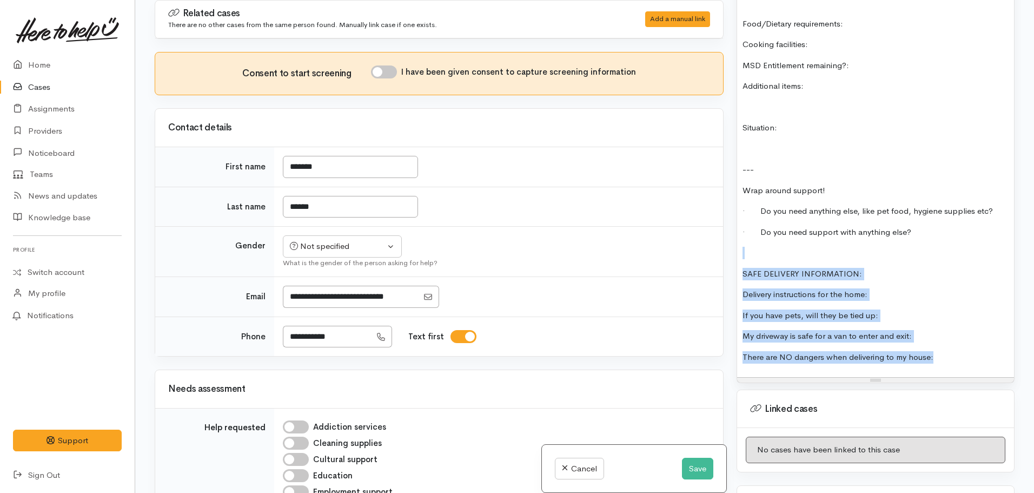
drag, startPoint x: 942, startPoint y: 331, endPoint x: 693, endPoint y: 222, distance: 271.3
click at [693, 222] on div "Related cases There are no other cases from the same person found. Manually lin…" at bounding box center [584, 246] width 873 height 493
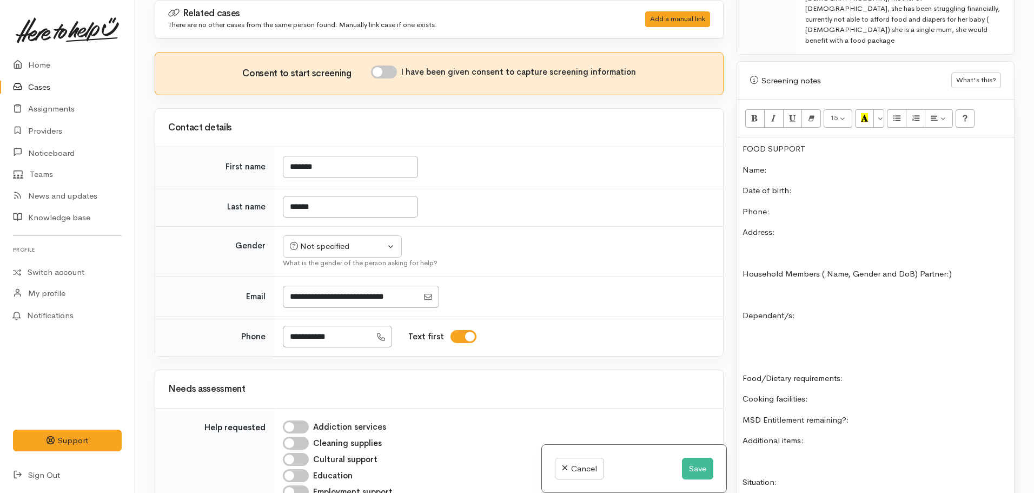
scroll to position [638, 0]
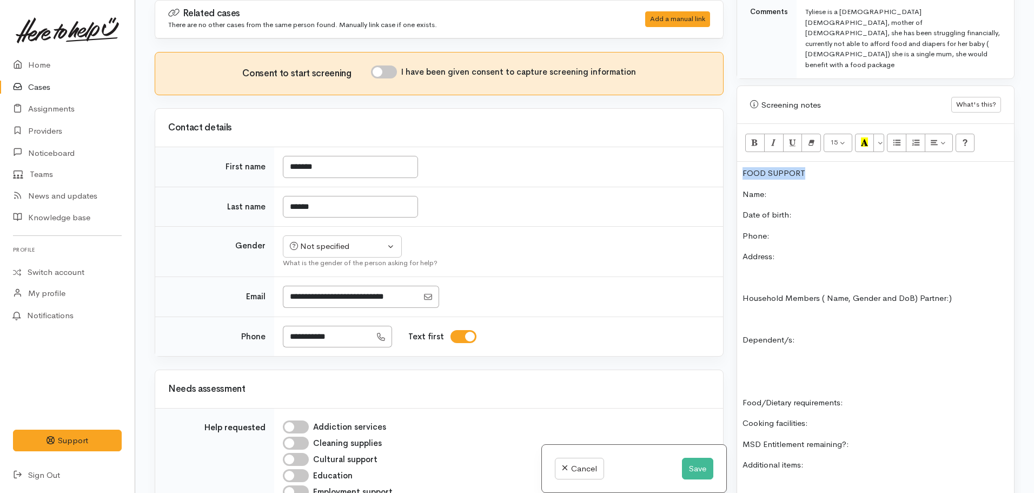
drag, startPoint x: 828, startPoint y: 146, endPoint x: 734, endPoint y: 137, distance: 94.5
click at [734, 137] on div "Warnings Add No warnings have been raised against this case Add Warning Title ●…" at bounding box center [875, 246] width 291 height 493
click at [757, 137] on icon "Bold (CTRL+B)" at bounding box center [754, 141] width 7 height 9
click at [876, 134] on button "More Color" at bounding box center [879, 143] width 11 height 18
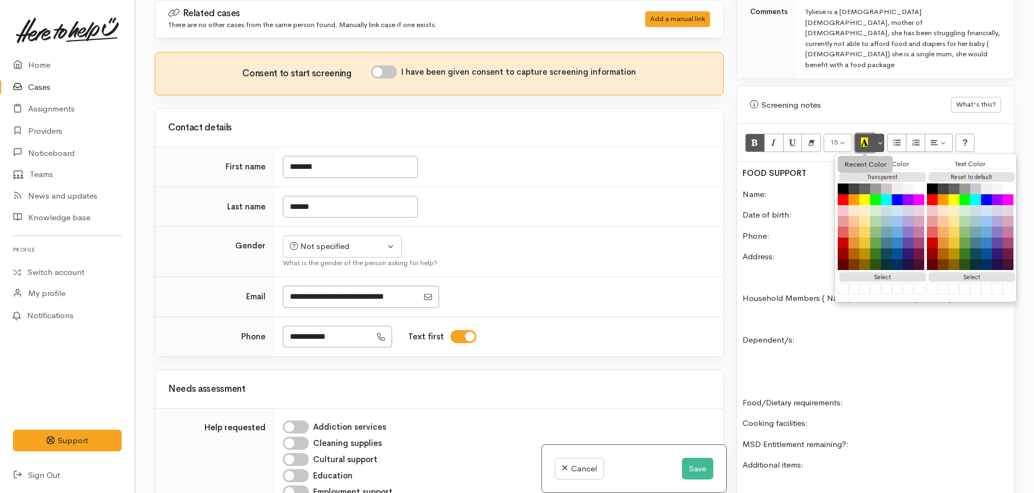
click at [867, 137] on icon "Recent Color" at bounding box center [864, 141] width 7 height 9
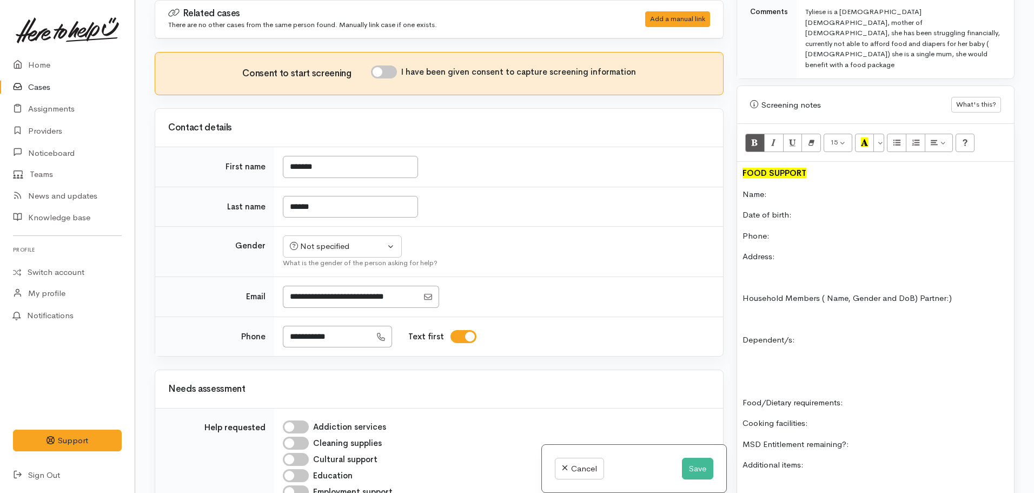
click at [787, 188] on p "Name:" at bounding box center [876, 194] width 266 height 12
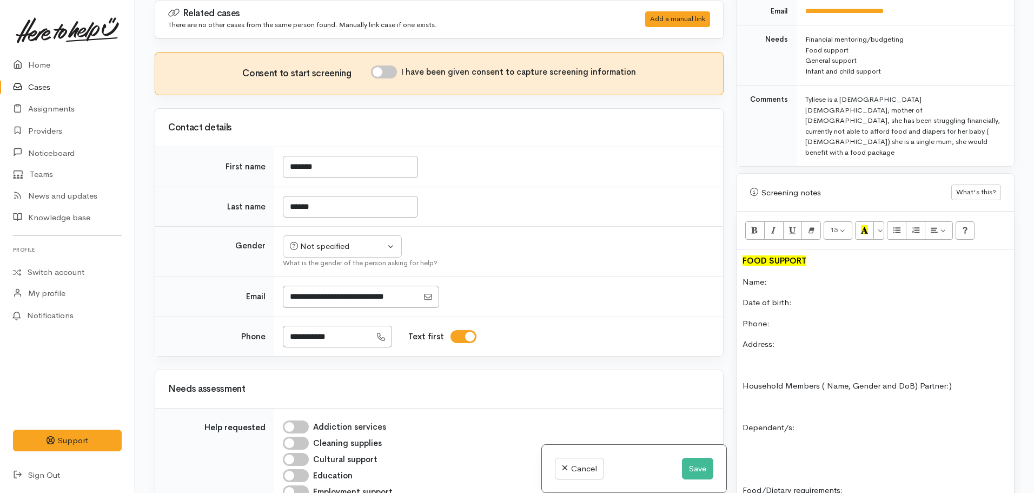
scroll to position [367, 0]
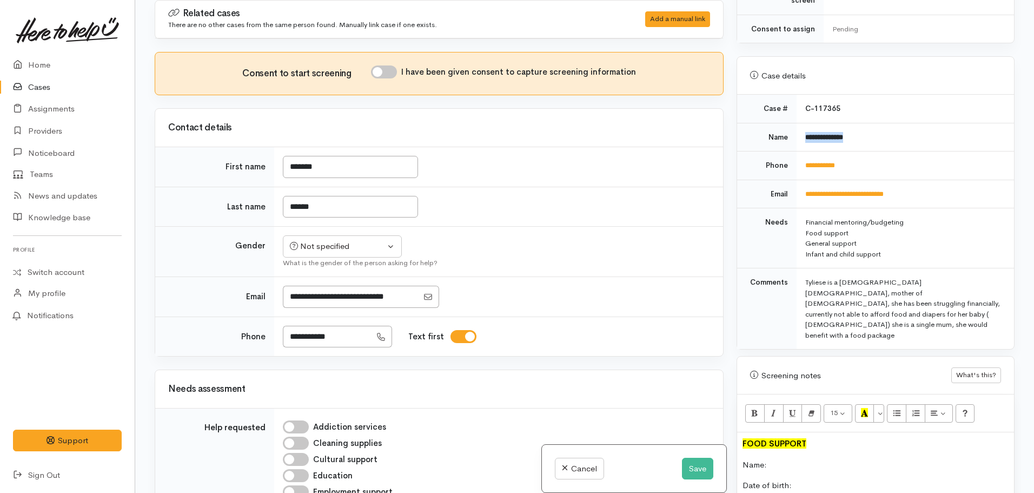
drag, startPoint x: 863, startPoint y: 126, endPoint x: 807, endPoint y: 125, distance: 55.7
click at [803, 125] on td "**********" at bounding box center [905, 137] width 217 height 29
copy b "**********"
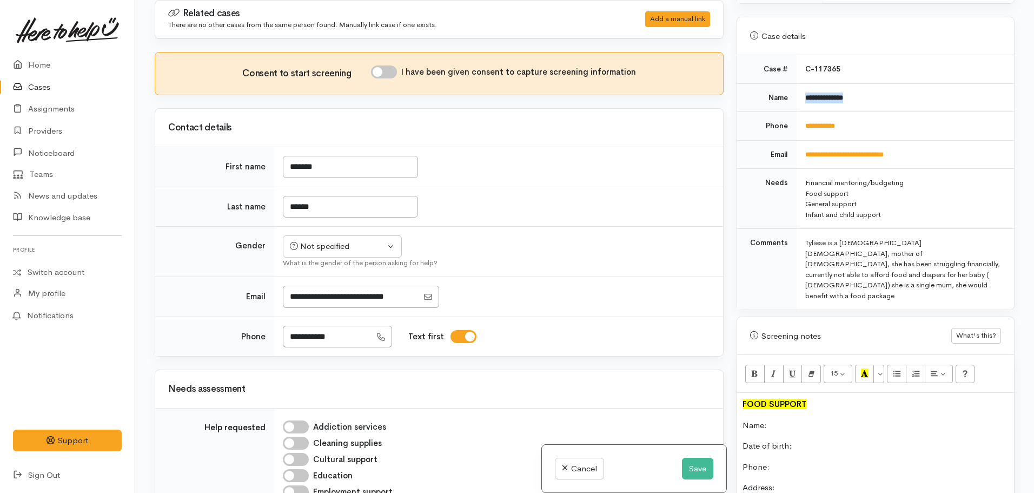
scroll to position [476, 0]
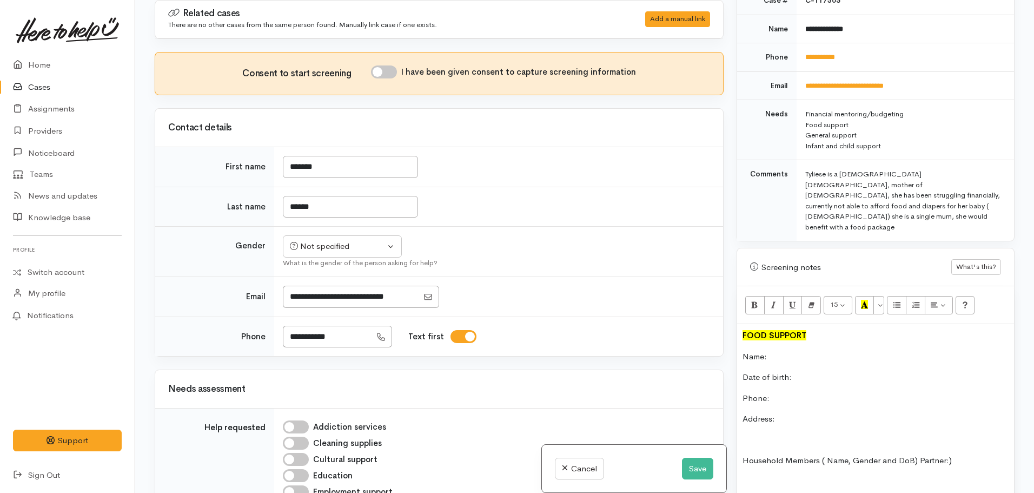
click at [774, 351] on p "Name:" at bounding box center [876, 357] width 266 height 12
drag, startPoint x: 845, startPoint y: 43, endPoint x: 801, endPoint y: 44, distance: 43.8
click at [801, 44] on td "**********" at bounding box center [905, 57] width 217 height 29
copy link "**********"
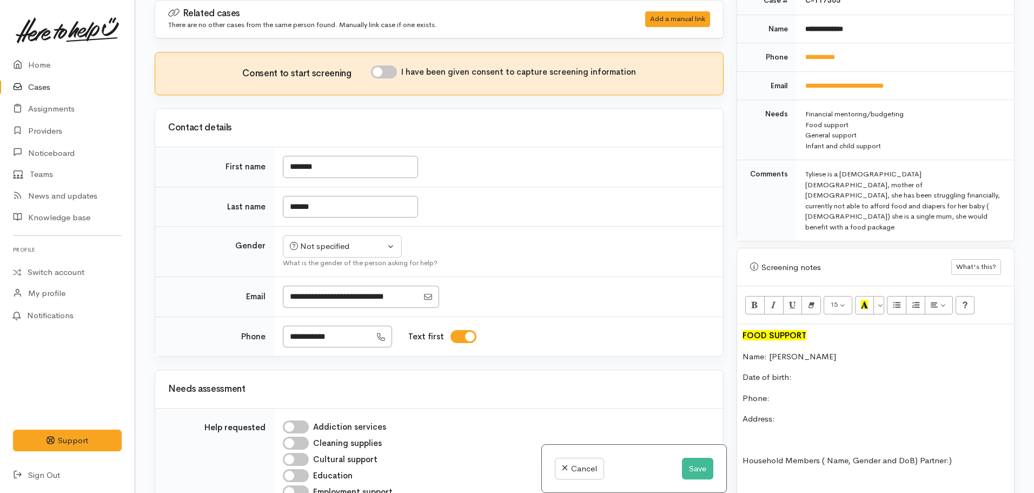
click at [797, 392] on p "Phone:" at bounding box center [876, 398] width 266 height 12
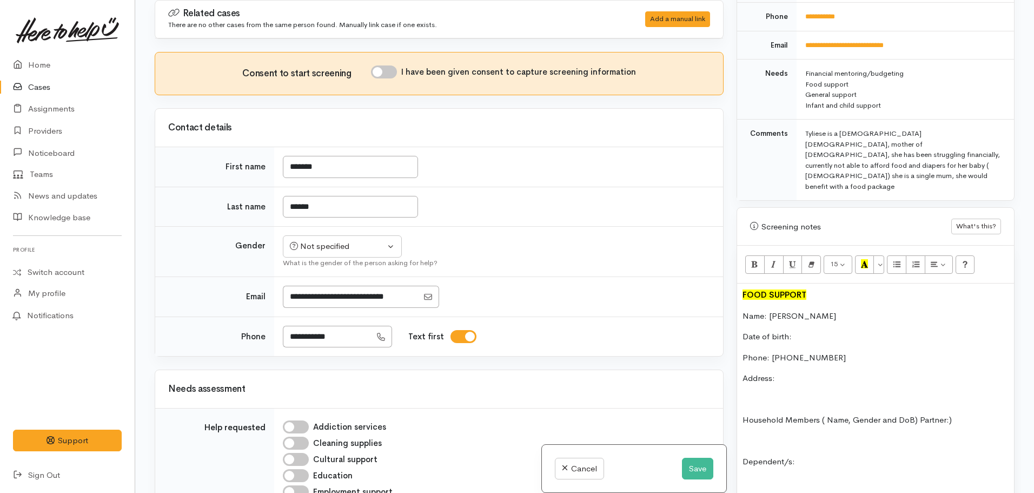
scroll to position [638, 0]
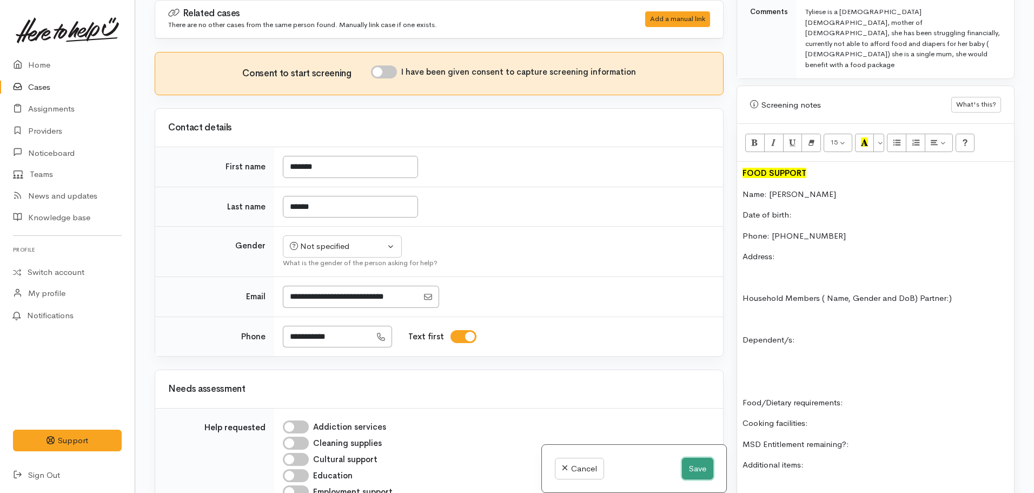
click at [697, 459] on button "Save" at bounding box center [697, 469] width 31 height 22
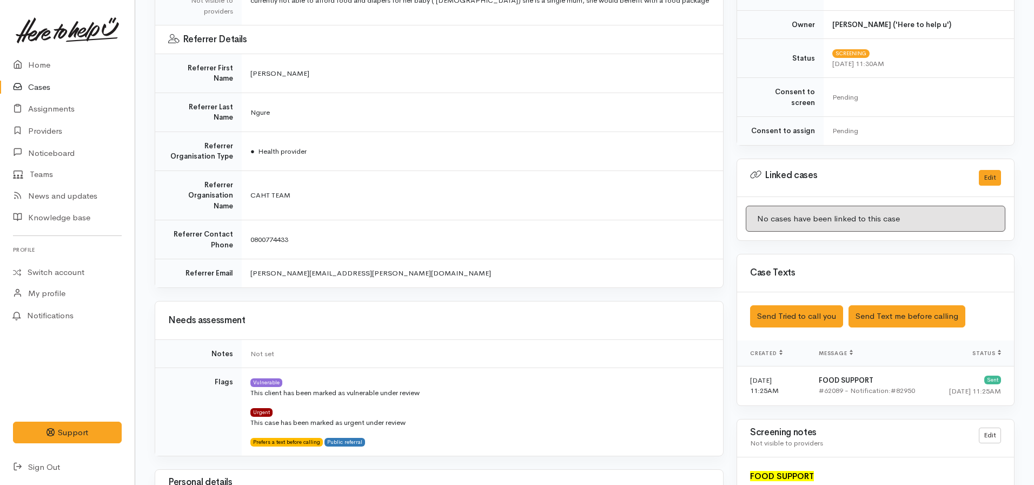
scroll to position [541, 0]
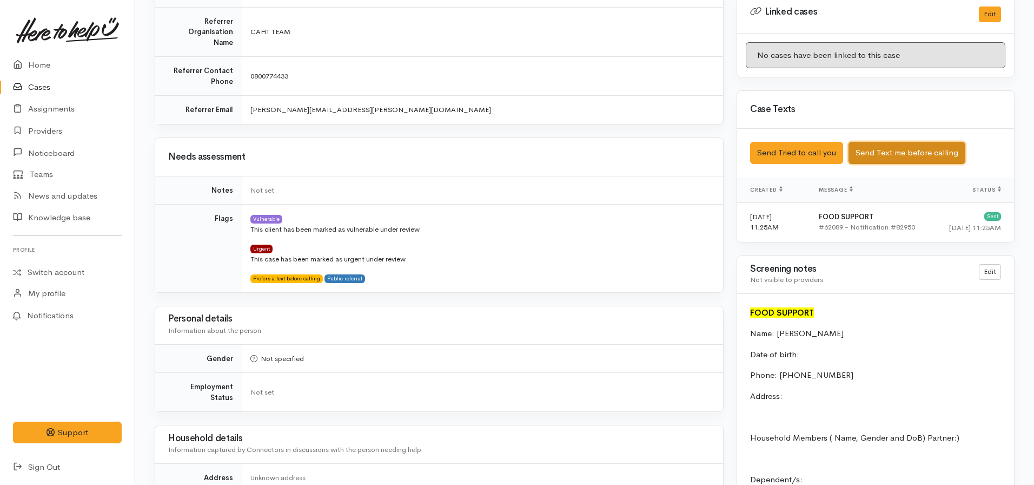
click at [887, 146] on button "Send Text me before calling" at bounding box center [907, 153] width 117 height 22
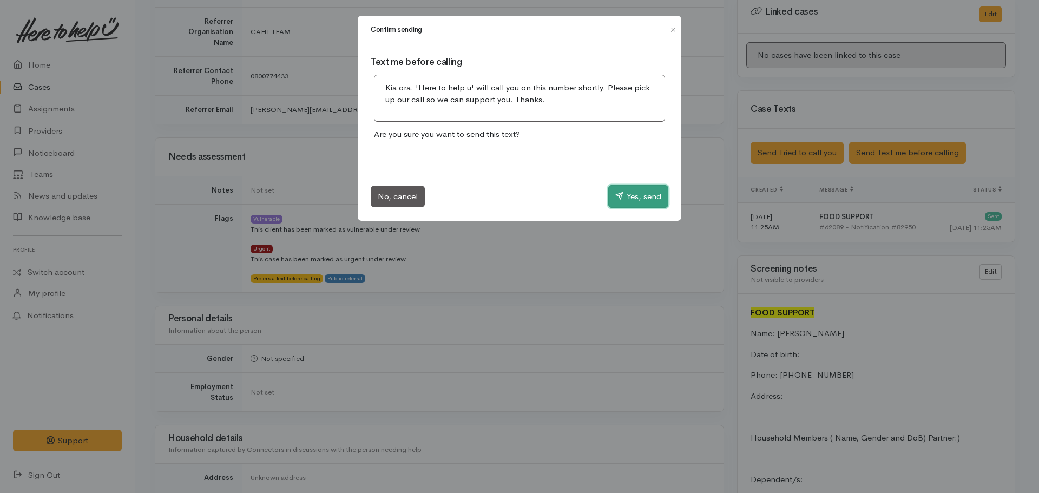
click at [628, 189] on button "Yes, send" at bounding box center [638, 196] width 60 height 23
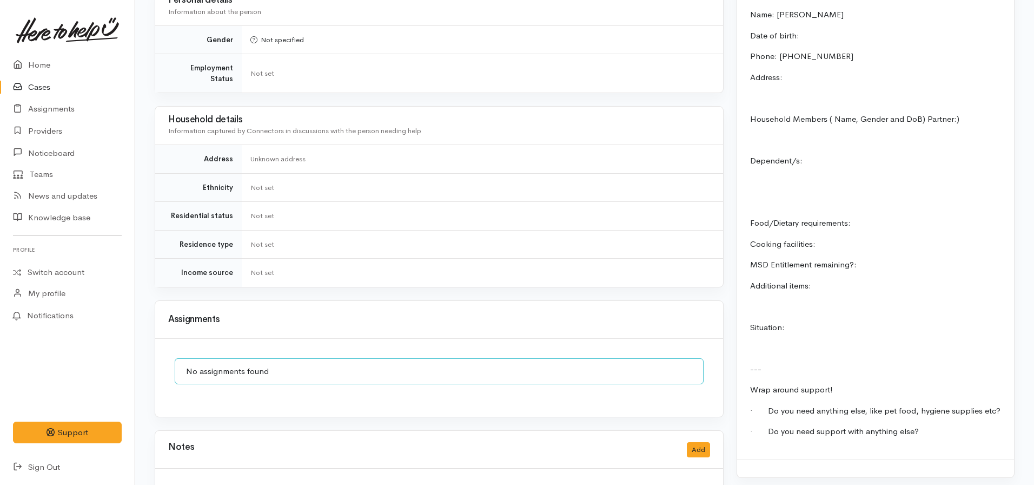
scroll to position [589, 0]
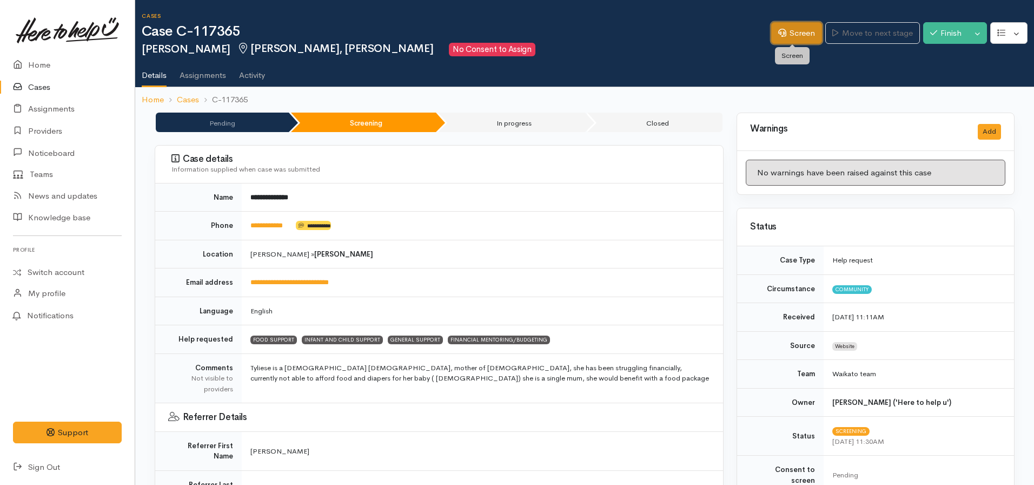
click at [791, 32] on link "Screen" at bounding box center [796, 33] width 51 height 22
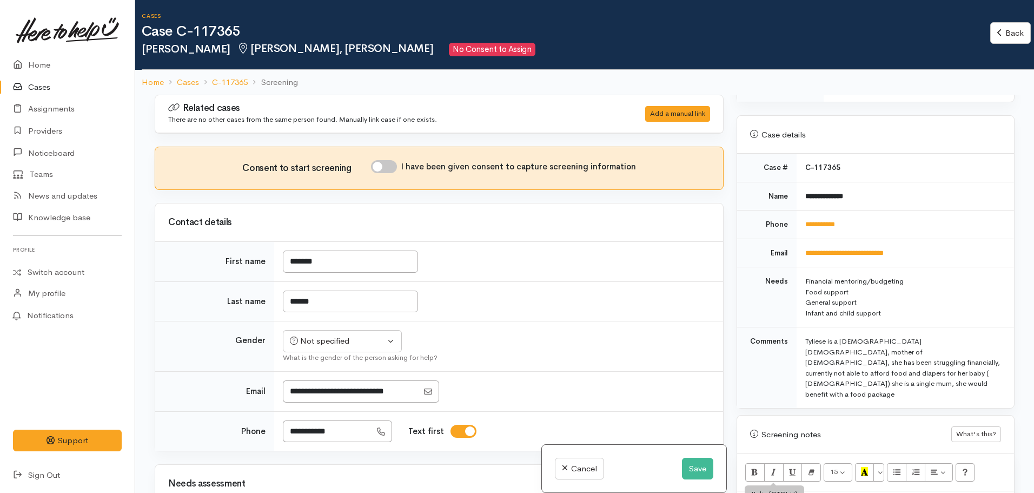
scroll to position [379, 0]
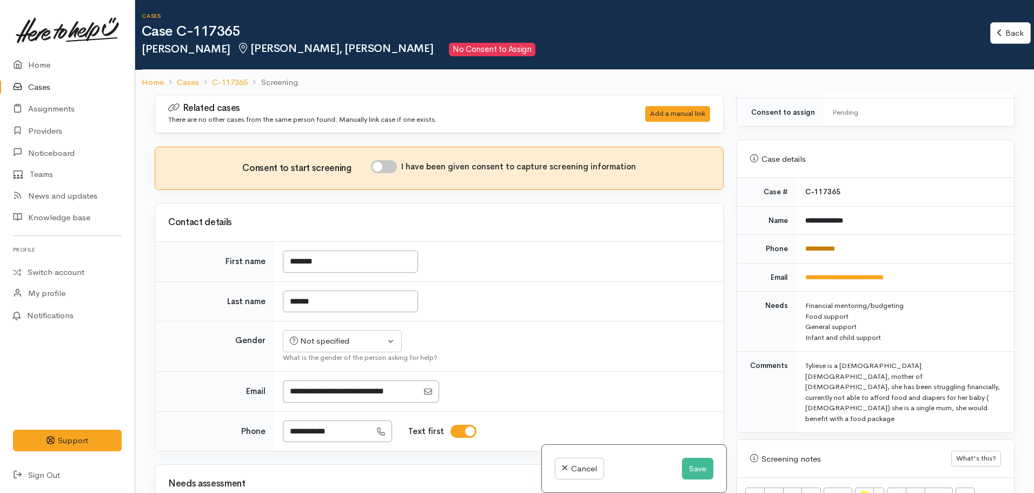
click at [835, 245] on link "**********" at bounding box center [820, 248] width 30 height 7
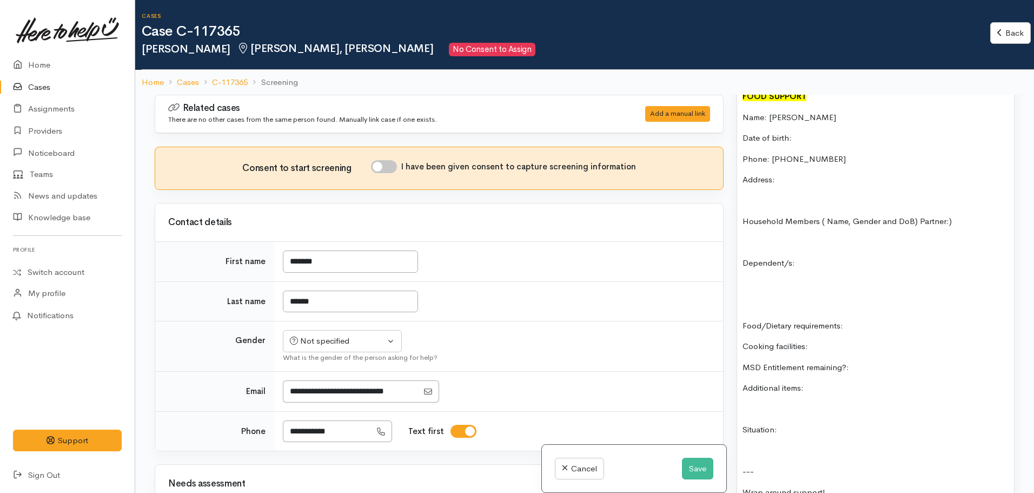
scroll to position [811, 0]
click at [695, 468] on button "Save" at bounding box center [697, 469] width 31 height 22
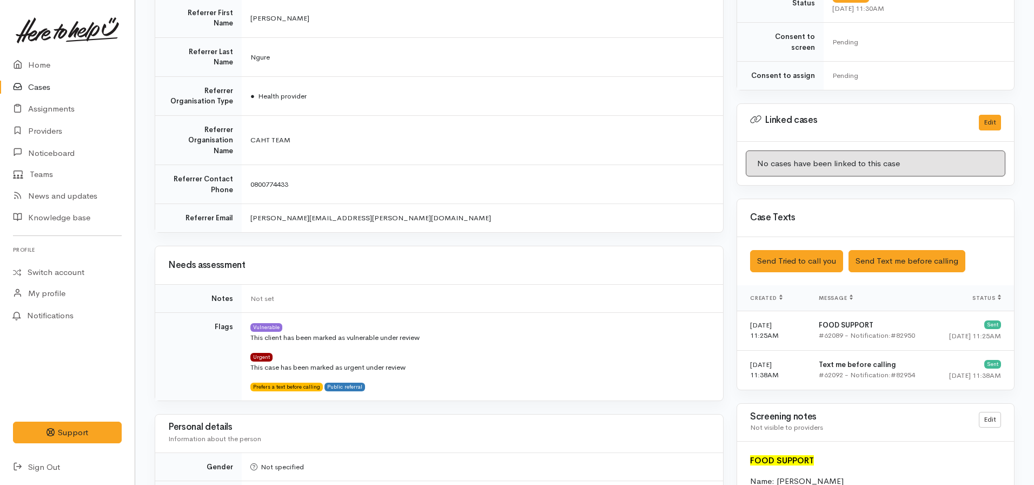
scroll to position [866, 0]
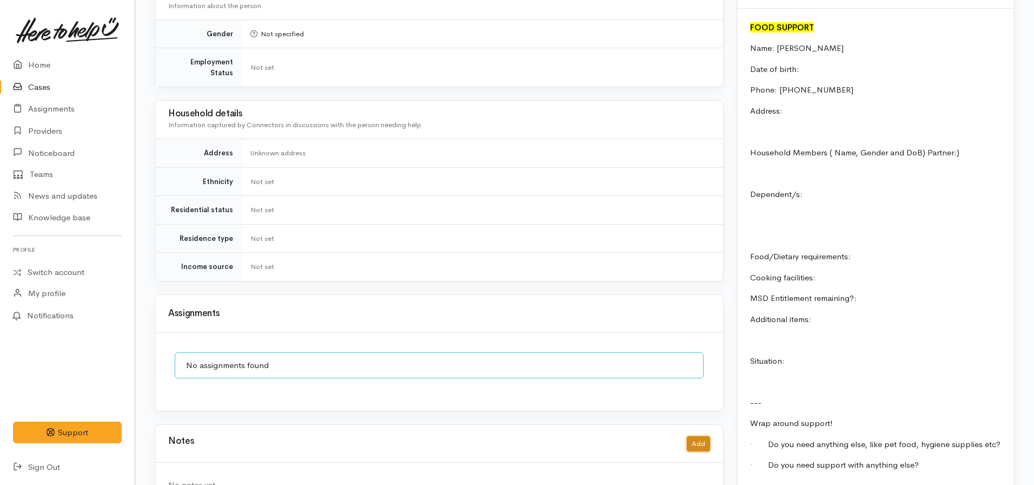
click at [698, 436] on button "Add" at bounding box center [698, 444] width 23 height 16
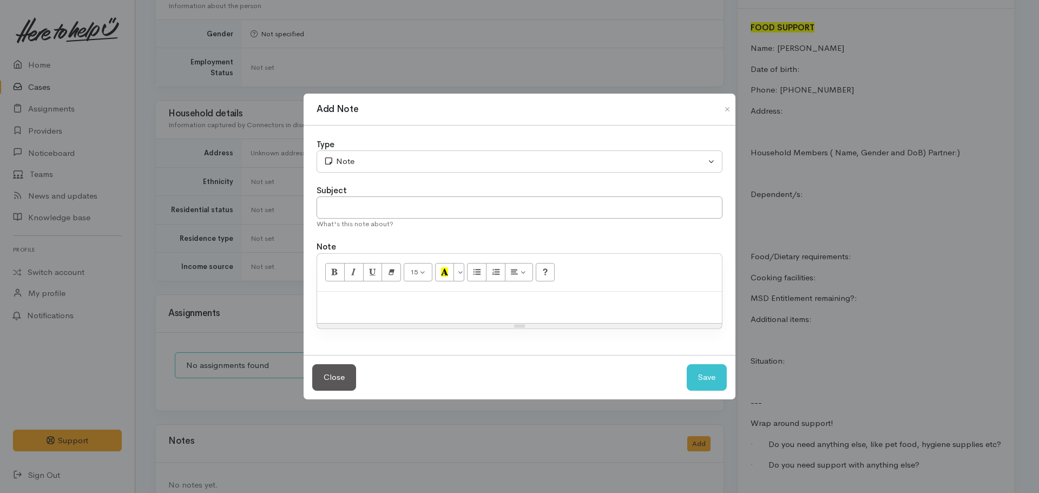
click at [385, 195] on div "Subject" at bounding box center [519, 190] width 406 height 12
click at [379, 206] on input "text" at bounding box center [519, 207] width 406 height 22
type input "Attempt to contact #1"
click at [549, 290] on div "15 8 9 10 11 12 14 18 24 36 Background Color Transparent Select #ffff00 Text Co…" at bounding box center [519, 273] width 405 height 38
click at [552, 302] on p "No answer. Left VM stating we'll try calling again later today." at bounding box center [519, 303] width 394 height 12
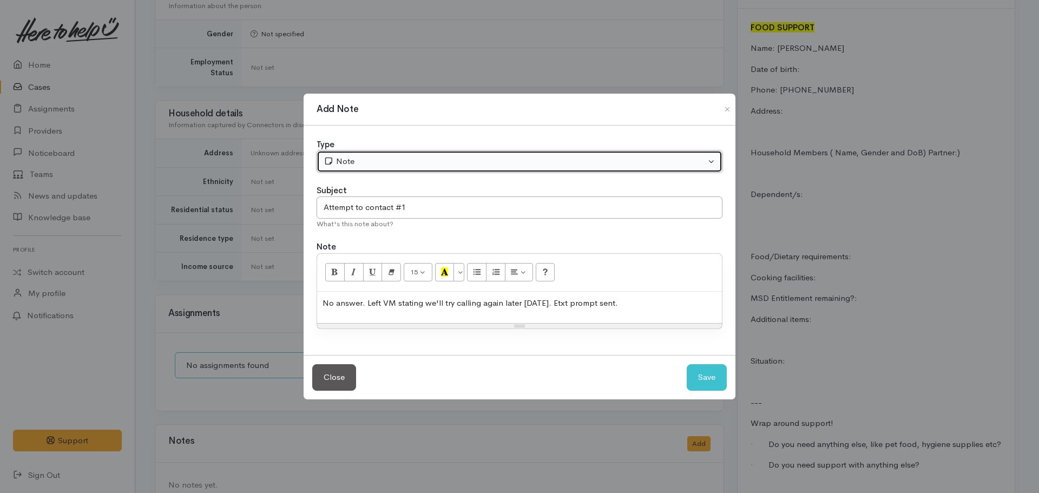
click at [354, 163] on div "Note" at bounding box center [514, 161] width 382 height 12
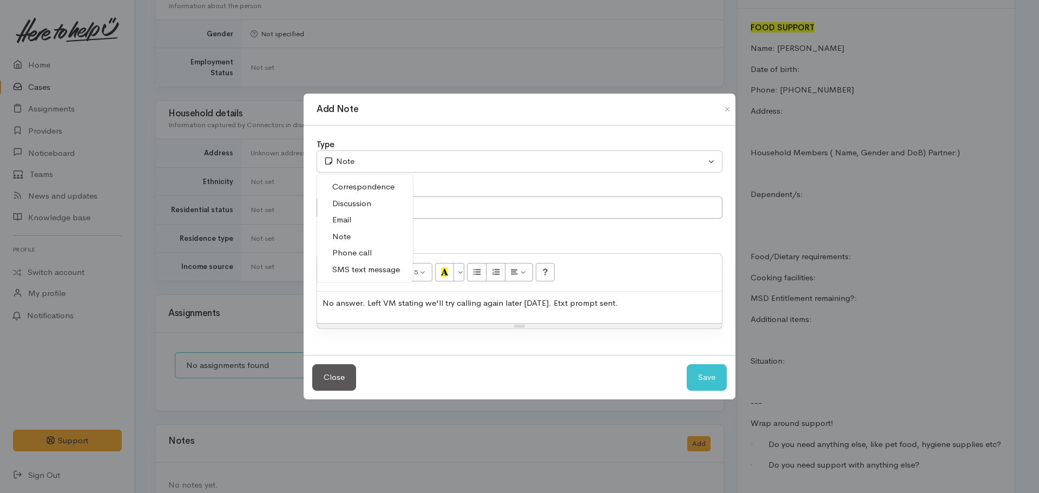
click at [355, 256] on span "Phone call" at bounding box center [351, 253] width 39 height 12
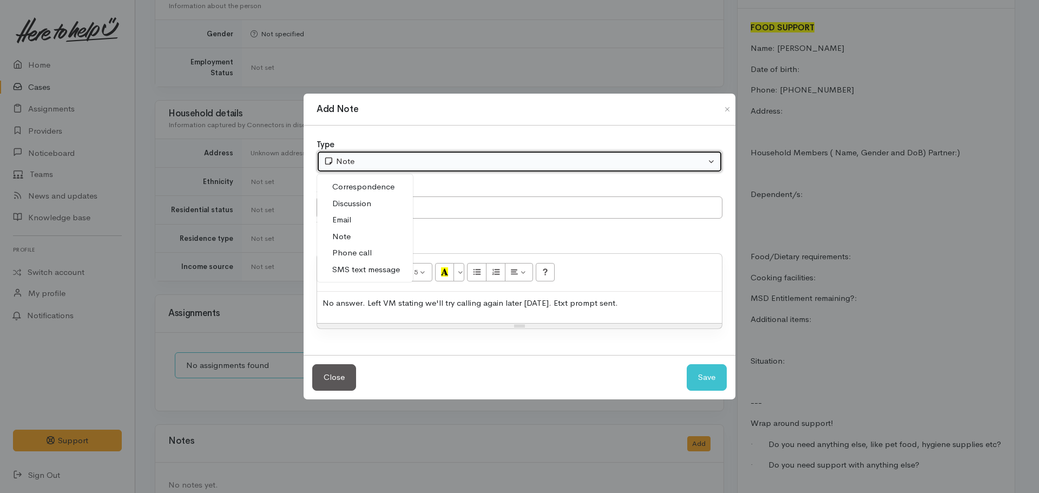
select select "3"
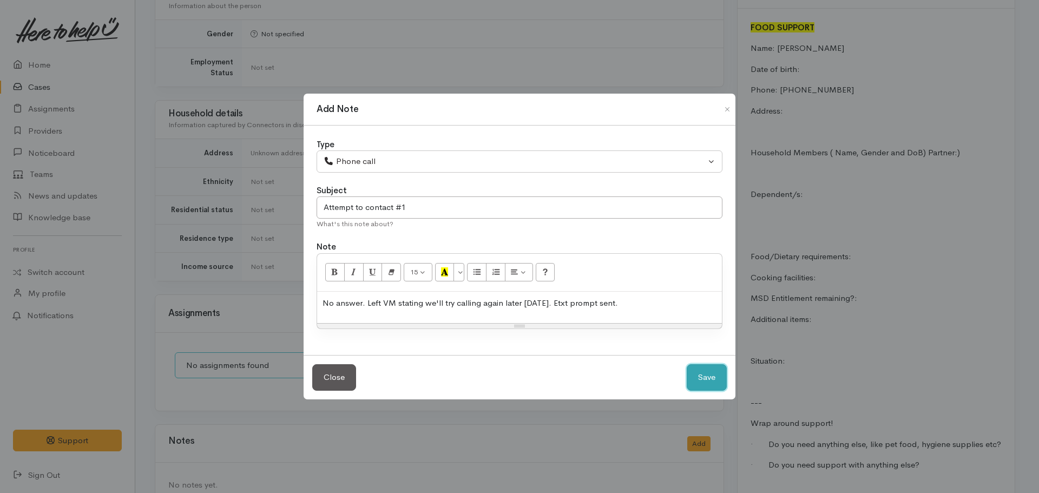
click at [721, 375] on button "Save" at bounding box center [706, 377] width 40 height 27
select select "1"
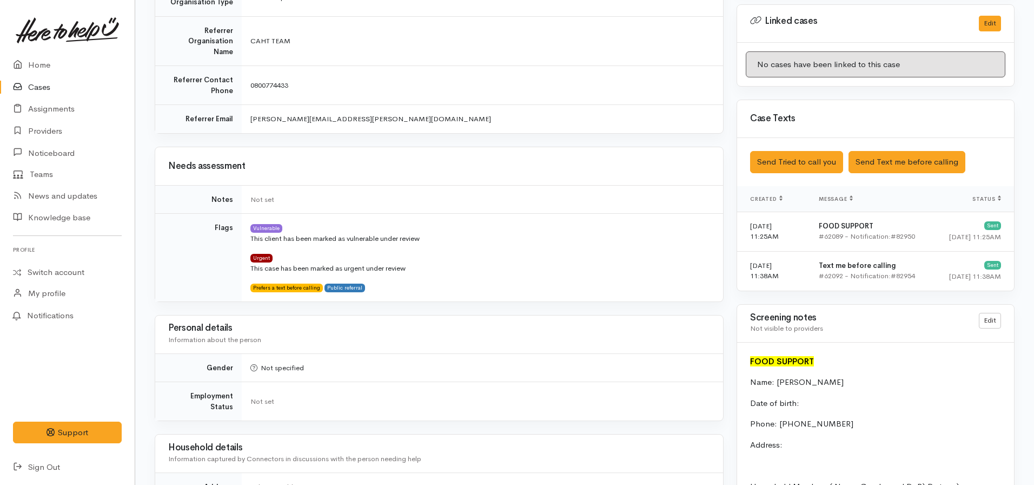
scroll to position [595, 0]
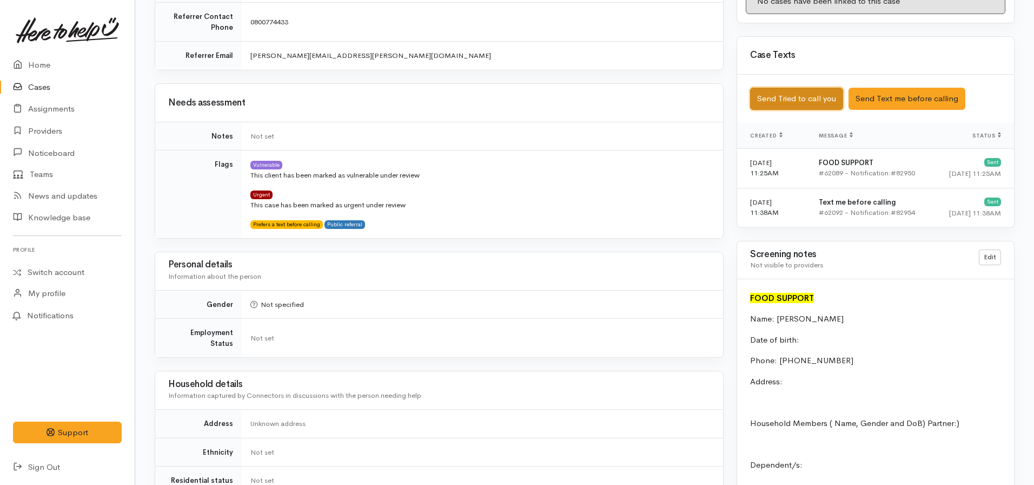
click at [809, 89] on button "Send Tried to call you" at bounding box center [796, 99] width 93 height 22
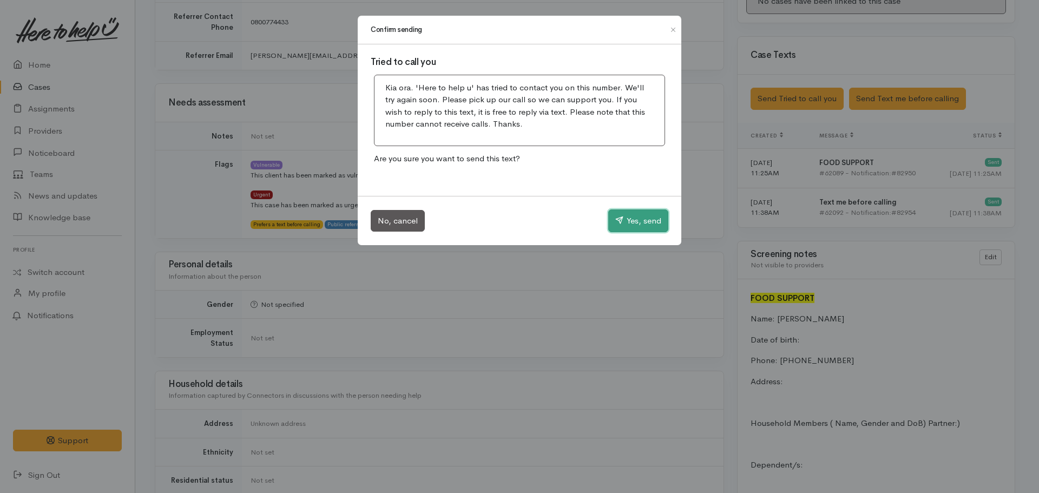
click at [641, 226] on button "Yes, send" at bounding box center [638, 220] width 60 height 23
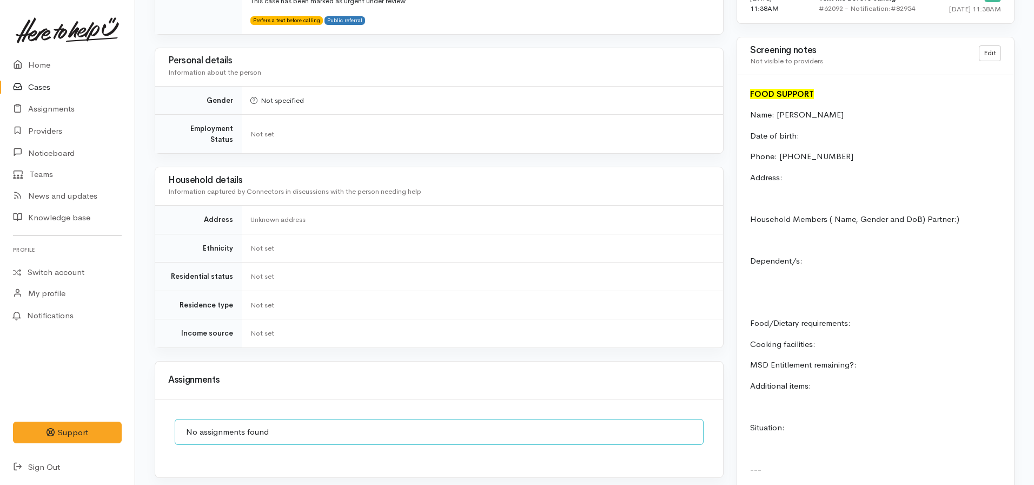
scroll to position [915, 0]
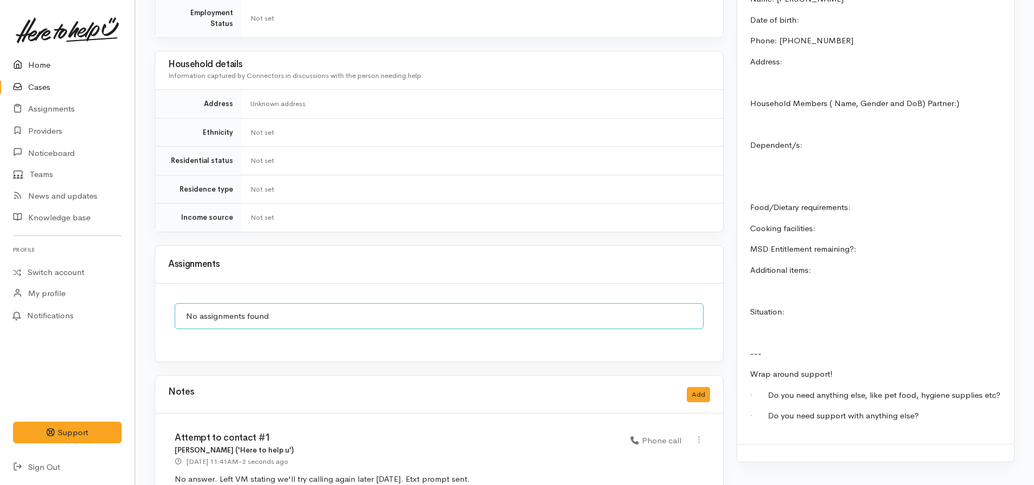
click at [36, 60] on link "Home" at bounding box center [67, 65] width 135 height 22
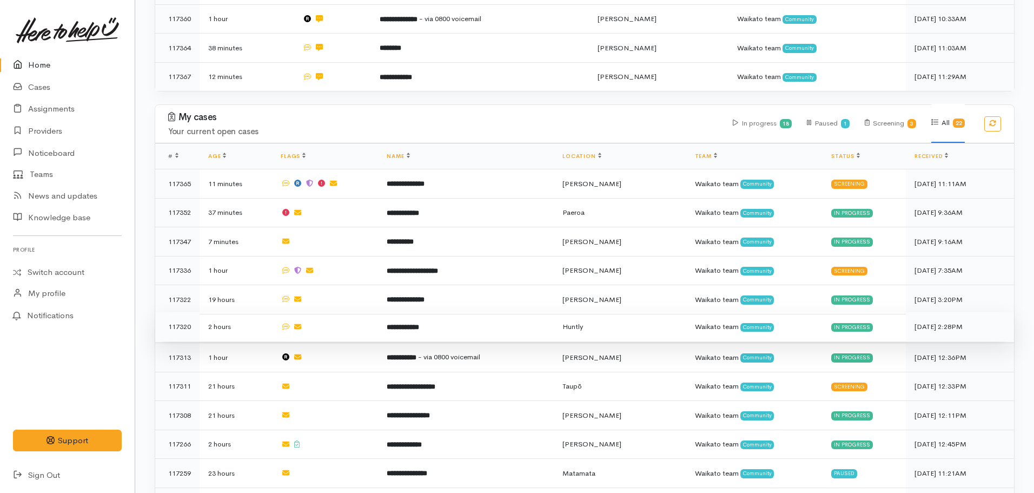
scroll to position [325, 0]
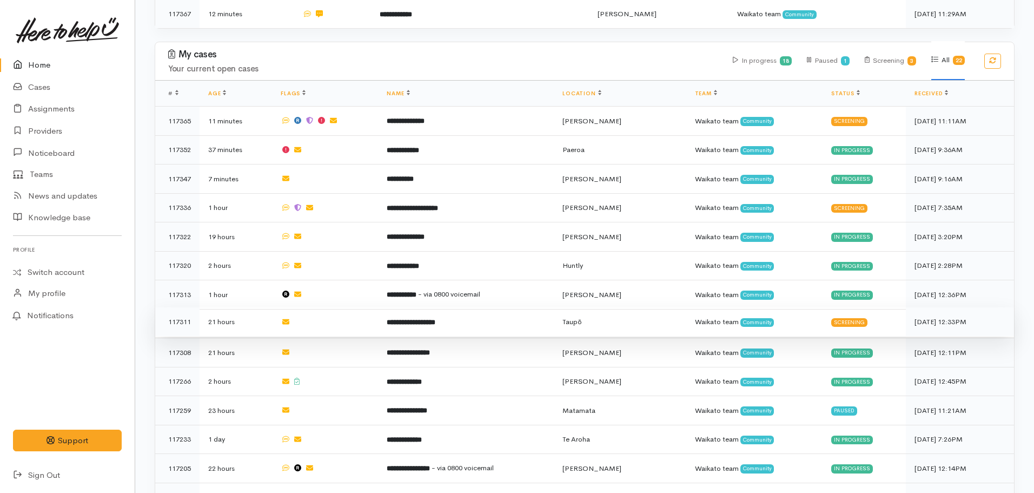
click at [435, 323] on td "**********" at bounding box center [466, 321] width 176 height 29
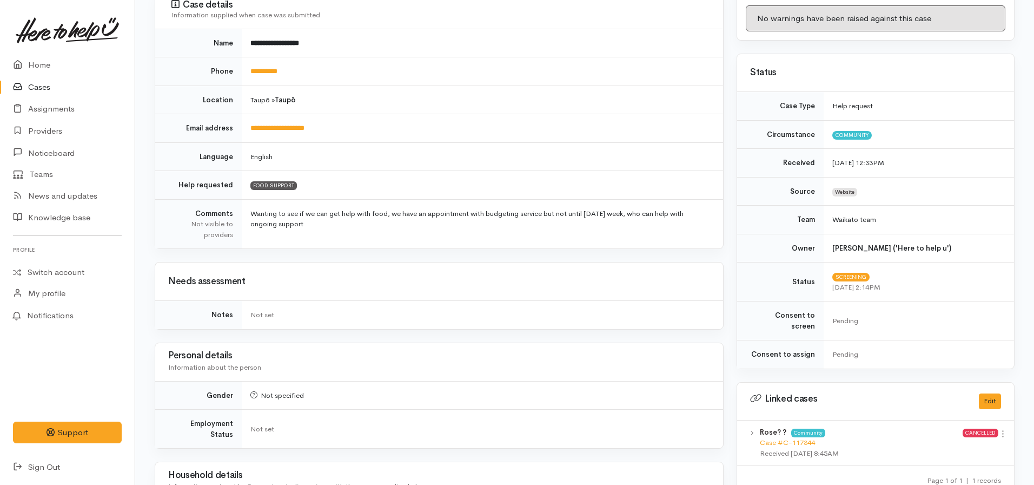
scroll to position [54, 0]
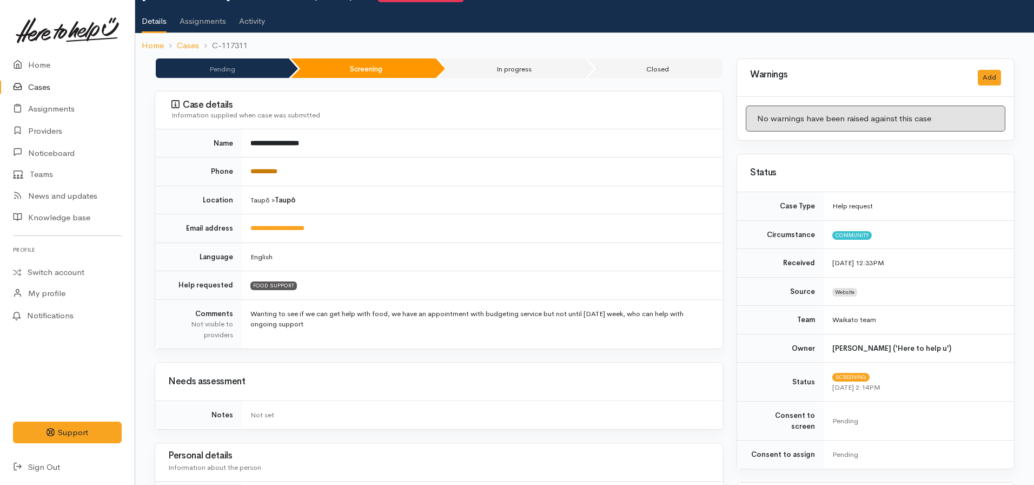
click at [278, 174] on link "**********" at bounding box center [263, 171] width 27 height 7
drag, startPoint x: 298, startPoint y: 164, endPoint x: 240, endPoint y: 169, distance: 58.1
click at [240, 169] on tr "**********" at bounding box center [439, 171] width 568 height 29
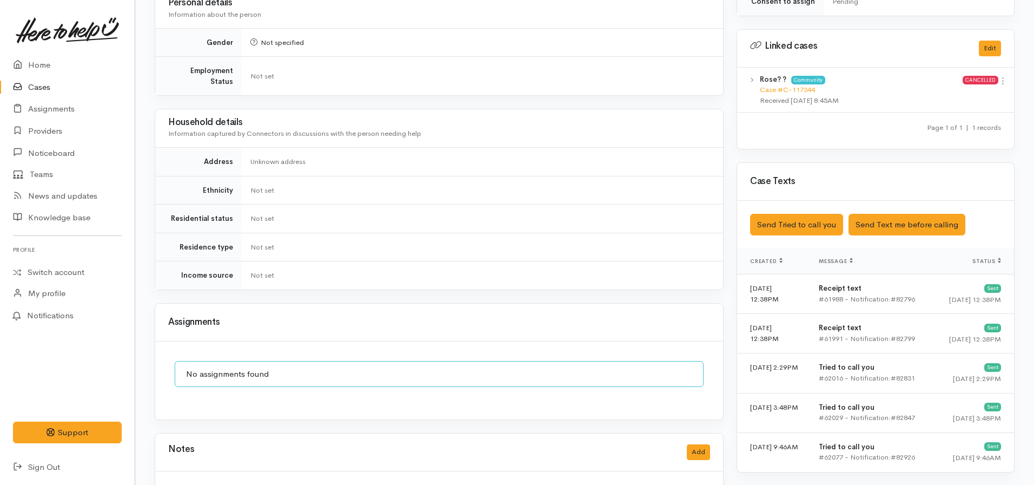
scroll to position [811, 0]
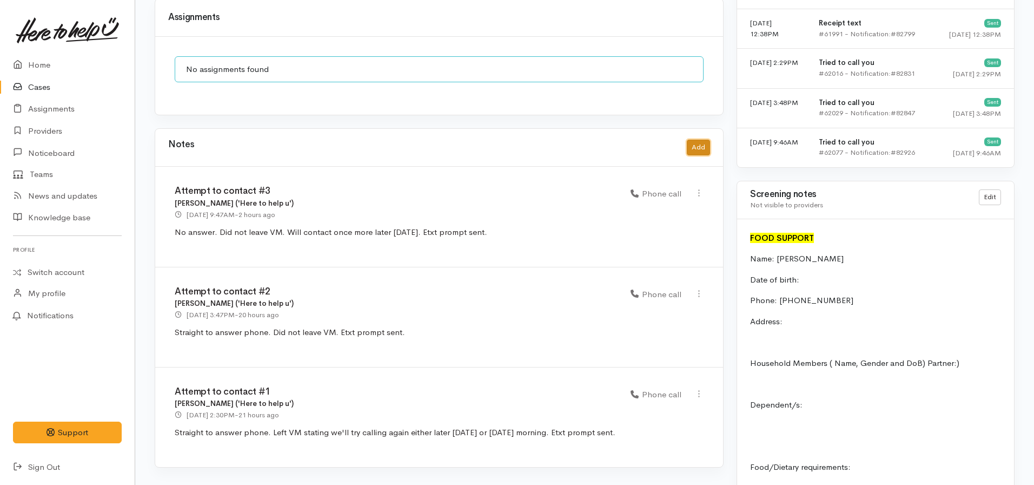
click at [698, 140] on button "Add" at bounding box center [698, 148] width 23 height 16
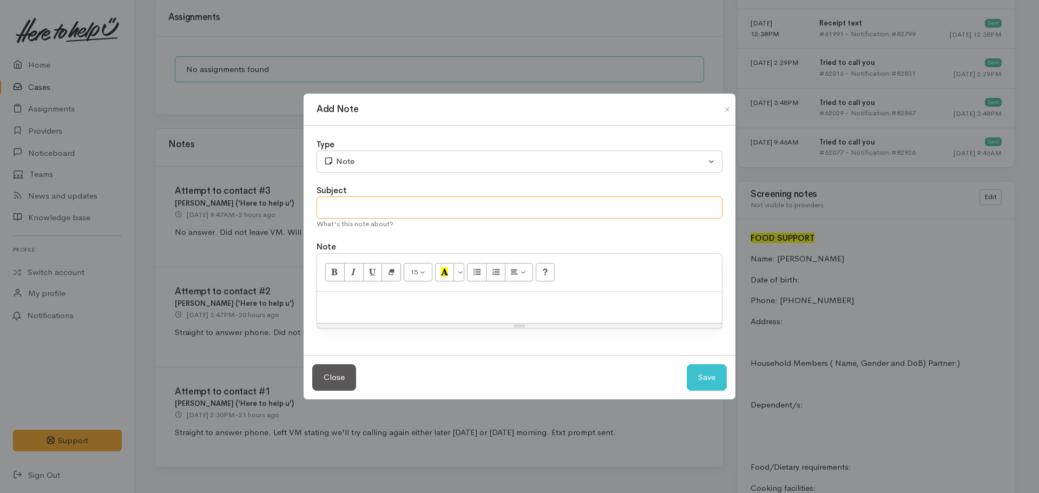
click at [409, 208] on input "text" at bounding box center [519, 207] width 406 height 22
type input "Attempt to contact #4 - CASE CANCELLED"
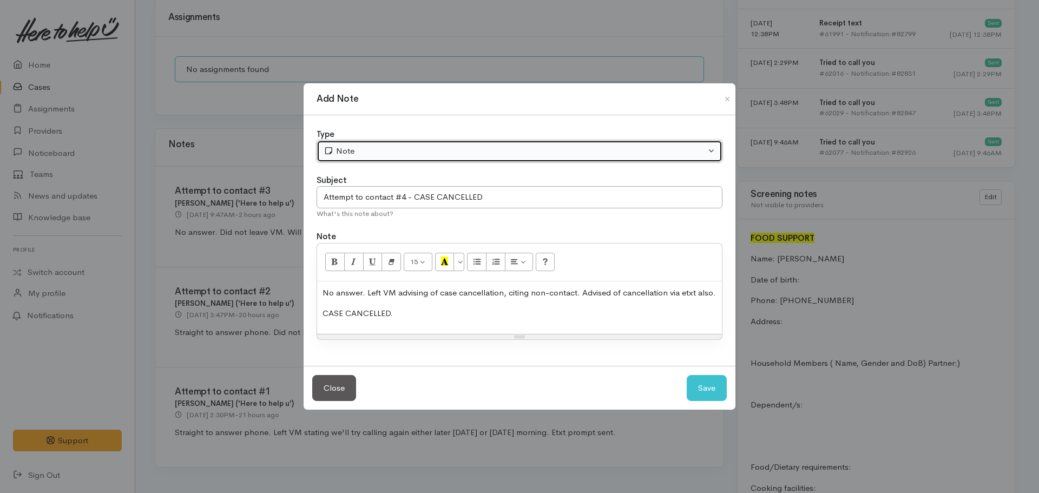
click at [415, 146] on div "Note" at bounding box center [514, 151] width 382 height 12
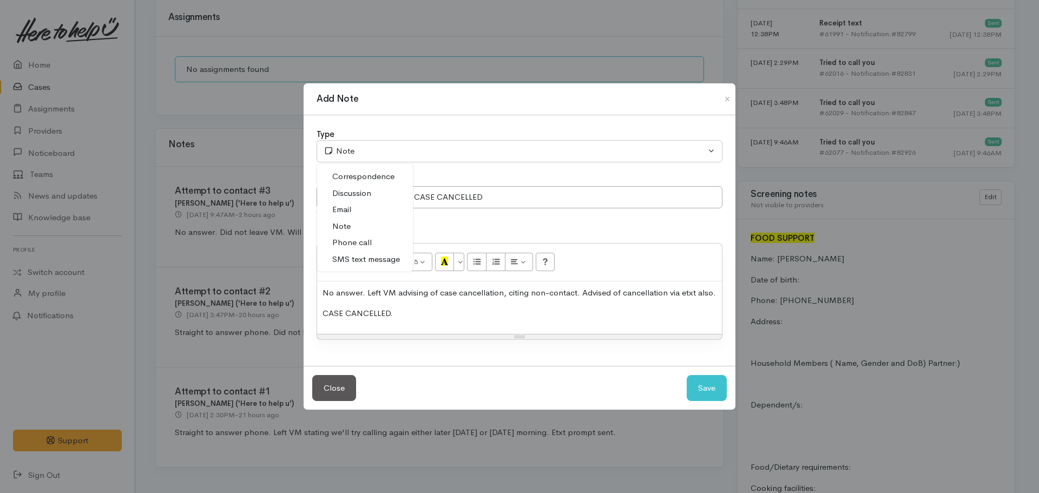
click at [353, 246] on span "Phone call" at bounding box center [351, 242] width 39 height 12
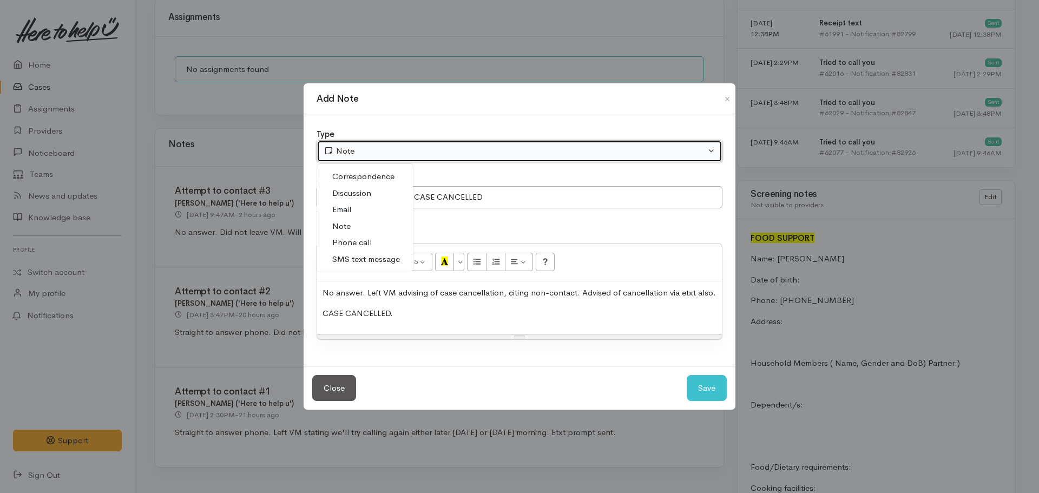
select select "3"
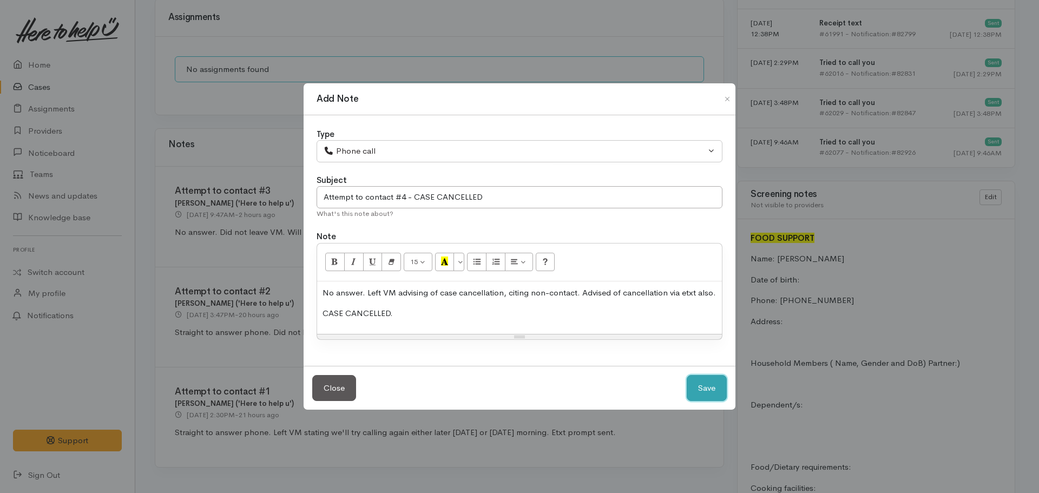
drag, startPoint x: 702, startPoint y: 395, endPoint x: 704, endPoint y: 391, distance: 5.6
click at [703, 393] on button "Save" at bounding box center [706, 388] width 40 height 27
select select "1"
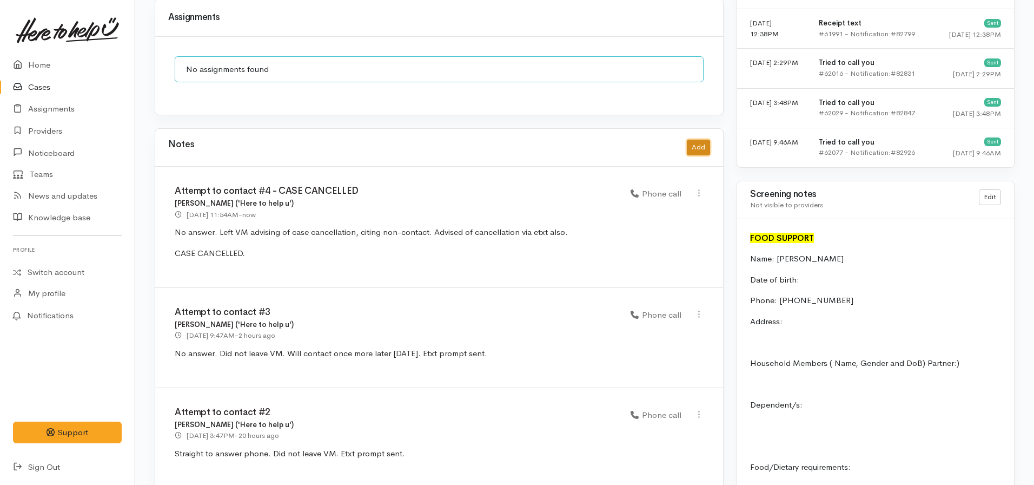
click at [693, 140] on button "Add" at bounding box center [698, 148] width 23 height 16
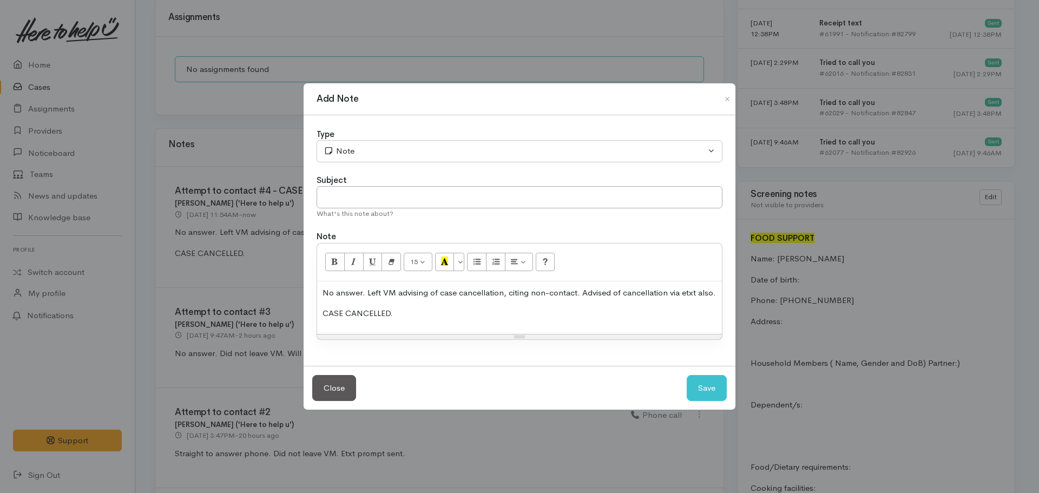
click at [448, 318] on p "CASE CANCELLED." at bounding box center [519, 313] width 394 height 12
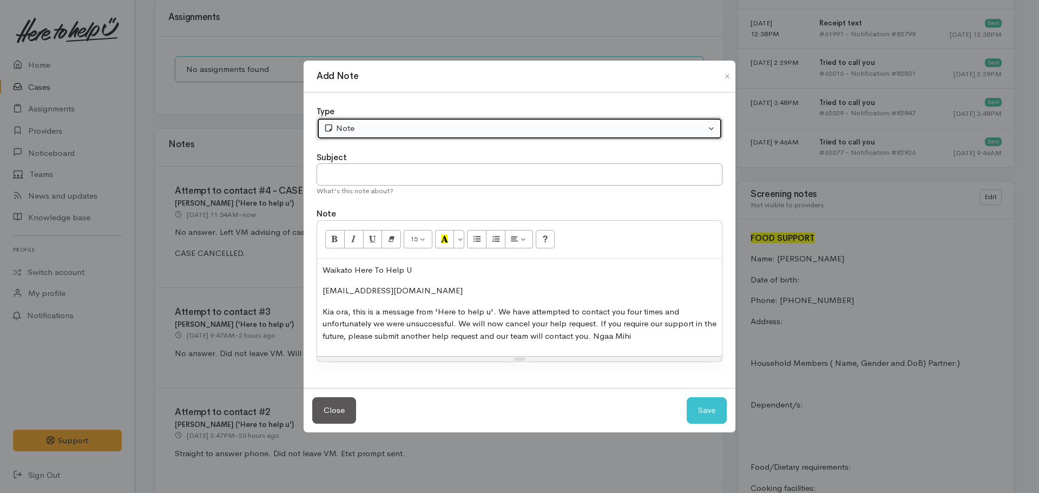
click at [433, 130] on div "Note" at bounding box center [514, 128] width 382 height 12
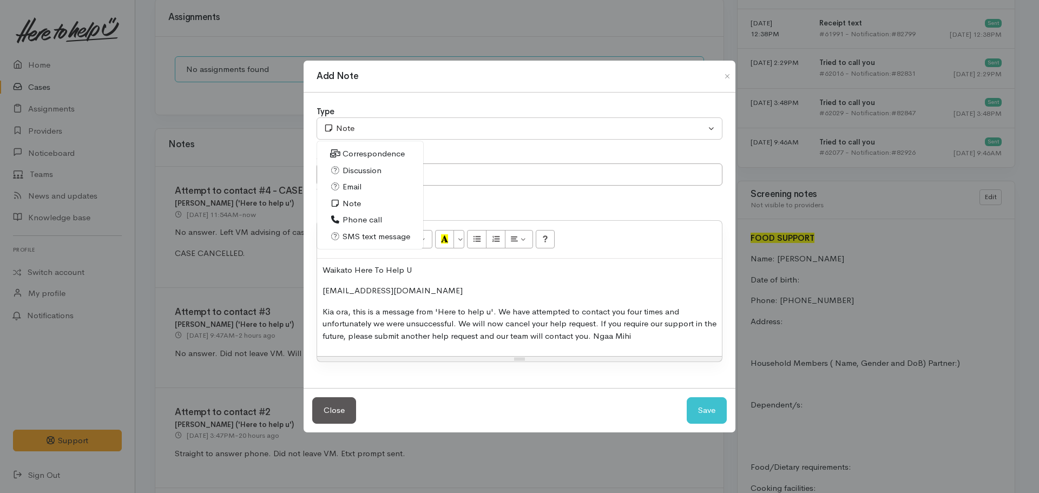
click at [359, 235] on span "SMS text message" at bounding box center [376, 236] width 68 height 12
click at [722, 408] on button "Save" at bounding box center [706, 410] width 40 height 27
select select "1"
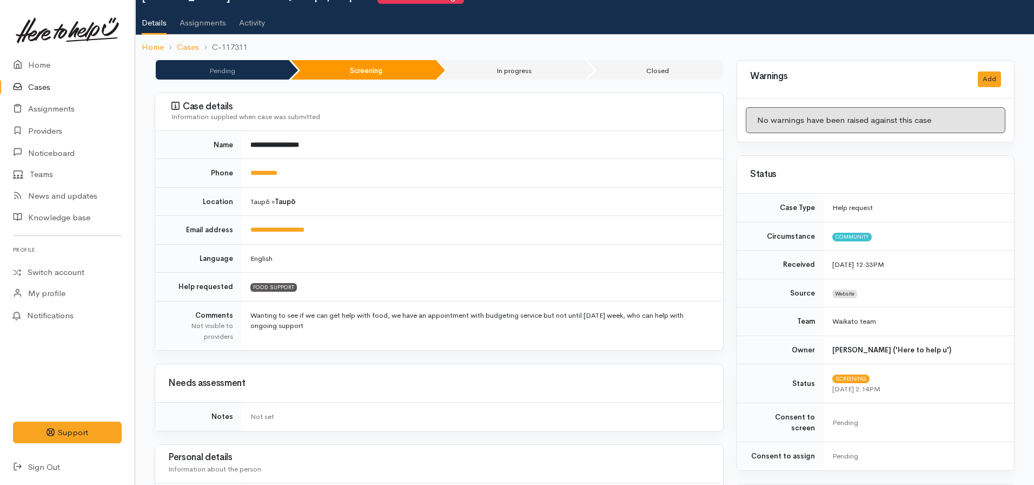
scroll to position [0, 0]
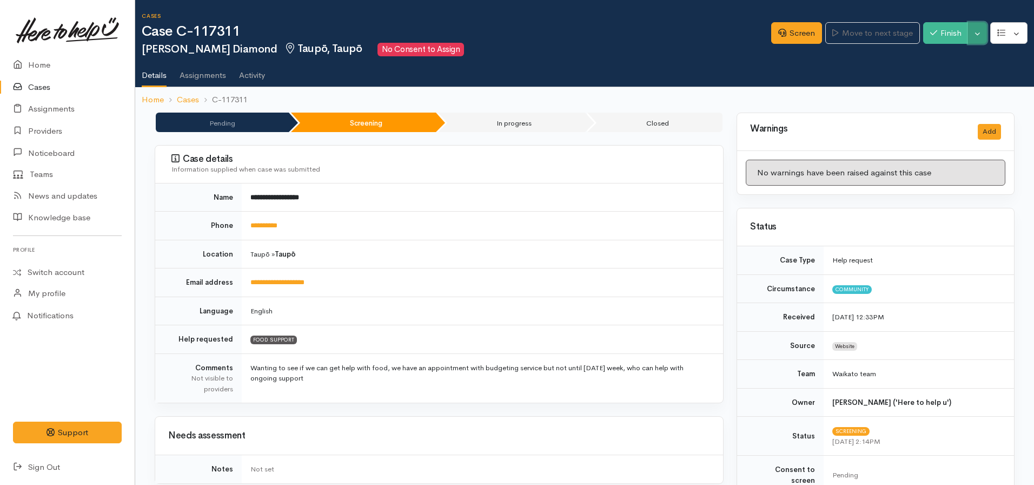
click at [974, 36] on button "Toggle Dropdown" at bounding box center [977, 33] width 19 height 22
click at [959, 68] on link "Cancel" at bounding box center [943, 75] width 85 height 17
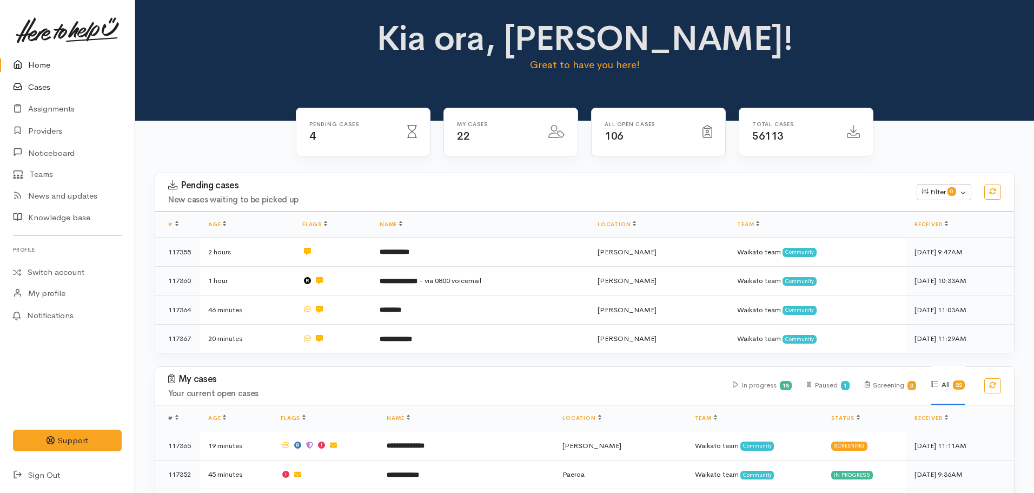
click at [39, 83] on link "Cases" at bounding box center [67, 87] width 135 height 22
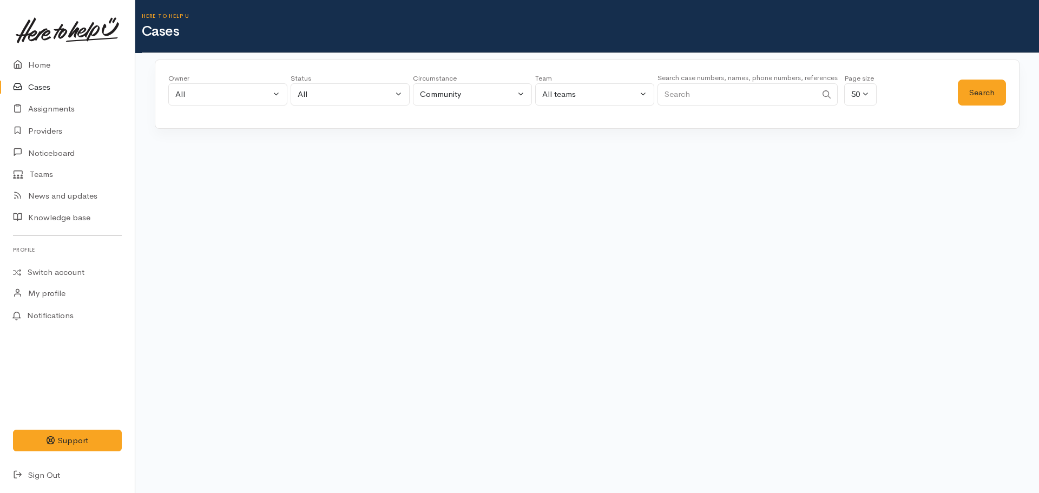
click at [681, 103] on input "Search" at bounding box center [736, 94] width 159 height 22
type input "02108839503"
click at [979, 95] on button "Search" at bounding box center [982, 93] width 48 height 27
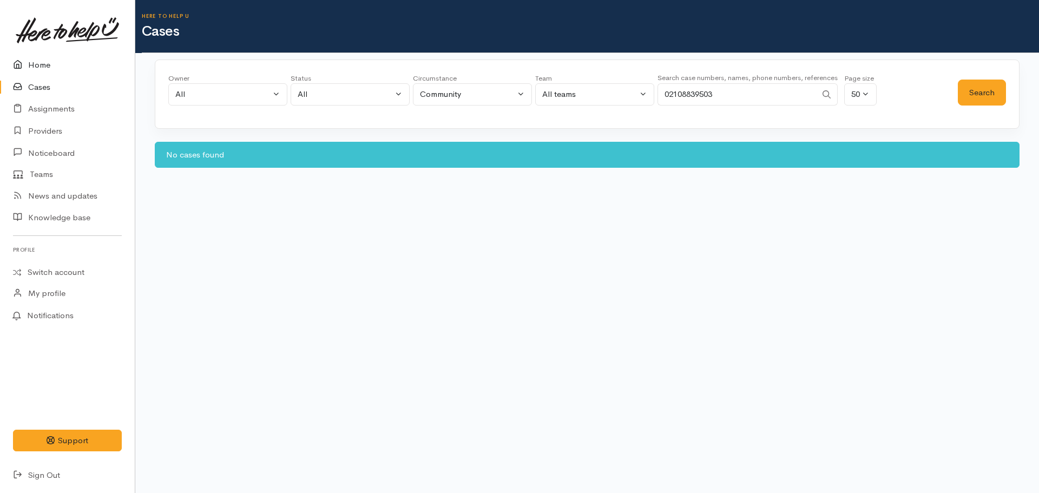
click at [25, 65] on icon at bounding box center [20, 65] width 15 height 14
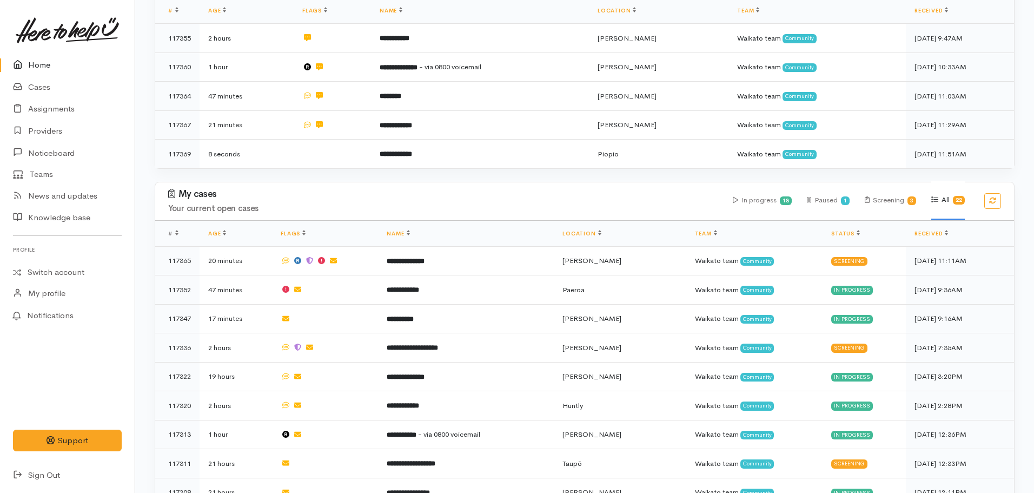
scroll to position [270, 0]
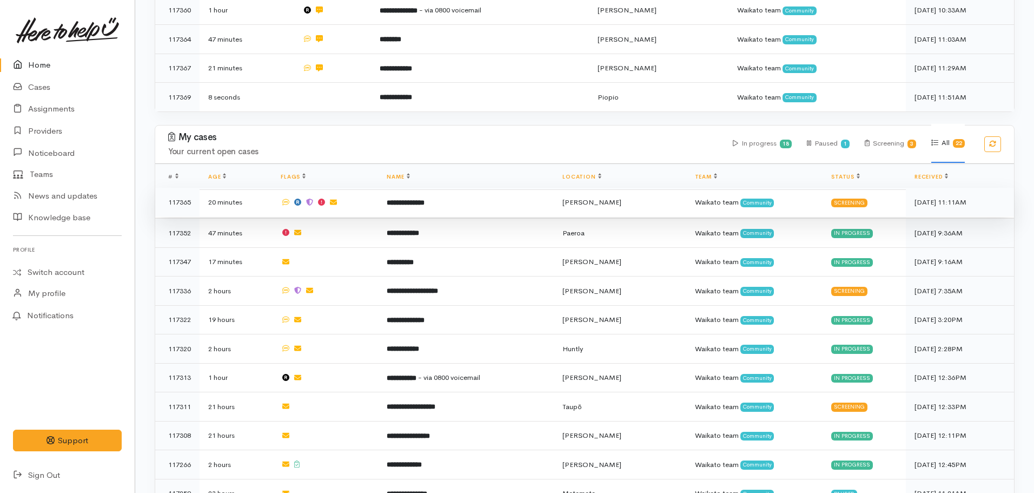
click at [456, 213] on td "**********" at bounding box center [466, 202] width 176 height 29
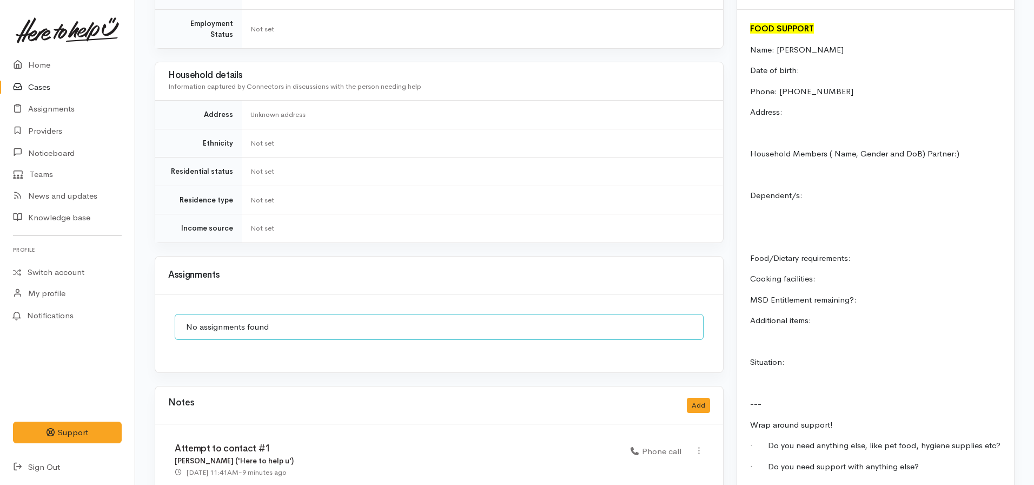
scroll to position [934, 0]
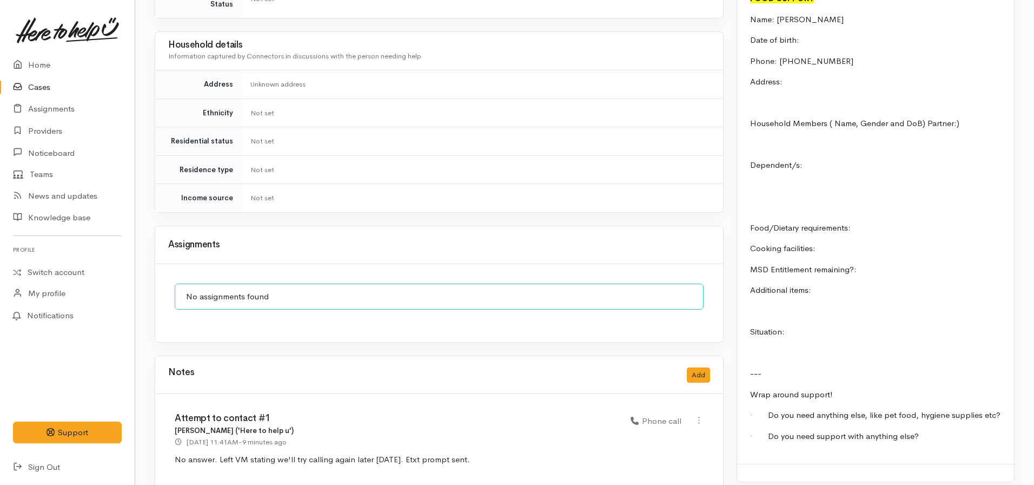
click at [718, 356] on div "Notes Add" at bounding box center [439, 375] width 568 height 38
click at [698, 367] on button "Add" at bounding box center [698, 375] width 23 height 16
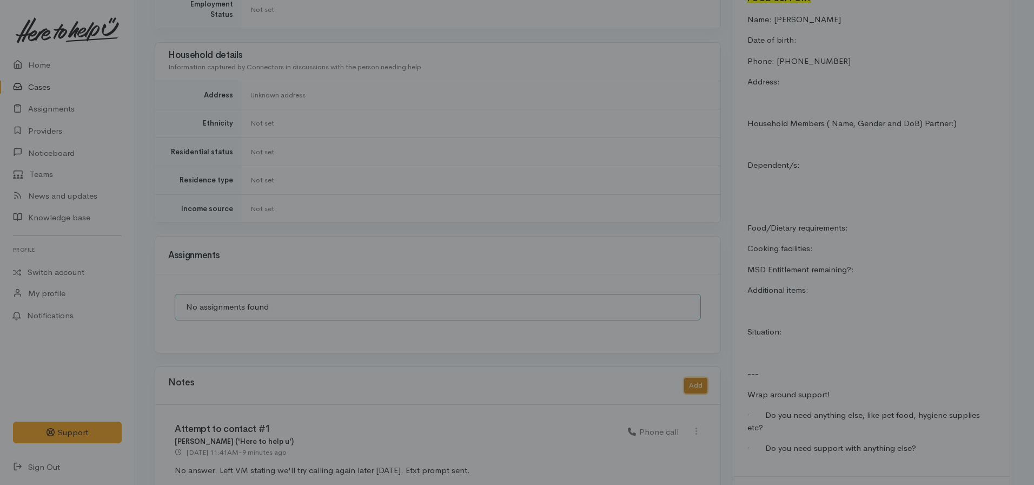
scroll to position [926, 0]
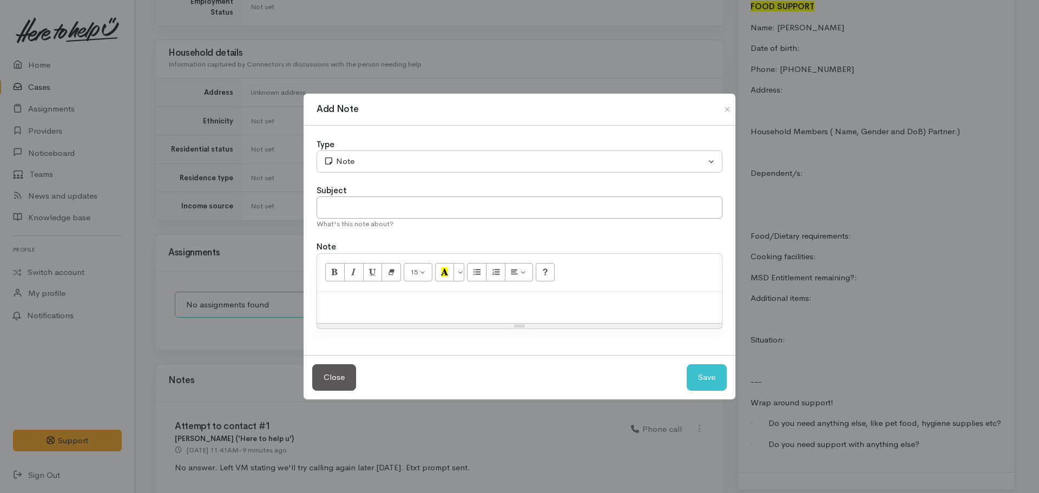
click at [346, 196] on div "Subject" at bounding box center [519, 190] width 406 height 12
click at [346, 209] on input "text" at bounding box center [519, 207] width 406 height 22
type input "Text received"
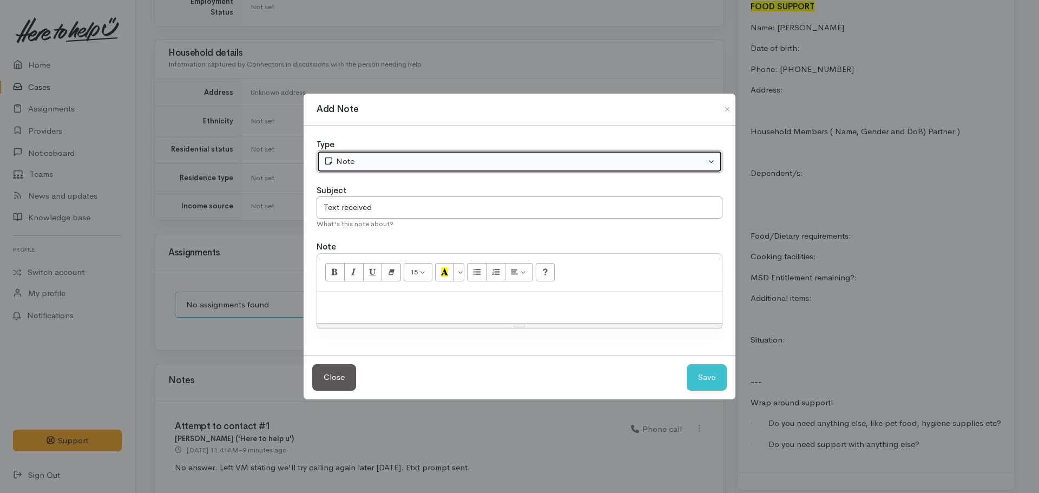
click at [400, 155] on button "Note" at bounding box center [519, 161] width 406 height 22
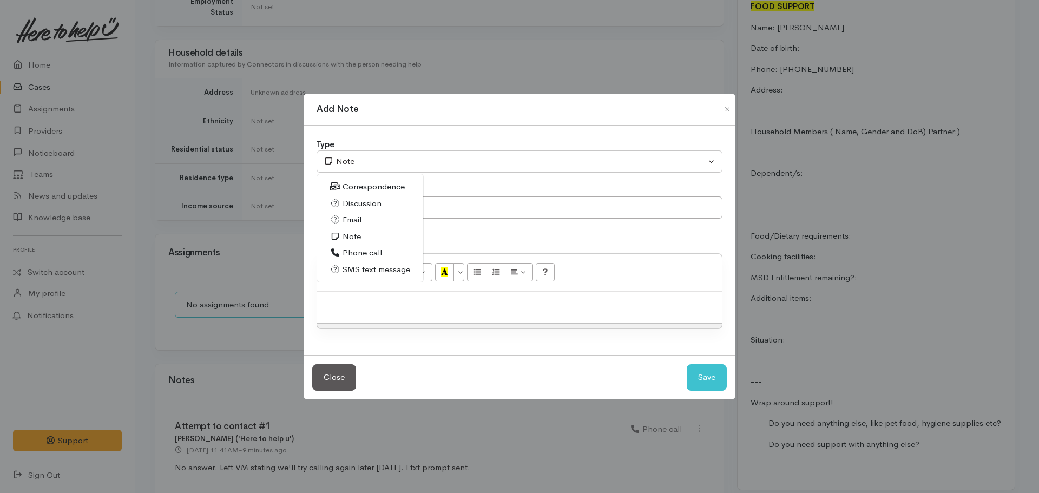
click at [367, 271] on span "SMS text message" at bounding box center [376, 269] width 68 height 12
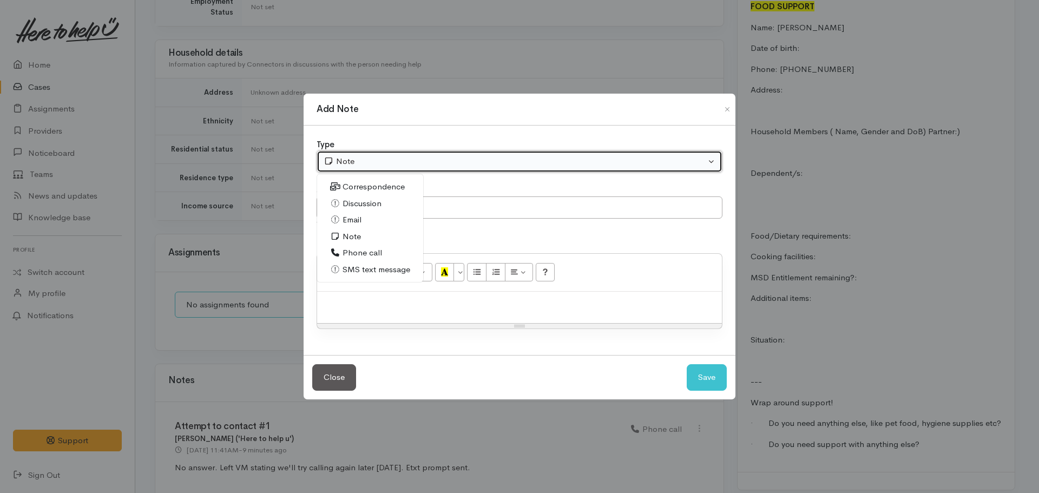
select select "5"
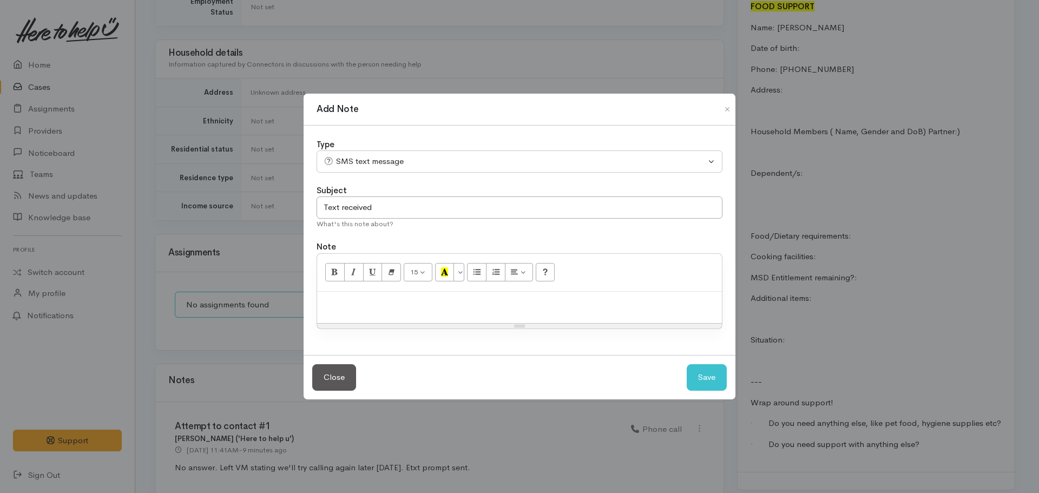
paste div
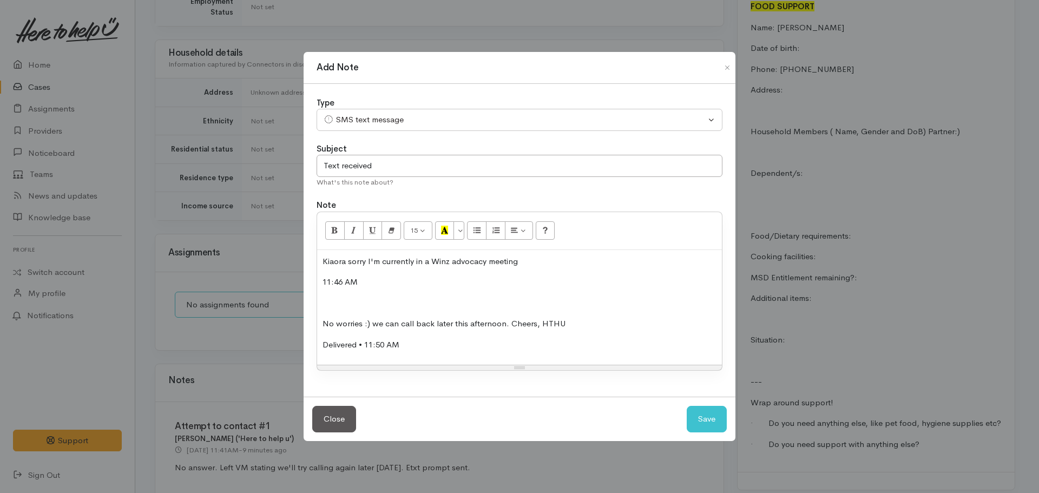
click at [341, 301] on p at bounding box center [519, 303] width 394 height 12
click at [716, 417] on button "Save" at bounding box center [706, 419] width 40 height 27
select select "1"
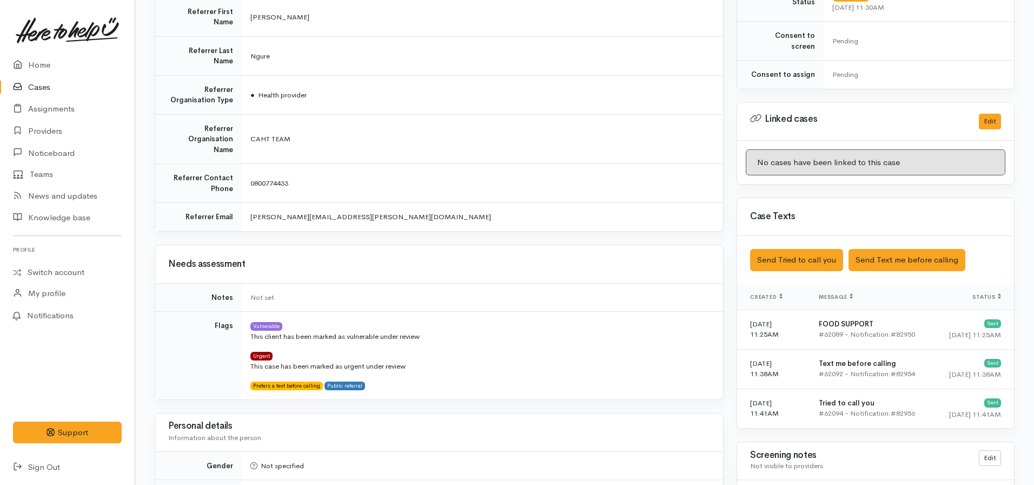
scroll to position [341, 0]
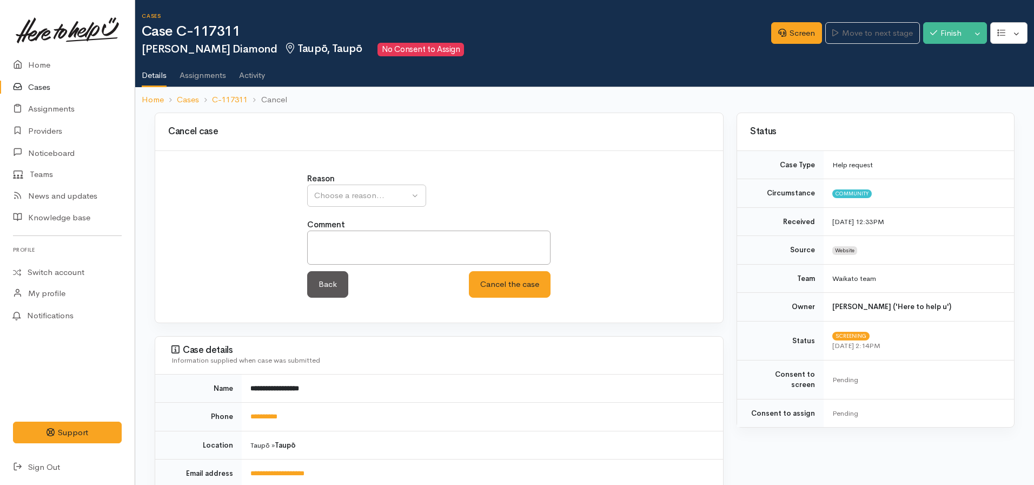
click at [345, 209] on div "Reason Inappropriate request Duplicate case Client withdrew case after contact …" at bounding box center [440, 241] width 278 height 137
click at [338, 202] on button "Choose a reason..." at bounding box center [366, 195] width 119 height 22
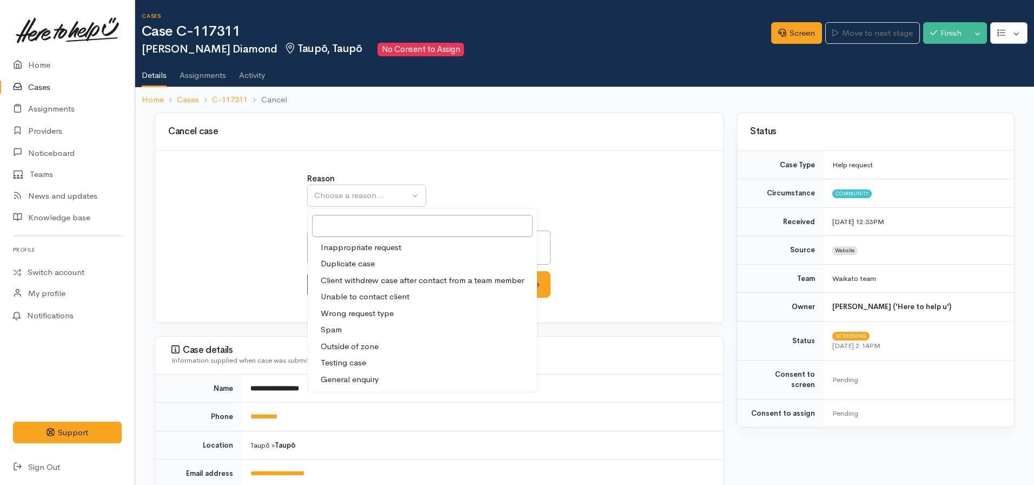
click at [341, 300] on span "Unable to contact client" at bounding box center [365, 296] width 89 height 12
select select "4"
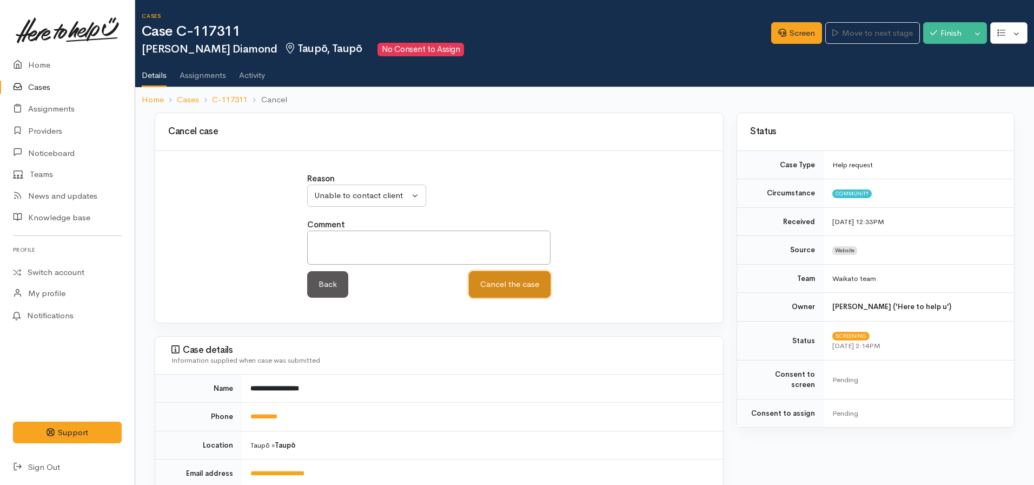
click at [500, 289] on button "Cancel the case" at bounding box center [510, 284] width 82 height 27
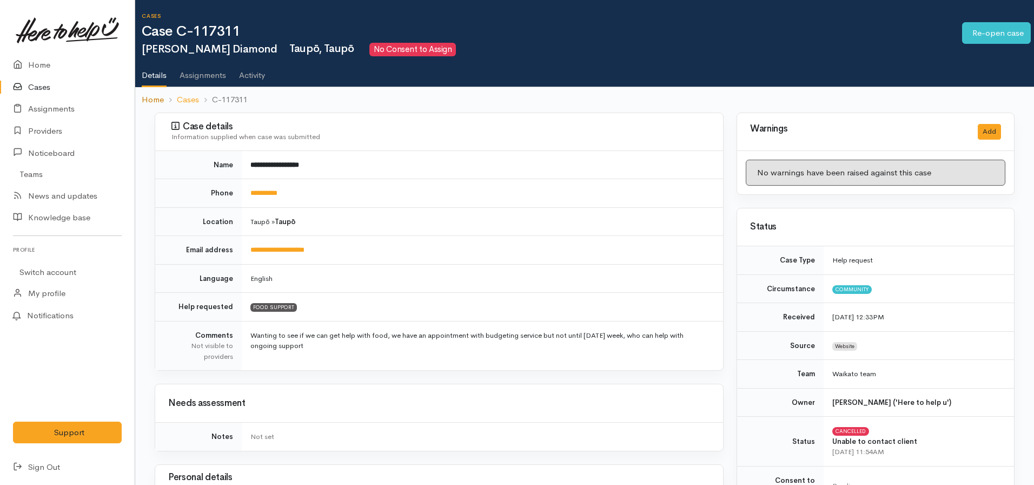
click at [153, 97] on link "Home" at bounding box center [153, 100] width 22 height 12
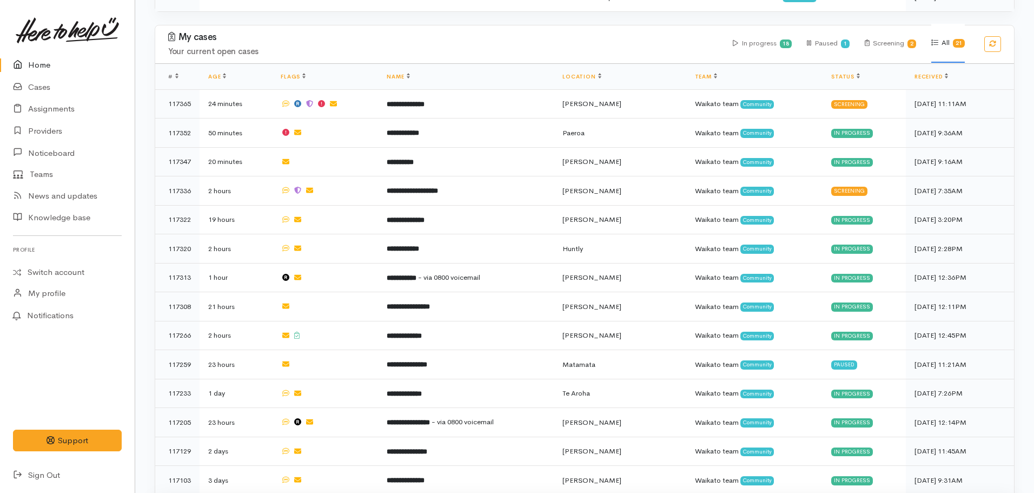
scroll to position [325, 0]
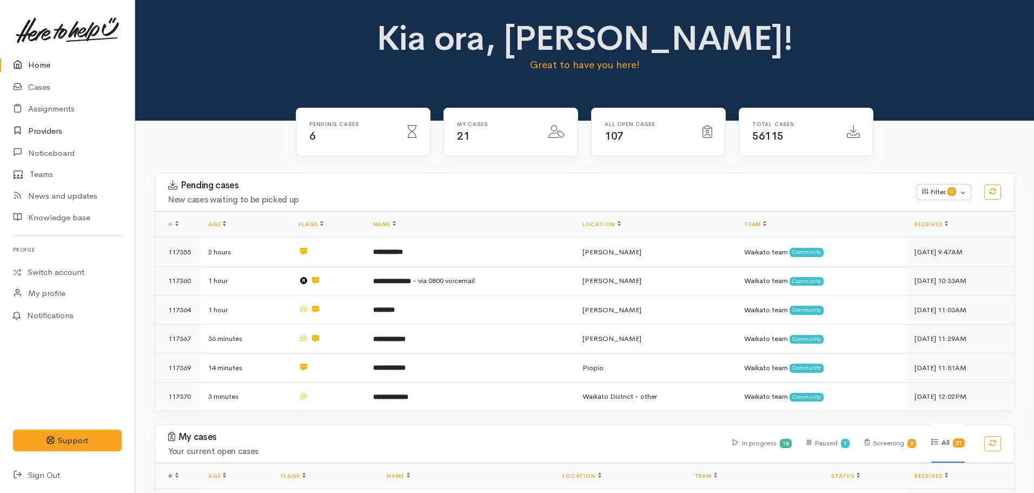
click at [32, 134] on link "Providers" at bounding box center [67, 131] width 135 height 22
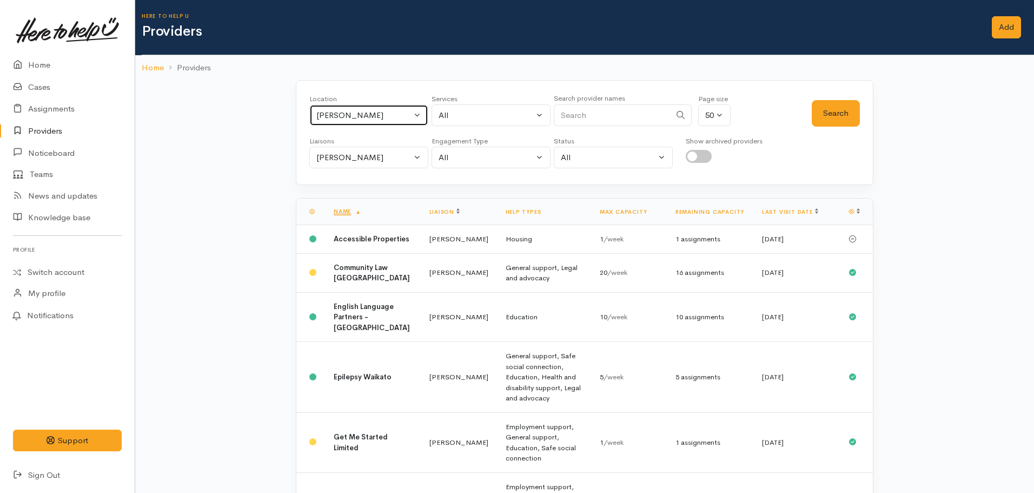
click at [377, 116] on div "[PERSON_NAME]" at bounding box center [363, 115] width 95 height 12
type input "cambridge"
click at [368, 180] on span "Cambridge" at bounding box center [370, 186] width 85 height 12
select select "86"
click at [834, 123] on button "Search" at bounding box center [836, 113] width 48 height 27
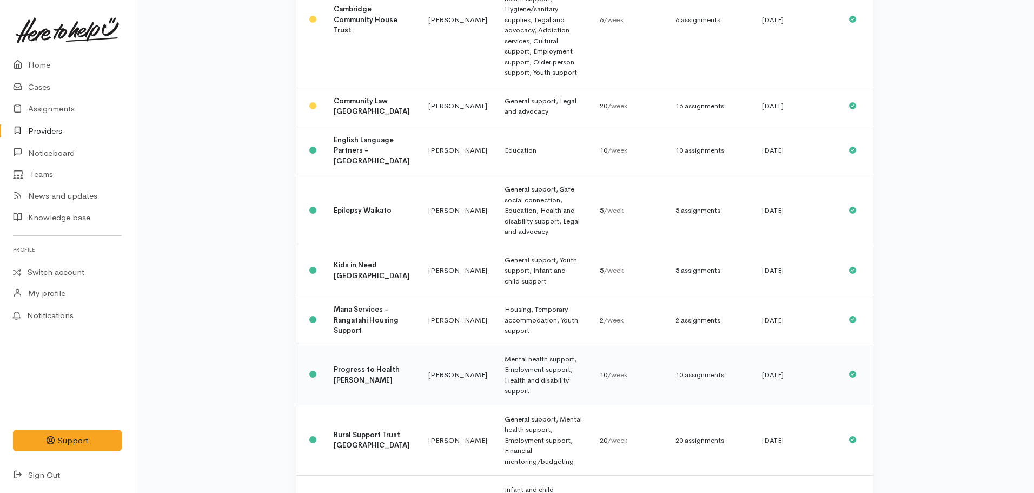
scroll to position [361, 0]
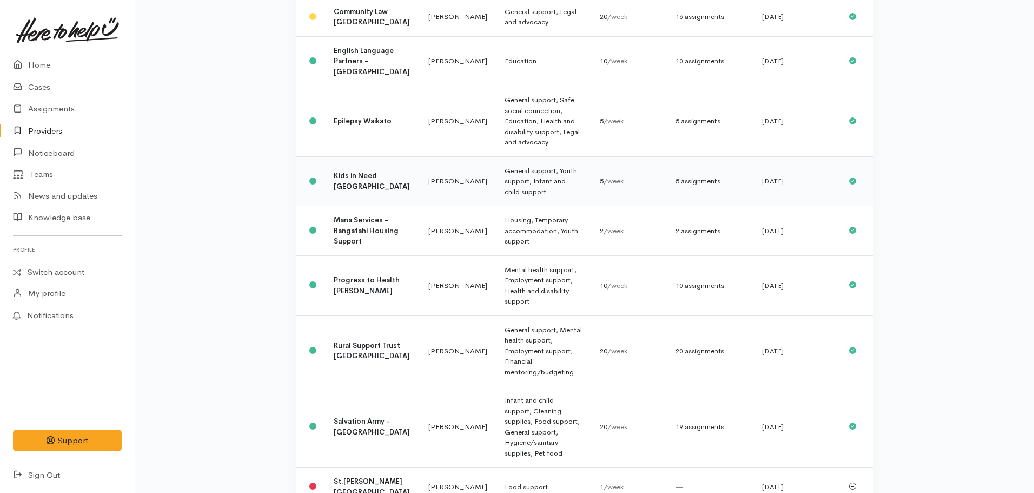
click at [373, 171] on b "Kids in Need [GEOGRAPHIC_DATA]" at bounding box center [372, 181] width 76 height 20
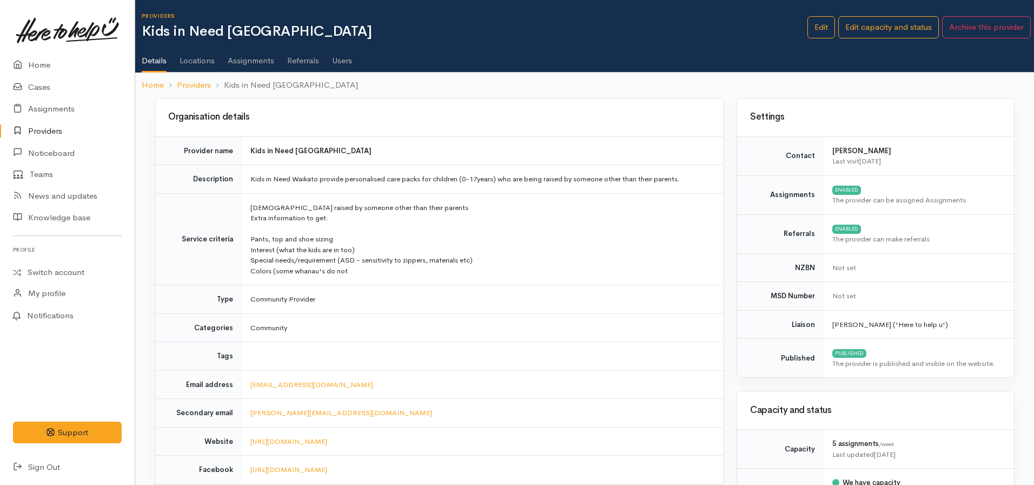
click at [352, 62] on link "Users" at bounding box center [342, 57] width 20 height 30
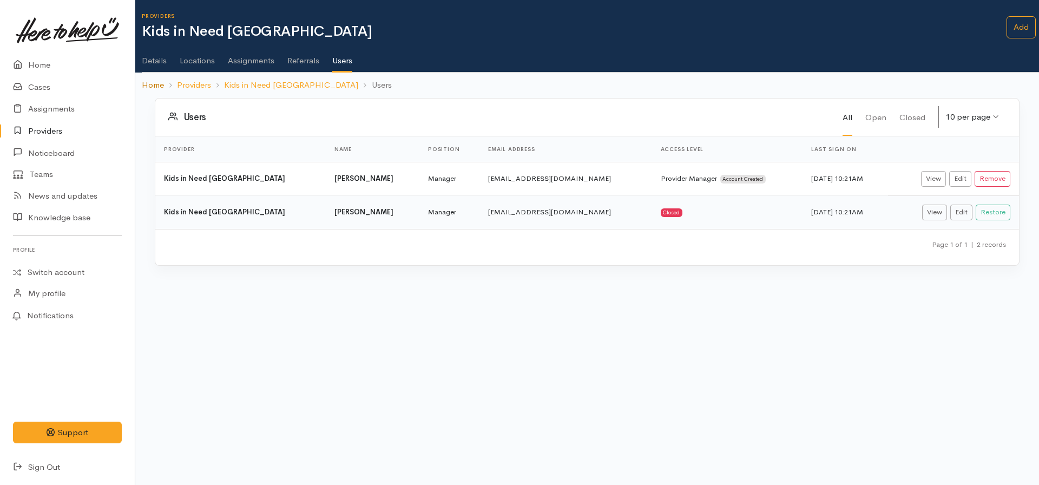
click at [162, 84] on link "Home" at bounding box center [153, 85] width 22 height 12
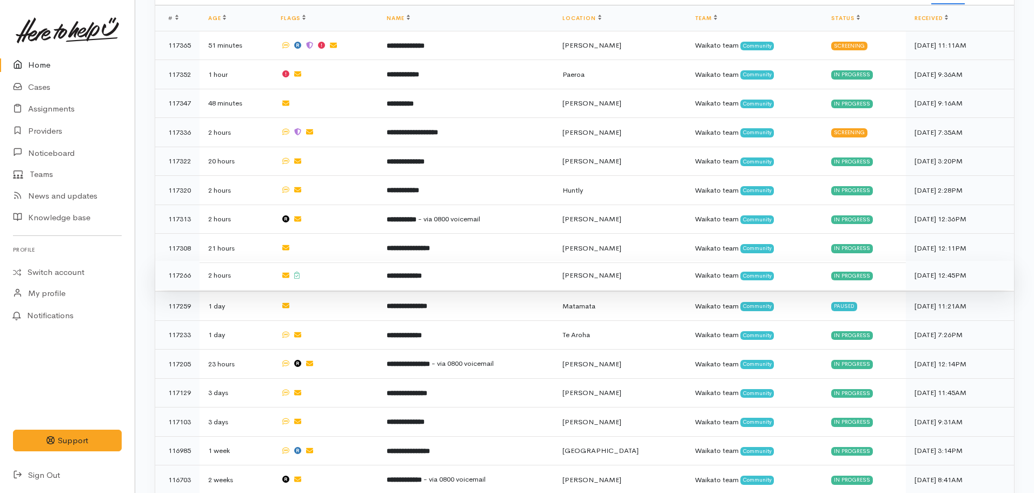
scroll to position [162, 0]
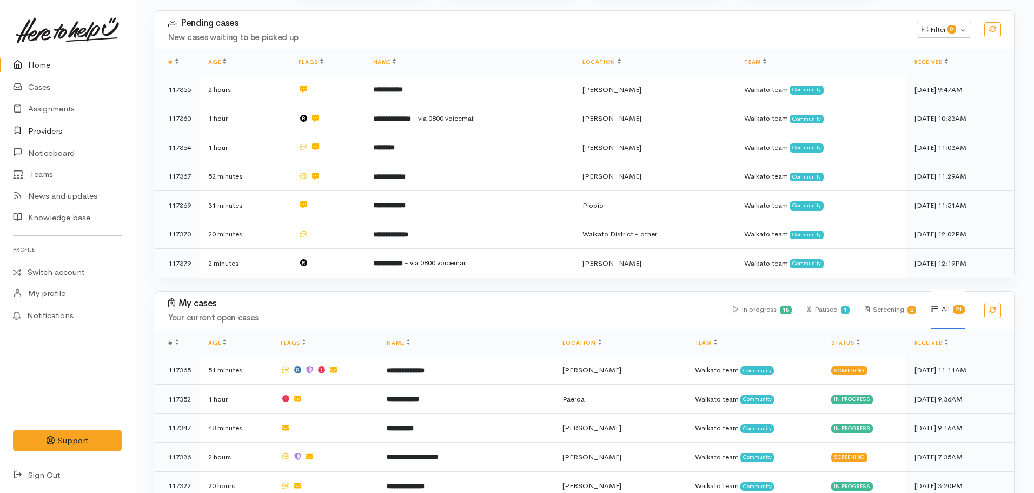
click at [54, 133] on link "Providers" at bounding box center [67, 131] width 135 height 22
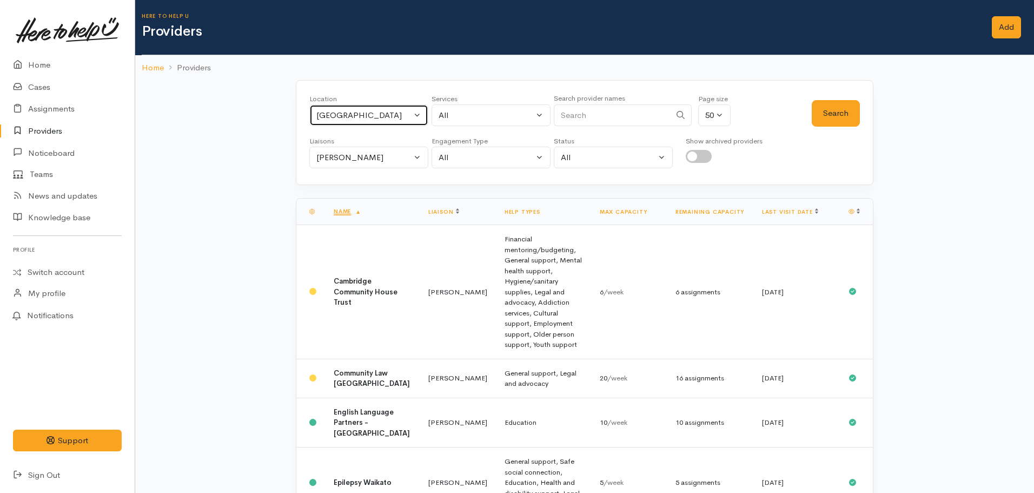
click at [356, 117] on div "[GEOGRAPHIC_DATA]" at bounding box center [363, 115] width 95 height 12
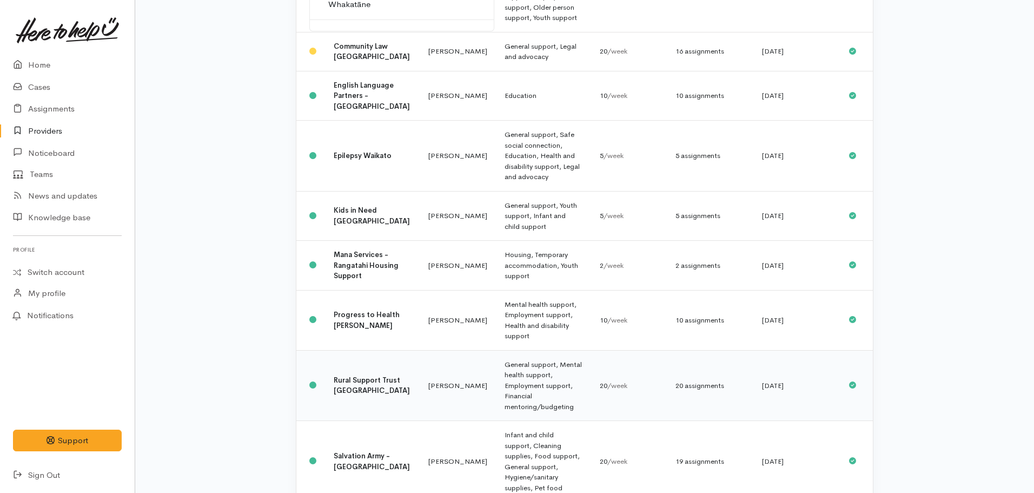
scroll to position [307, 0]
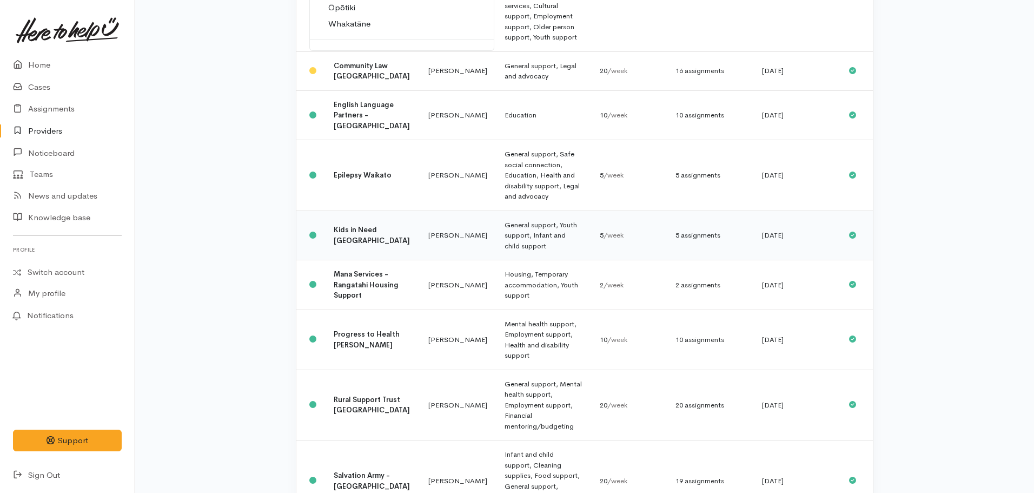
click at [349, 225] on b "Kids in Need [GEOGRAPHIC_DATA]" at bounding box center [372, 235] width 76 height 20
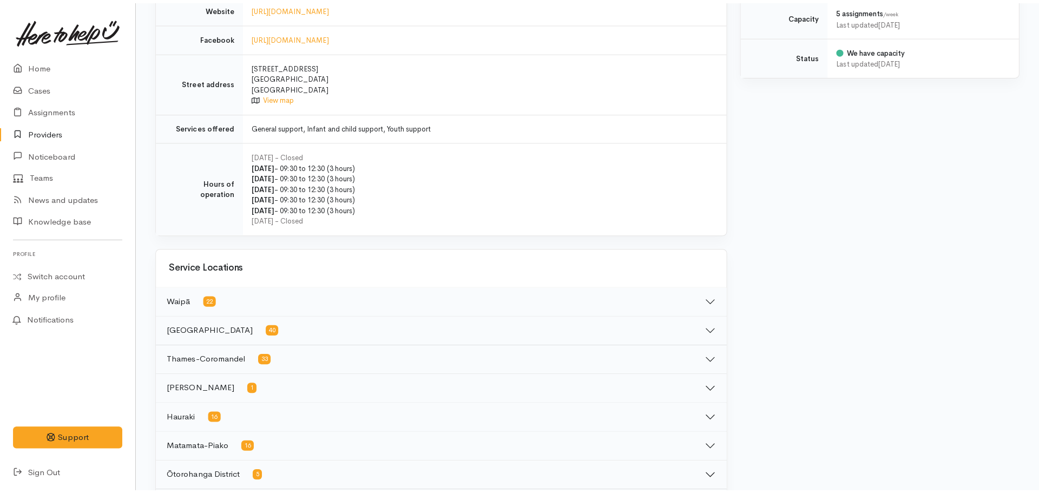
scroll to position [811, 0]
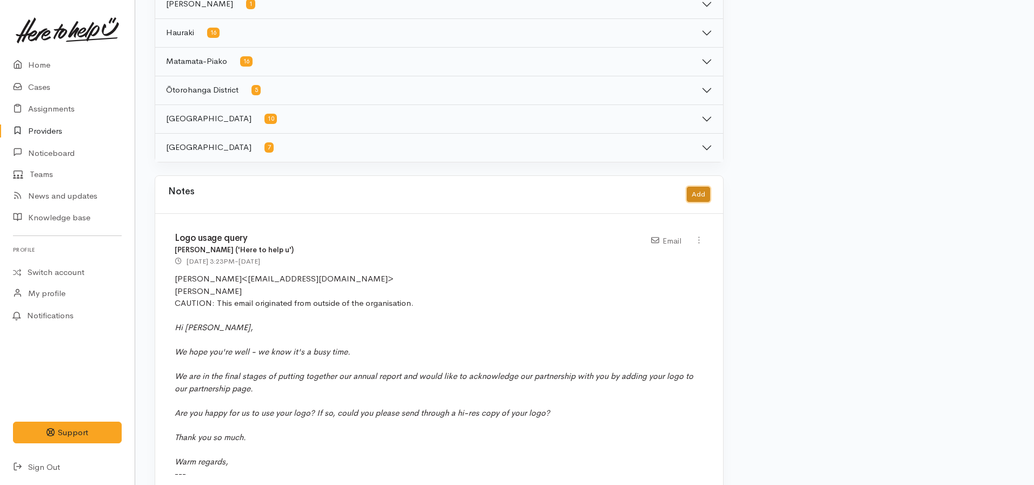
click at [705, 194] on button "Add" at bounding box center [698, 195] width 23 height 16
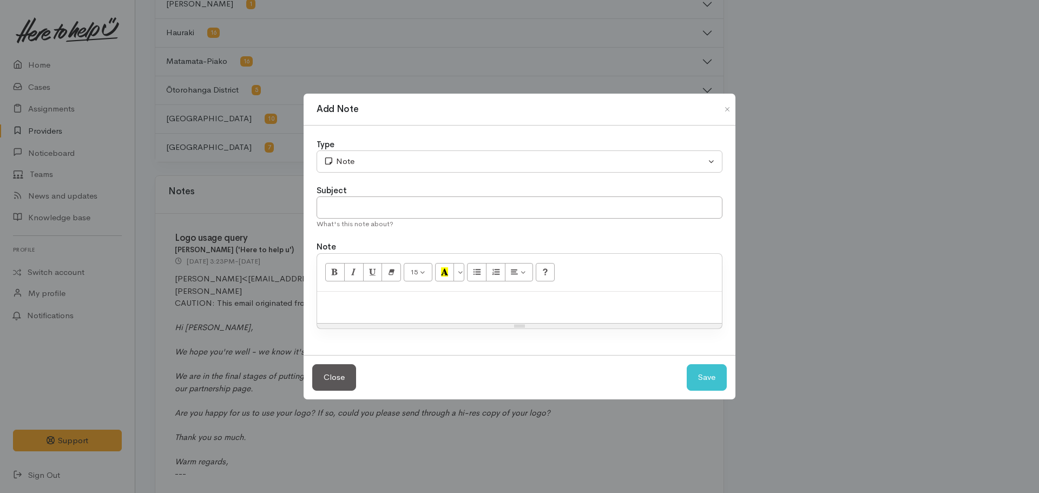
click at [405, 307] on p at bounding box center [519, 303] width 394 height 12
click at [410, 207] on input "text" at bounding box center [519, 207] width 406 height 22
type input "Query meeting availability/interest"
click at [382, 307] on p at bounding box center [519, 303] width 394 height 12
paste div
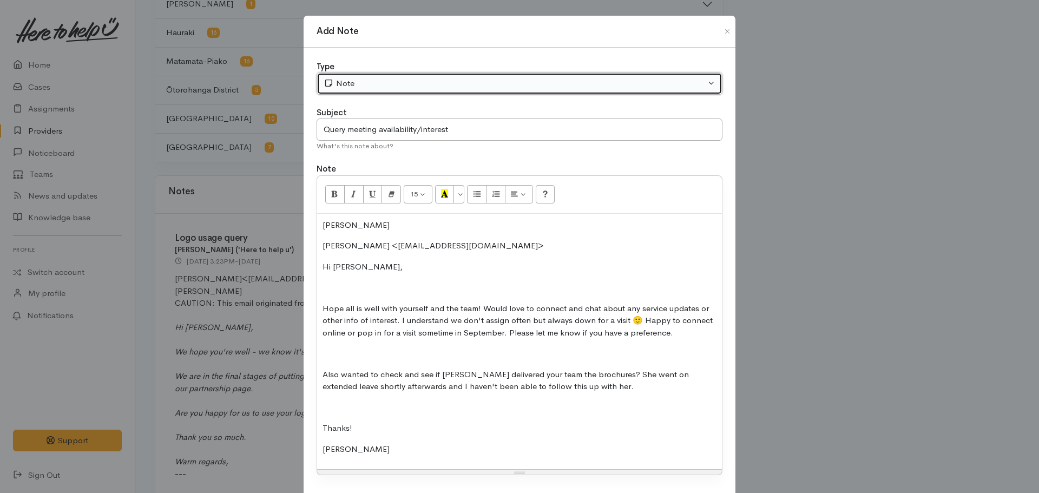
click at [351, 72] on button "Note" at bounding box center [519, 83] width 406 height 22
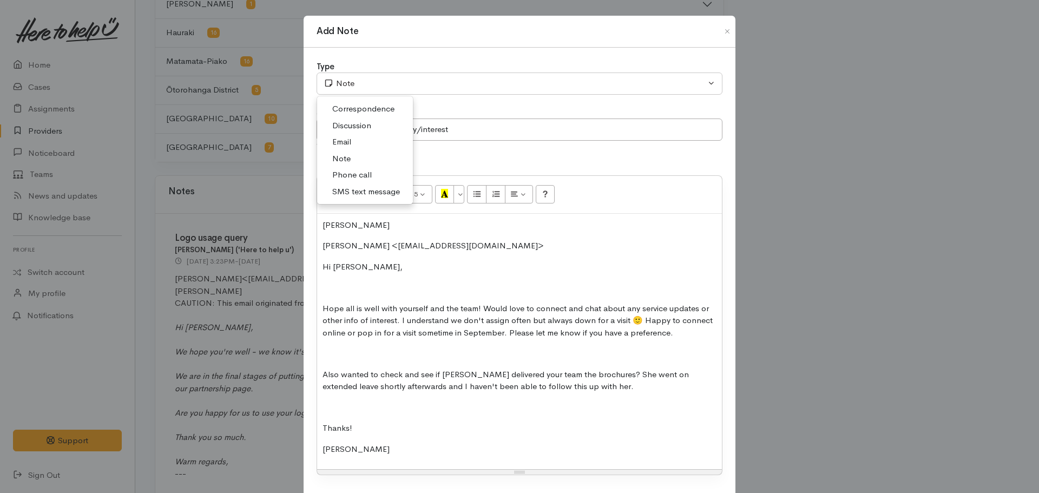
click at [348, 142] on span "Email" at bounding box center [341, 142] width 19 height 12
select select "2"
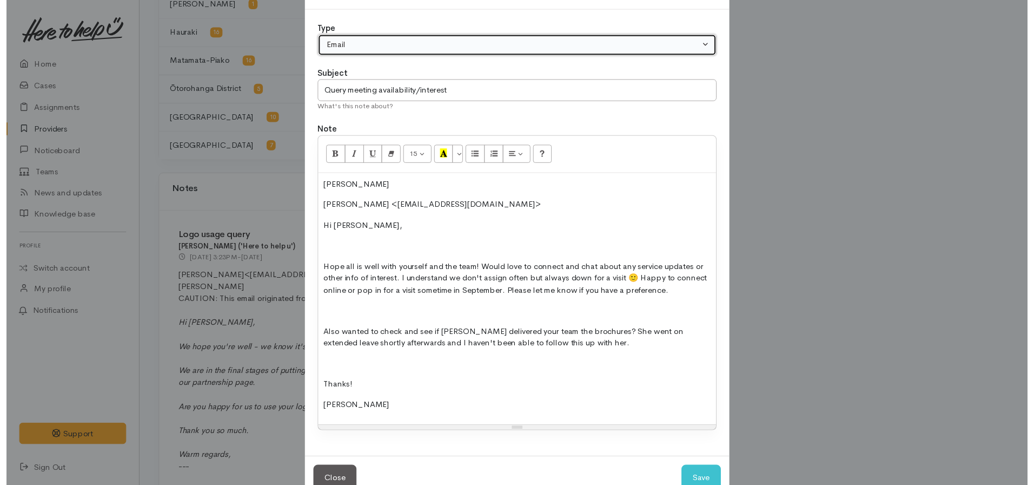
scroll to position [68, 0]
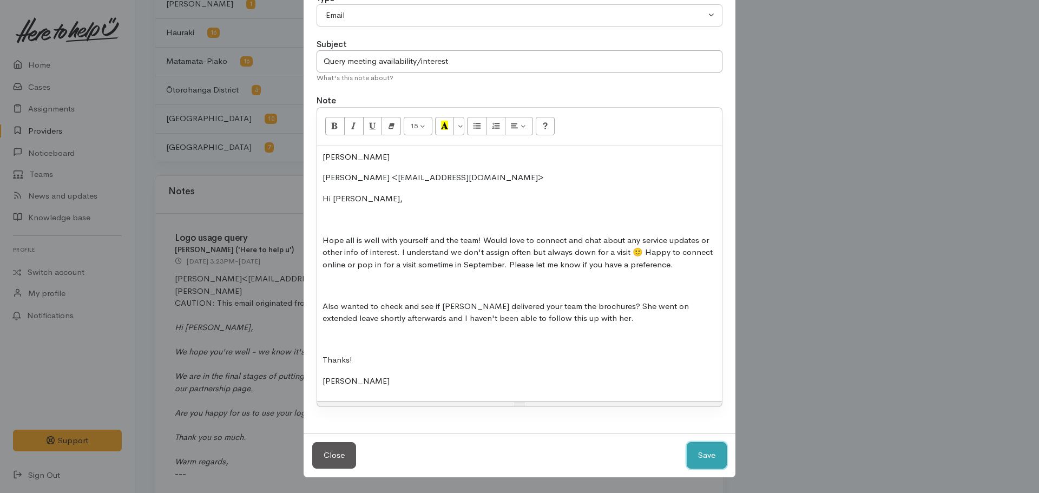
click at [697, 450] on button "Save" at bounding box center [706, 455] width 40 height 27
select select "1"
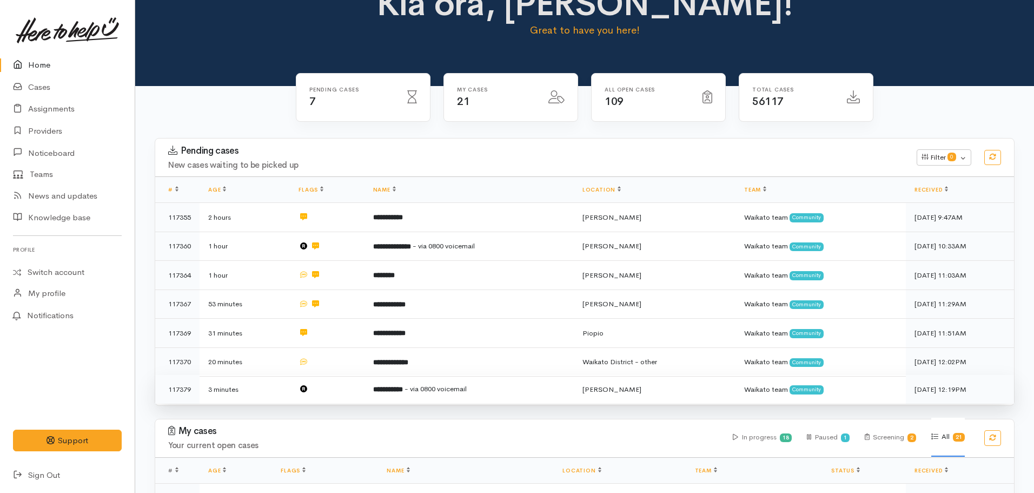
scroll to position [54, 0]
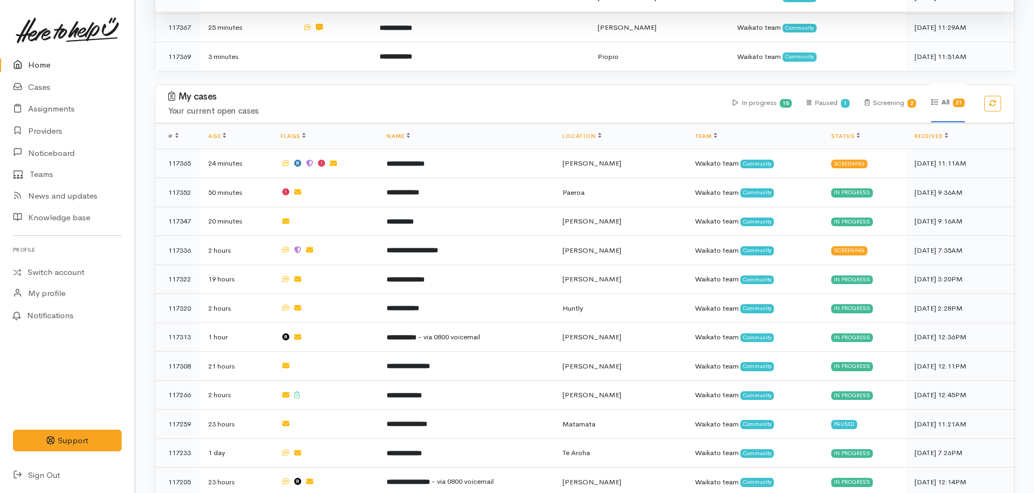
scroll to position [162, 0]
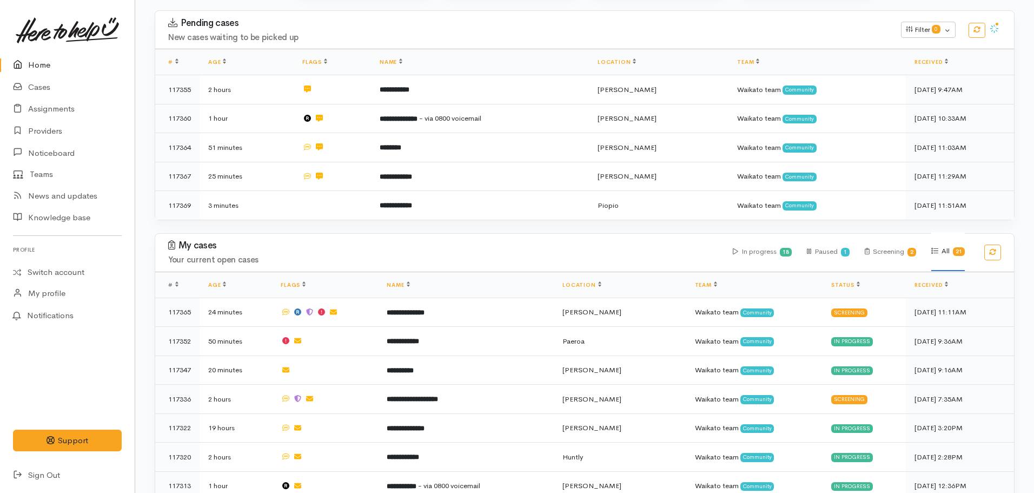
click at [46, 68] on link "Home" at bounding box center [67, 65] width 135 height 22
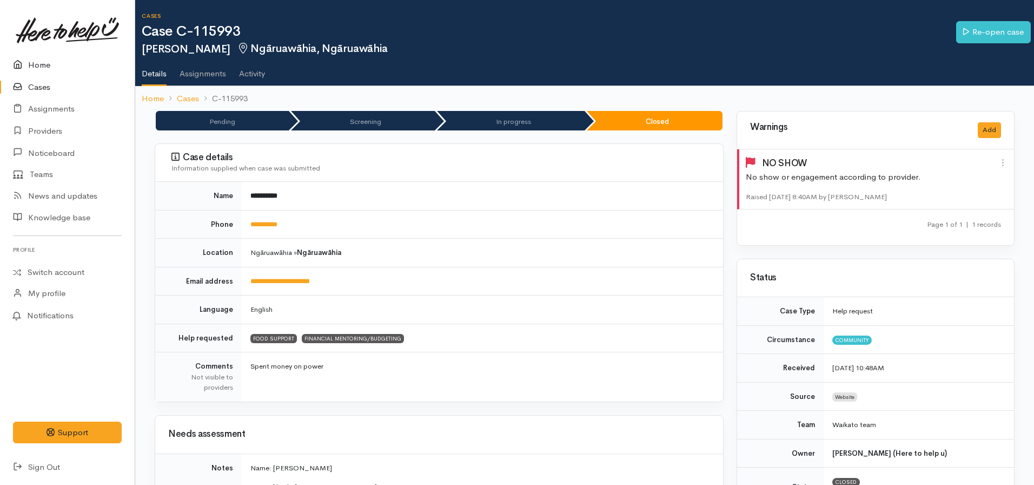
click at [31, 71] on link "Home" at bounding box center [67, 65] width 135 height 22
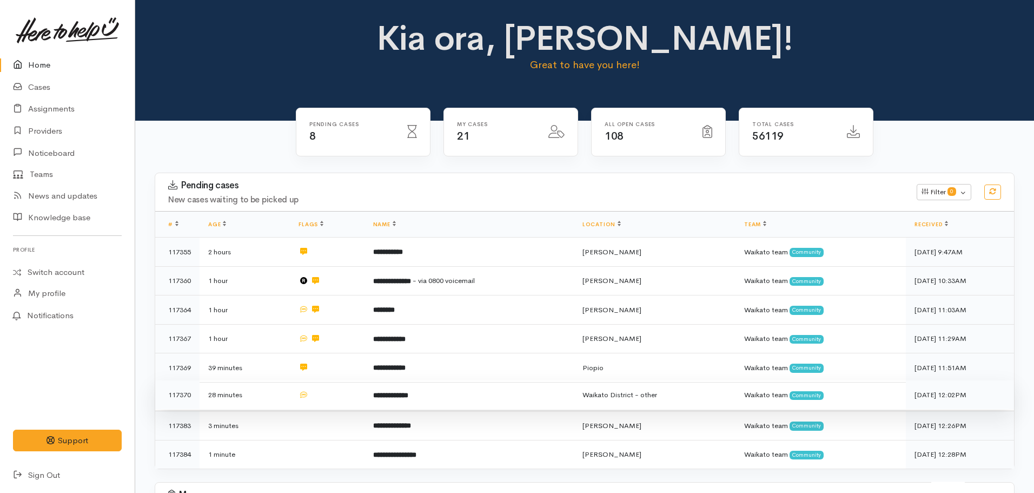
click at [408, 392] on b "**********" at bounding box center [390, 395] width 35 height 7
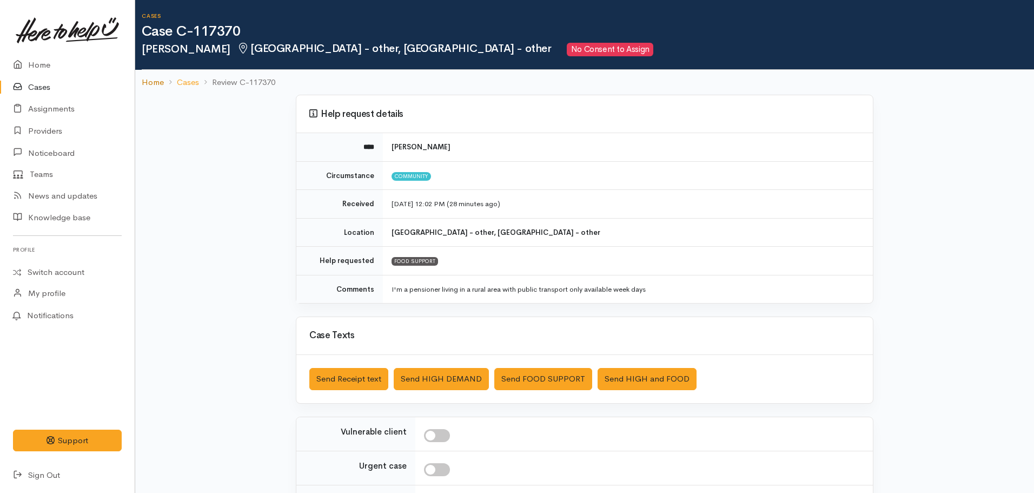
click at [155, 78] on link "Home" at bounding box center [153, 82] width 22 height 12
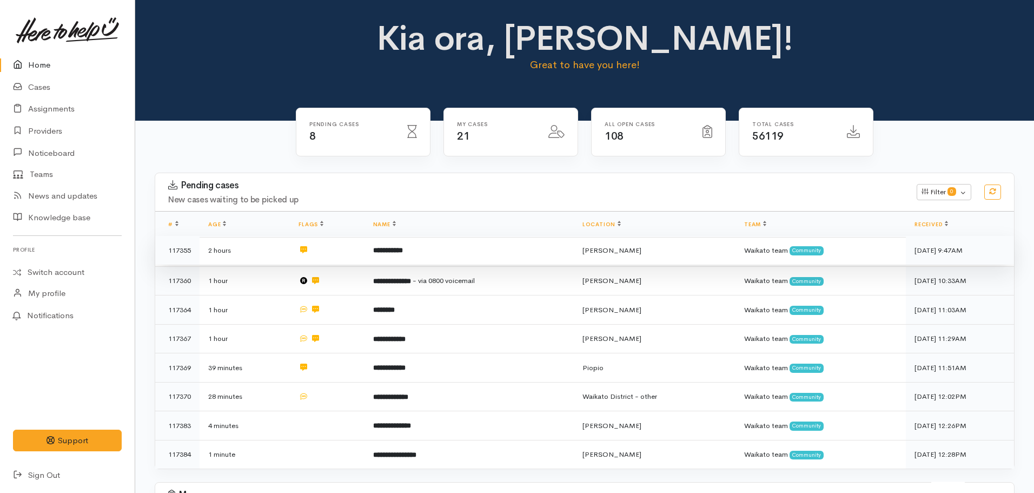
click at [412, 263] on td "**********" at bounding box center [469, 250] width 209 height 29
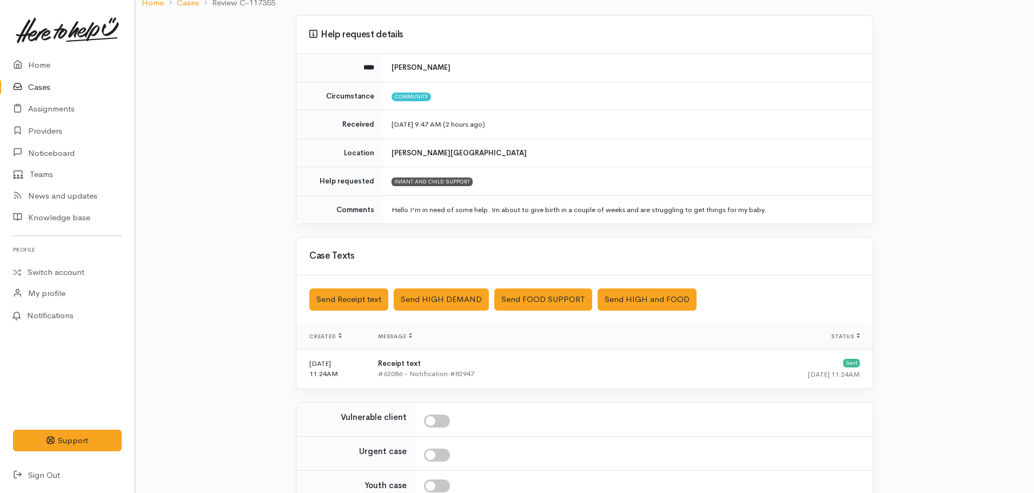
scroll to position [187, 0]
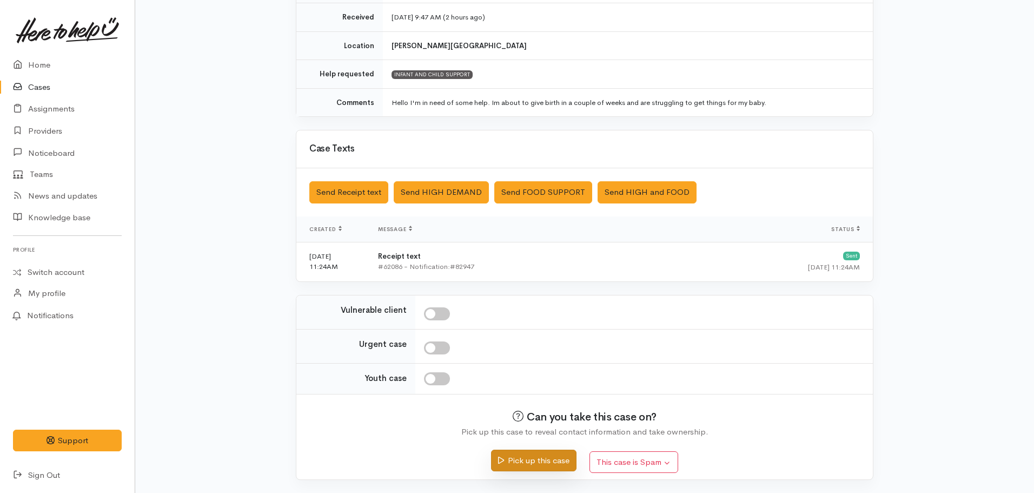
click at [534, 466] on button "Pick up this case" at bounding box center [533, 461] width 85 height 22
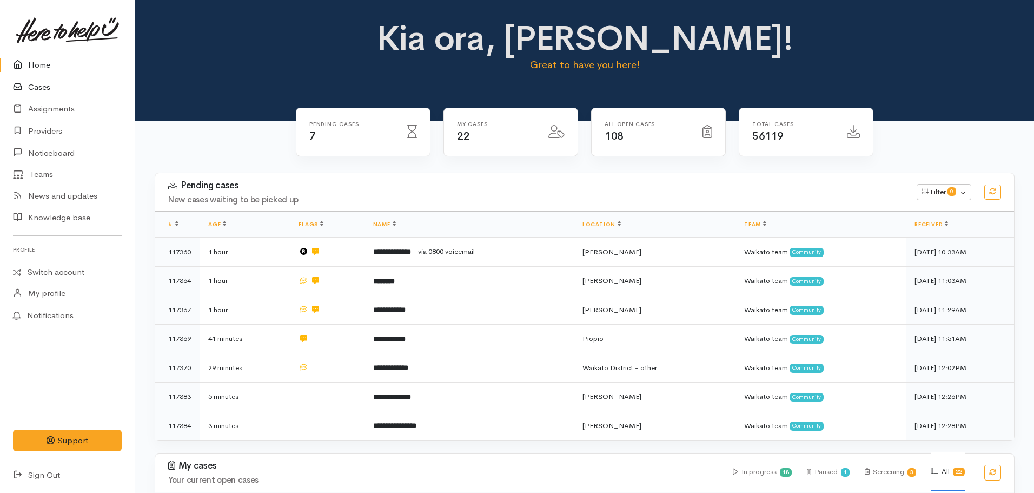
click at [27, 89] on icon at bounding box center [20, 88] width 15 height 14
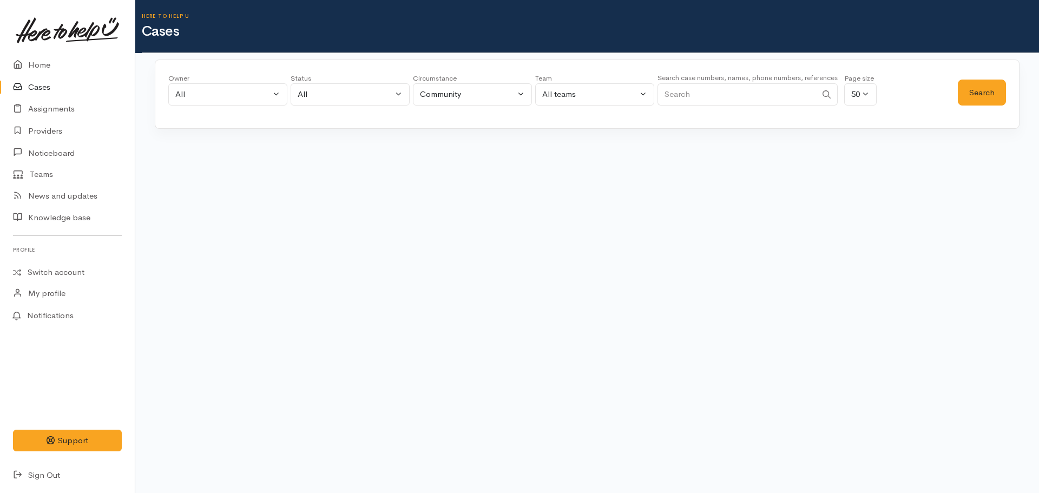
click at [721, 89] on input "Search" at bounding box center [736, 94] width 159 height 22
type input "021442383"
click at [988, 85] on button "Search" at bounding box center [982, 93] width 48 height 27
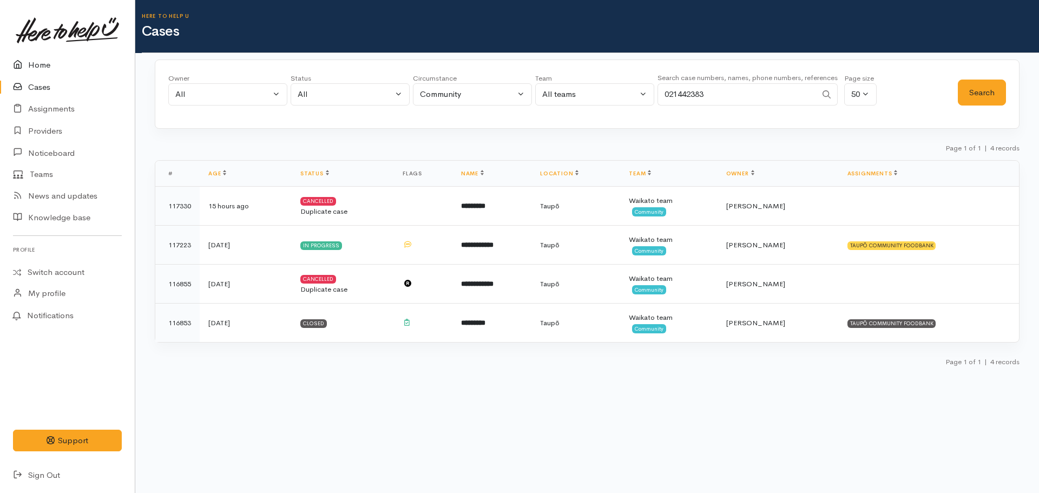
click at [35, 60] on link "Home" at bounding box center [67, 65] width 135 height 22
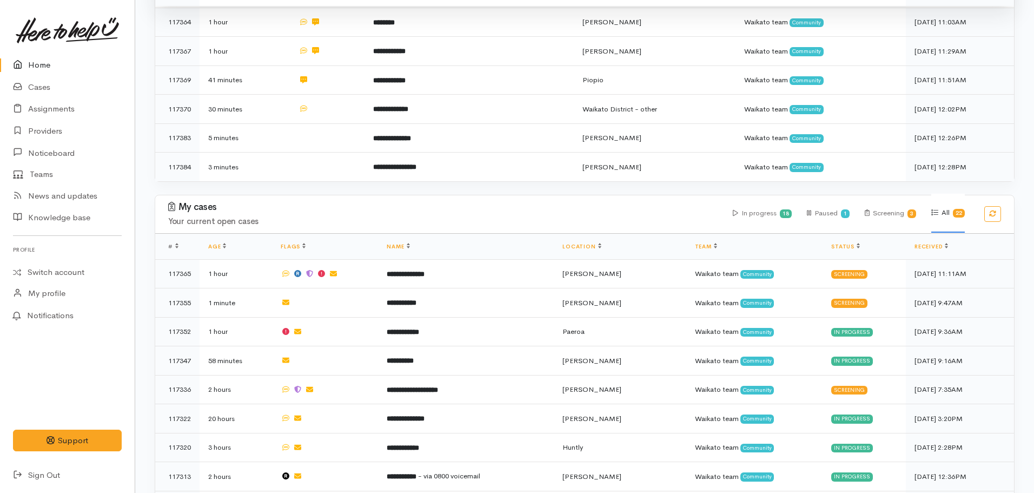
scroll to position [270, 0]
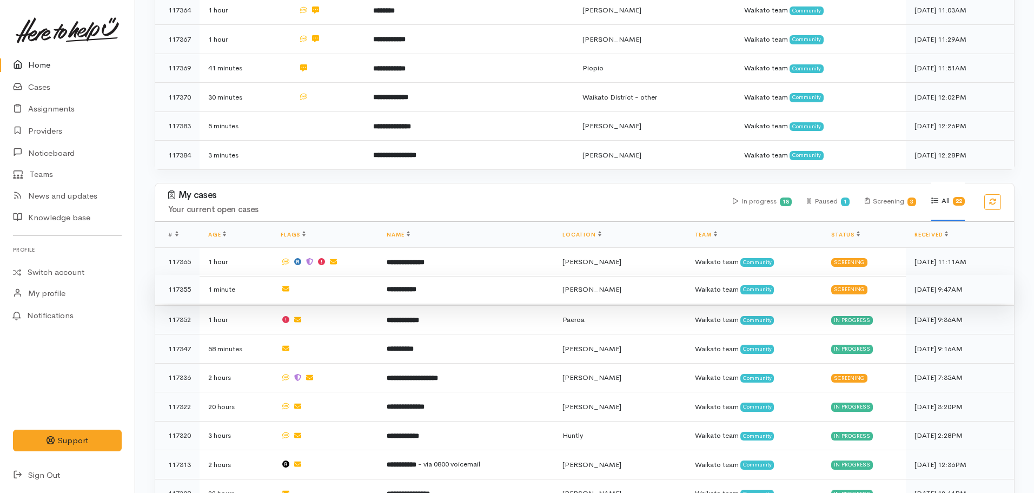
click at [417, 286] on b "**********" at bounding box center [402, 289] width 30 height 7
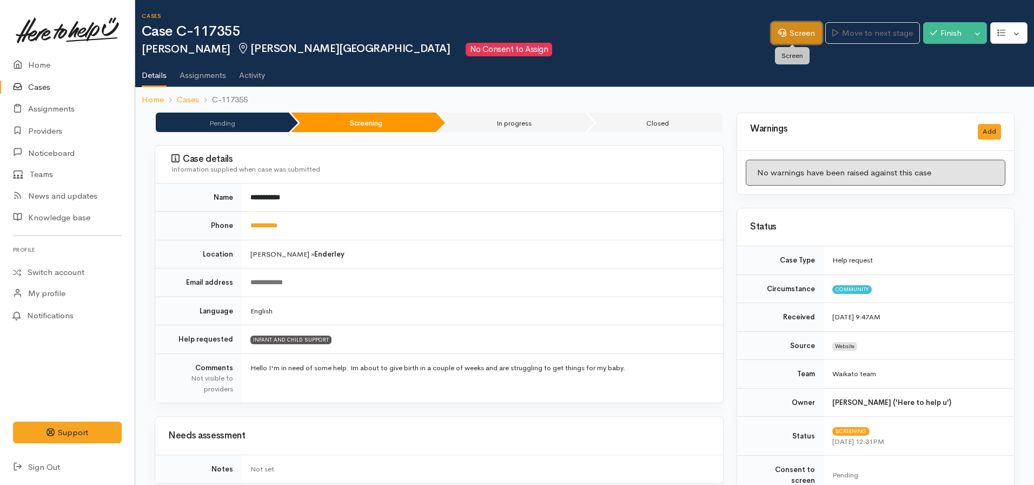
click at [778, 29] on icon at bounding box center [782, 33] width 8 height 8
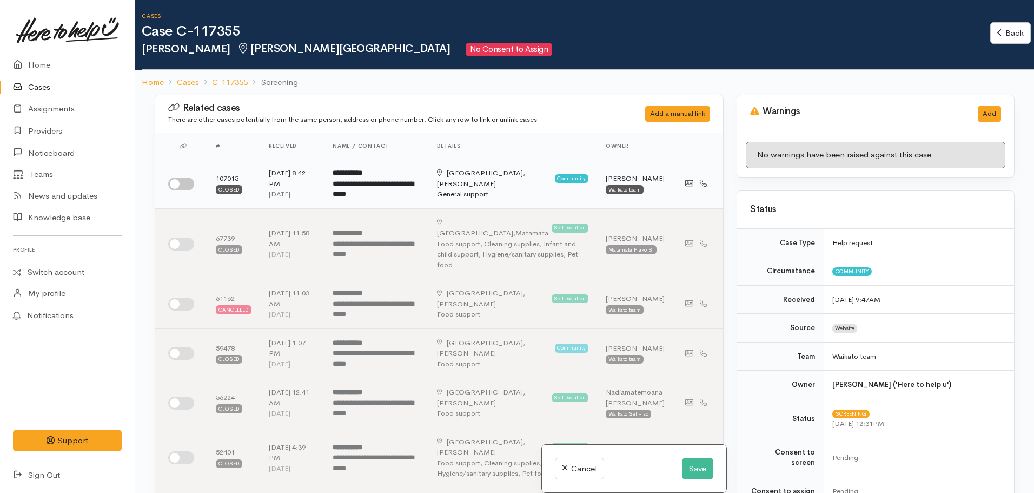
click at [180, 186] on input "checkbox" at bounding box center [181, 183] width 26 height 13
checkbox input "true"
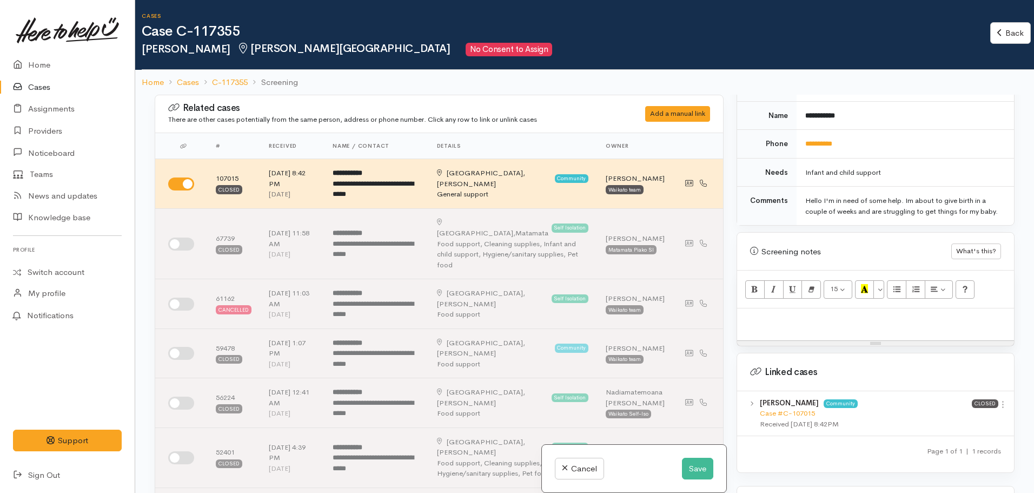
scroll to position [487, 0]
click at [786, 405] on link "Case #C-107015" at bounding box center [787, 409] width 55 height 9
click at [768, 305] on div at bounding box center [875, 321] width 277 height 32
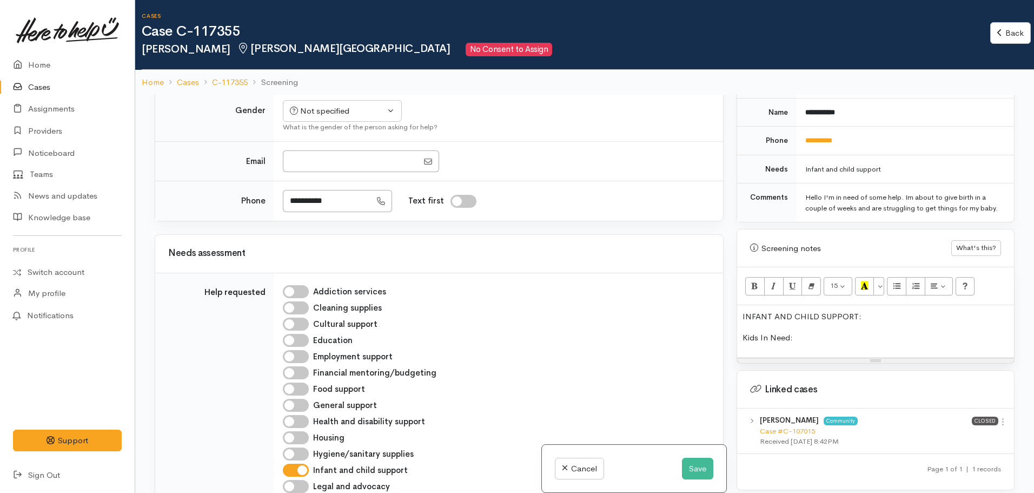
scroll to position [811, 0]
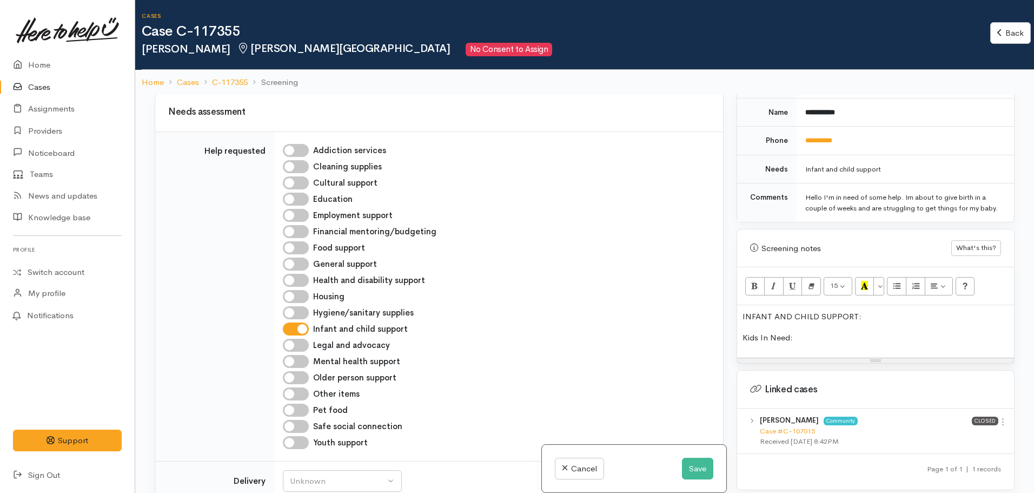
click at [826, 332] on p "Kids In Need:" at bounding box center [876, 338] width 266 height 12
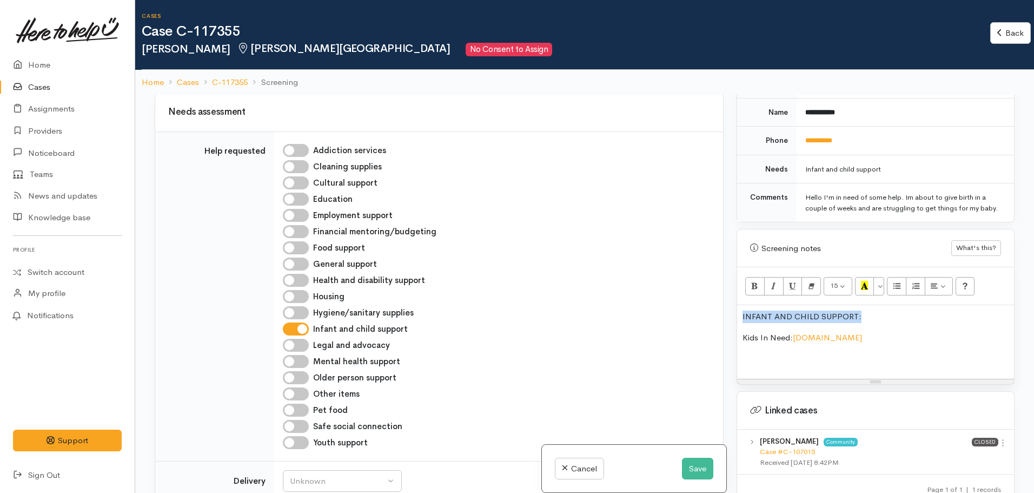
drag, startPoint x: 868, startPoint y: 307, endPoint x: 742, endPoint y: 295, distance: 126.0
click at [722, 308] on div "Related cases There are other cases potentially from the same person, address o…" at bounding box center [584, 341] width 873 height 493
click at [750, 277] on button "Bold (CTRL+B)" at bounding box center [754, 286] width 19 height 18
click at [884, 277] on button "More Color" at bounding box center [879, 286] width 11 height 18
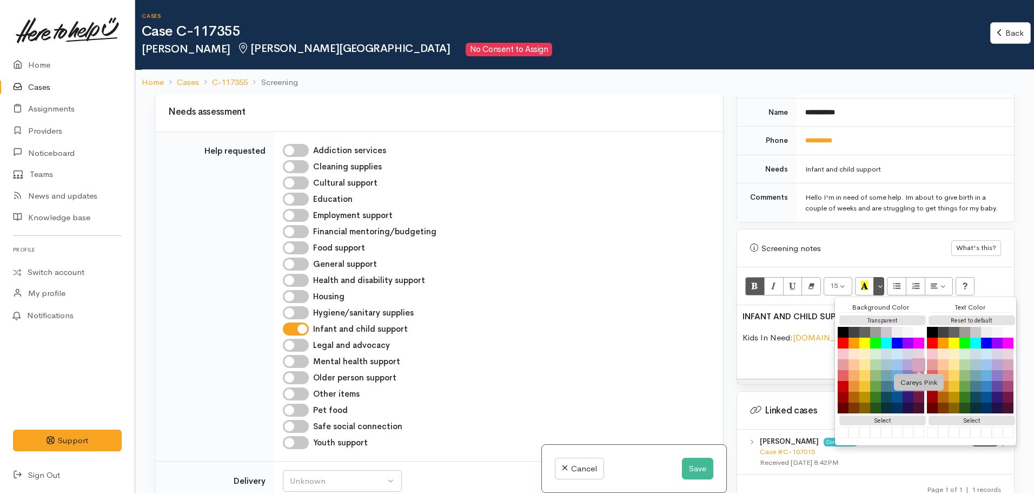
click at [916, 358] on button "Careys Pink" at bounding box center [919, 364] width 13 height 13
click at [744, 332] on p "Kids In Need: www.lovingarms.org.nz" at bounding box center [876, 338] width 266 height 12
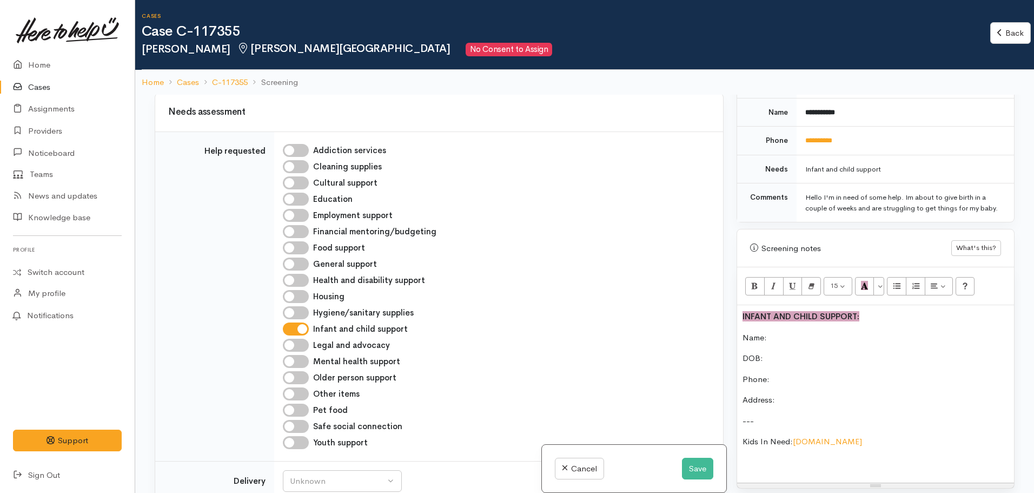
click at [761, 457] on p at bounding box center [876, 463] width 266 height 12
click at [805, 332] on p "Name:" at bounding box center [876, 338] width 266 height 12
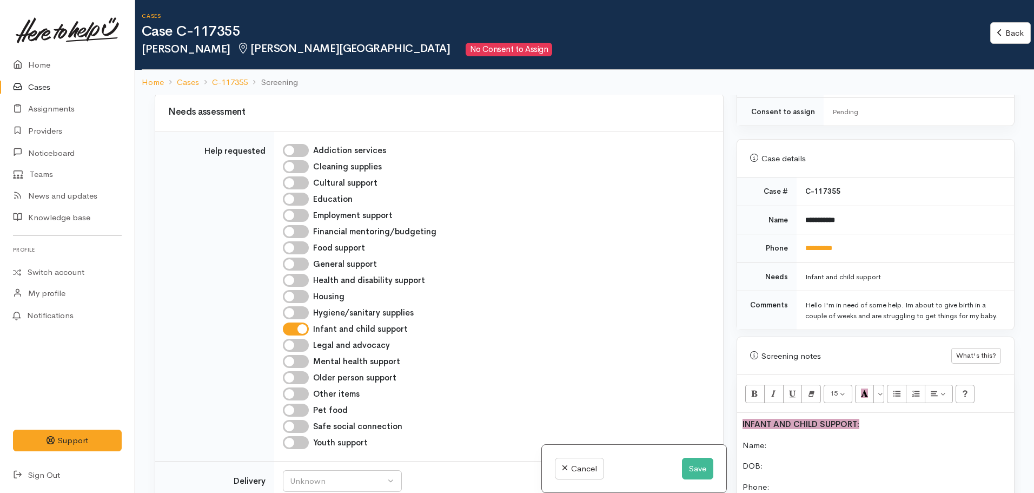
scroll to position [379, 0]
drag, startPoint x: 864, startPoint y: 207, endPoint x: 804, endPoint y: 209, distance: 60.6
click at [804, 209] on td "**********" at bounding box center [905, 220] width 217 height 29
copy b "**********"
click at [782, 440] on p "Name:" at bounding box center [876, 446] width 266 height 12
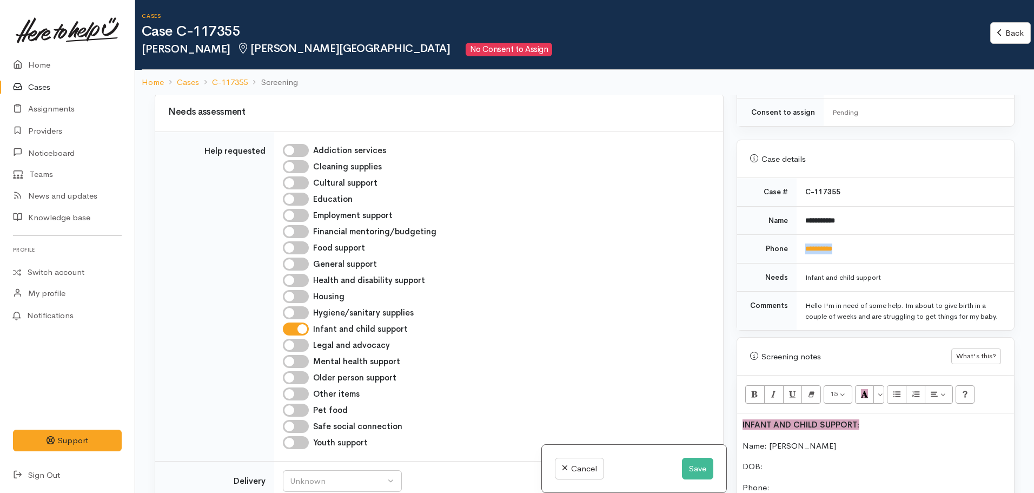
drag, startPoint x: 856, startPoint y: 241, endPoint x: 802, endPoint y: 241, distance: 53.6
click at [802, 241] on td "**********" at bounding box center [905, 249] width 217 height 29
copy link "**********"
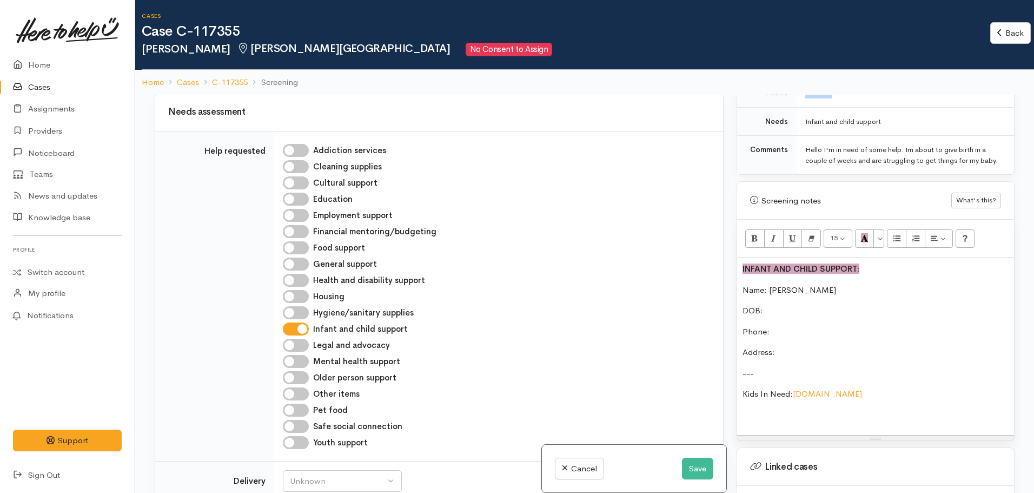
scroll to position [541, 0]
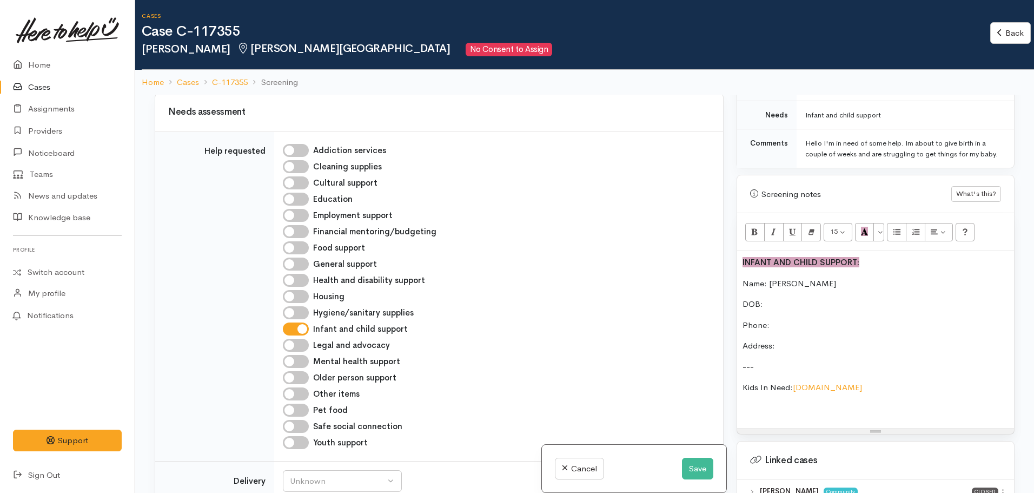
click at [783, 319] on p "Phone:" at bounding box center [876, 325] width 266 height 12
drag, startPoint x: 790, startPoint y: 378, endPoint x: 734, endPoint y: 373, distance: 57.0
click at [734, 373] on div "Warnings Add No warnings have been raised against this case Add Warning Title ●…" at bounding box center [875, 341] width 291 height 493
click at [685, 471] on button "Save" at bounding box center [697, 469] width 31 height 22
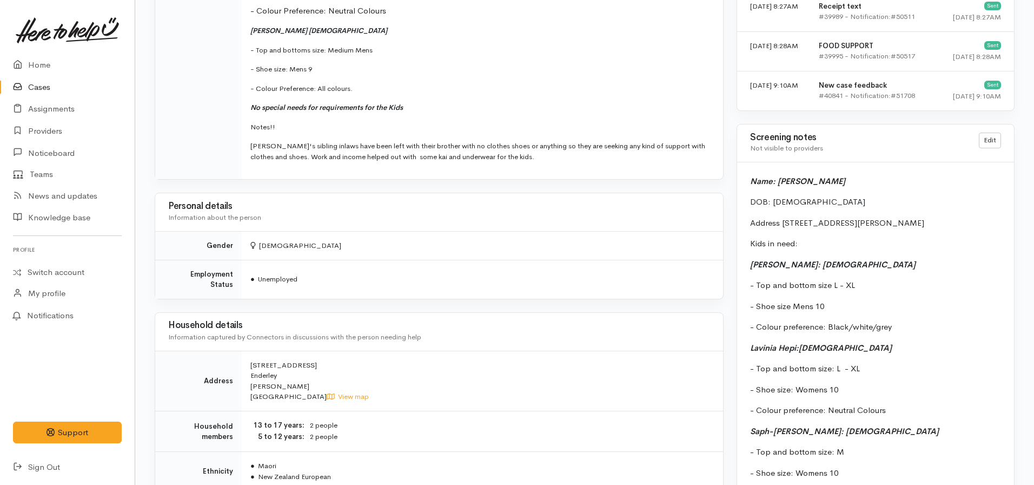
scroll to position [807, 0]
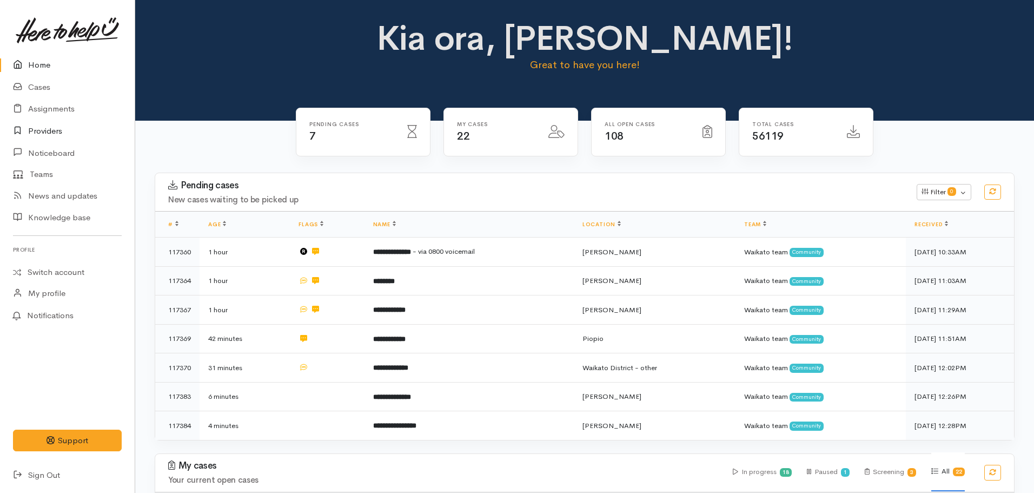
click at [55, 131] on link "Providers" at bounding box center [67, 131] width 135 height 22
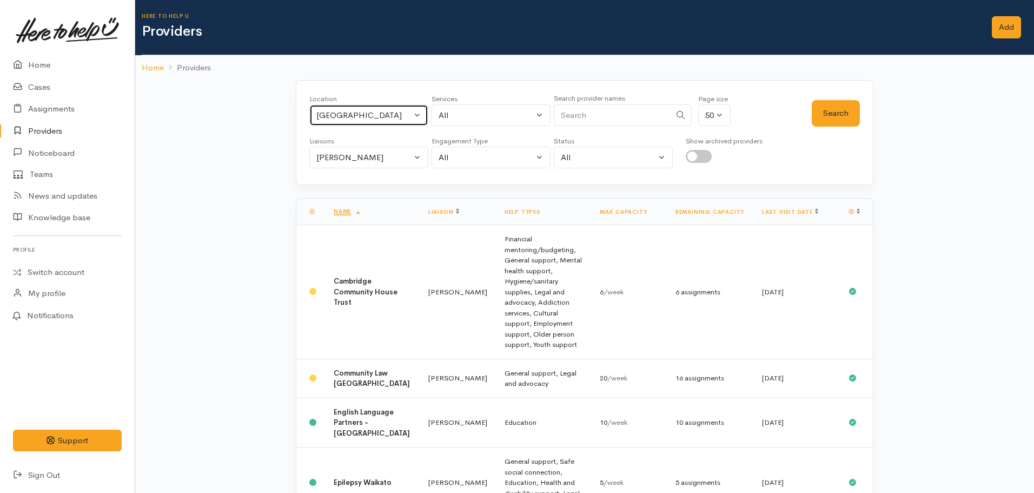
click at [346, 111] on div "[GEOGRAPHIC_DATA]" at bounding box center [363, 115] width 95 height 12
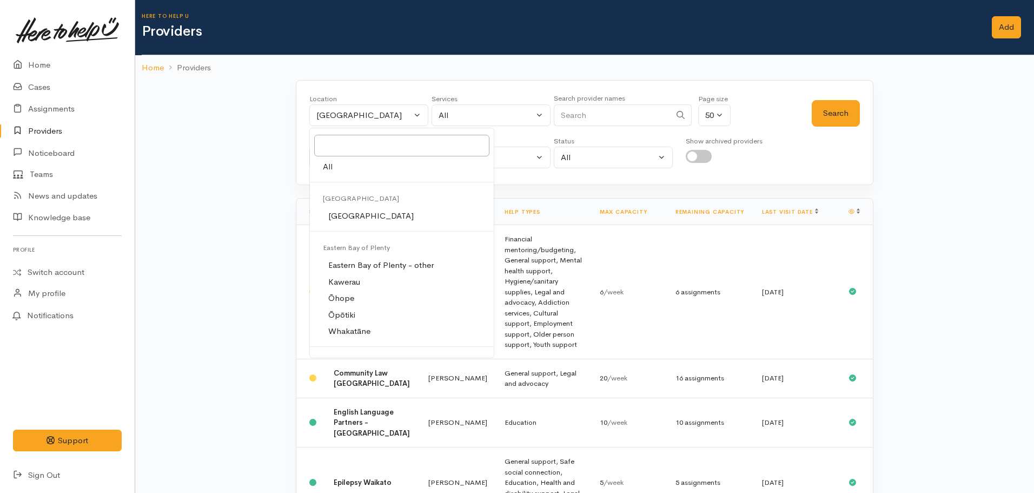
click at [336, 169] on link "All" at bounding box center [402, 167] width 184 height 17
select select "-1"
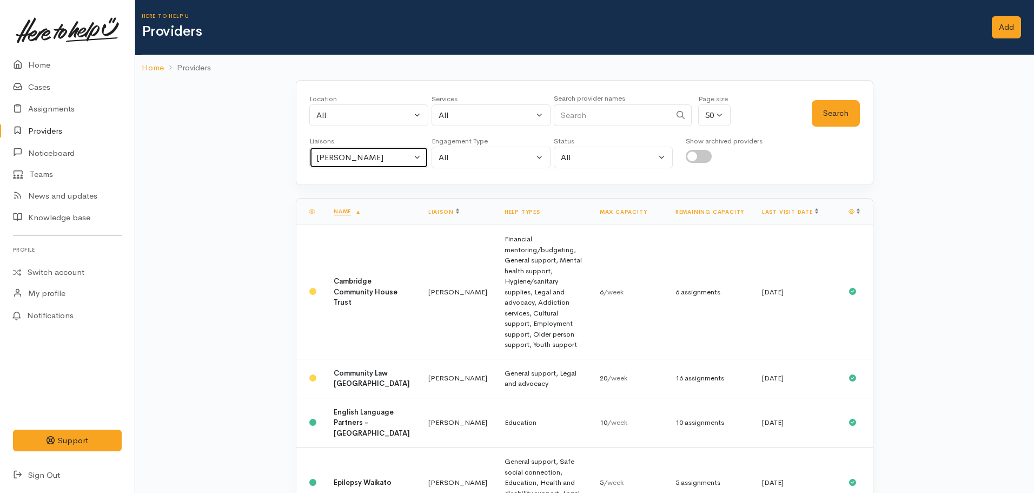
click at [347, 156] on div "Nicole Rusk" at bounding box center [363, 157] width 95 height 12
type input "kat"
click at [350, 205] on span "[PERSON_NAME]" at bounding box center [356, 209] width 67 height 12
select select "1252"
click at [826, 115] on button "Search" at bounding box center [836, 113] width 48 height 27
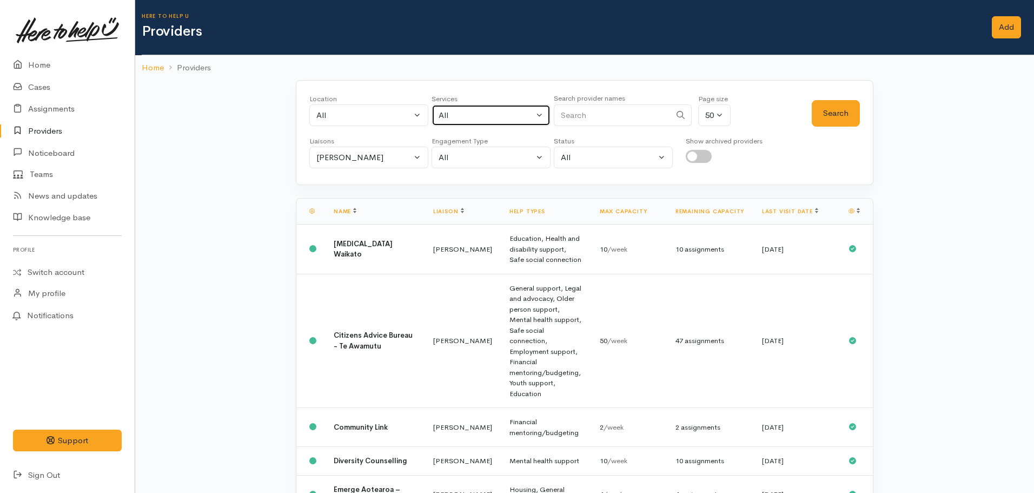
click at [497, 120] on div "All" at bounding box center [486, 115] width 95 height 12
type input "infan"
click at [483, 184] on span "Infant and child support" at bounding box center [496, 186] width 90 height 12
select select "17"
click at [827, 121] on button "Search" at bounding box center [836, 113] width 48 height 27
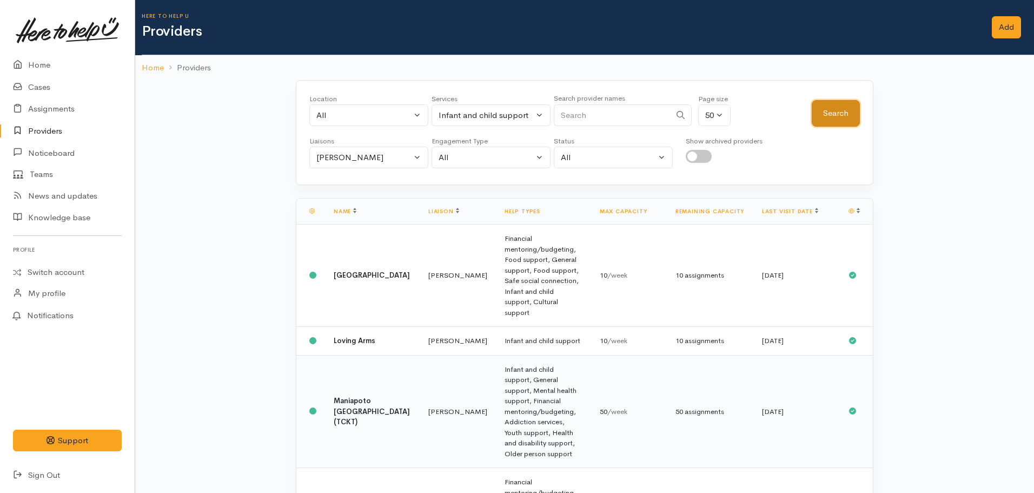
scroll to position [25, 0]
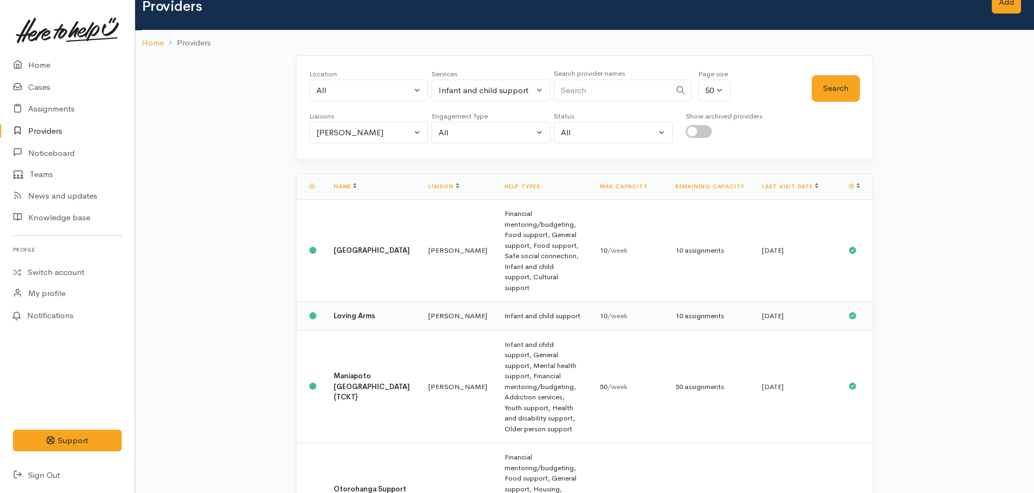
click at [369, 311] on b "Loving Arms" at bounding box center [355, 315] width 42 height 9
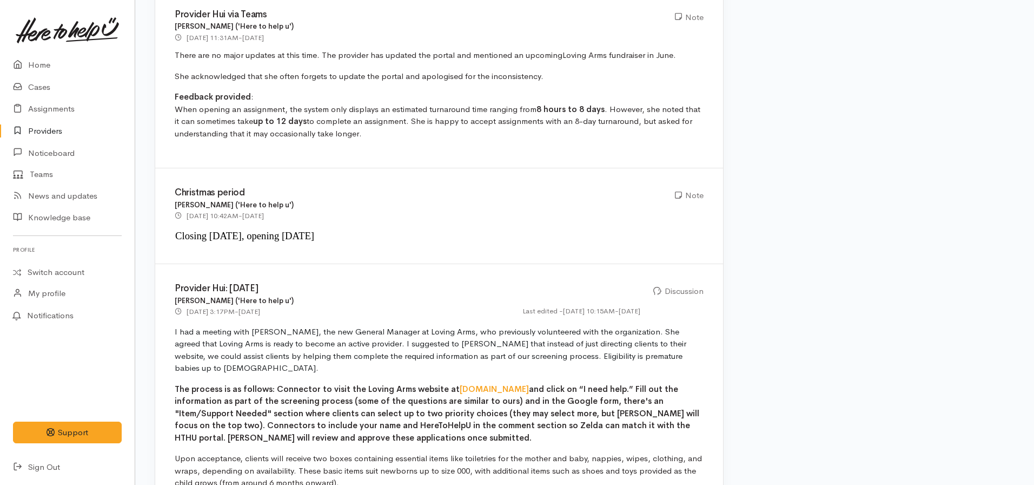
scroll to position [1082, 0]
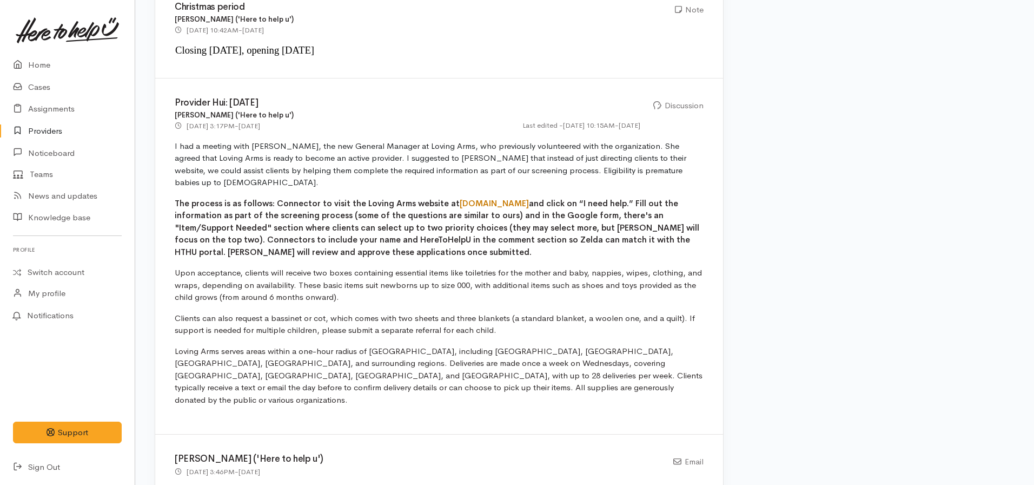
drag, startPoint x: 540, startPoint y: 189, endPoint x: 448, endPoint y: 188, distance: 91.4
click at [448, 198] on b "The process is as follows: Connector to visit the Loving Arms website at [DOMAI…" at bounding box center [437, 227] width 525 height 59
copy link "[DOMAIN_NAME]"
click at [499, 198] on link "[DOMAIN_NAME]" at bounding box center [494, 203] width 69 height 10
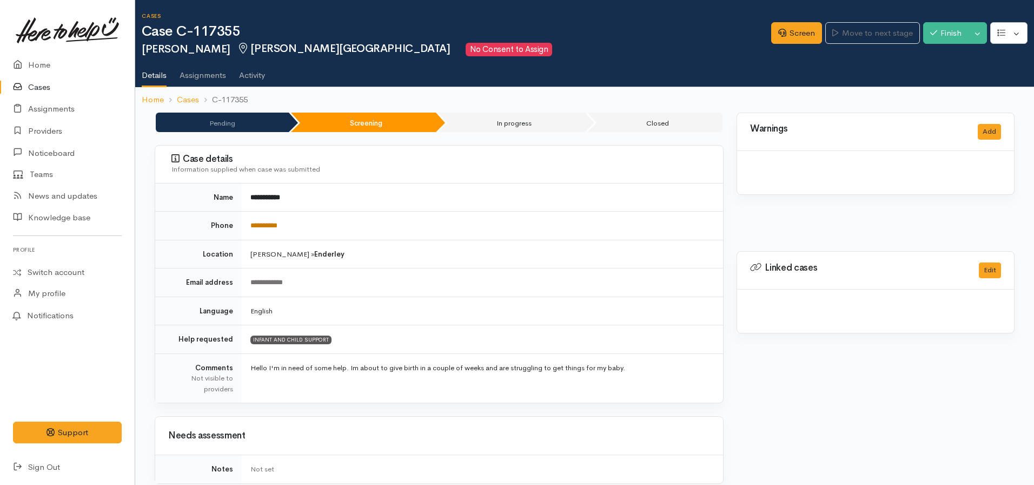
click at [267, 223] on link "**********" at bounding box center [263, 225] width 27 height 7
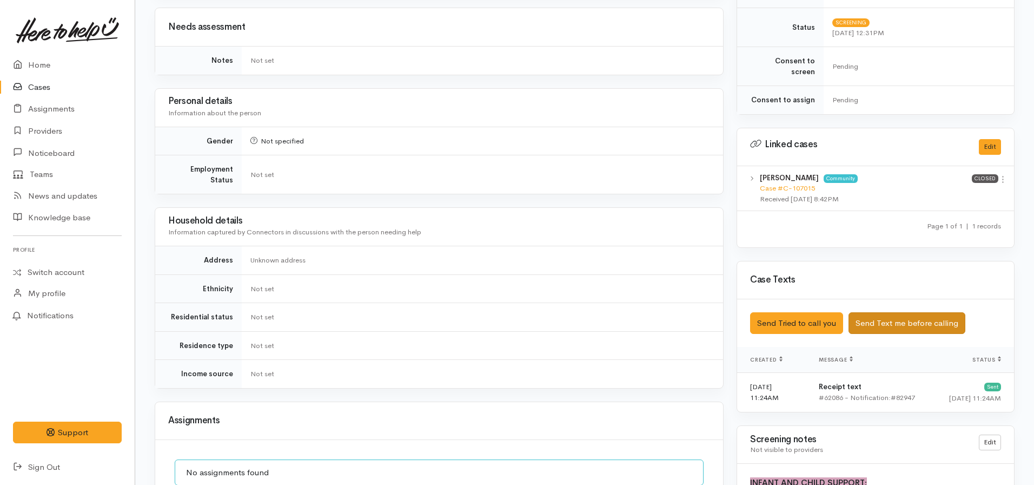
scroll to position [433, 0]
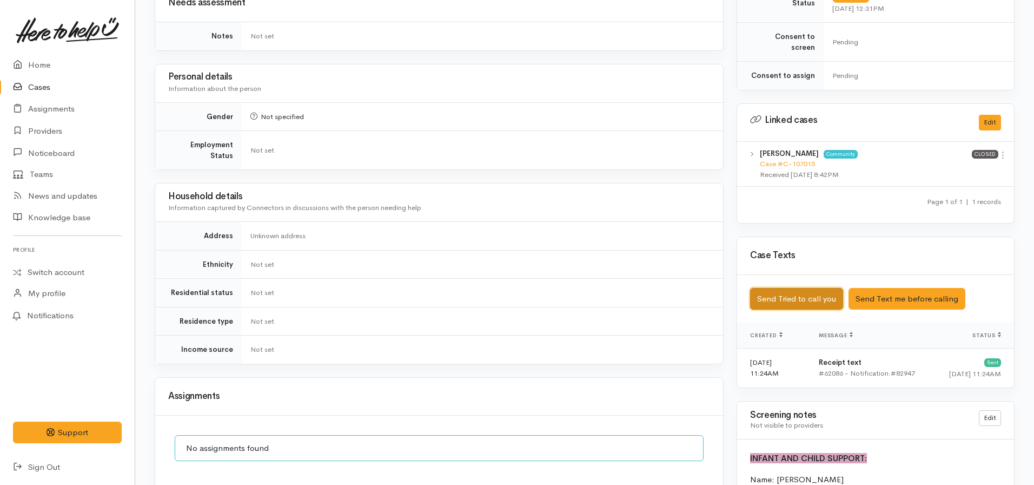
click at [804, 288] on button "Send Tried to call you" at bounding box center [796, 299] width 93 height 22
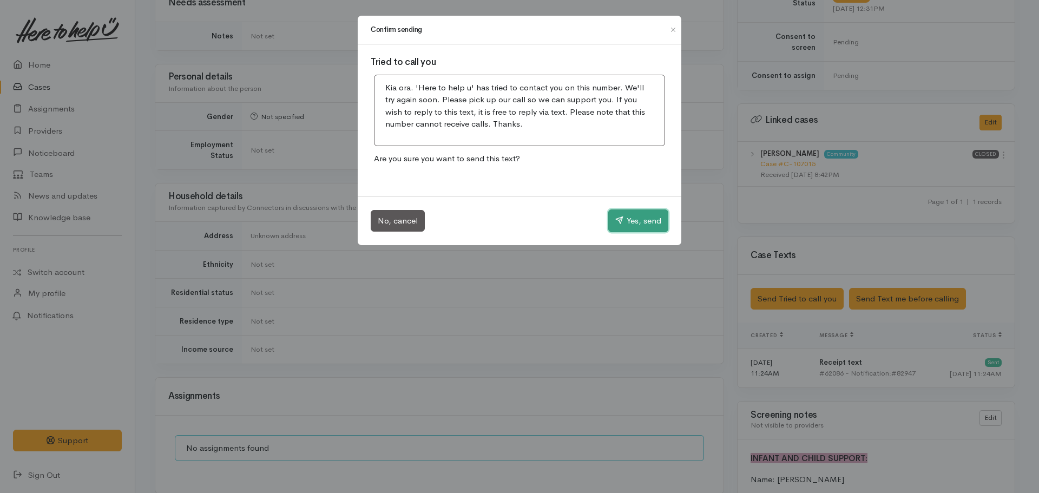
click at [642, 213] on button "Yes, send" at bounding box center [638, 220] width 60 height 23
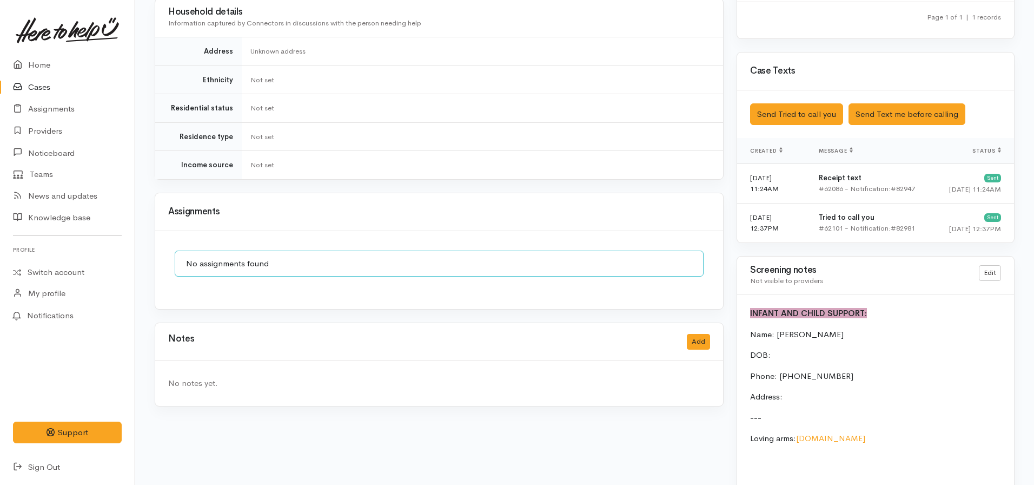
scroll to position [640, 0]
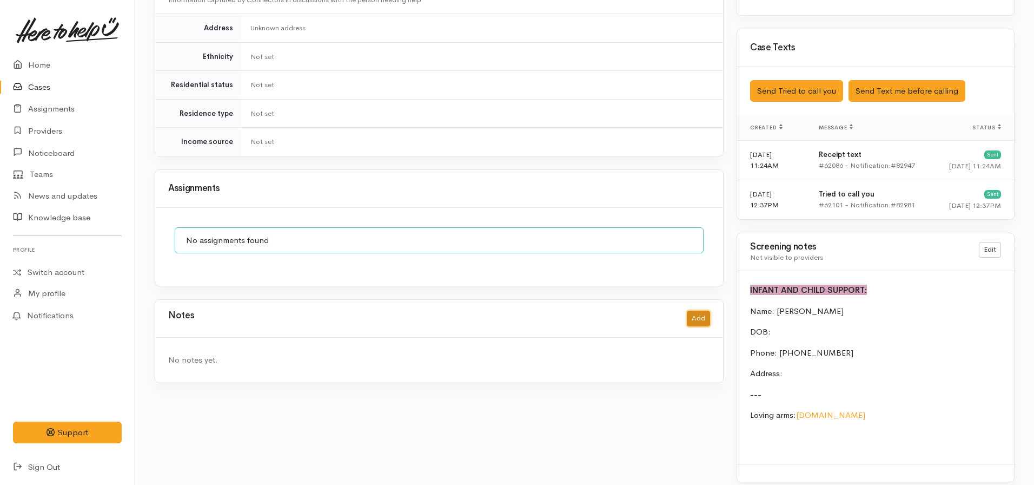
click at [701, 311] on button "Add" at bounding box center [698, 319] width 23 height 16
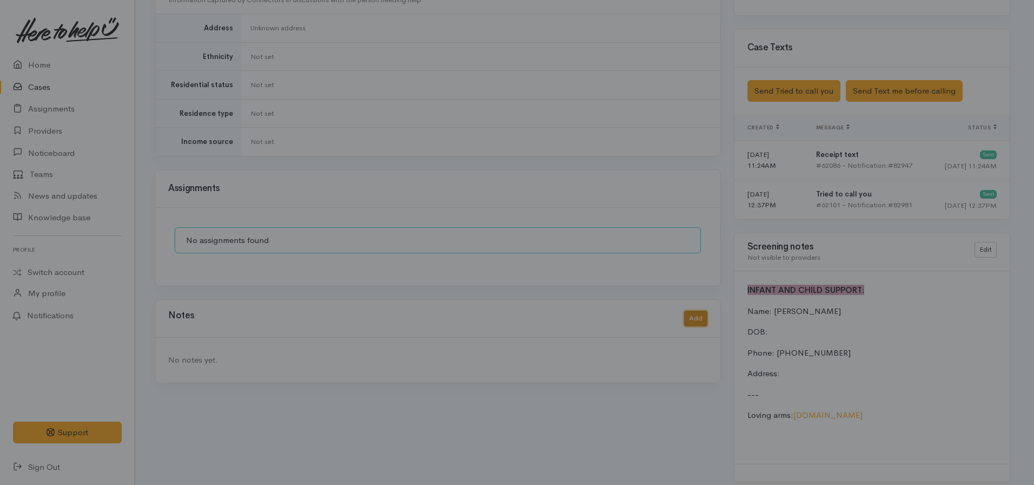
scroll to position [632, 0]
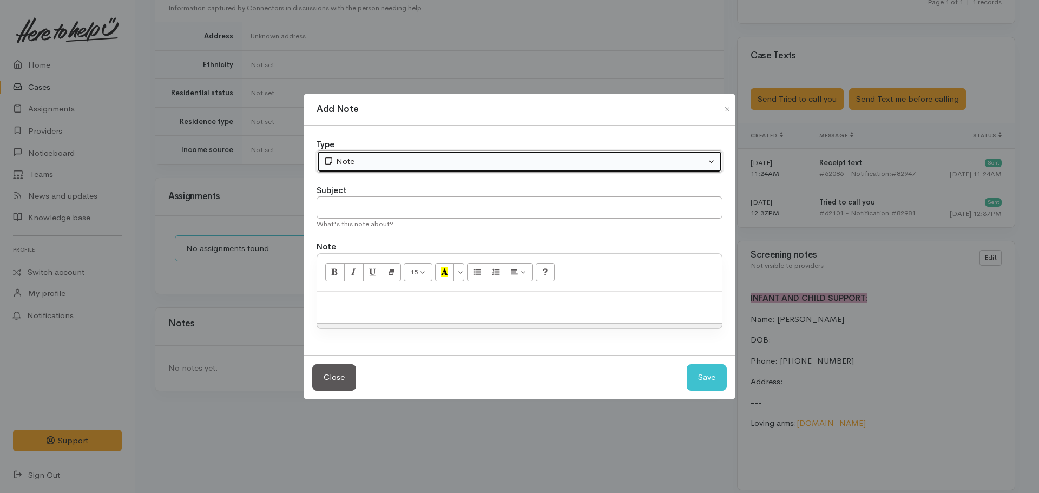
click at [380, 161] on div "Note" at bounding box center [514, 161] width 382 height 12
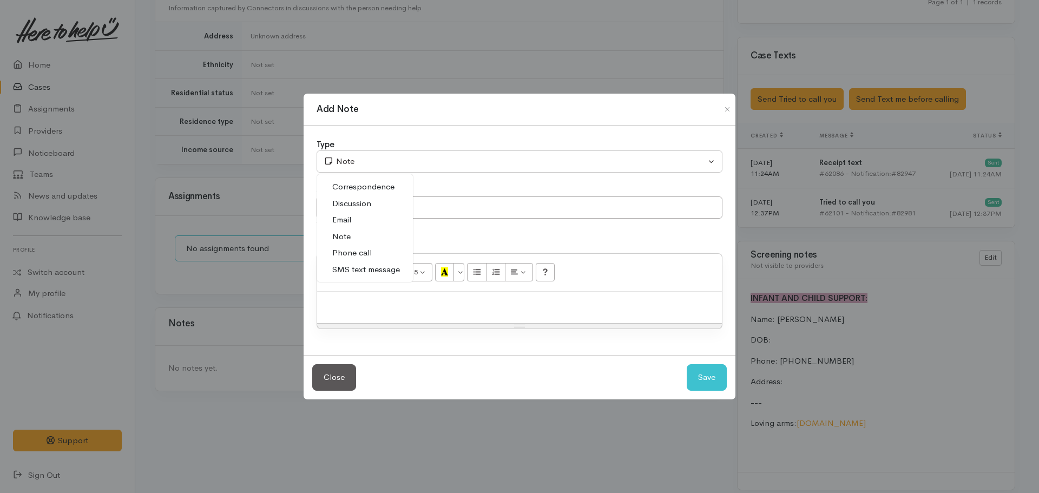
click at [357, 256] on span "Phone call" at bounding box center [351, 253] width 39 height 12
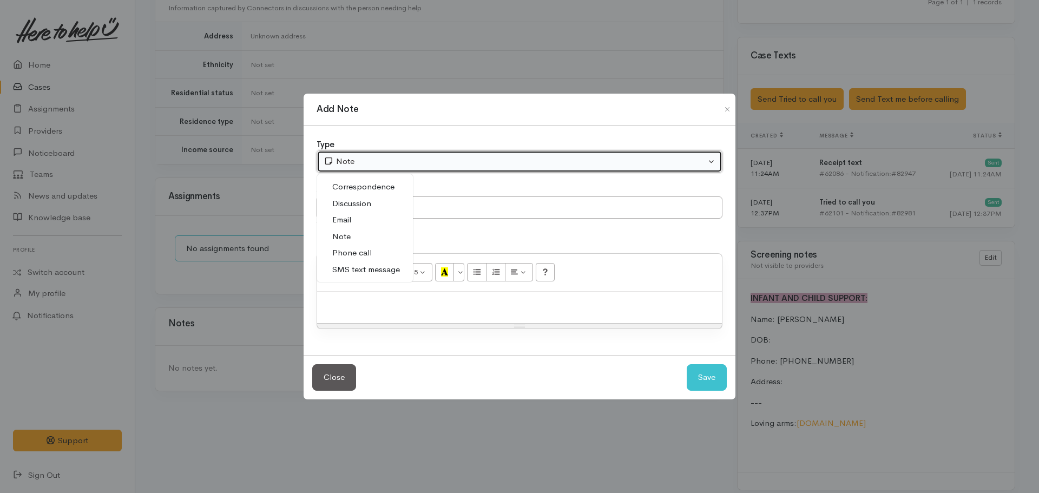
select select "3"
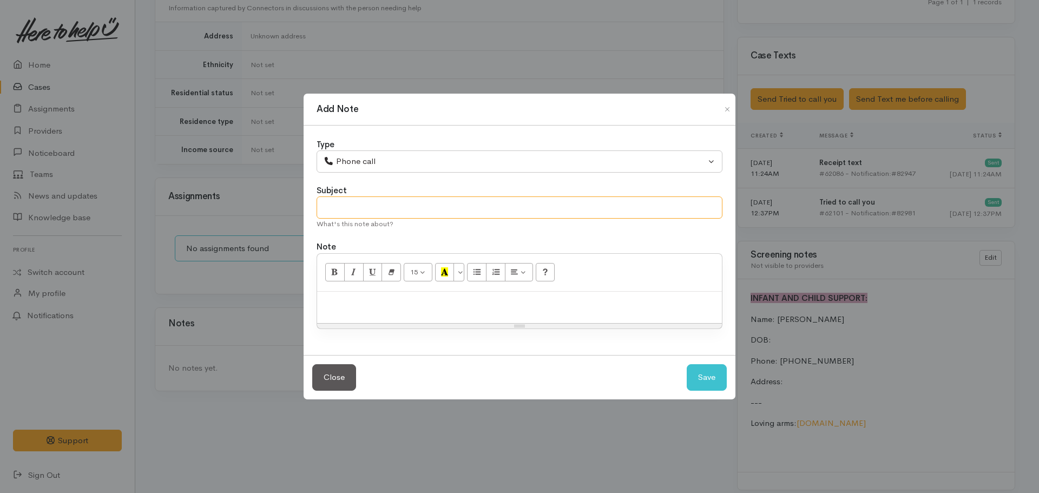
click at [365, 203] on input "text" at bounding box center [519, 207] width 406 height 22
type input "Attempt to contact #1"
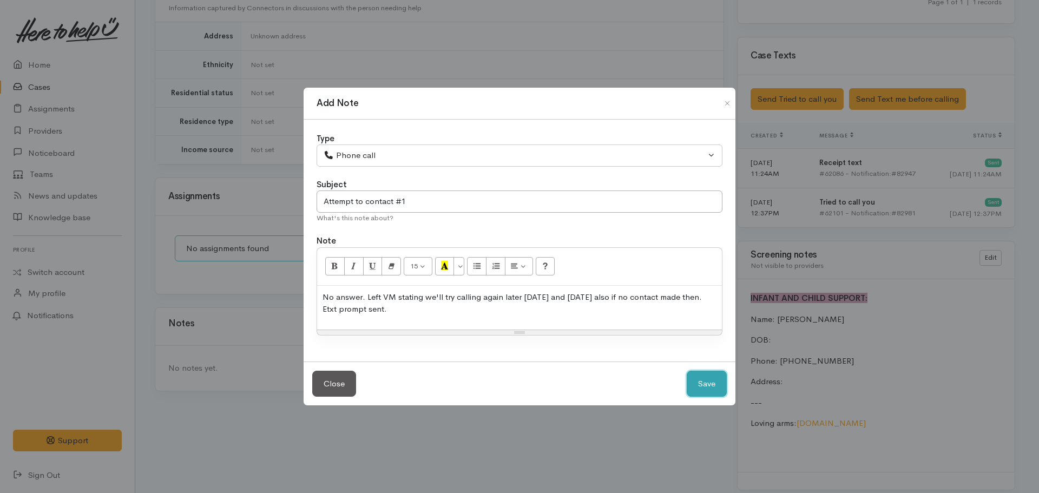
click at [686, 371] on button "Save" at bounding box center [706, 384] width 40 height 27
select select "1"
